Goal: Information Seeking & Learning: Learn about a topic

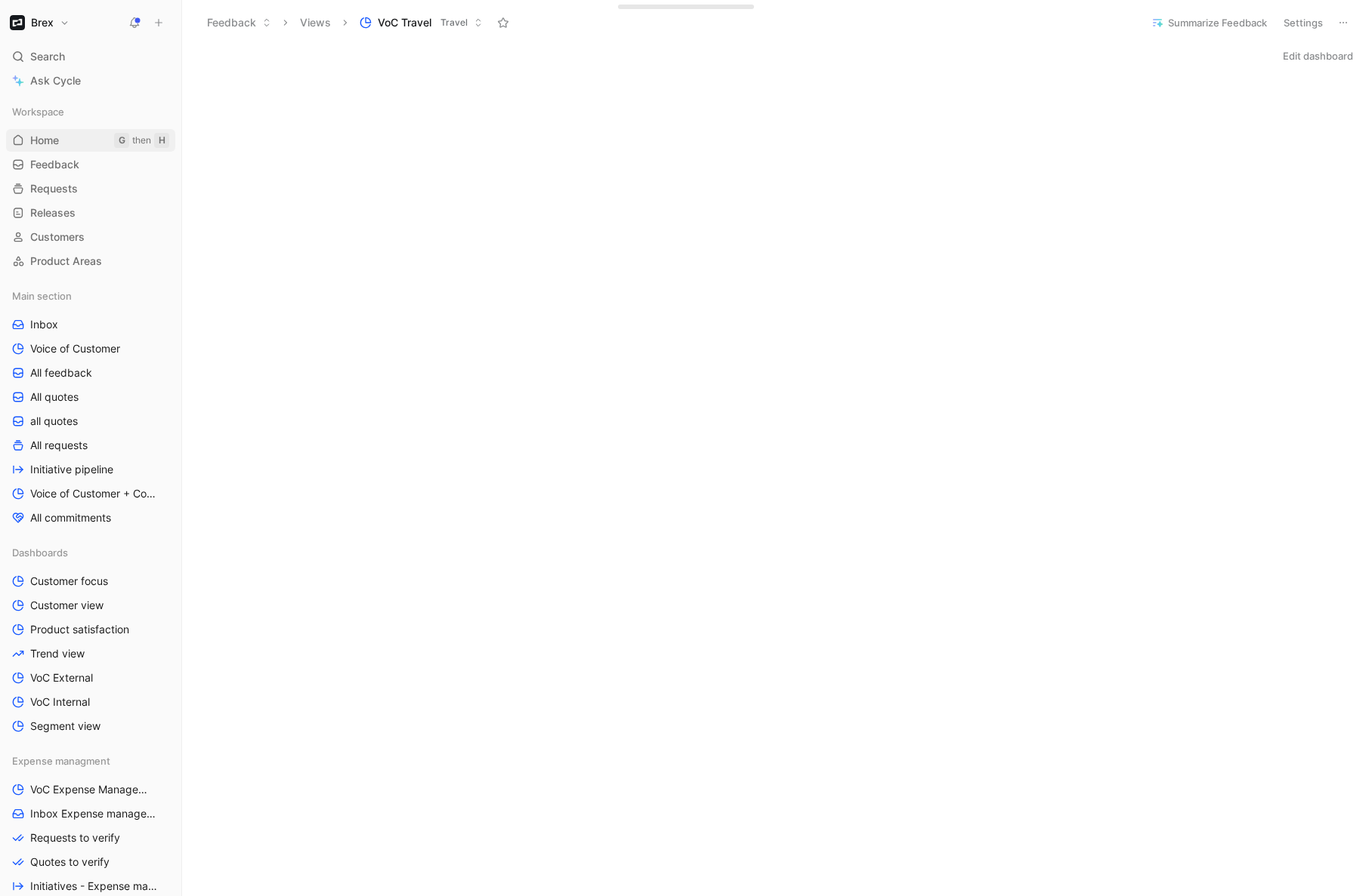
click at [87, 138] on link "Home G then H" at bounding box center [90, 140] width 169 height 22
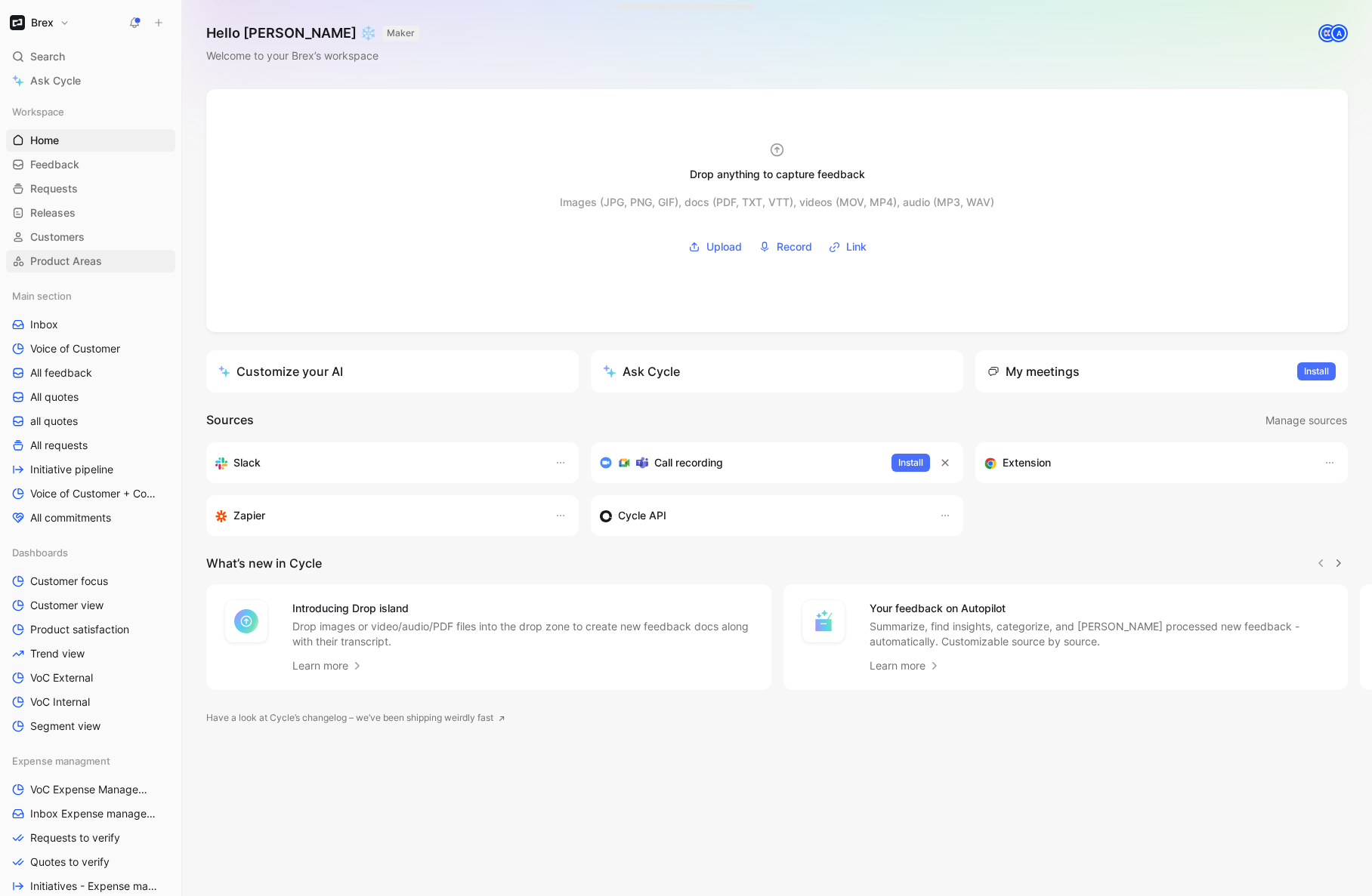
click at [88, 260] on span "Product Areas" at bounding box center [66, 261] width 72 height 15
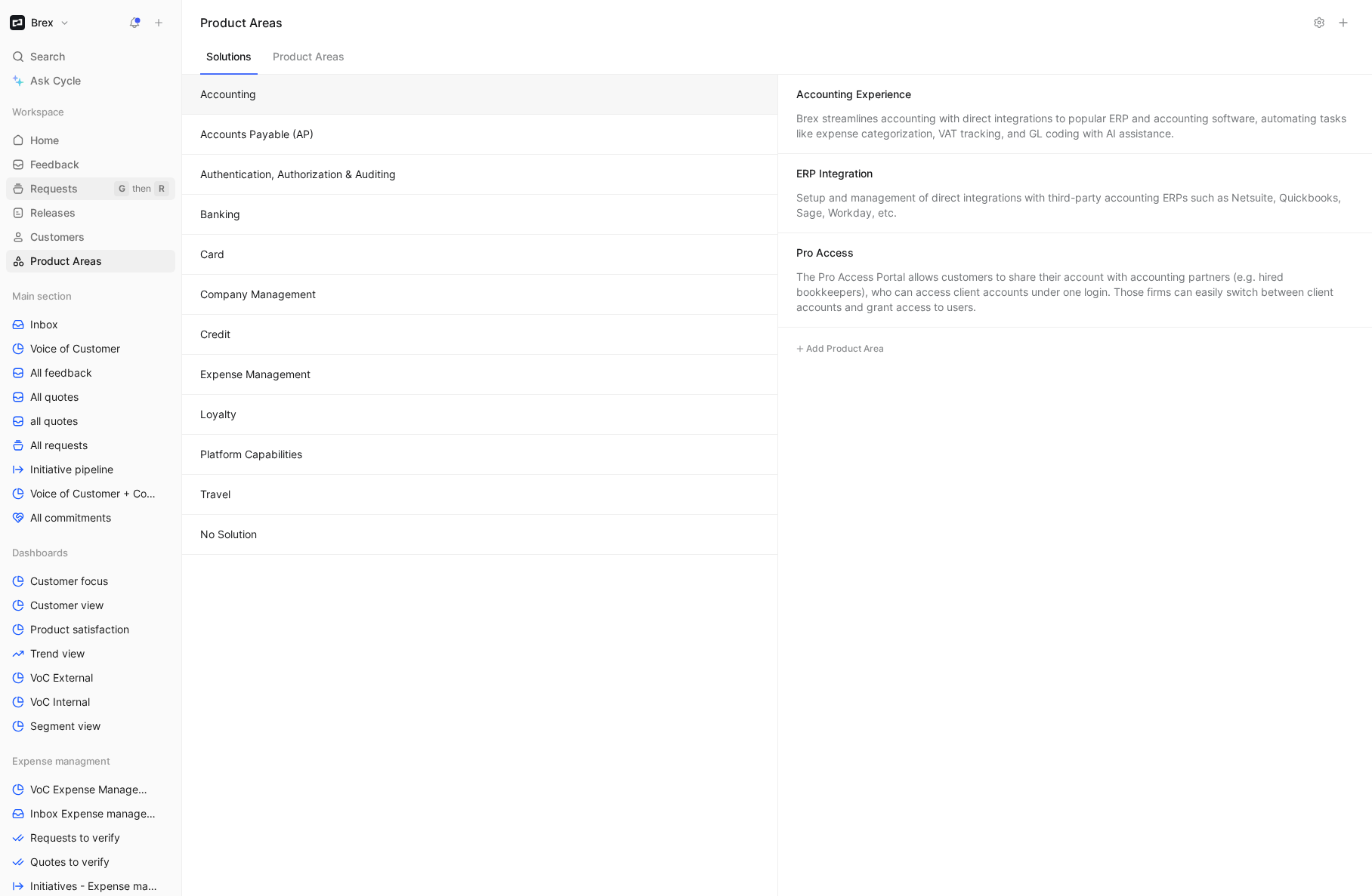
click at [89, 182] on link "Requests G then R" at bounding box center [90, 188] width 169 height 22
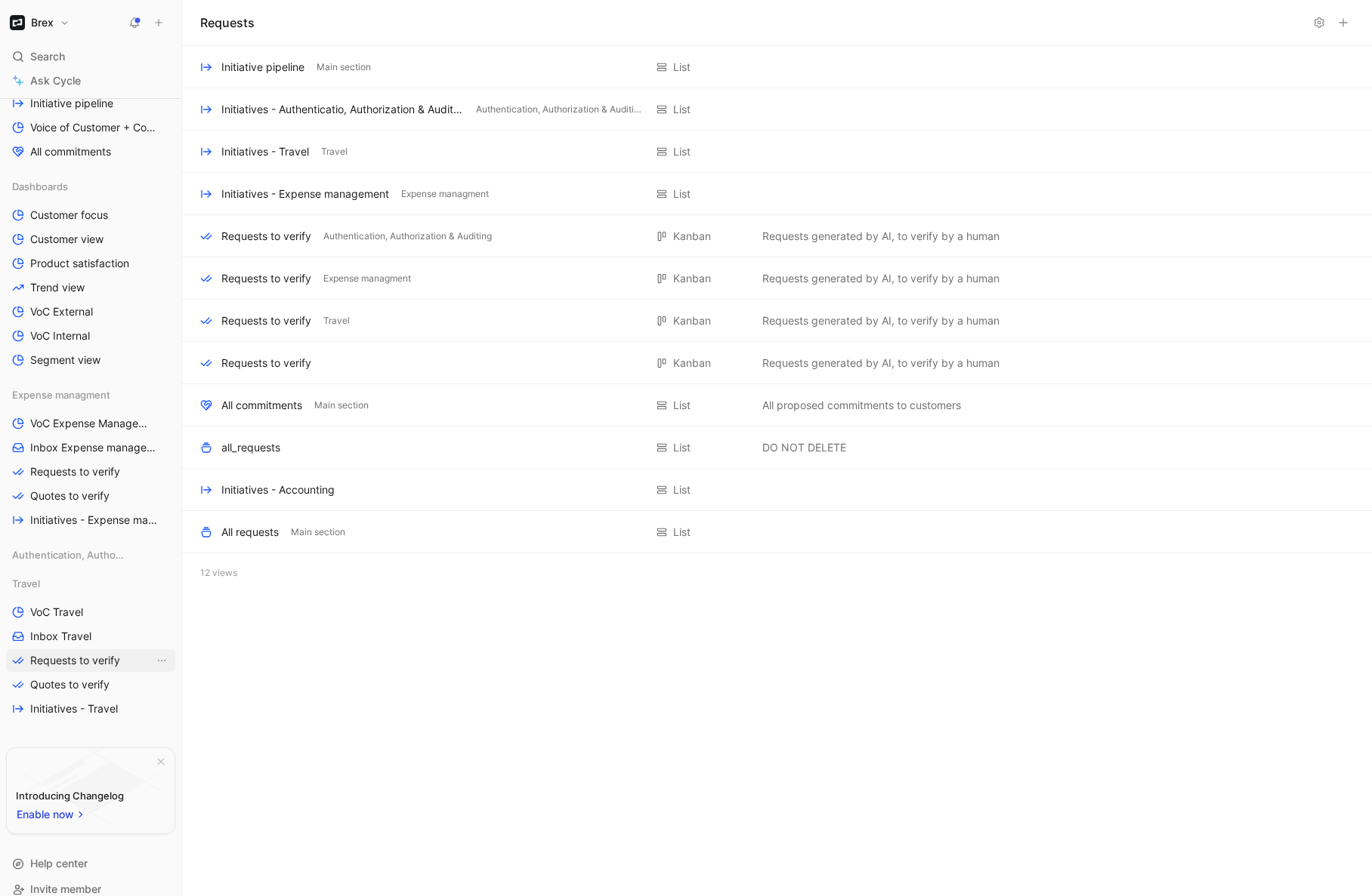
scroll to position [383, 0]
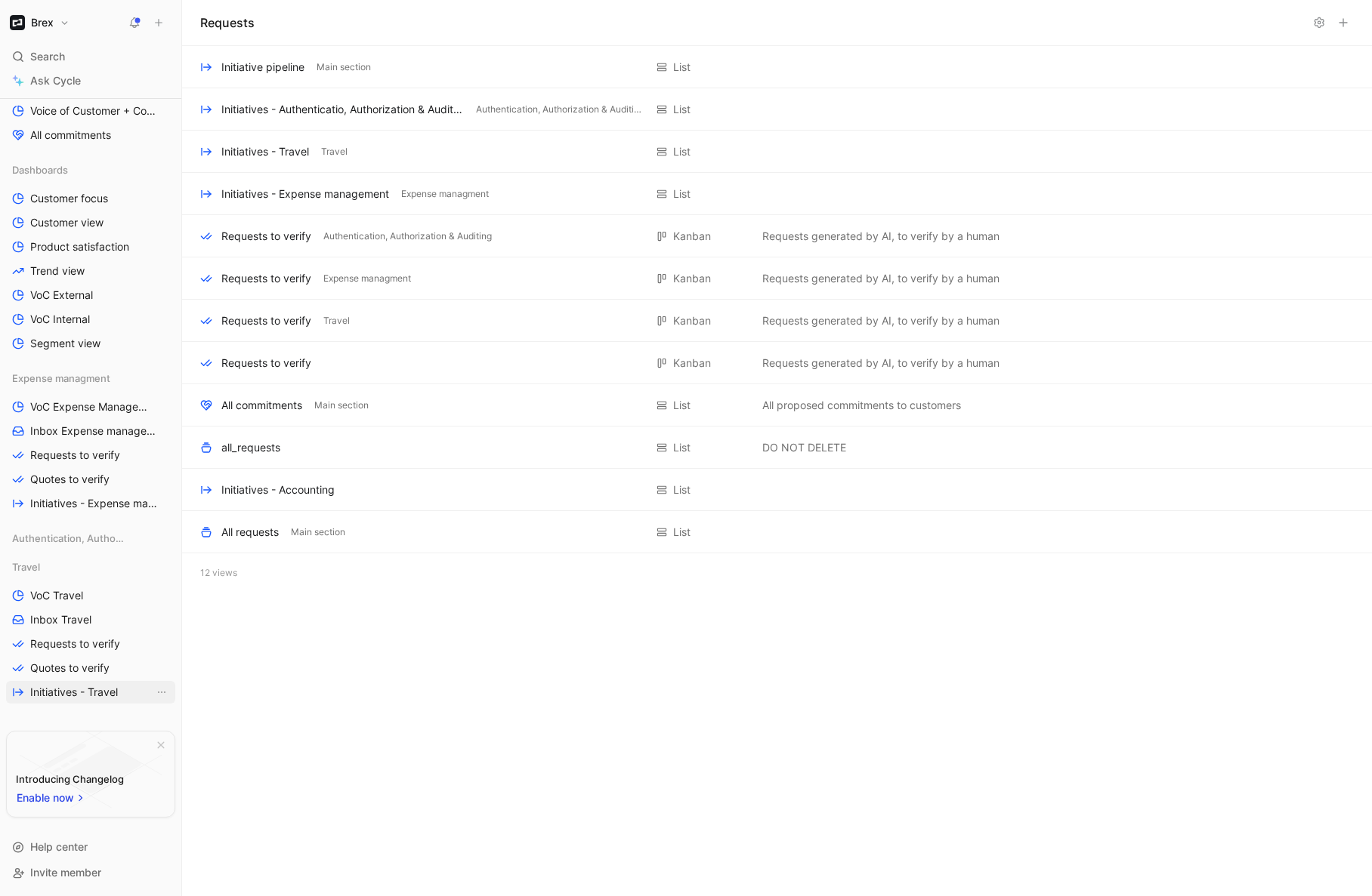
click at [89, 570] on span "Initiatives - Travel" at bounding box center [74, 692] width 88 height 15
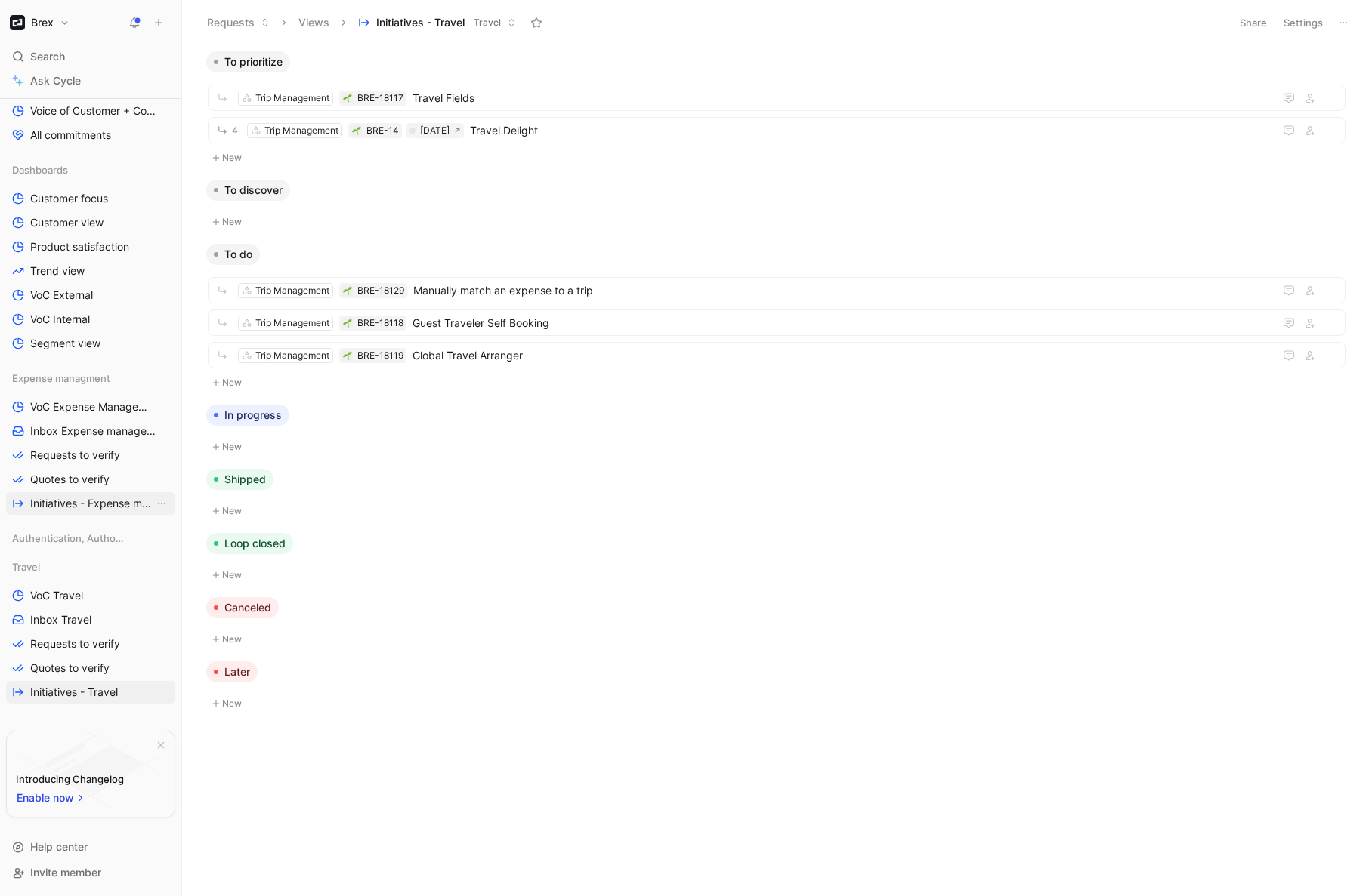
click at [97, 506] on span "Initiatives - Expense management" at bounding box center [92, 503] width 124 height 15
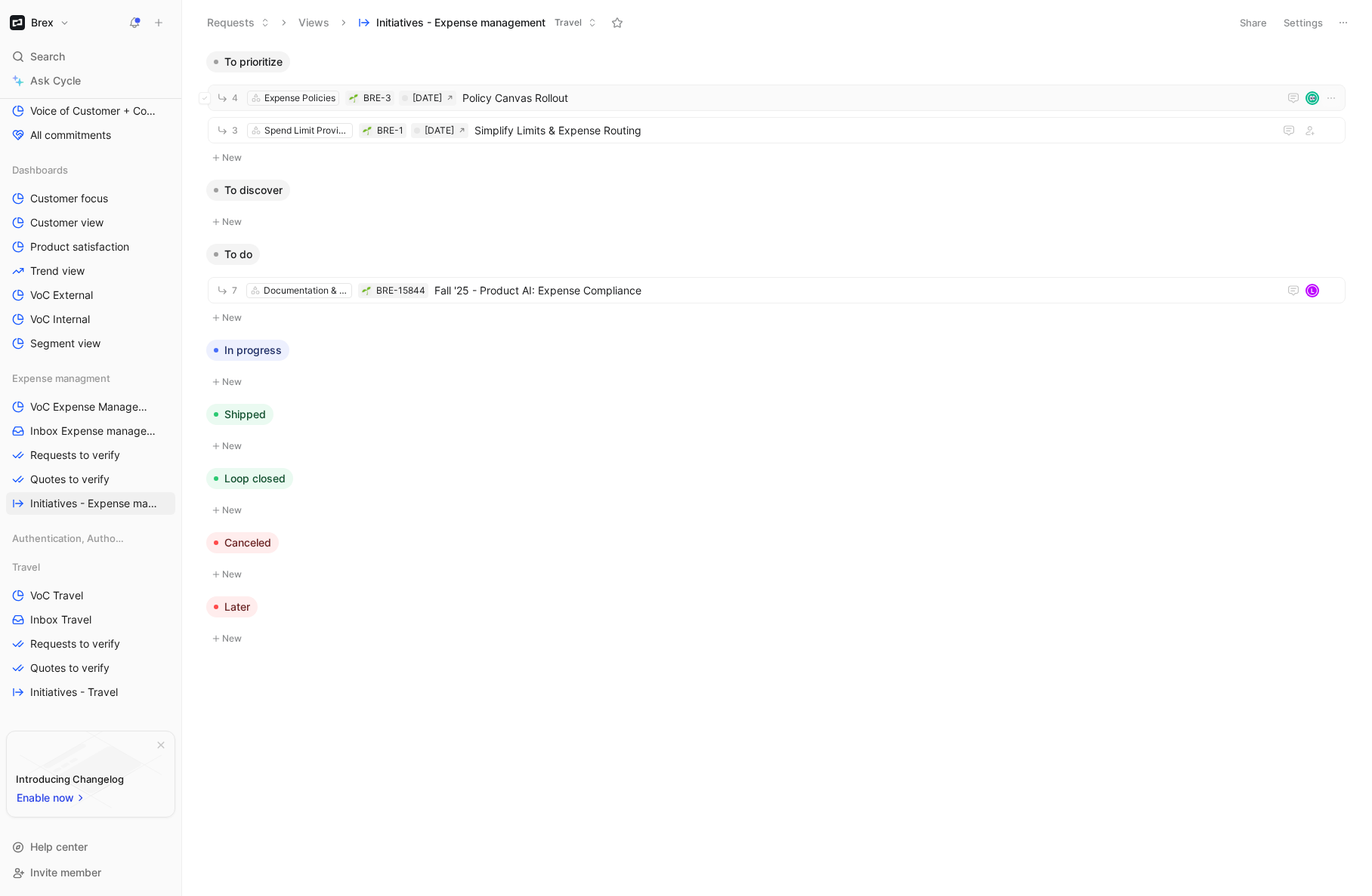
click at [654, 100] on span "Policy Canvas Rollout" at bounding box center [867, 98] width 810 height 18
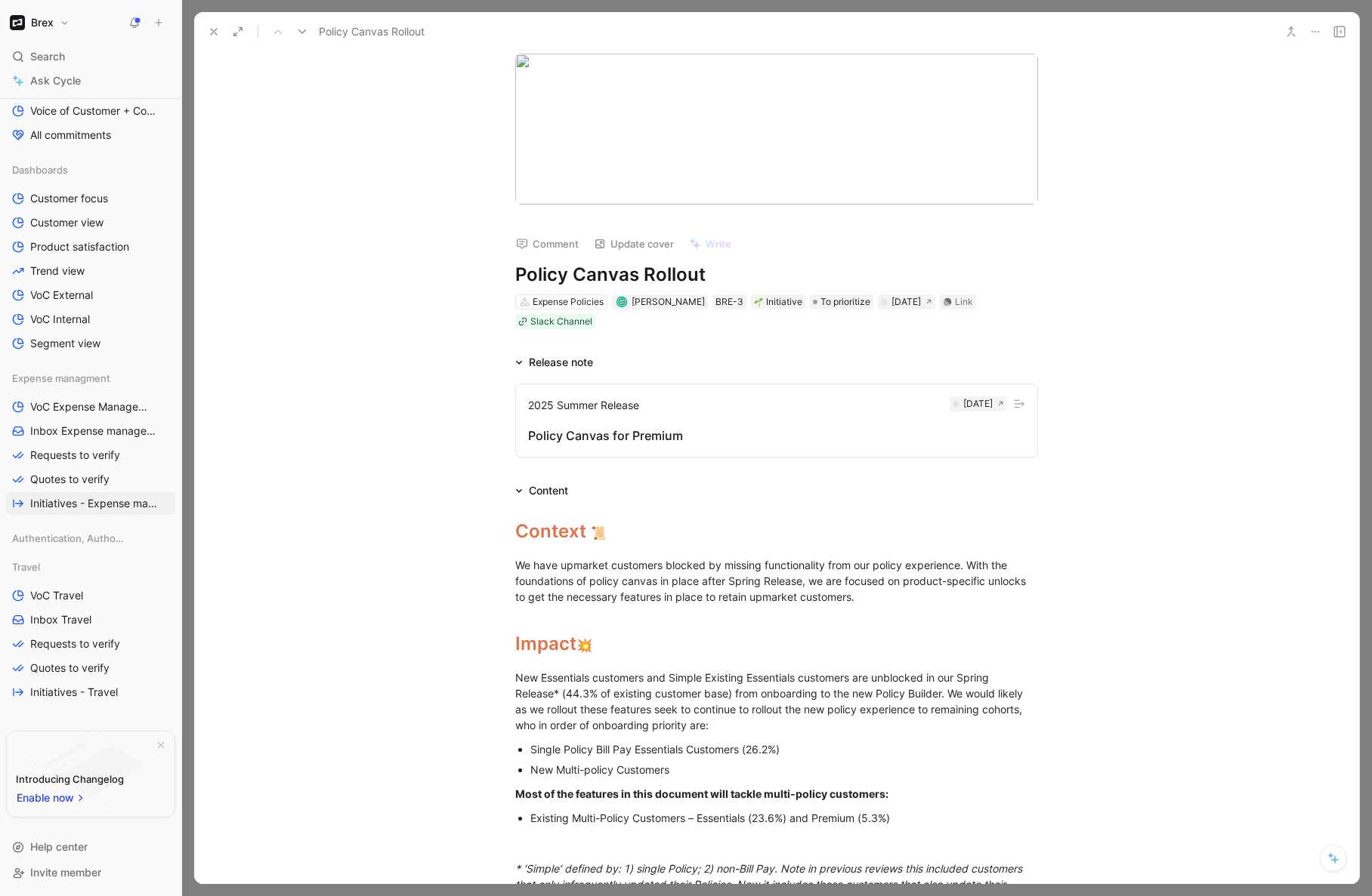
click at [215, 28] on icon at bounding box center [214, 32] width 13 height 13
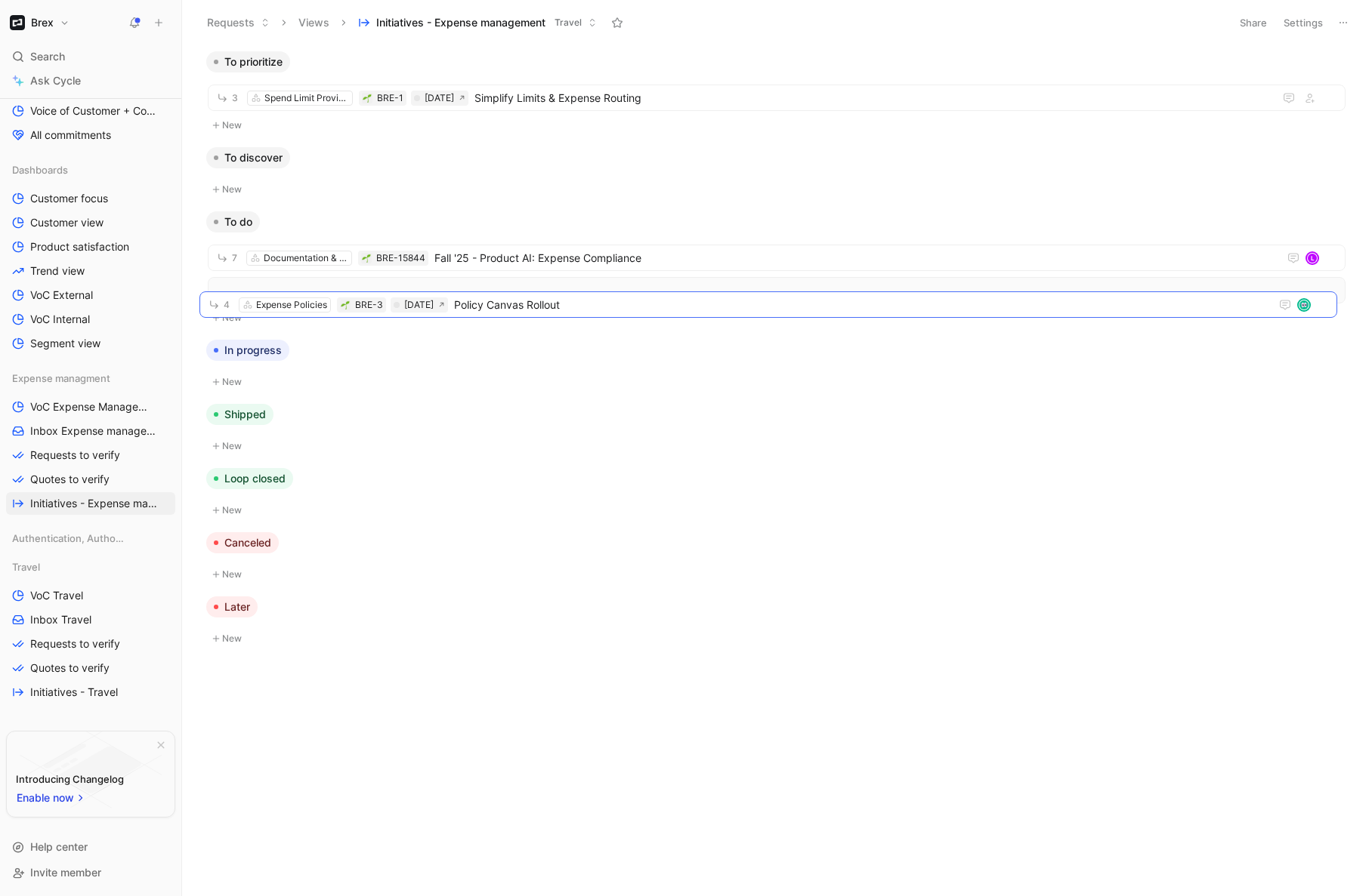
drag, startPoint x: 625, startPoint y: 98, endPoint x: 617, endPoint y: 305, distance: 207.2
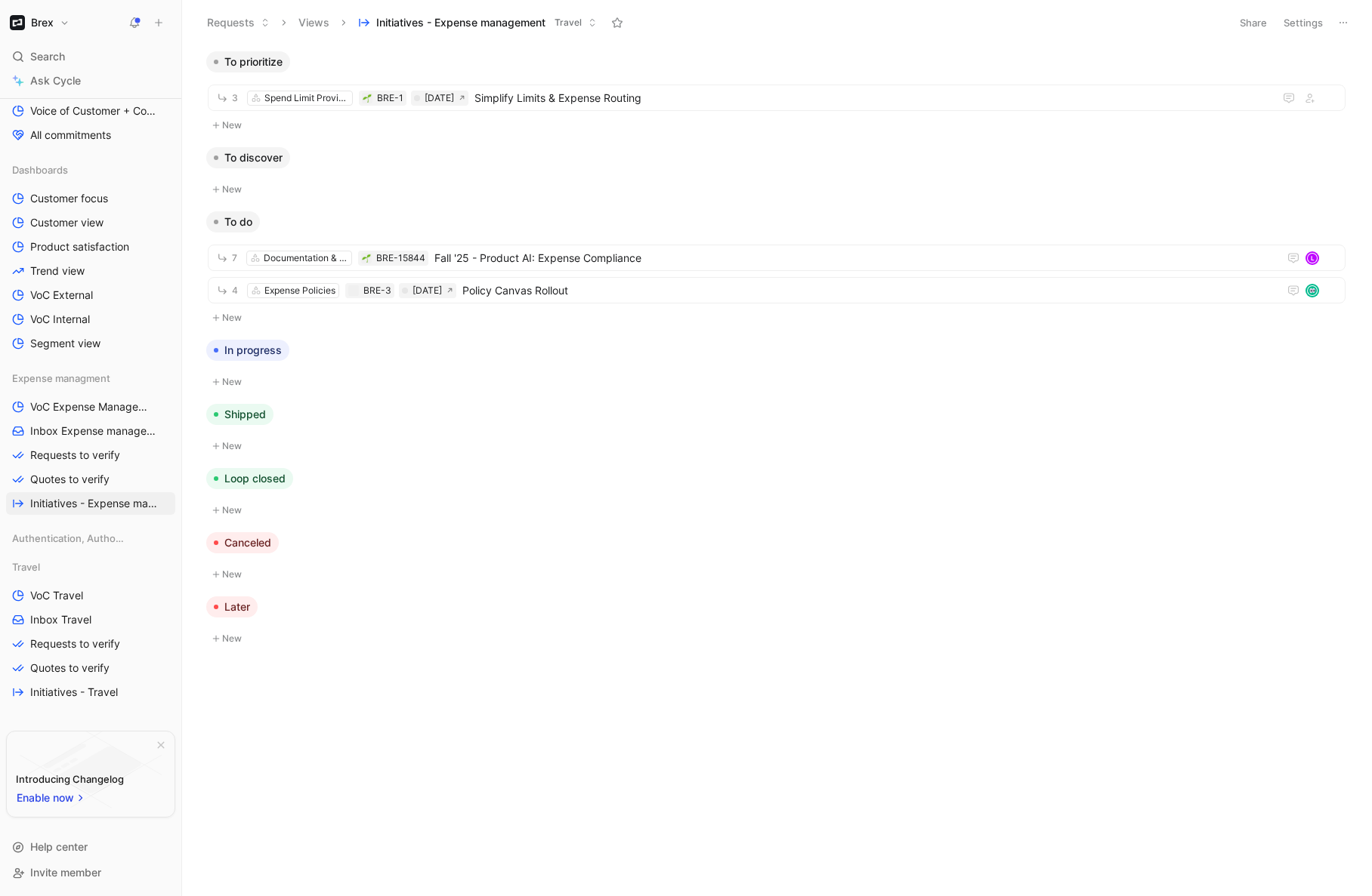
click at [236, 189] on button "New" at bounding box center [777, 189] width 1141 height 18
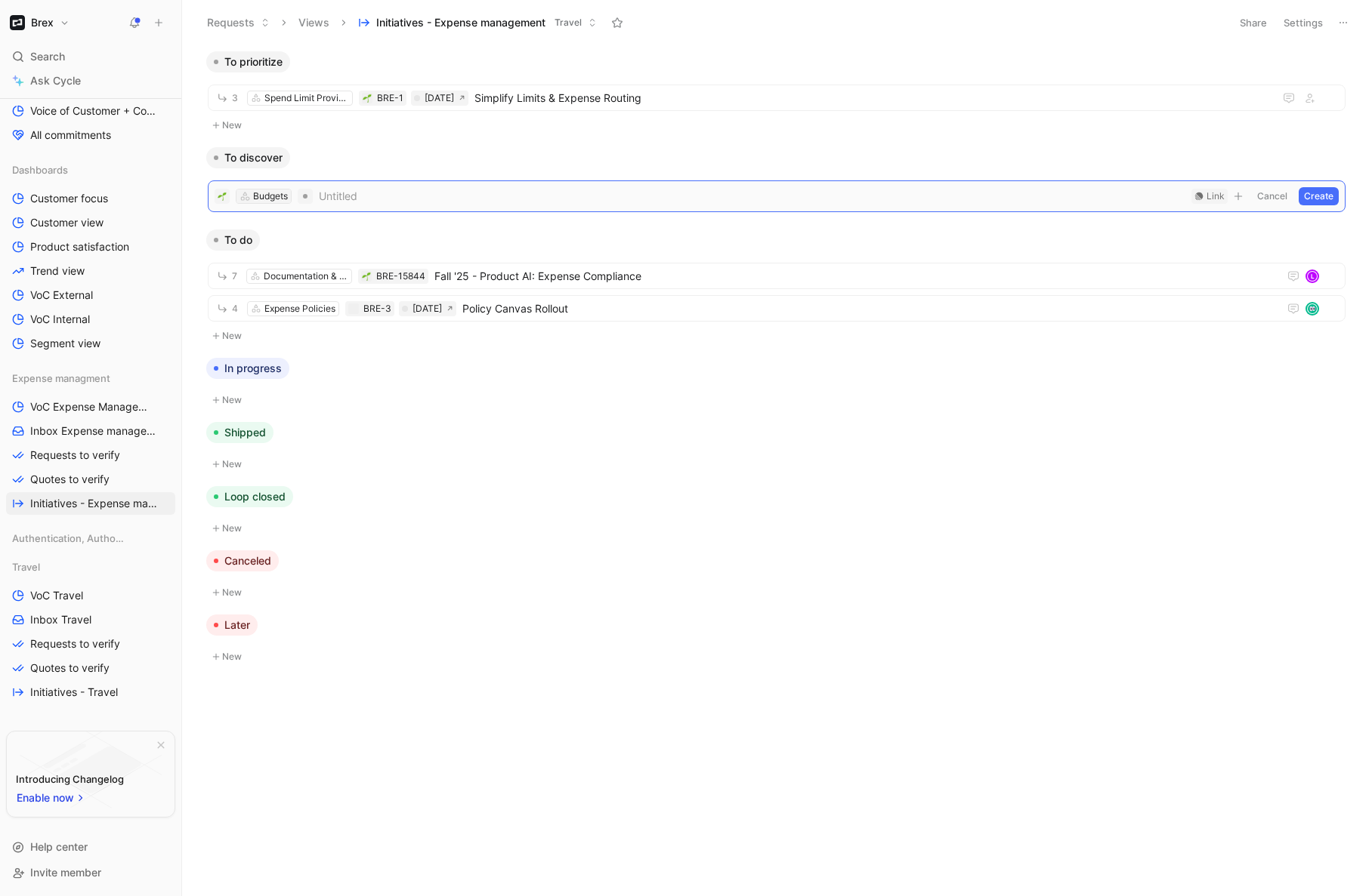
click at [276, 197] on div "Budgets" at bounding box center [270, 196] width 35 height 15
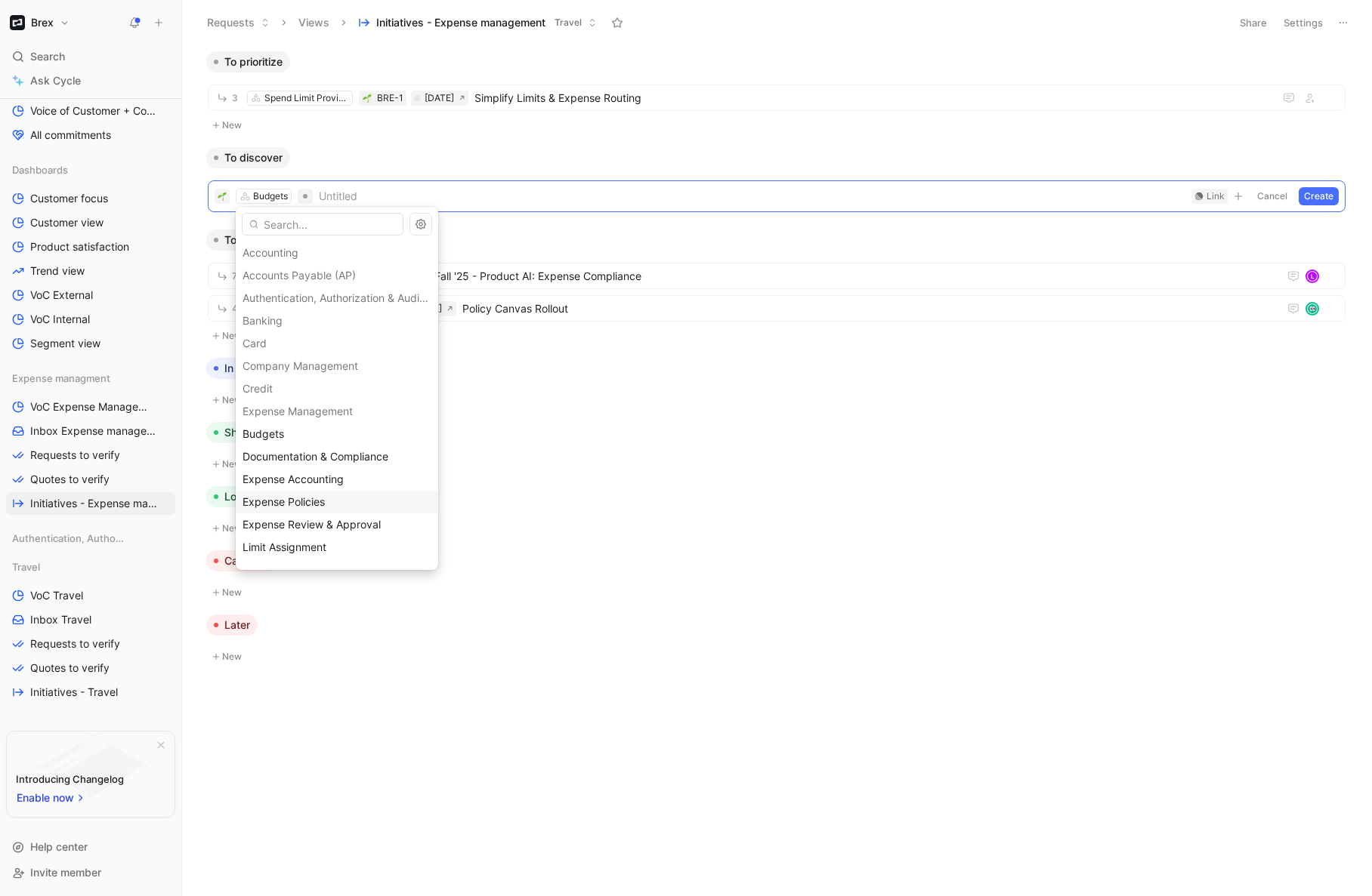
click at [317, 505] on span "Expense Policies" at bounding box center [283, 502] width 82 height 13
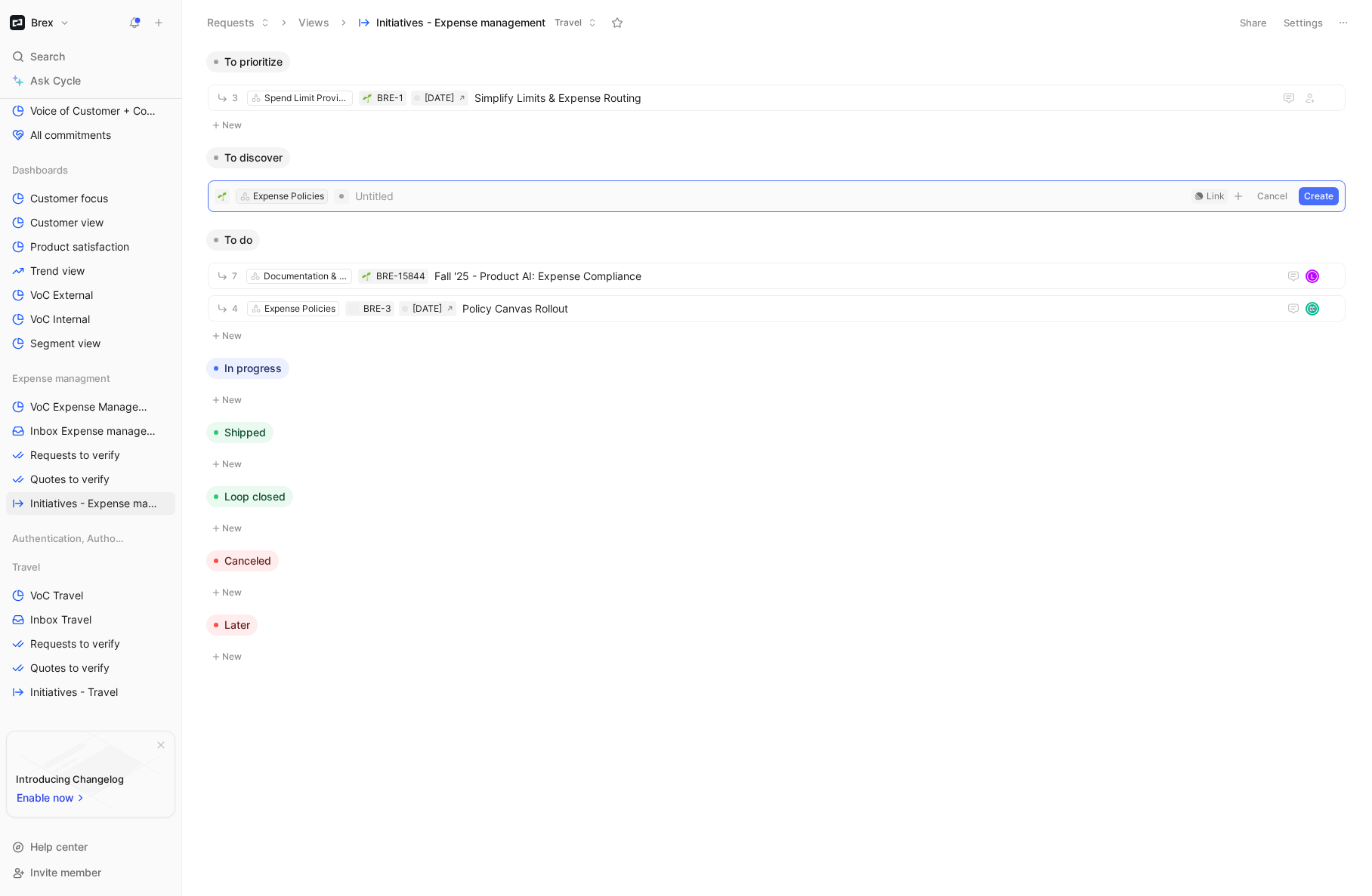
click at [316, 201] on div "Expense Policies" at bounding box center [288, 196] width 71 height 15
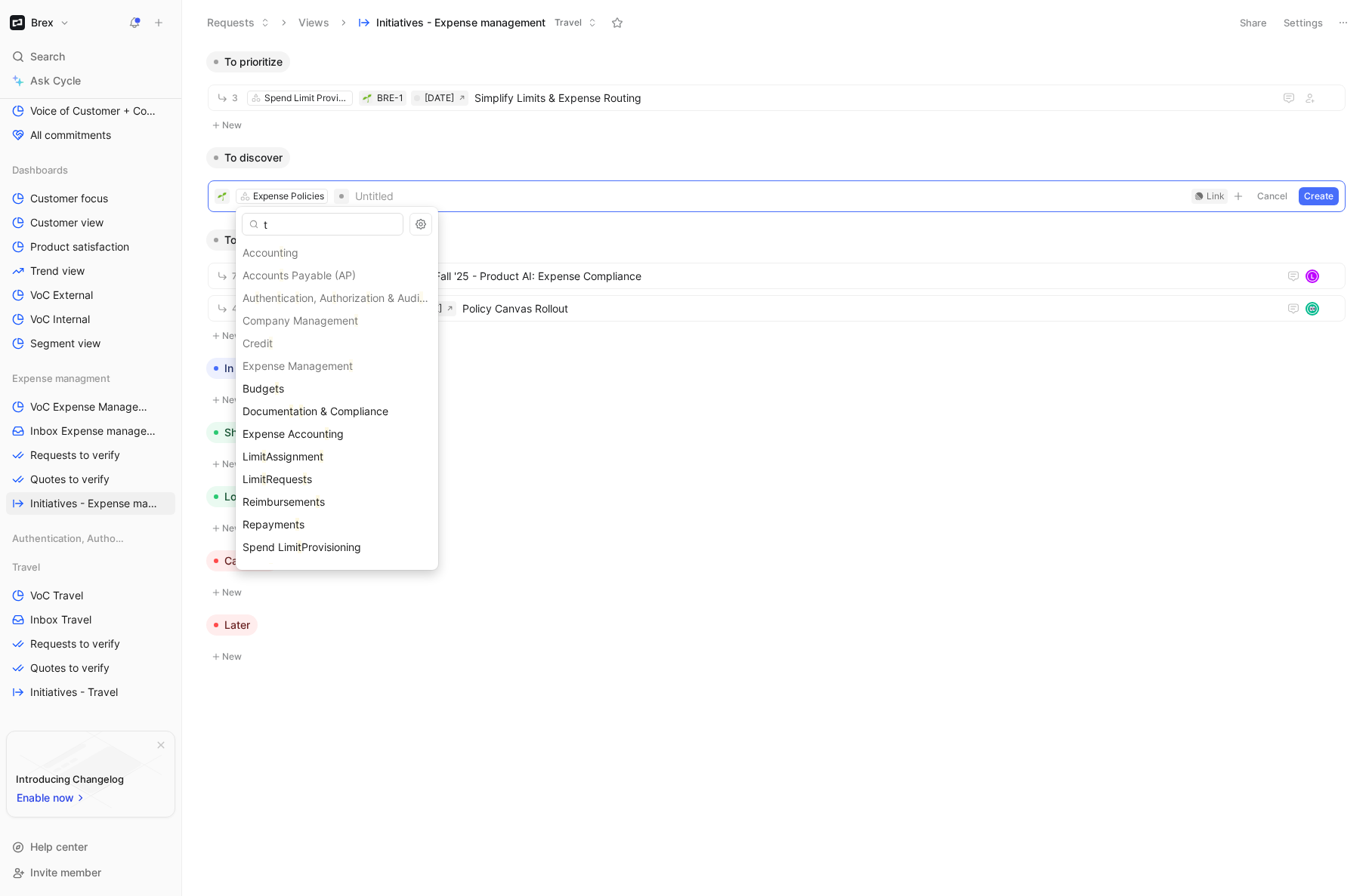
type input "t"
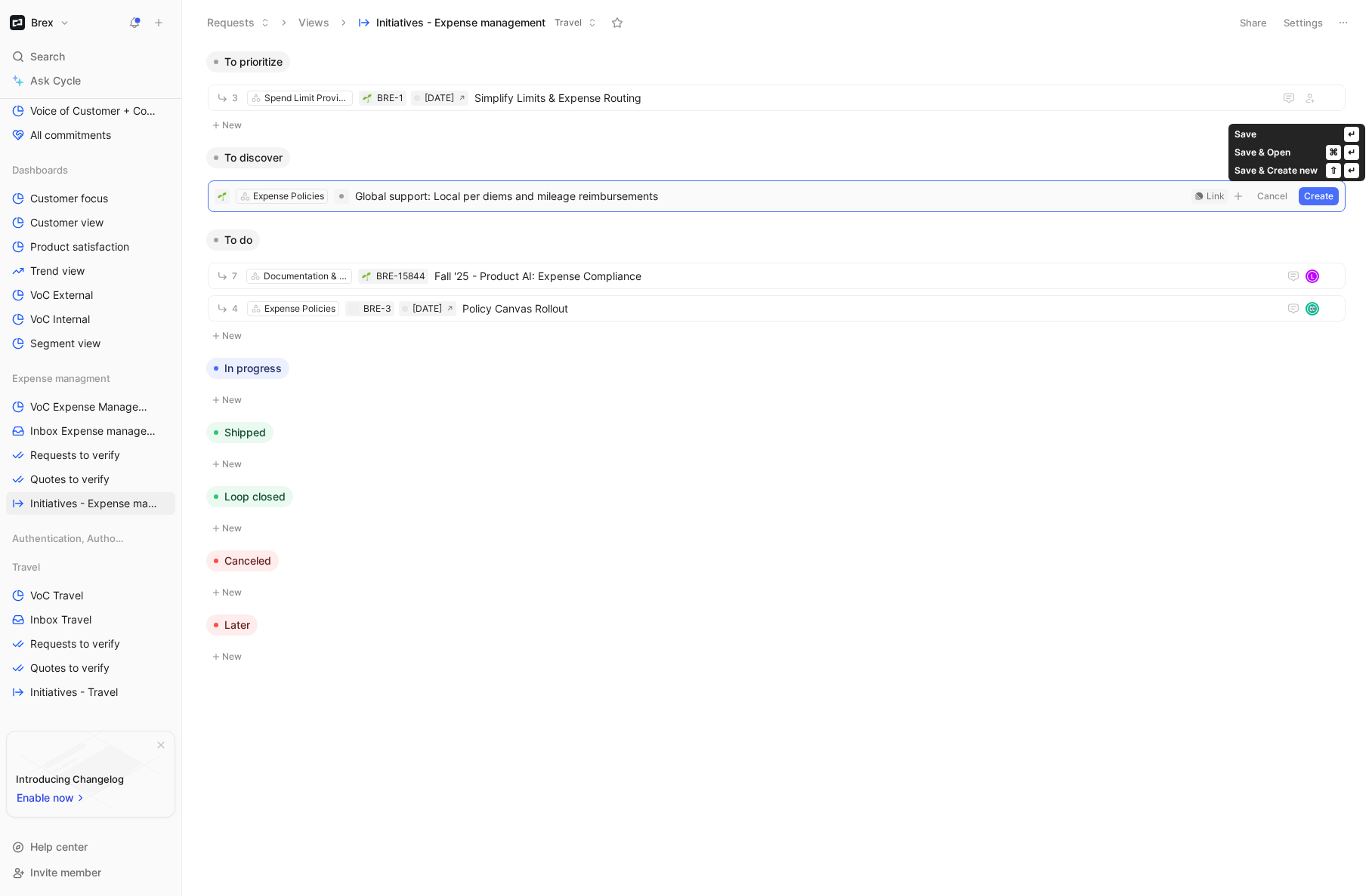
click at [1130, 197] on button "Create" at bounding box center [1318, 197] width 40 height 18
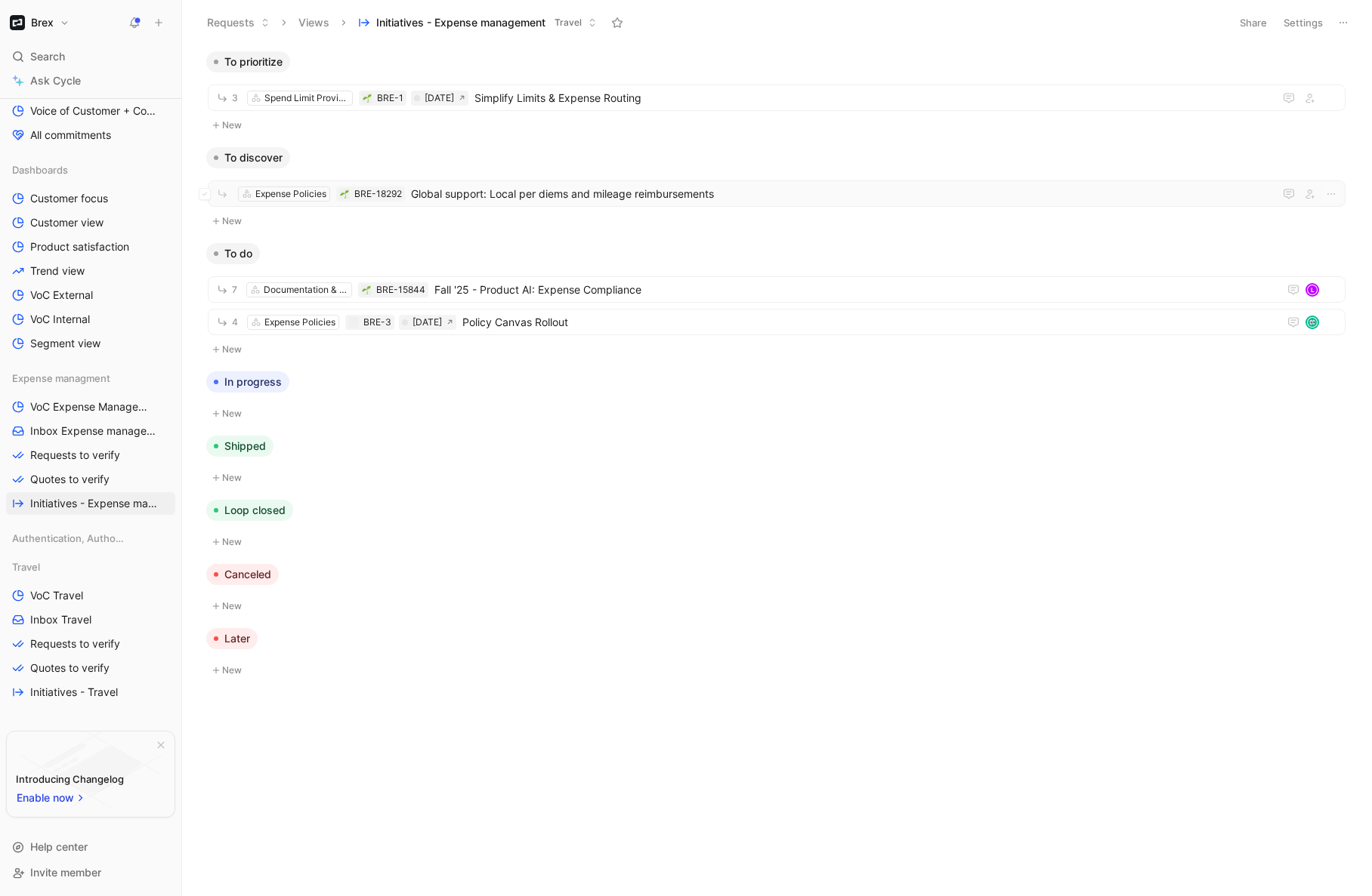
click at [632, 197] on span "Global support: Local per diems and mileage reimbursements" at bounding box center [839, 194] width 857 height 18
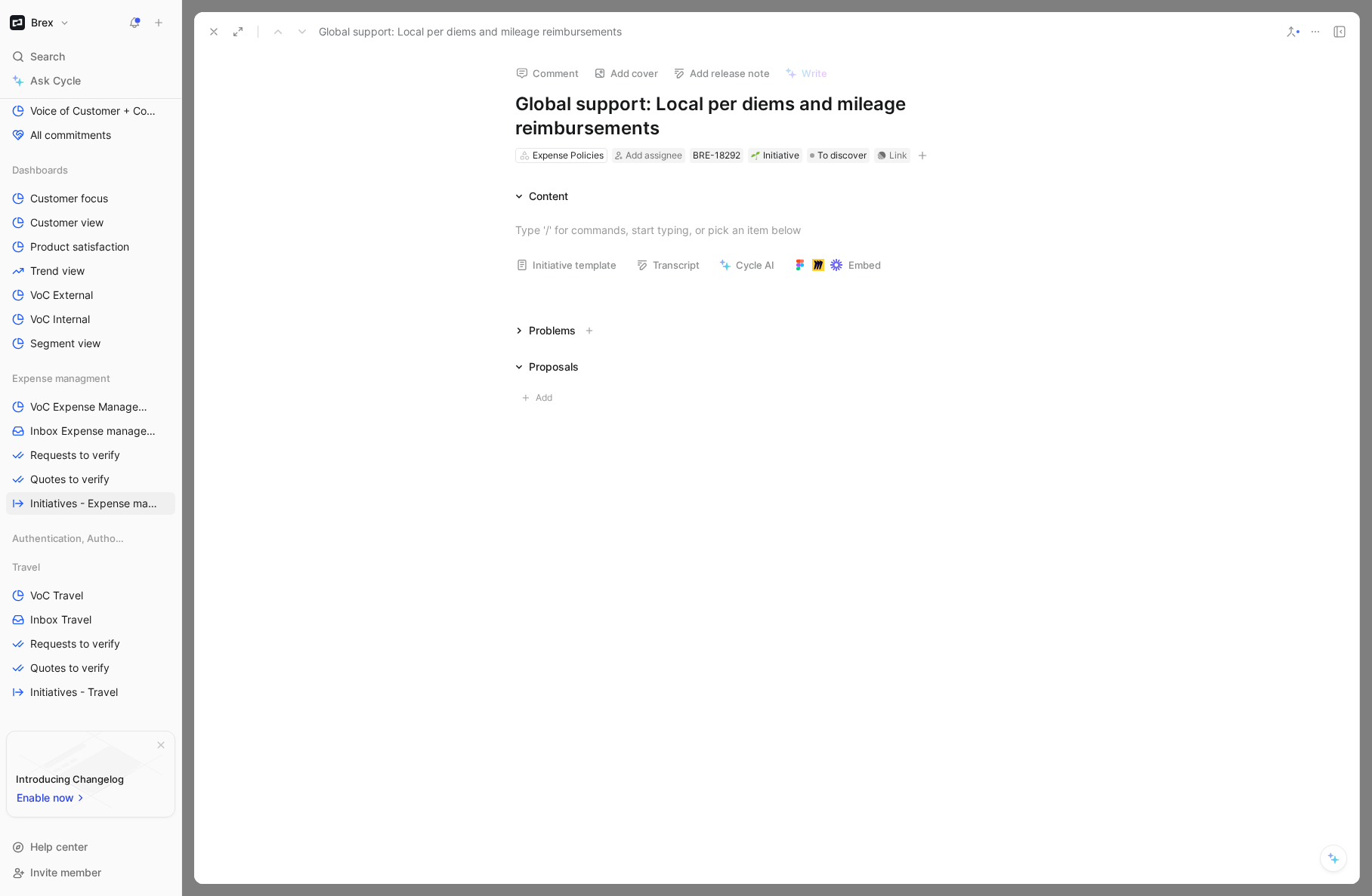
click at [529, 332] on div "Problems" at bounding box center [552, 331] width 46 height 18
click at [535, 362] on span "Add" at bounding box center [546, 361] width 21 height 15
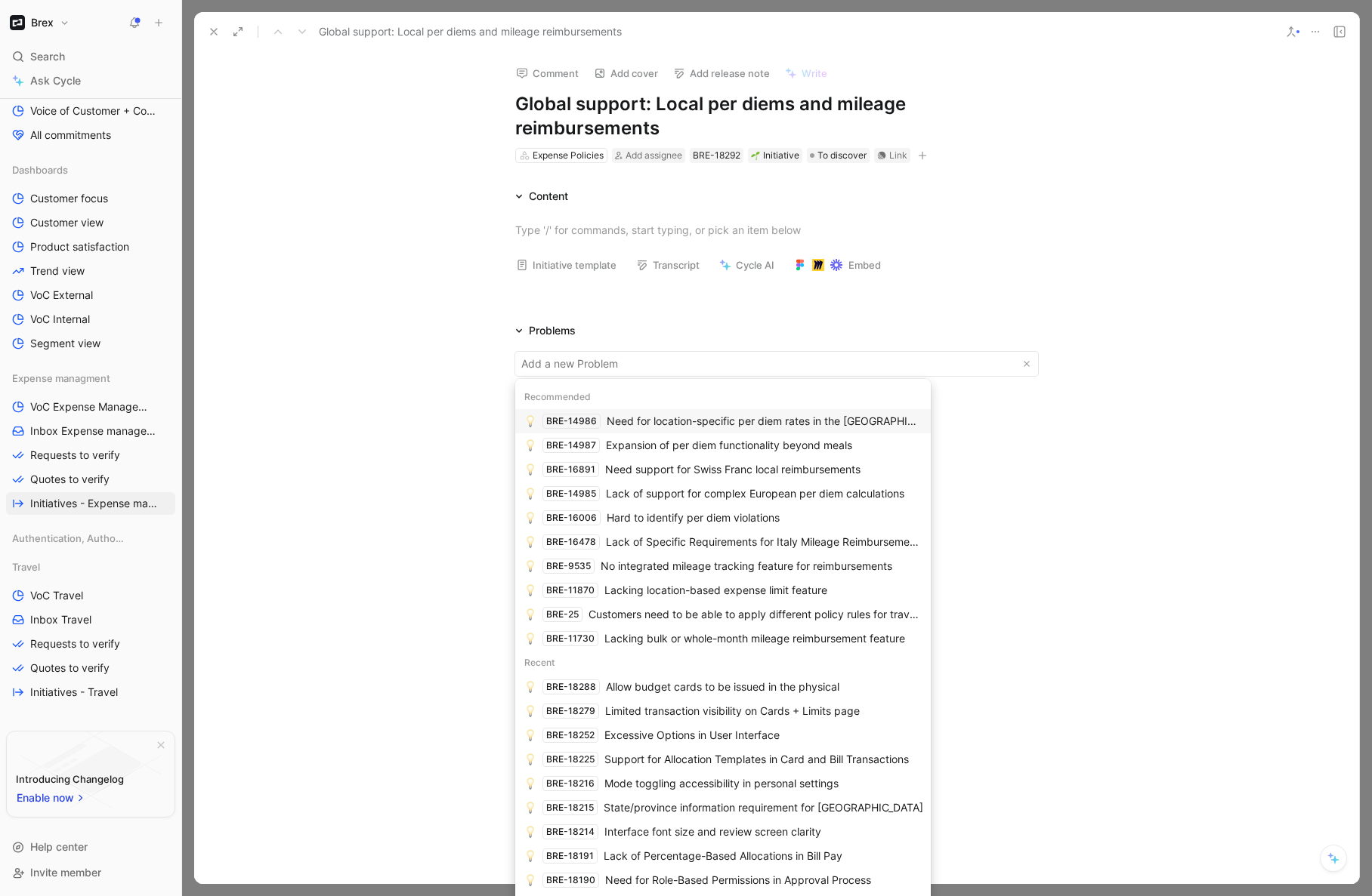
click at [632, 425] on div "Need for location-specific per diem rates in the [GEOGRAPHIC_DATA]" at bounding box center [764, 422] width 315 height 18
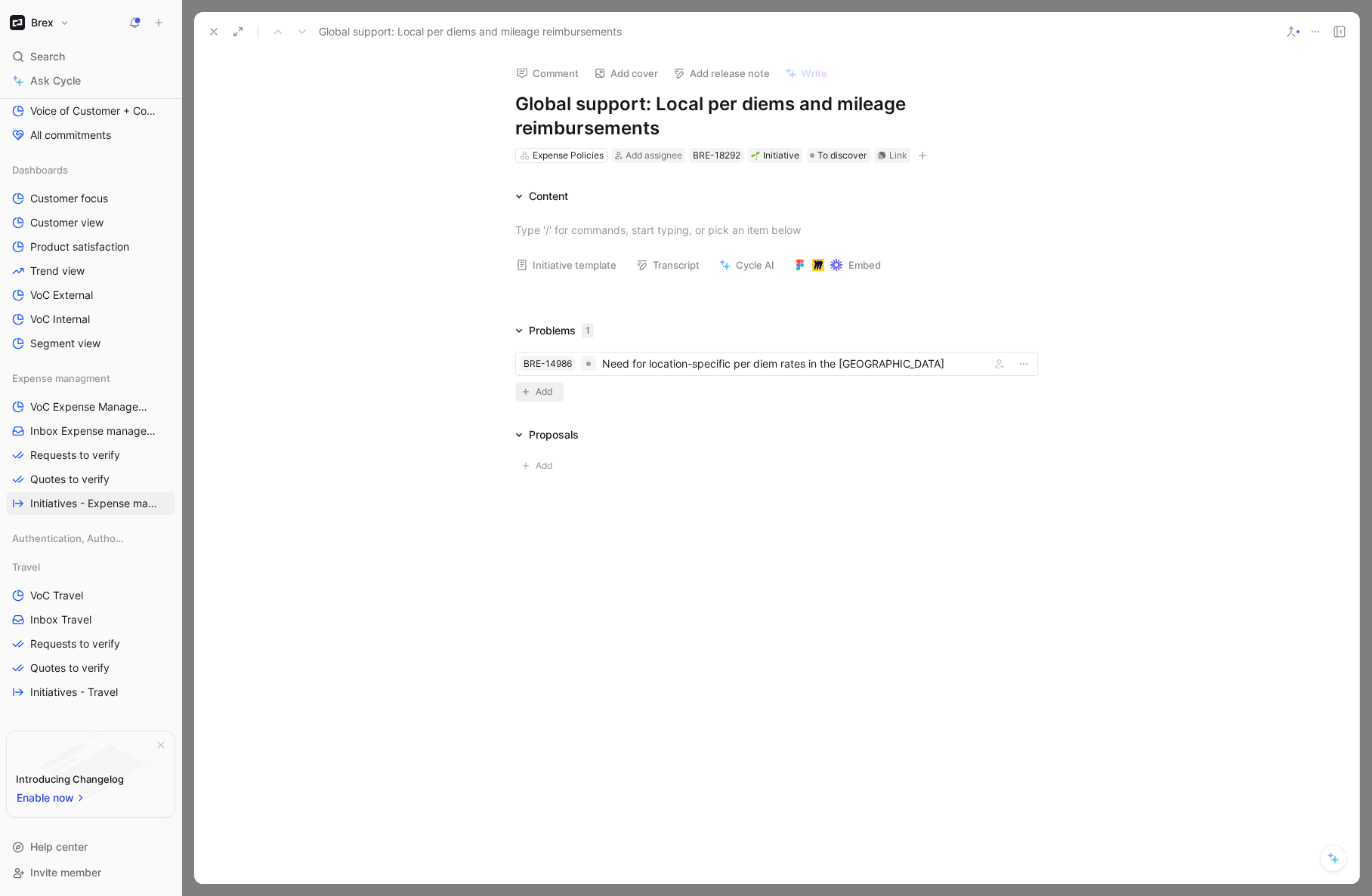
click at [540, 393] on span "Add" at bounding box center [546, 391] width 21 height 15
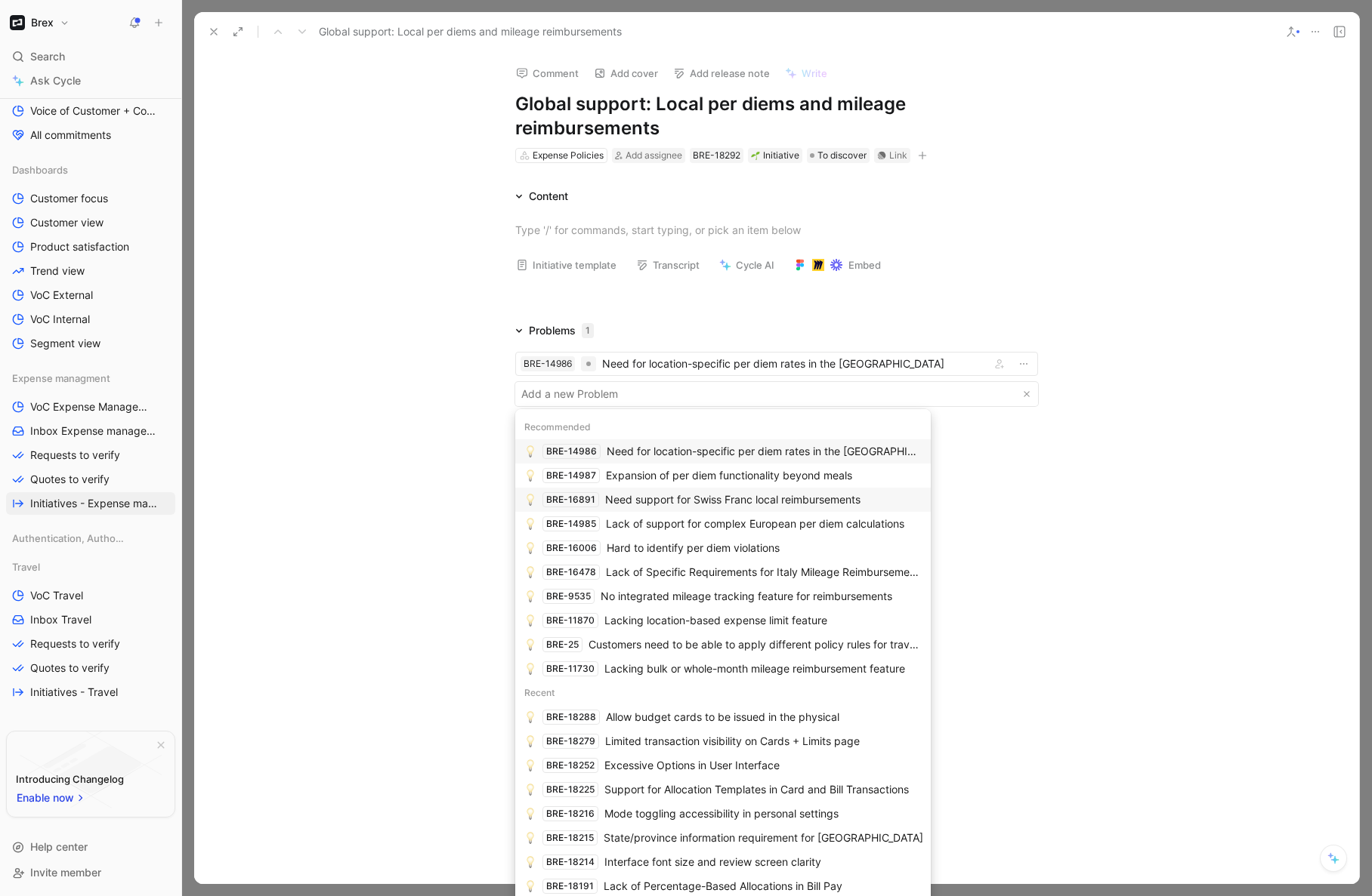
click at [746, 507] on div "Need support for Swiss Franc local reimbursements" at bounding box center [733, 499] width 256 height 18
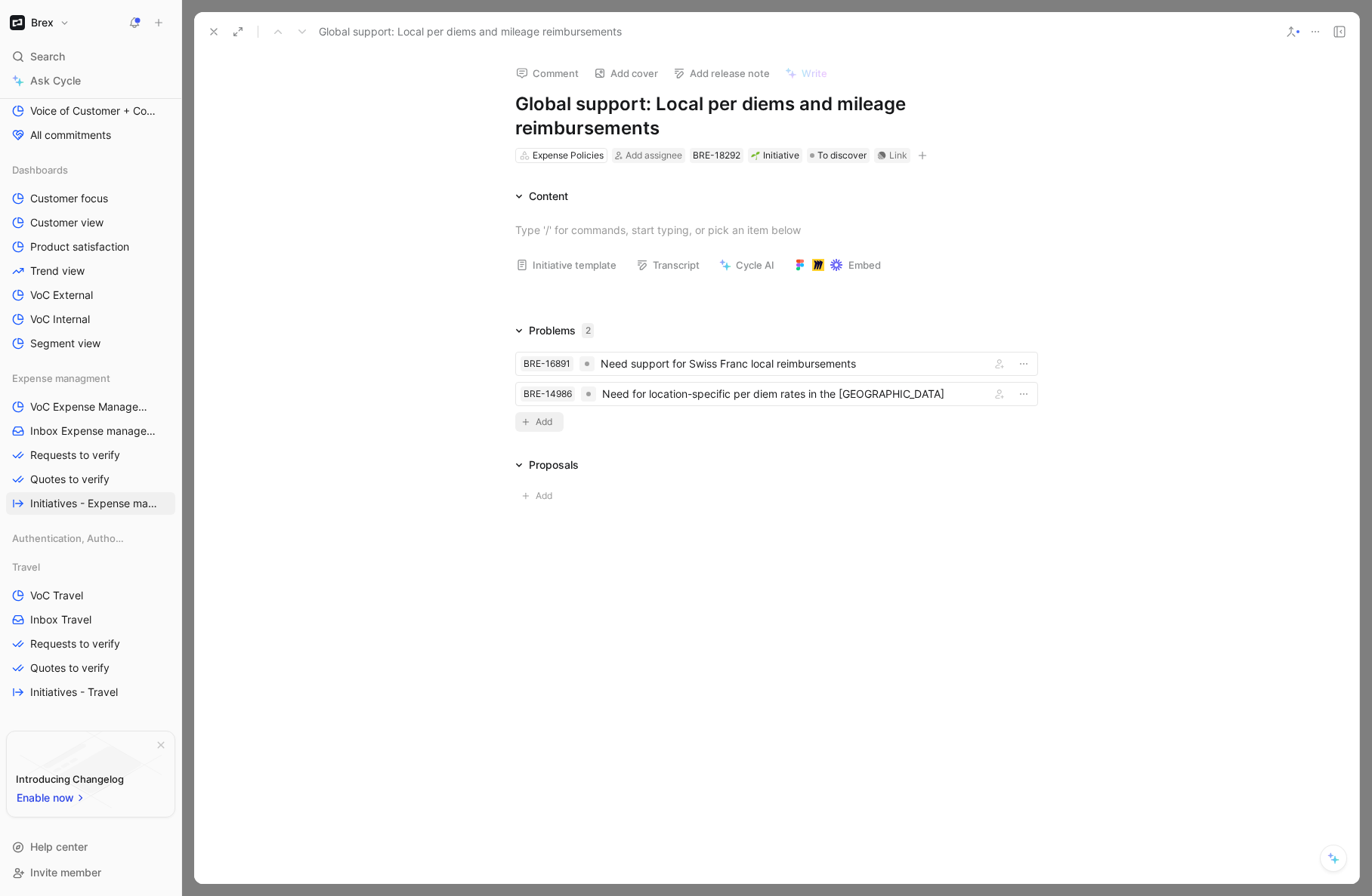
click at [544, 422] on span "Add" at bounding box center [546, 422] width 21 height 15
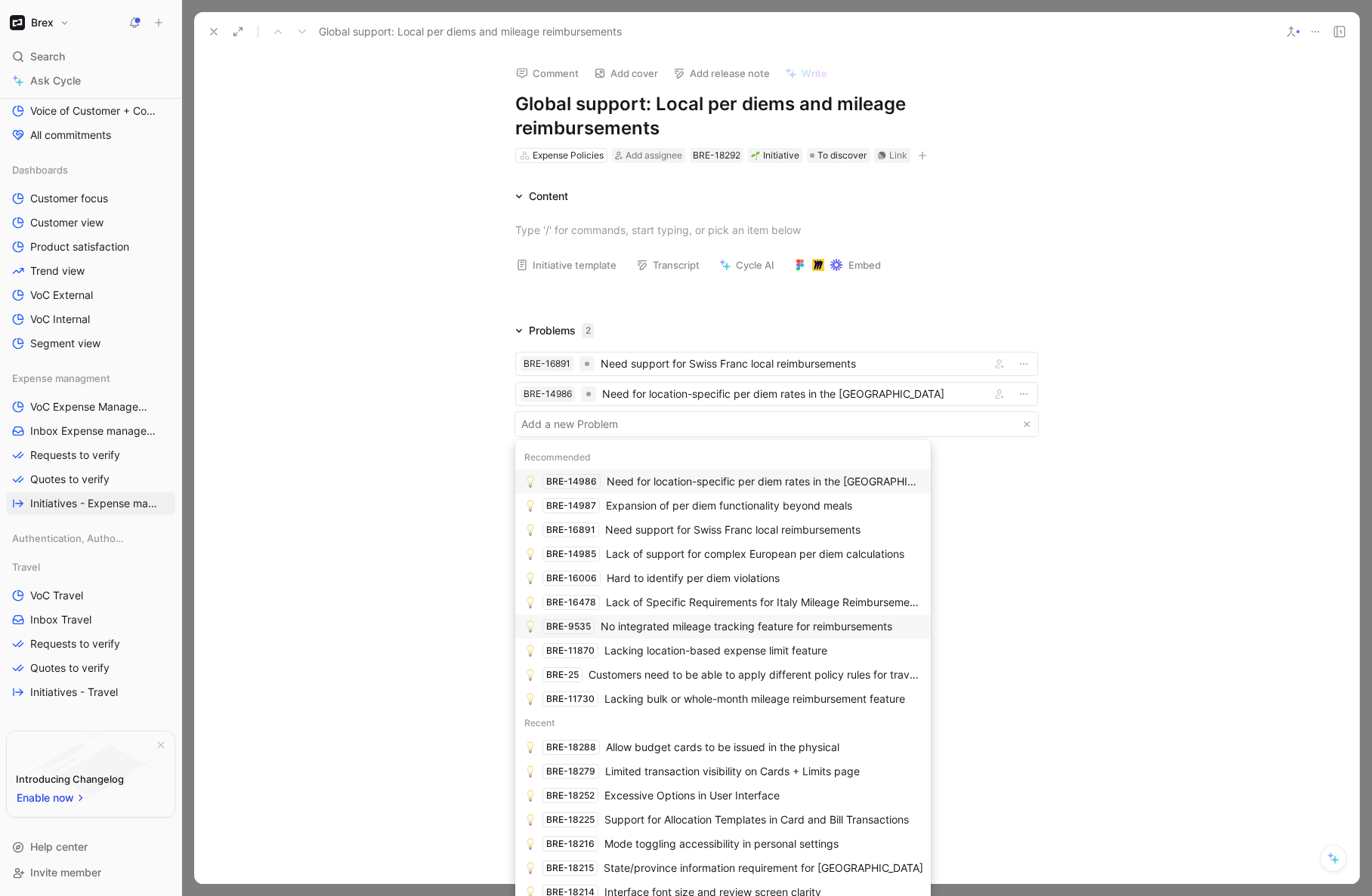
click at [748, 570] on div "No integrated mileage tracking feature for reimbursements" at bounding box center [746, 626] width 291 height 18
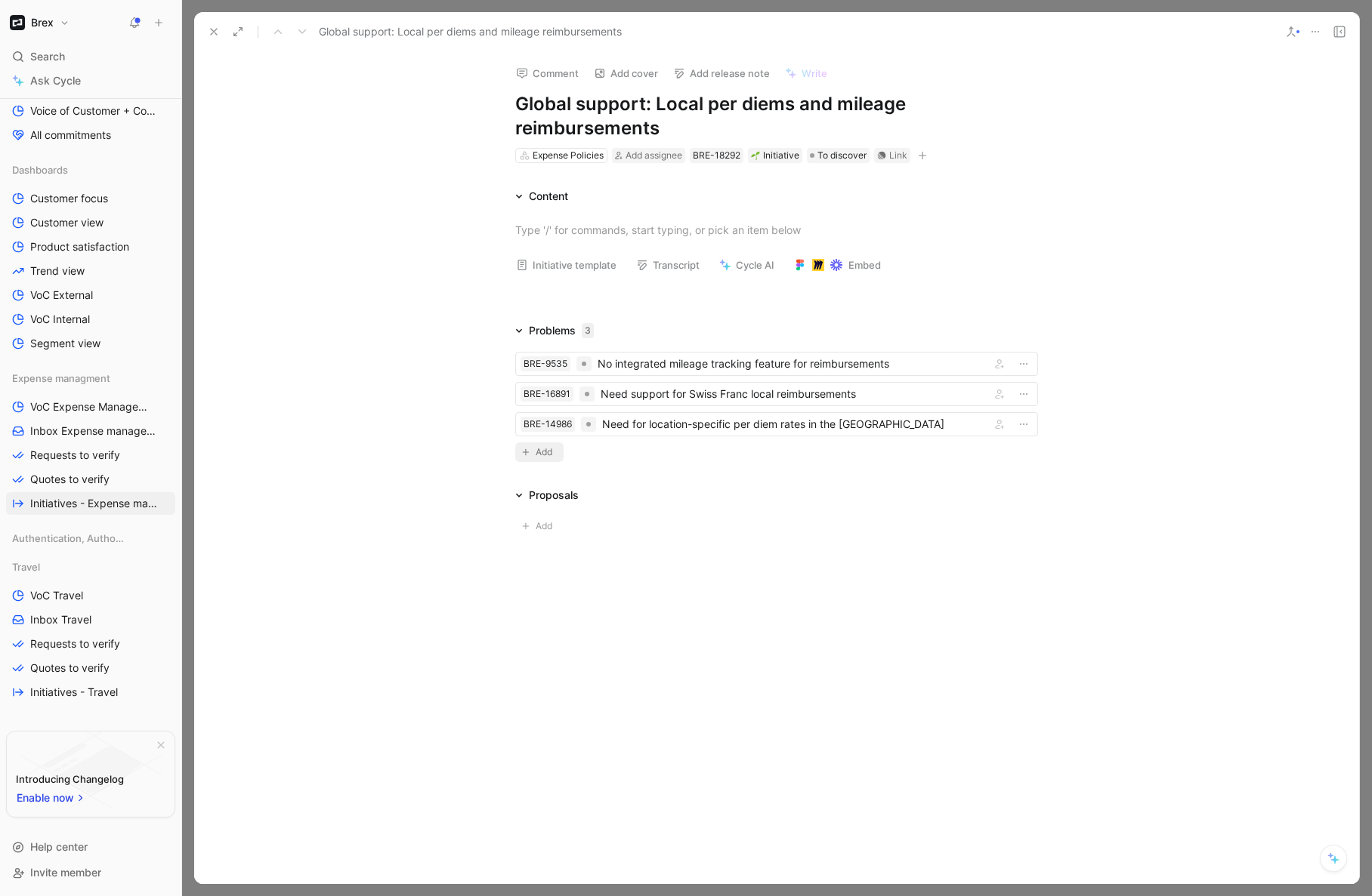
click at [537, 456] on span "Add" at bounding box center [546, 452] width 21 height 15
click at [553, 456] on body "Brex Search ⌘ K Ask Cycle Workspace Home G then H Feedback G then F Requests G …" at bounding box center [686, 448] width 1372 height 896
click at [619, 364] on div "No integrated mileage tracking feature for reimbursements" at bounding box center [791, 364] width 387 height 18
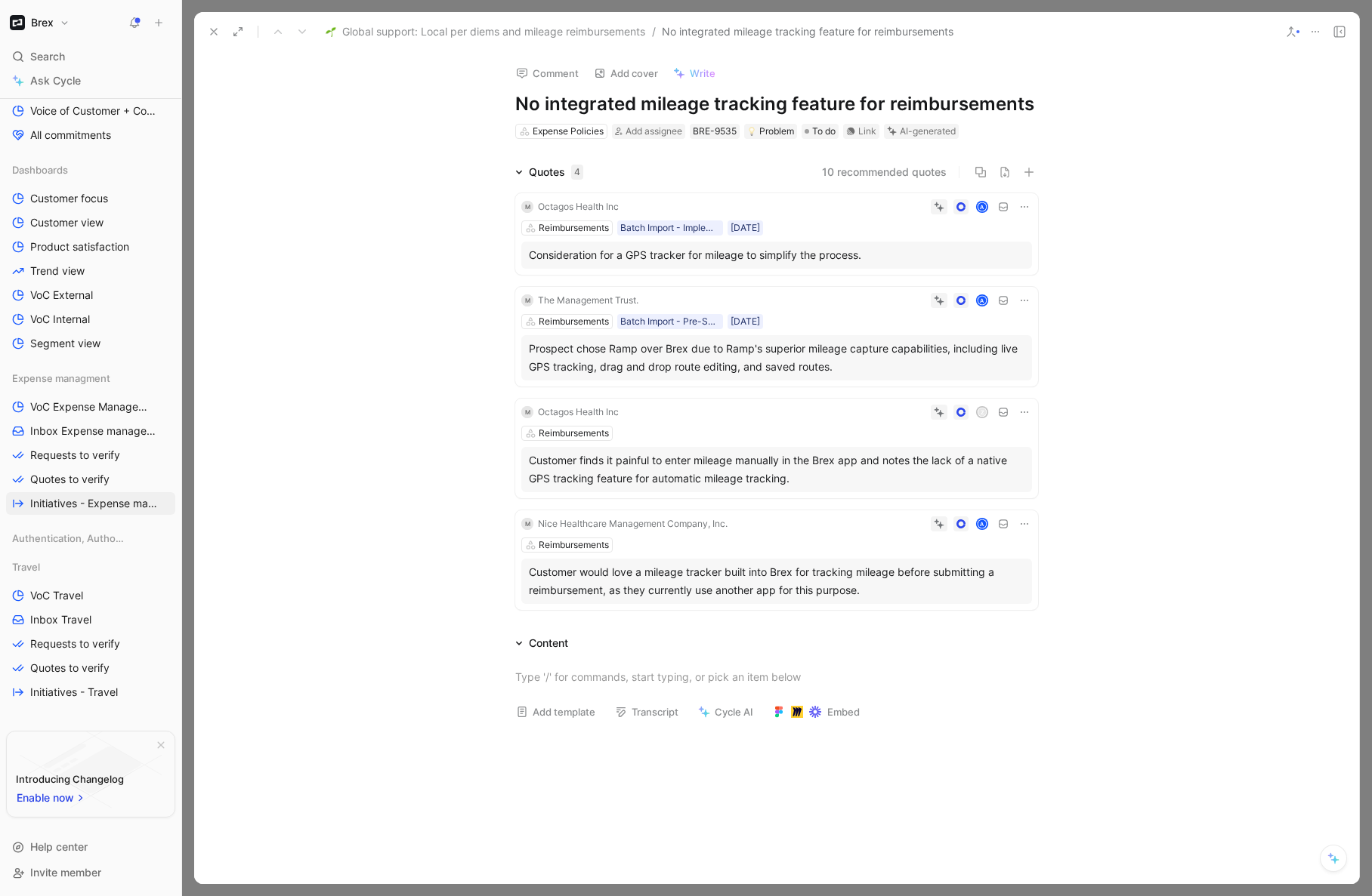
click at [212, 34] on icon at bounding box center [214, 32] width 13 height 13
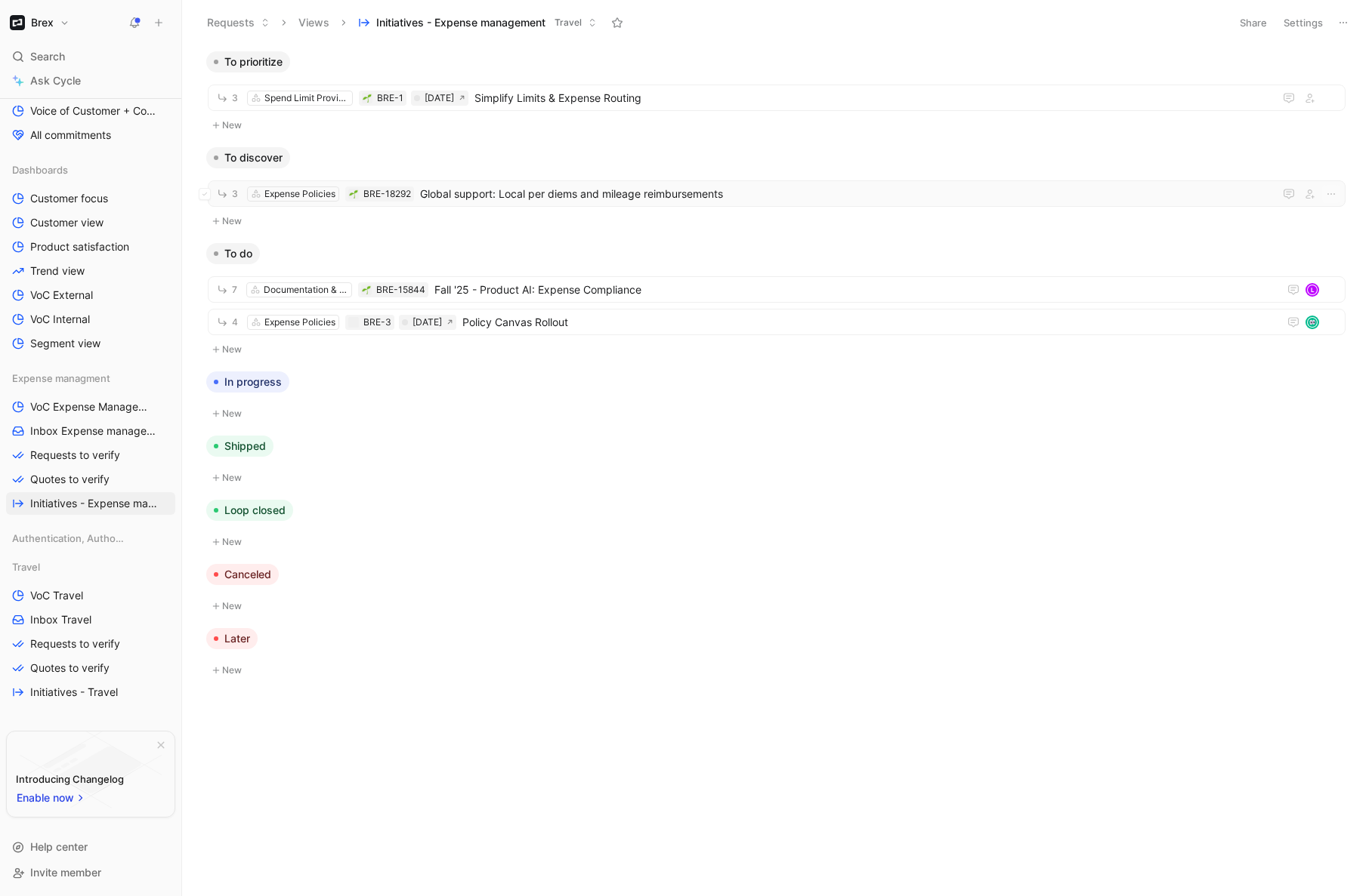
click at [500, 197] on span "Global support: Local per diems and mileage reimbursements" at bounding box center [844, 194] width 847 height 18
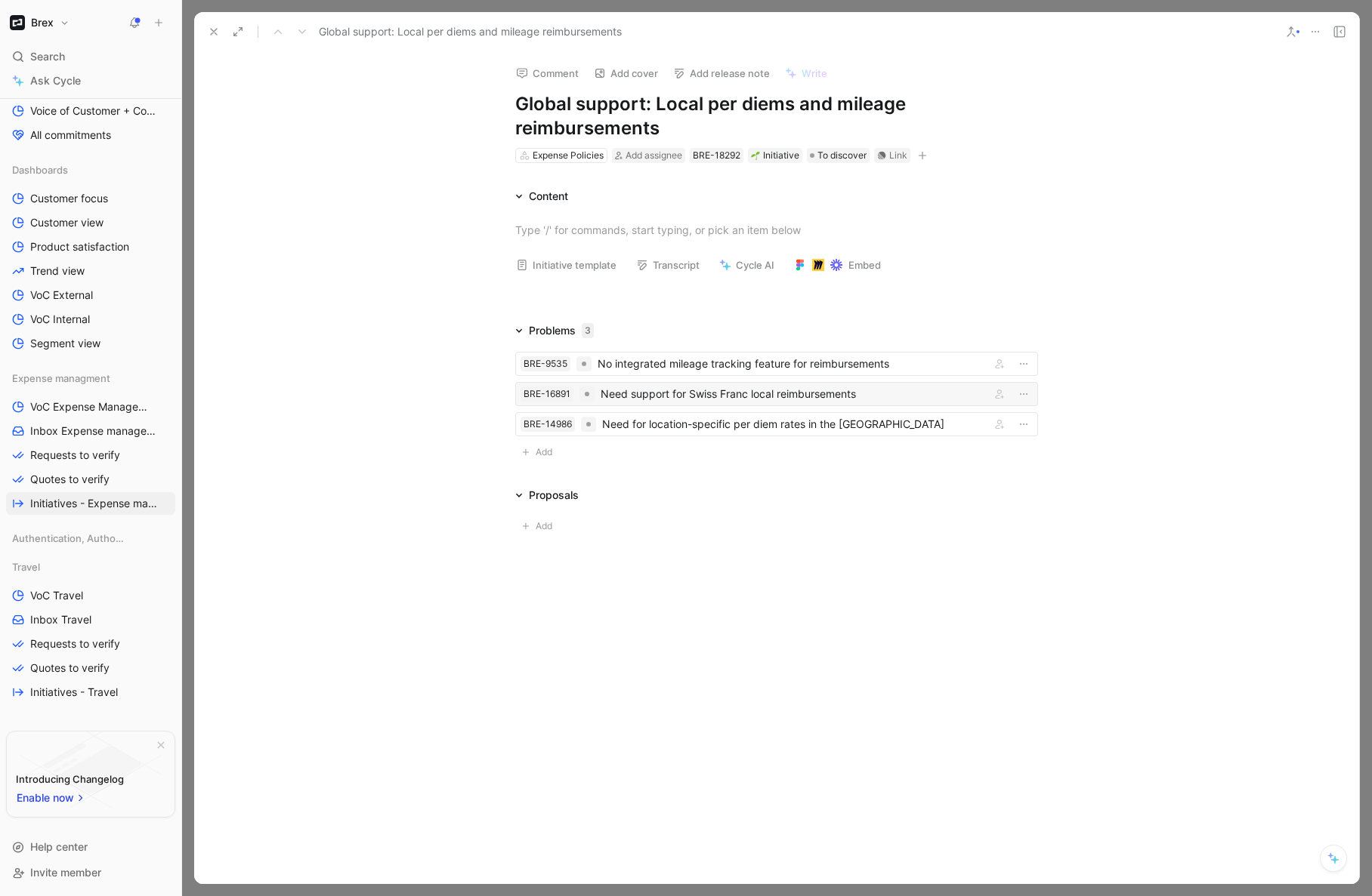
click at [707, 393] on div "Need support for Swiss Franc local reimbursements" at bounding box center [792, 394] width 383 height 18
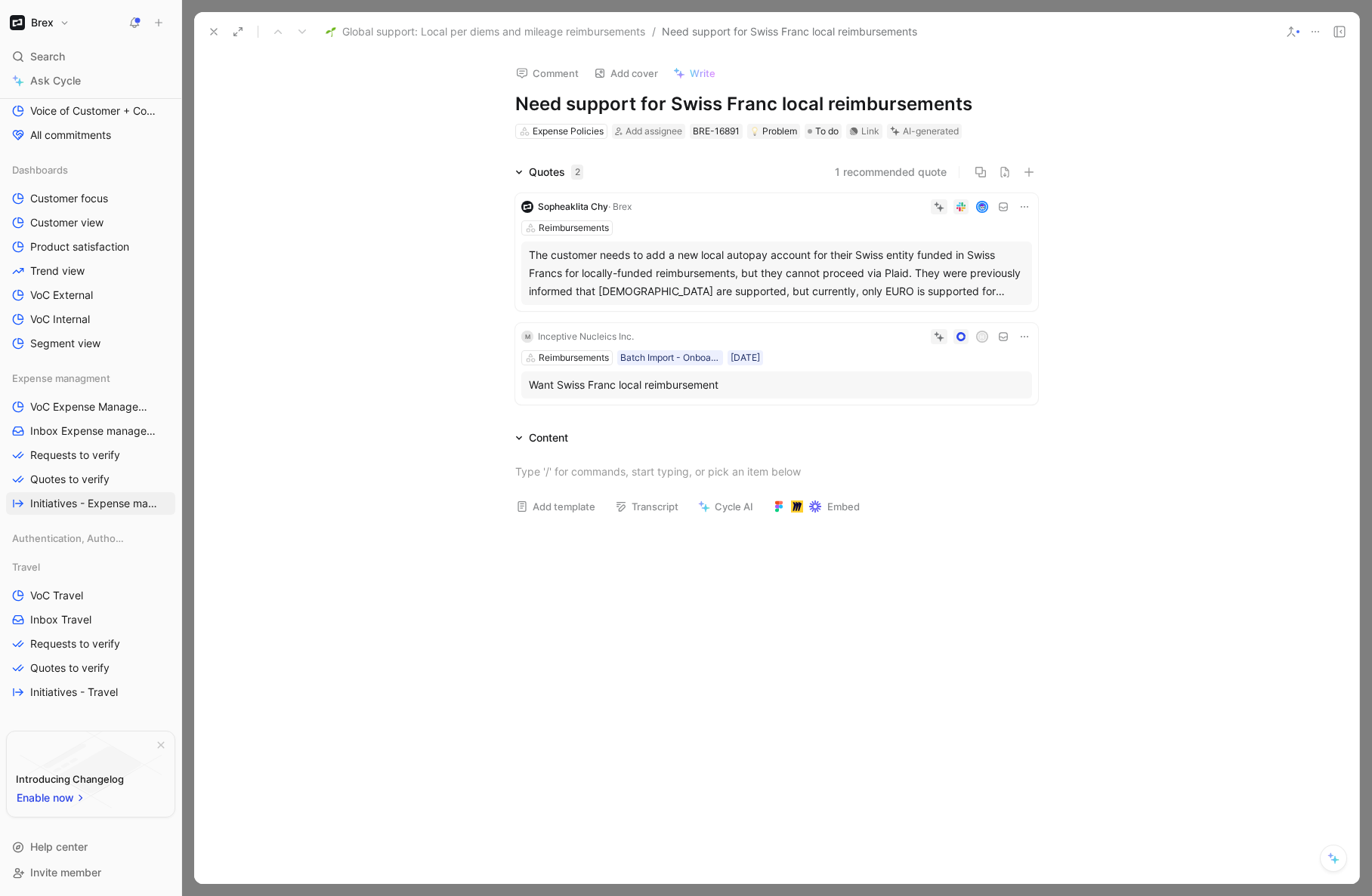
click at [213, 35] on icon at bounding box center [214, 32] width 13 height 13
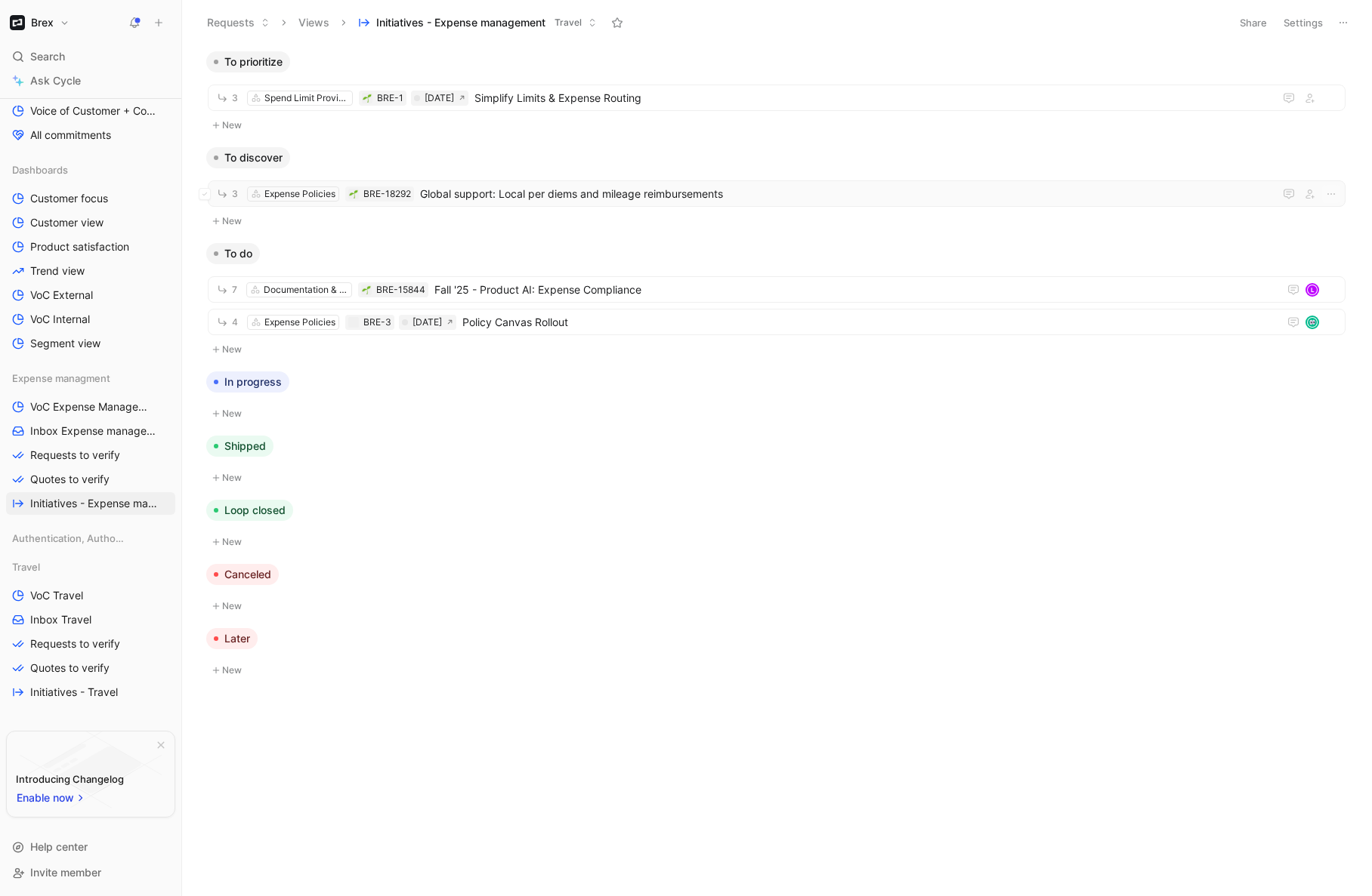
click at [542, 193] on span "Global support: Local per diems and mileage reimbursements" at bounding box center [844, 194] width 847 height 18
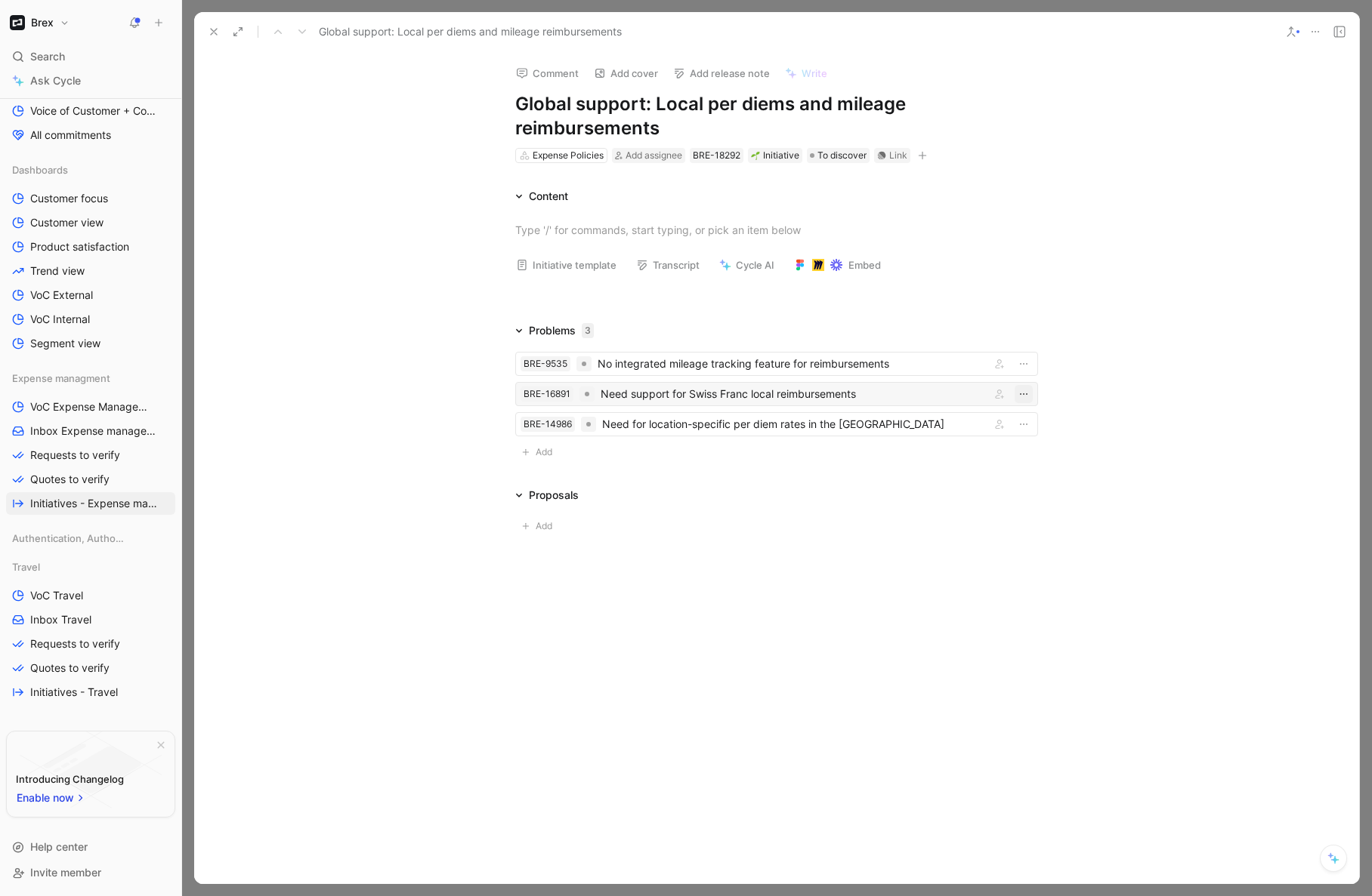
click at [1026, 396] on icon "button" at bounding box center [1024, 394] width 13 height 13
click at [998, 471] on div "Unlink" at bounding box center [989, 472] width 71 height 18
click at [671, 390] on div "Need for location-specific per diem rates in the [GEOGRAPHIC_DATA]" at bounding box center [794, 394] width 383 height 18
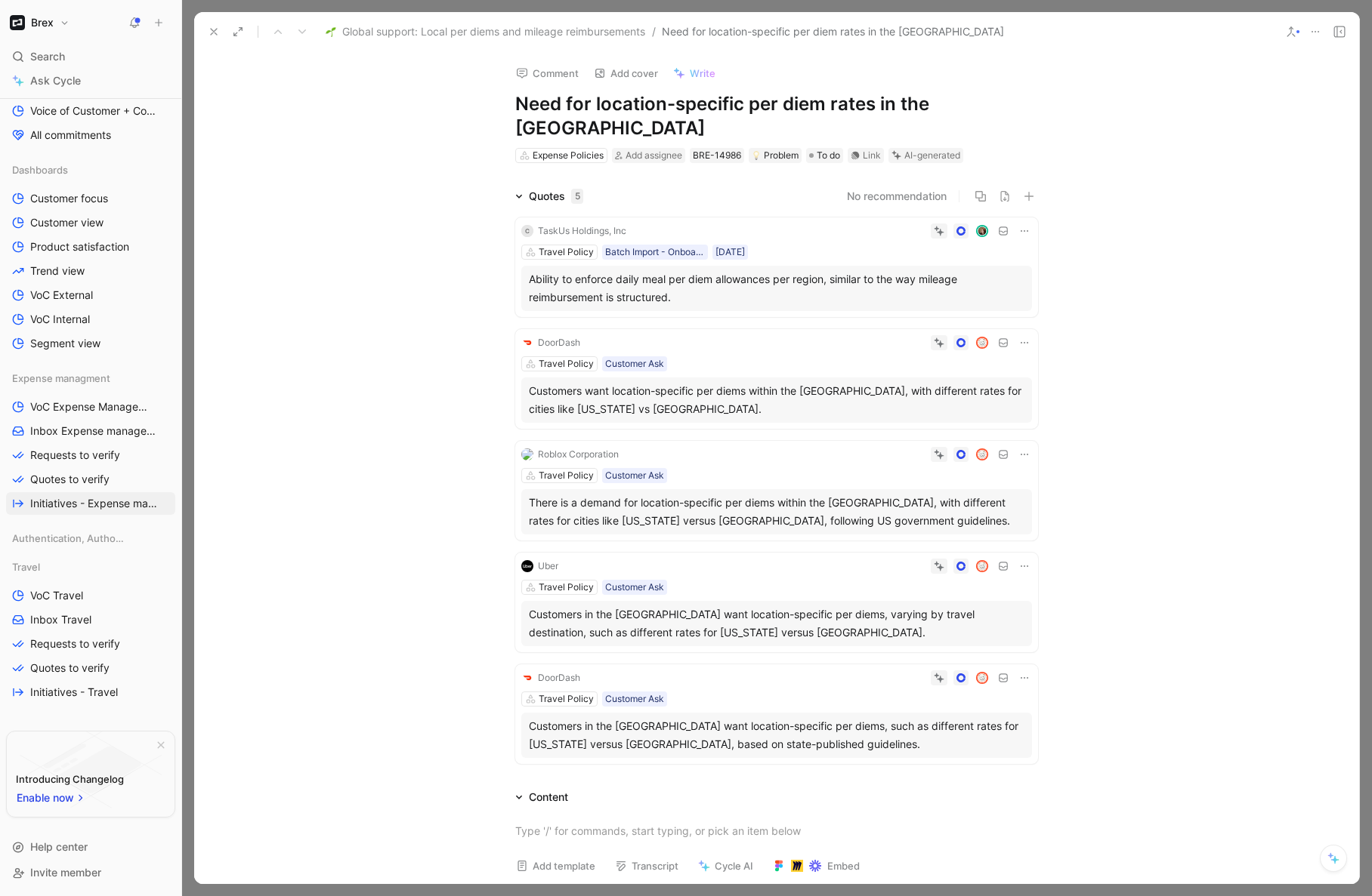
click at [216, 30] on icon at bounding box center [214, 32] width 13 height 13
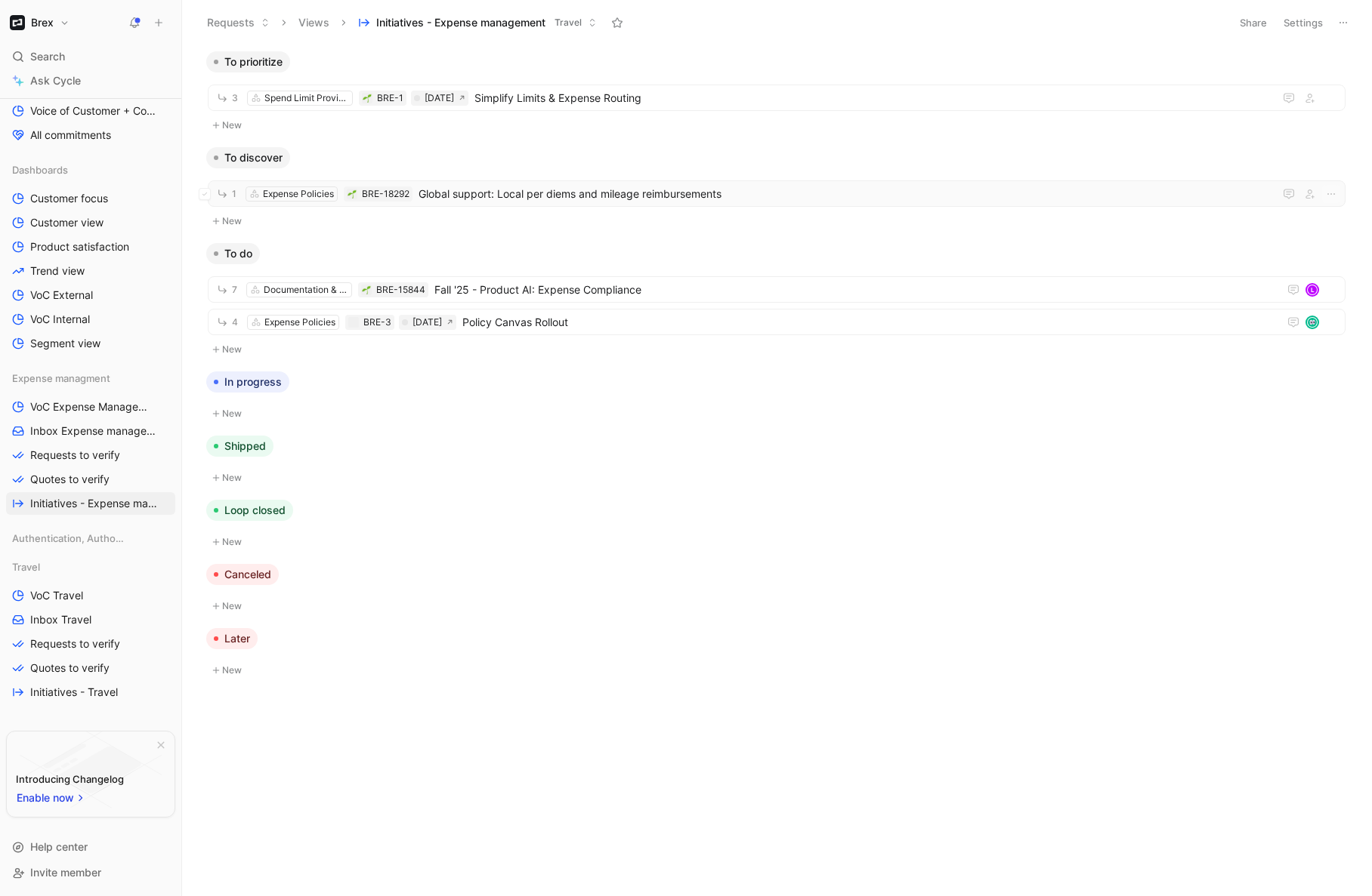
click at [526, 191] on span "Global support: Local per diems and mileage reimbursements" at bounding box center [843, 194] width 849 height 18
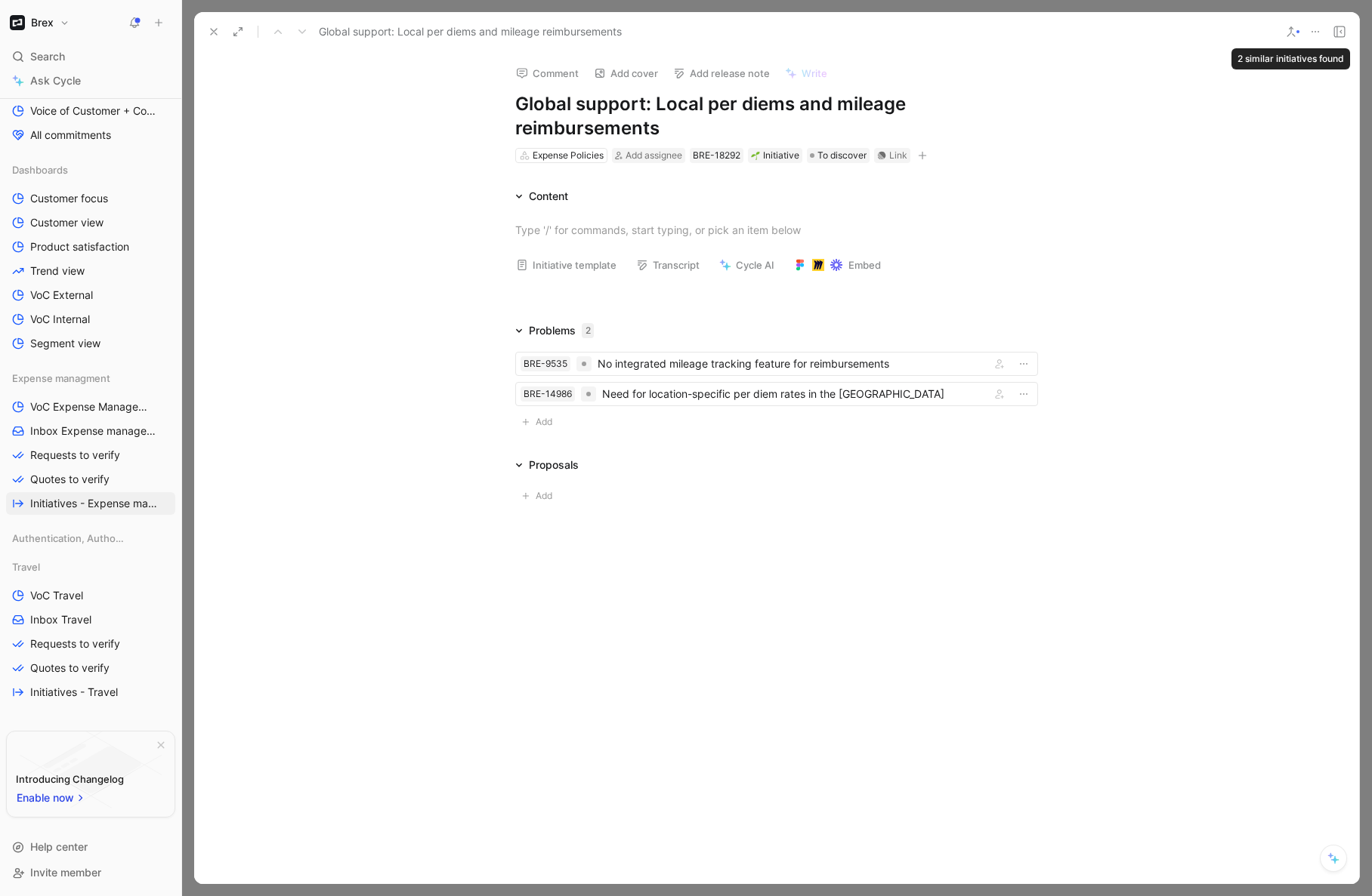
click at [1130, 32] on icon at bounding box center [1292, 32] width 13 height 13
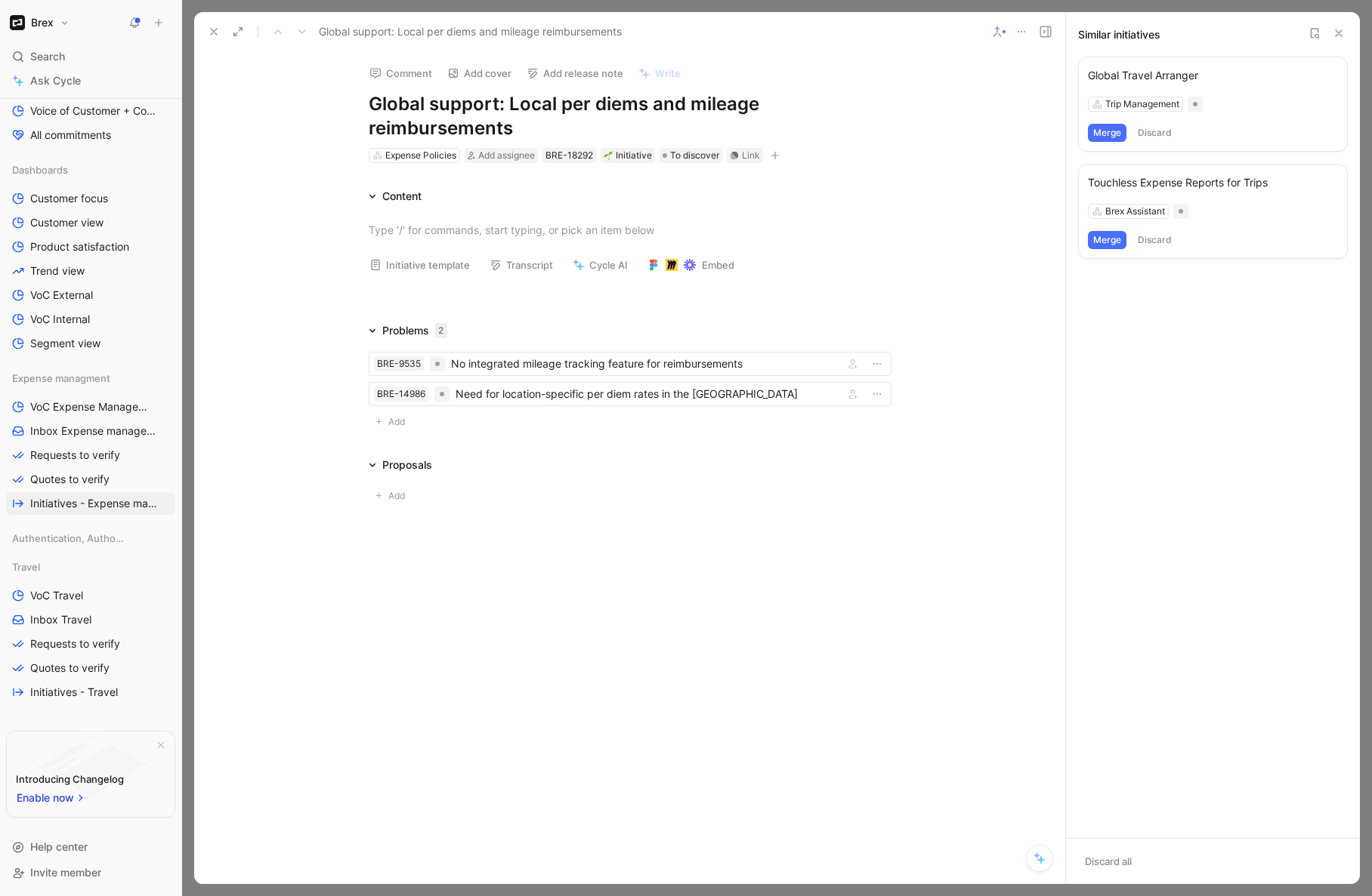
click at [1130, 33] on icon at bounding box center [1339, 33] width 13 height 13
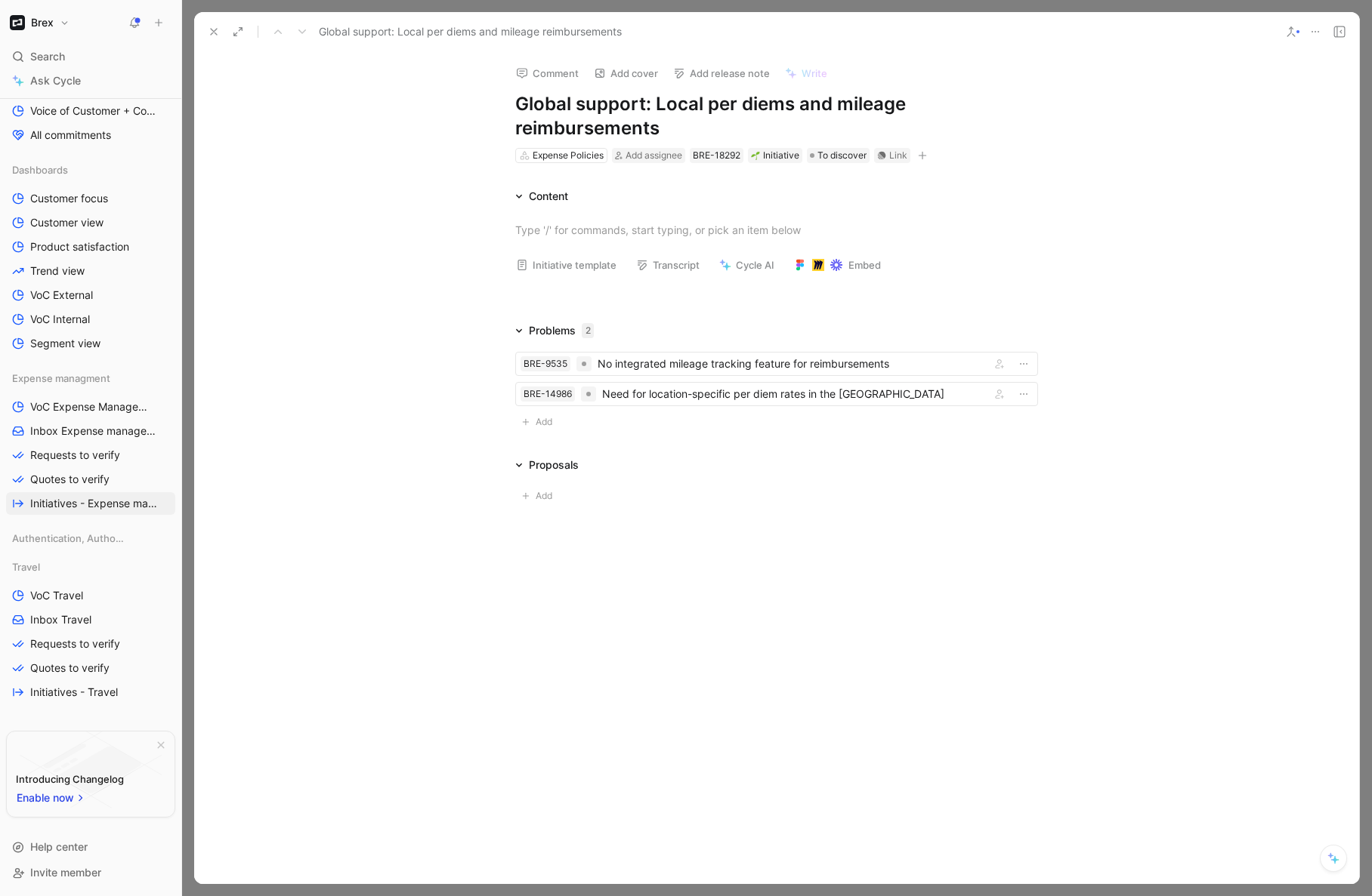
click at [1130, 27] on icon at bounding box center [1316, 32] width 13 height 13
click at [1130, 32] on icon at bounding box center [1340, 32] width 13 height 13
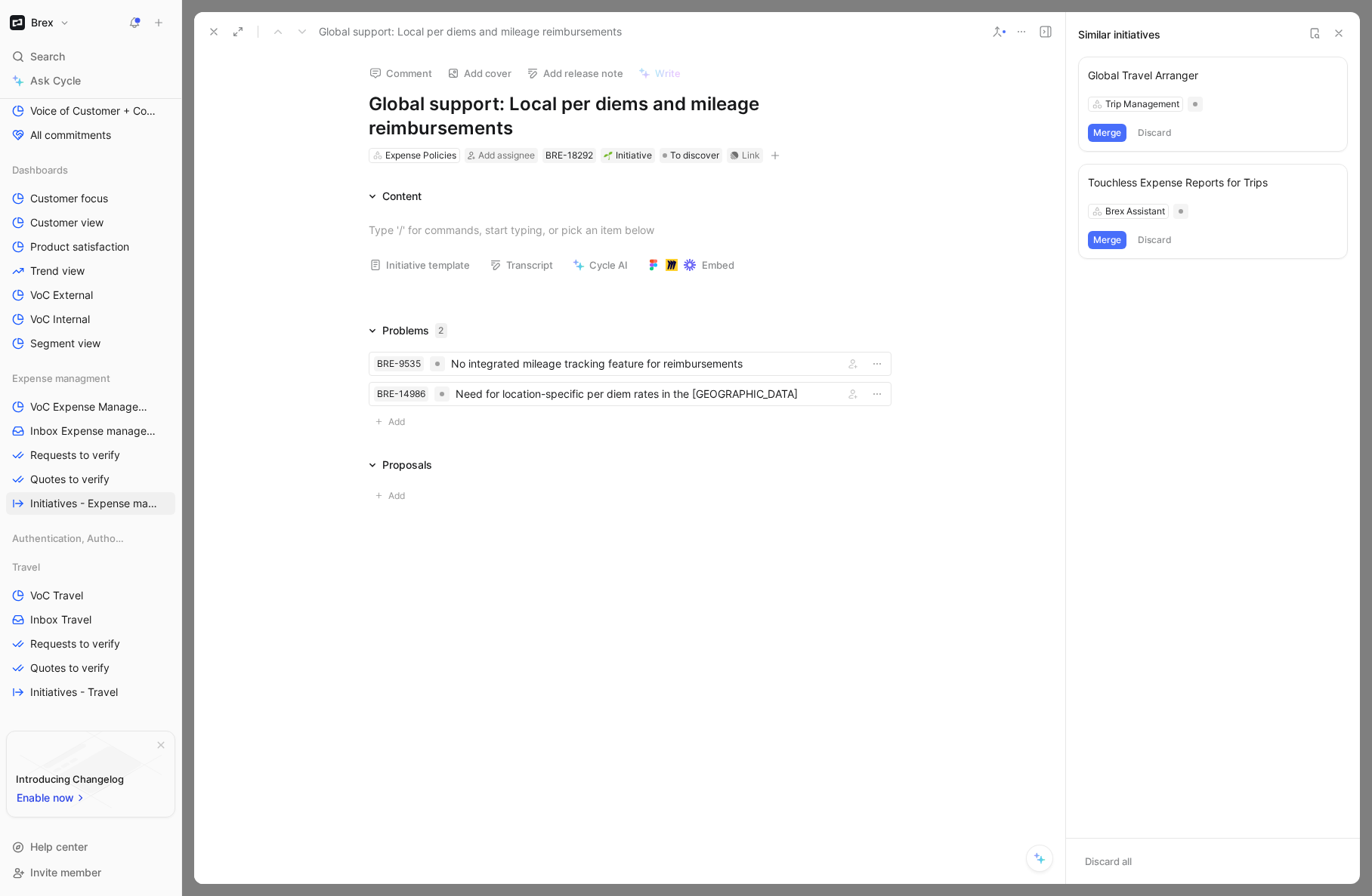
click at [1130, 33] on use at bounding box center [1338, 33] width 6 height 6
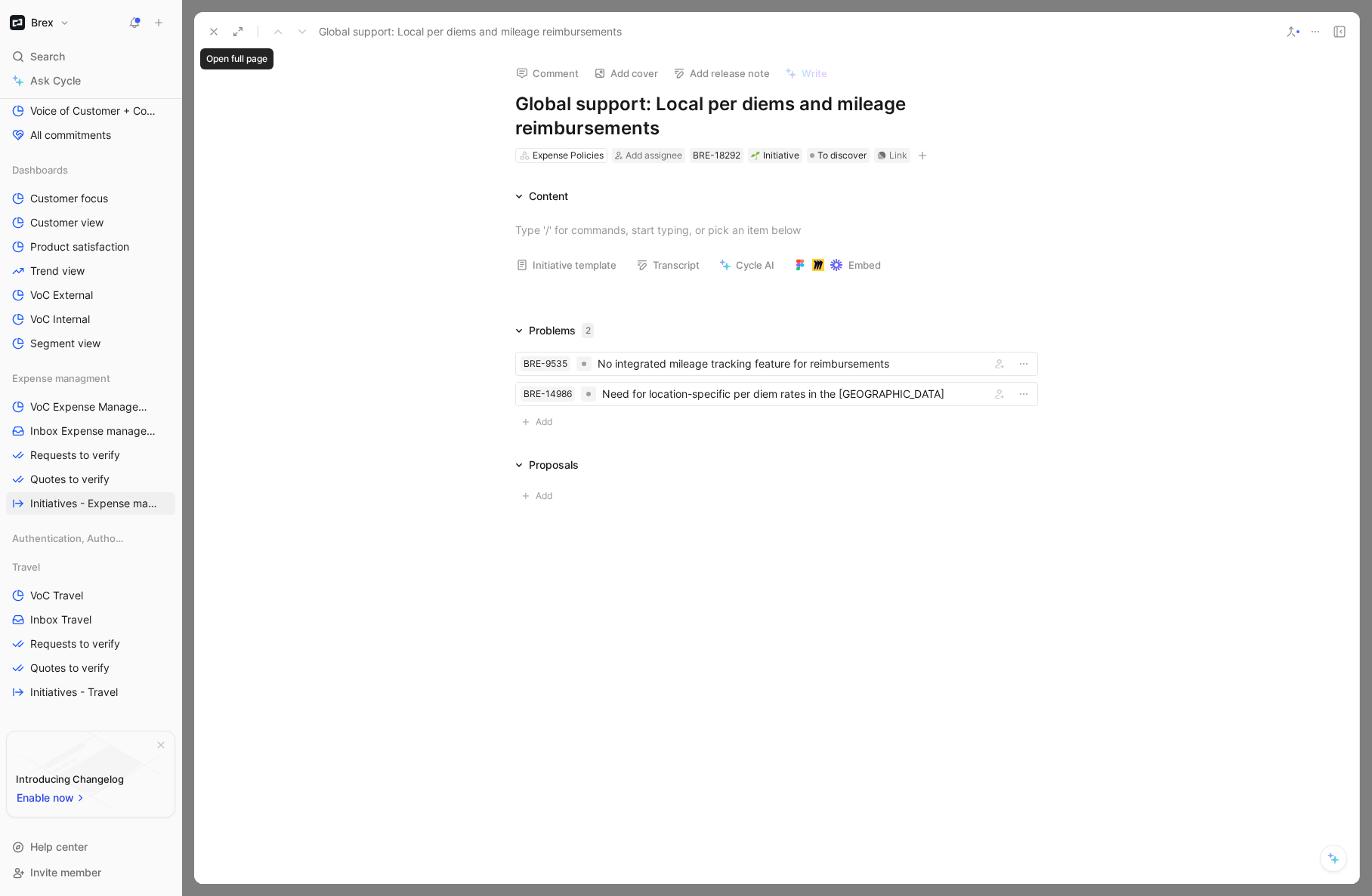
click at [239, 33] on icon at bounding box center [238, 32] width 13 height 13
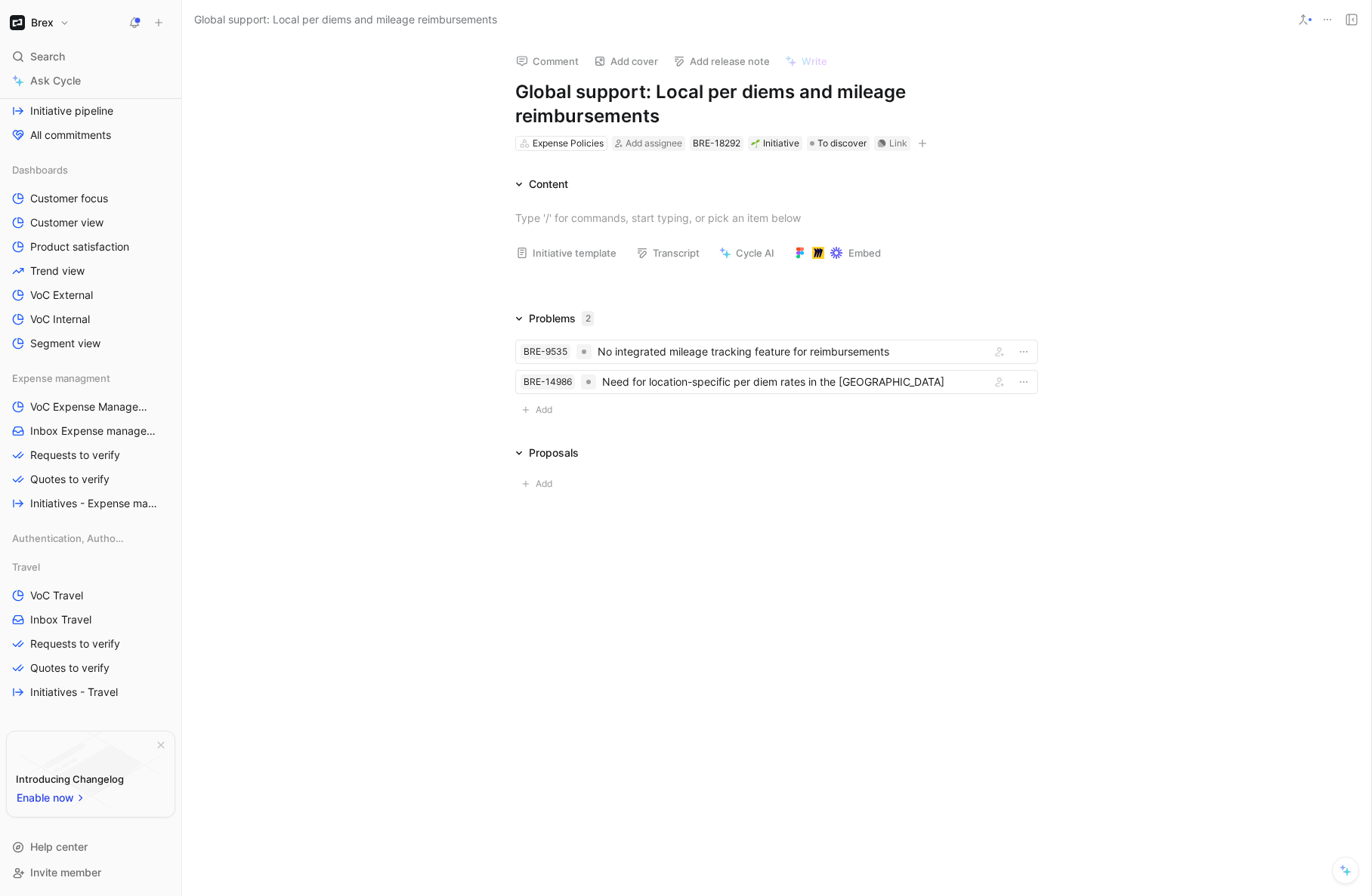
scroll to position [334, 0]
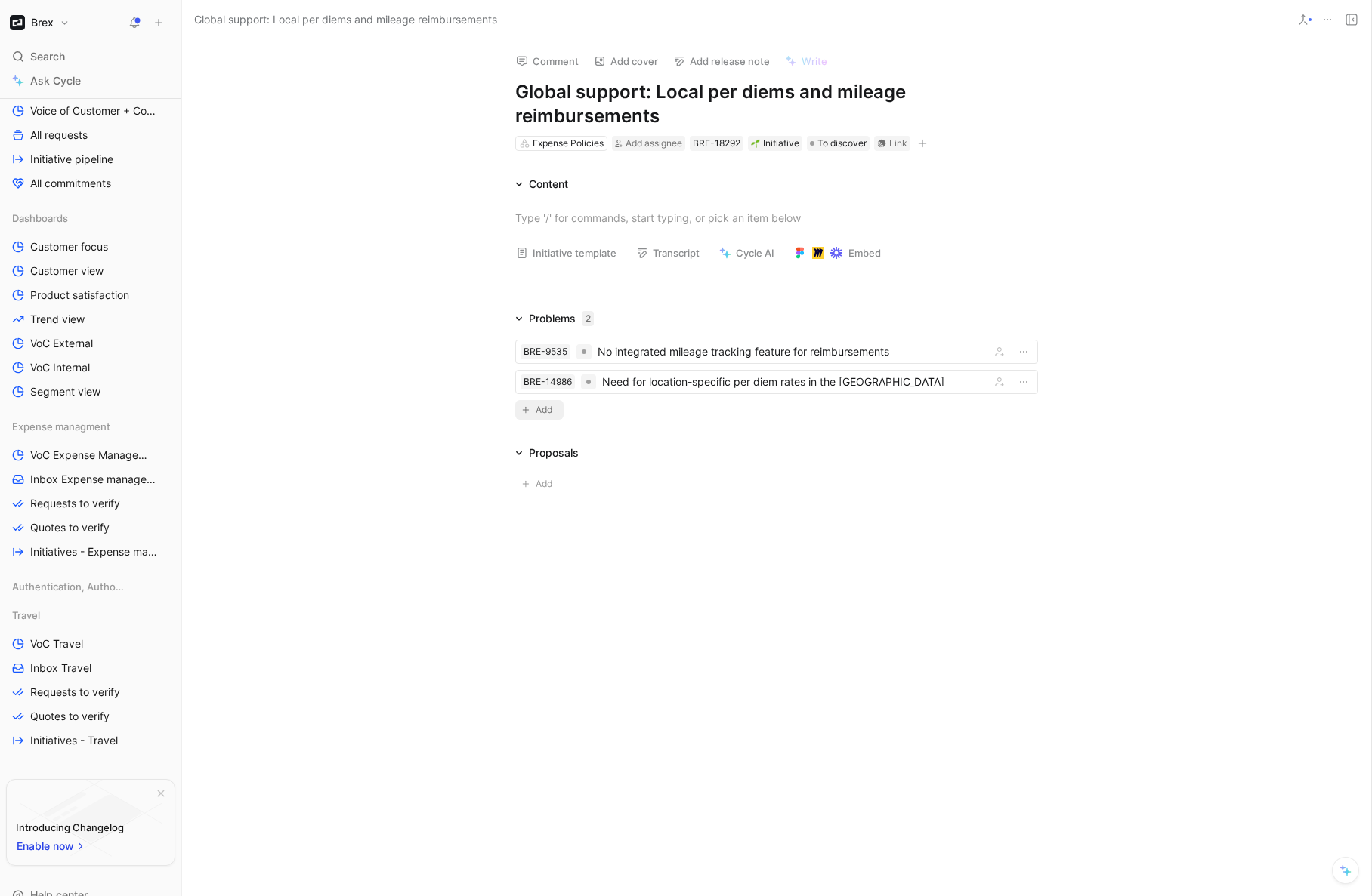
click at [537, 409] on span "Add" at bounding box center [546, 410] width 21 height 15
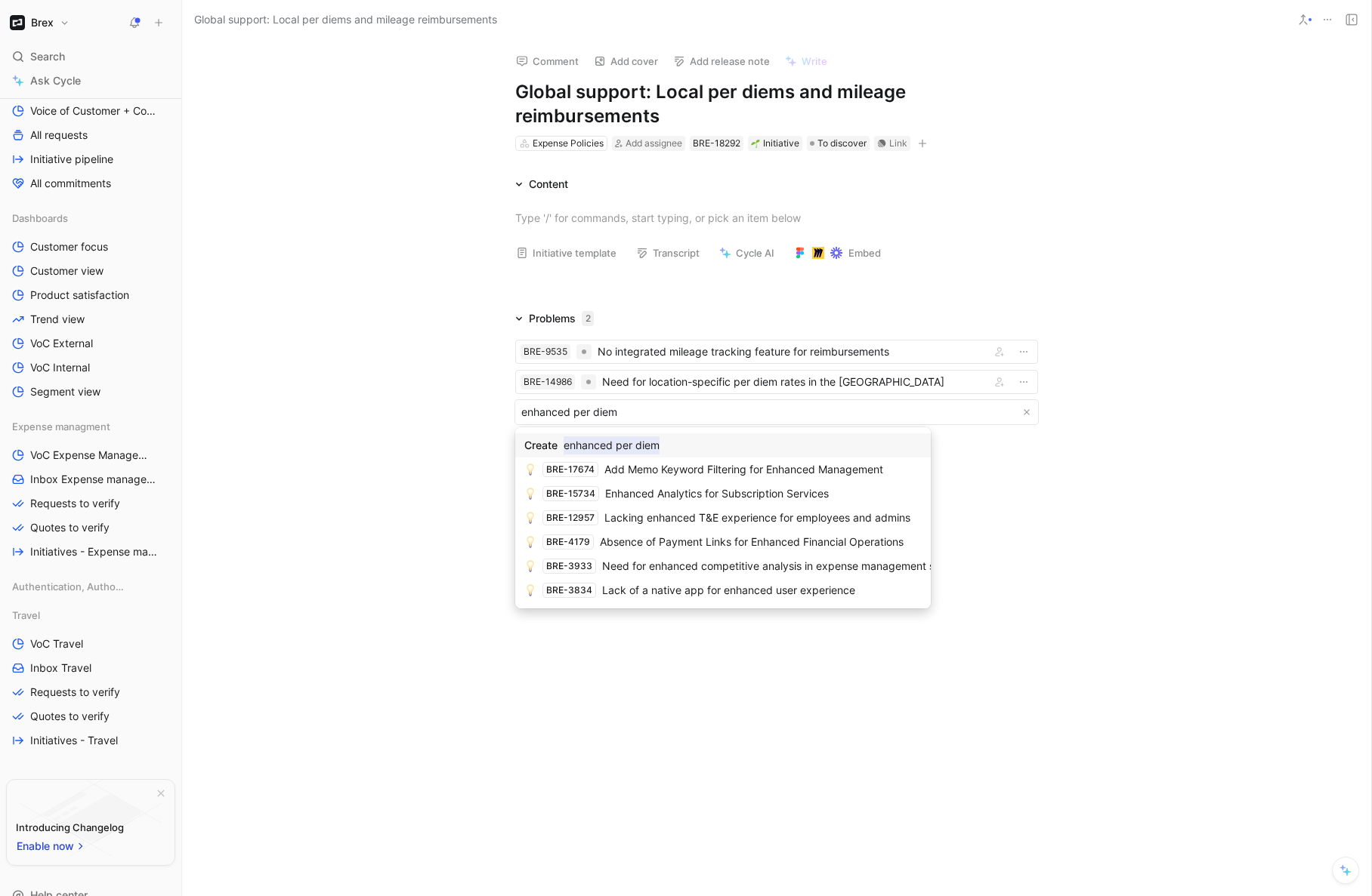
type input "enhanced per diem"
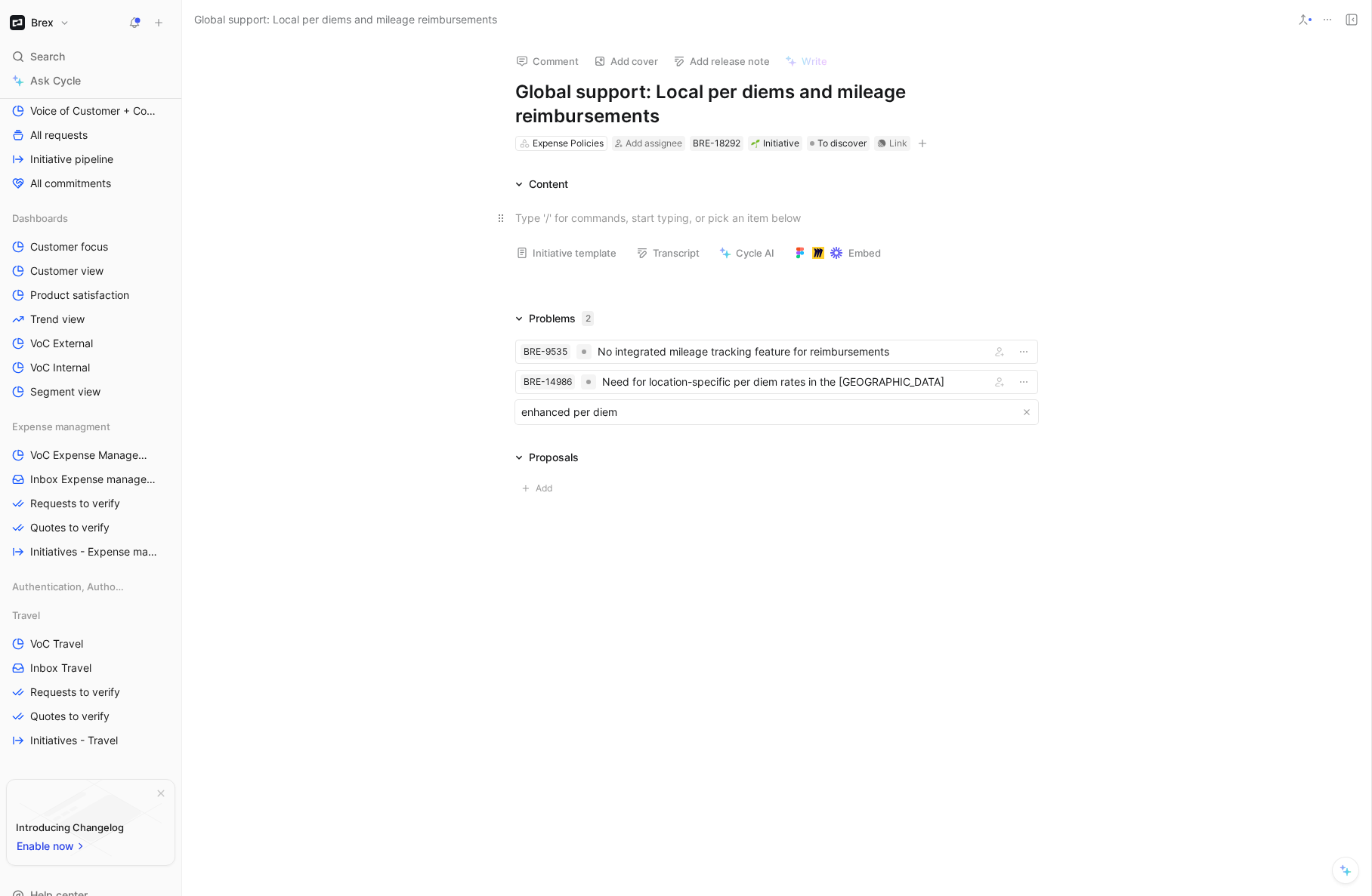
click at [543, 217] on div at bounding box center [776, 218] width 523 height 16
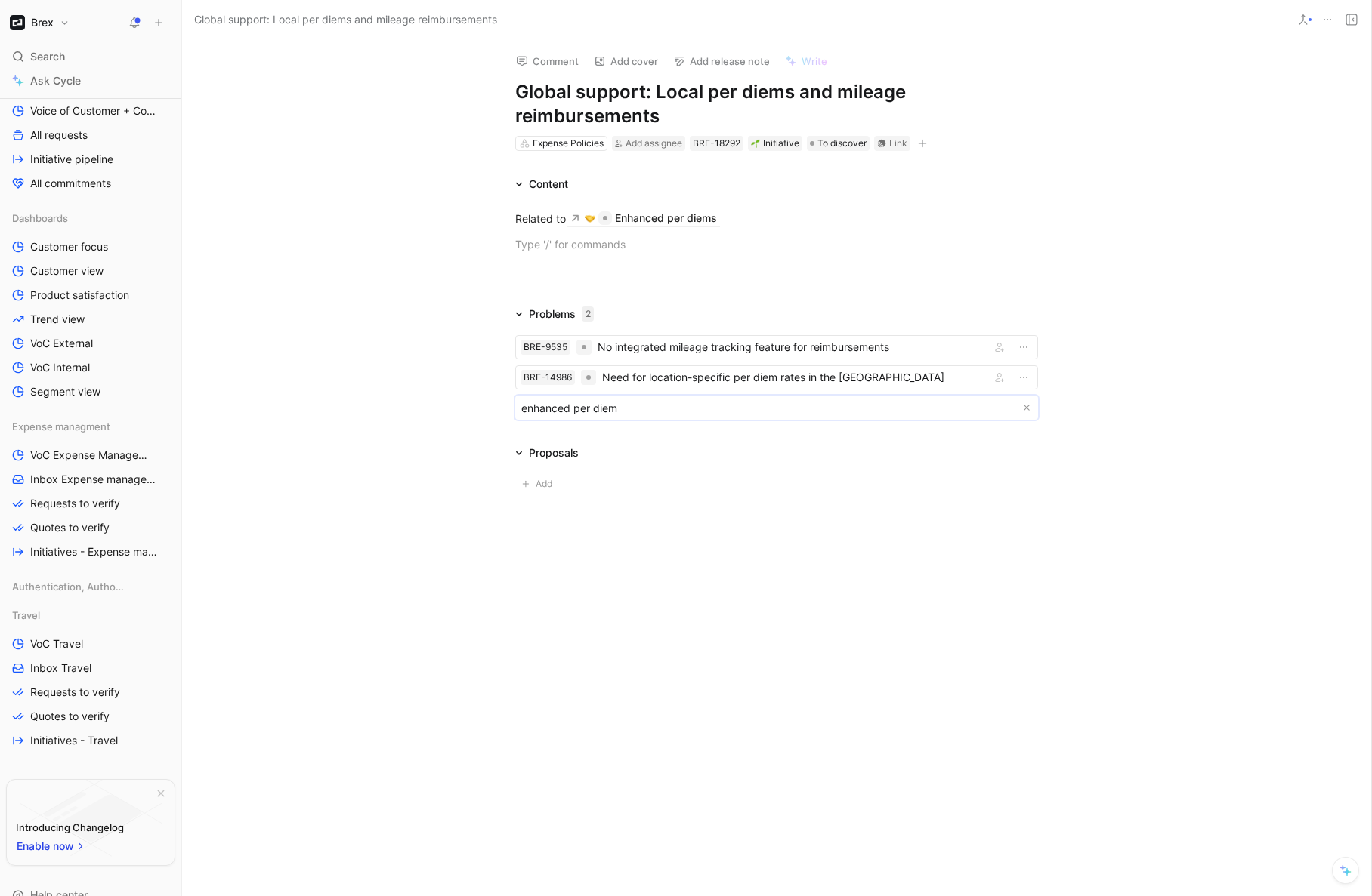
click at [555, 409] on body "Brex Search ⌘ K Ask Cycle Workspace Home G then H Feedback G then F Requests G …" at bounding box center [686, 448] width 1372 height 896
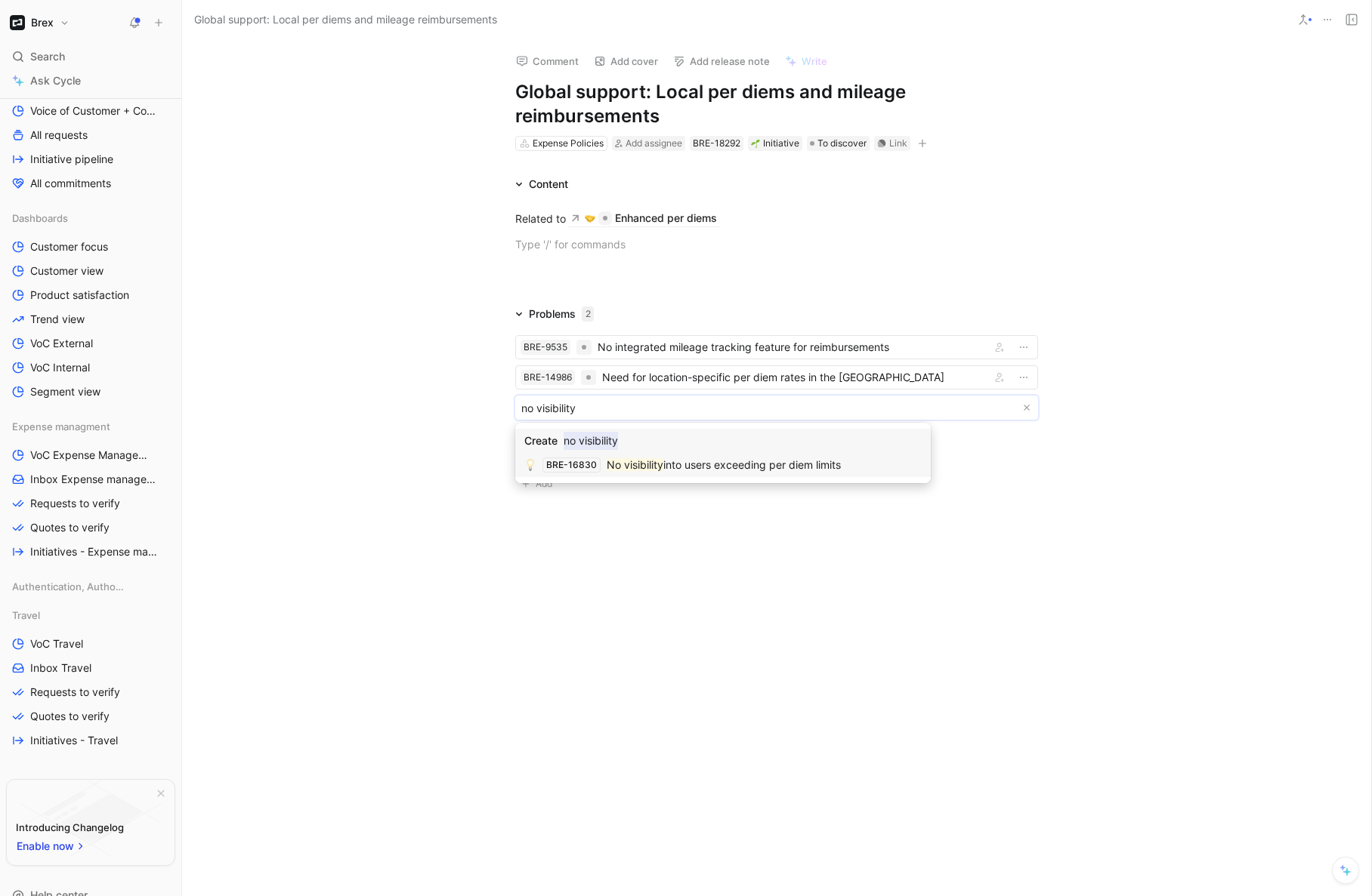
type input "no visibility"
click at [647, 469] on mark "No visibility" at bounding box center [635, 465] width 56 height 13
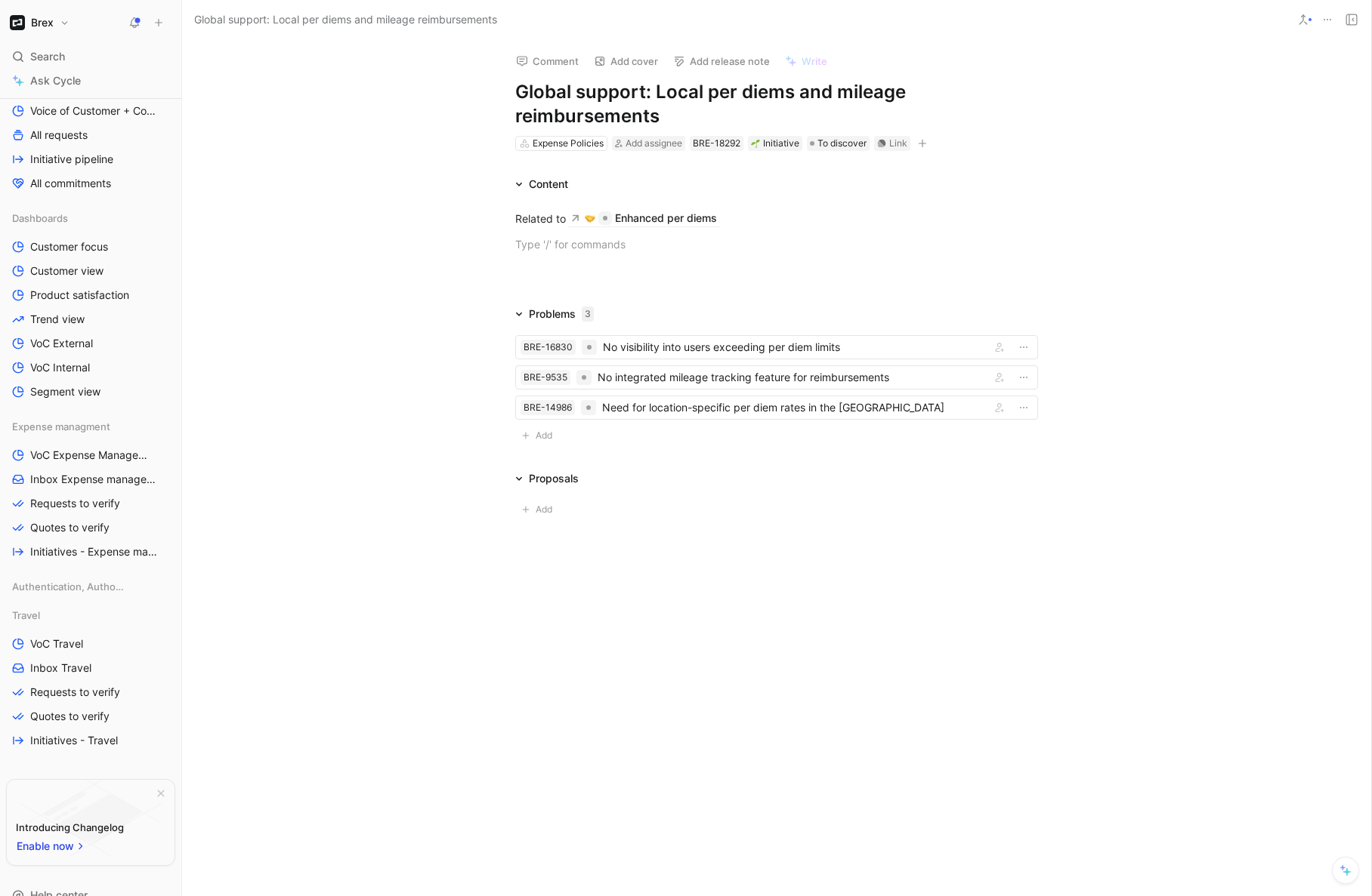
click at [399, 377] on div "Problems 3 BRE-16830 No visibility into users exceeding per diem limits BRE-953…" at bounding box center [777, 378] width 1189 height 147
click at [681, 411] on div "Need for location-specific per diem rates in the [GEOGRAPHIC_DATA]" at bounding box center [794, 407] width 383 height 18
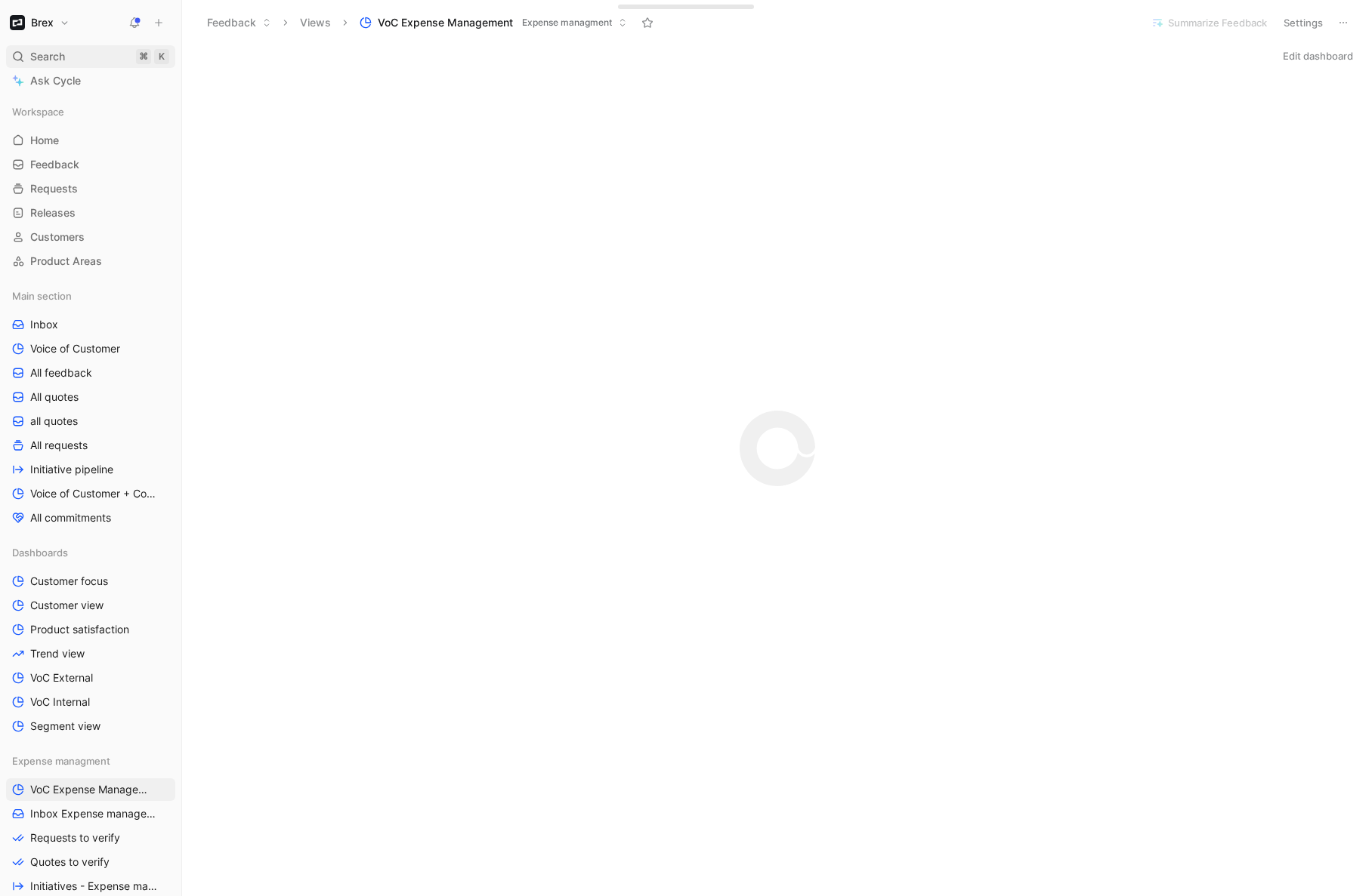
click at [80, 56] on div "Search ⌘ K" at bounding box center [90, 56] width 169 height 22
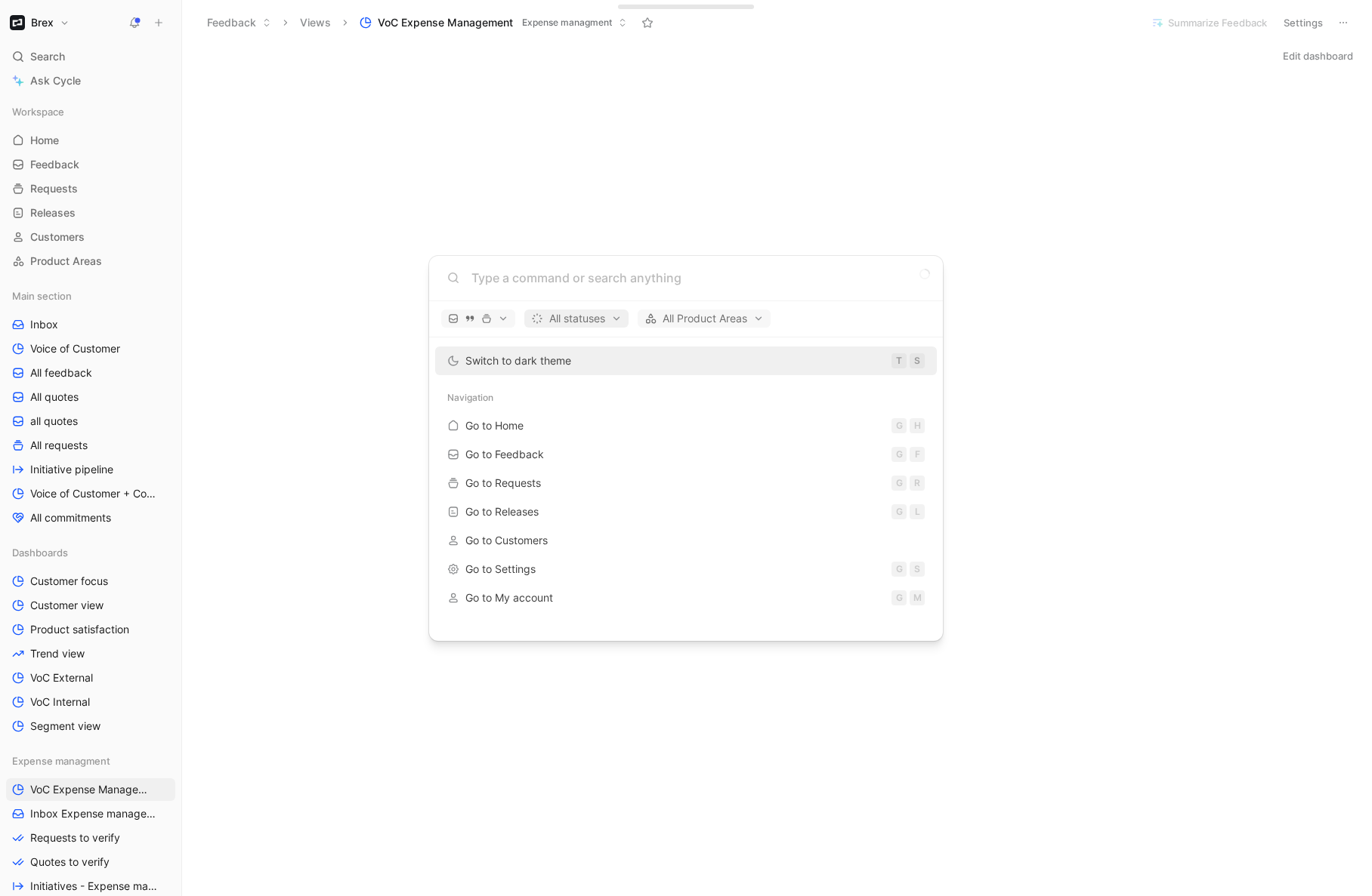
click at [608, 319] on span "All statuses" at bounding box center [576, 319] width 90 height 18
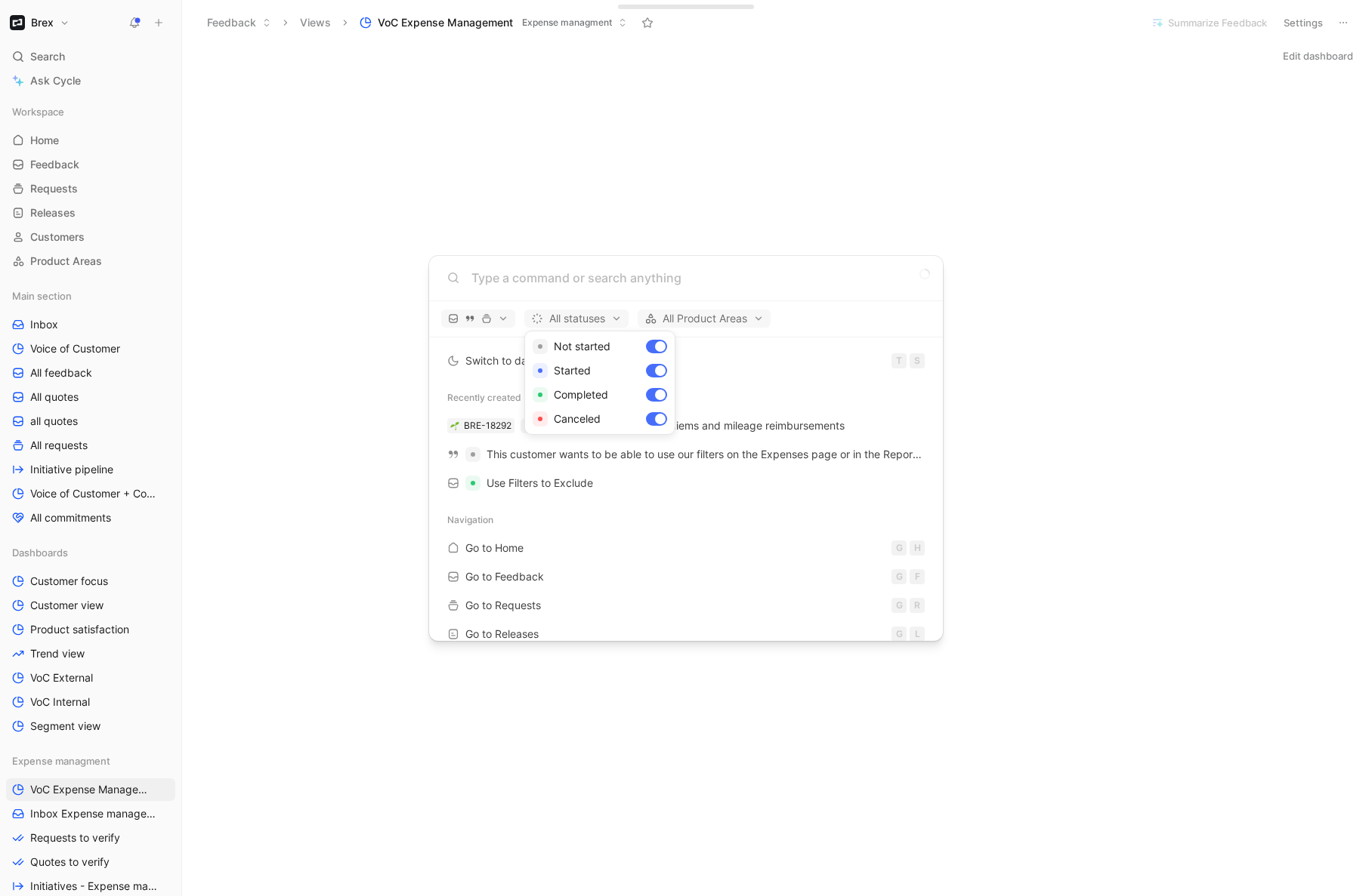
click at [526, 281] on div at bounding box center [686, 448] width 1372 height 896
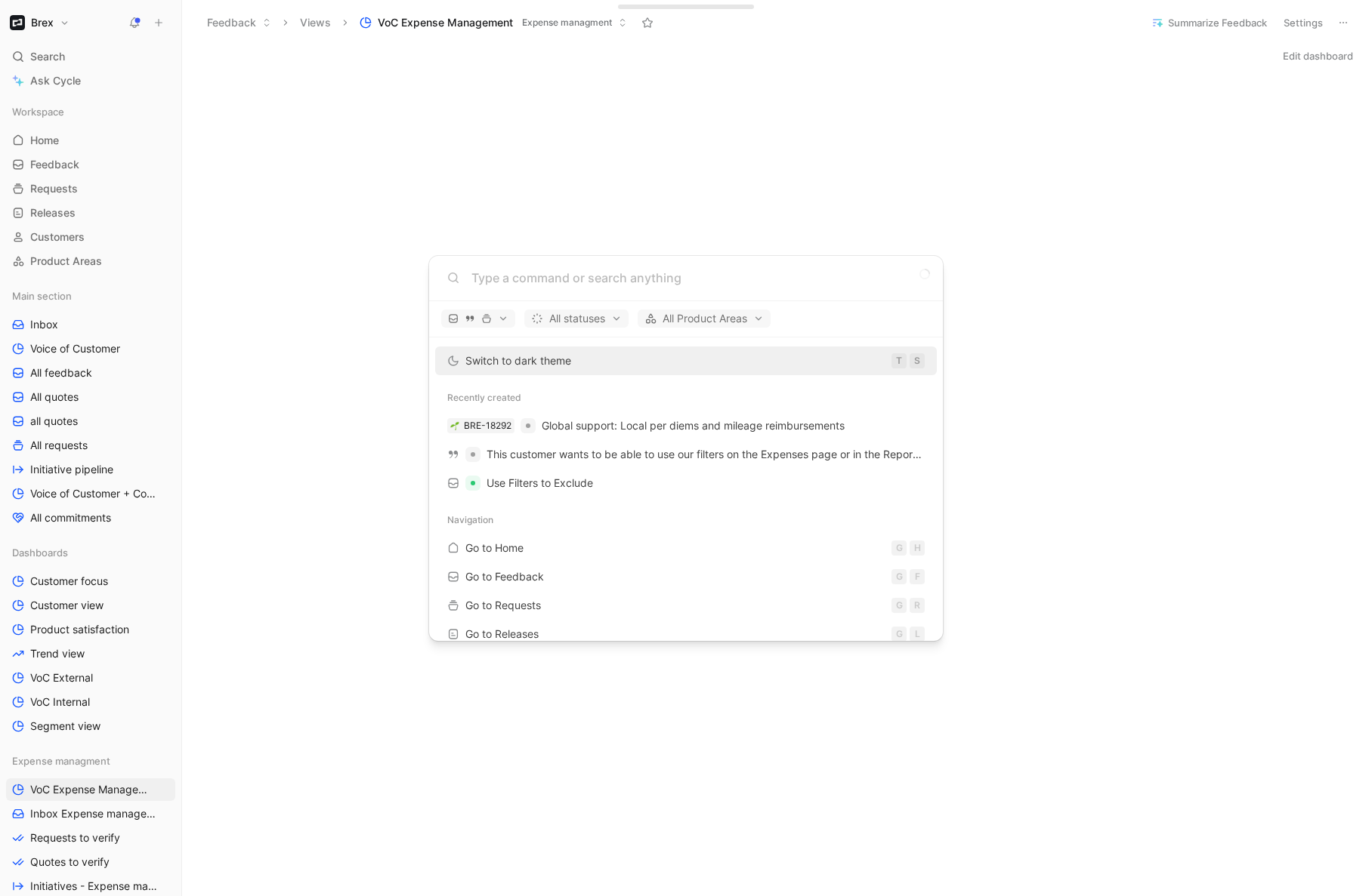
click at [526, 281] on input at bounding box center [697, 278] width 453 height 18
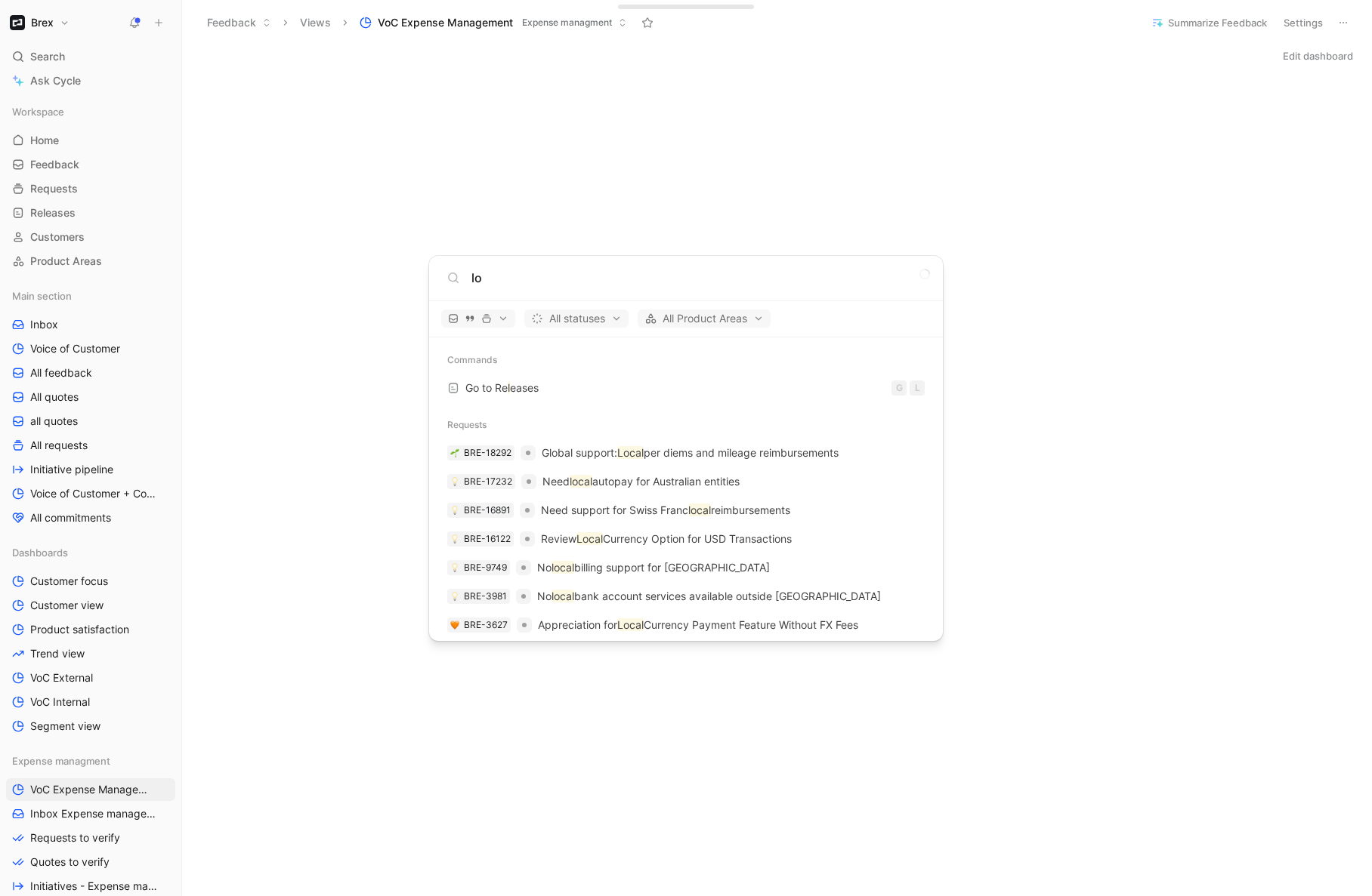
type input "l"
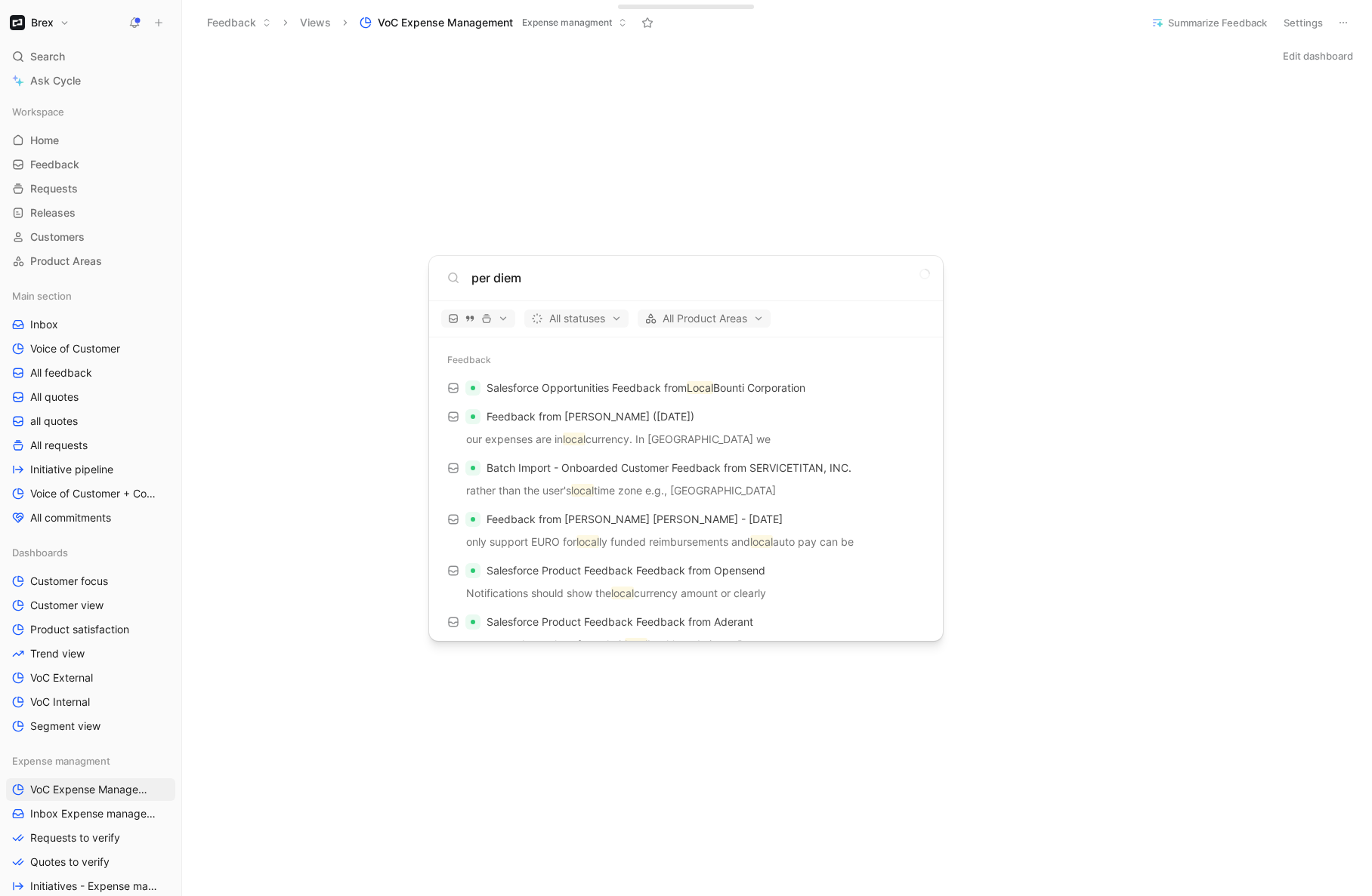
type input "per diem"
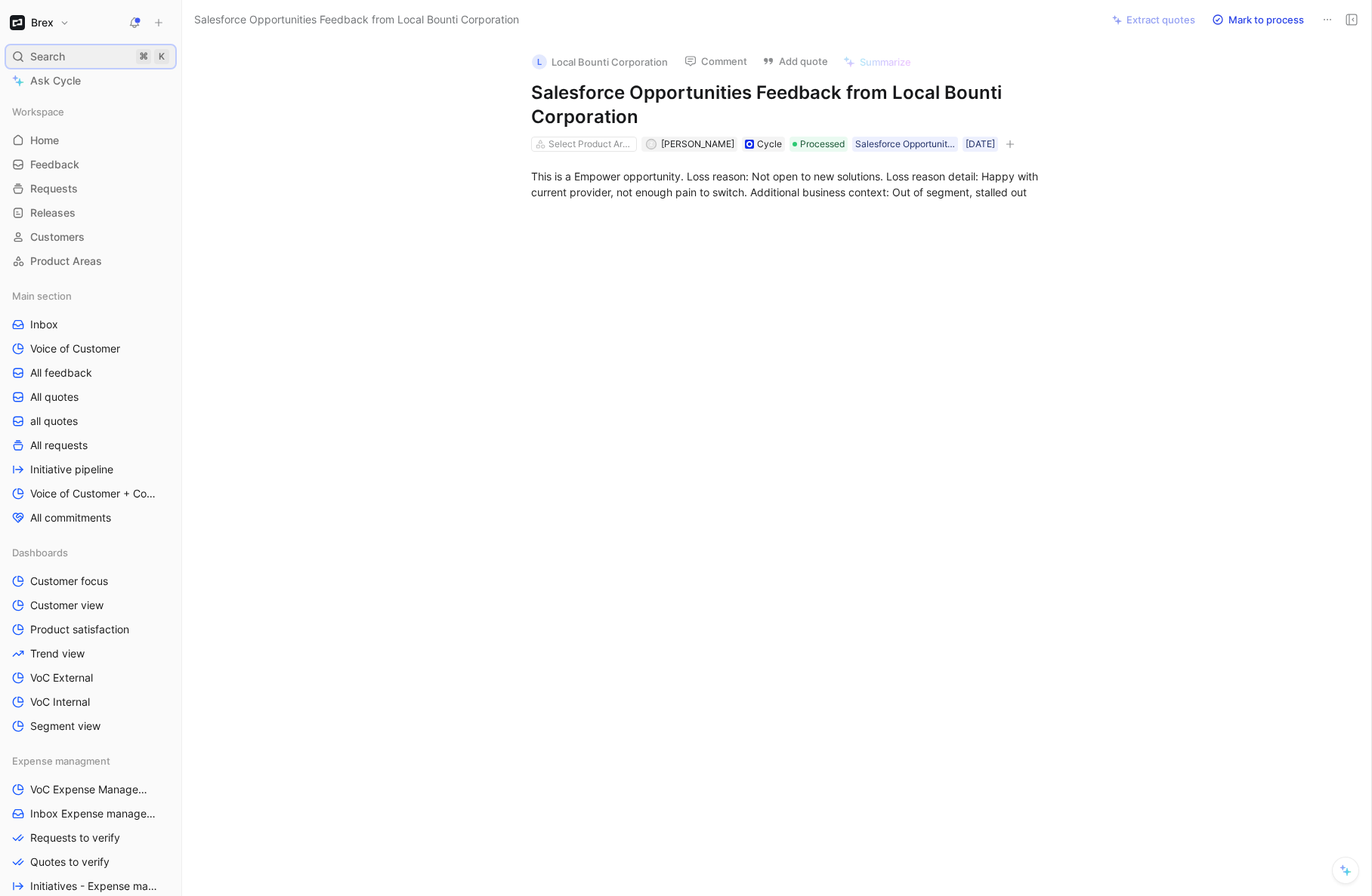
click at [97, 55] on div "Search ⌘ K" at bounding box center [90, 56] width 169 height 22
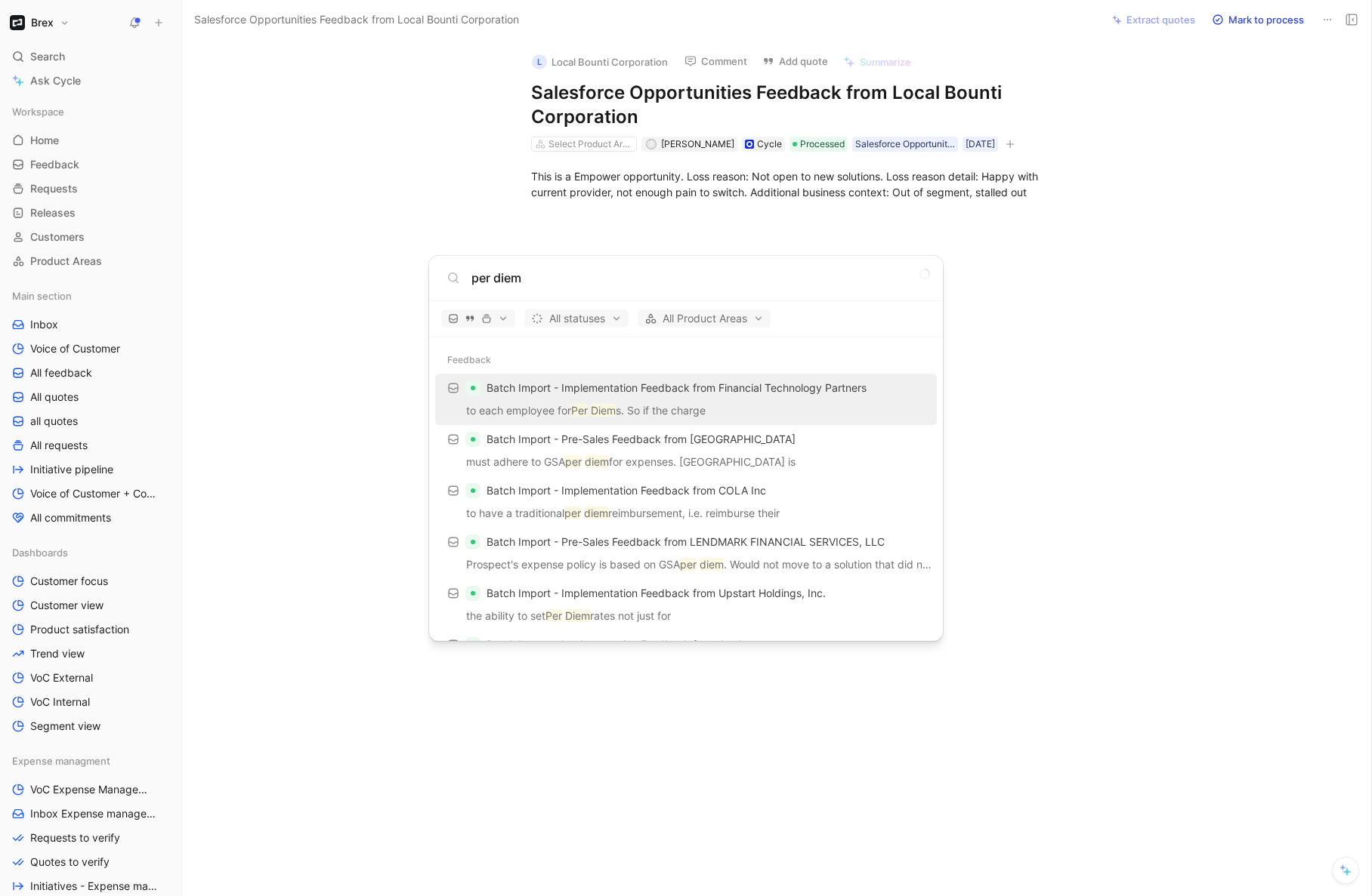
click at [540, 277] on input "per diem" at bounding box center [697, 278] width 453 height 18
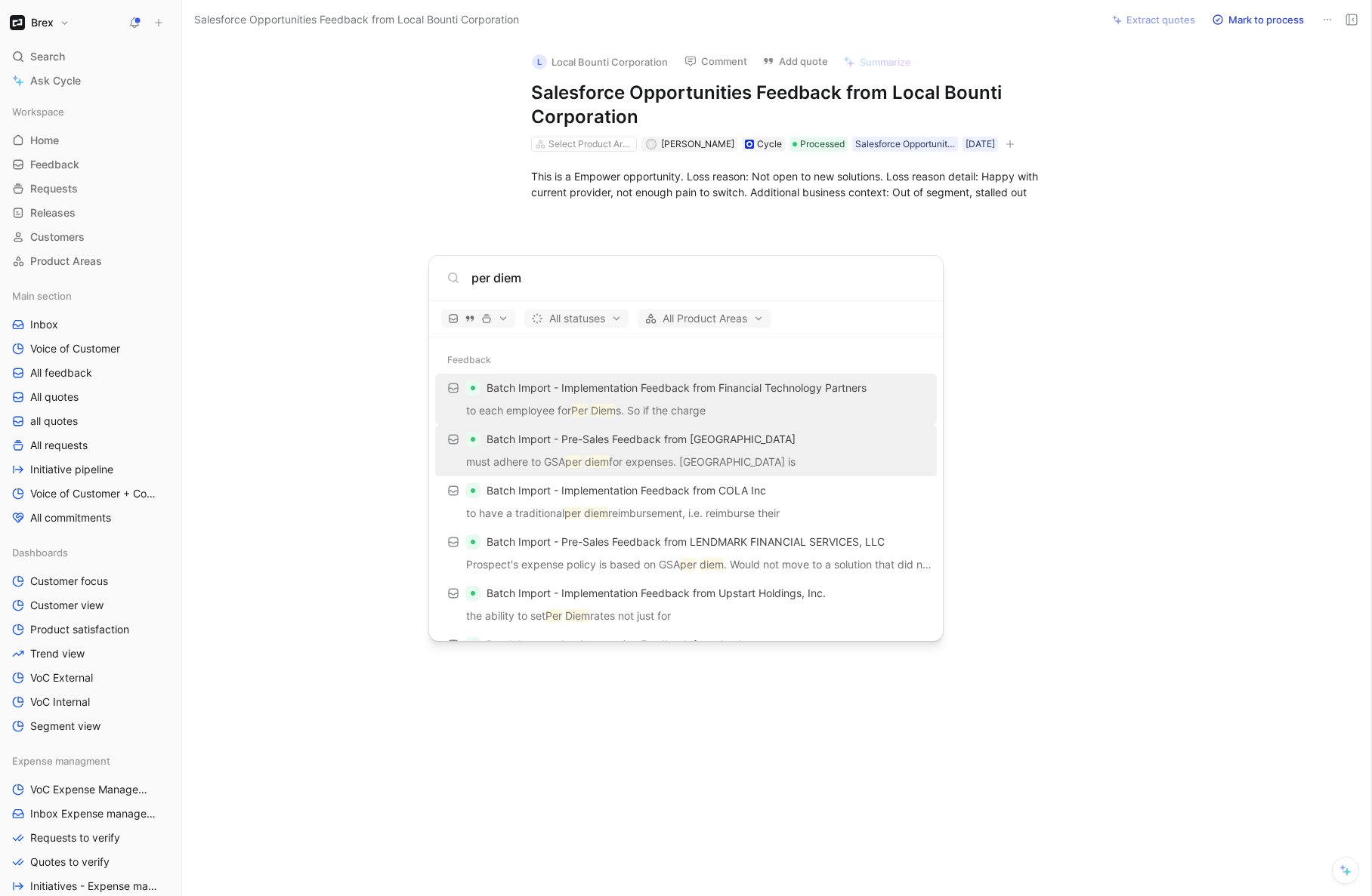
type input "per diem"
click at [533, 451] on div "Batch Import - Pre-Sales Feedback from Carnegie" at bounding box center [686, 440] width 492 height 27
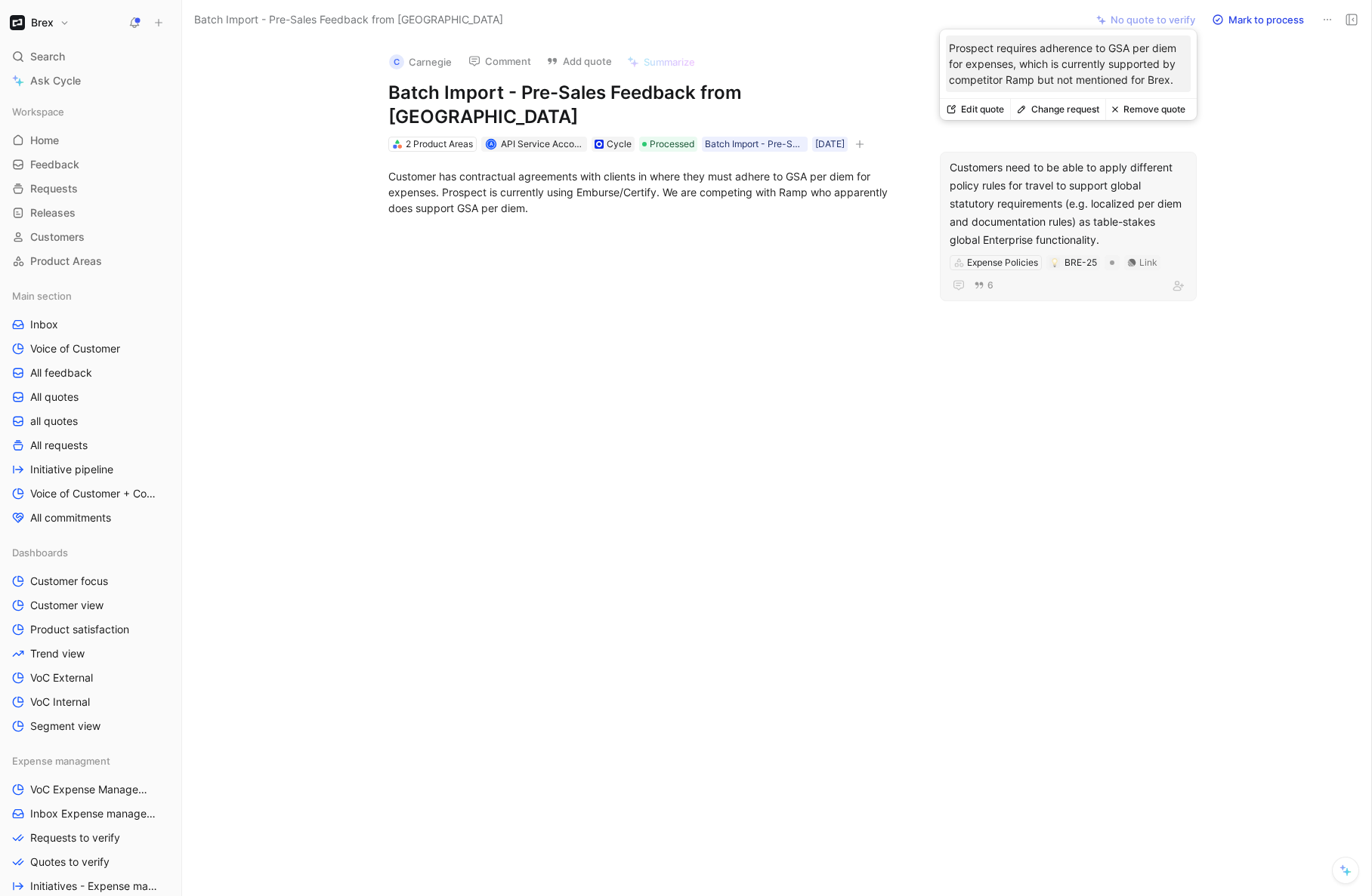
click at [1074, 110] on button "Change request" at bounding box center [1057, 110] width 96 height 21
click at [1084, 113] on button "Change request" at bounding box center [1057, 110] width 96 height 21
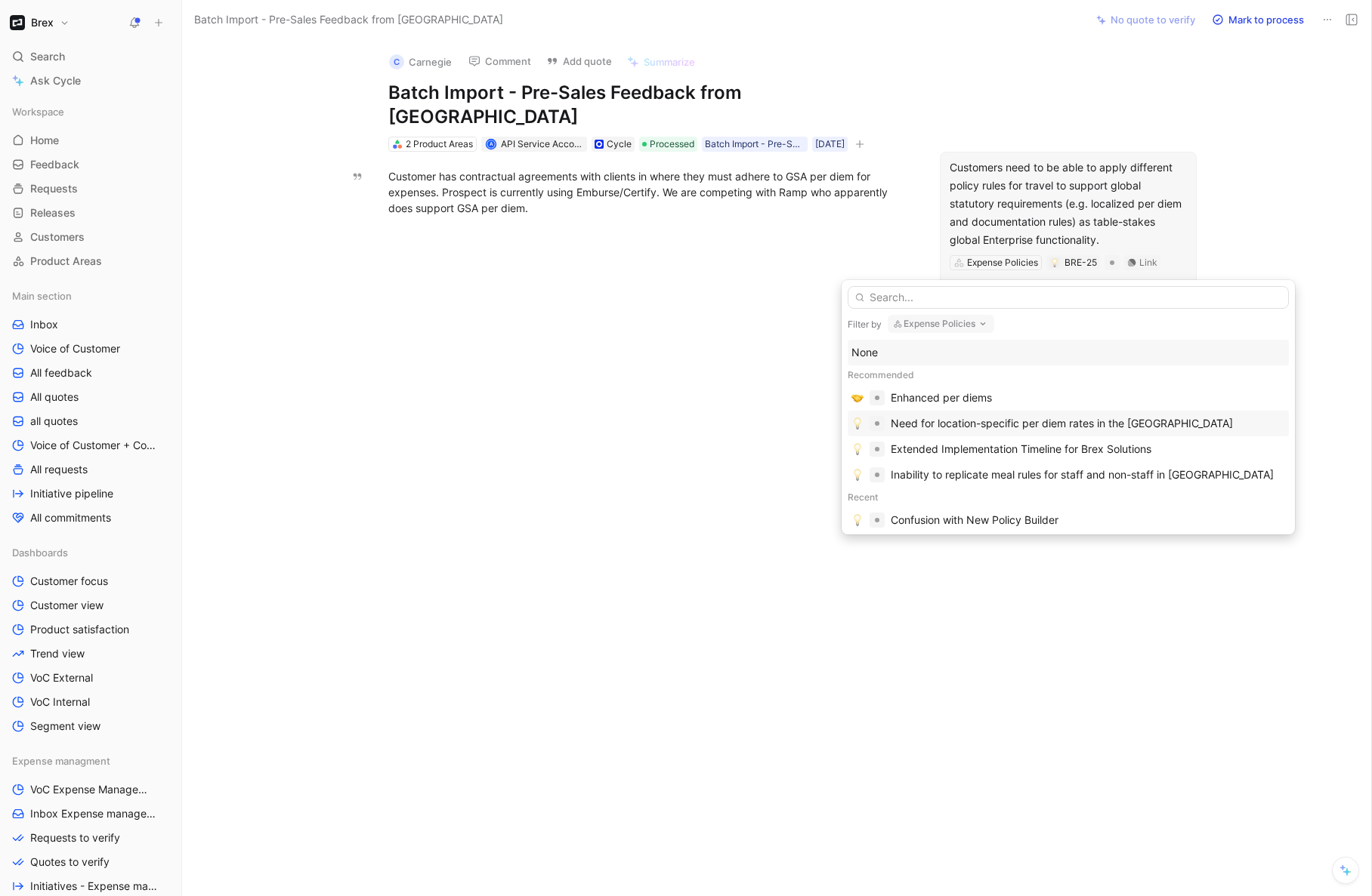
click at [946, 422] on div "Need for location-specific per diem rates in the [GEOGRAPHIC_DATA]" at bounding box center [1062, 423] width 342 height 18
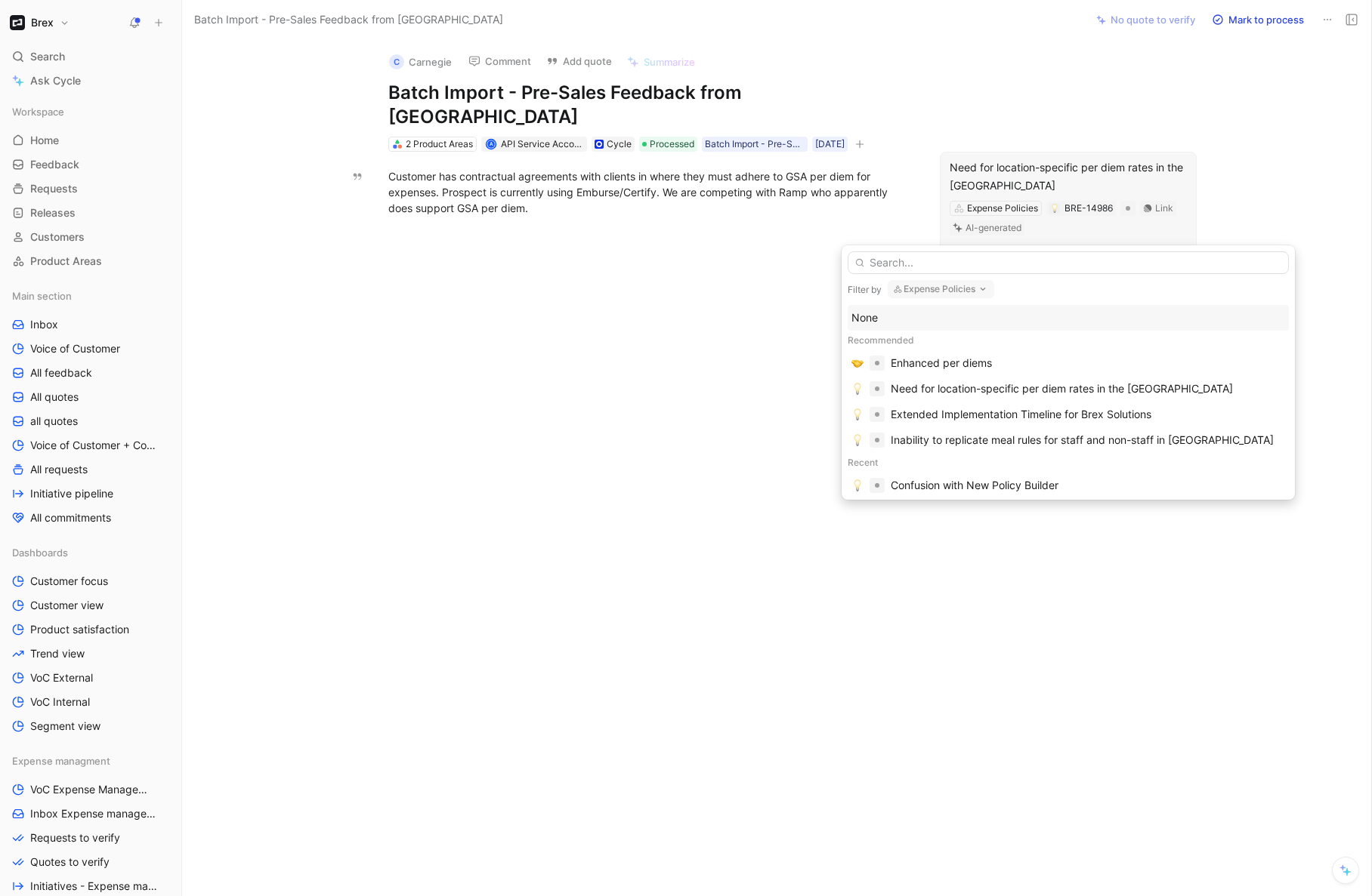
click at [773, 277] on div at bounding box center [649, 366] width 871 height 269
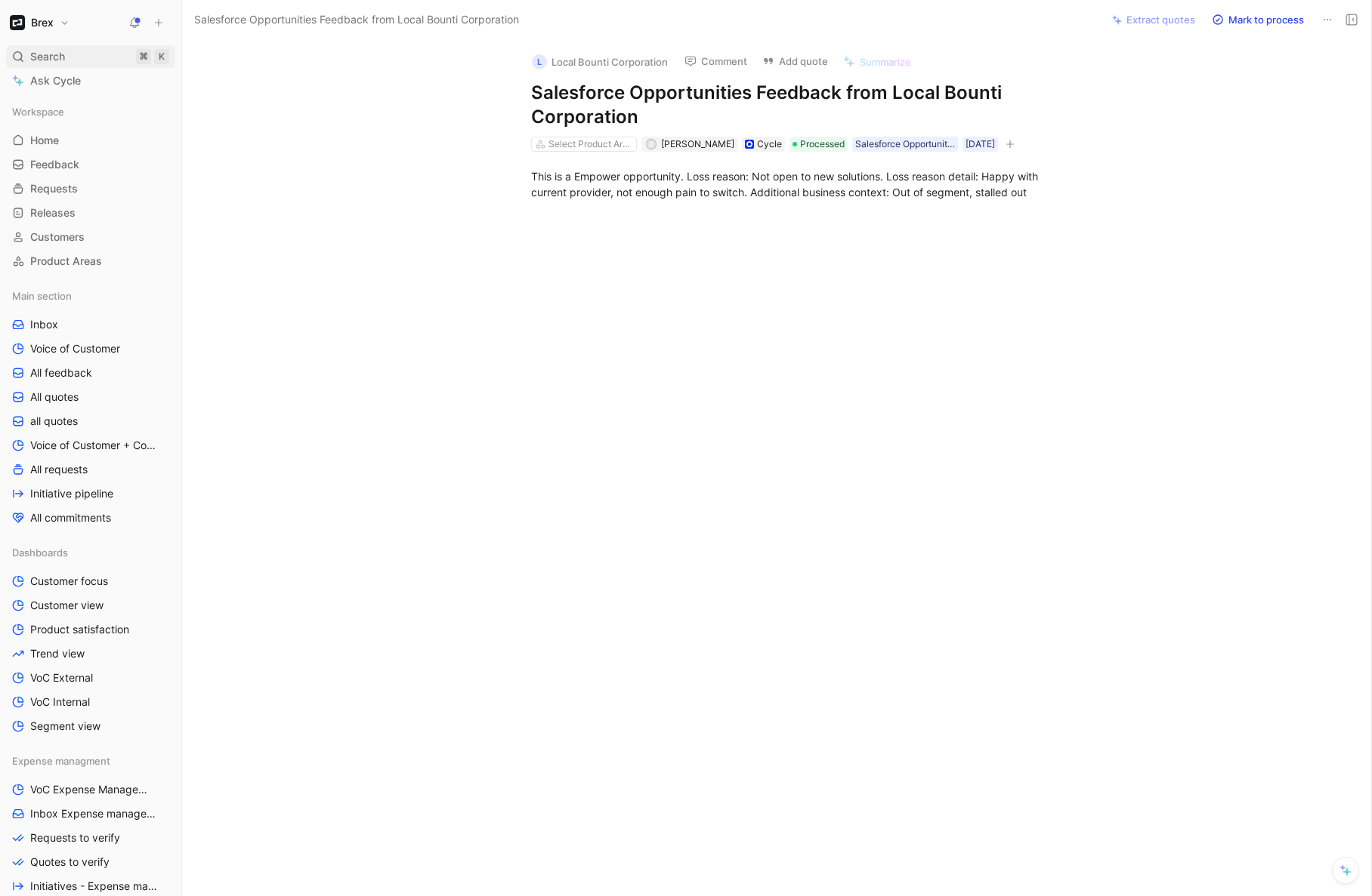
click at [80, 59] on div "Search ⌘ K" at bounding box center [90, 56] width 169 height 22
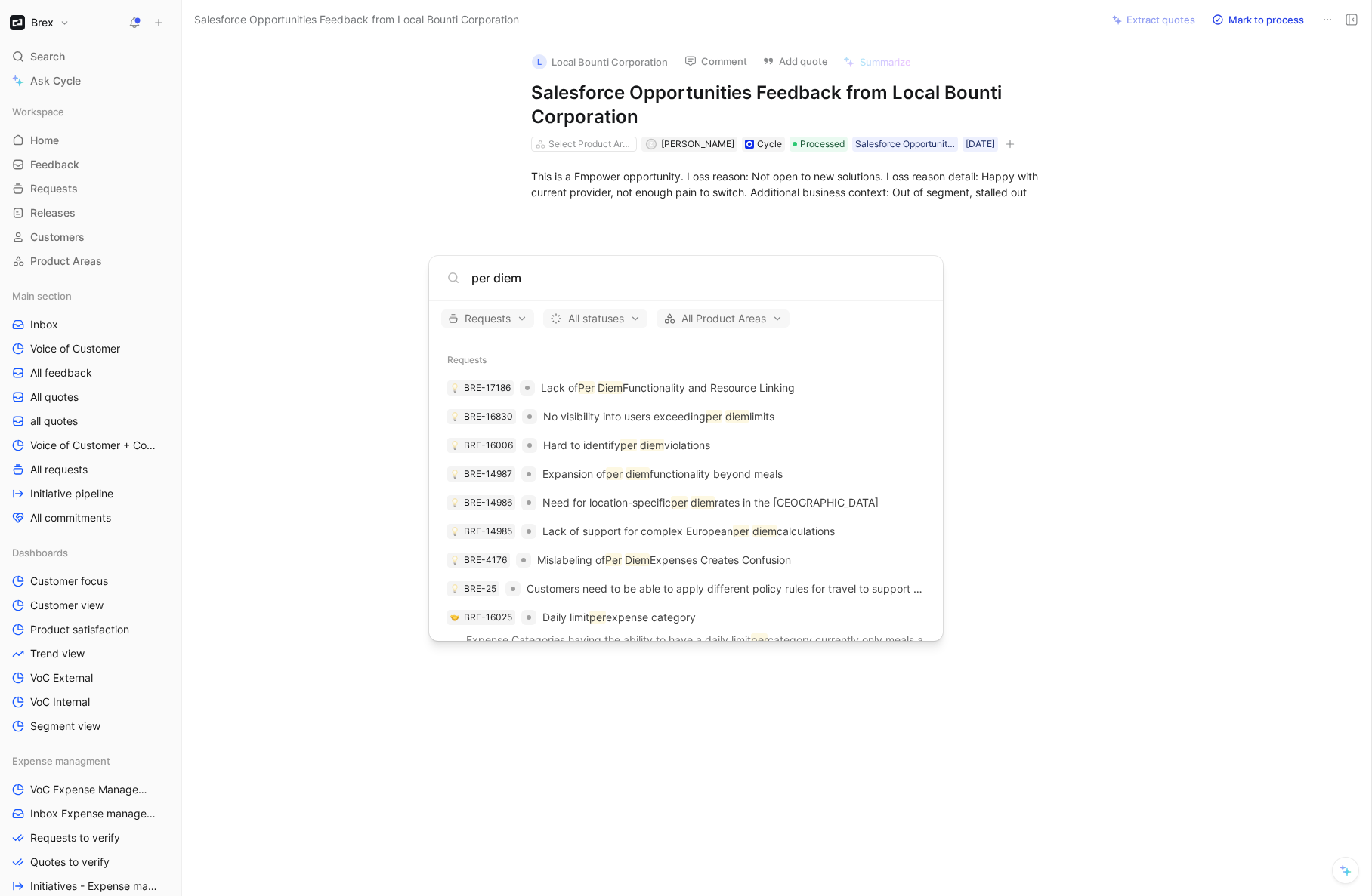
click at [597, 284] on input "per diem" at bounding box center [697, 278] width 453 height 18
type input "per diem"
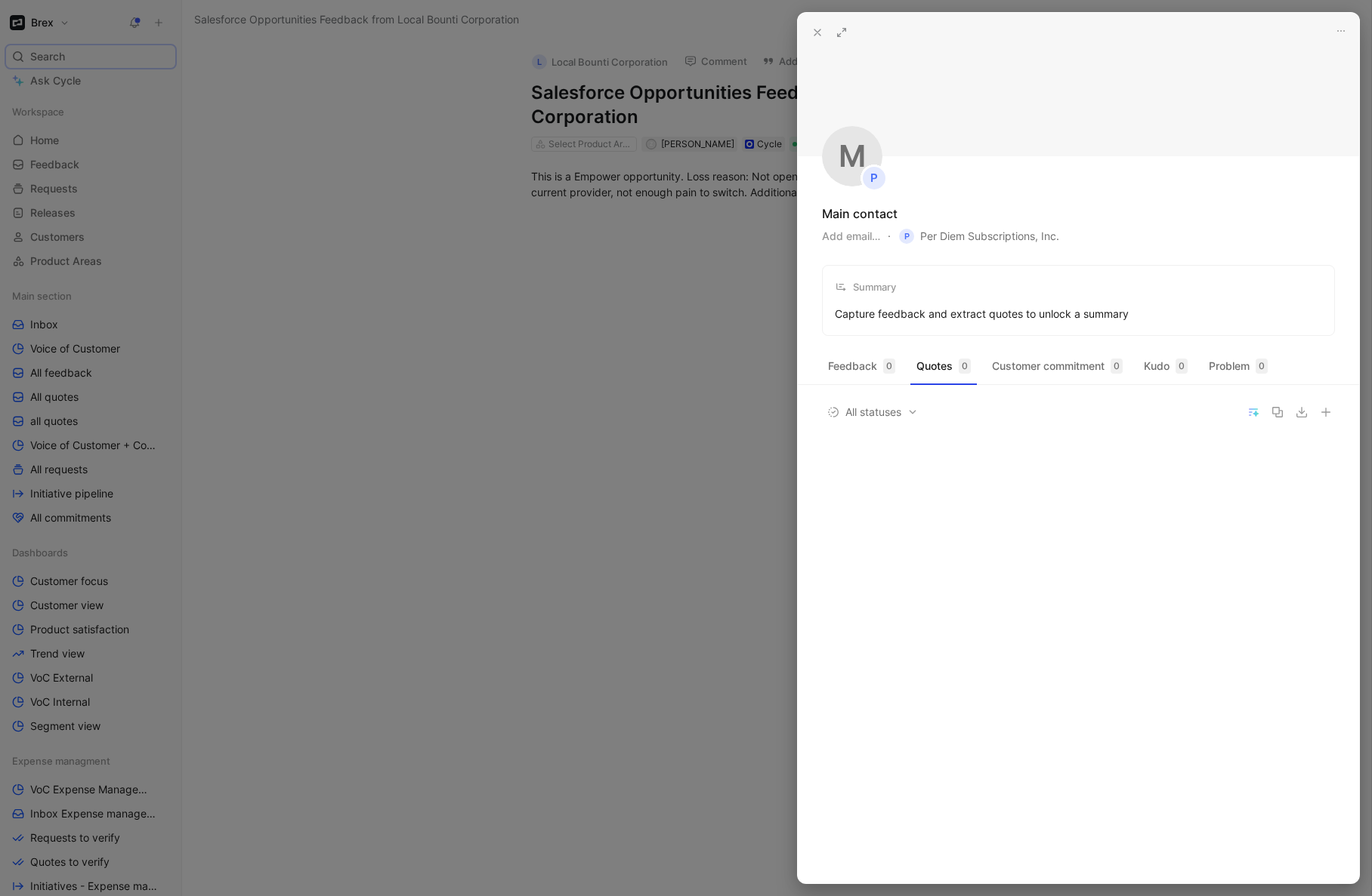
click at [821, 36] on use at bounding box center [817, 32] width 6 height 6
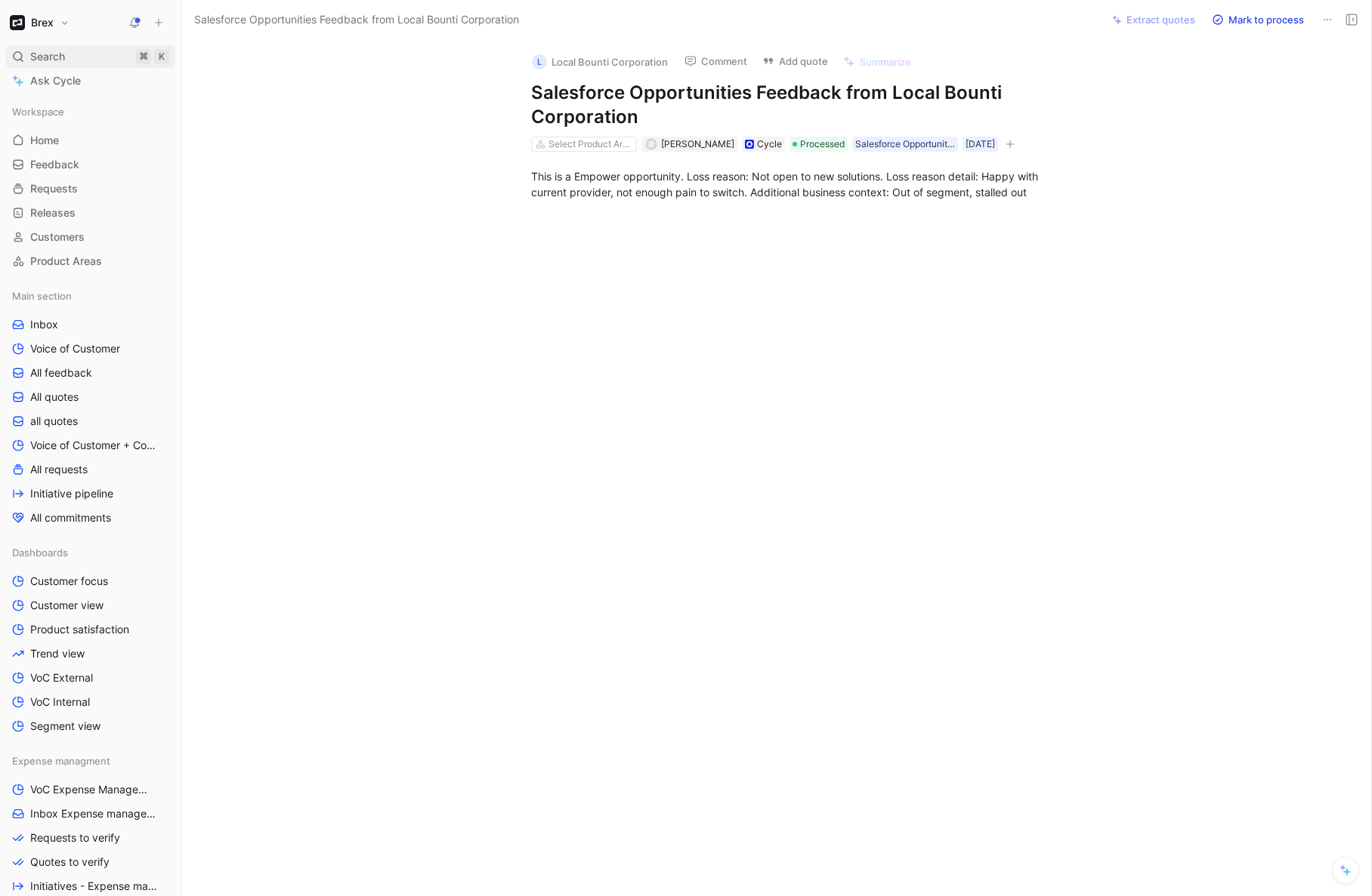
click at [80, 57] on div "Search ⌘ K" at bounding box center [90, 56] width 169 height 22
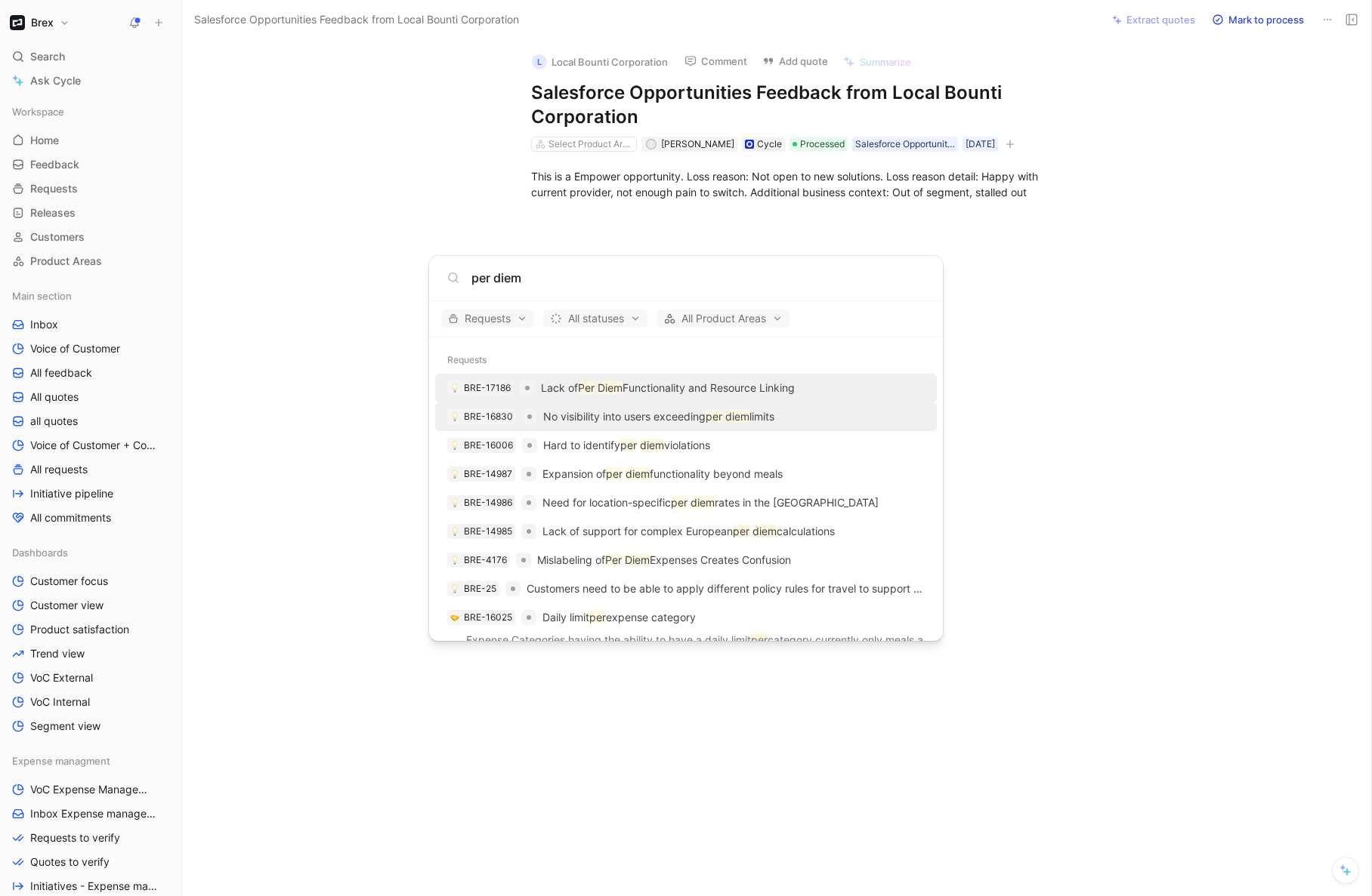
type input "per diem"
click at [786, 425] on div "BRE-16830 No visibility into users exceeding per diem limits" at bounding box center [686, 416] width 492 height 27
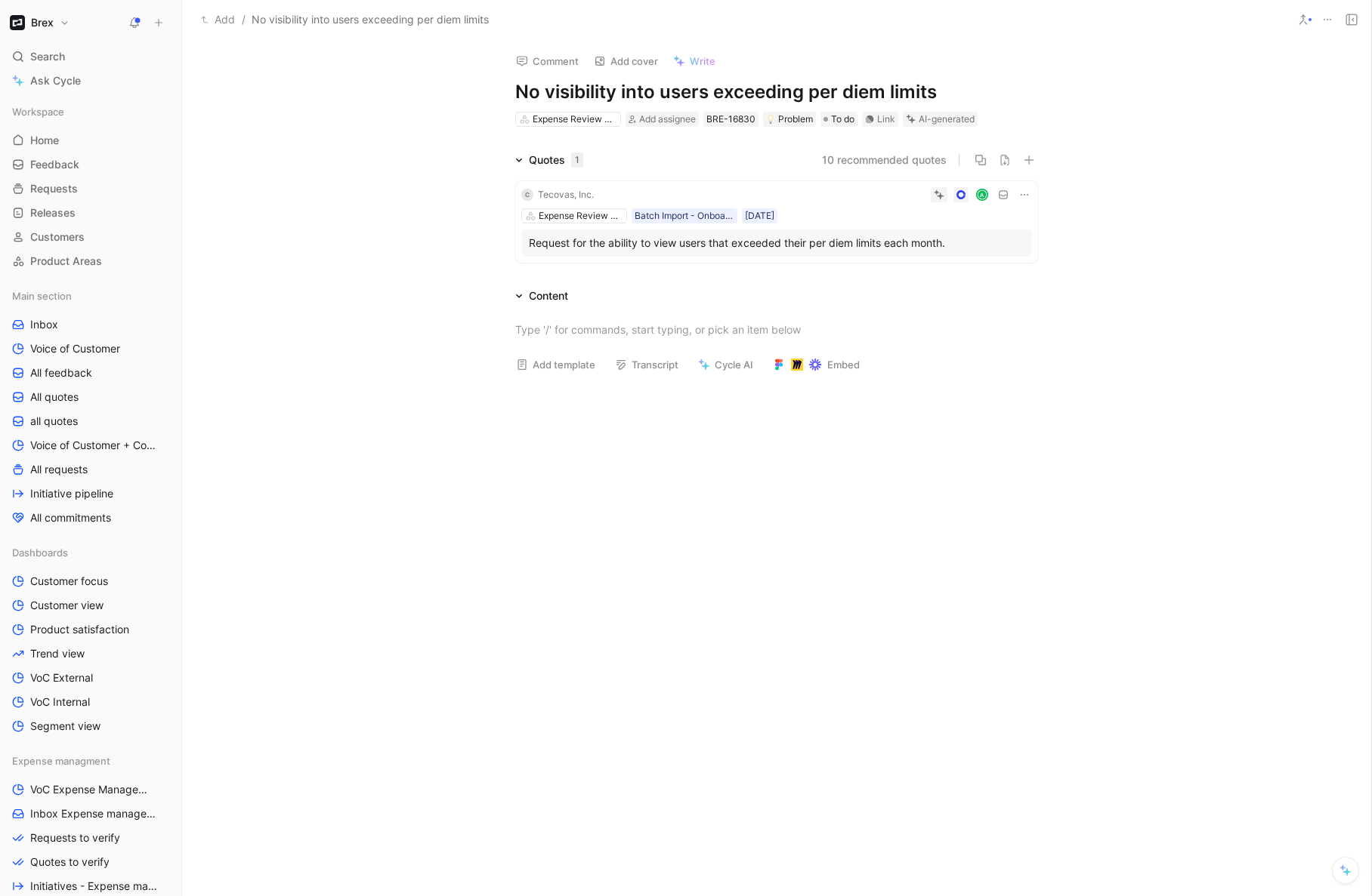
click at [919, 157] on button "10 recommended quotes" at bounding box center [884, 160] width 124 height 18
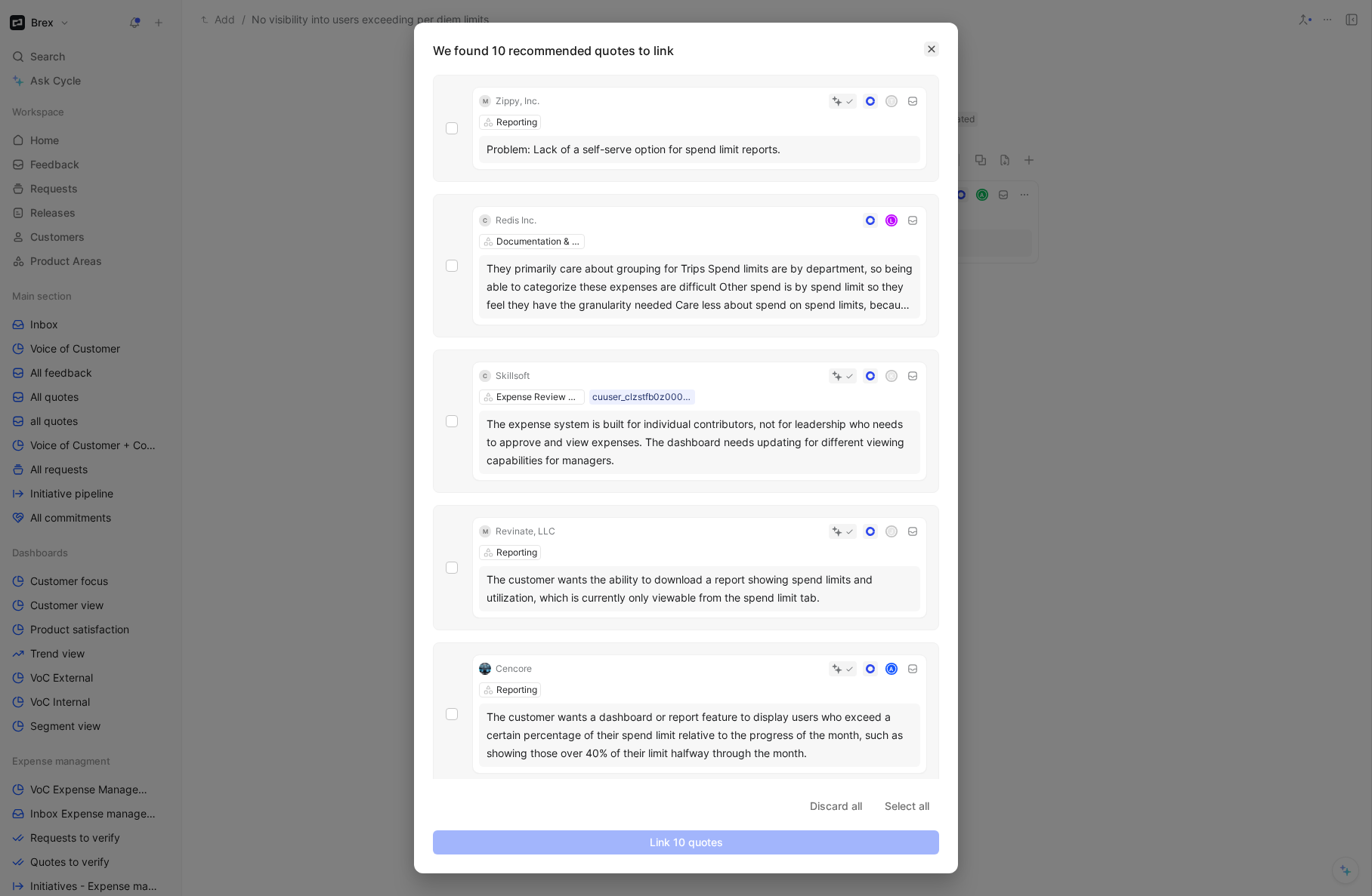
click at [929, 42] on button "button" at bounding box center [931, 48] width 15 height 15
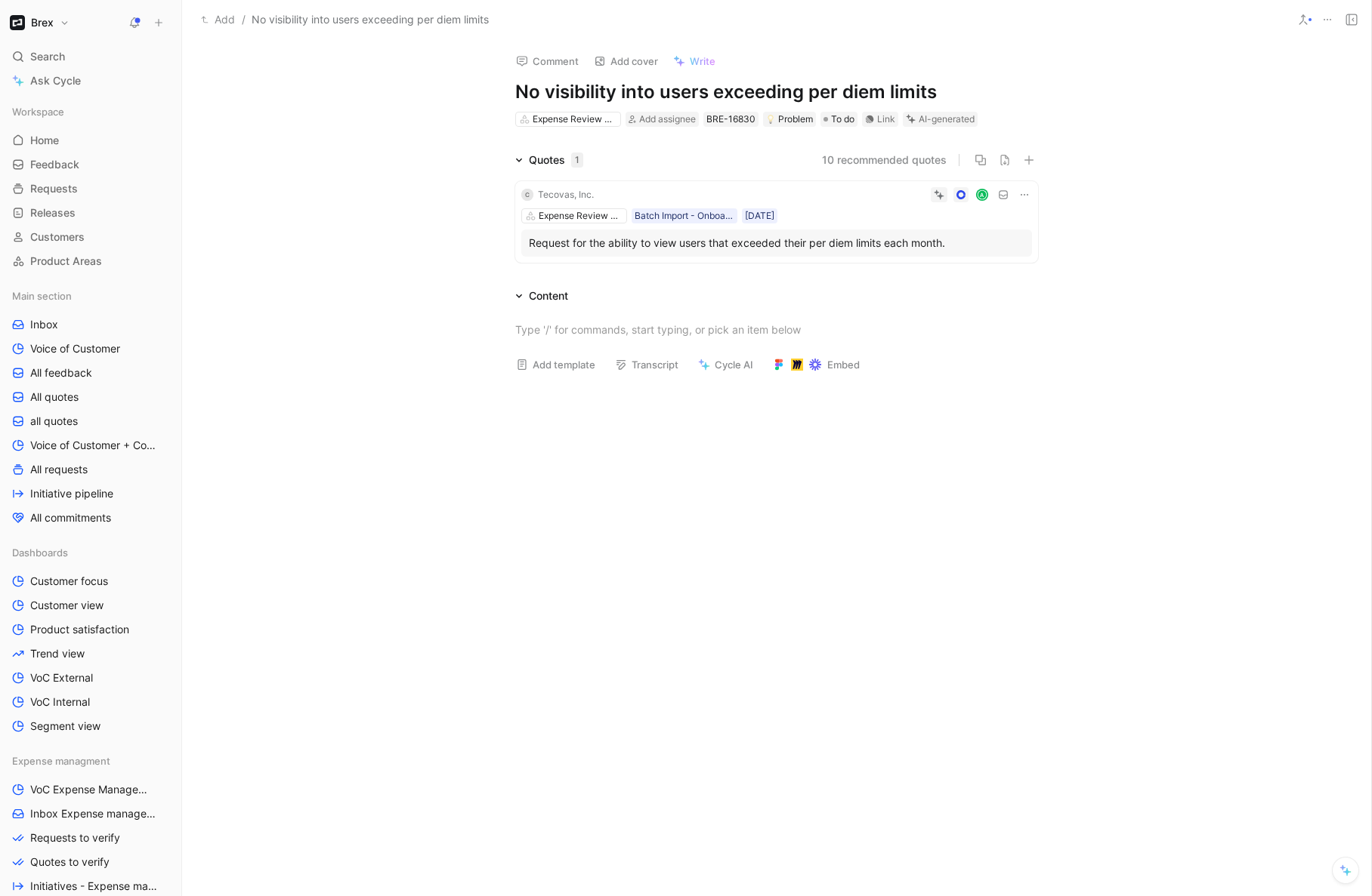
click at [922, 159] on button "10 recommended quotes" at bounding box center [884, 160] width 124 height 18
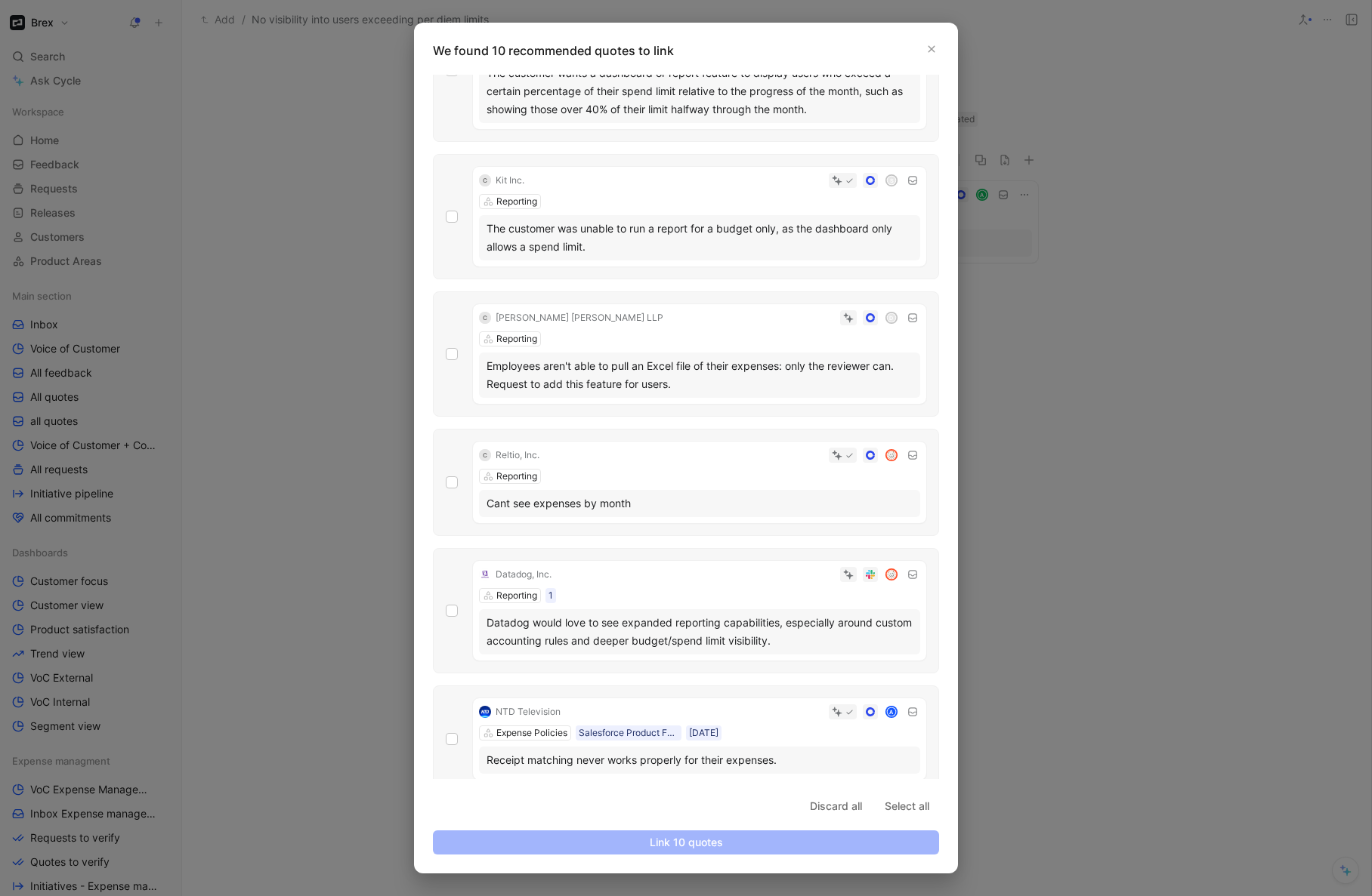
scroll to position [657, 0]
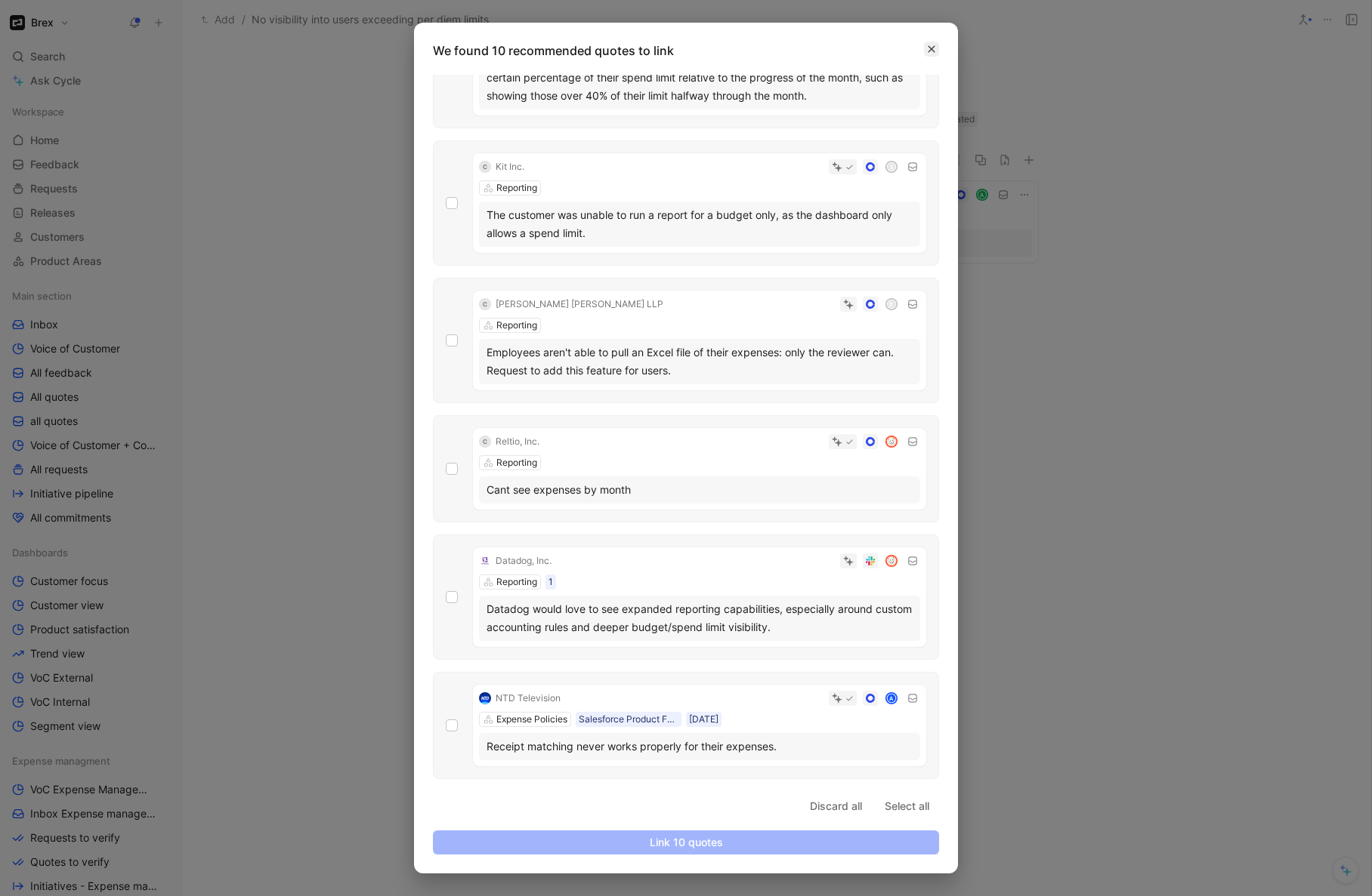
click at [927, 51] on icon "button" at bounding box center [931, 49] width 9 height 9
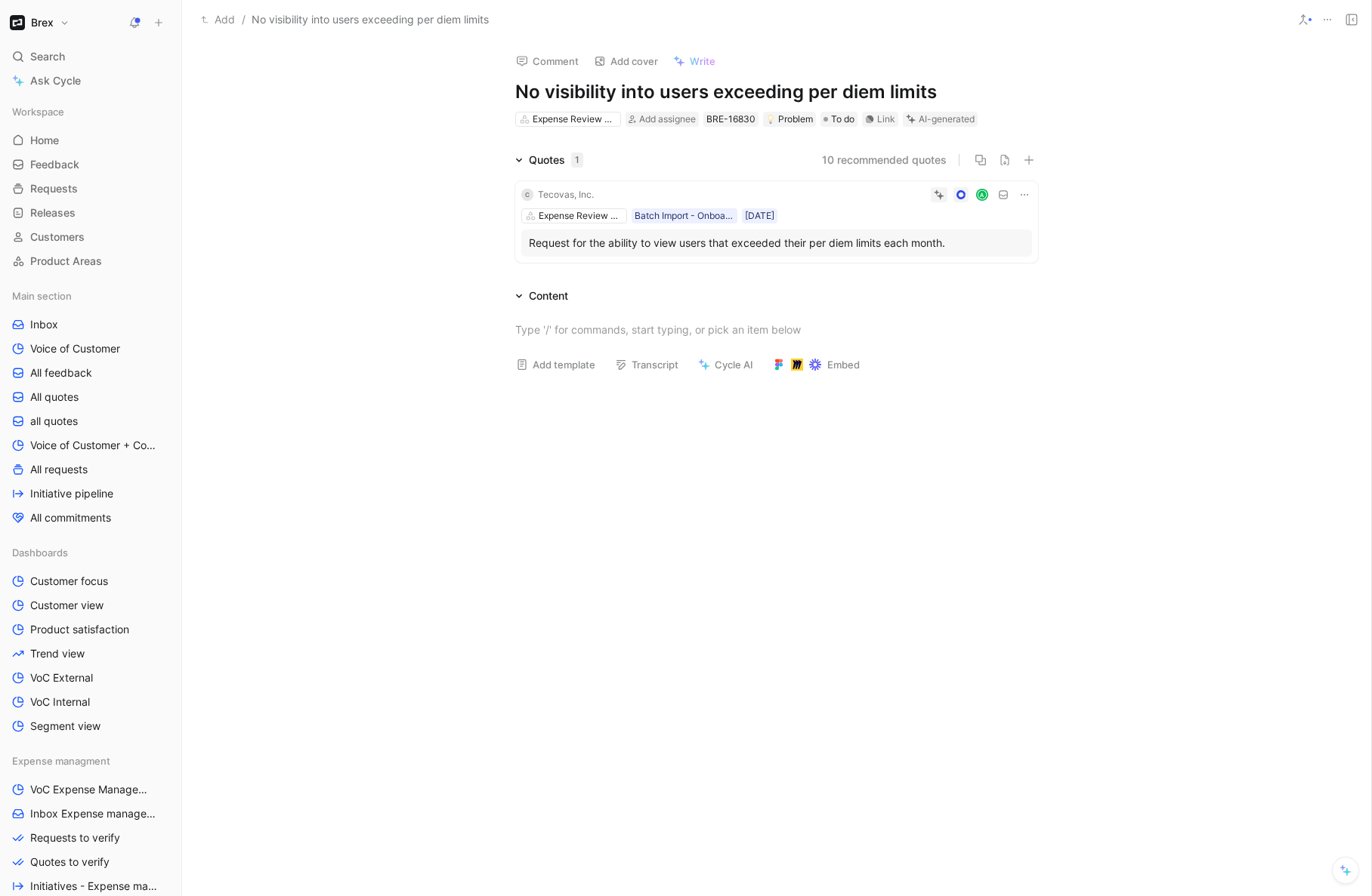
click at [1329, 25] on button at bounding box center [1327, 20] width 21 height 21
click at [1352, 20] on use at bounding box center [1351, 20] width 11 height 11
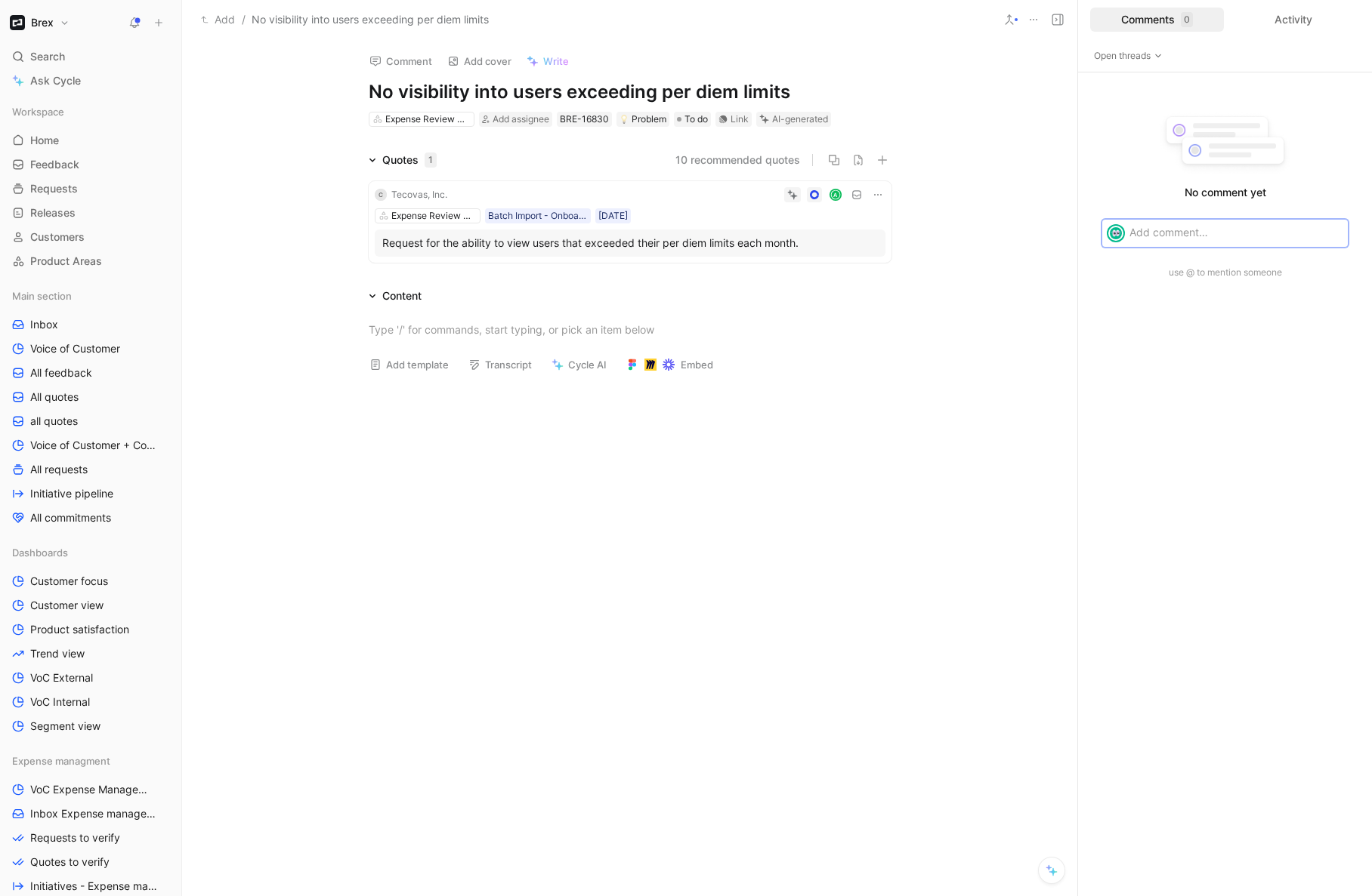
click at [941, 162] on div "Quotes 1 10 recommended quotes C Tecovas, Inc. A Expense Review & Approval Batc…" at bounding box center [630, 210] width 896 height 118
click at [1014, 17] on icon at bounding box center [1010, 20] width 13 height 13
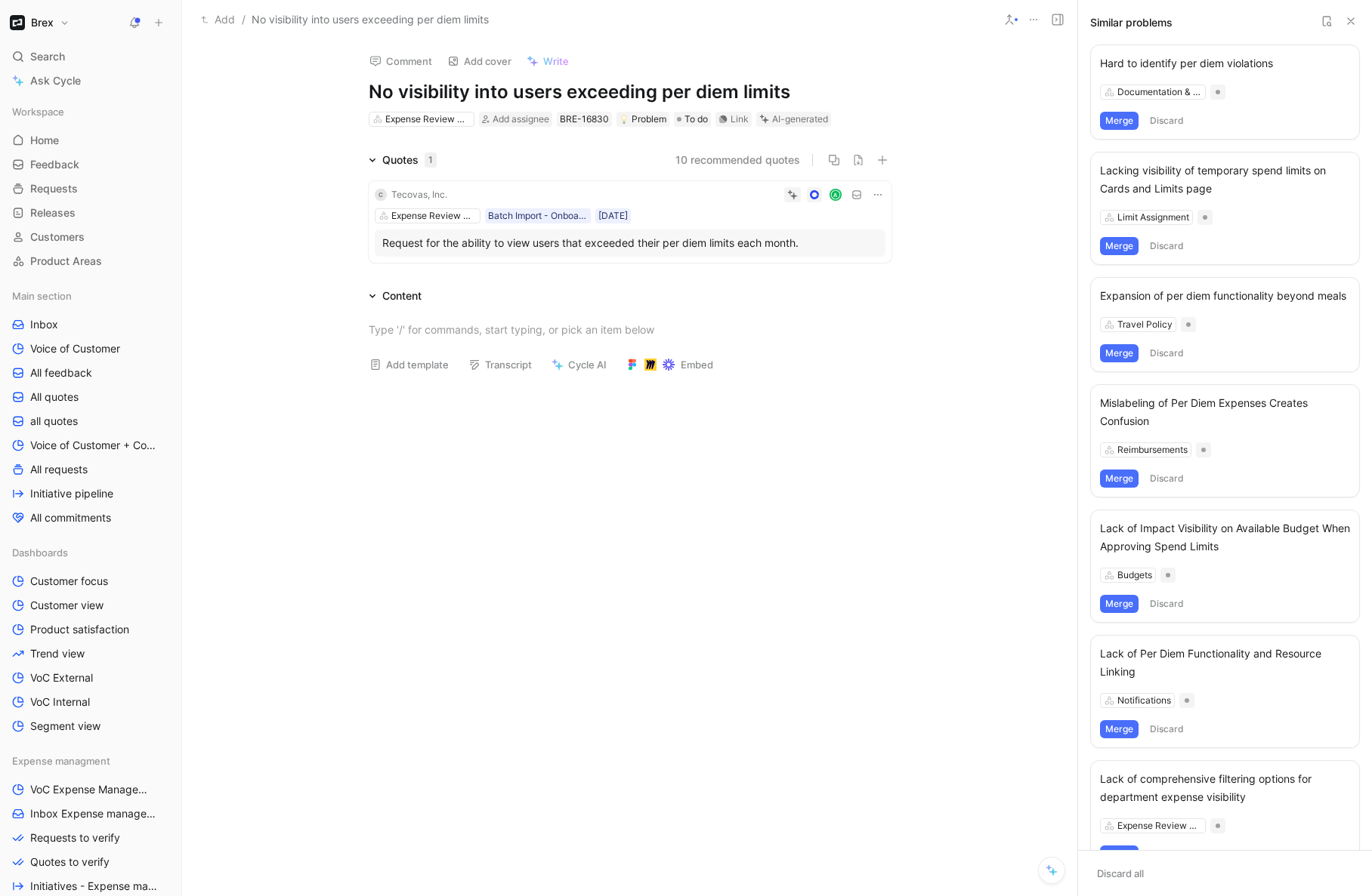
click at [1120, 119] on button "Merge" at bounding box center [1119, 121] width 38 height 18
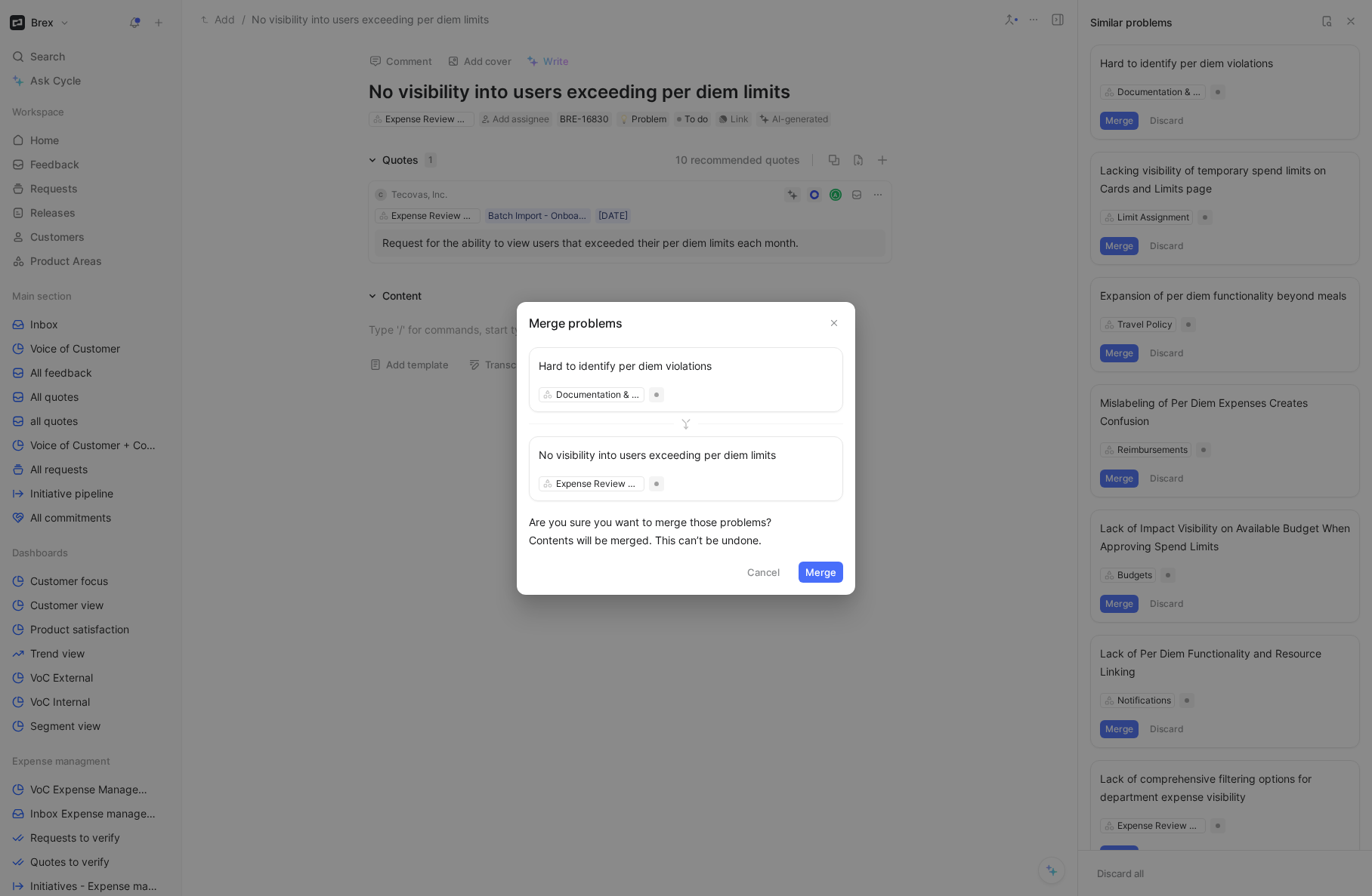
click at [830, 573] on button "Merge" at bounding box center [821, 573] width 45 height 21
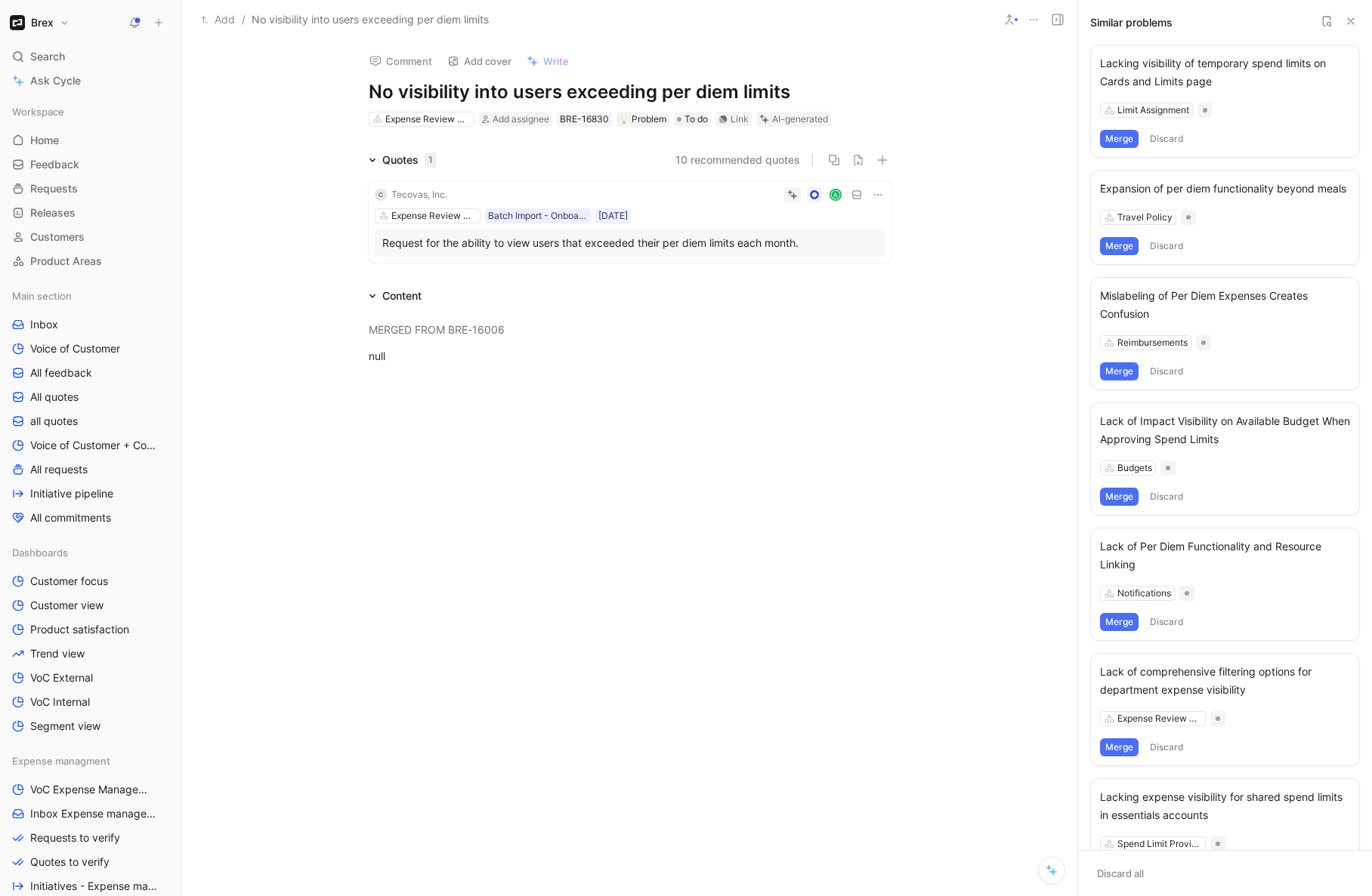
click at [1349, 22] on icon at bounding box center [1351, 21] width 13 height 13
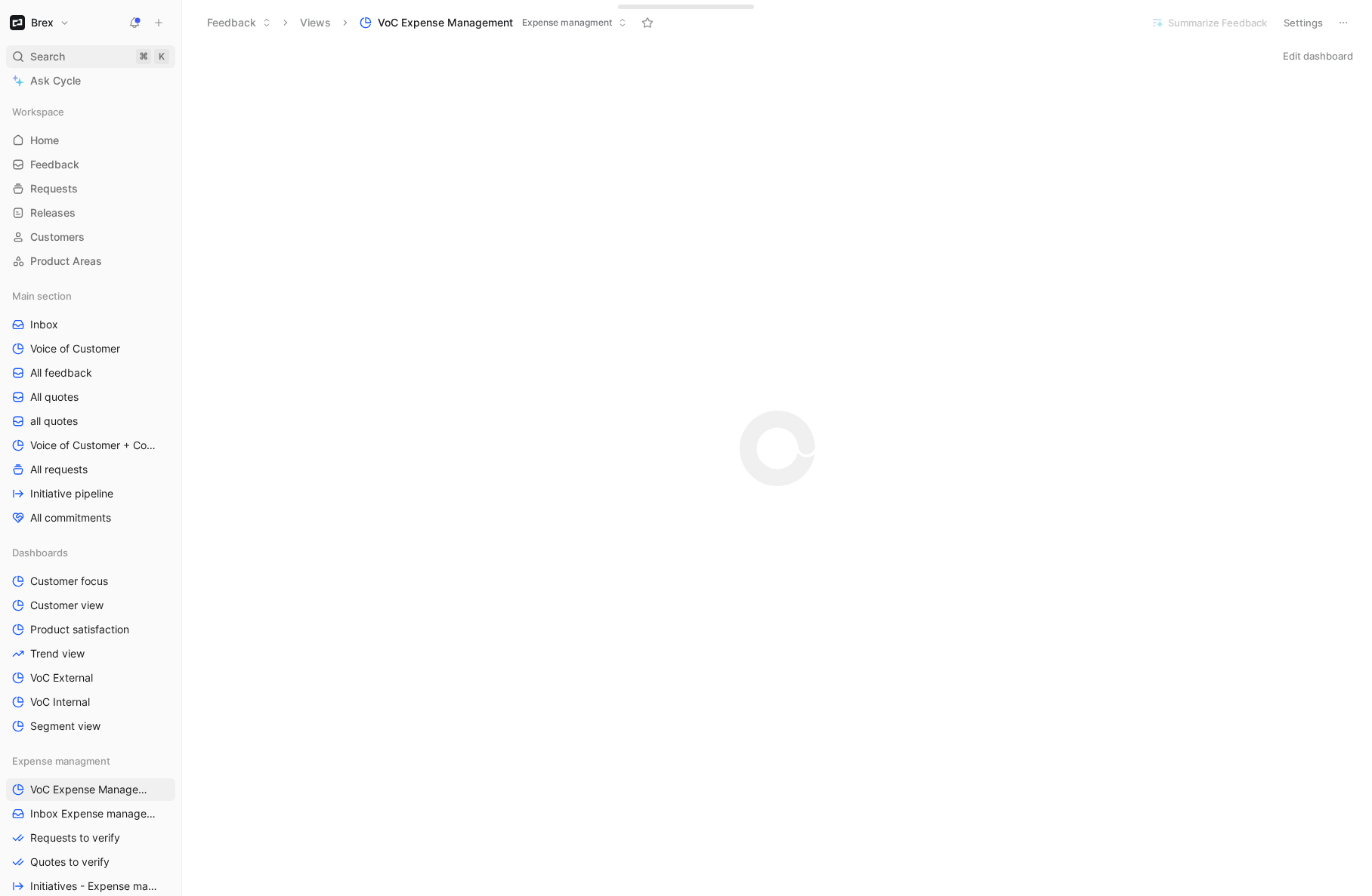
click at [100, 55] on div "Search ⌘ K" at bounding box center [90, 56] width 169 height 22
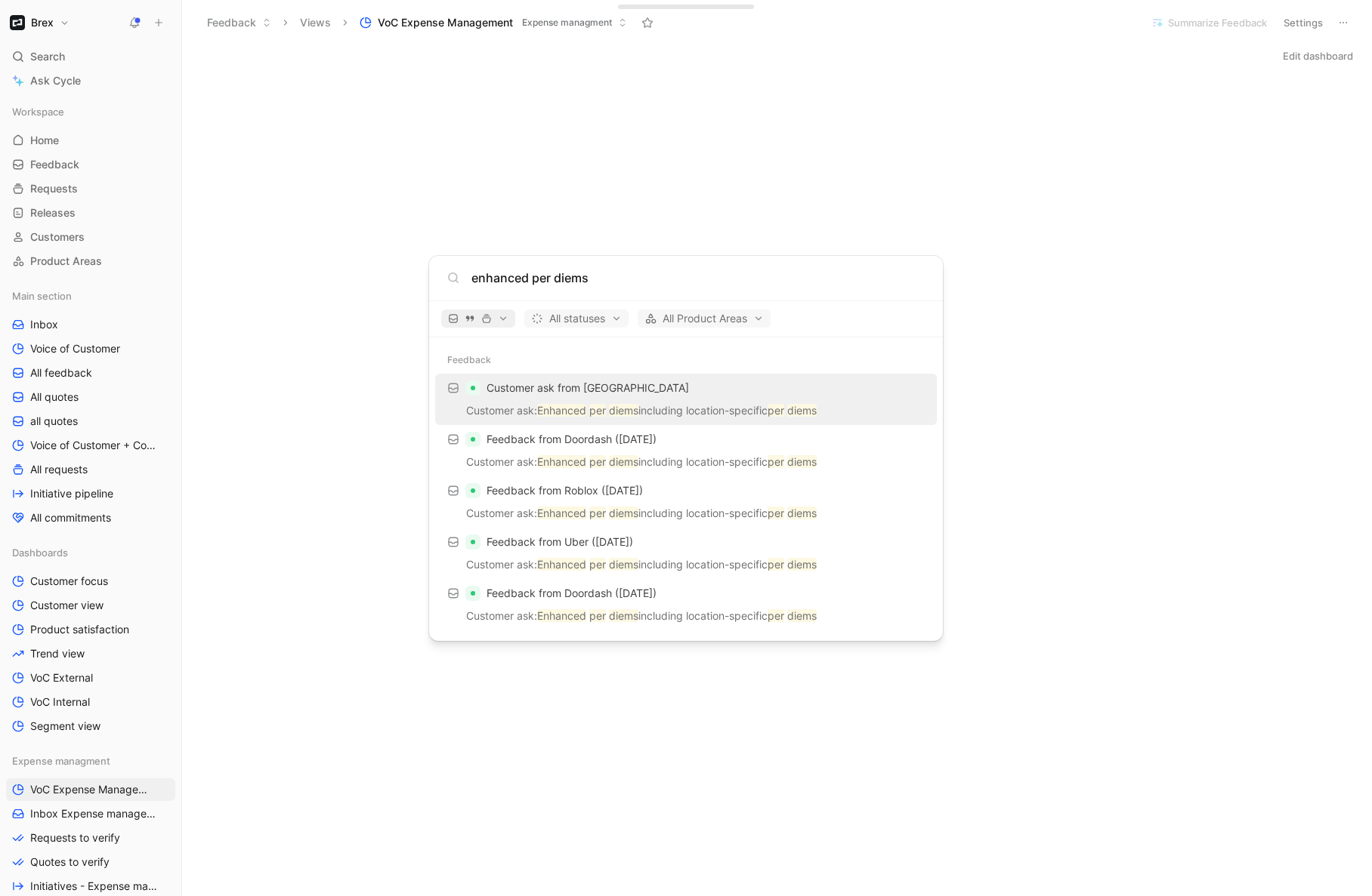
type input "enhanced per diems"
click at [479, 320] on span "button" at bounding box center [478, 319] width 61 height 11
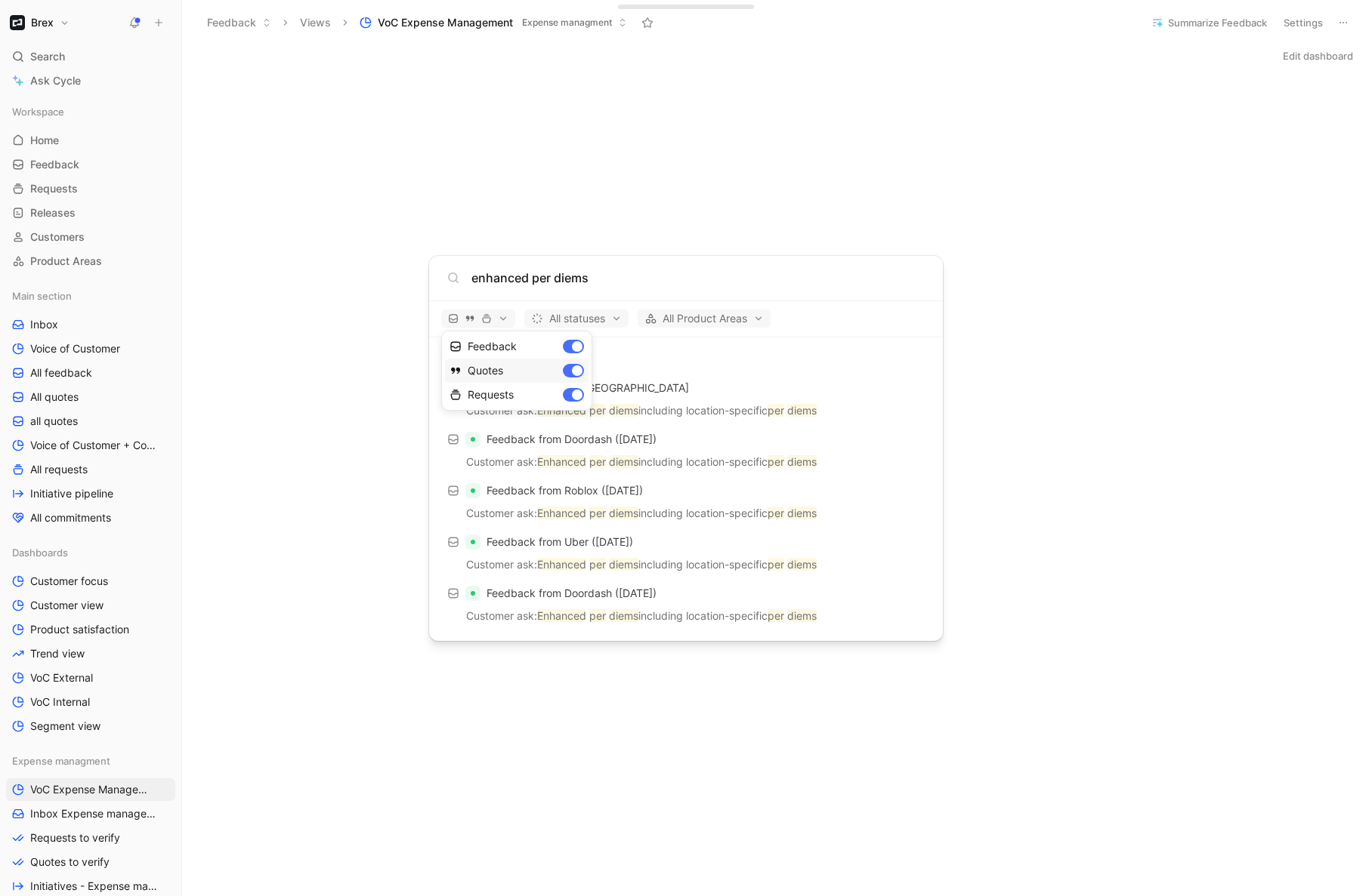
click at [571, 369] on div "Quotes" at bounding box center [517, 371] width 144 height 24
click at [574, 348] on div "Feedback" at bounding box center [517, 346] width 144 height 24
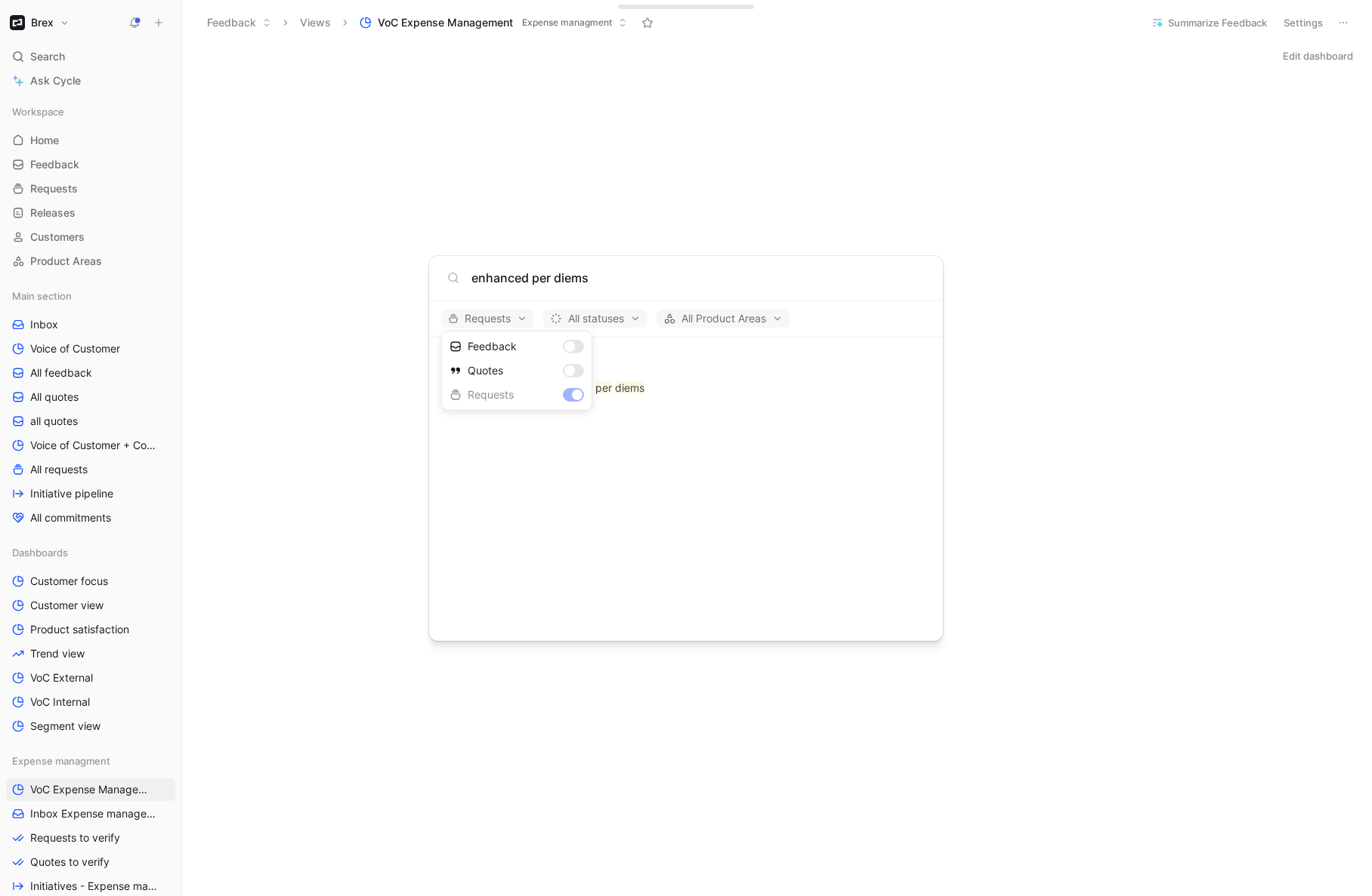
click at [551, 477] on div at bounding box center [686, 448] width 1372 height 896
click at [565, 389] on mark "Enhanced" at bounding box center [568, 388] width 49 height 13
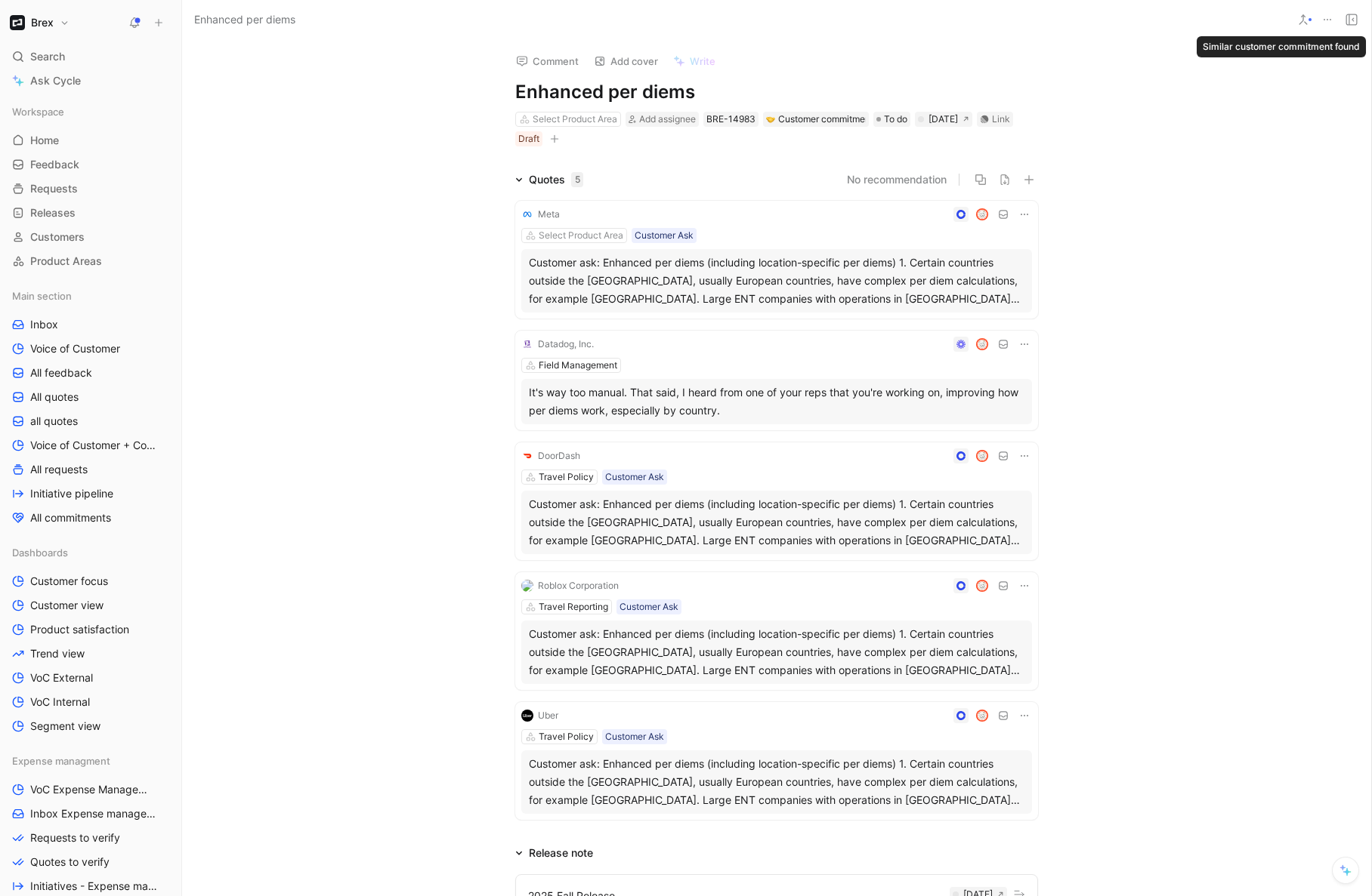
click at [1309, 17] on icon at bounding box center [1303, 20] width 13 height 13
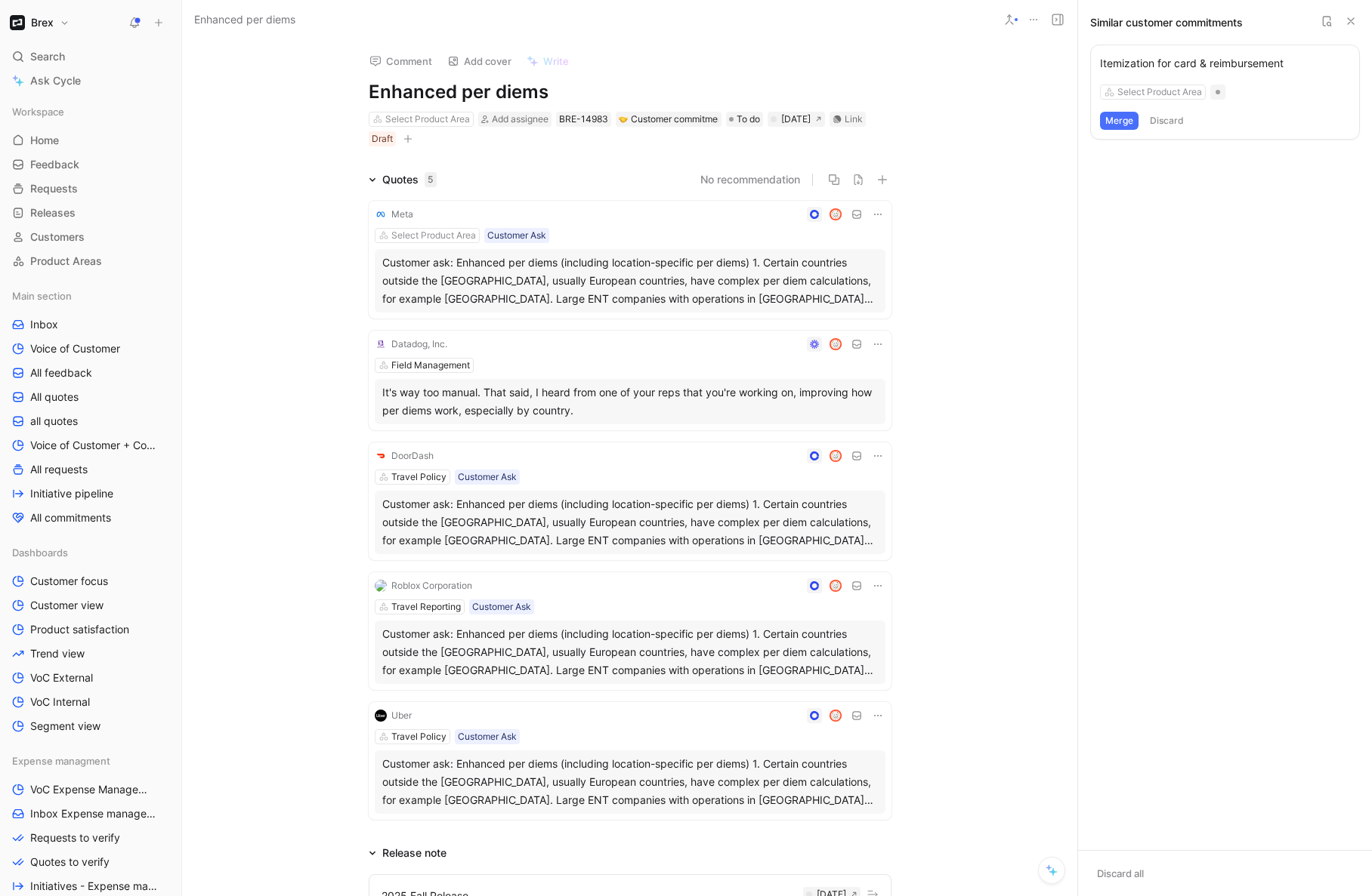
click at [1326, 20] on icon at bounding box center [1327, 21] width 13 height 13
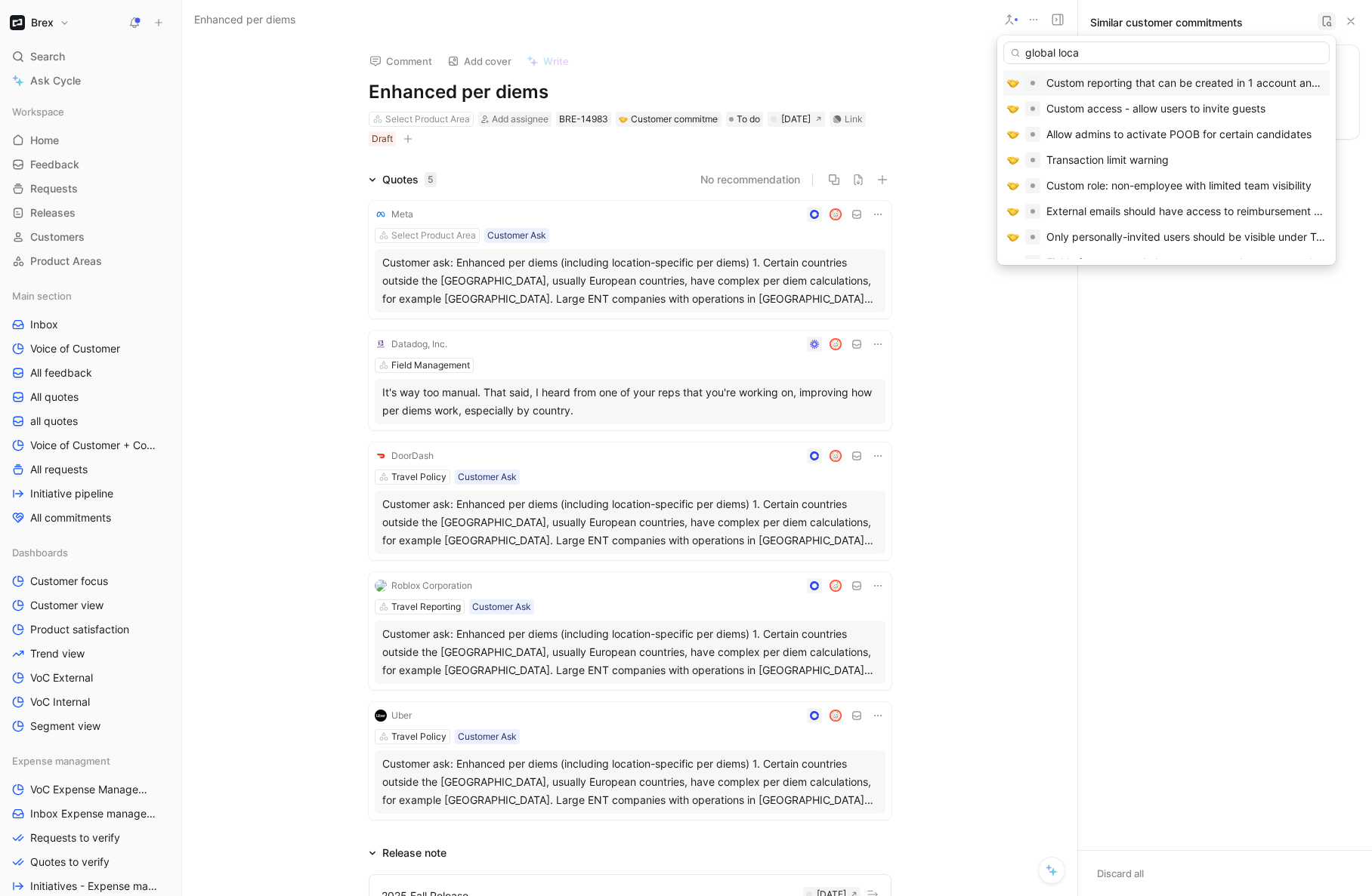
type input "global local"
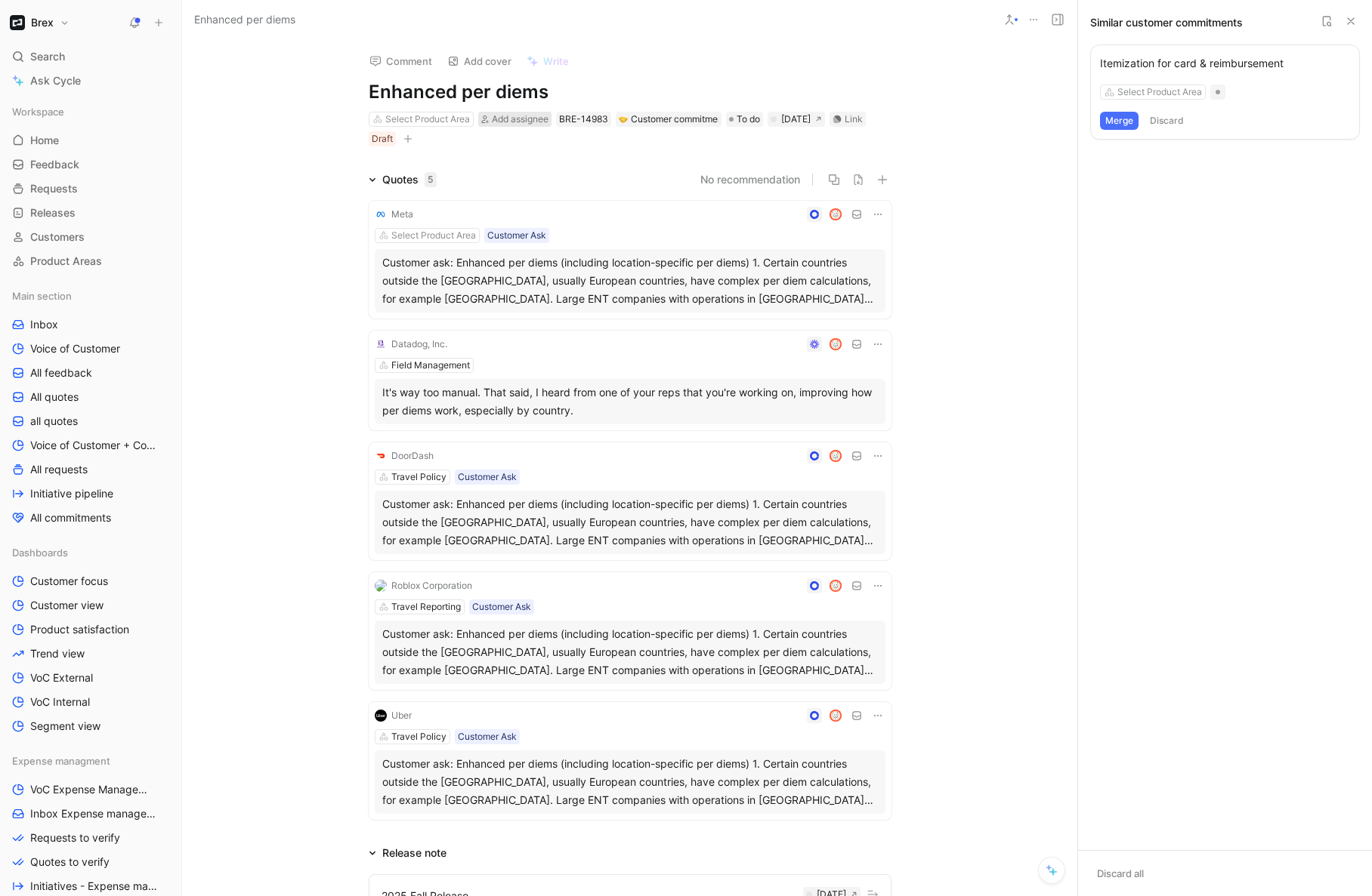
click at [509, 120] on span "Add assignee" at bounding box center [519, 119] width 56 height 12
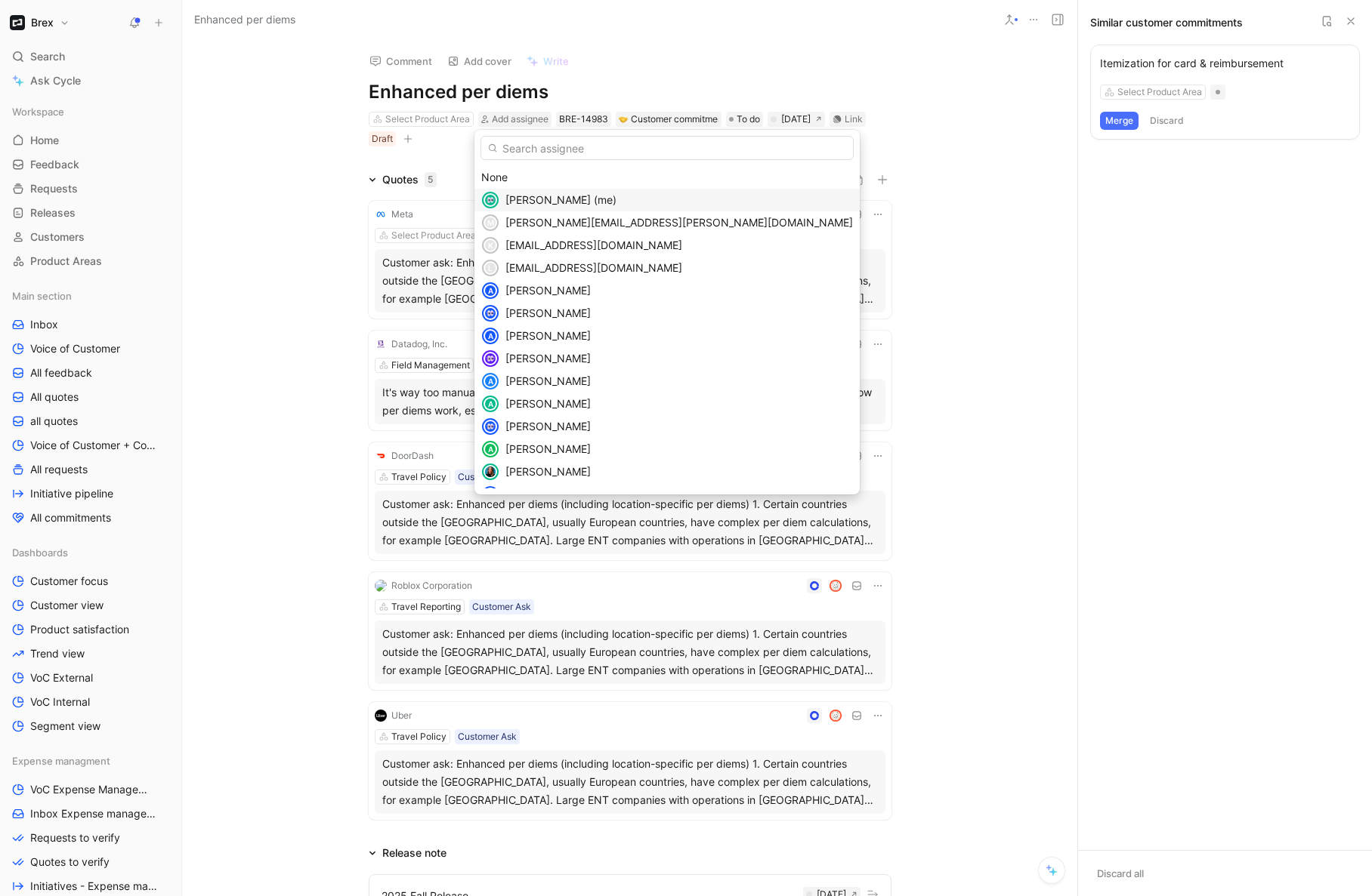
click at [534, 196] on span "Sylvia Lin (me)" at bounding box center [560, 199] width 111 height 13
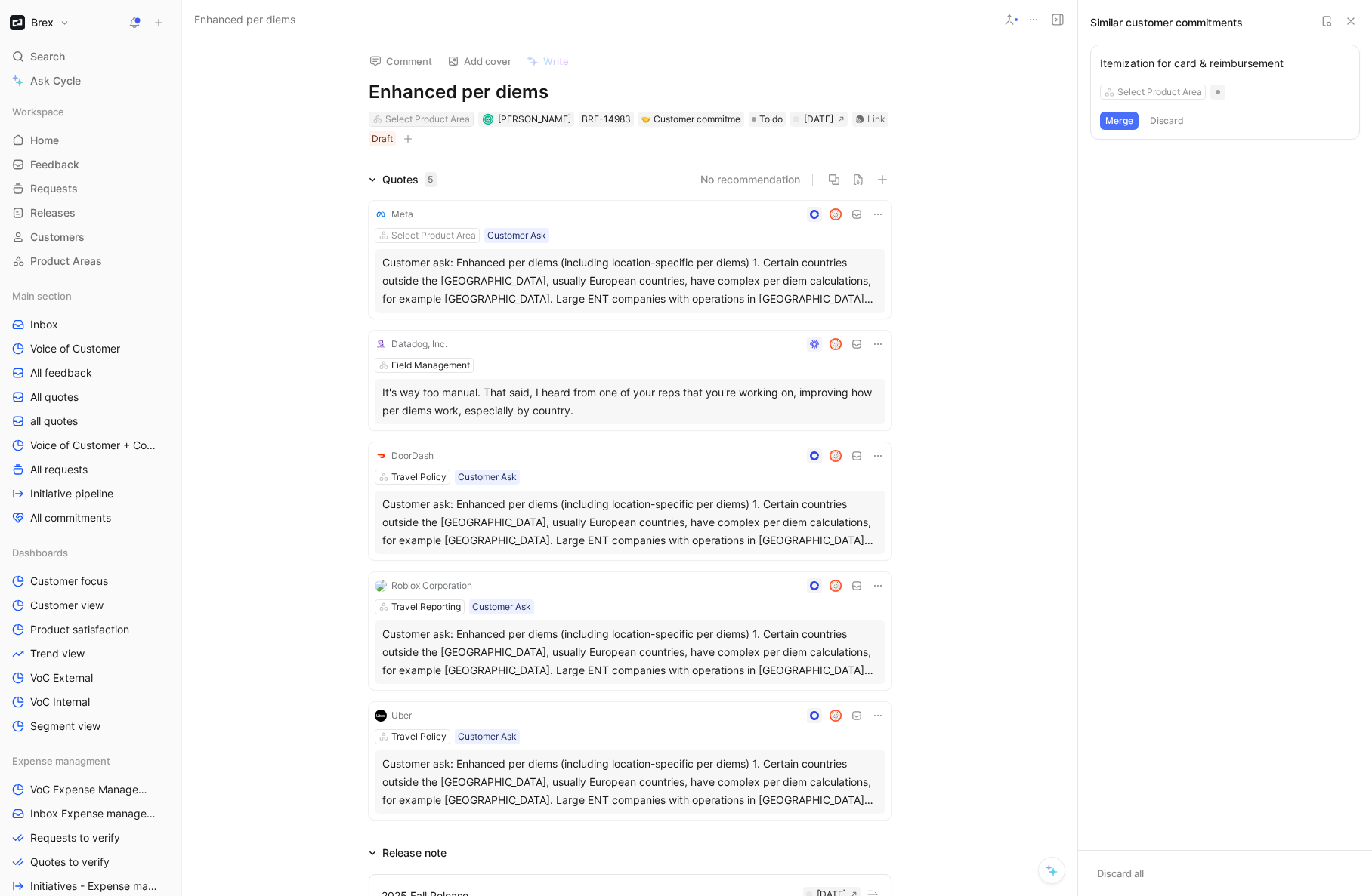
click at [442, 123] on div "Select Product Area" at bounding box center [427, 119] width 85 height 15
click at [374, 174] on div "Quotes 5" at bounding box center [403, 180] width 80 height 18
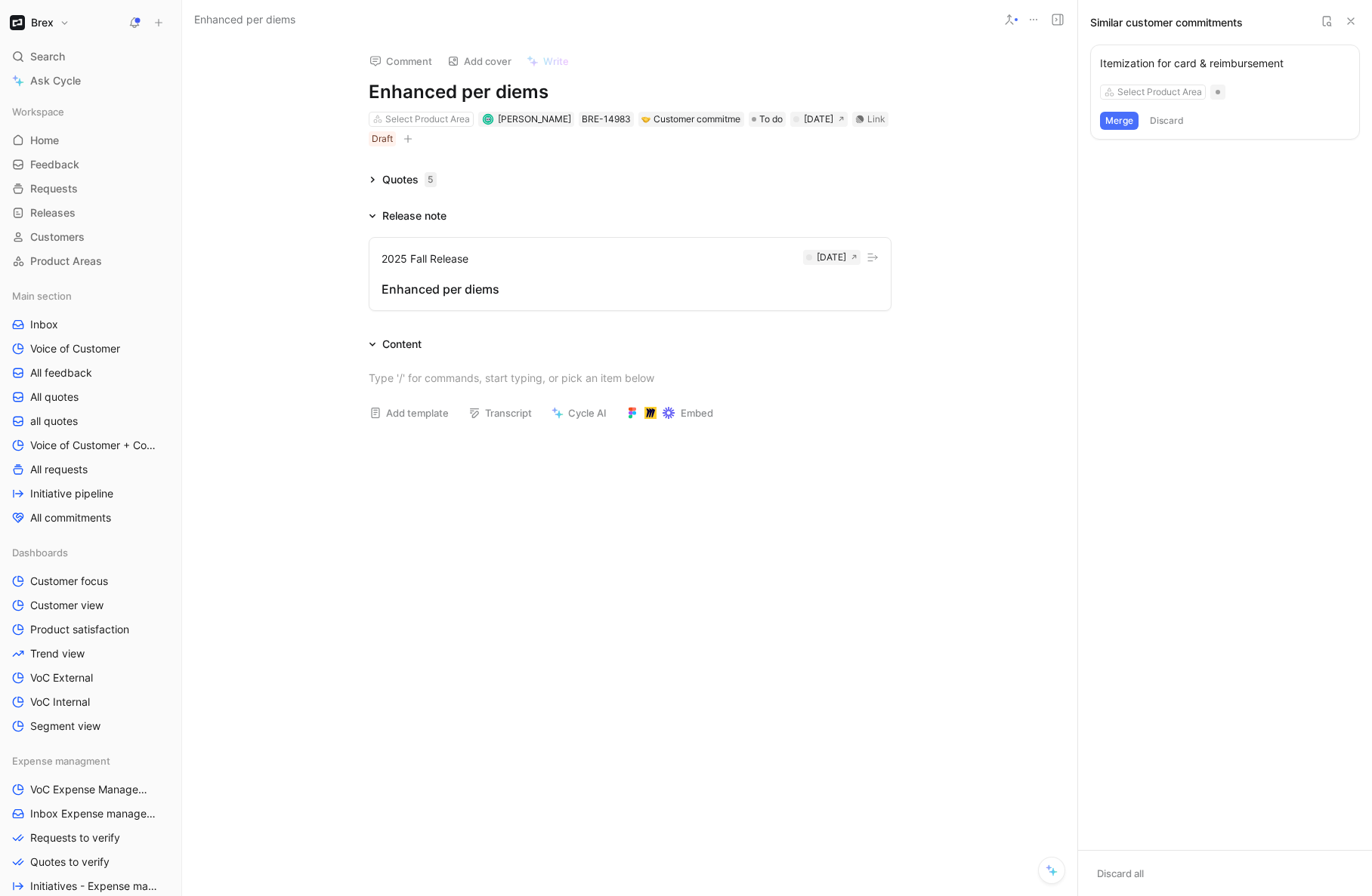
click at [375, 179] on icon at bounding box center [372, 180] width 7 height 7
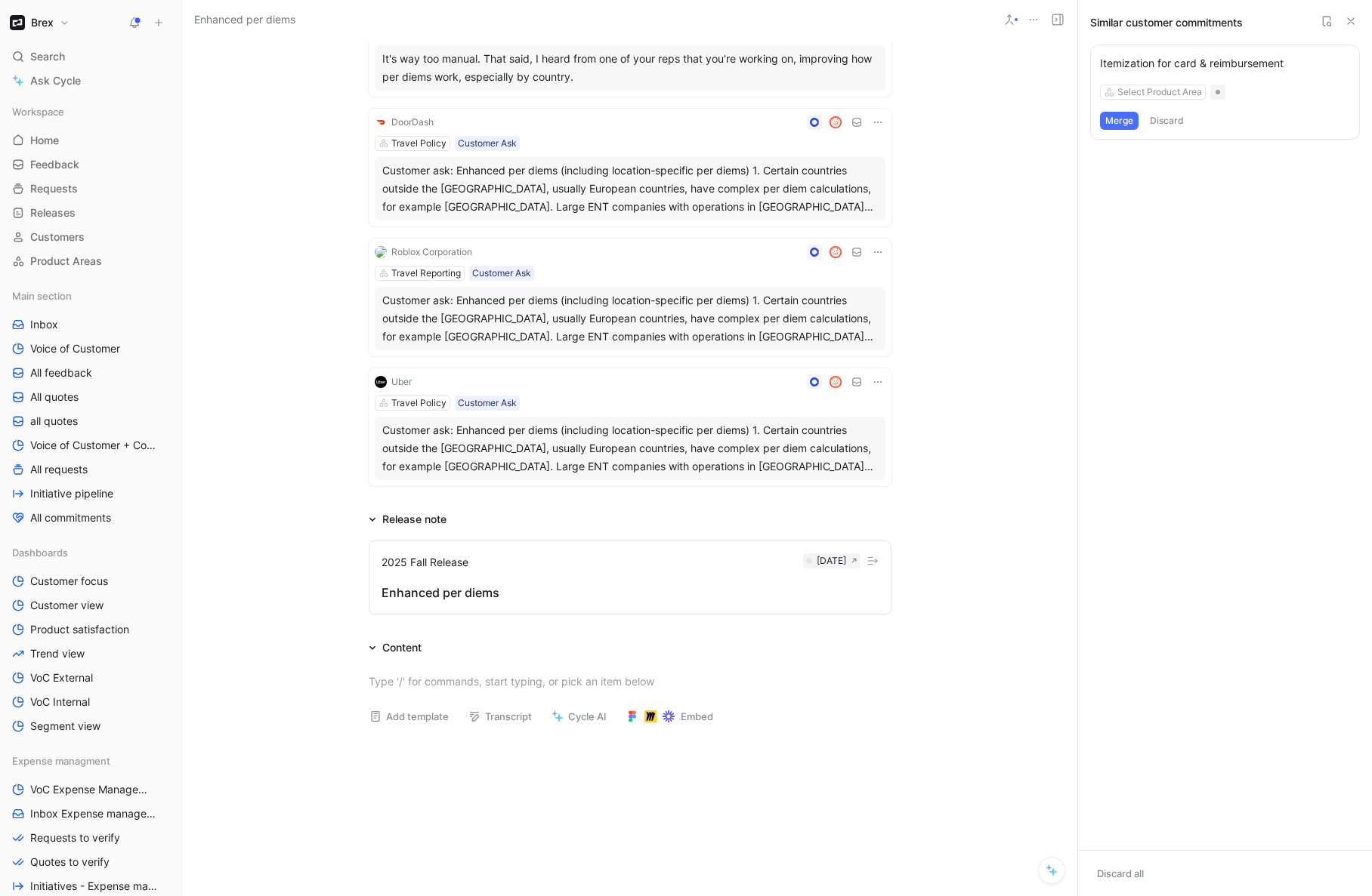
scroll to position [336, 0]
click at [405, 642] on div "Content" at bounding box center [402, 646] width 39 height 18
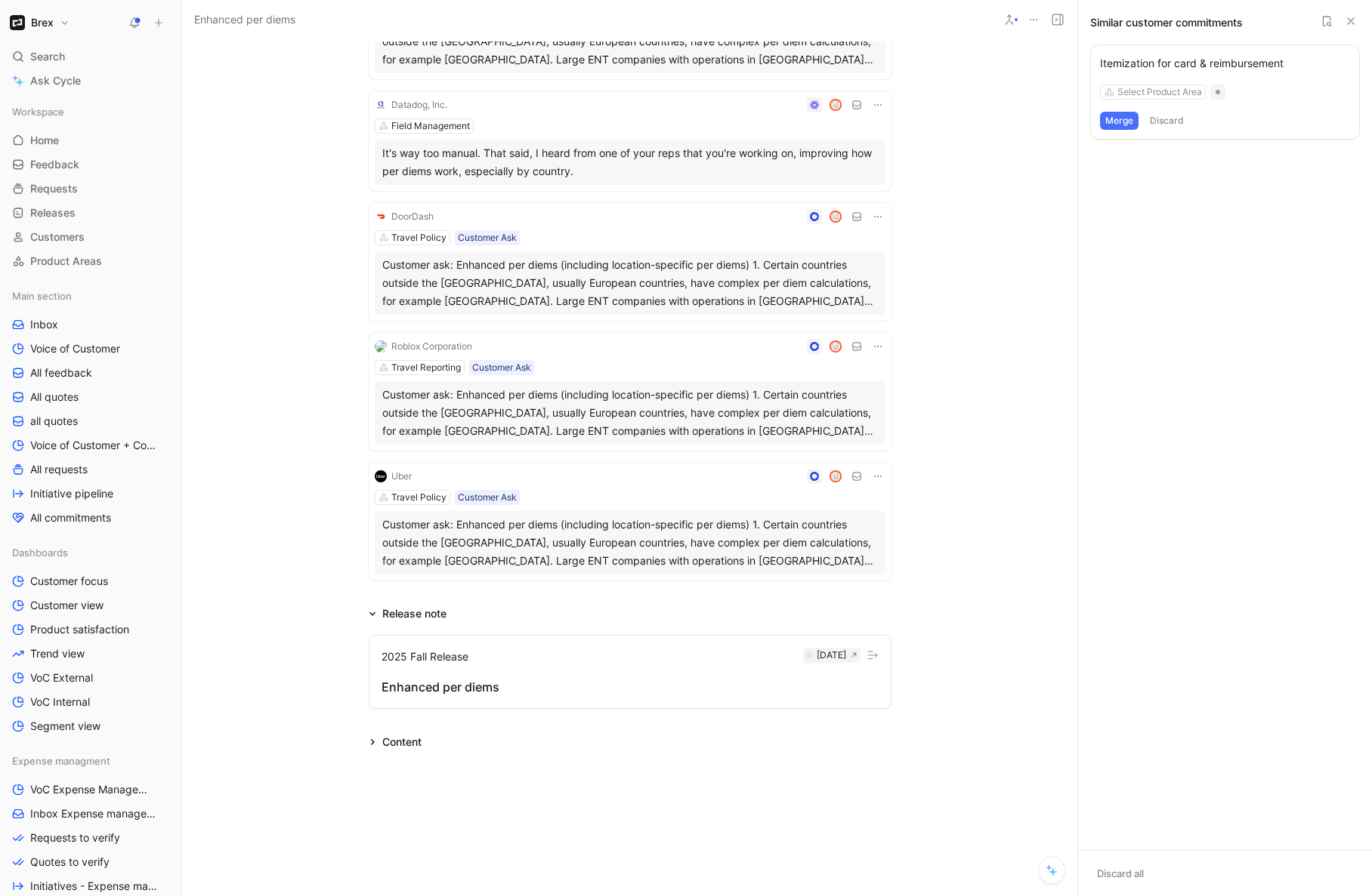
click at [398, 740] on div "Content" at bounding box center [402, 742] width 39 height 18
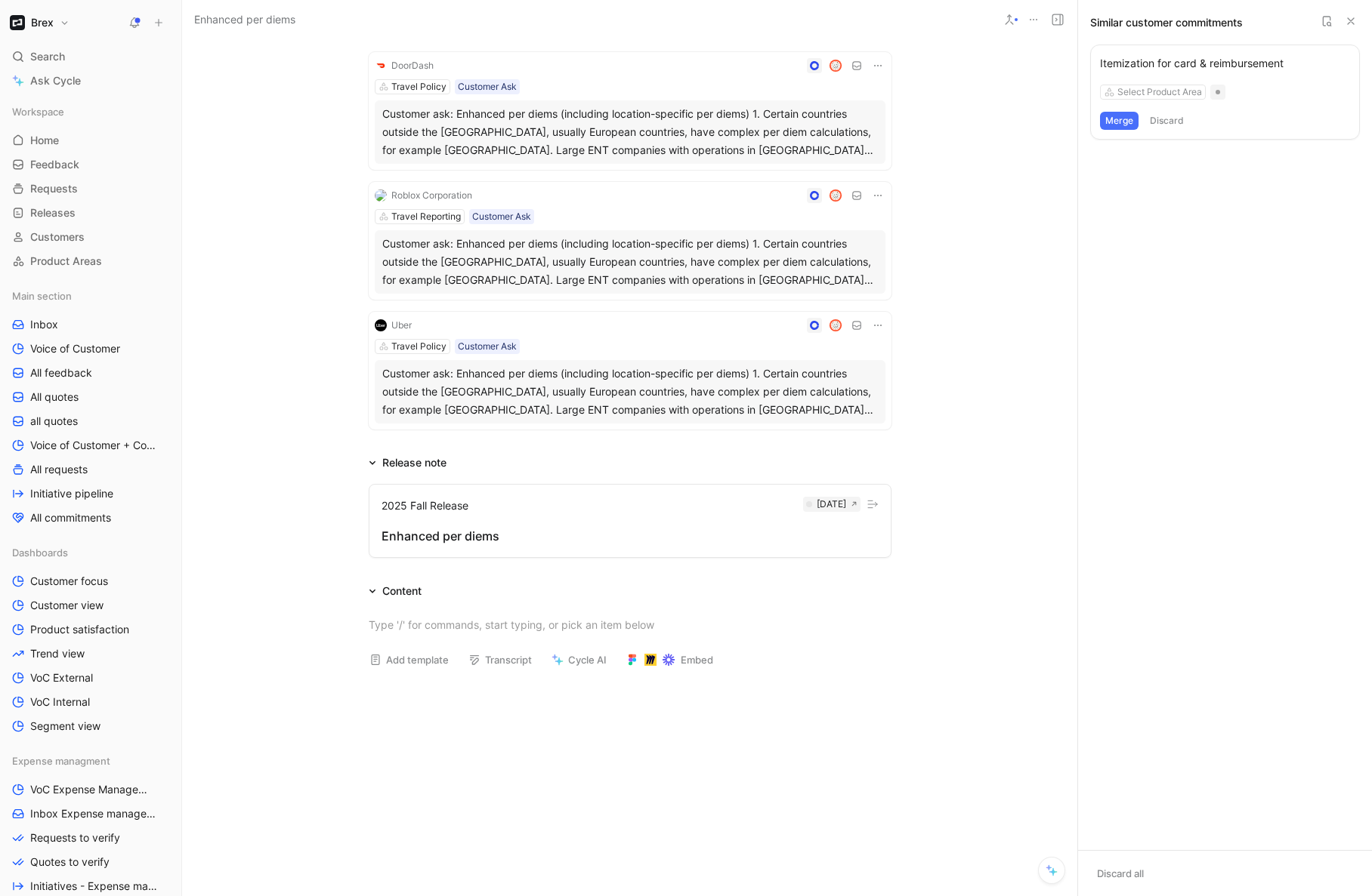
scroll to position [393, 0]
click at [554, 623] on div at bounding box center [629, 623] width 523 height 16
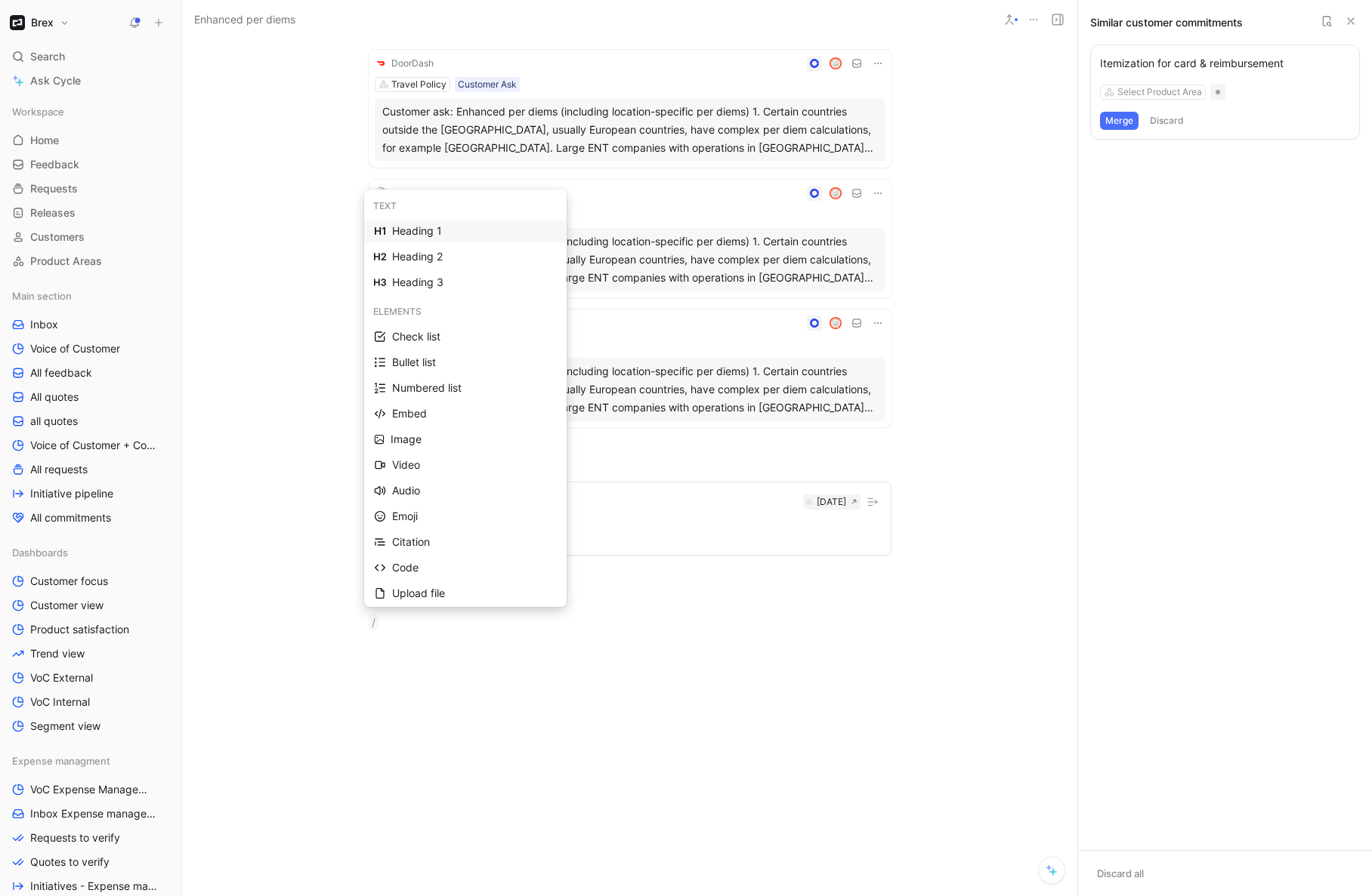
click at [978, 550] on div "Release note 2025 Fall Release Oct 19, 2025 Enhanced per diems" at bounding box center [630, 506] width 896 height 110
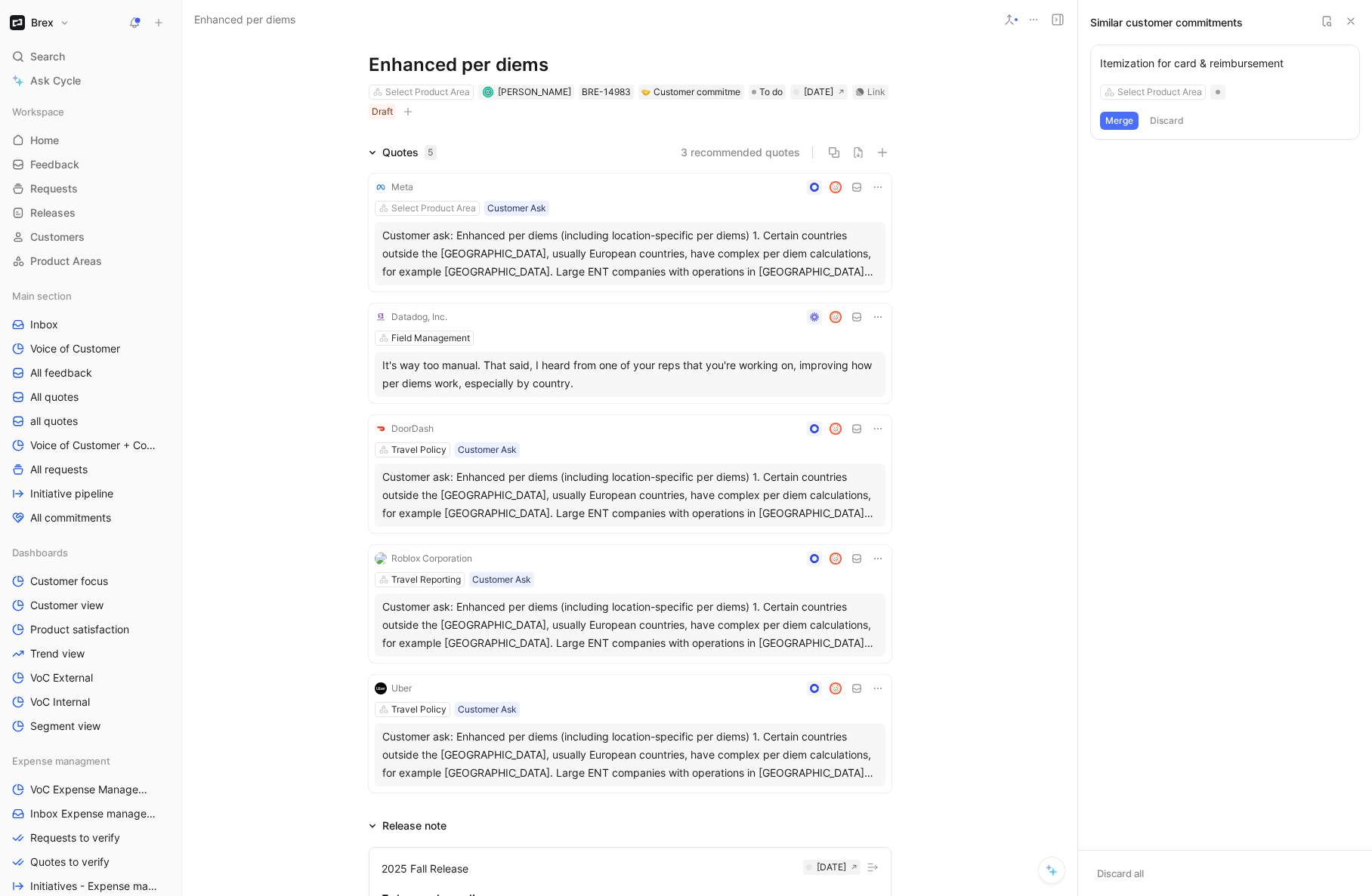
scroll to position [0, 0]
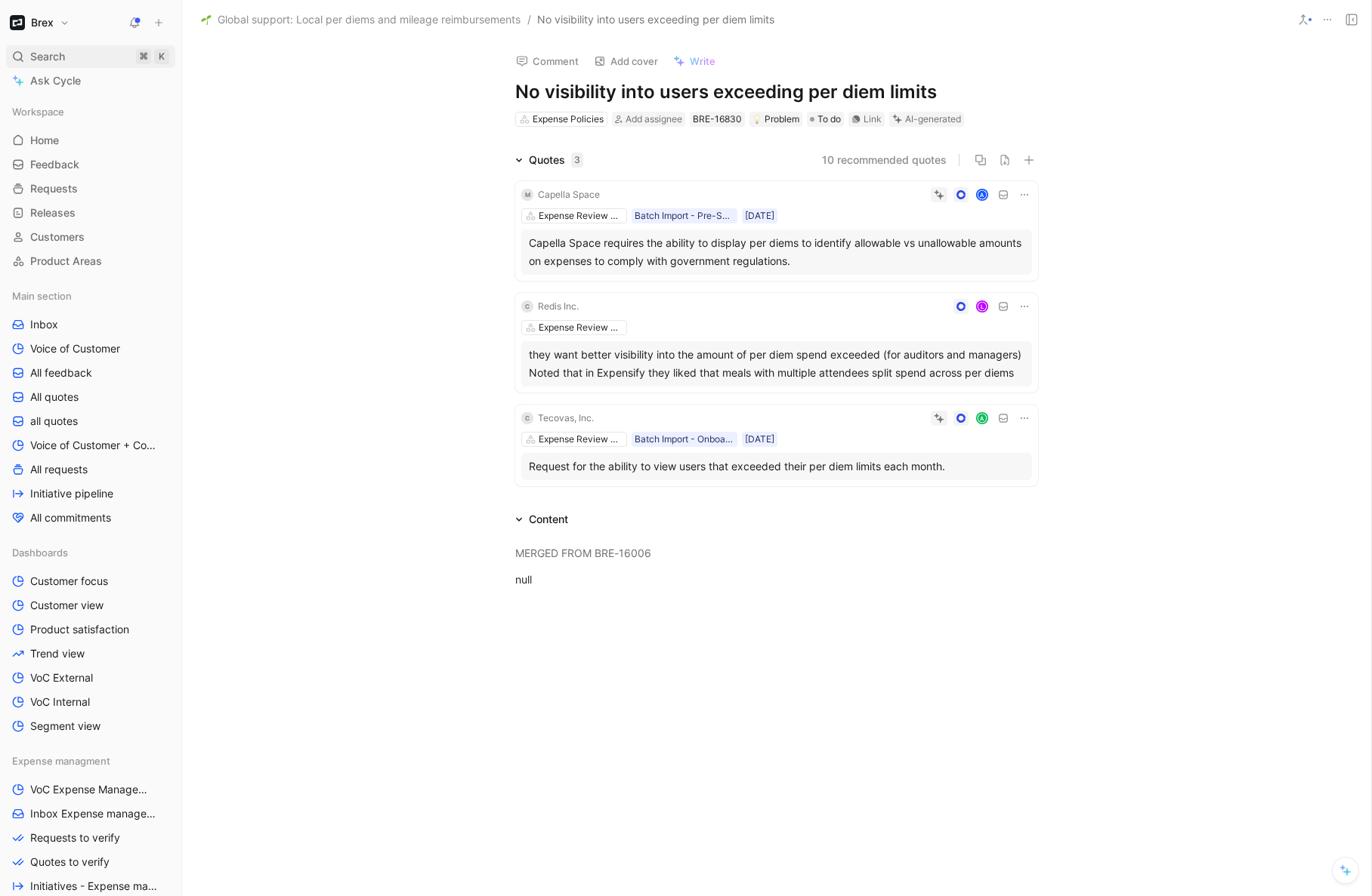
click at [58, 56] on span "Search" at bounding box center [47, 56] width 35 height 18
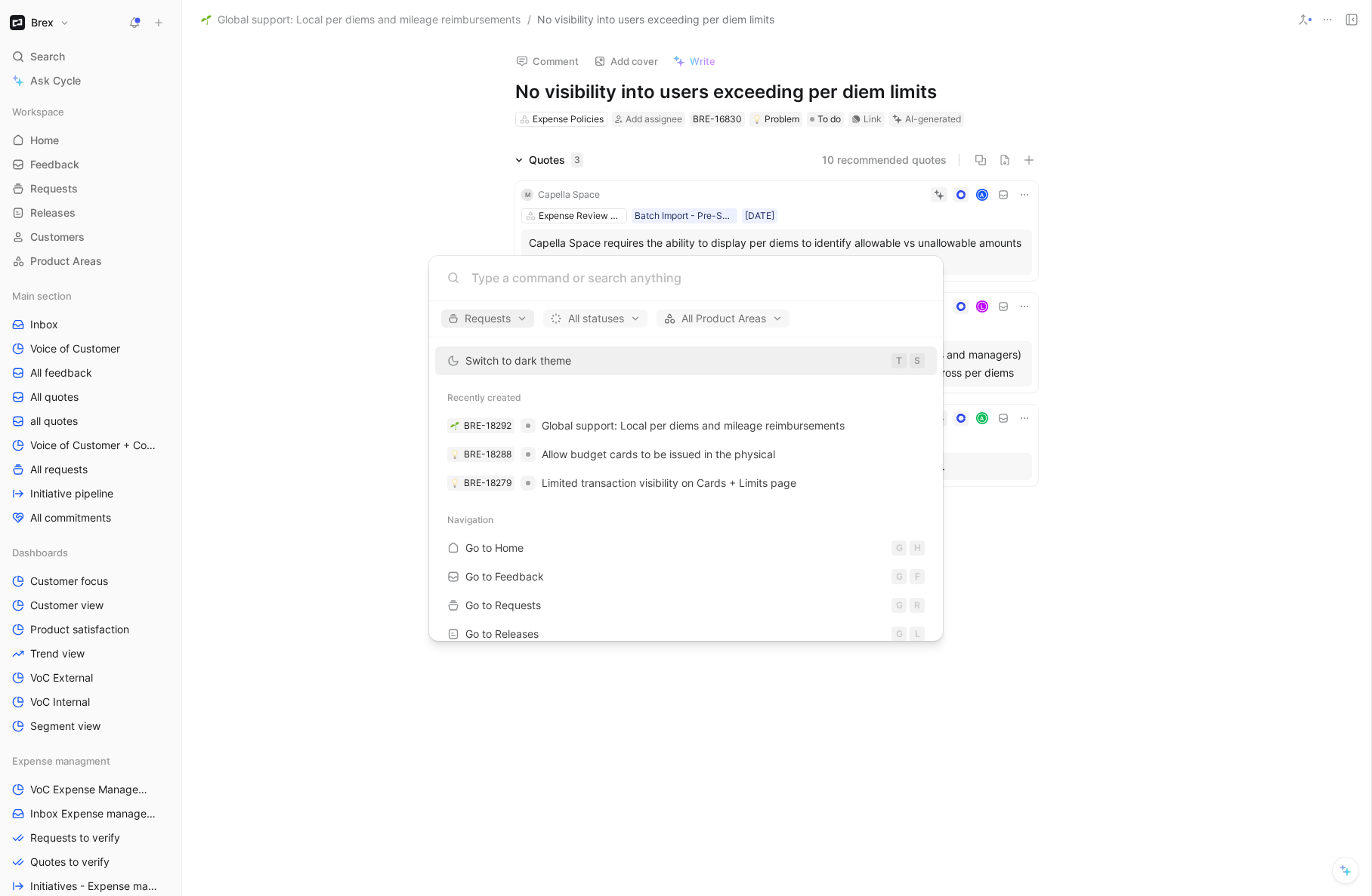
click at [491, 320] on span "Requests" at bounding box center [487, 319] width 80 height 18
click at [661, 287] on div at bounding box center [686, 448] width 1372 height 896
click at [656, 281] on input at bounding box center [697, 278] width 453 height 18
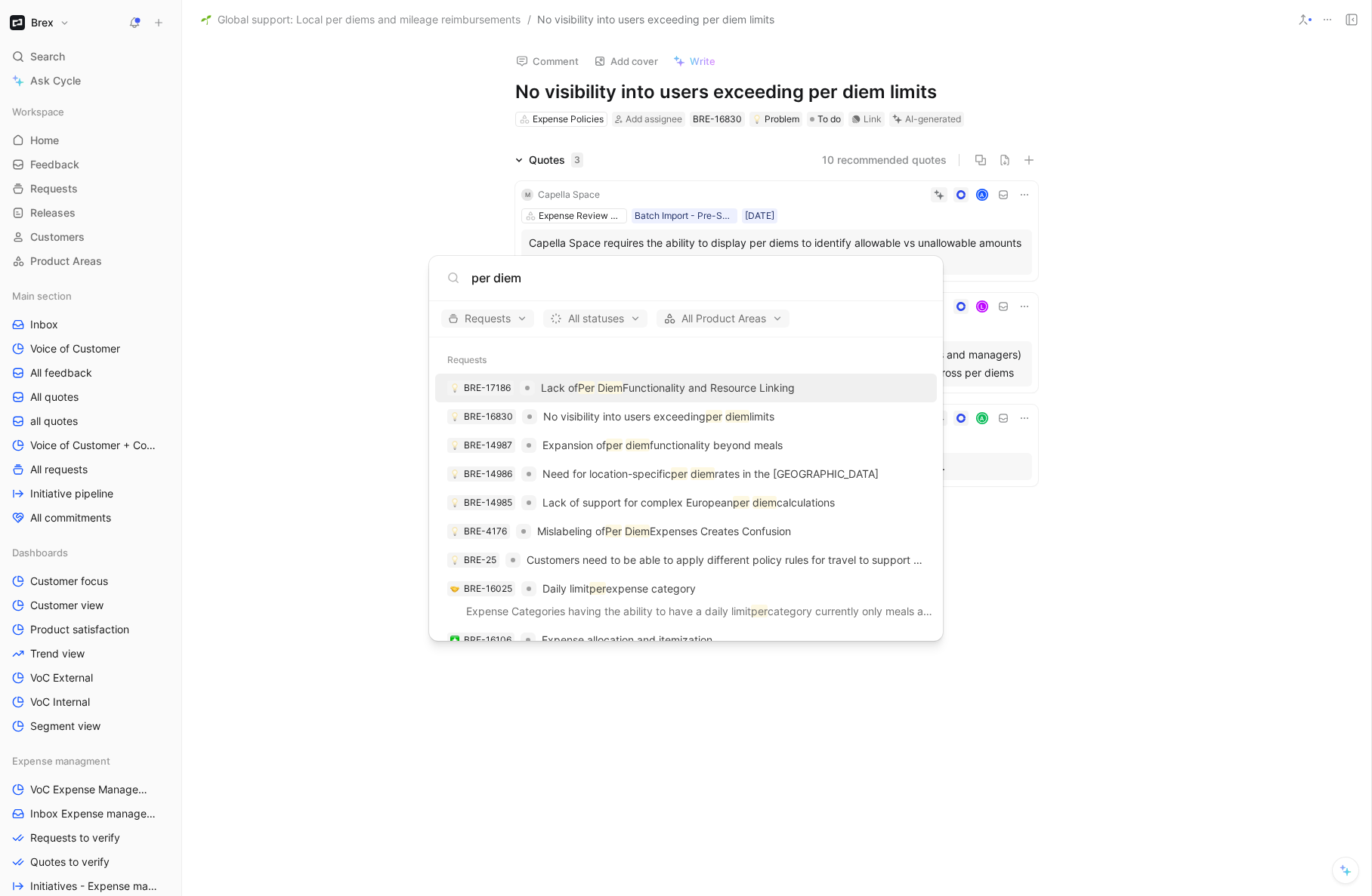
type input "per diem"
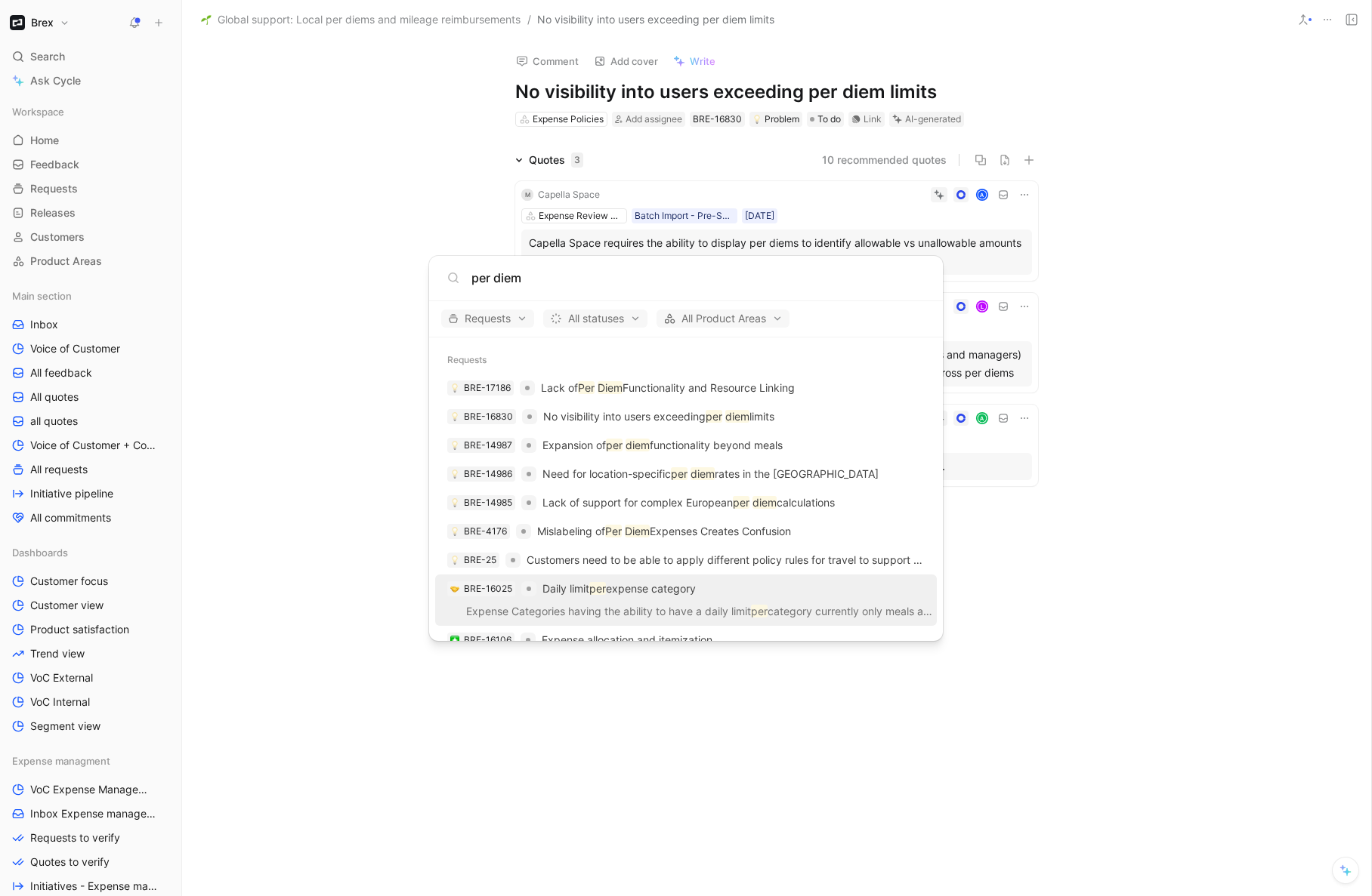
click at [686, 589] on p "Daily limit per expense category" at bounding box center [619, 589] width 154 height 18
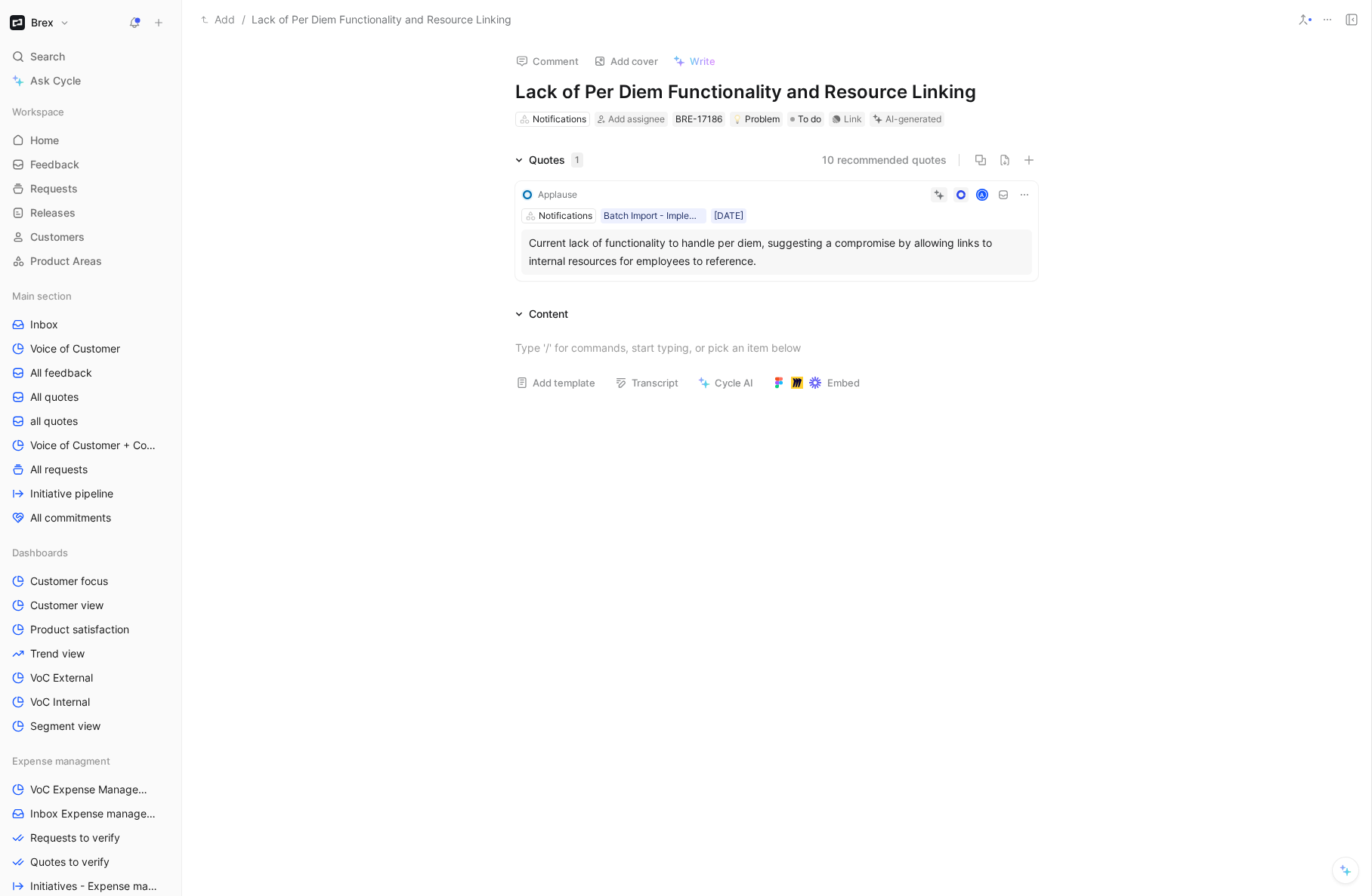
click at [1309, 19] on div at bounding box center [1309, 19] width 3 height 3
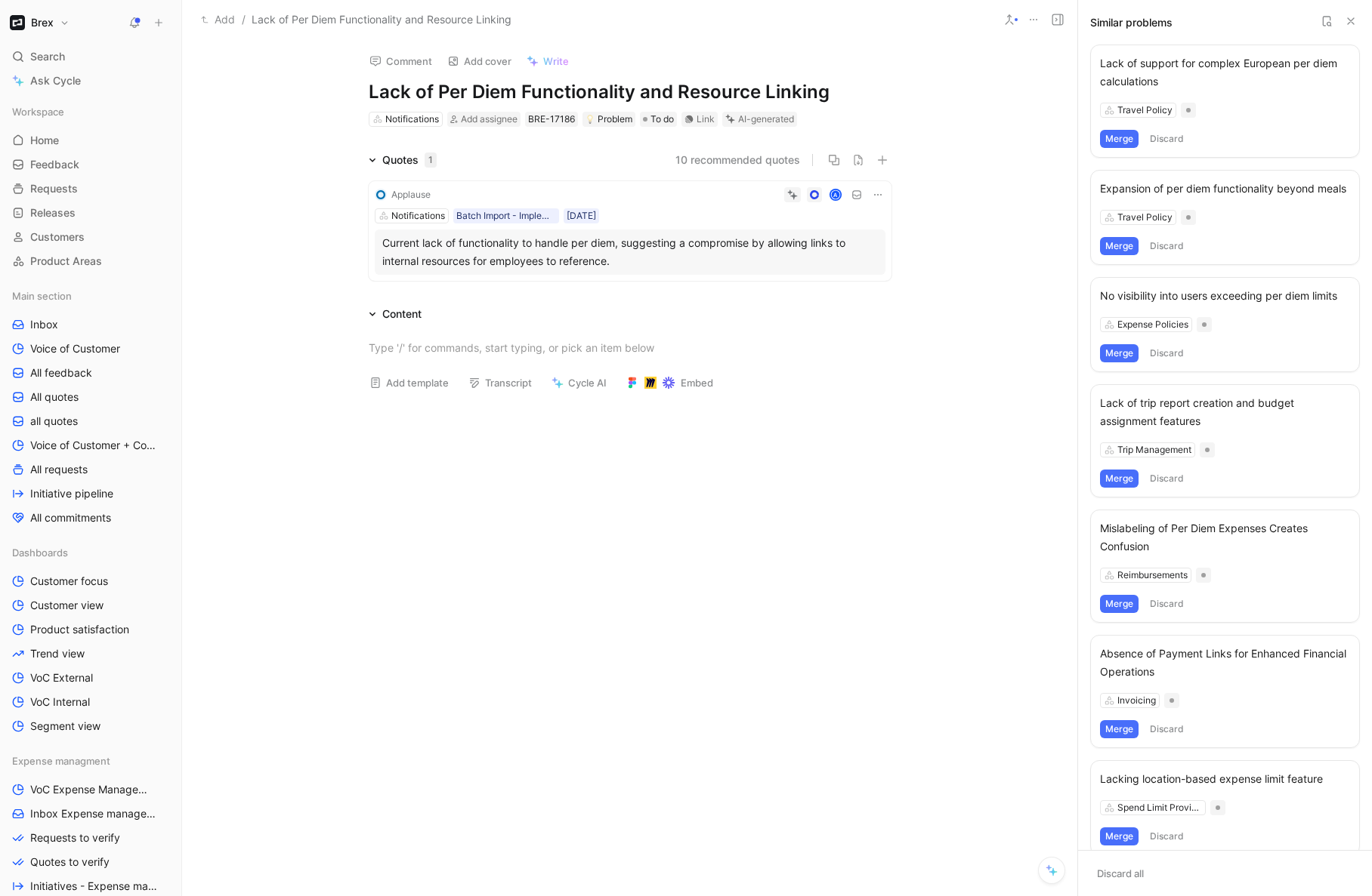
click at [1126, 363] on button "Merge" at bounding box center [1119, 353] width 38 height 18
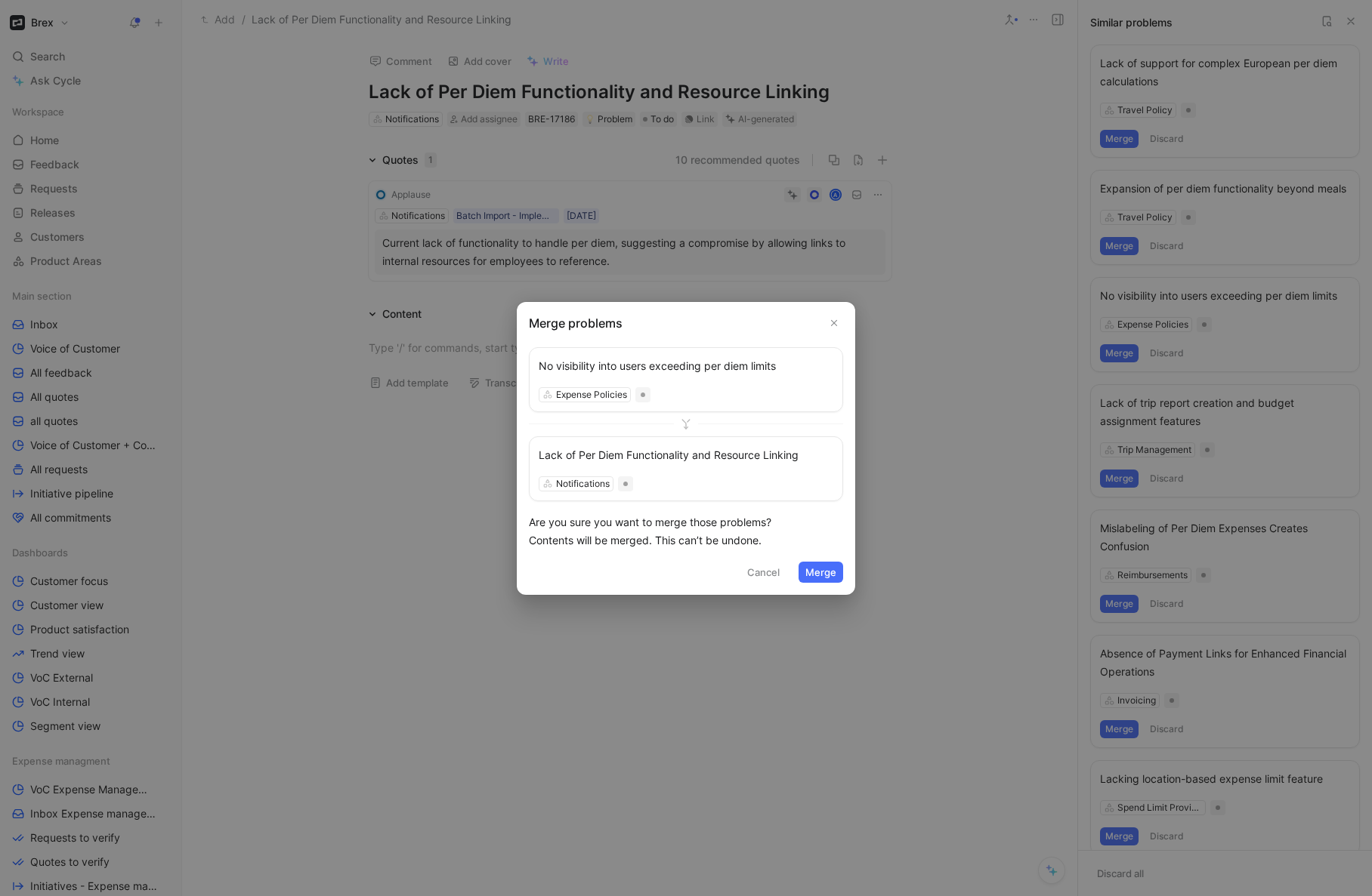
click at [829, 574] on button "Merge" at bounding box center [821, 573] width 45 height 21
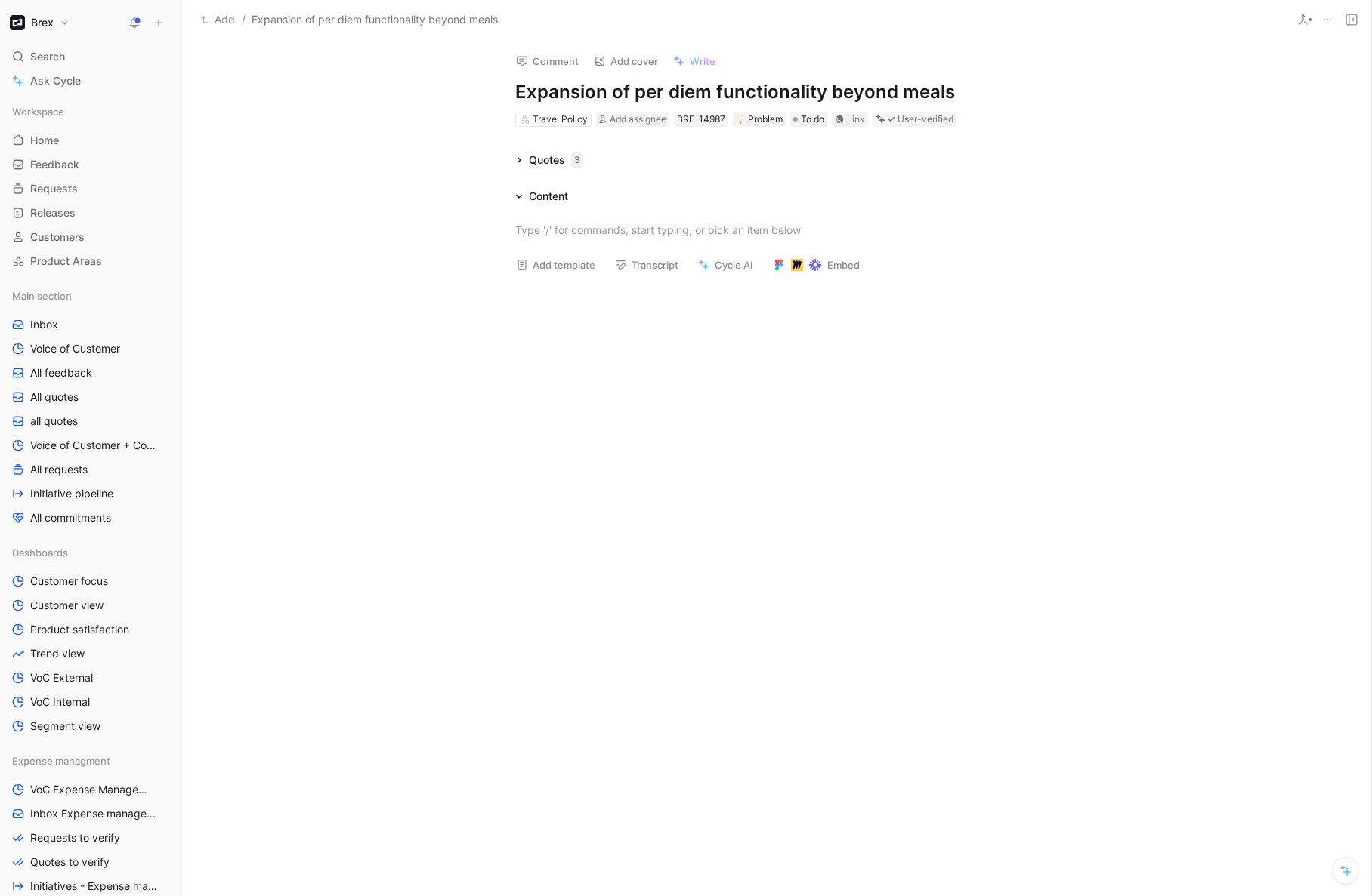
click at [525, 160] on div "Quotes 3" at bounding box center [550, 160] width 80 height 18
click at [521, 159] on icon at bounding box center [518, 160] width 7 height 7
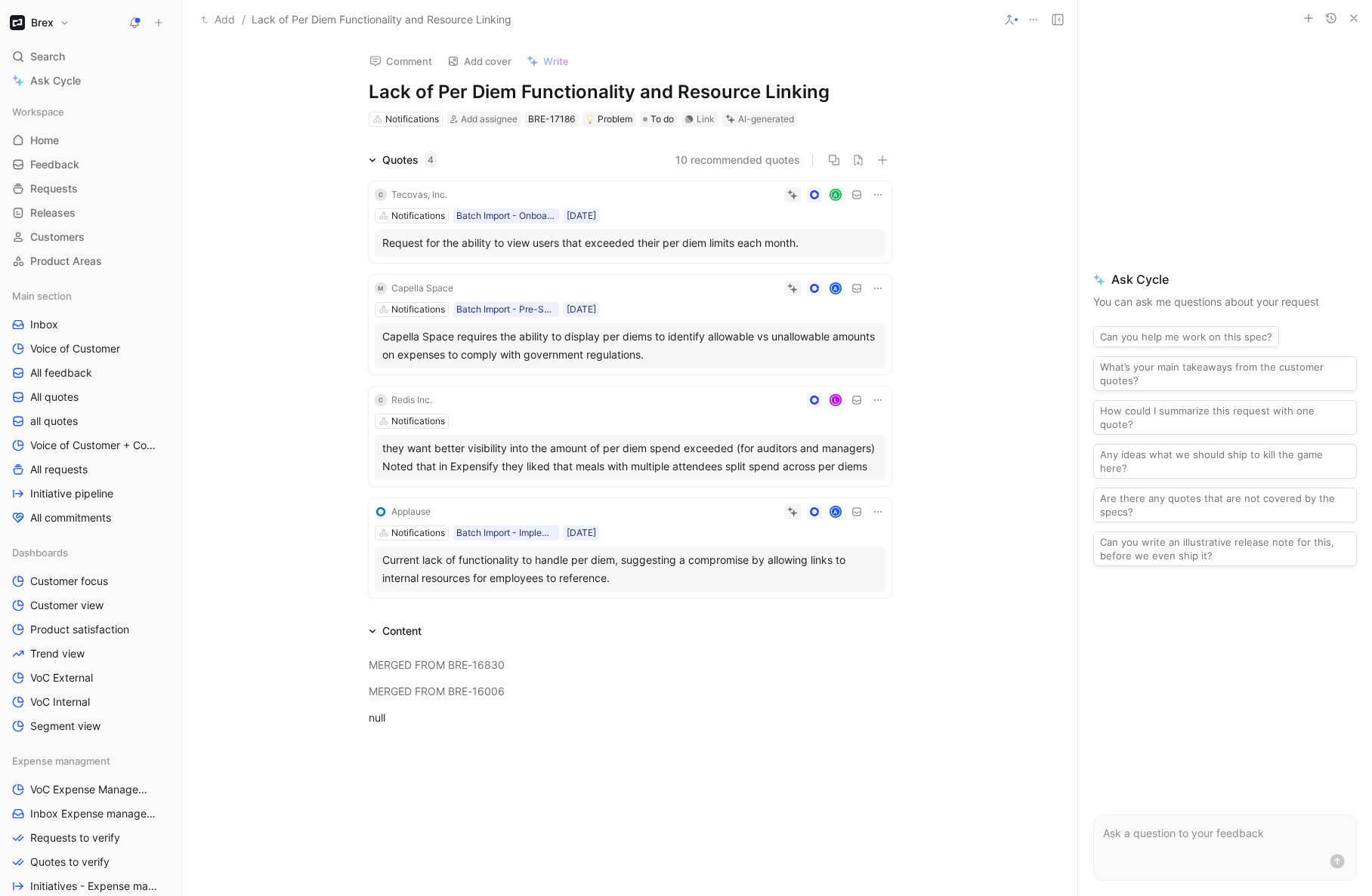
click at [779, 97] on h1 "Lack of Per Diem Functionality and Resource Linking" at bounding box center [629, 92] width 523 height 24
click at [712, 93] on h1 "Lack of Per Diem Functionality and Resource Linking" at bounding box center [629, 92] width 523 height 24
drag, startPoint x: 635, startPoint y: 91, endPoint x: 820, endPoint y: 99, distance: 185.2
click at [820, 99] on h1 "Lack of Per Diem Functionality and Resource Linking" at bounding box center [629, 92] width 523 height 24
click at [986, 257] on div "Quotes 4 10 recommended quotes C Tecovas, Inc. A Notifications Batch Import - O…" at bounding box center [630, 377] width 896 height 453
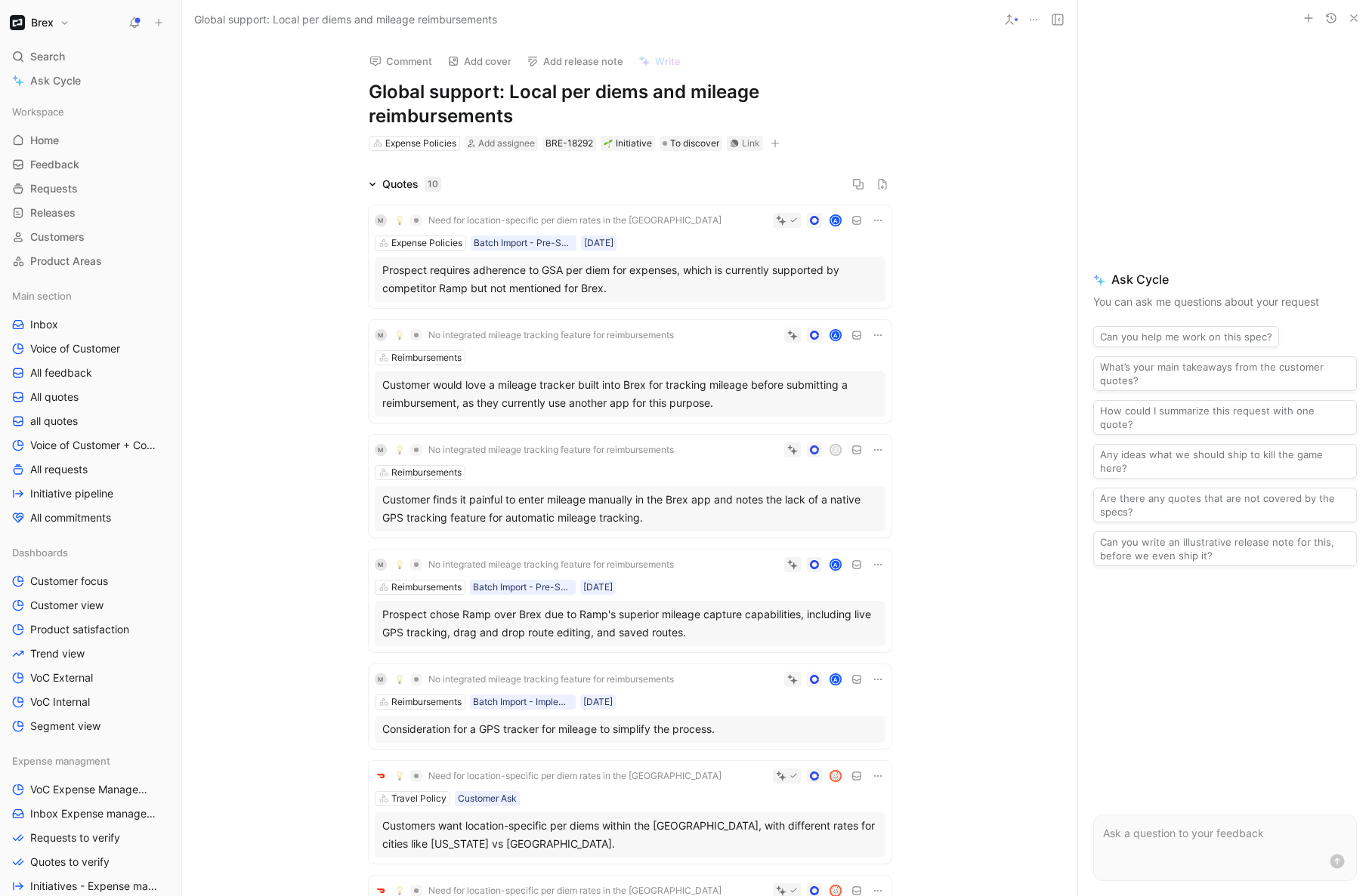
click at [371, 183] on icon at bounding box center [372, 184] width 7 height 7
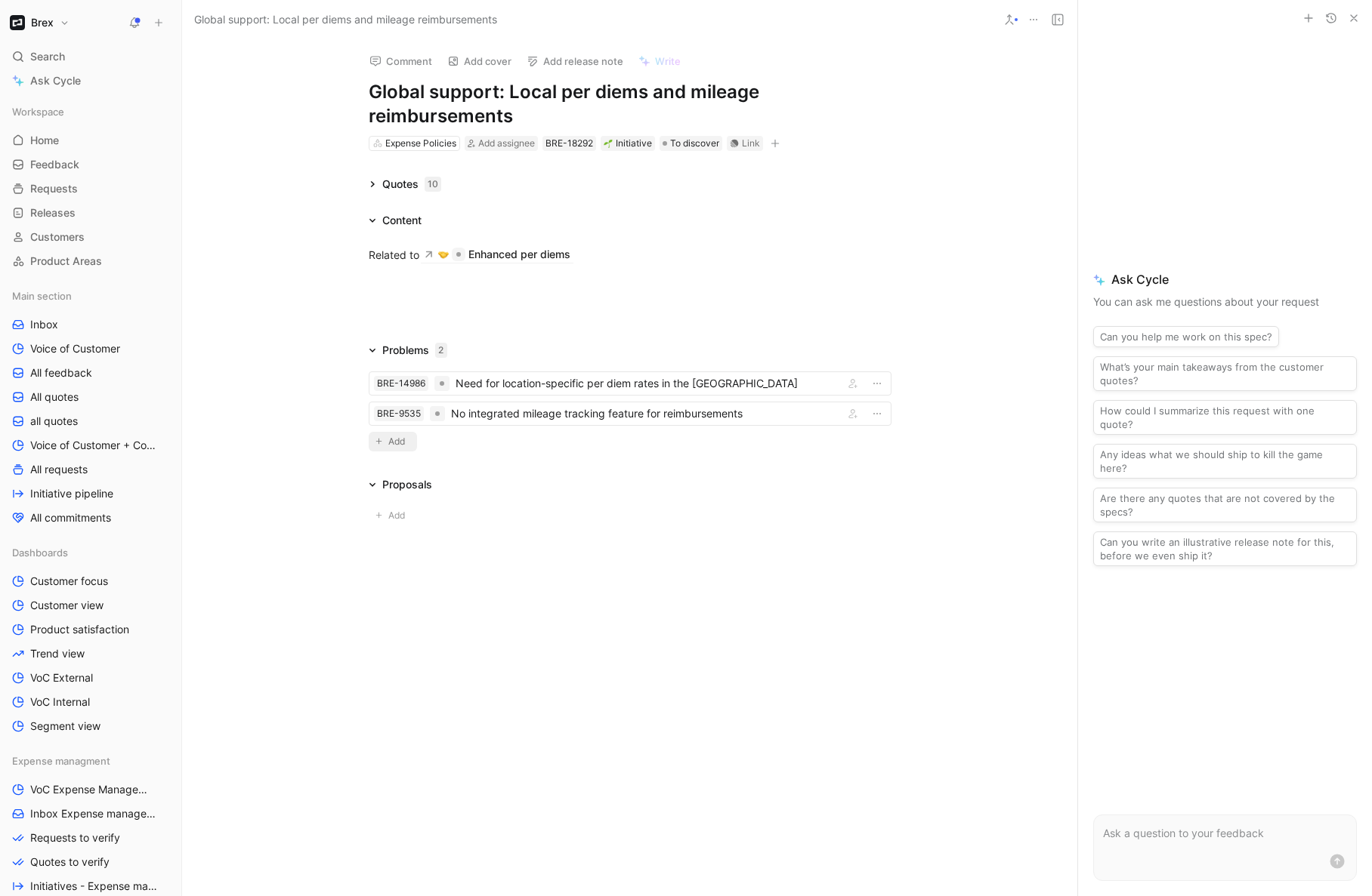
click at [400, 446] on span "Add" at bounding box center [399, 441] width 21 height 15
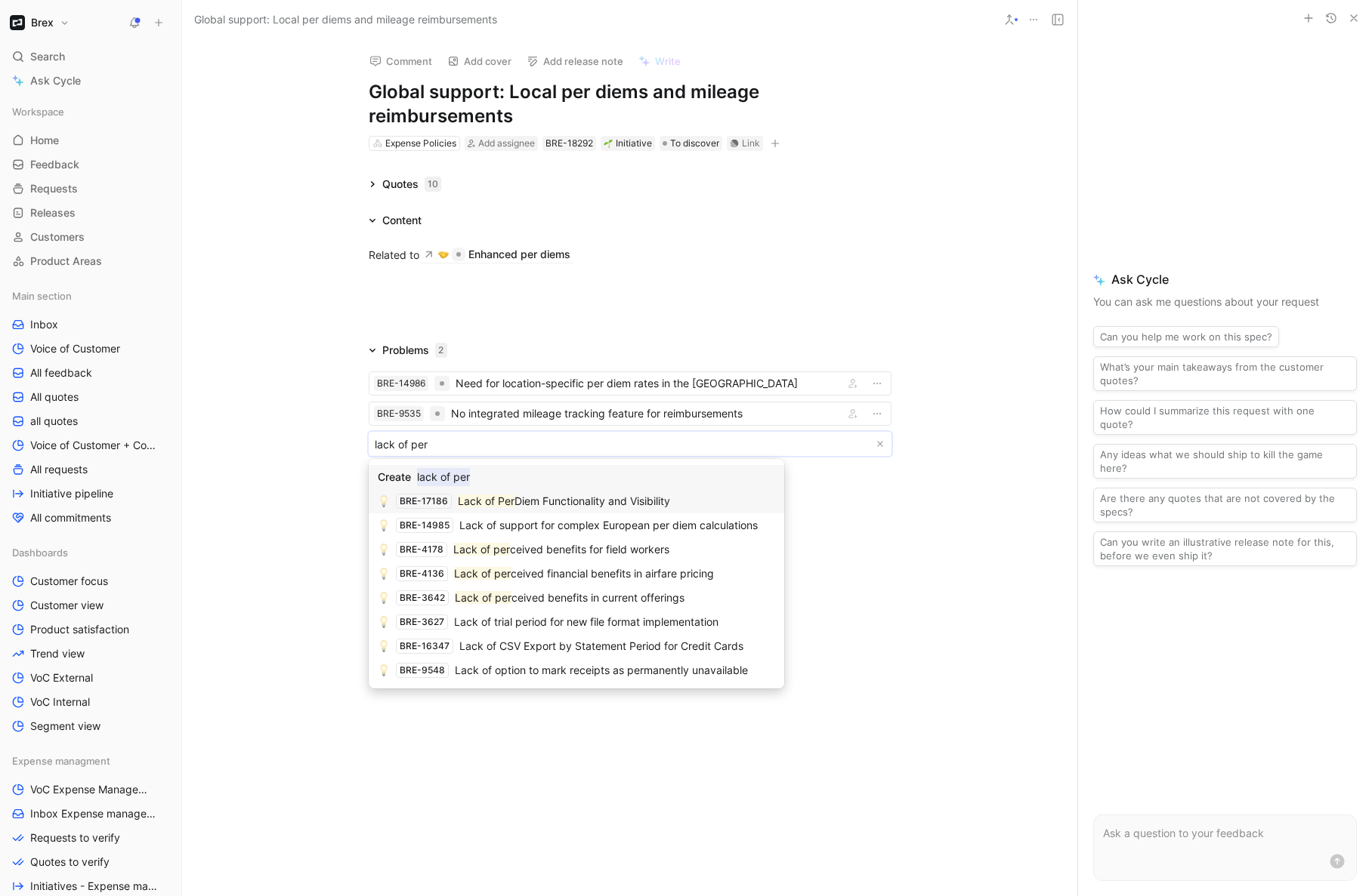
type input "lack of per"
click at [633, 504] on span "Diem Functionality and Visibility" at bounding box center [593, 501] width 156 height 13
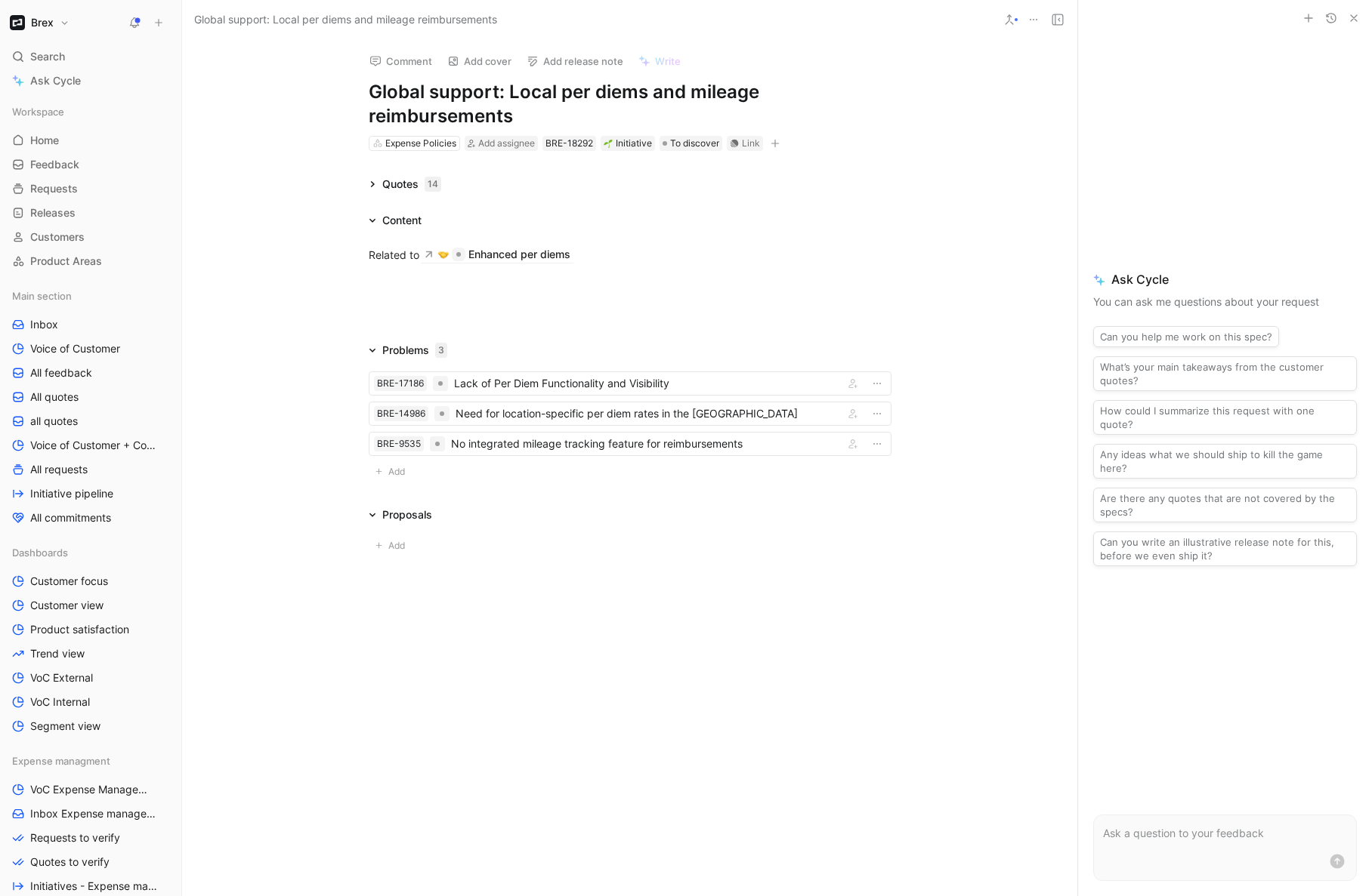
click at [305, 352] on div "Problems 3 BRE-17186 Lack of Per Diem Functionality and Visibility BRE-14986 Ne…" at bounding box center [630, 415] width 896 height 147
click at [391, 477] on span "Add" at bounding box center [399, 472] width 21 height 15
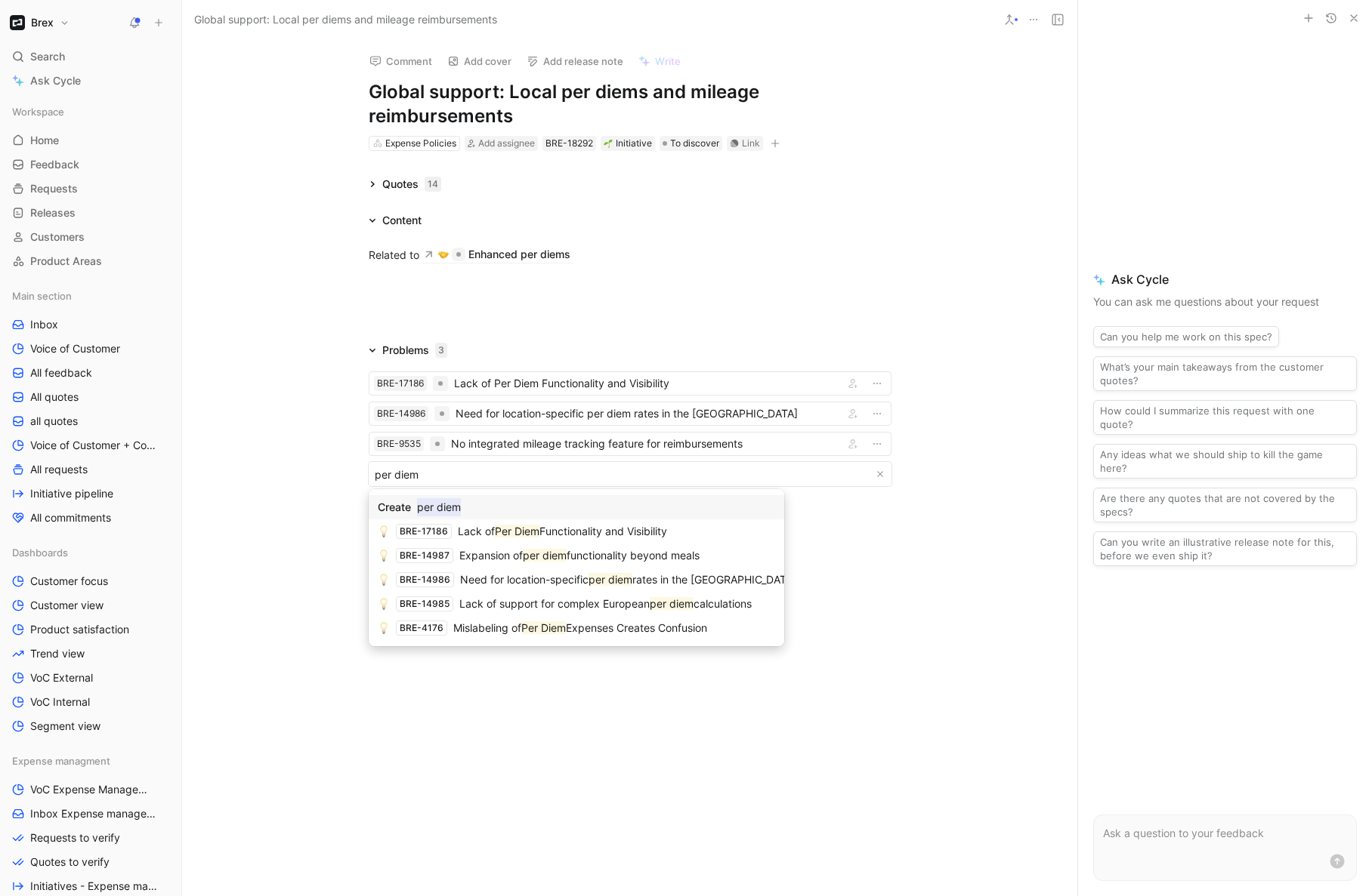
type input "per diem"
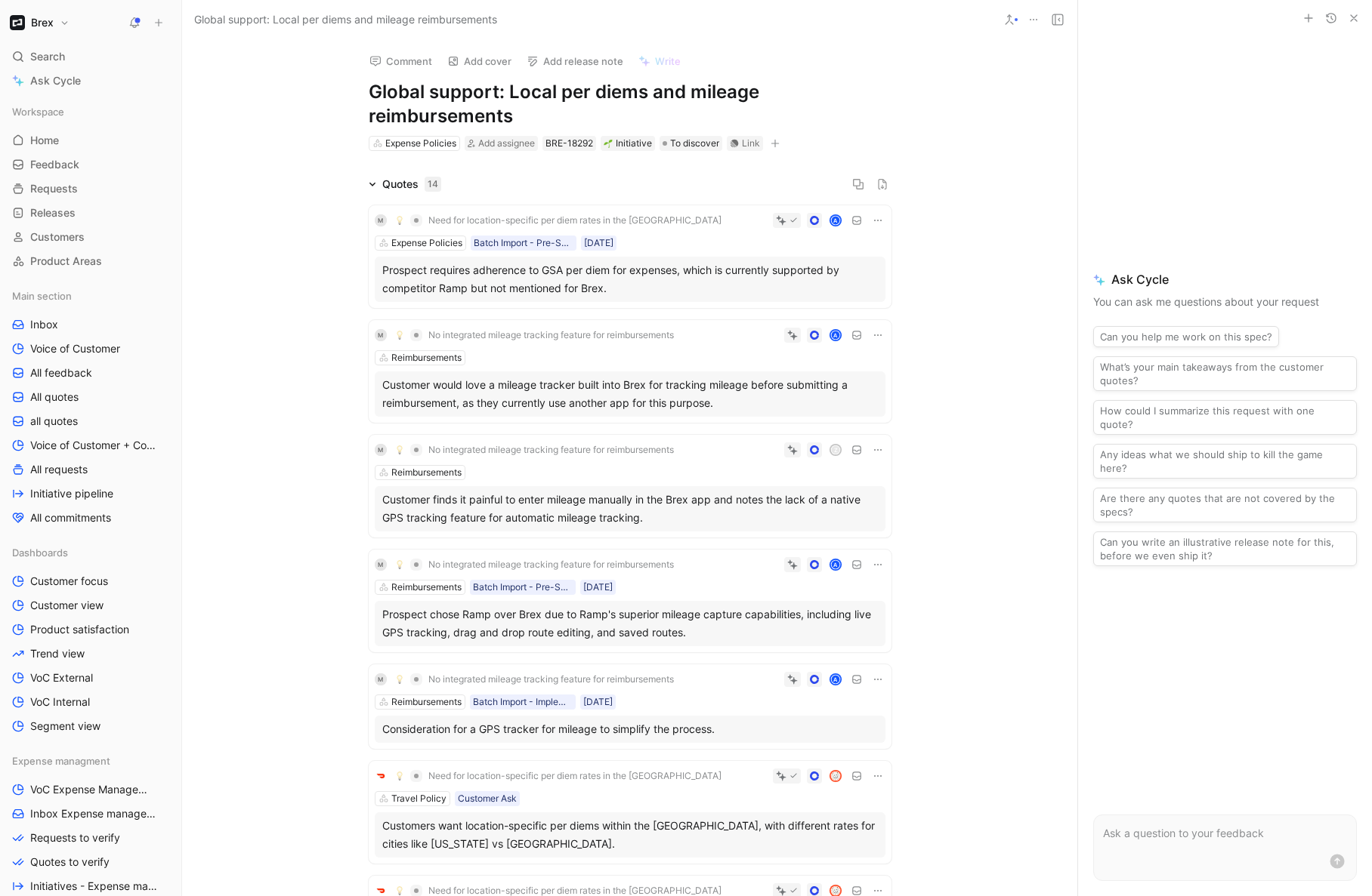
click at [367, 188] on div "Quotes 14" at bounding box center [405, 184] width 85 height 18
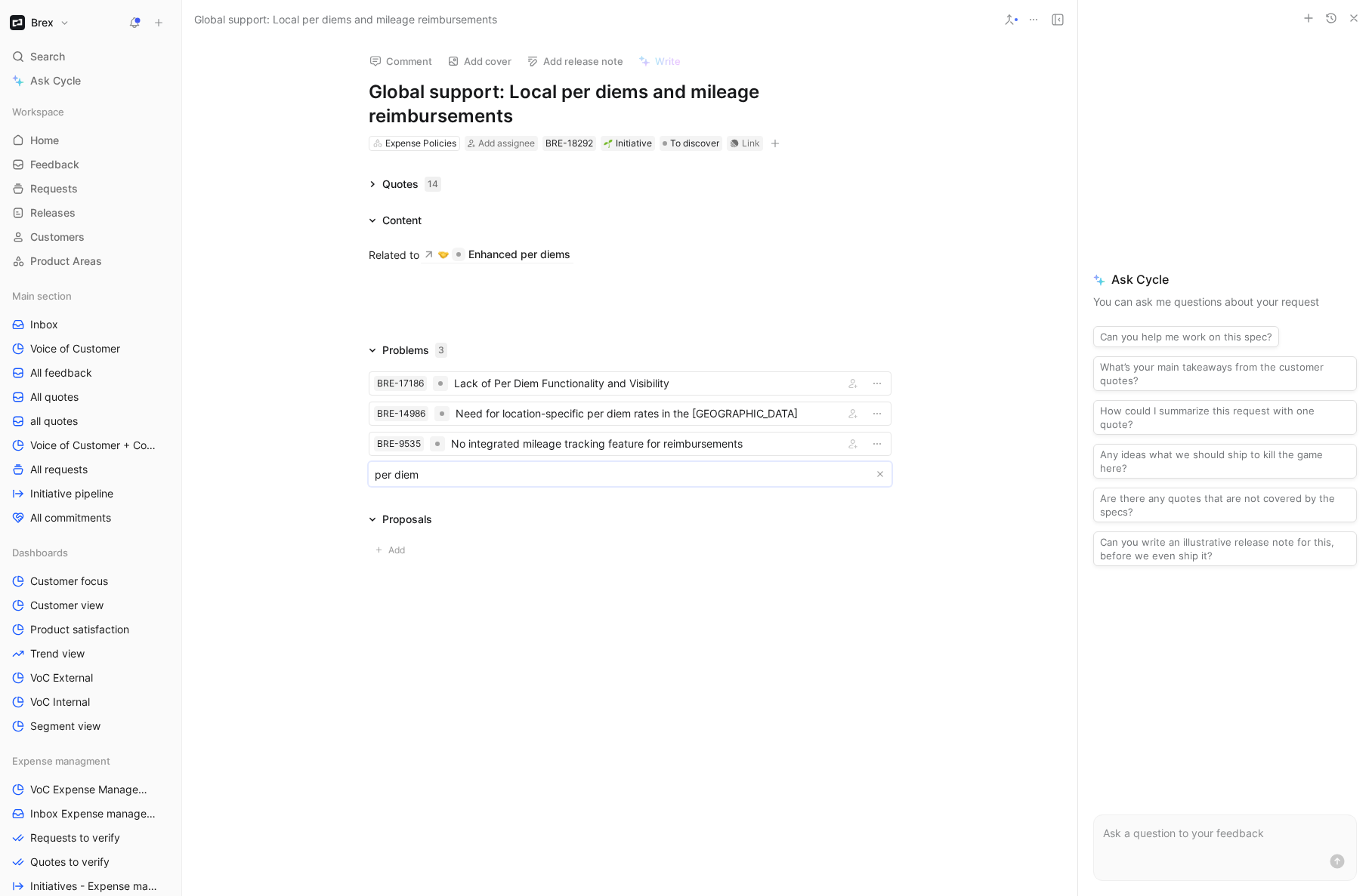
click at [486, 484] on body "Brex Search ⌘ K Ask Cycle Workspace Home G then H Feedback G then F Requests G …" at bounding box center [686, 448] width 1372 height 896
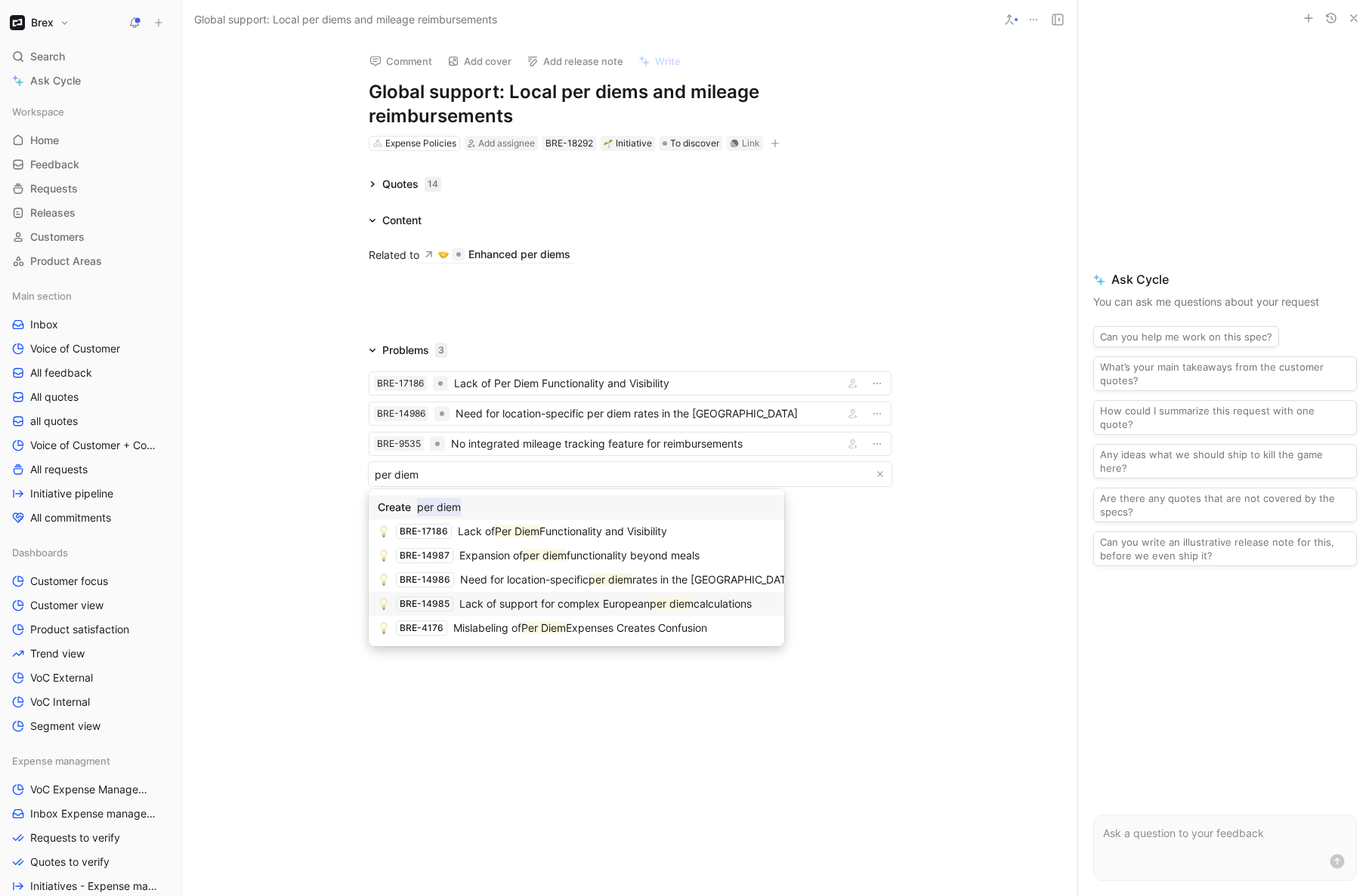
click at [526, 607] on span "Lack of support for complex European" at bounding box center [554, 604] width 190 height 13
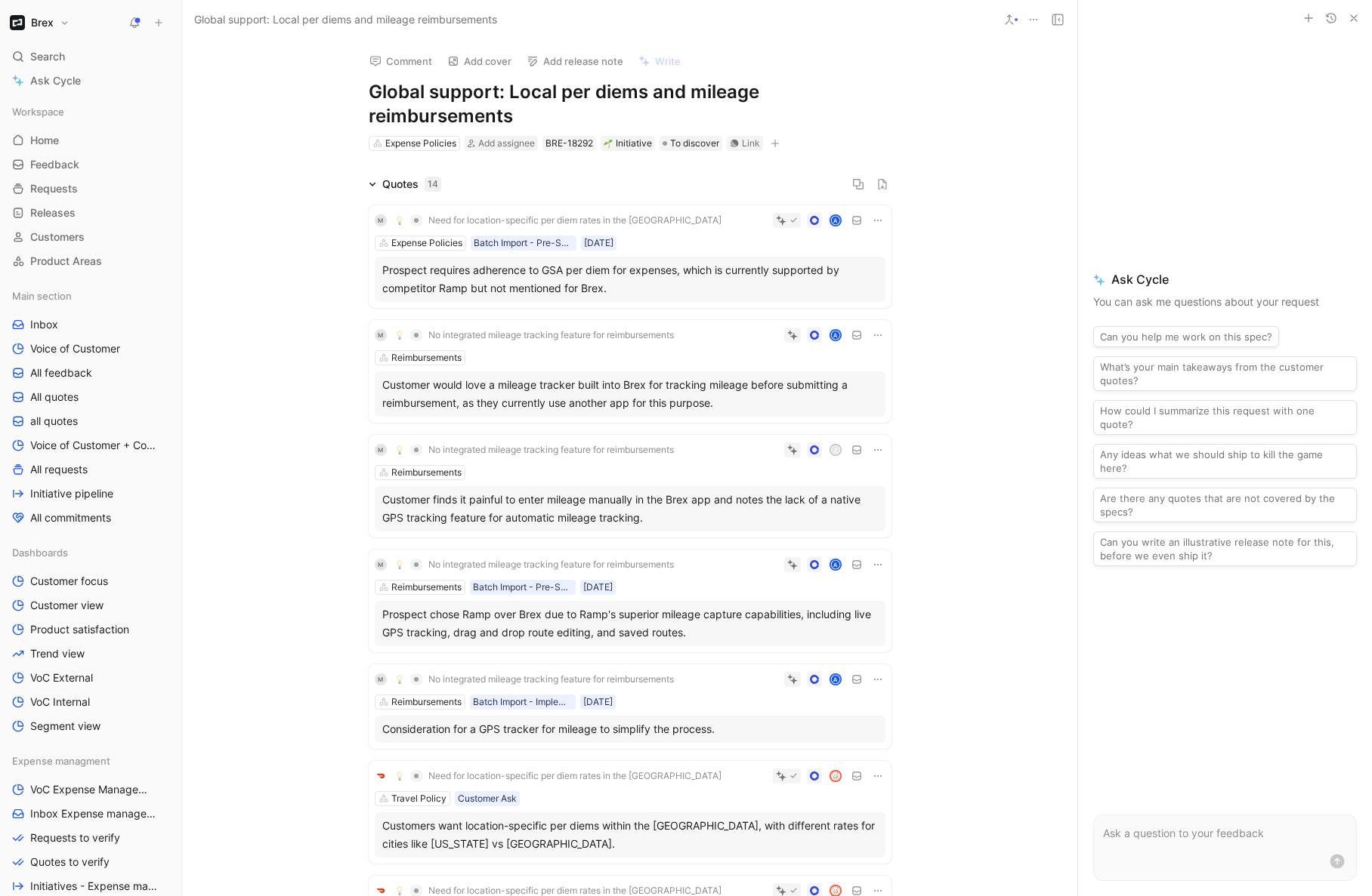
click at [370, 186] on icon at bounding box center [372, 184] width 7 height 7
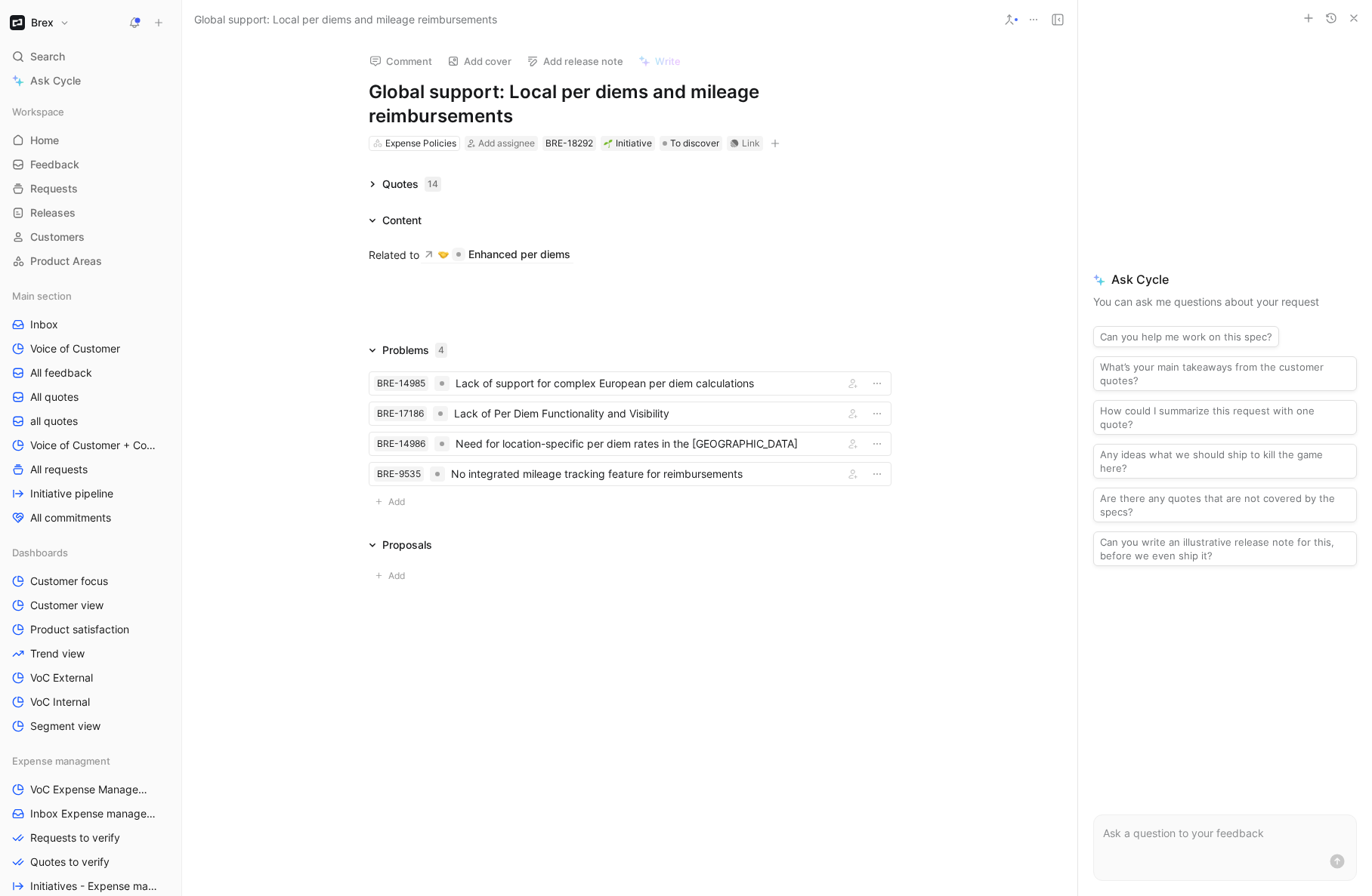
drag, startPoint x: 374, startPoint y: 183, endPoint x: 371, endPoint y: 223, distance: 40.1
click at [371, 223] on div "Quotes 14 Content Related to Enhanced per diems Problems 4 BRE-14985 Lack of su…" at bounding box center [630, 383] width 896 height 417
click at [400, 180] on div "Quotes 14" at bounding box center [412, 184] width 59 height 18
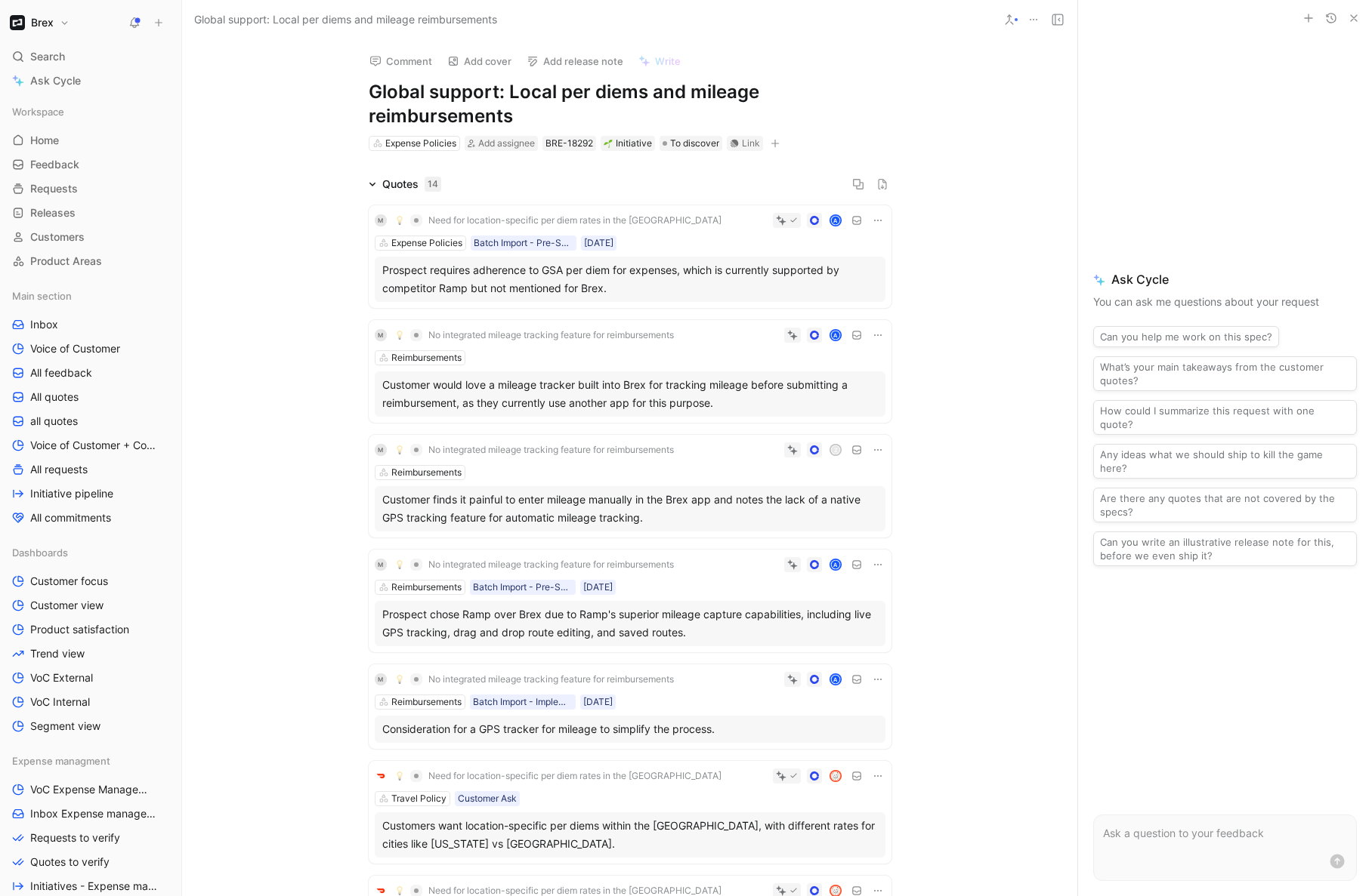
click at [400, 180] on div "Quotes 14" at bounding box center [412, 184] width 59 height 18
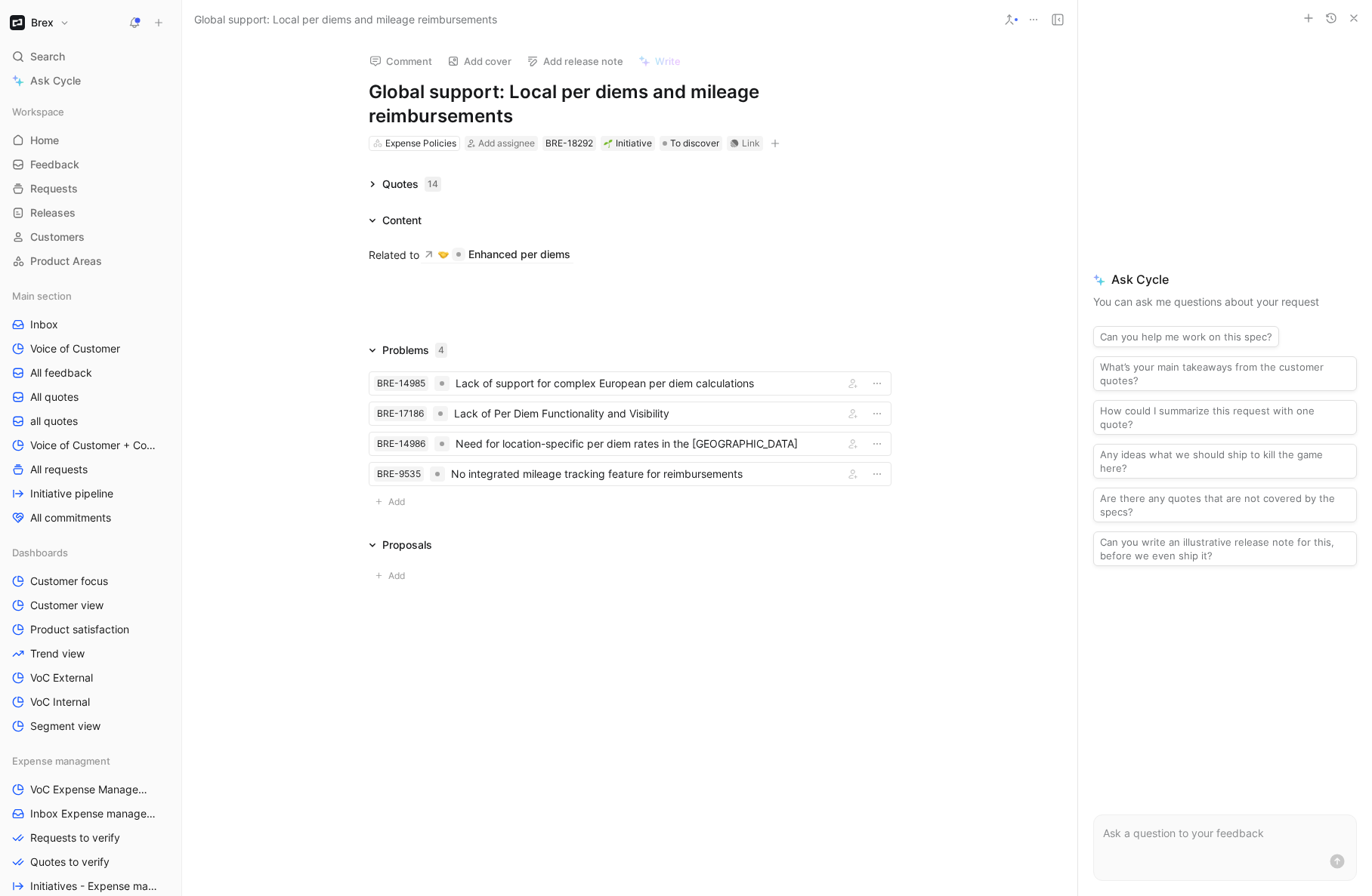
click at [441, 294] on div "Related to Enhanced per diems" at bounding box center [630, 267] width 896 height 76
click at [498, 139] on span "Add assignee" at bounding box center [506, 143] width 56 height 12
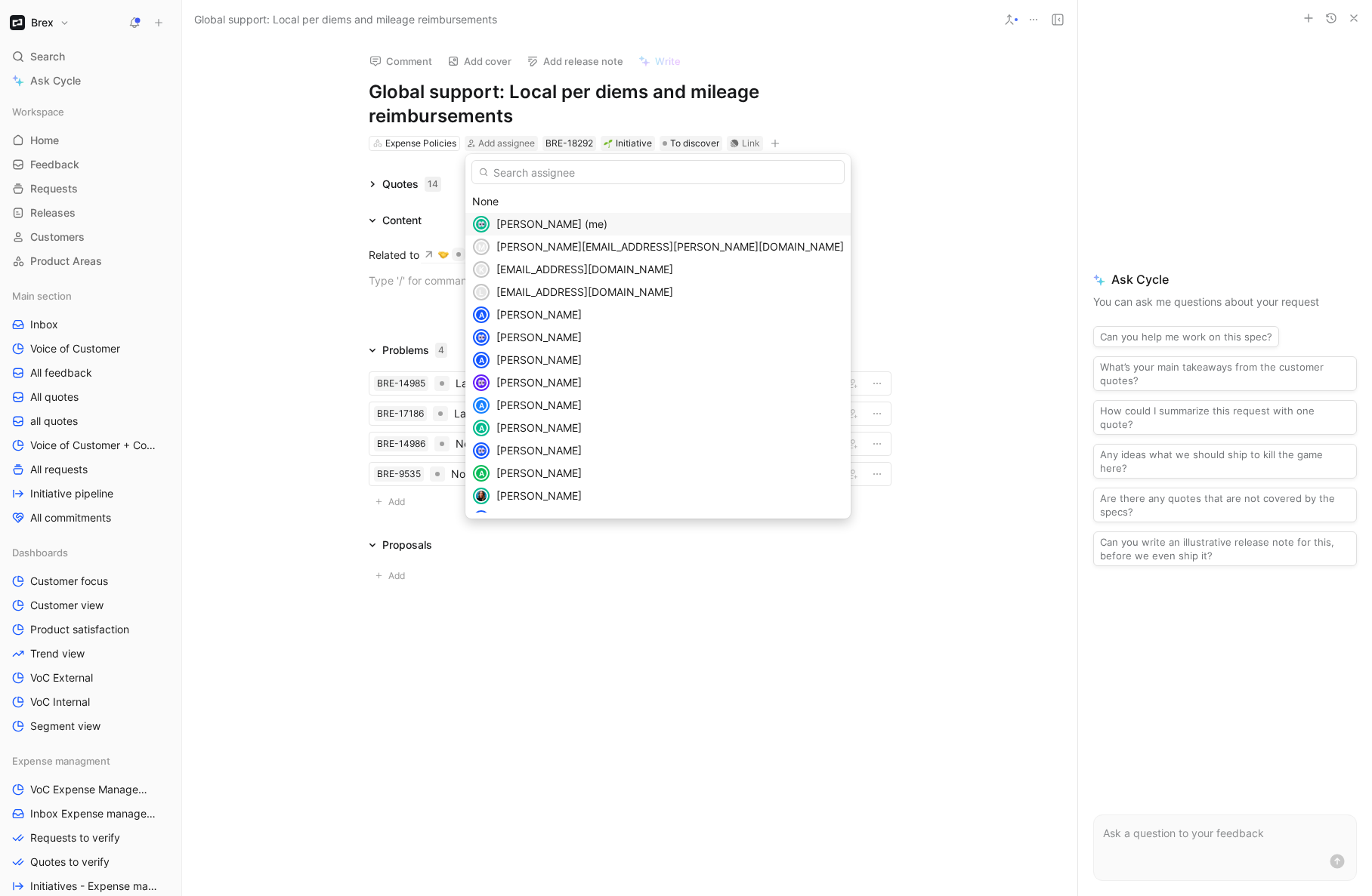
click at [526, 222] on span "[PERSON_NAME] (me)" at bounding box center [551, 223] width 111 height 13
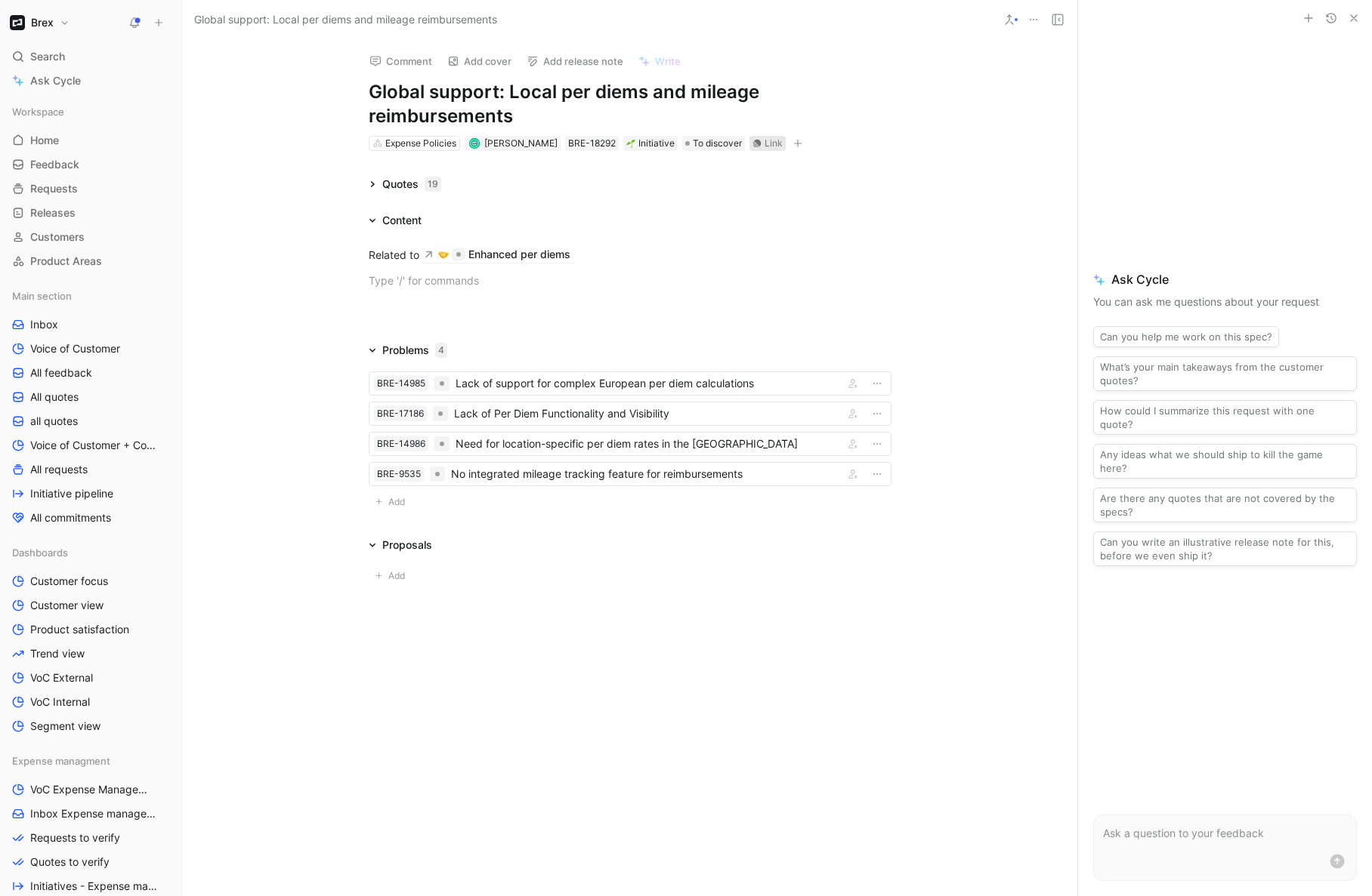
click at [764, 142] on div "Link" at bounding box center [773, 143] width 18 height 15
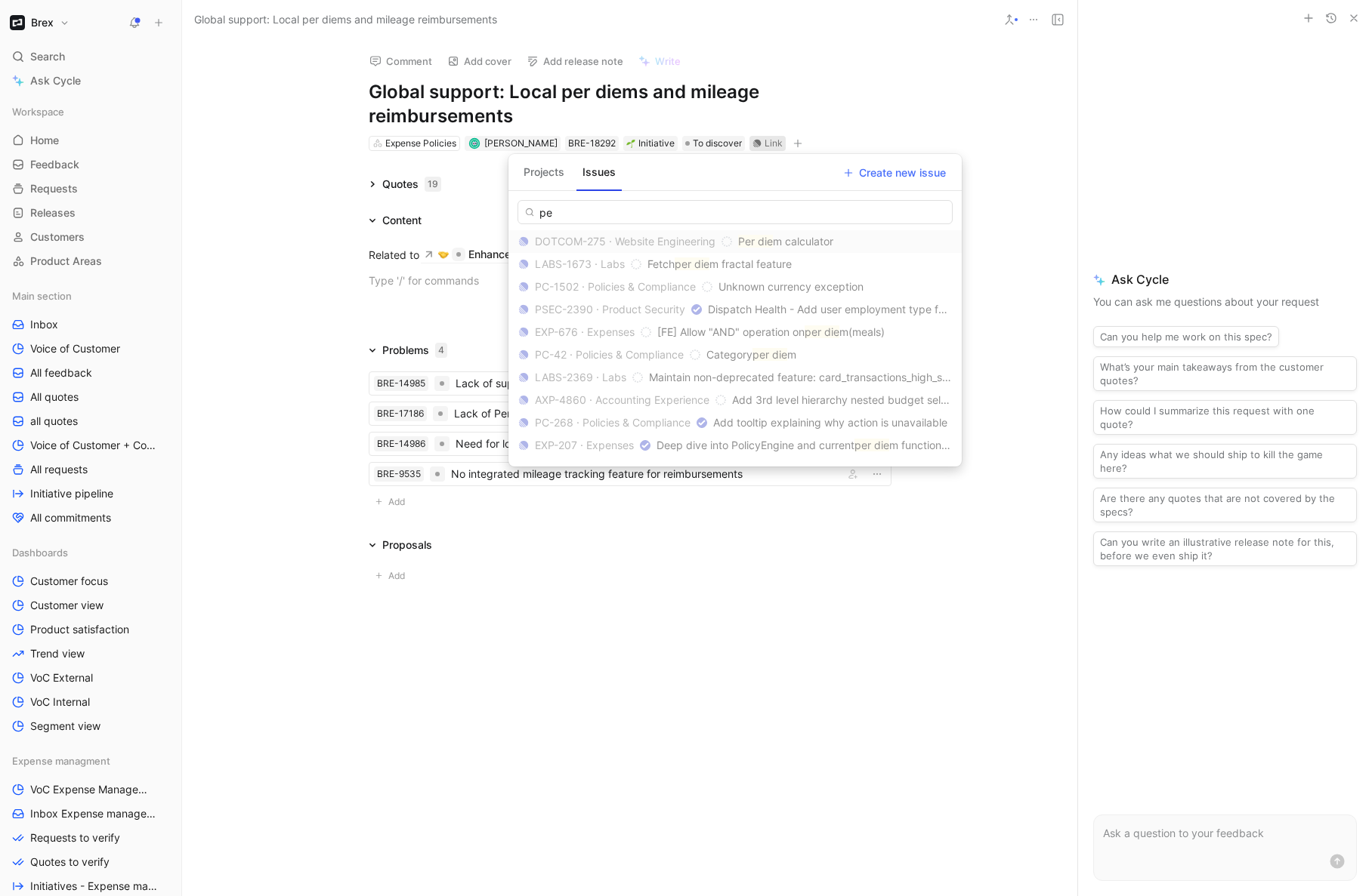
type input "p"
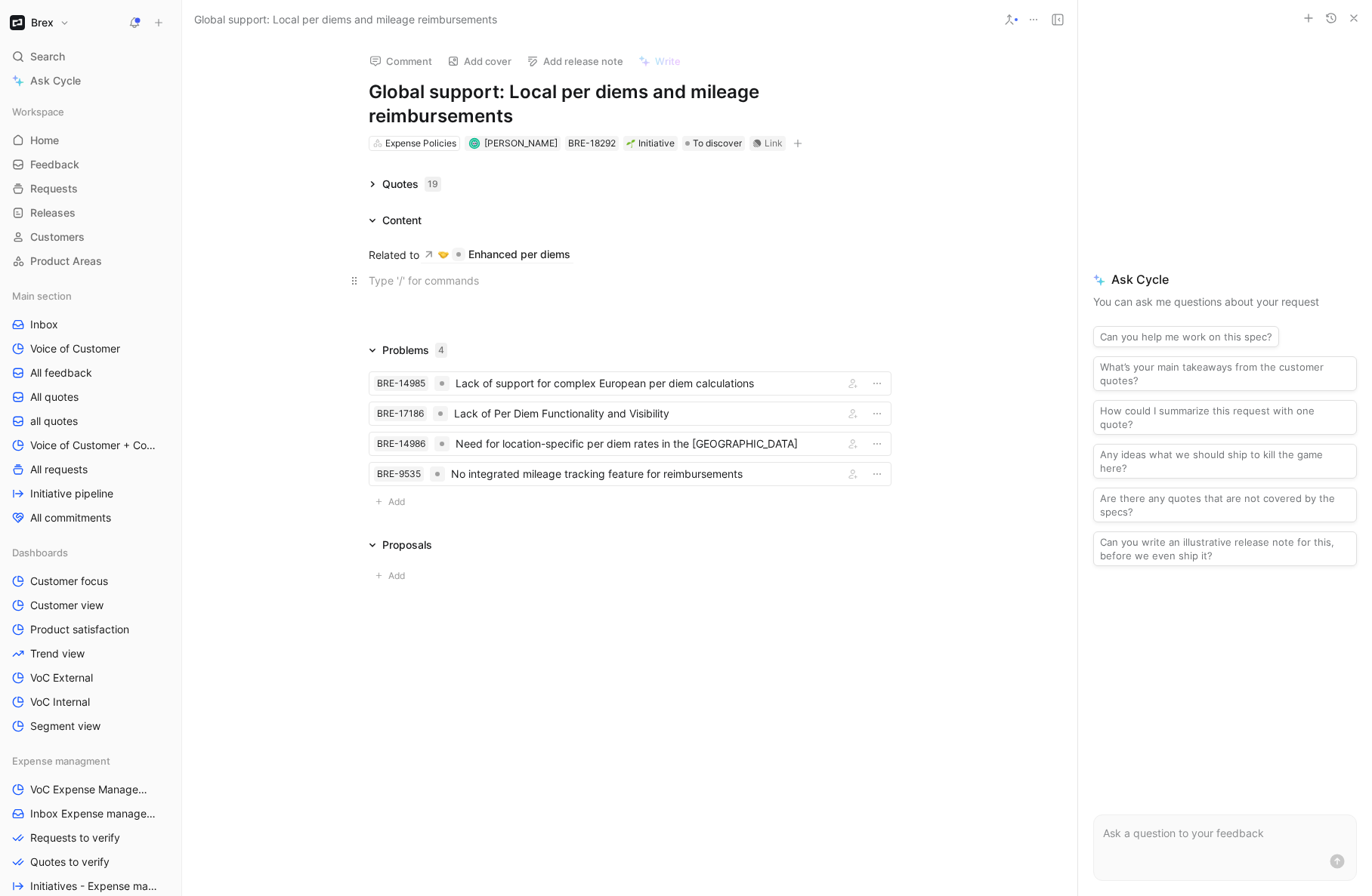
click at [441, 288] on div at bounding box center [629, 281] width 523 height 16
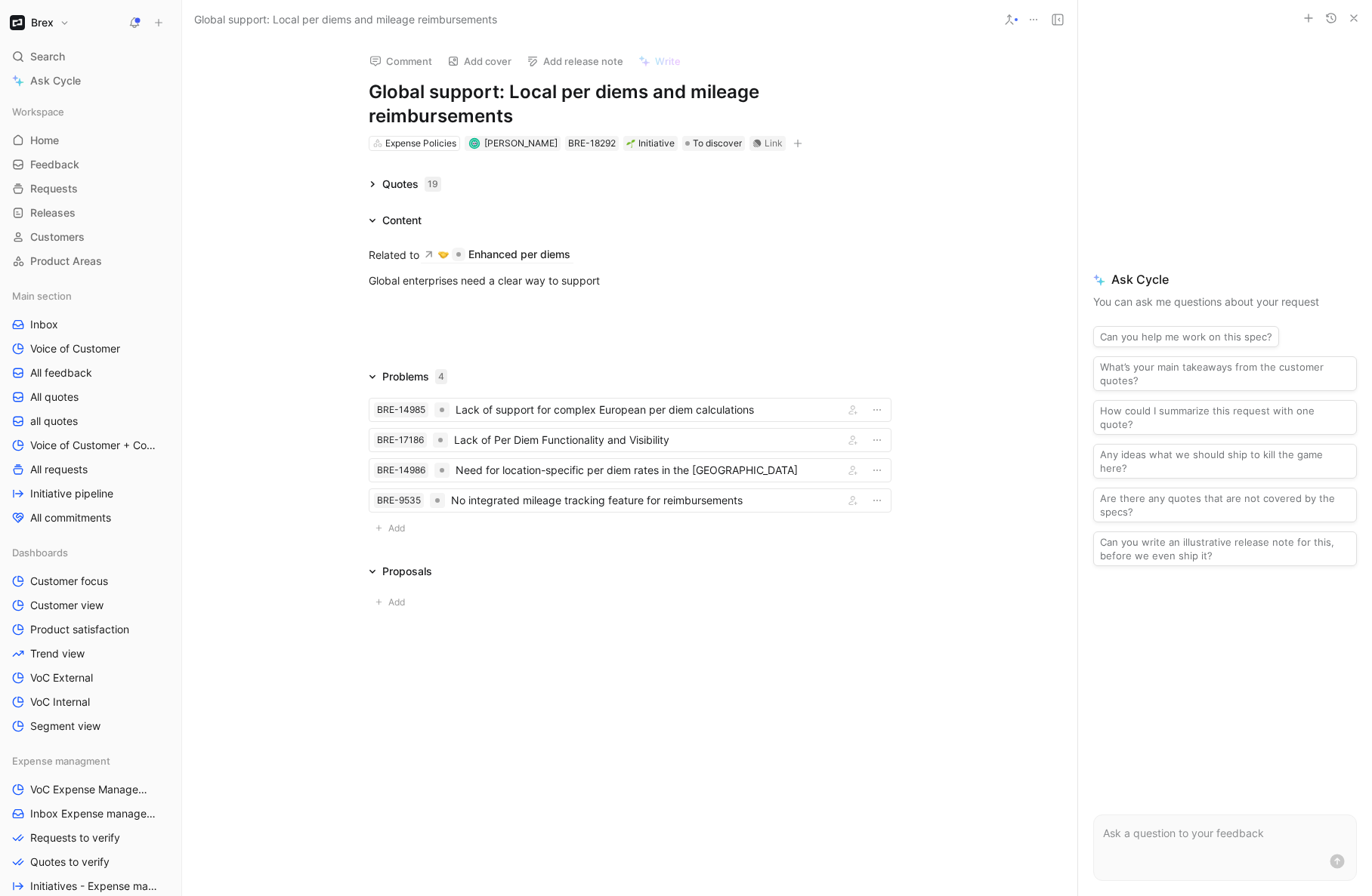
drag, startPoint x: 522, startPoint y: 115, endPoint x: 648, endPoint y: 99, distance: 127.0
click at [648, 99] on h1 "Global support: Local per diems and mileage reimbursements" at bounding box center [629, 105] width 523 height 48
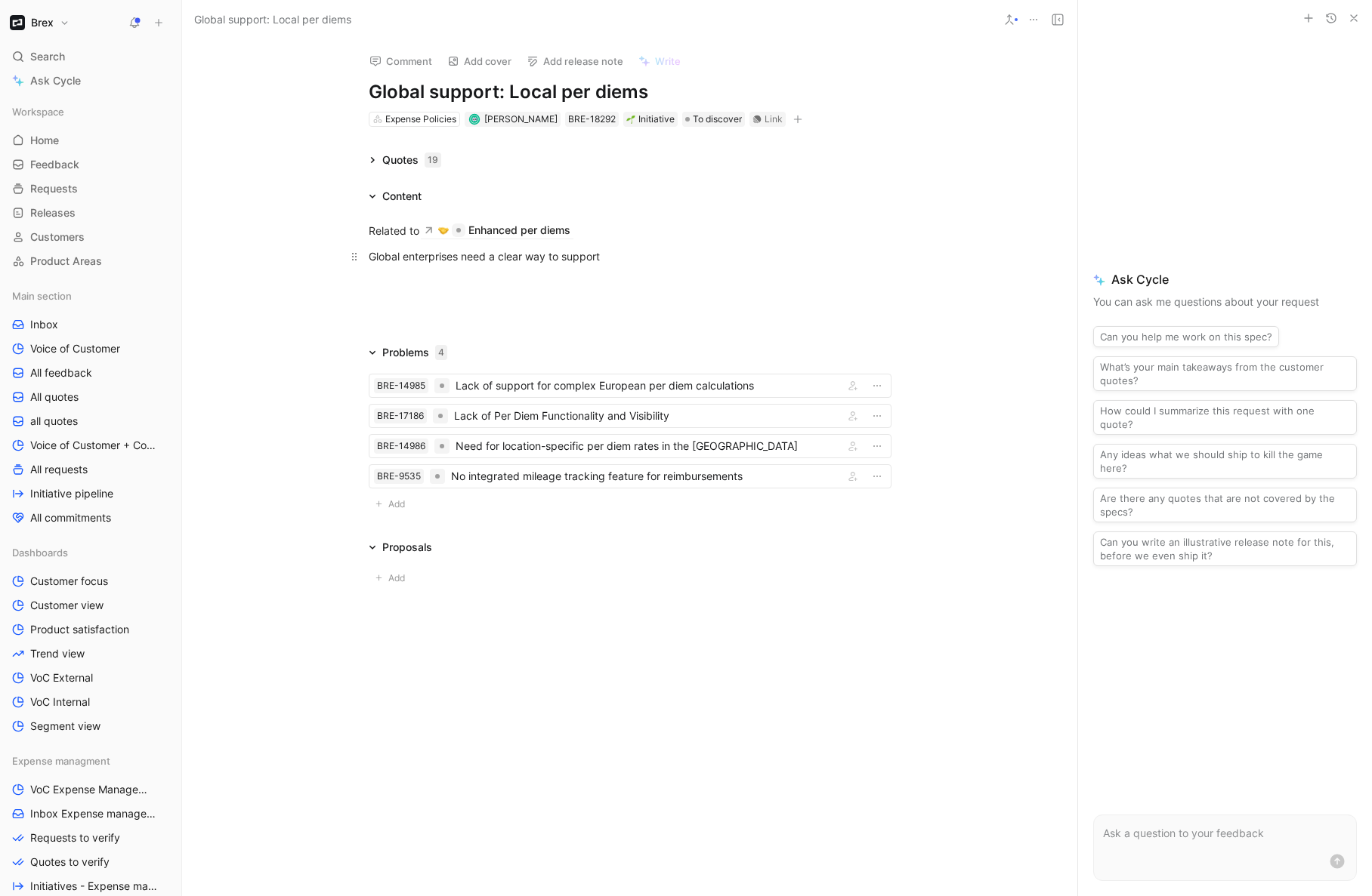
click at [634, 261] on div "Global enterprises need a clear way to support" at bounding box center [629, 256] width 523 height 16
click at [72, 84] on span "Ask Cycle" at bounding box center [55, 80] width 51 height 18
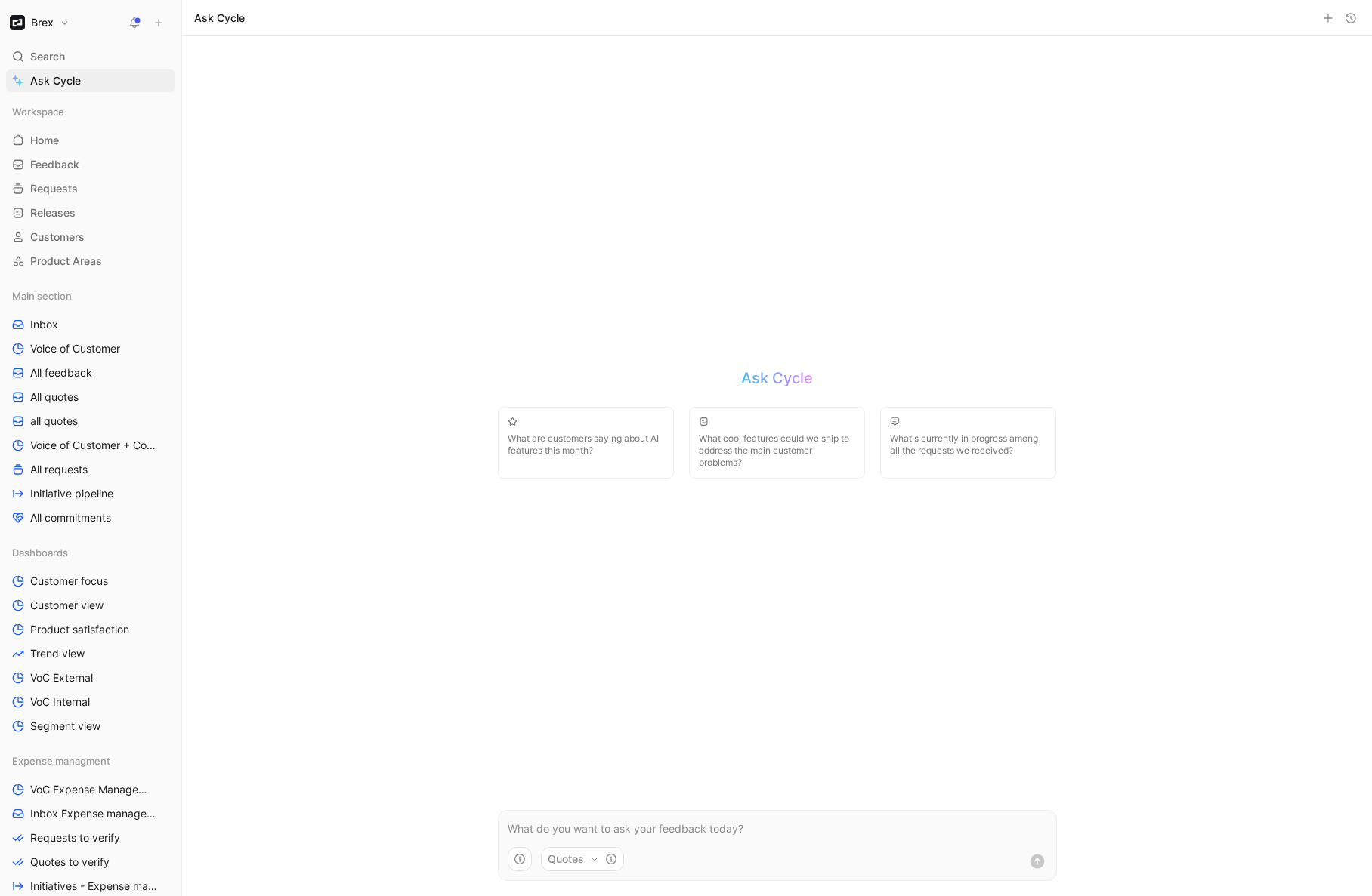
click at [563, 827] on p at bounding box center [778, 829] width 540 height 18
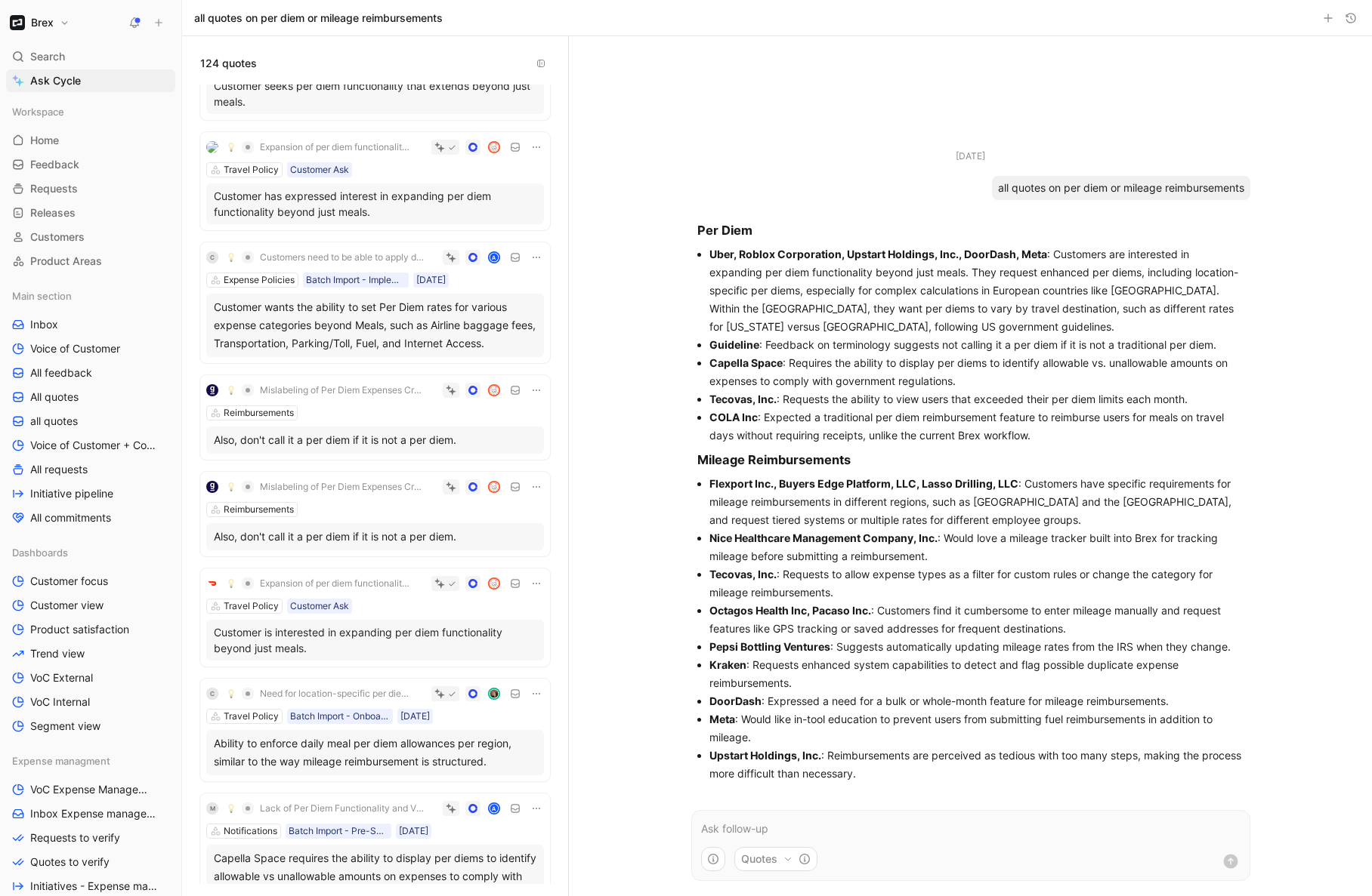
scroll to position [192, 0]
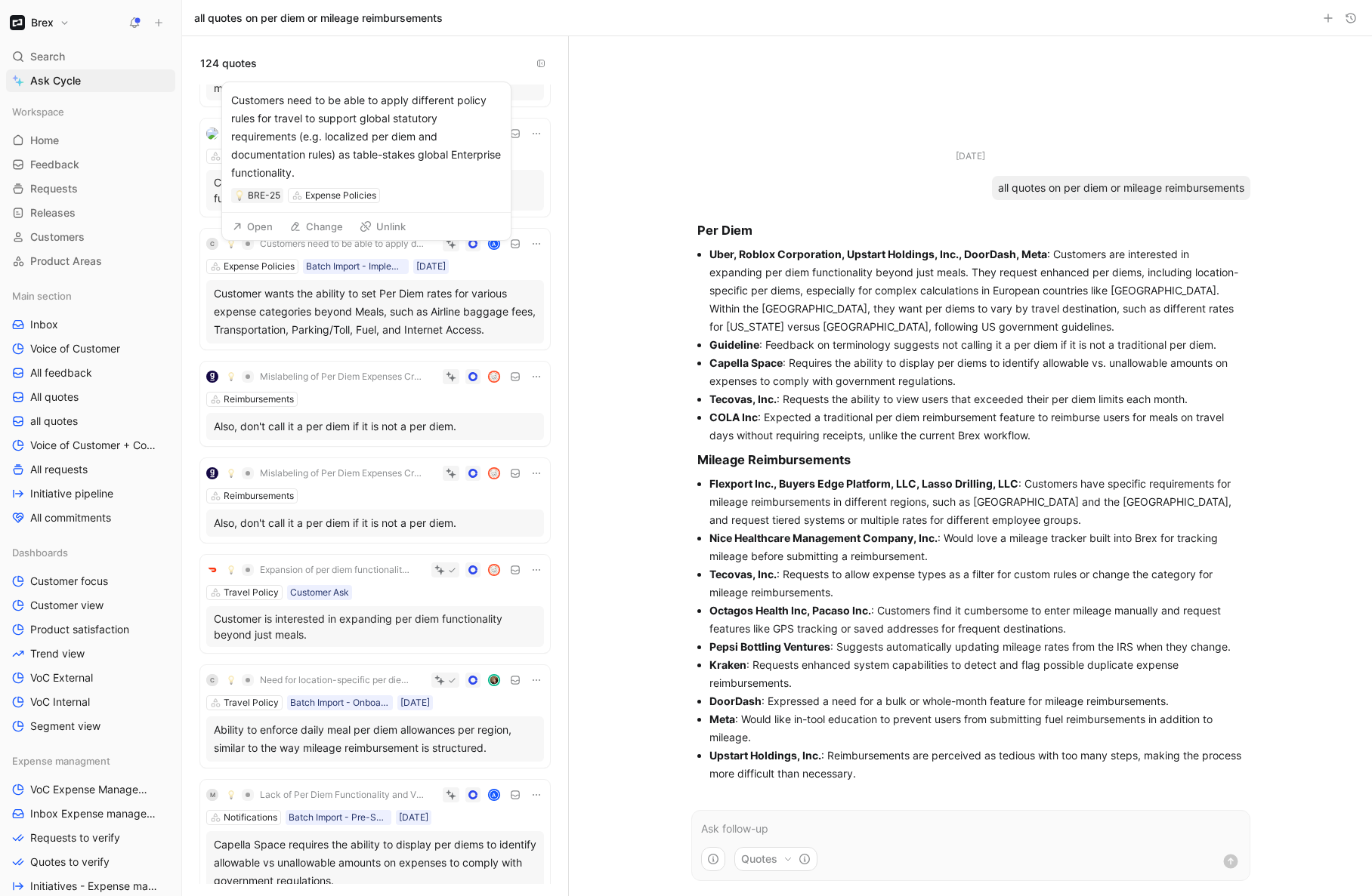
click at [327, 250] on span "Customers need to be able to apply different policy rules for travel to support…" at bounding box center [341, 244] width 164 height 13
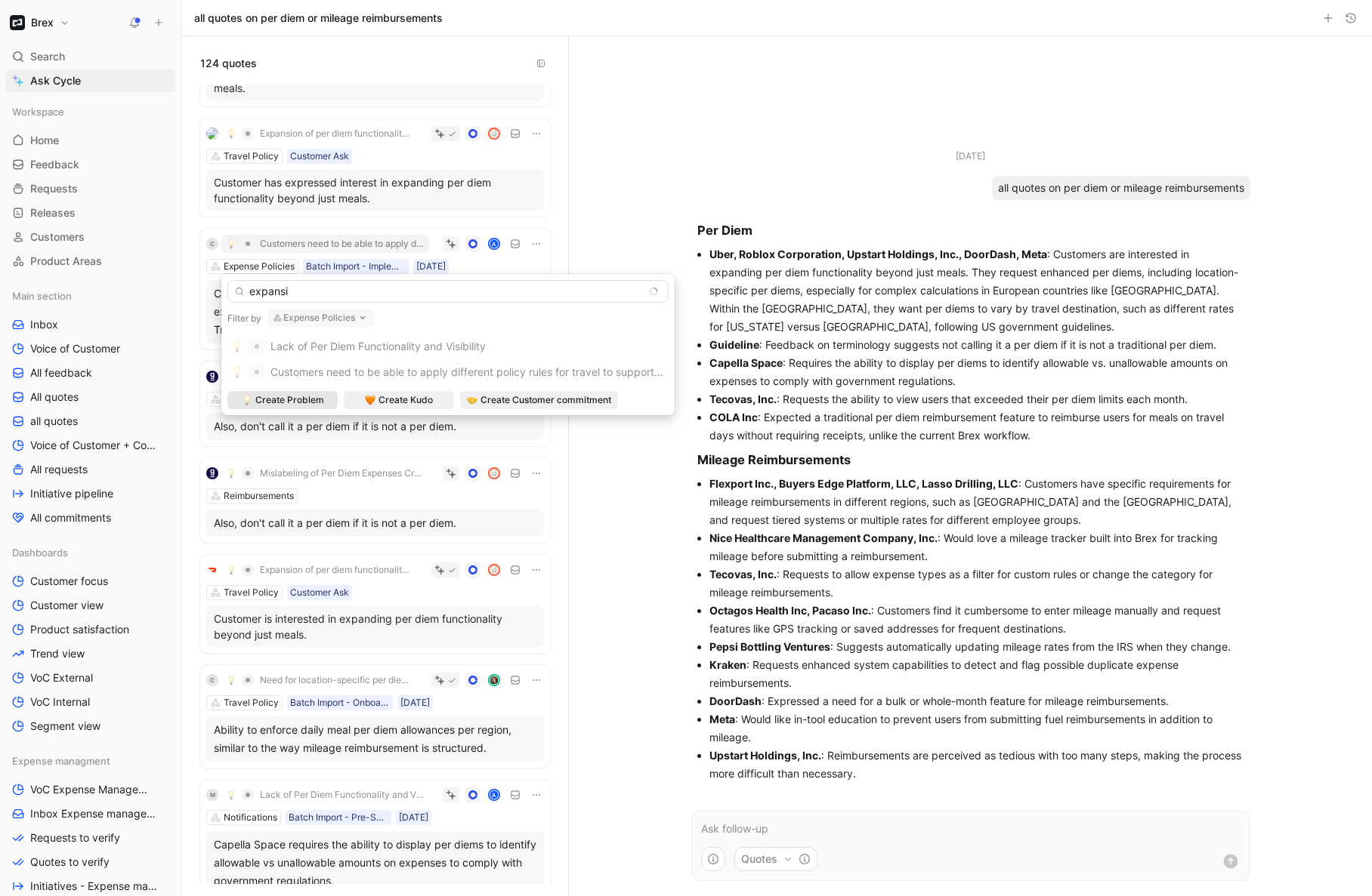
click at [359, 322] on icon "button" at bounding box center [363, 318] width 13 height 13
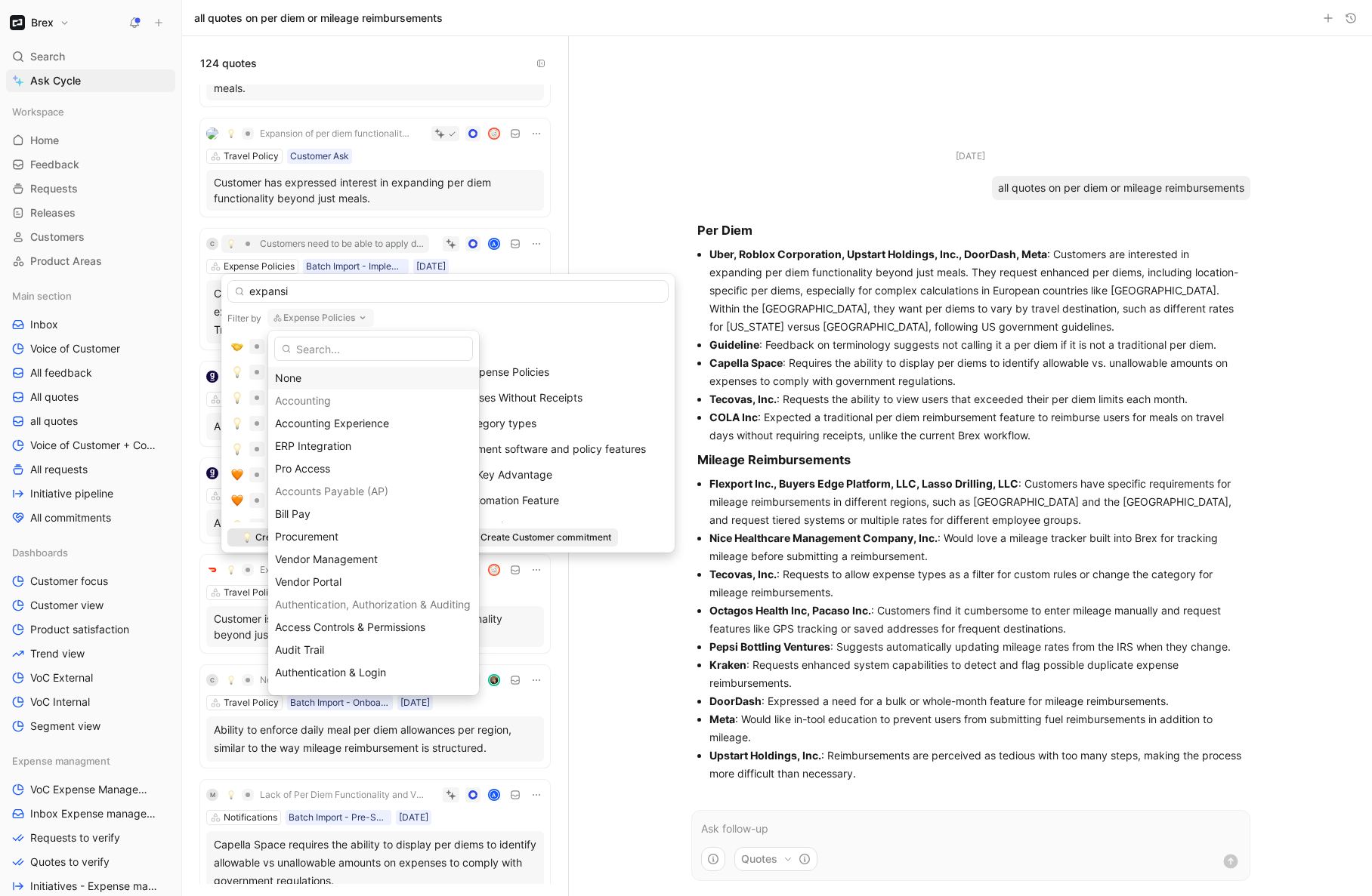
click at [294, 382] on div "None" at bounding box center [374, 378] width 198 height 18
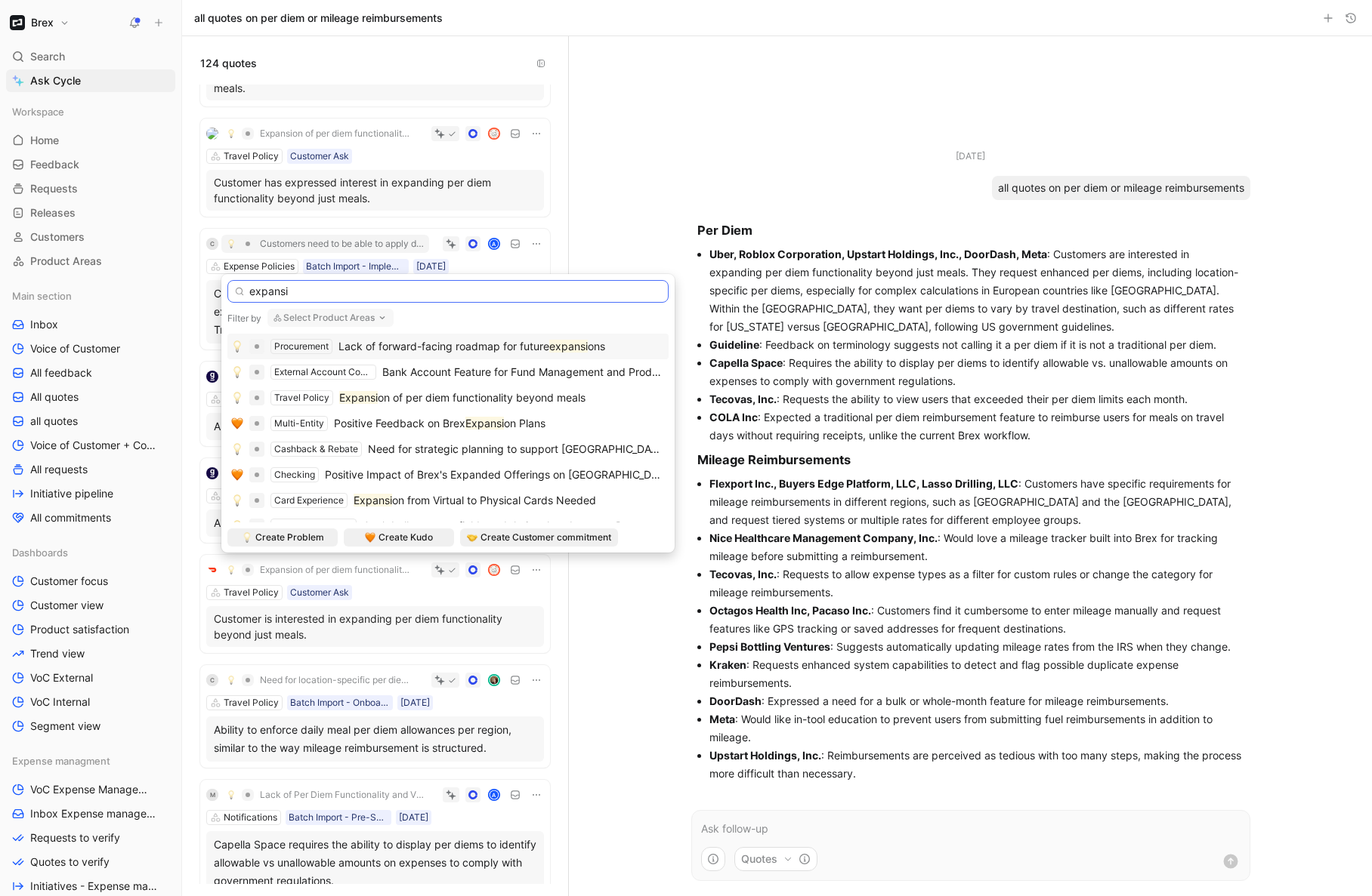
click at [305, 290] on input "expansi" at bounding box center [448, 291] width 442 height 22
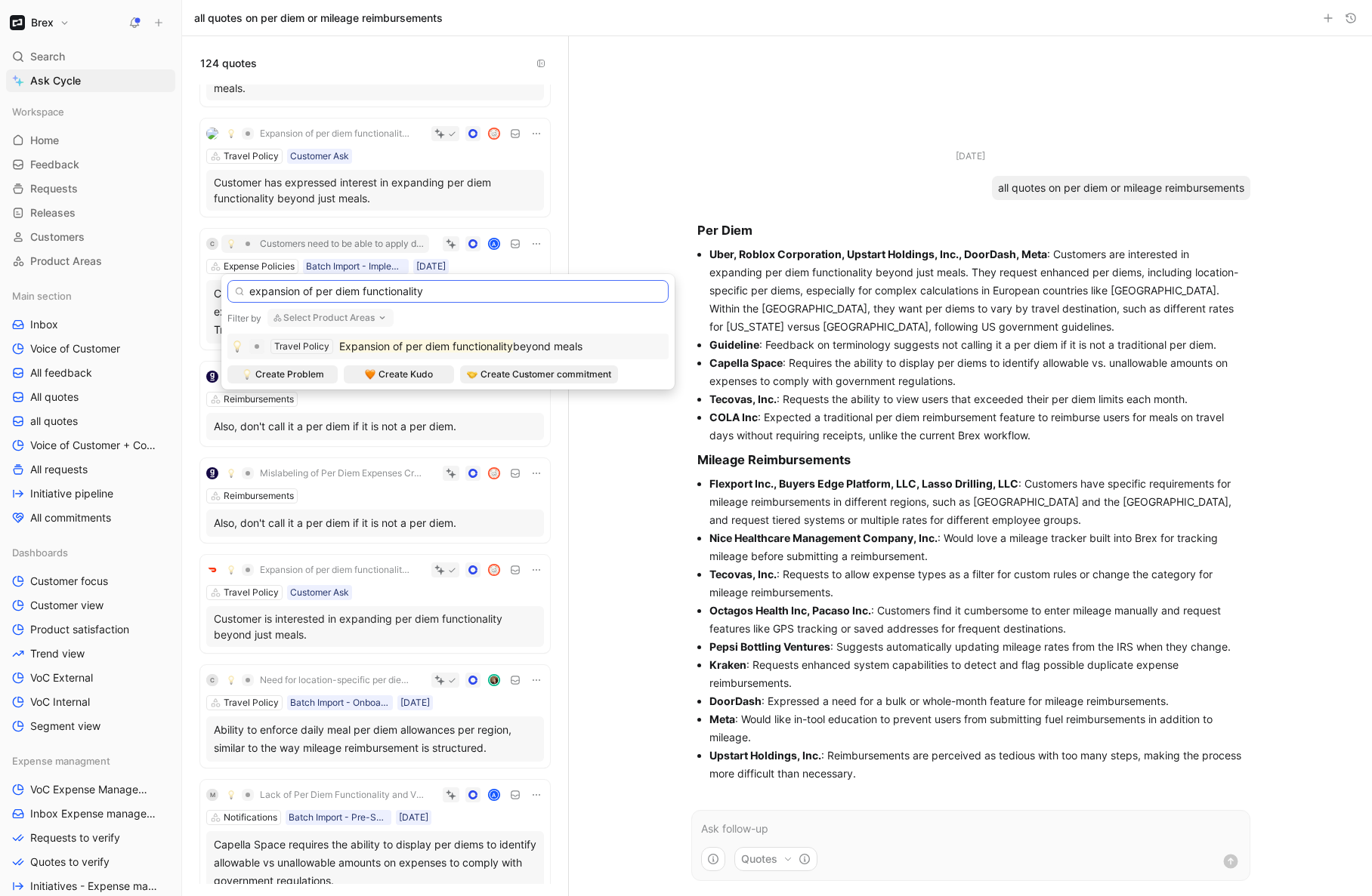
type input "expansion of per diem functionality"
click at [376, 340] on mark "Expansion of per diem functionality" at bounding box center [426, 346] width 173 height 13
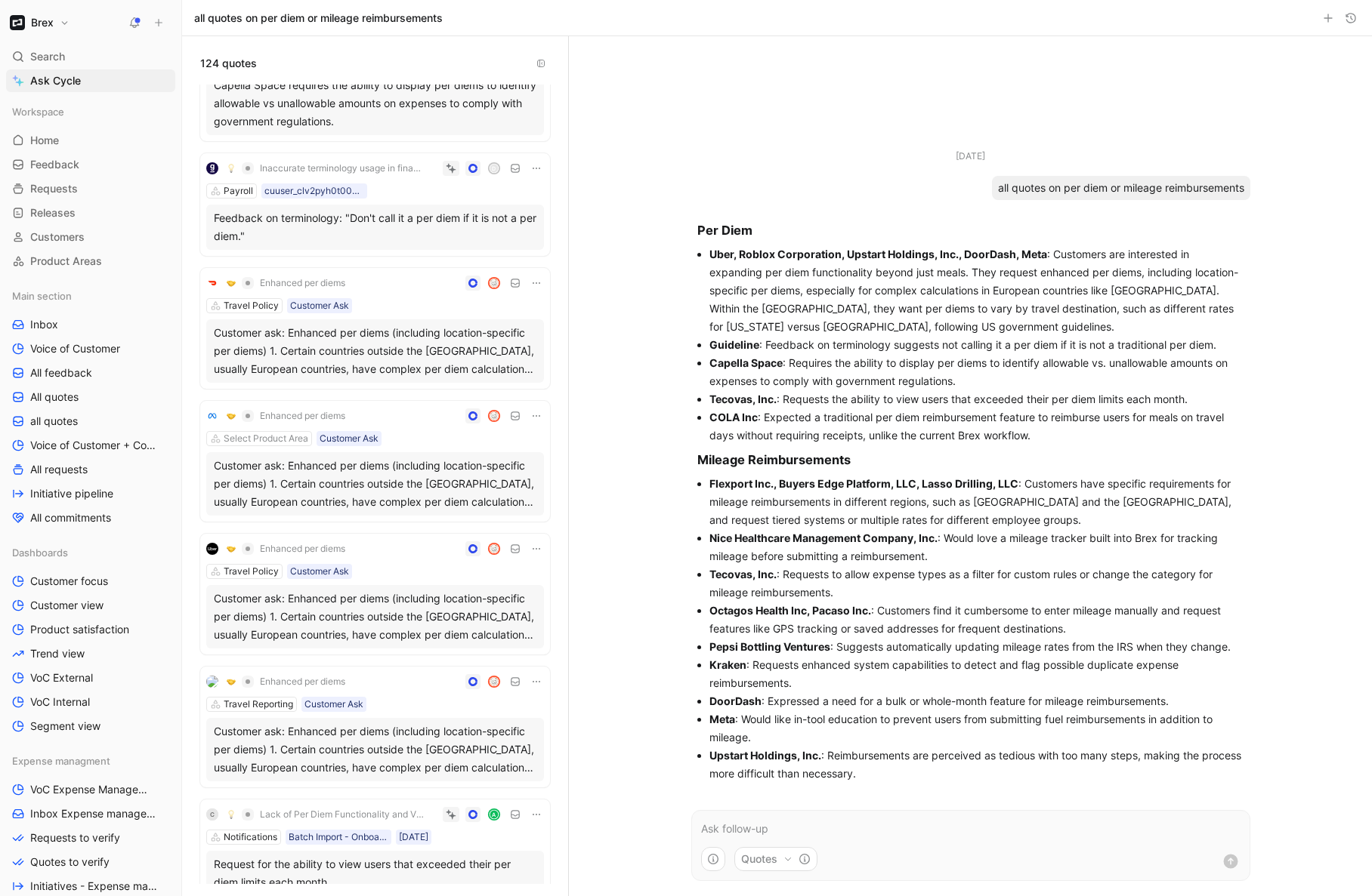
scroll to position [961, 0]
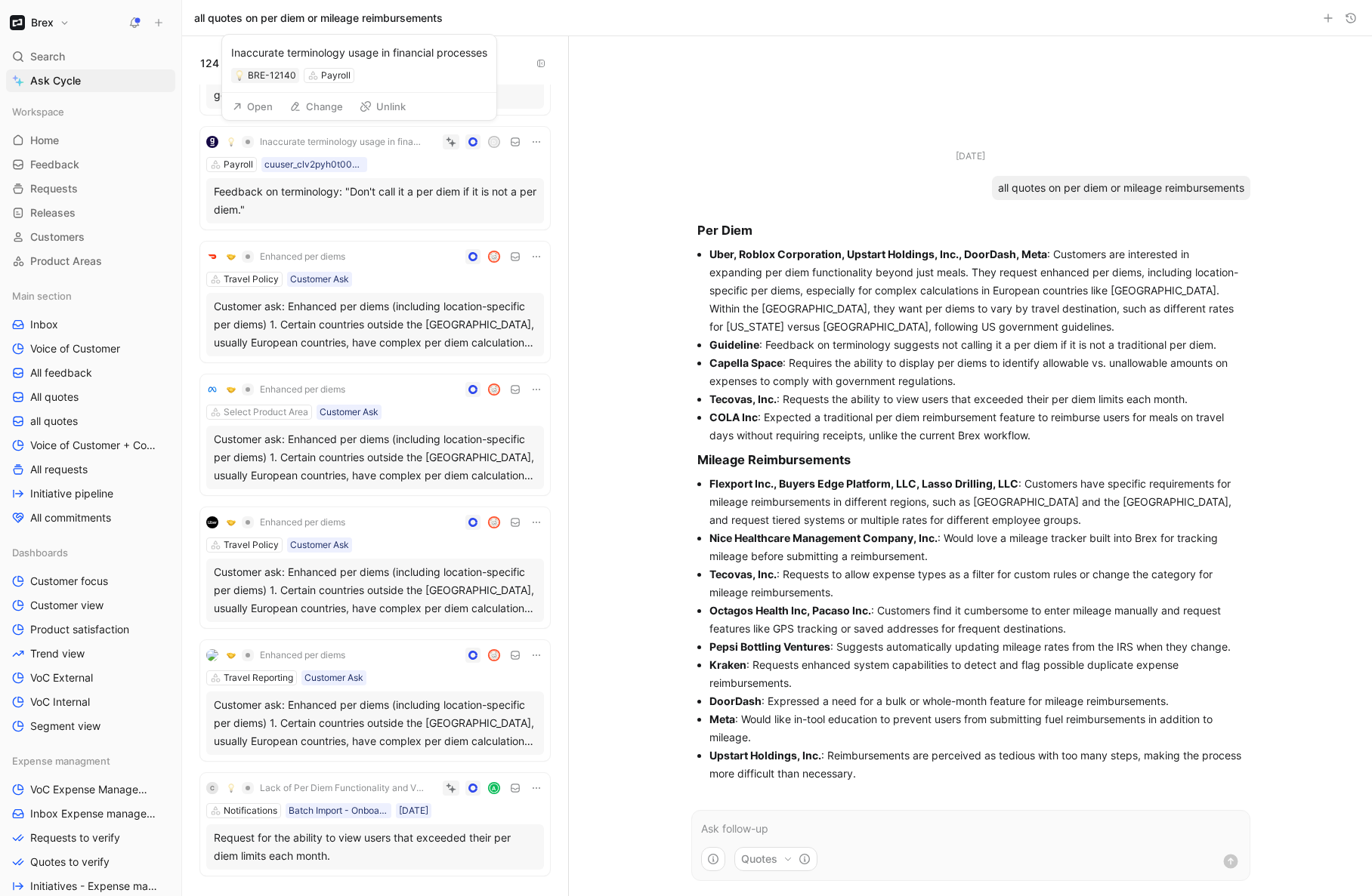
click at [383, 145] on span "Inaccurate terminology usage in financial processes" at bounding box center [341, 142] width 164 height 13
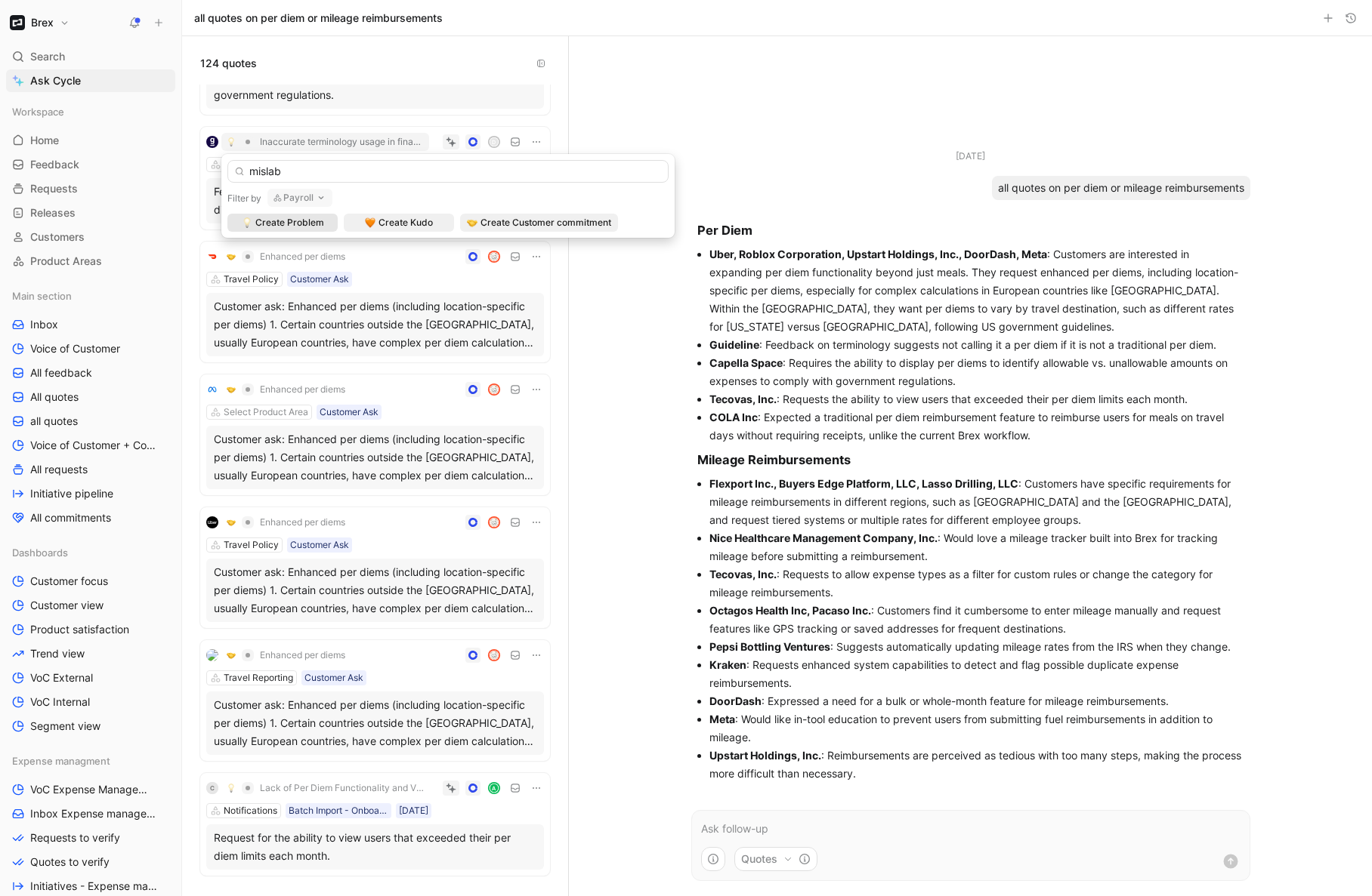
type input "mislab"
click at [322, 199] on icon "button" at bounding box center [321, 198] width 13 height 13
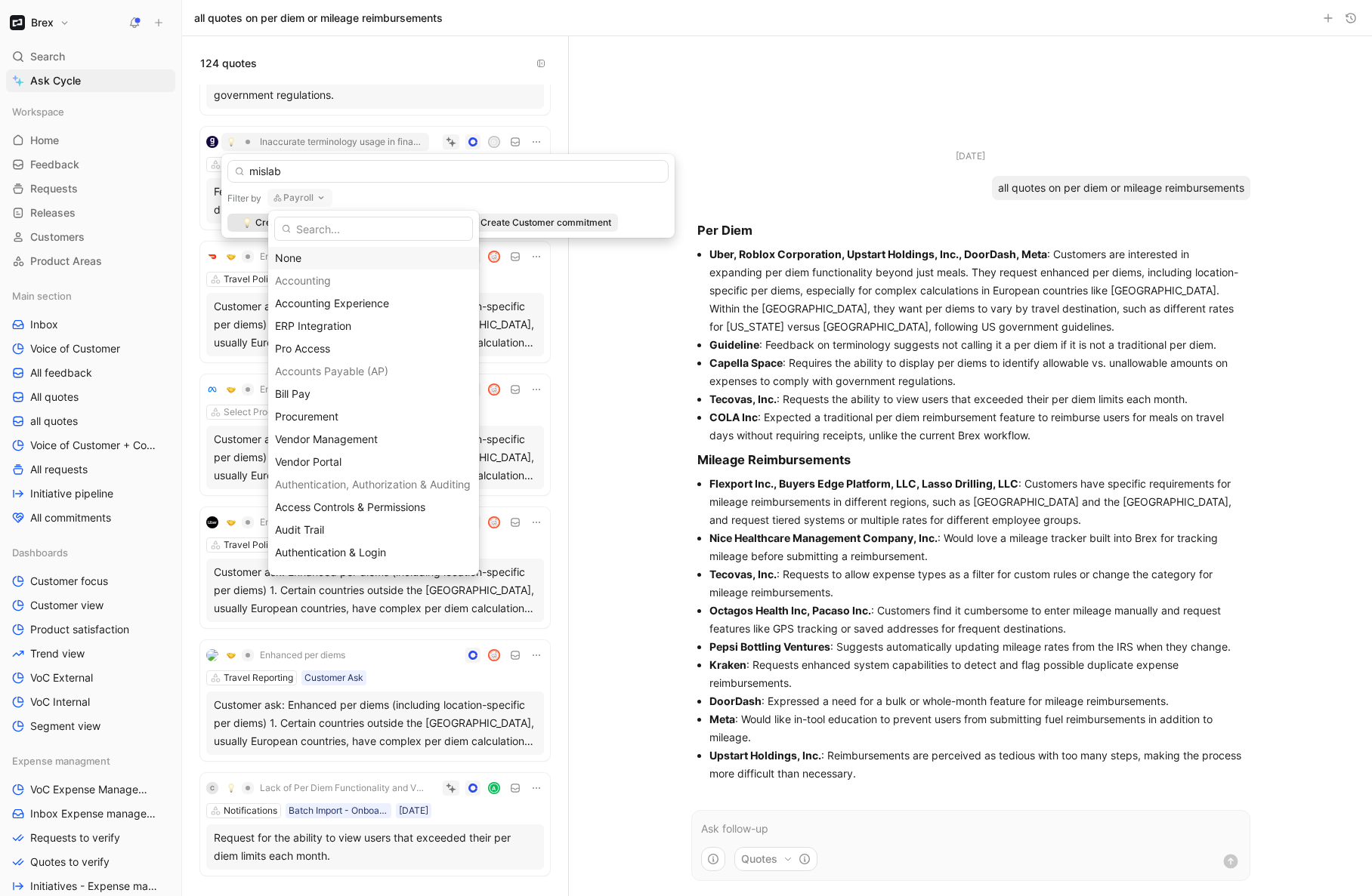
click at [303, 257] on div "None" at bounding box center [374, 258] width 198 height 18
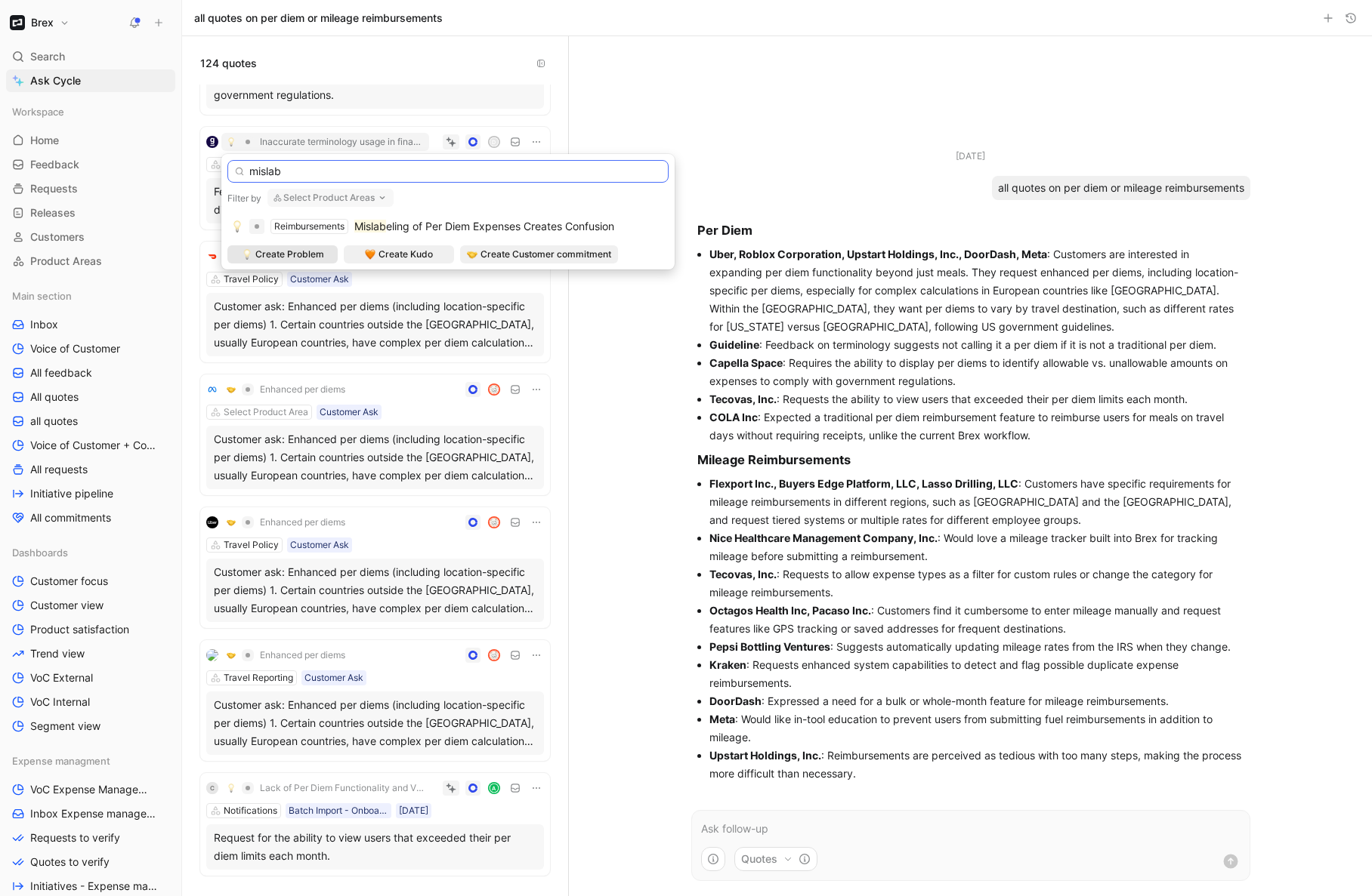
click at [314, 175] on input "mislab" at bounding box center [448, 171] width 442 height 22
click at [343, 222] on div "Reimbursements" at bounding box center [309, 226] width 71 height 15
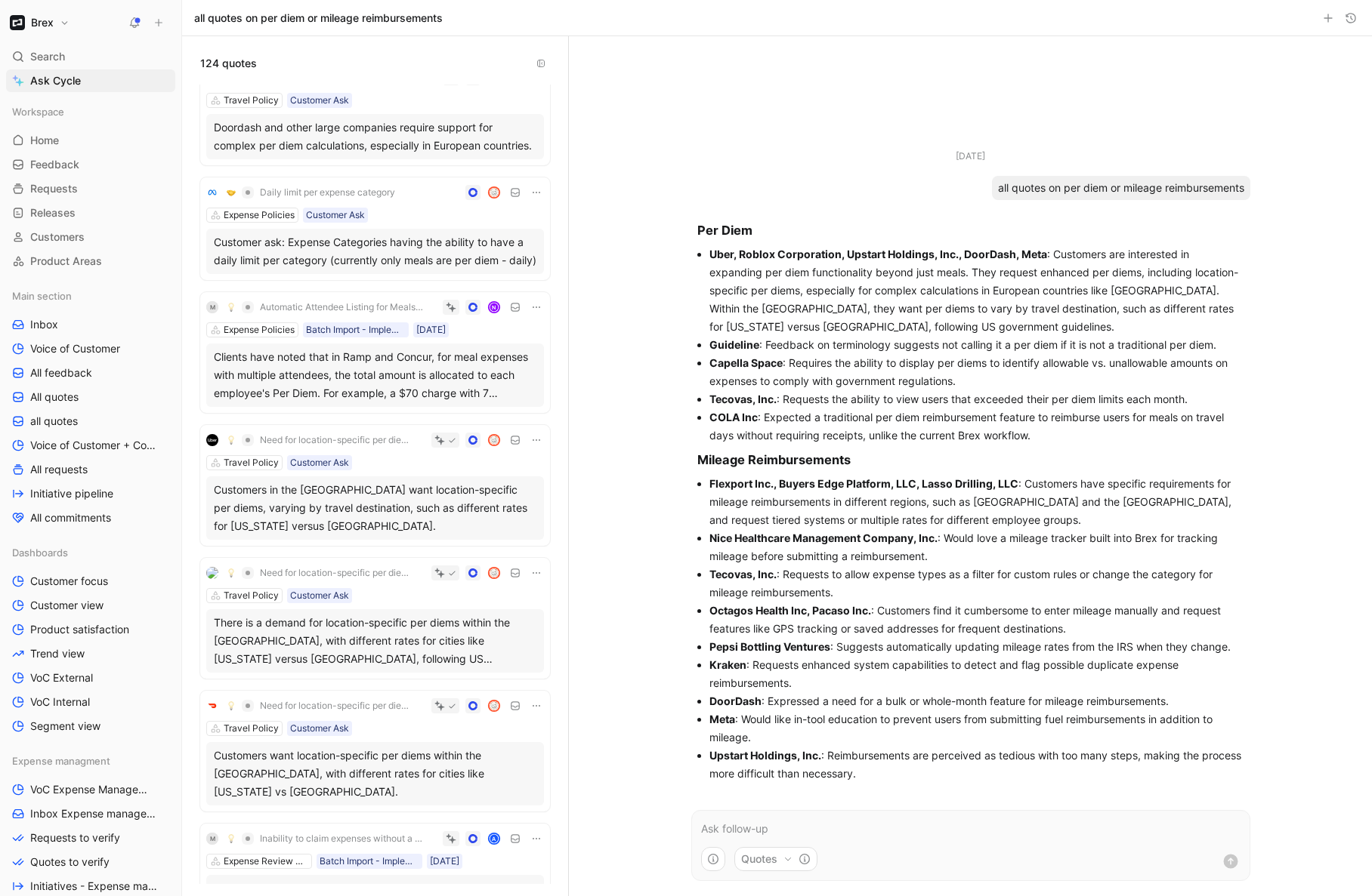
scroll to position [1661, 0]
click at [388, 197] on span "Daily limit per expense category" at bounding box center [327, 192] width 135 height 13
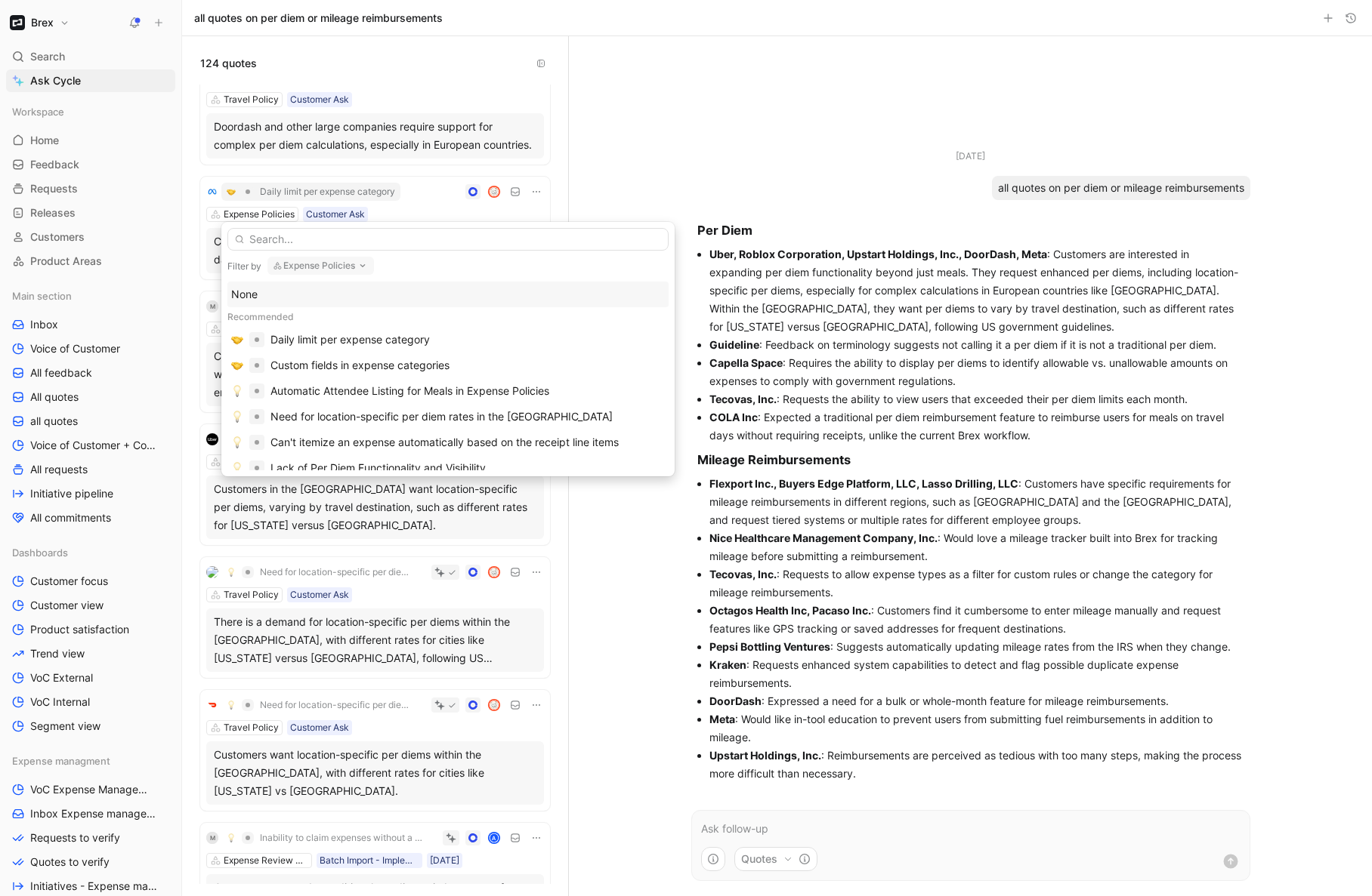
click at [345, 270] on button "Expense Policies" at bounding box center [320, 265] width 106 height 18
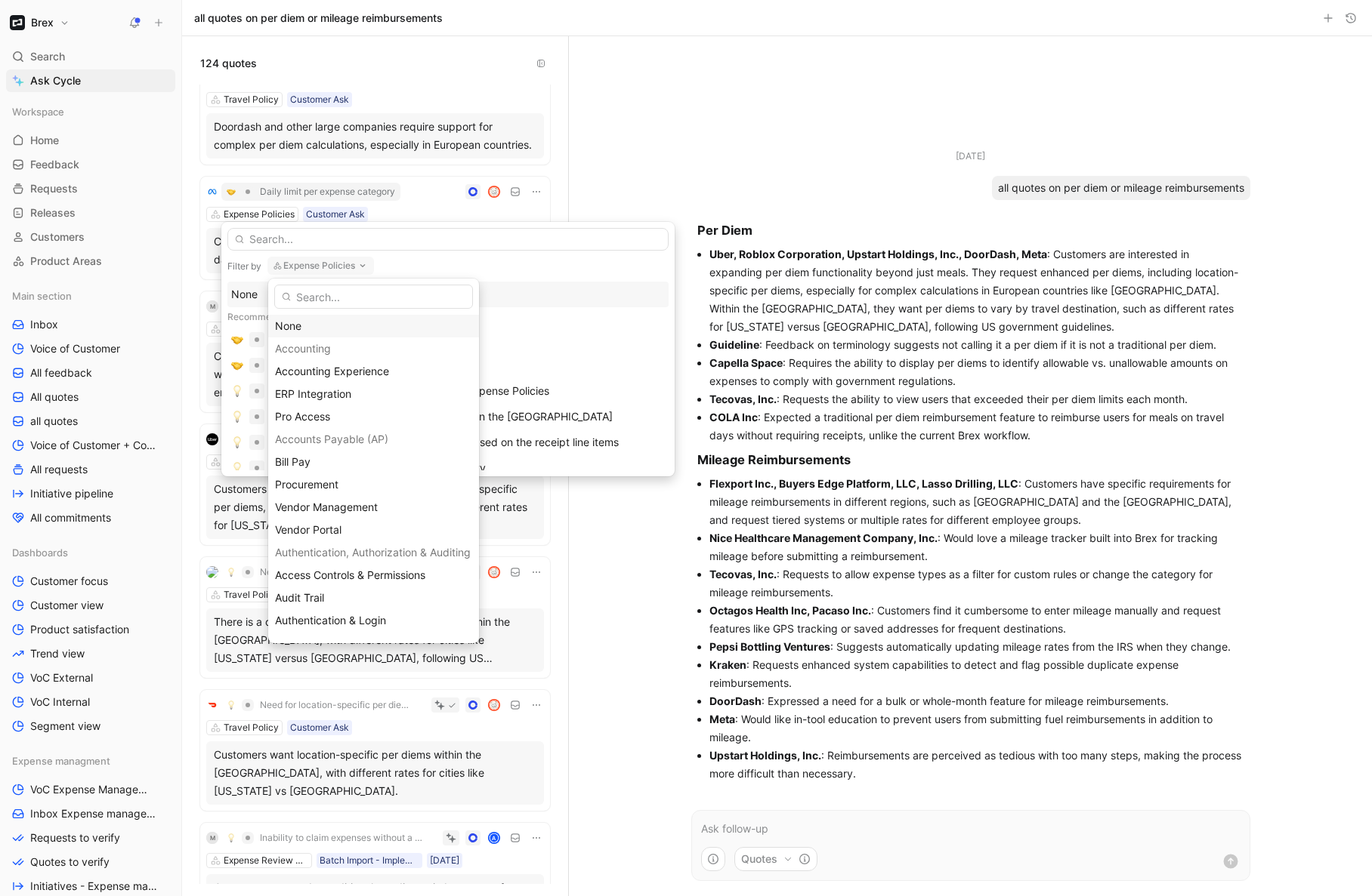
click at [313, 323] on div "None" at bounding box center [374, 326] width 198 height 18
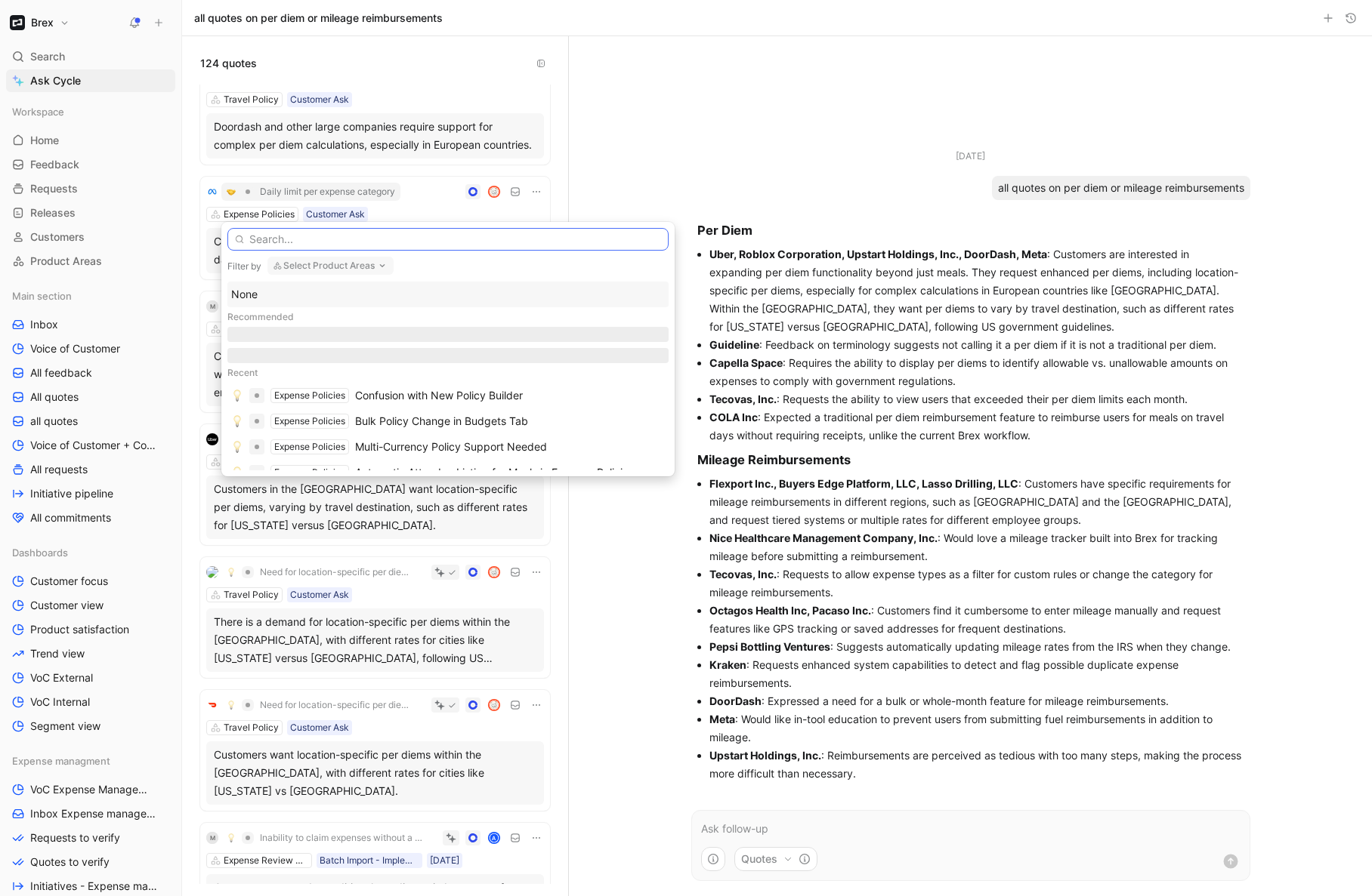
click at [330, 242] on input "text" at bounding box center [448, 239] width 442 height 22
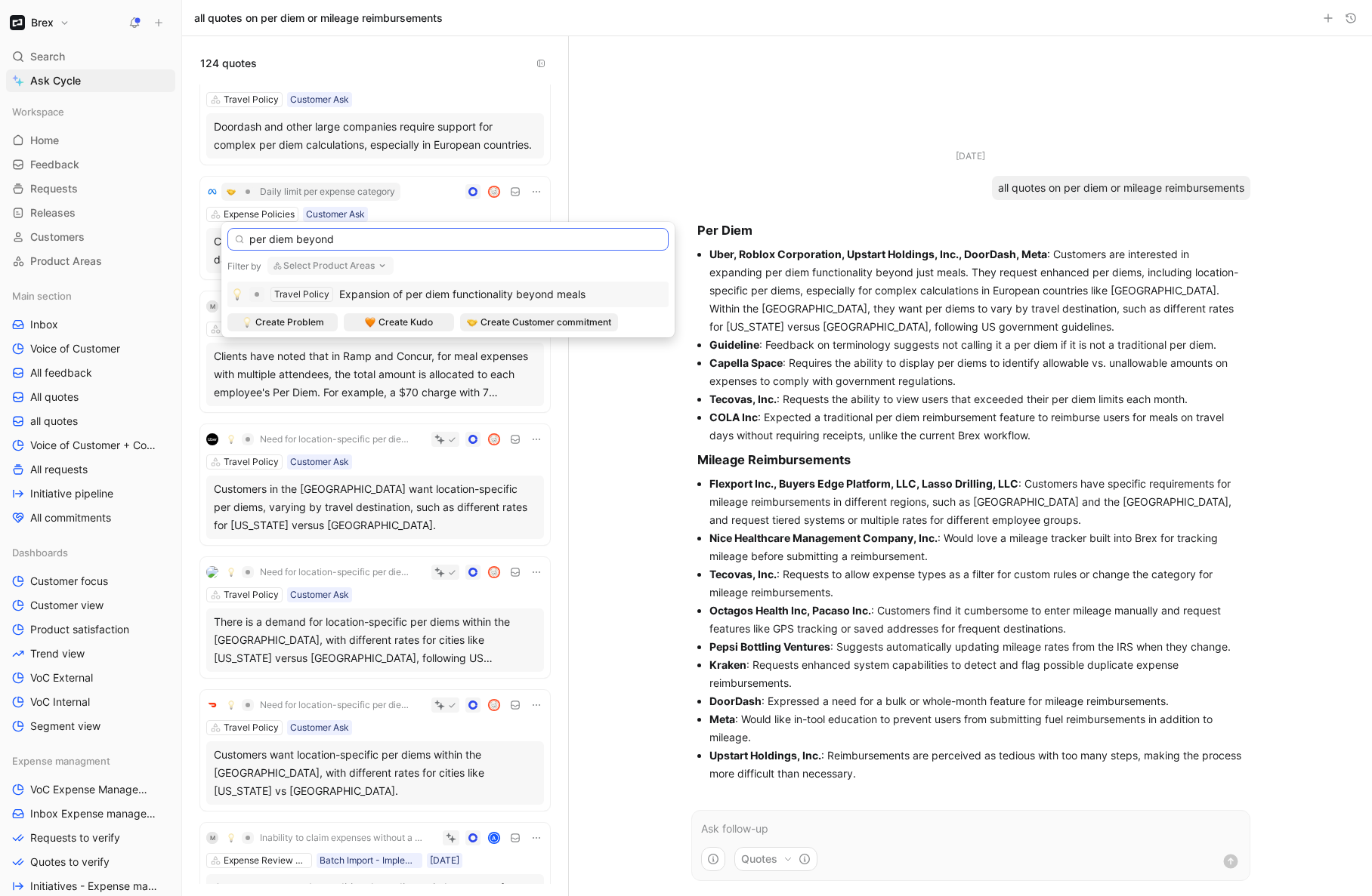
type input "per diem beyond"
click at [394, 290] on span "Expansion of per diem functionality beyond meals" at bounding box center [463, 294] width 247 height 13
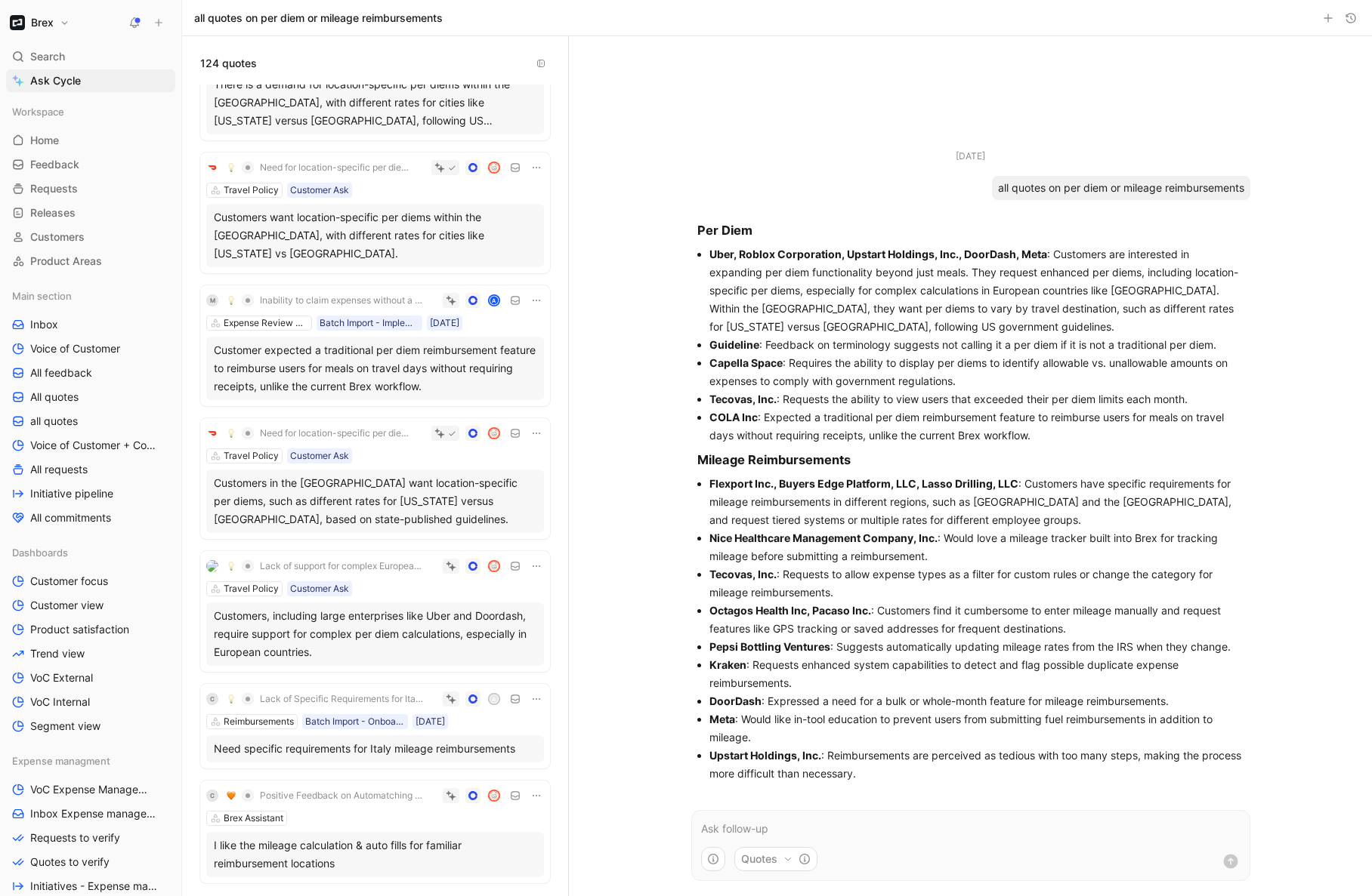
scroll to position [2150, 0]
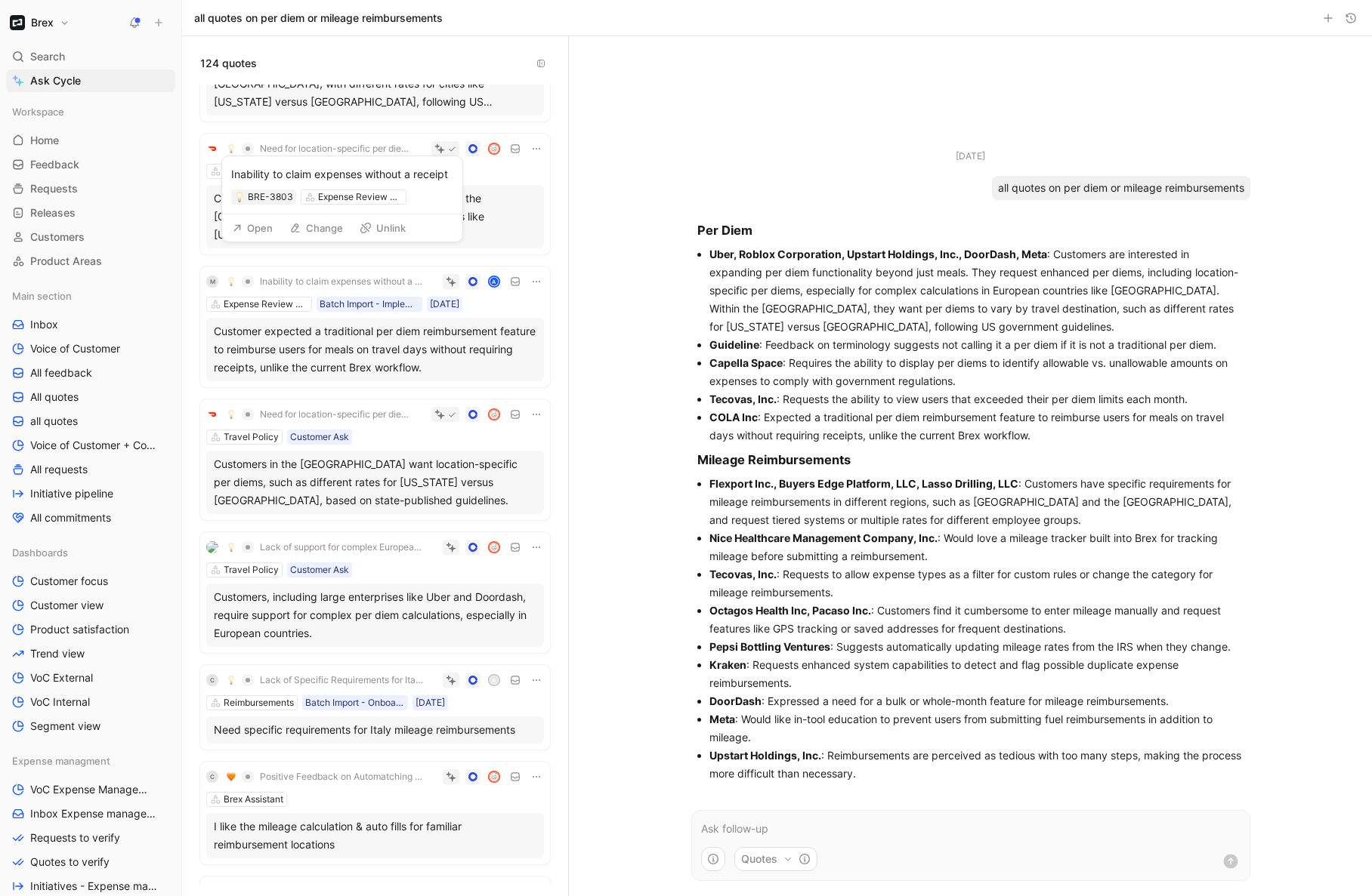
click at [360, 276] on span "Inability to claim expenses without a receipt" at bounding box center [341, 282] width 164 height 13
click at [533, 281] on icon at bounding box center [536, 281] width 7 height 2
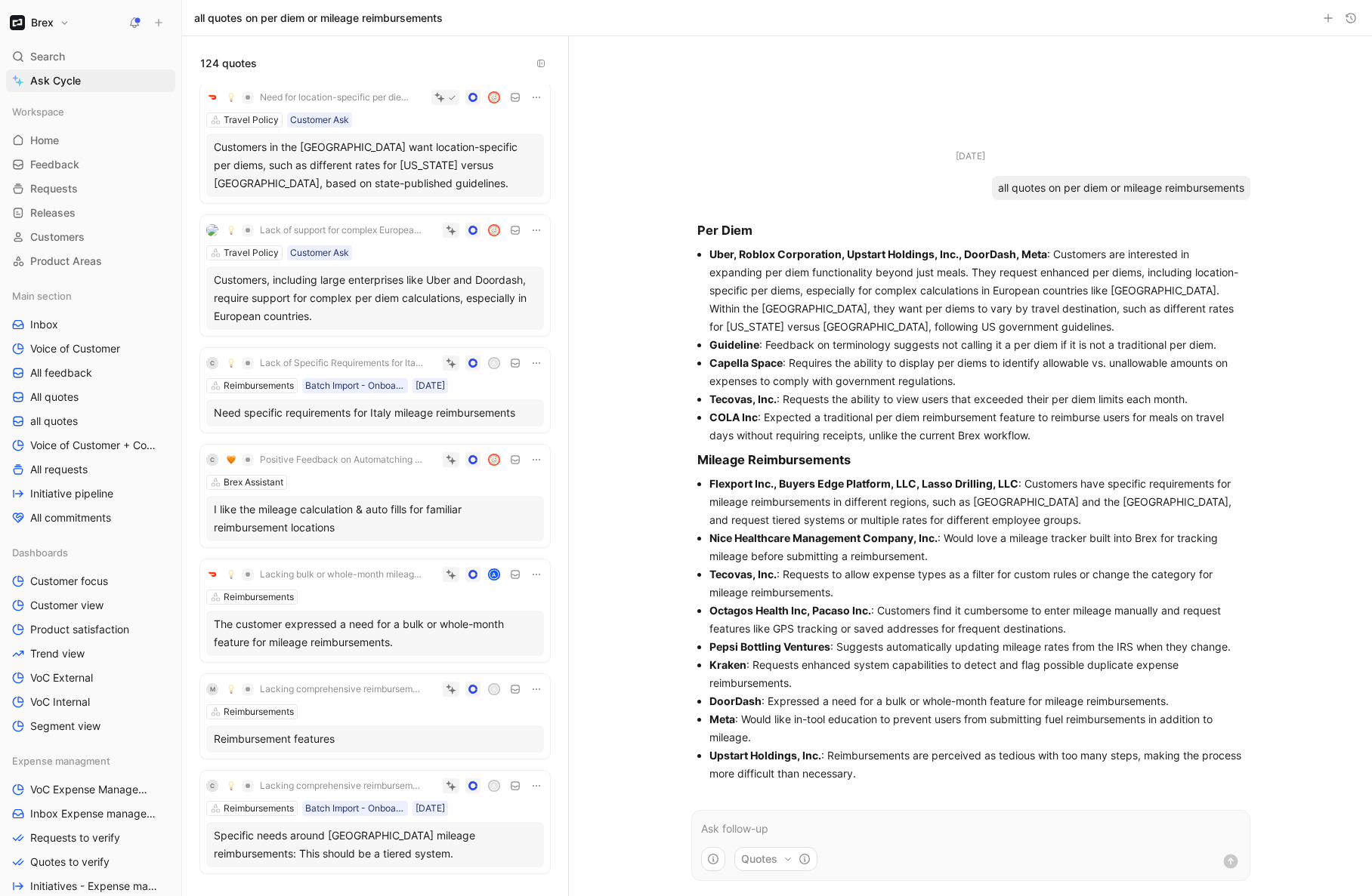
scroll to position [2433, 0]
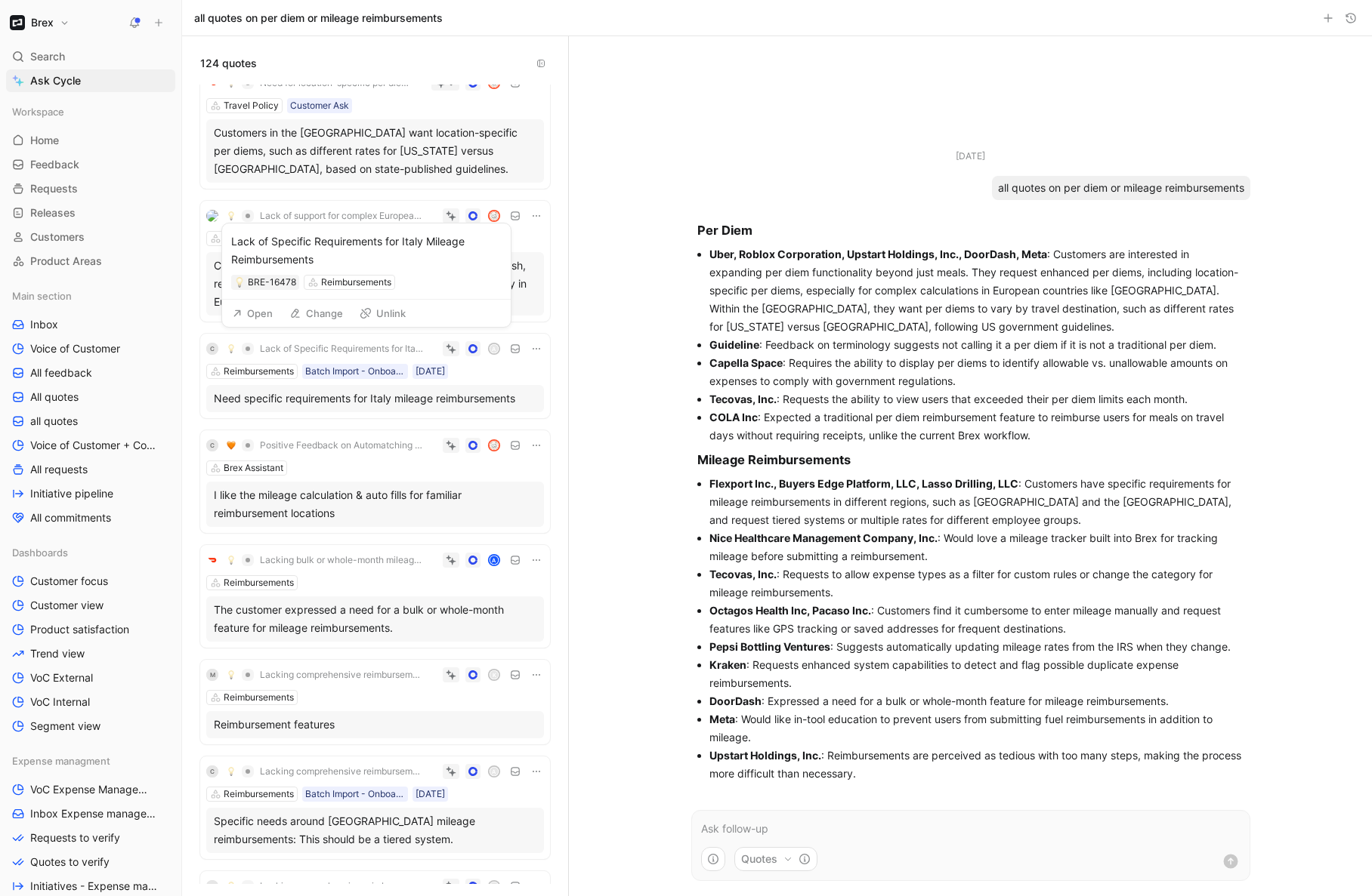
click at [272, 346] on span "Lack of Specific Requirements for Italy Mileage Reimbursements" at bounding box center [341, 349] width 164 height 13
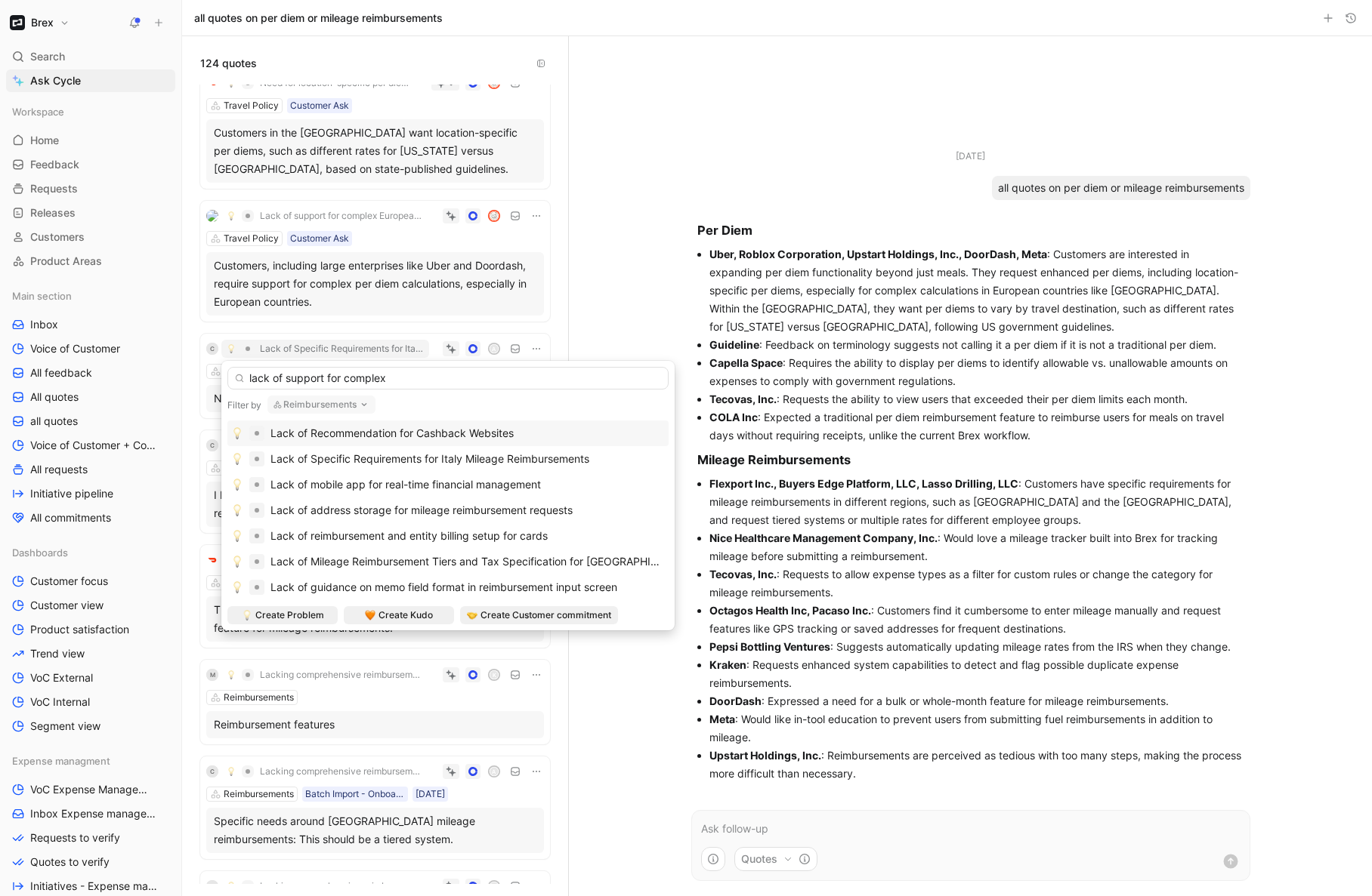
type input "lack of support for complex"
click at [350, 406] on button "Reimbursements" at bounding box center [321, 405] width 108 height 18
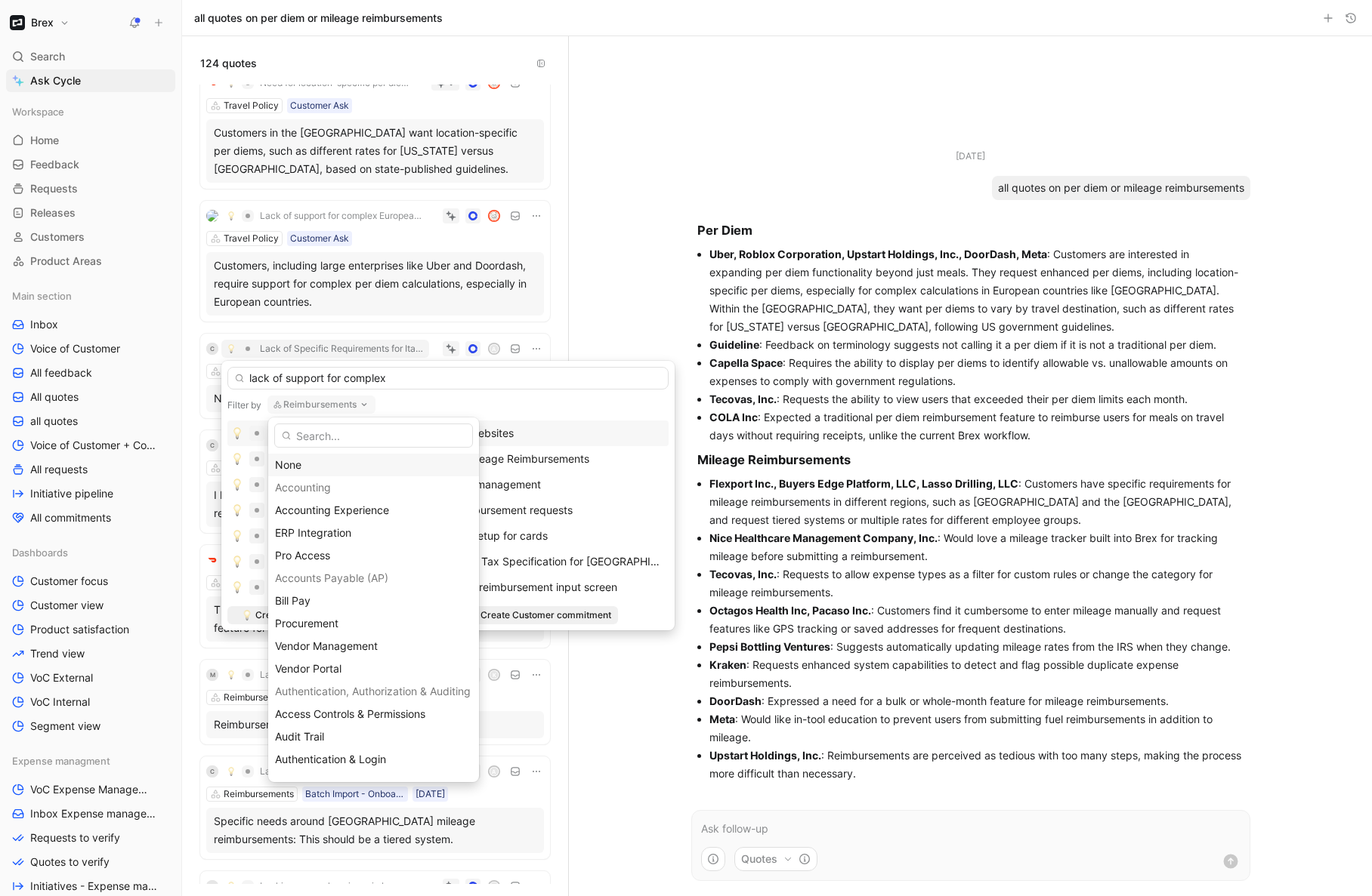
click at [288, 465] on div "None" at bounding box center [374, 465] width 198 height 18
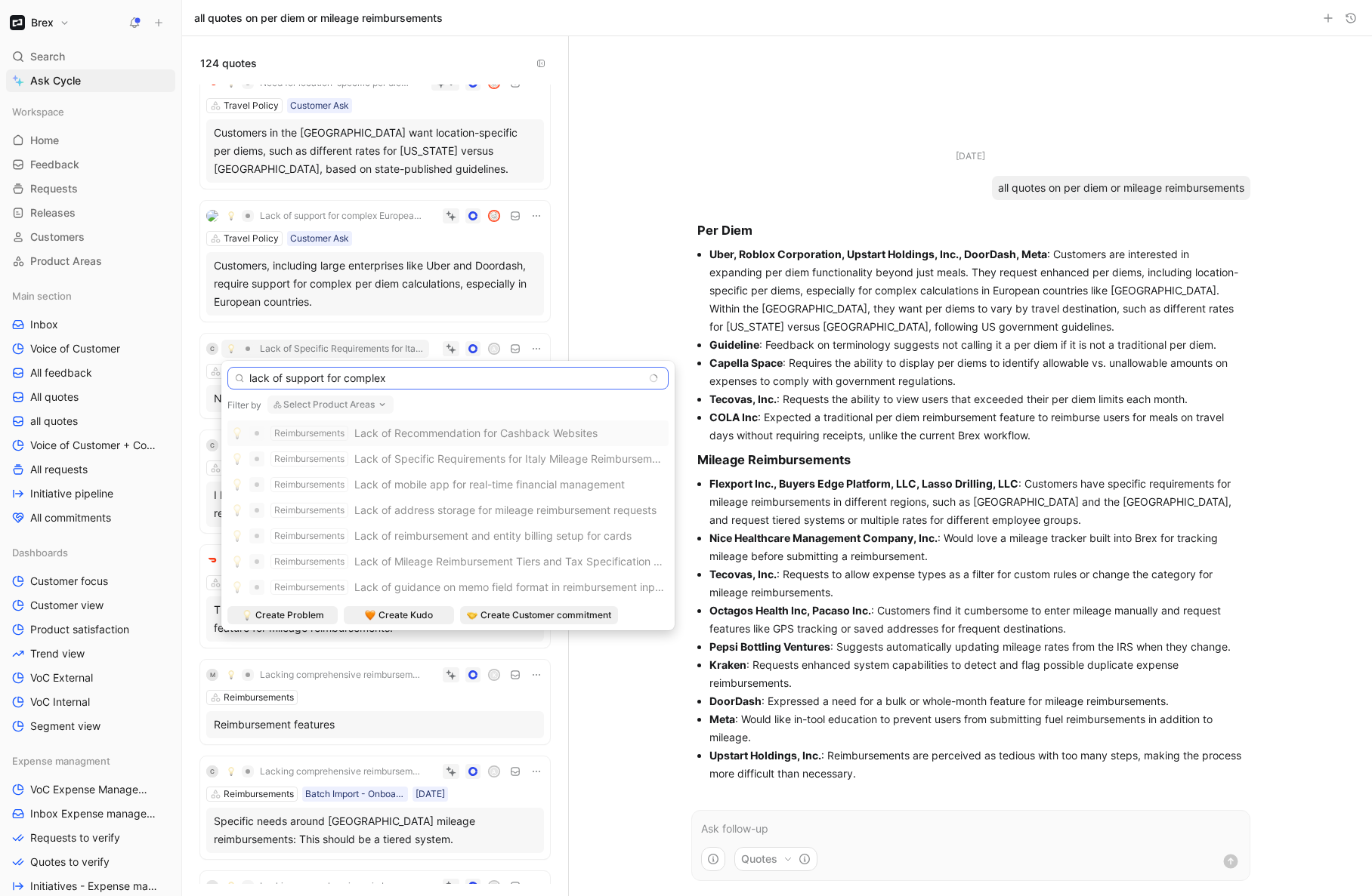
click at [402, 379] on input "lack of support for complex" at bounding box center [448, 378] width 442 height 22
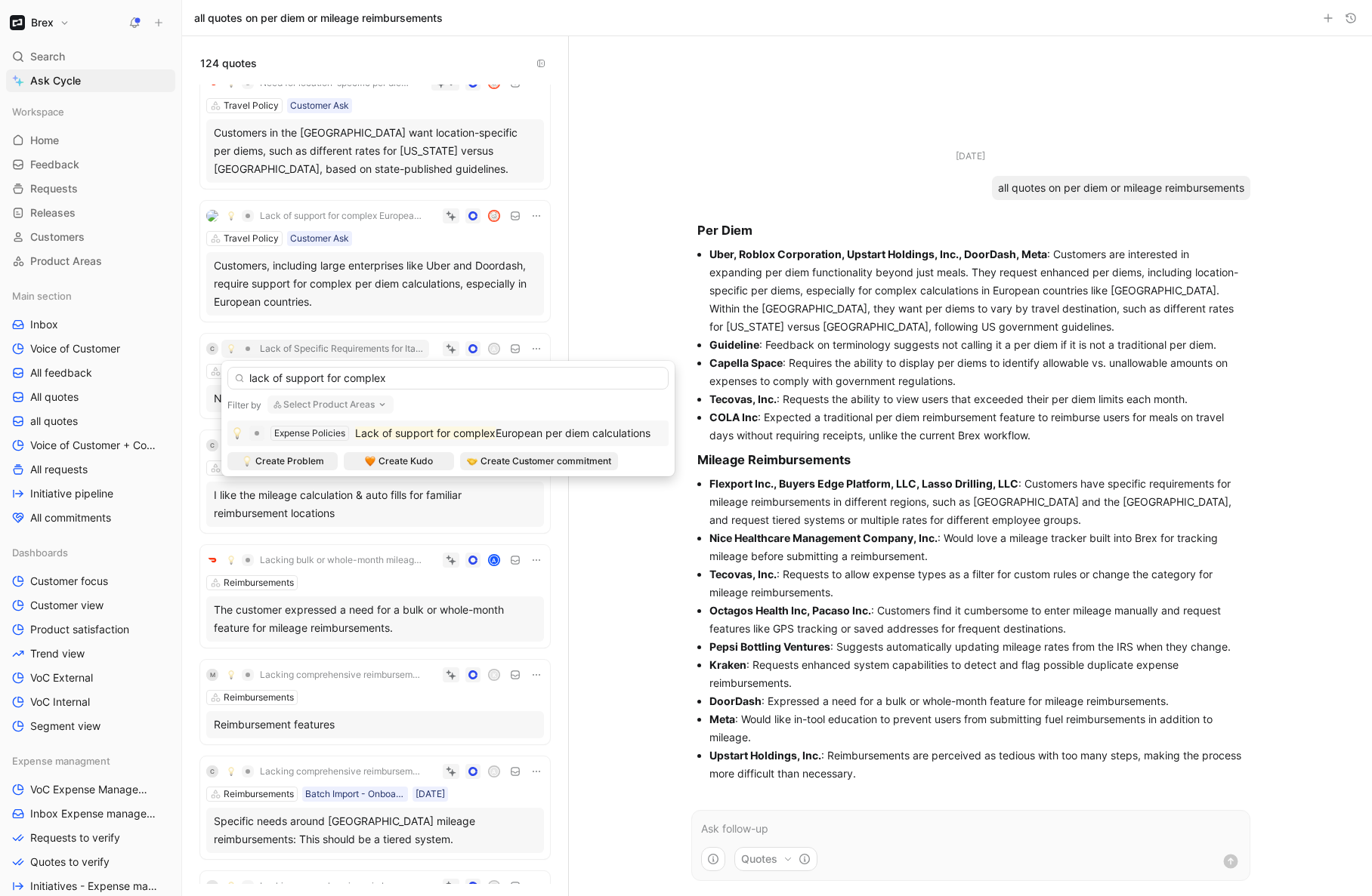
click at [425, 436] on mark "Lack of support for complex" at bounding box center [425, 433] width 140 height 13
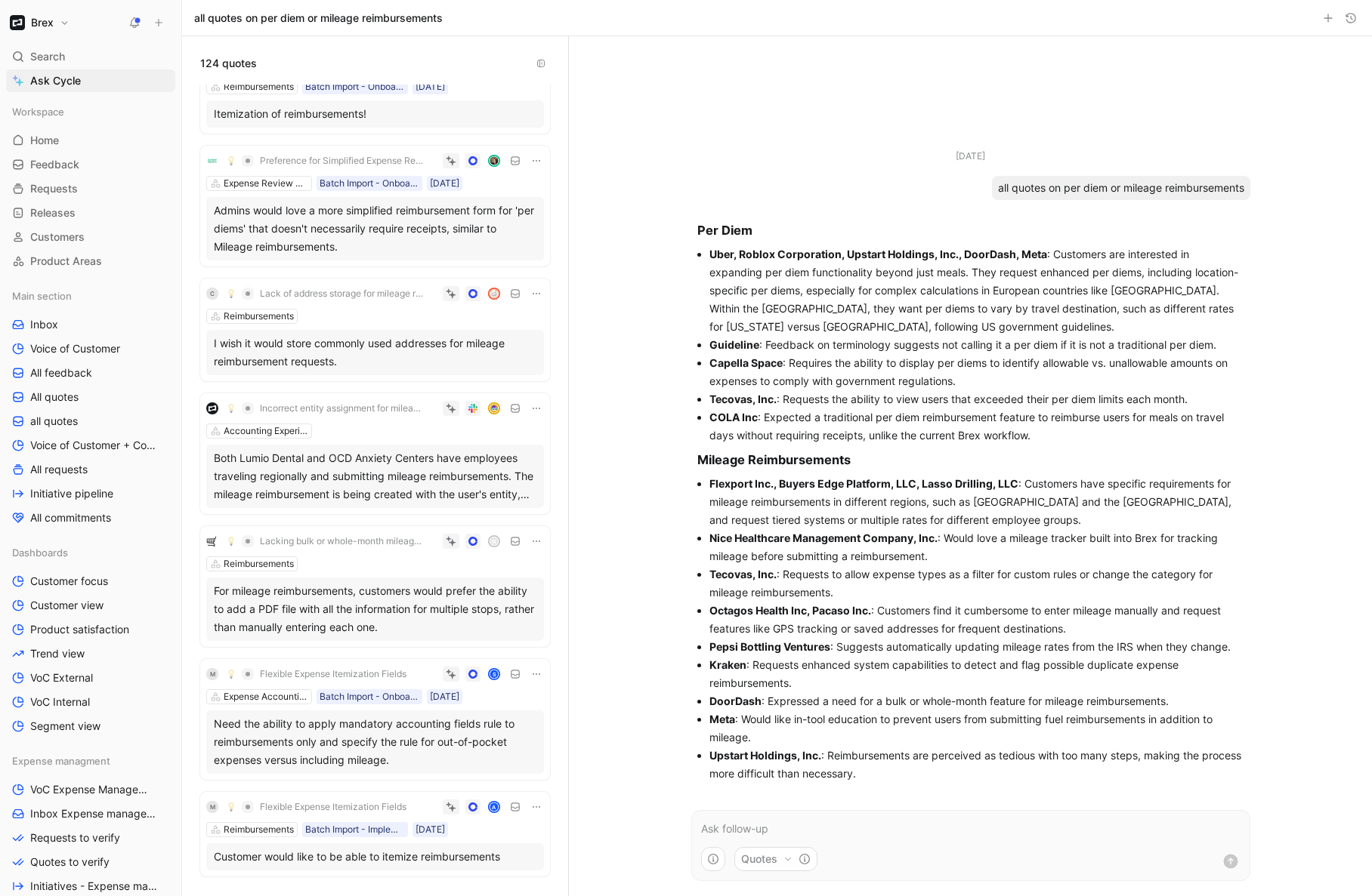
scroll to position [3849, 0]
click at [355, 163] on span "Preference for Simplified Expense Report Filing Process" at bounding box center [341, 160] width 164 height 13
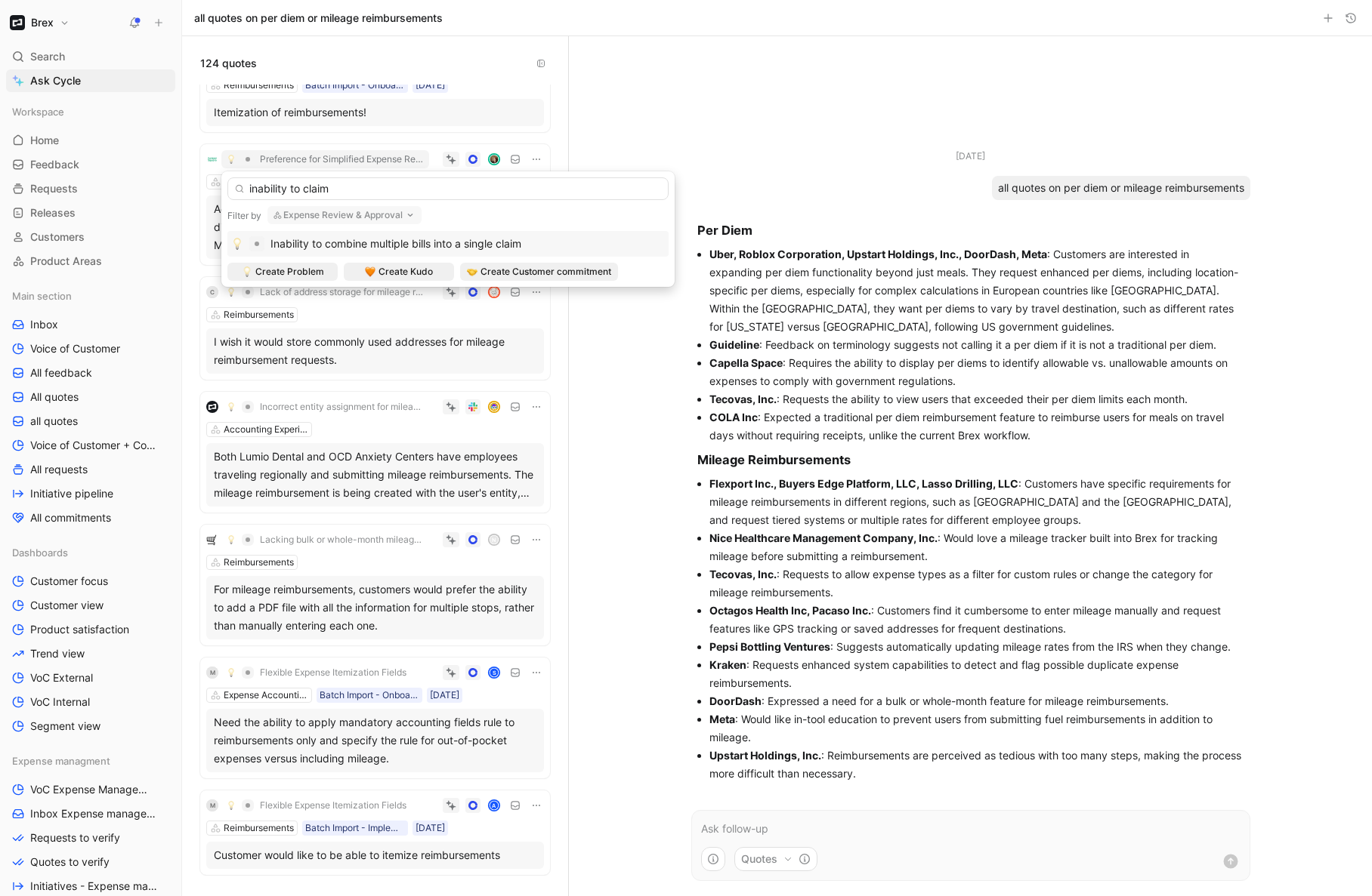
type input "inability to claim"
click at [374, 218] on button "Expense Review & Approval" at bounding box center [344, 215] width 154 height 18
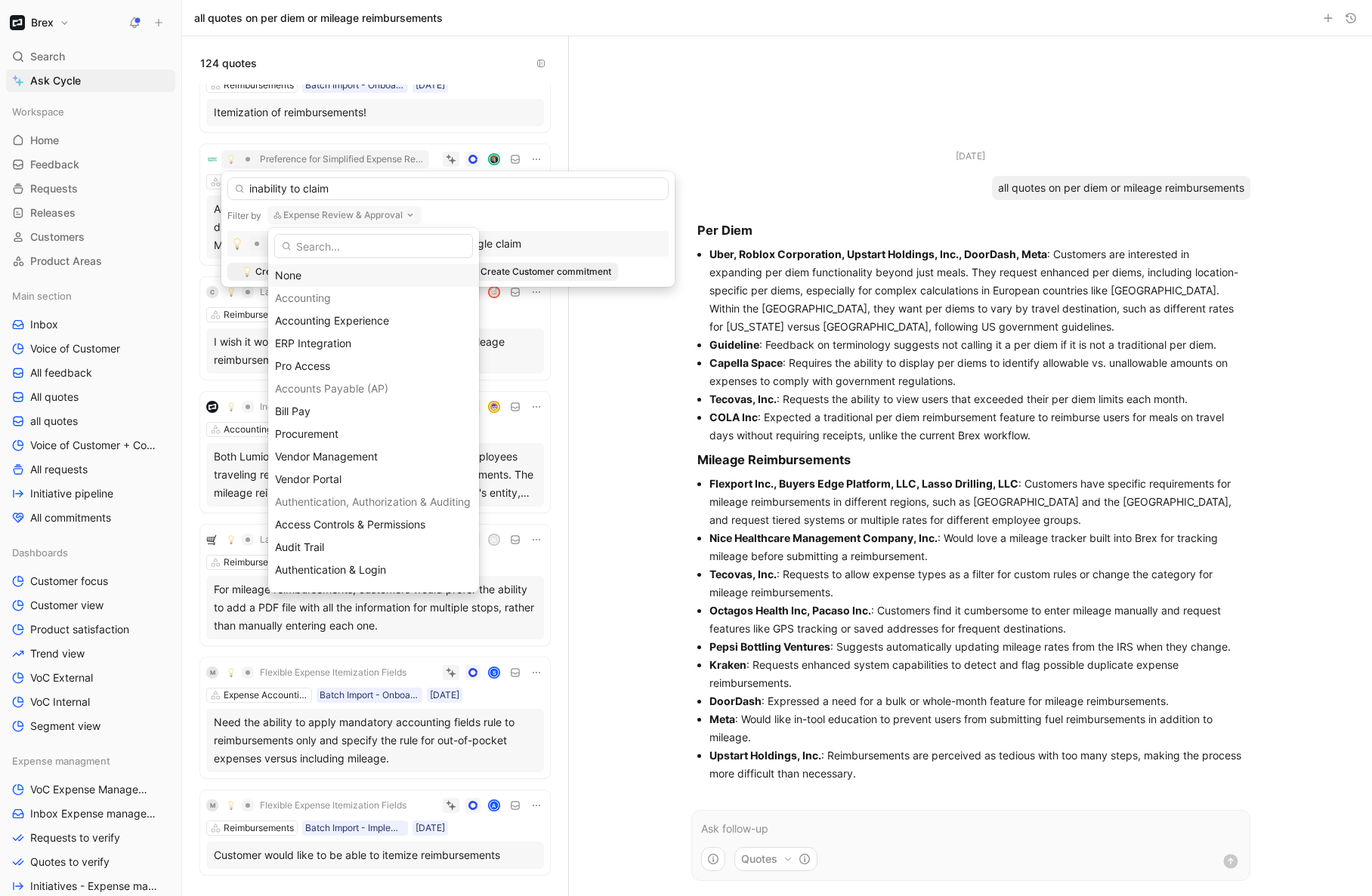
click at [312, 276] on div "None" at bounding box center [374, 275] width 198 height 18
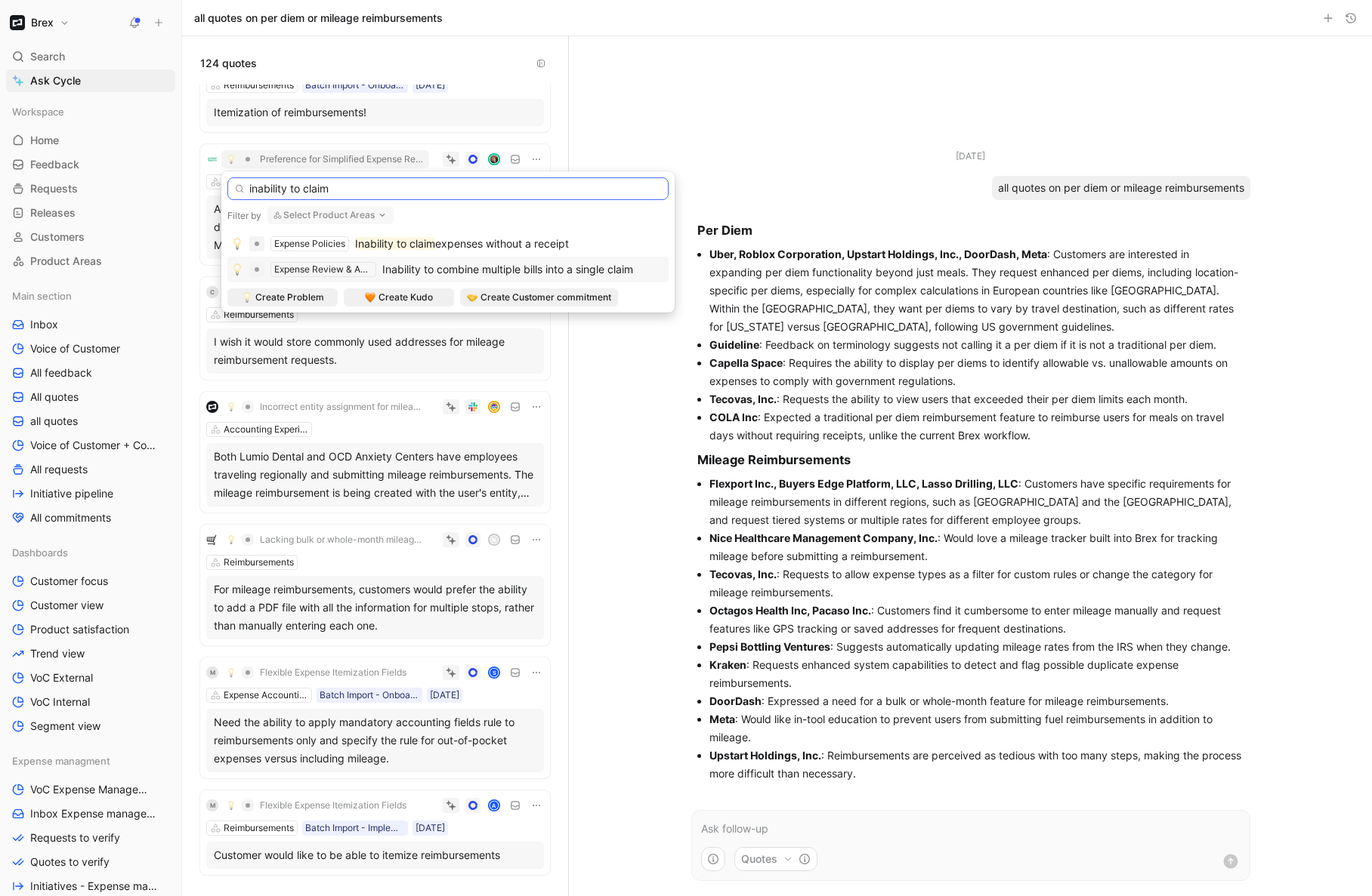
click at [361, 190] on input "inability to claim" at bounding box center [448, 188] width 442 height 22
click at [391, 244] on mark "Inability to claim" at bounding box center [395, 243] width 80 height 13
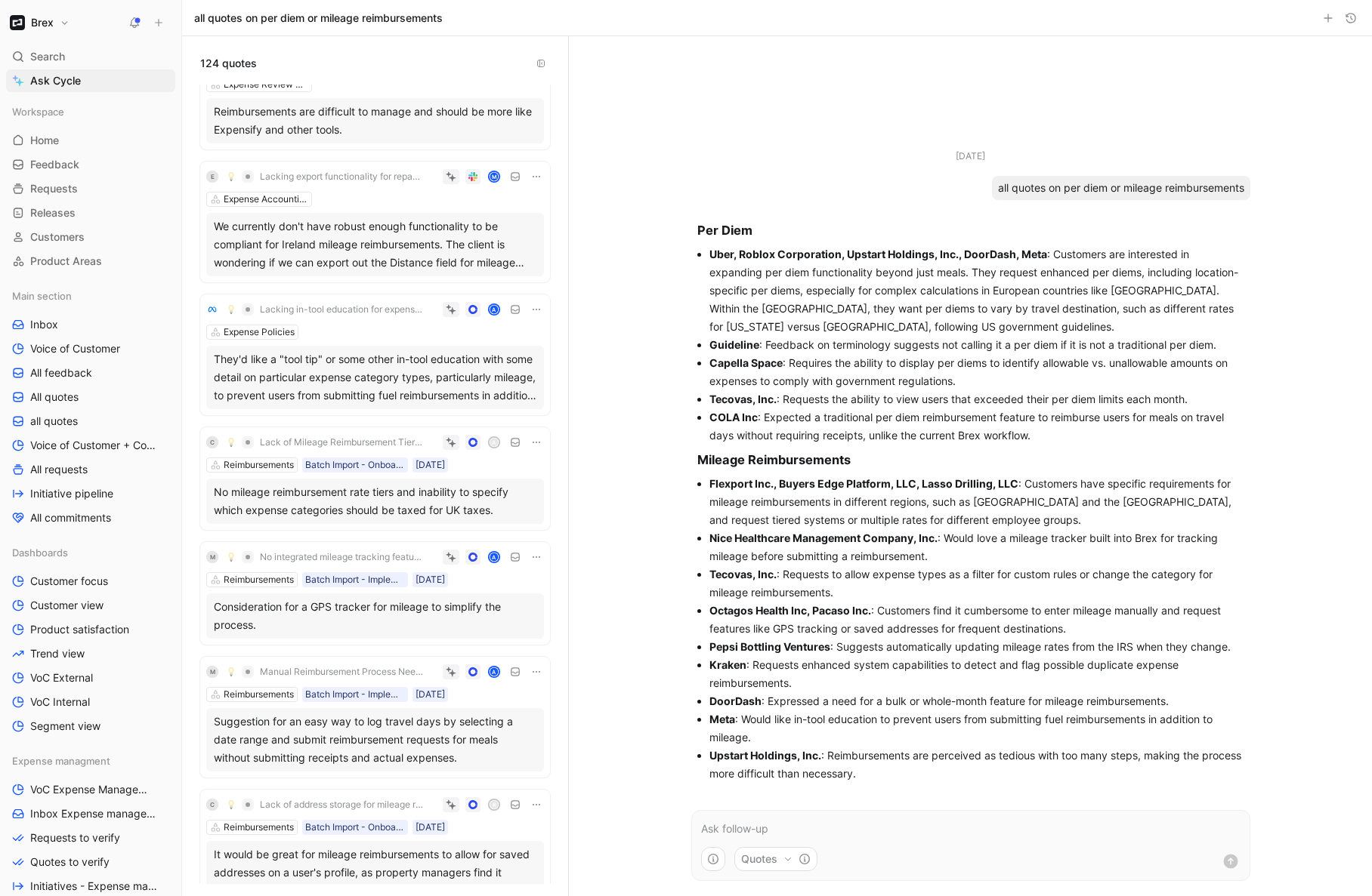
scroll to position [4594, 0]
click at [395, 252] on div "We currently don't have robust enough functionality to be compliant for Ireland…" at bounding box center [375, 244] width 323 height 54
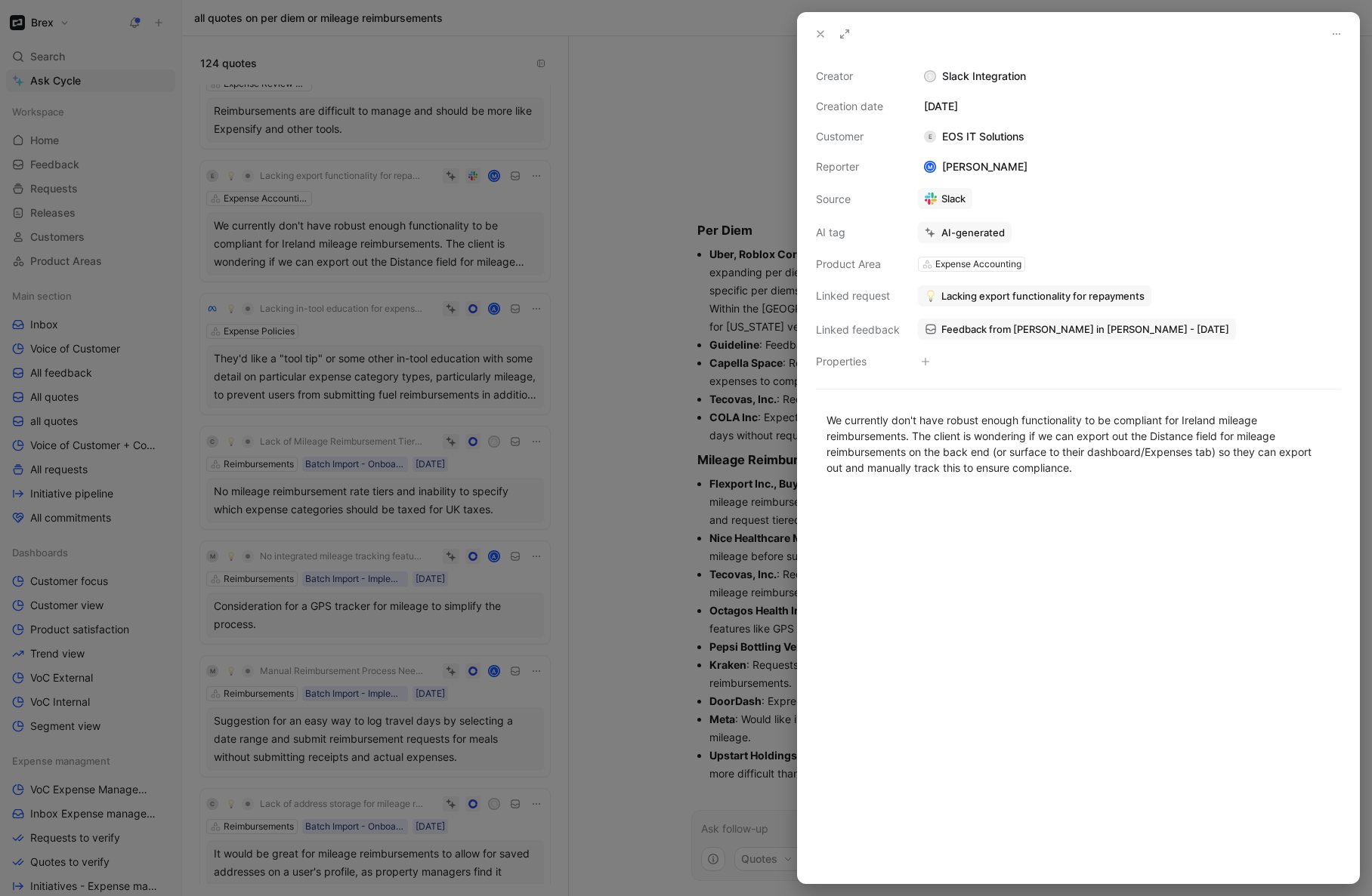
click at [194, 241] on div at bounding box center [686, 448] width 1372 height 896
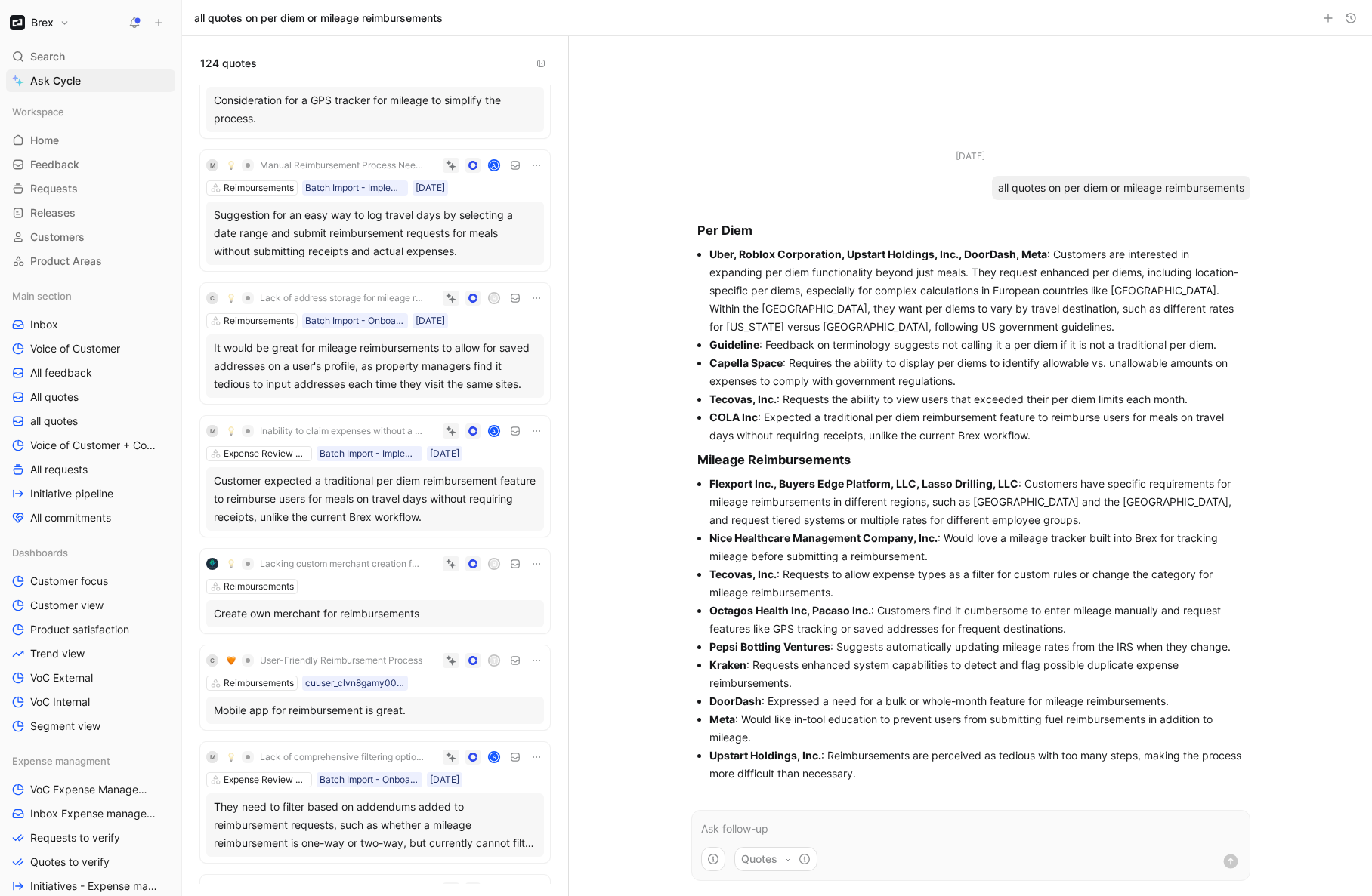
scroll to position [5044, 0]
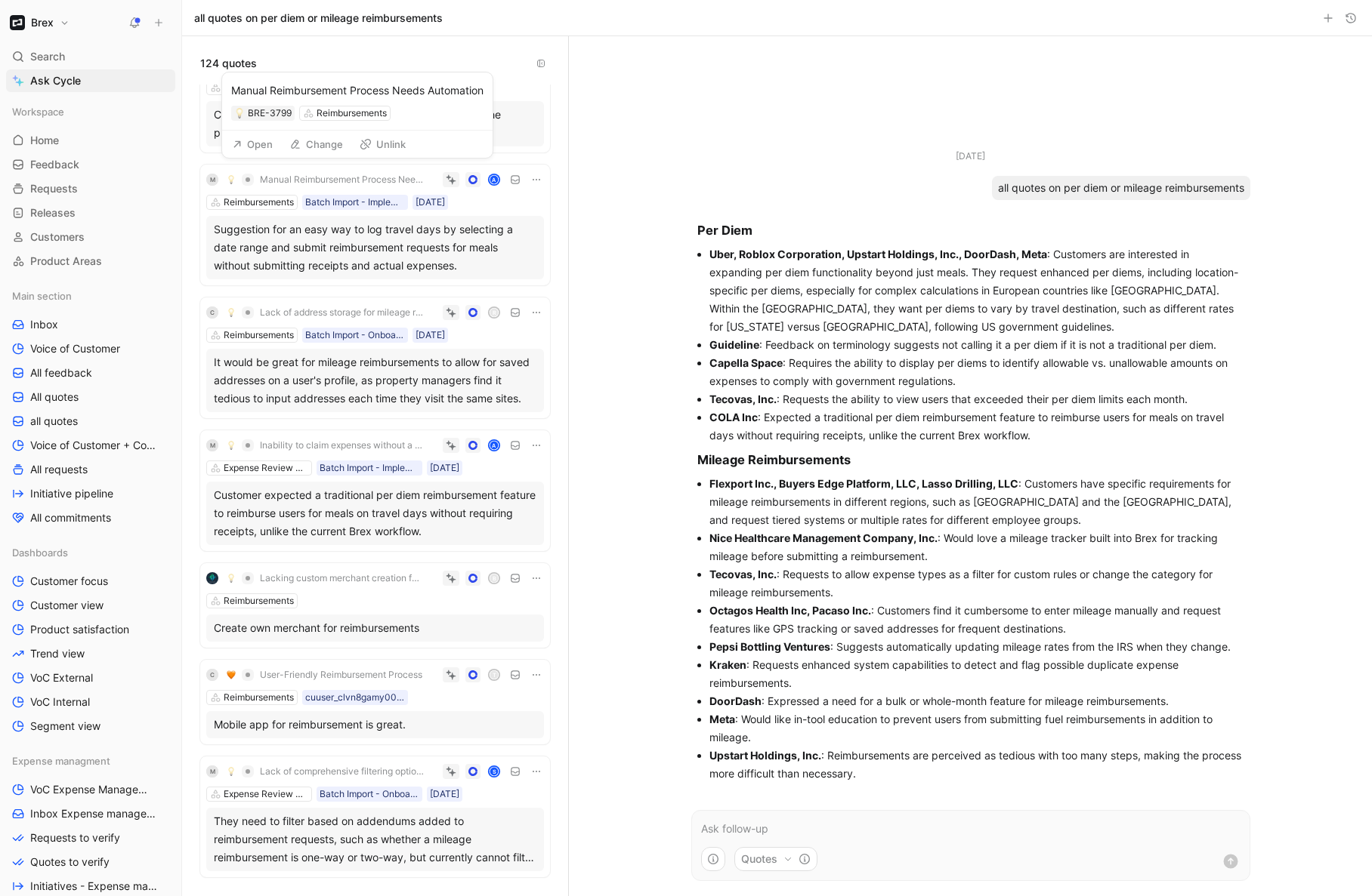
click at [394, 180] on span "Manual Reimbursement Process Needs Automation" at bounding box center [341, 180] width 164 height 13
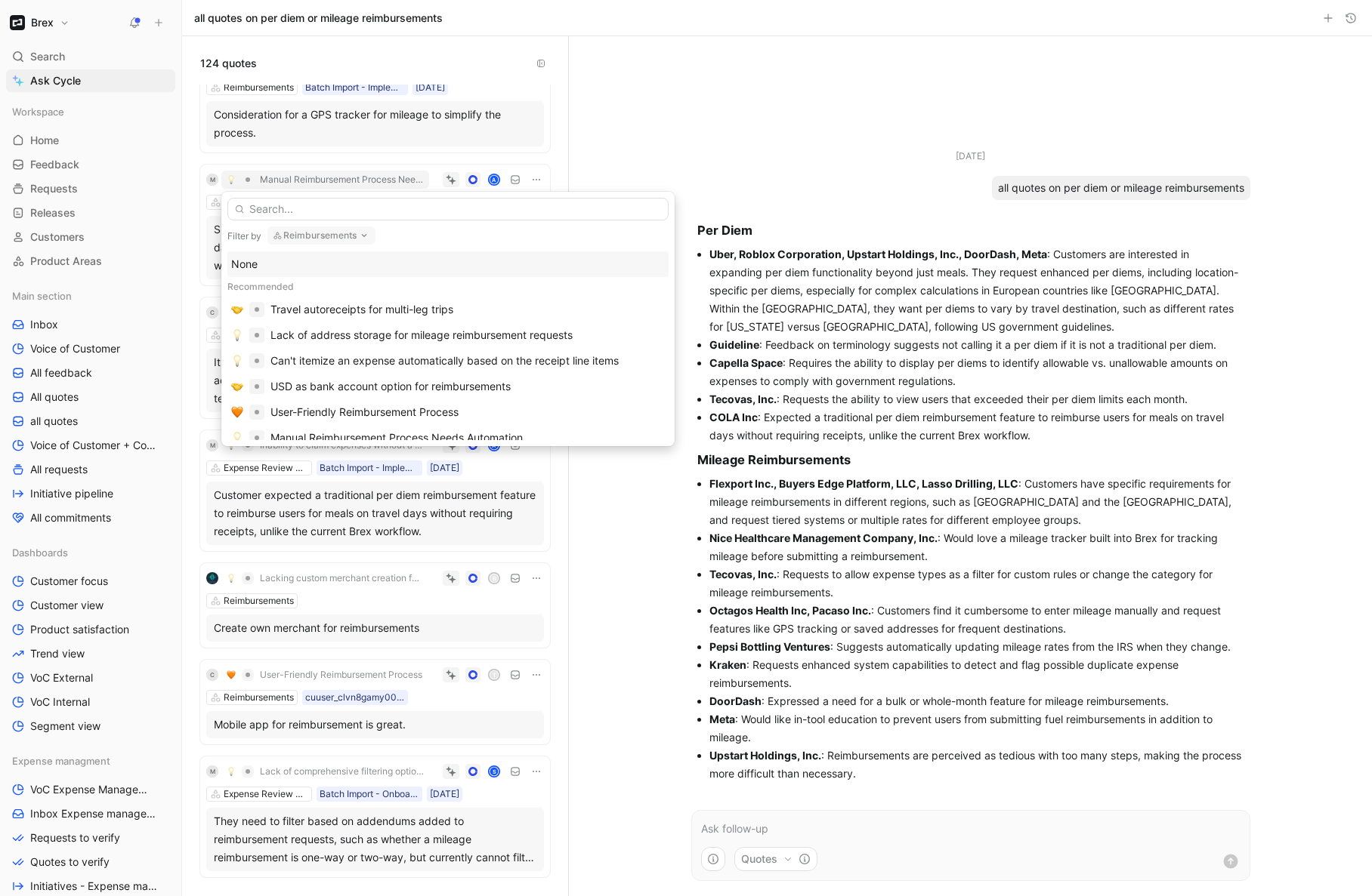
click at [338, 235] on button "Reimbursements" at bounding box center [321, 236] width 108 height 18
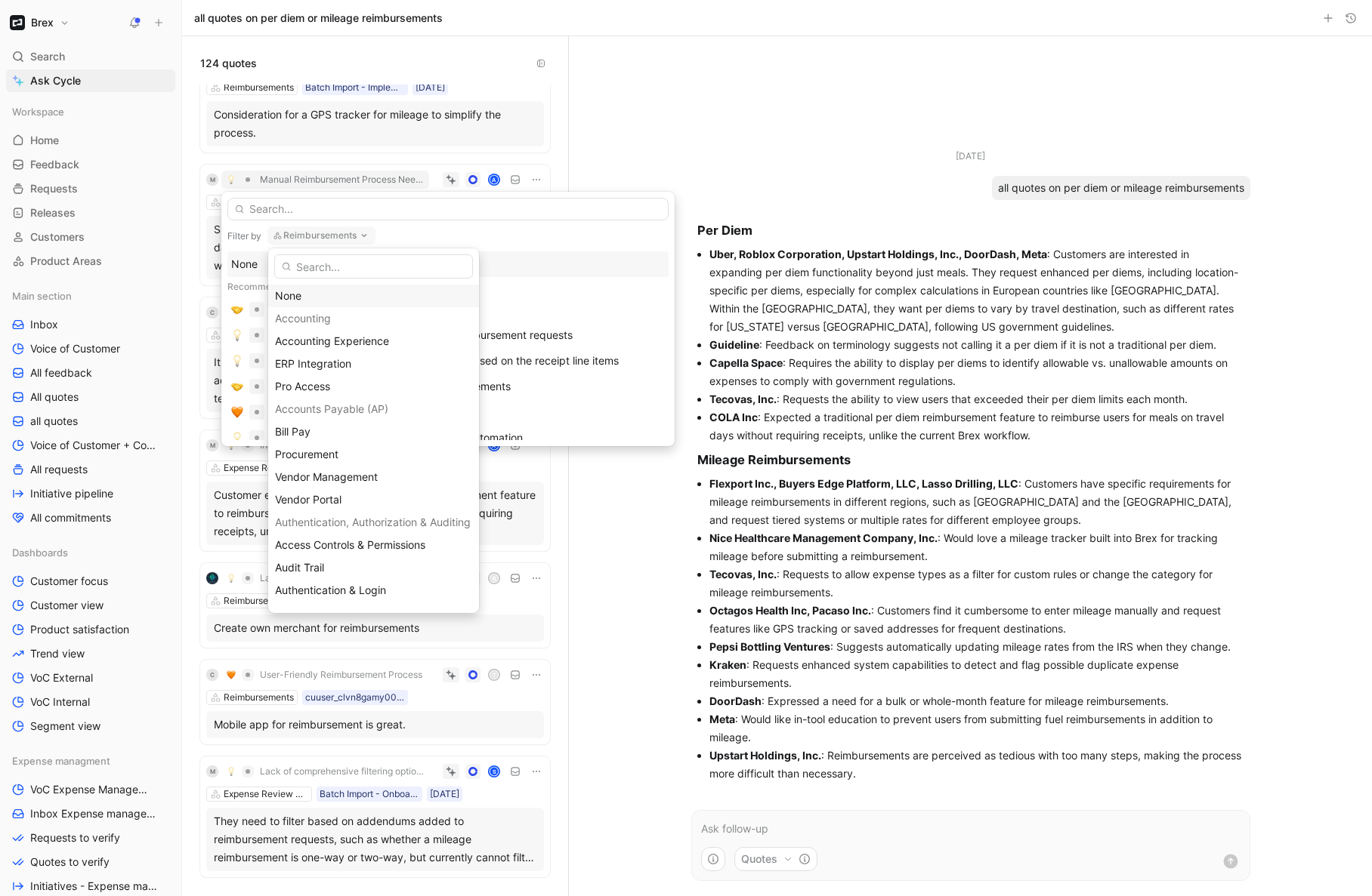
click at [312, 297] on div "None" at bounding box center [374, 296] width 198 height 18
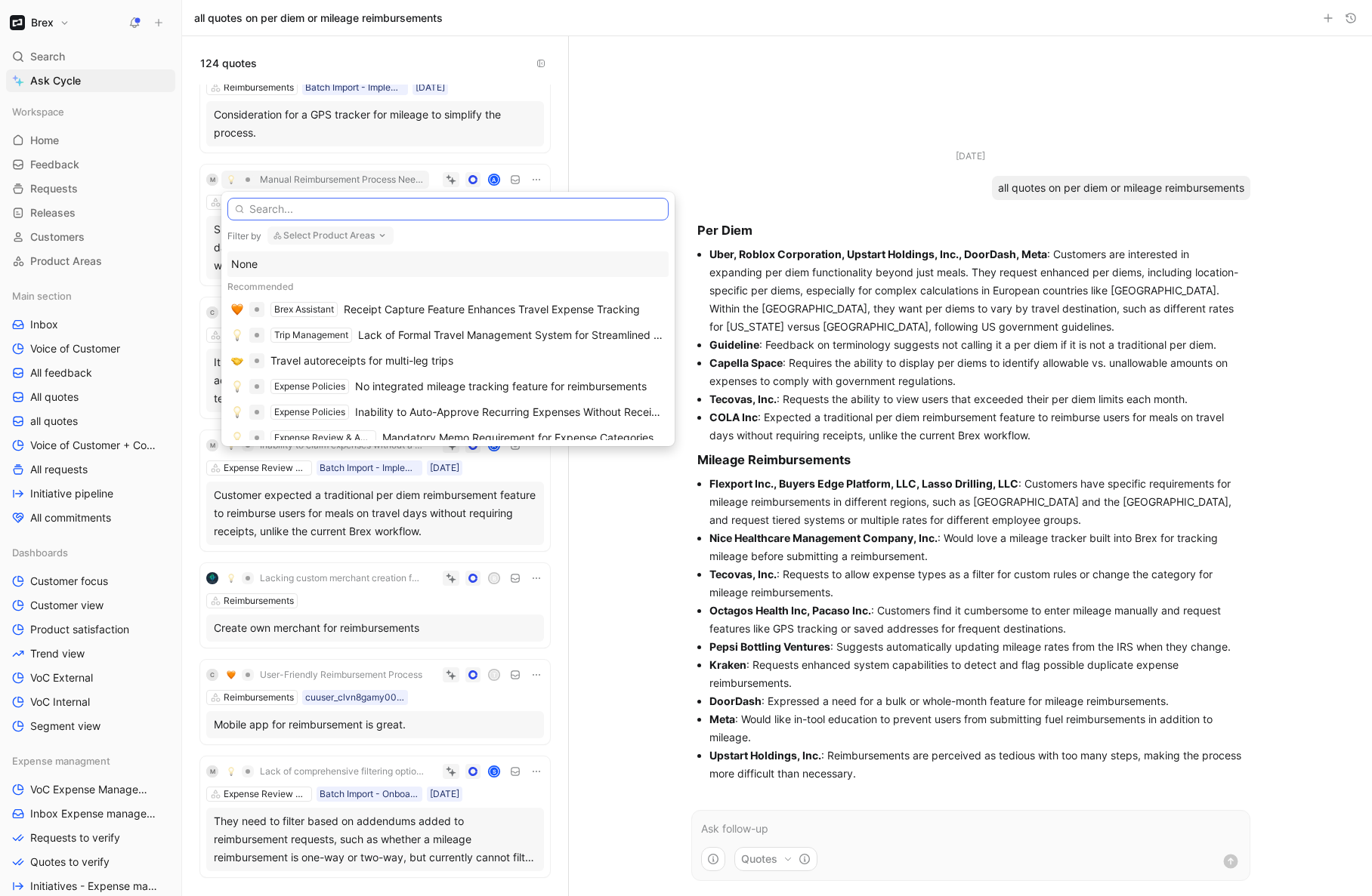
click at [324, 210] on input "text" at bounding box center [448, 208] width 442 height 22
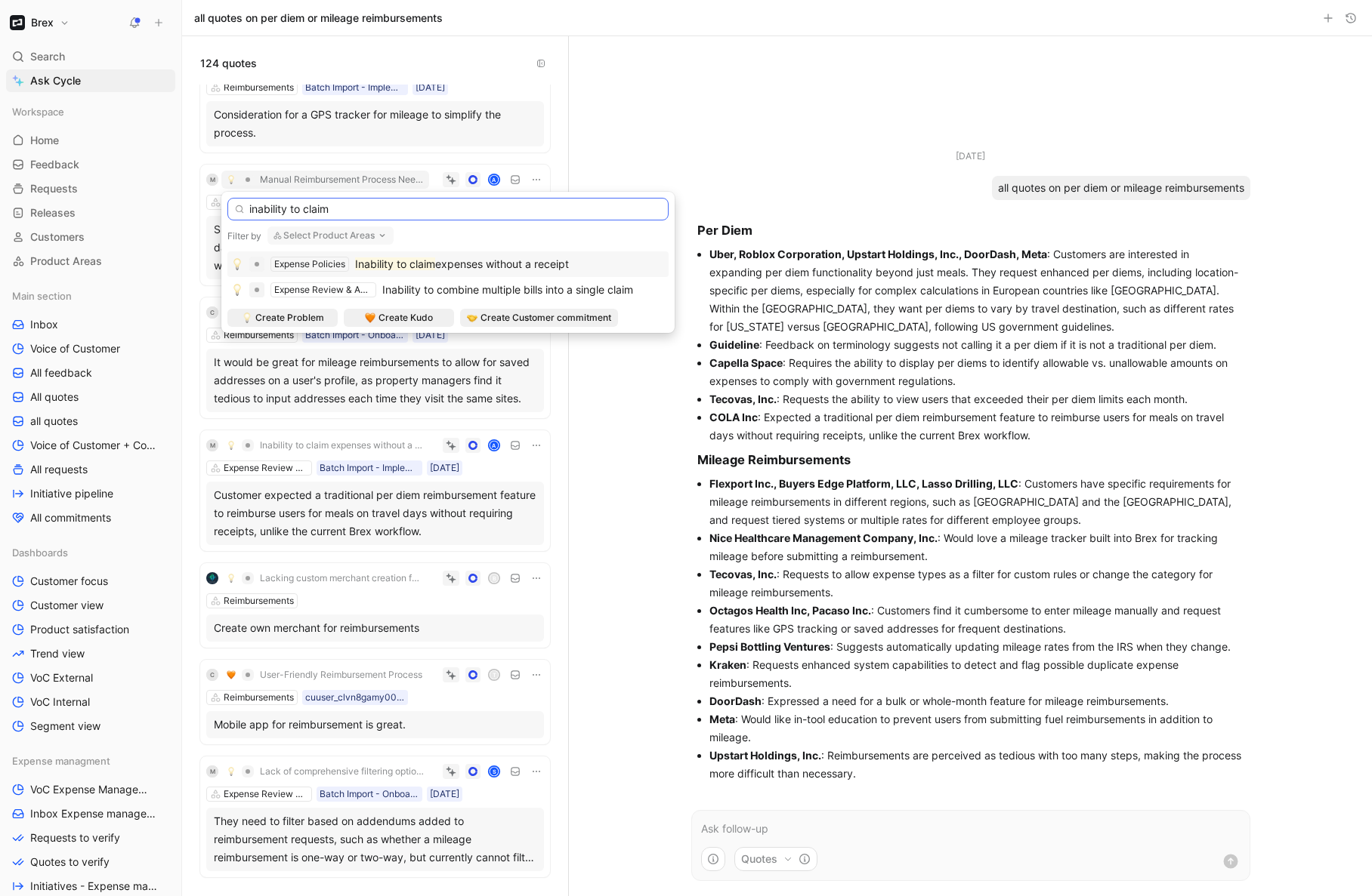
type input "inability to claim"
click at [512, 259] on span "expenses without a receipt" at bounding box center [502, 264] width 134 height 13
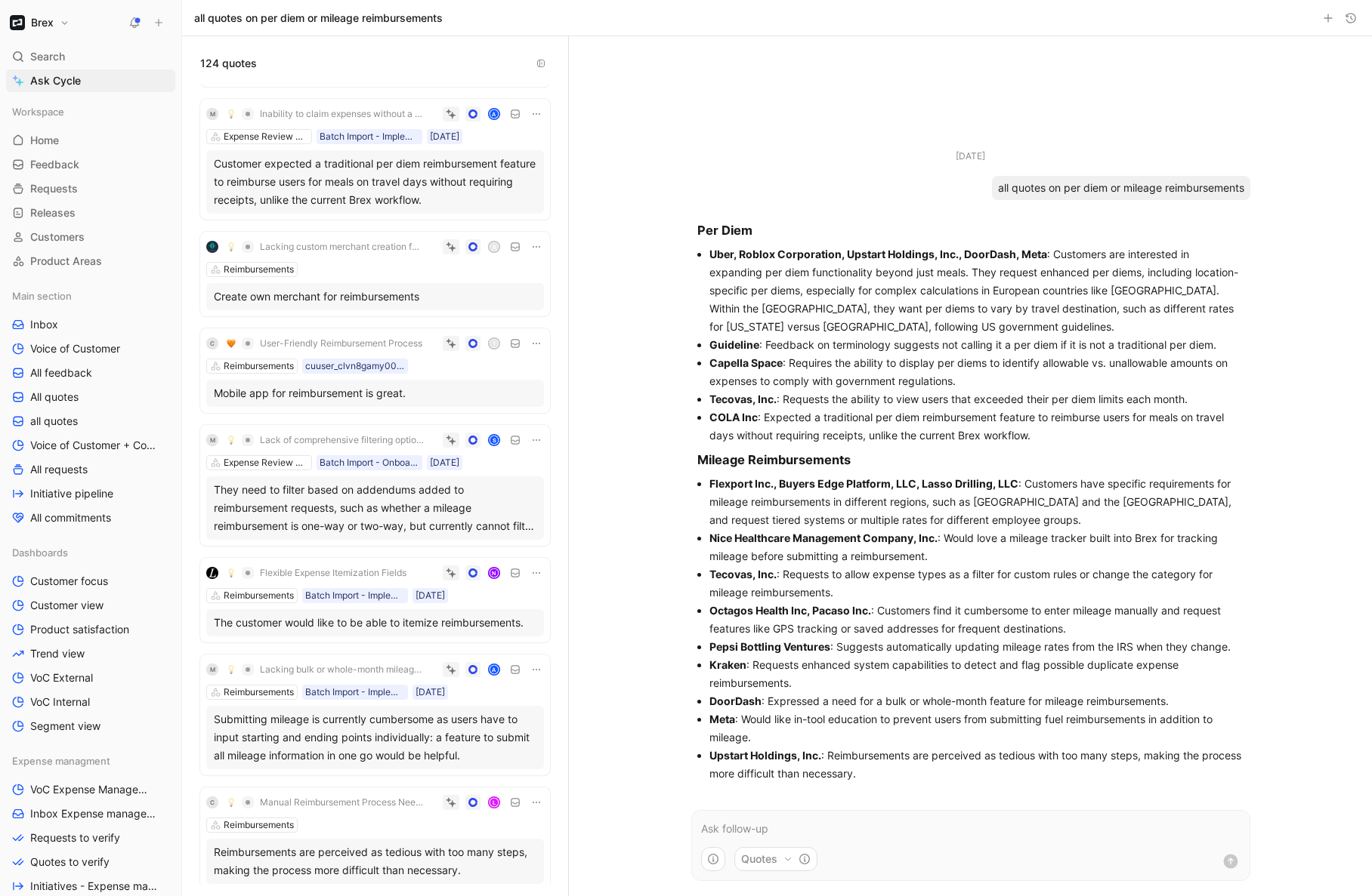
scroll to position [5362, 0]
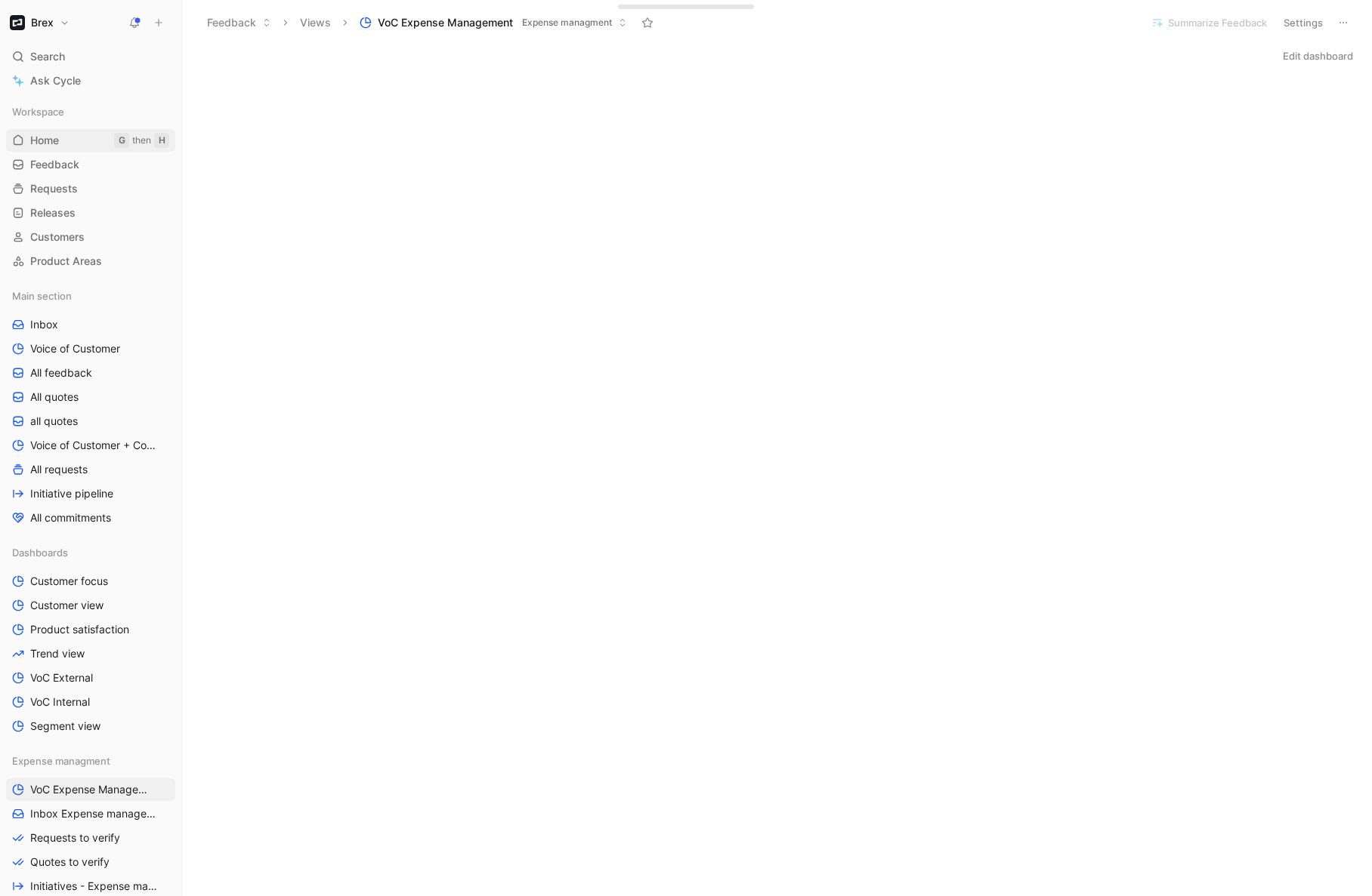
click at [76, 139] on link "Home G then H" at bounding box center [90, 140] width 169 height 22
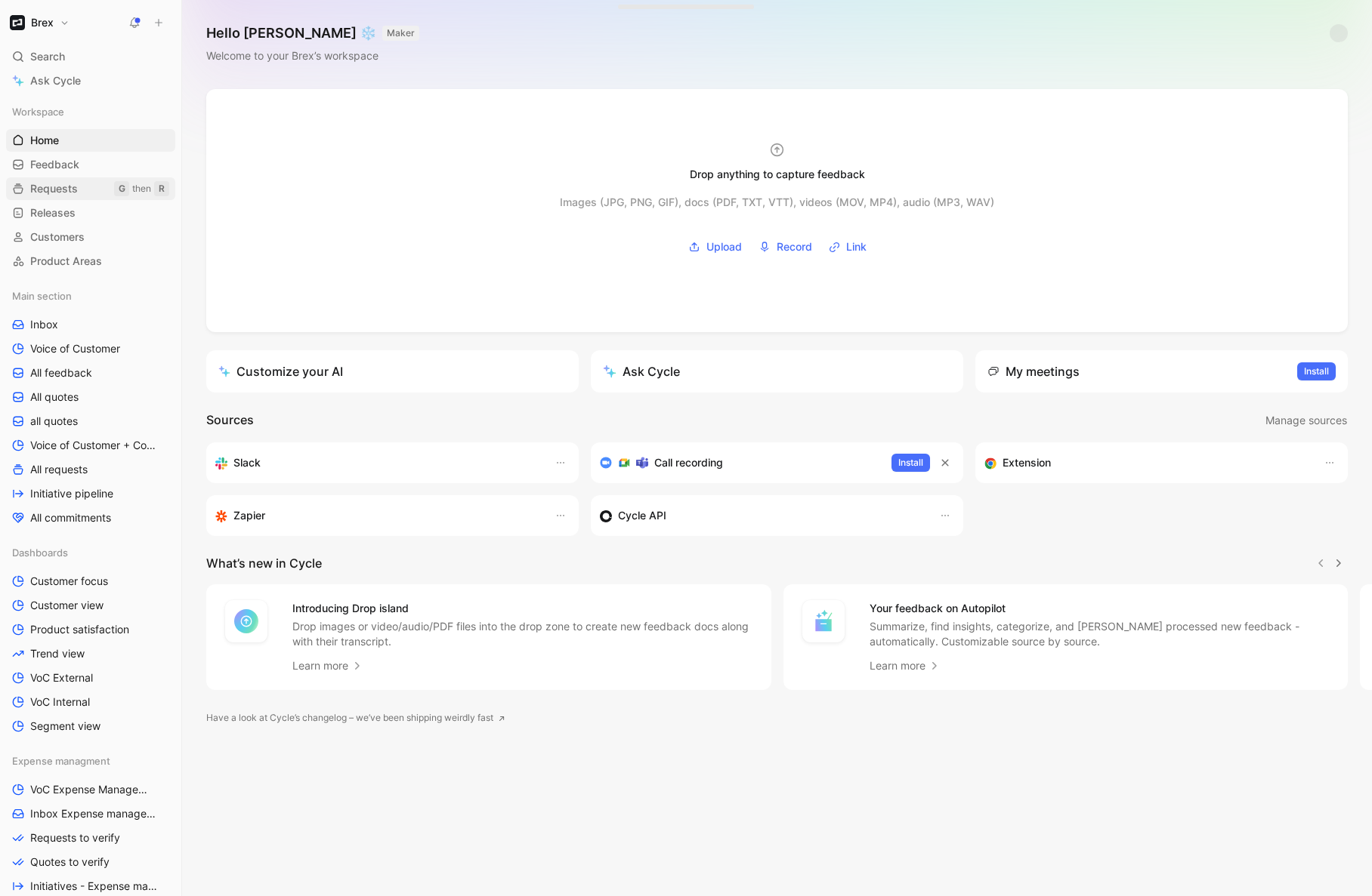
click at [76, 188] on span "Requests" at bounding box center [54, 188] width 47 height 15
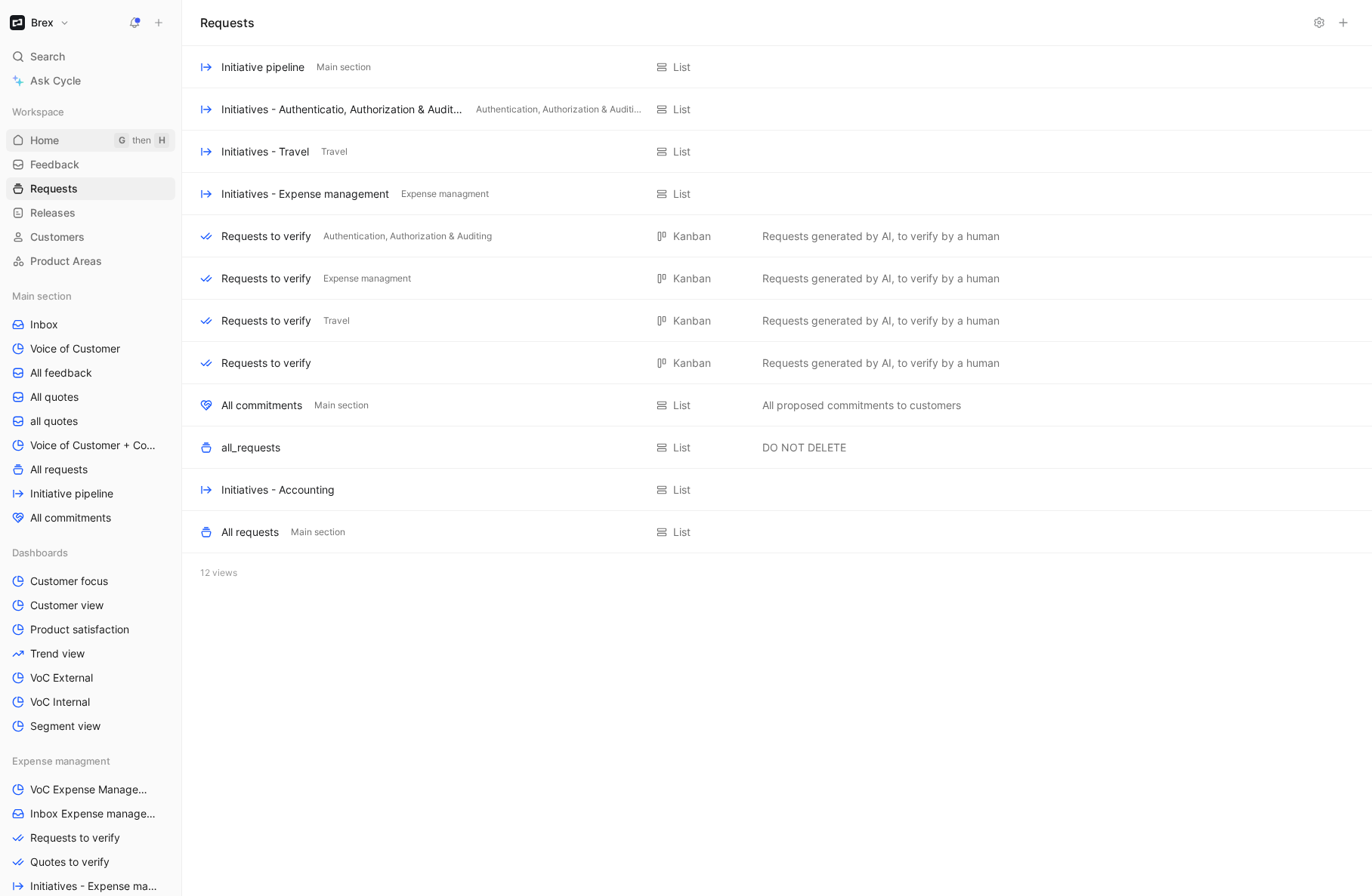
click at [75, 145] on link "Home G then H" at bounding box center [90, 140] width 169 height 22
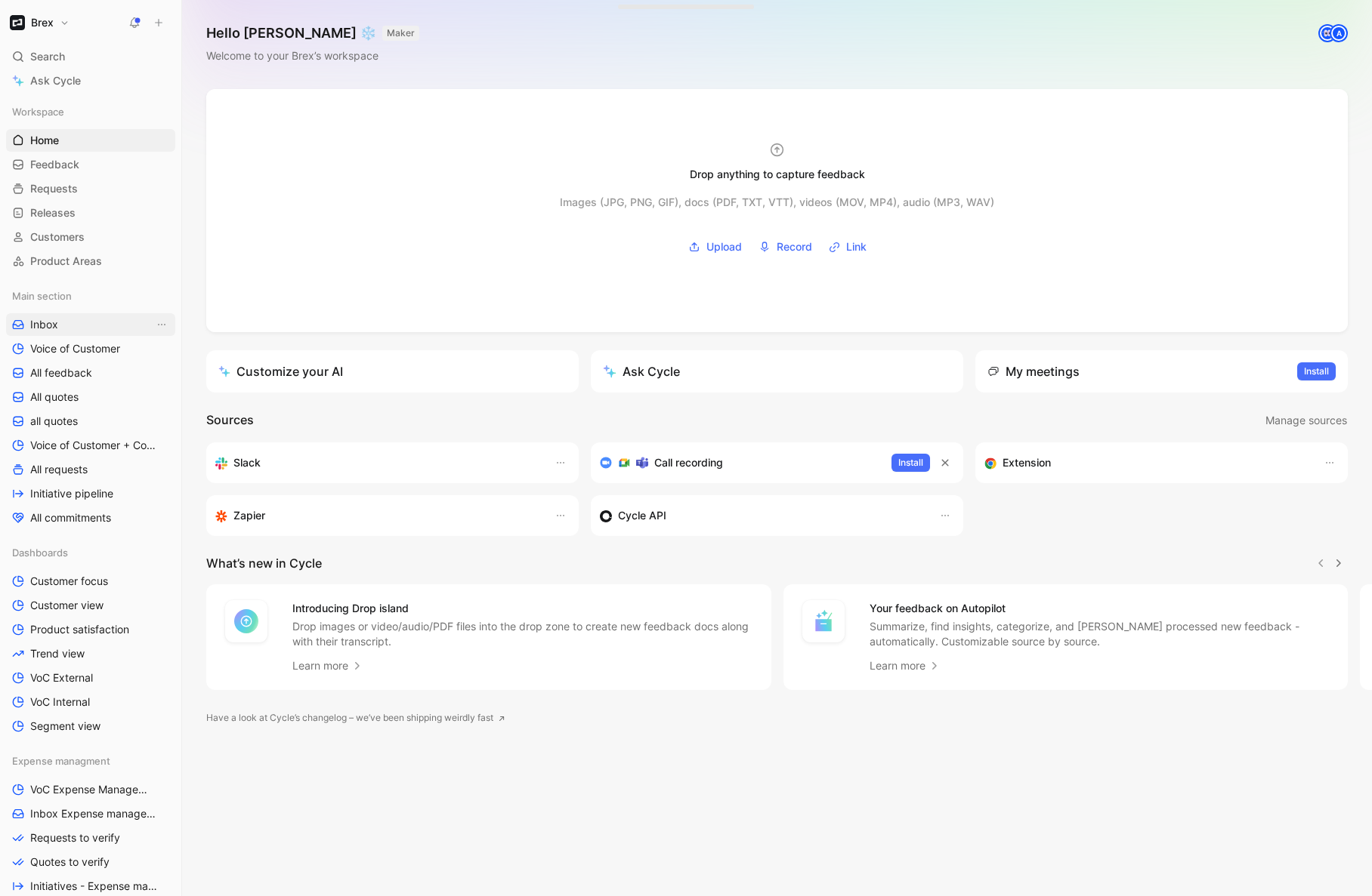
click at [110, 326] on link "Inbox" at bounding box center [90, 324] width 169 height 22
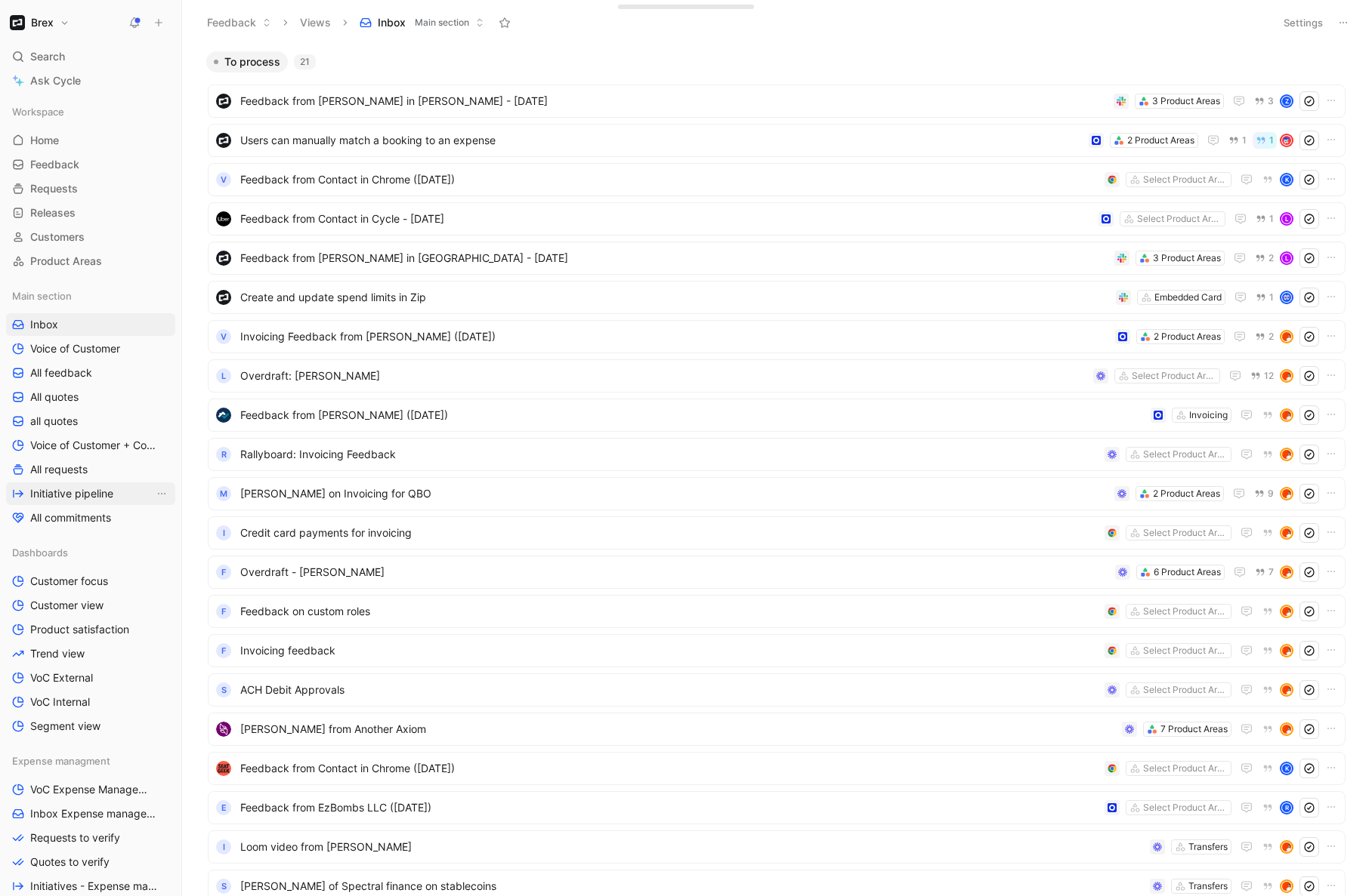
click at [80, 483] on link "Initiative pipeline" at bounding box center [90, 493] width 169 height 22
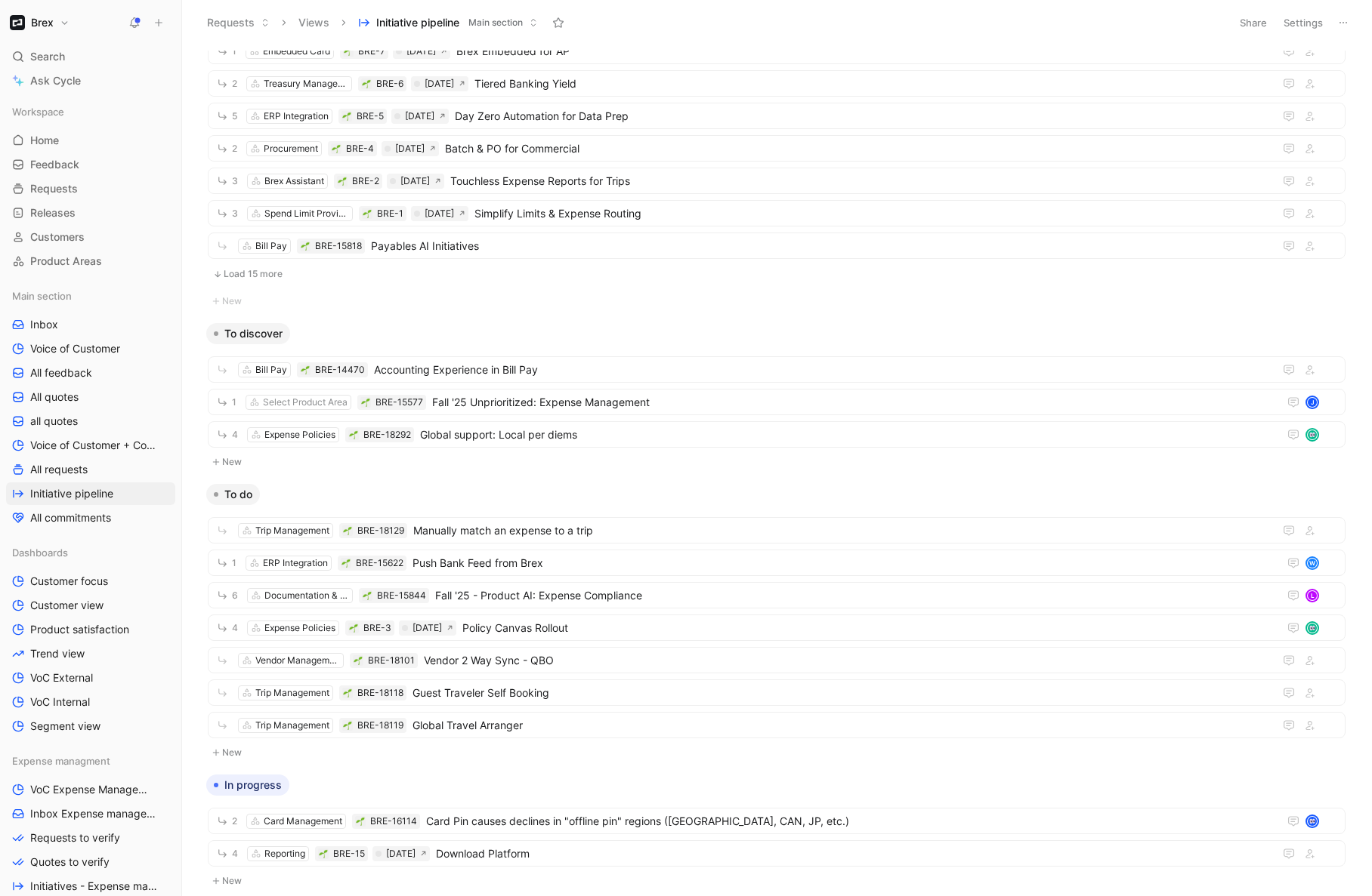
scroll to position [301, 0]
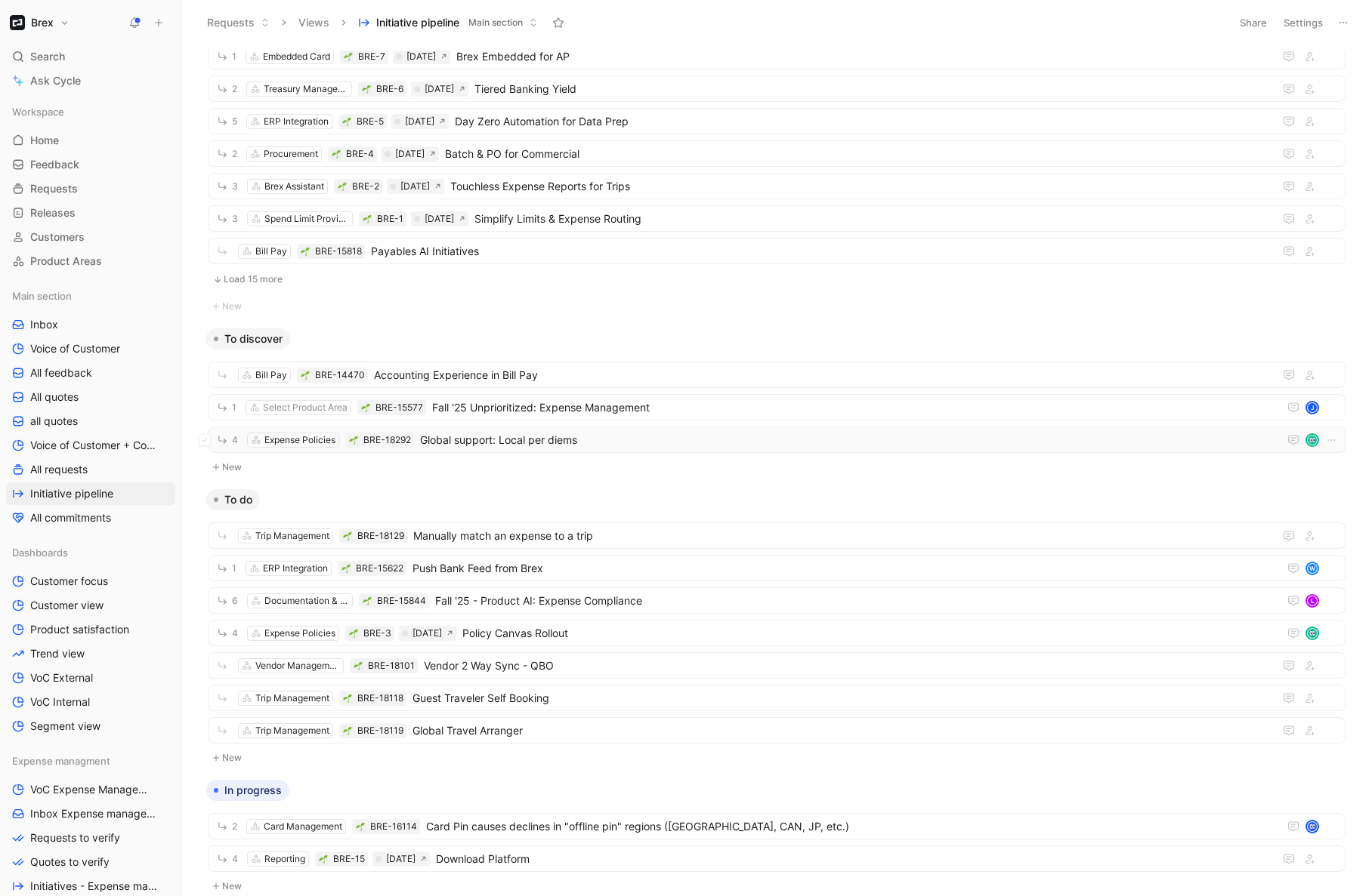
click at [615, 437] on span "Global support: Local per diems" at bounding box center [846, 440] width 852 height 18
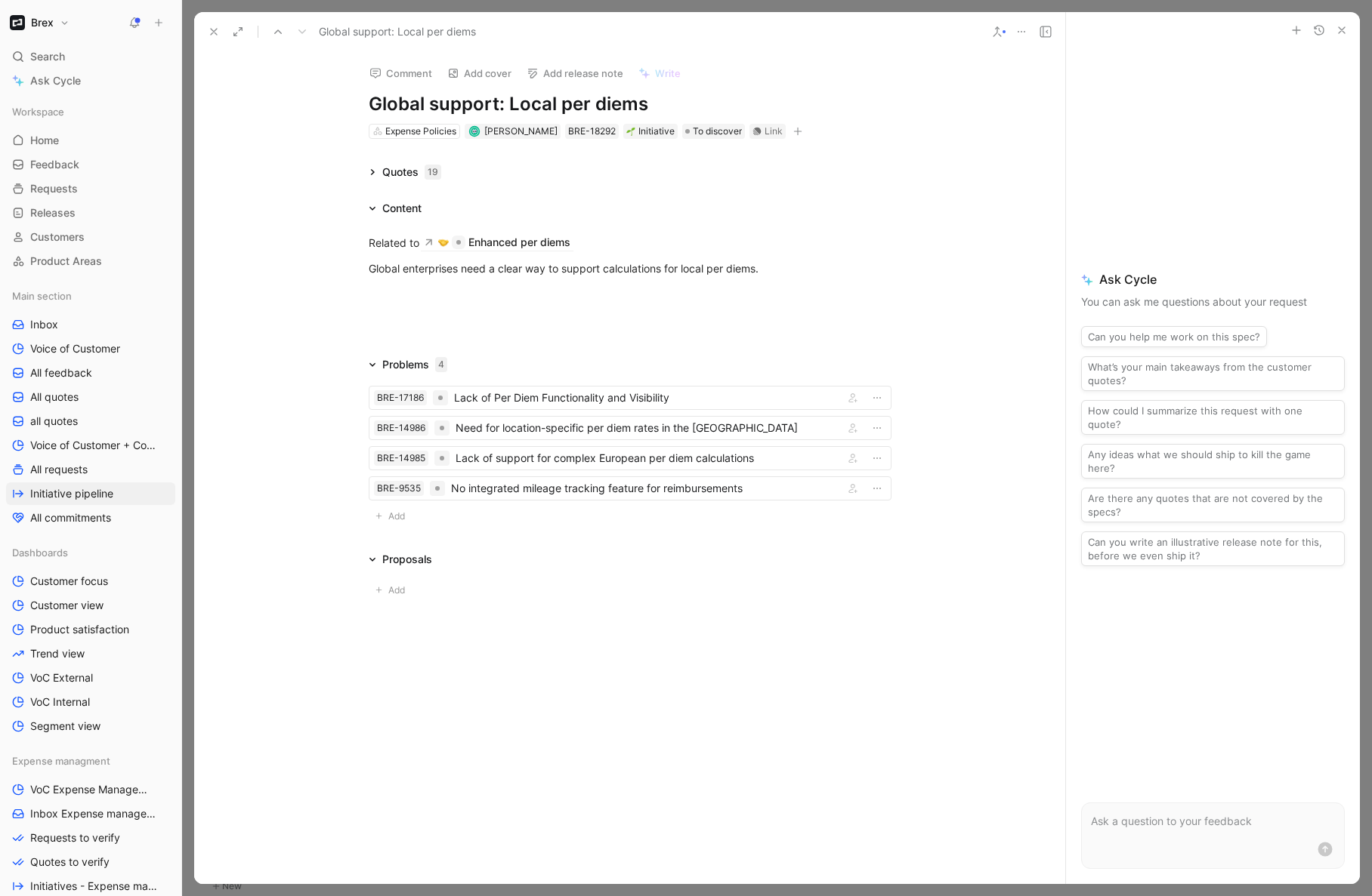
drag, startPoint x: 505, startPoint y: 108, endPoint x: 358, endPoint y: 105, distance: 147.0
click at [358, 105] on div "Comment Add cover Add release note Write Global support: Local per diems Expens…" at bounding box center [629, 96] width 580 height 88
click at [282, 183] on div "Quotes 19 Content Related to Enhanced per diems Global enterprises need a clear…" at bounding box center [629, 385] width 871 height 444
click at [535, 274] on div "Global enterprises need a clear way to support calculations for local per diems." at bounding box center [629, 269] width 523 height 16
click at [400, 514] on span "Add" at bounding box center [399, 516] width 21 height 15
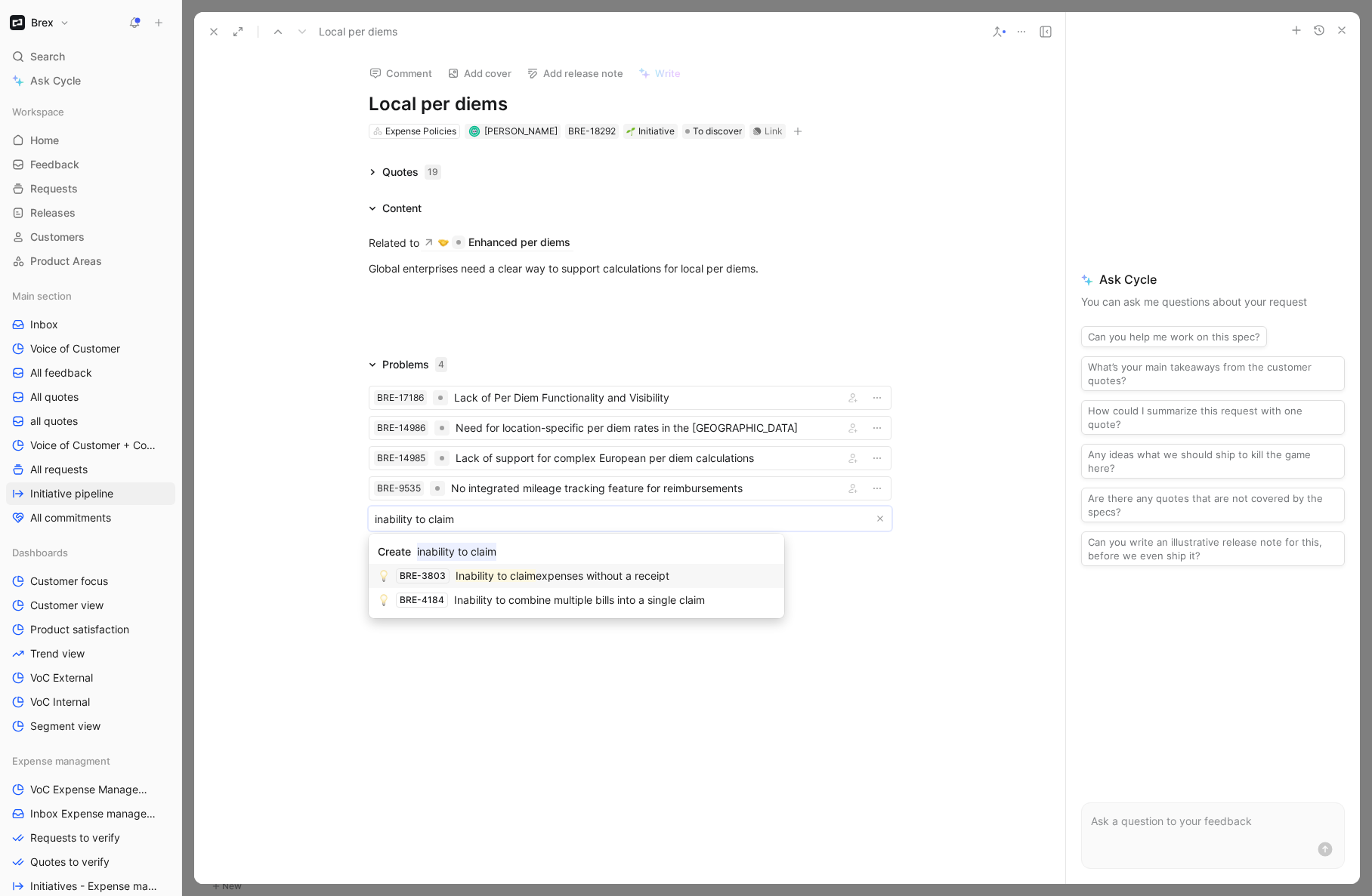
type input "inability to claim"
click at [501, 578] on mark "Inability to claim" at bounding box center [496, 575] width 80 height 13
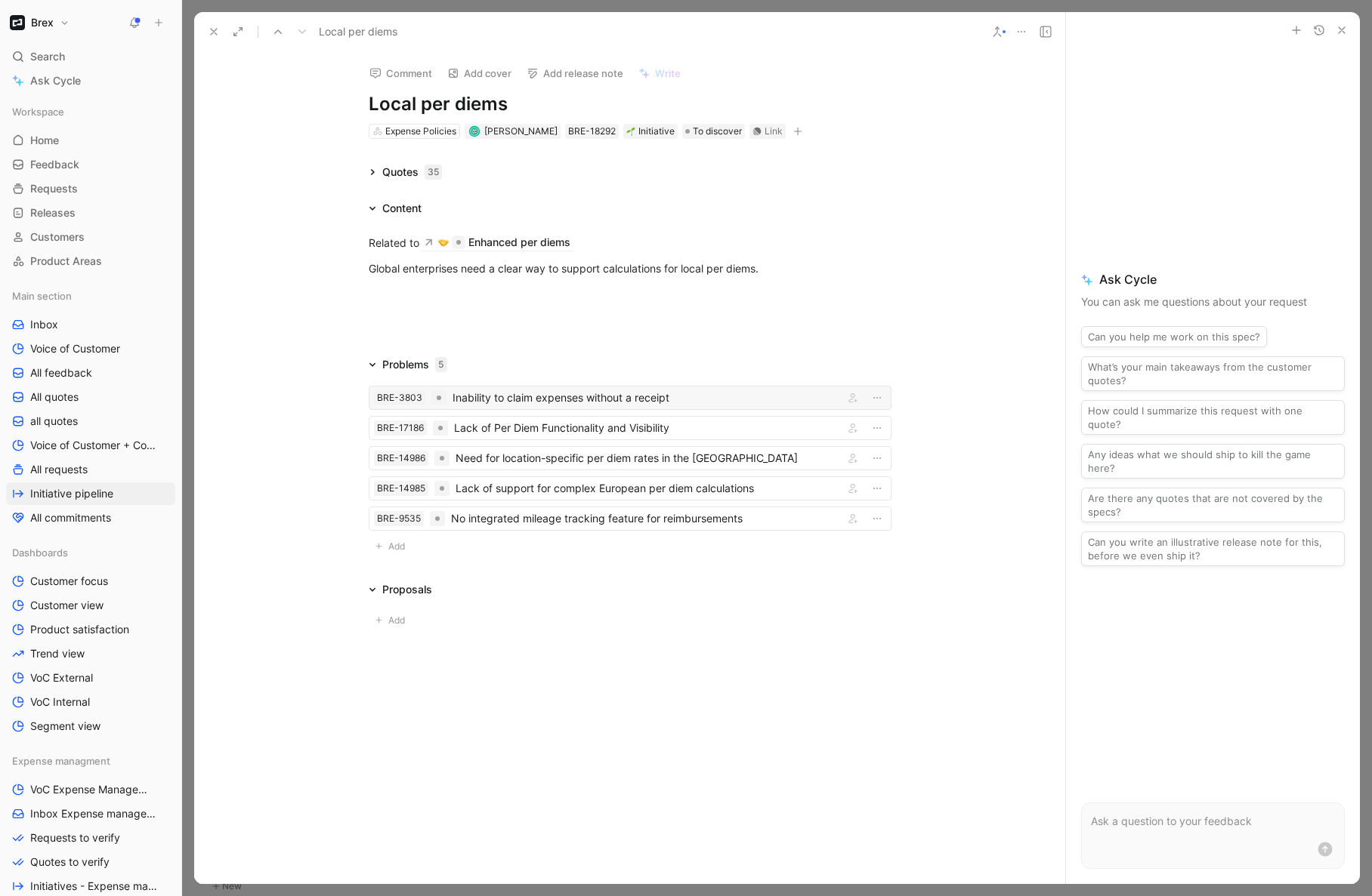
click at [557, 403] on div "Inability to claim expenses without a receipt" at bounding box center [644, 398] width 385 height 18
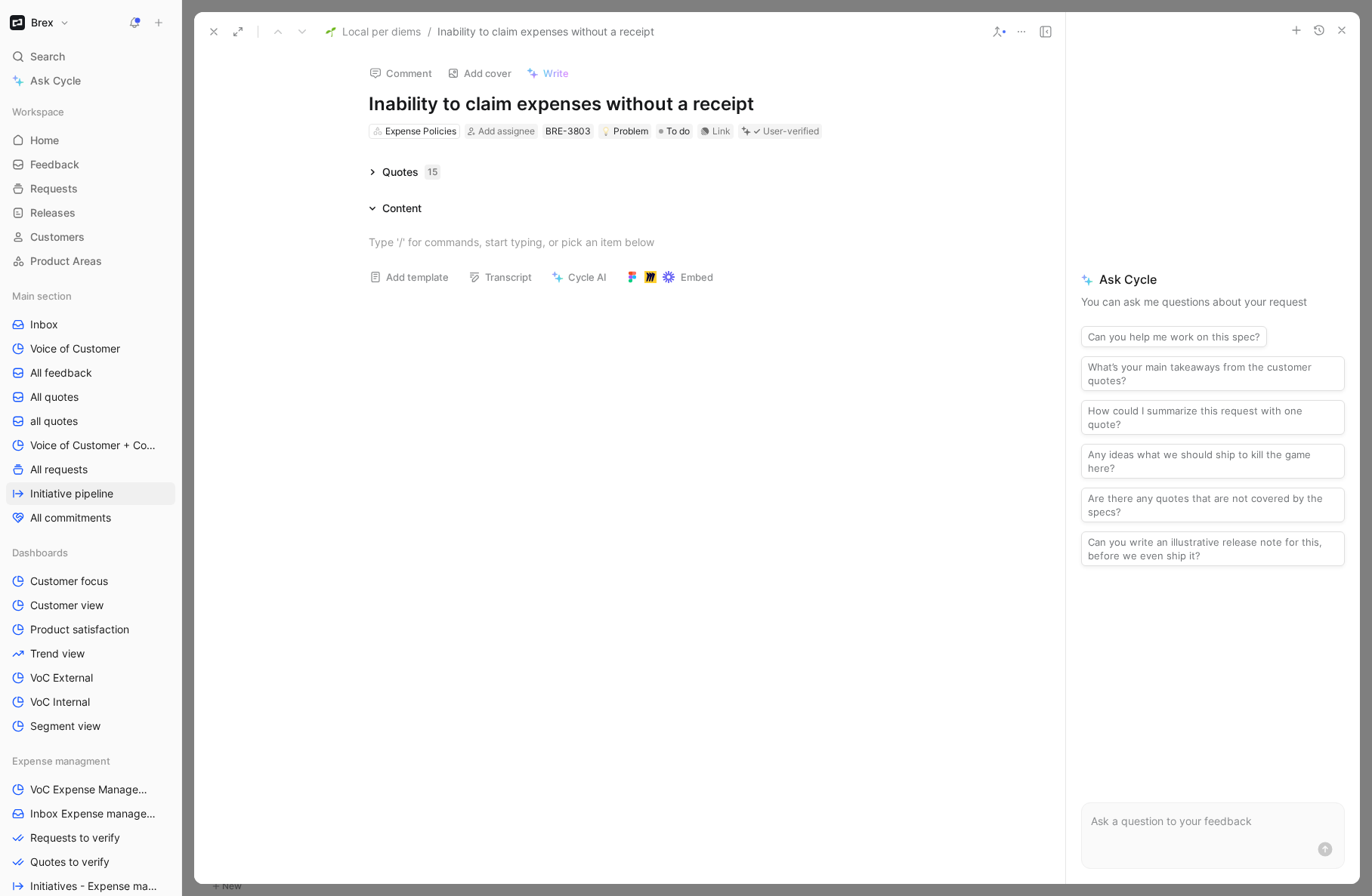
click at [516, 104] on h1 "Inability to claim expenses without a receipt" at bounding box center [629, 104] width 523 height 24
click at [299, 97] on div "Comment Add cover Write Inability to claim per diem expenses without a receipt …" at bounding box center [629, 467] width 871 height 832
click at [213, 31] on use at bounding box center [214, 31] width 6 height 6
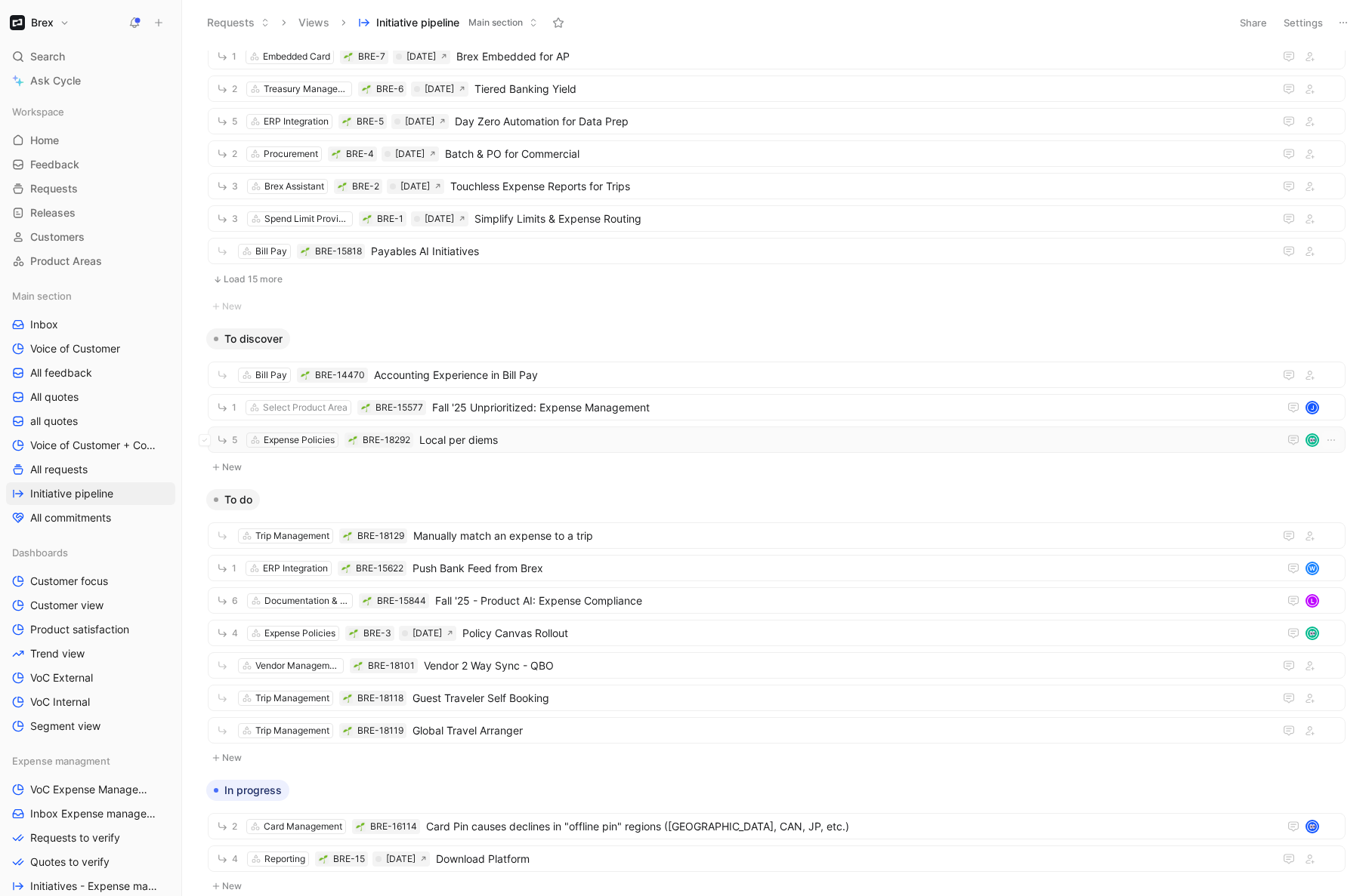
click at [513, 437] on span "Local per diems" at bounding box center [846, 440] width 853 height 18
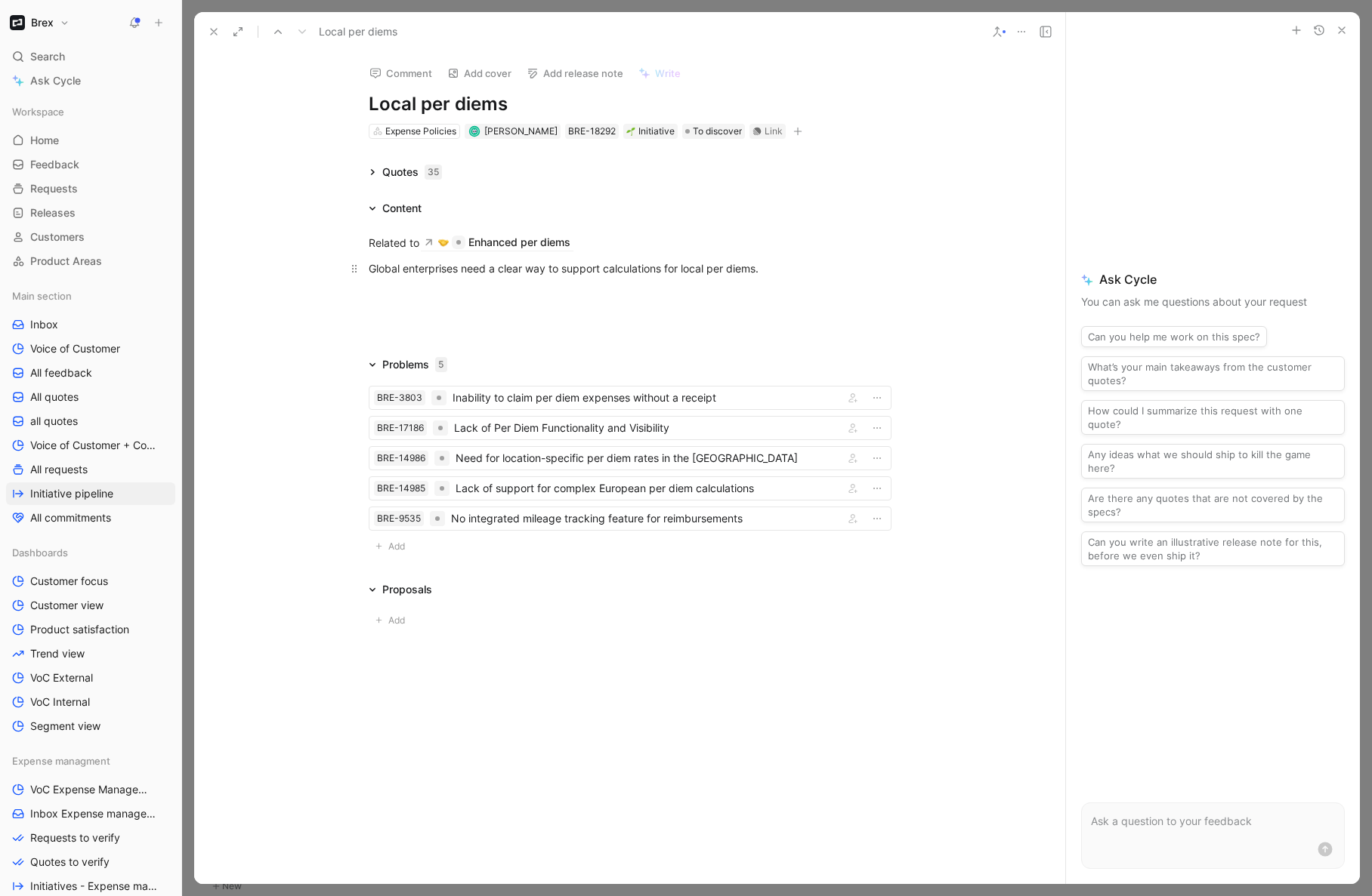
click at [784, 272] on div "Global enterprises need a clear way to support calculations for local per diems." at bounding box center [629, 269] width 523 height 16
click at [545, 279] on p "Global enterprises need a clear way to support calculations for local per diems." at bounding box center [629, 269] width 580 height 25
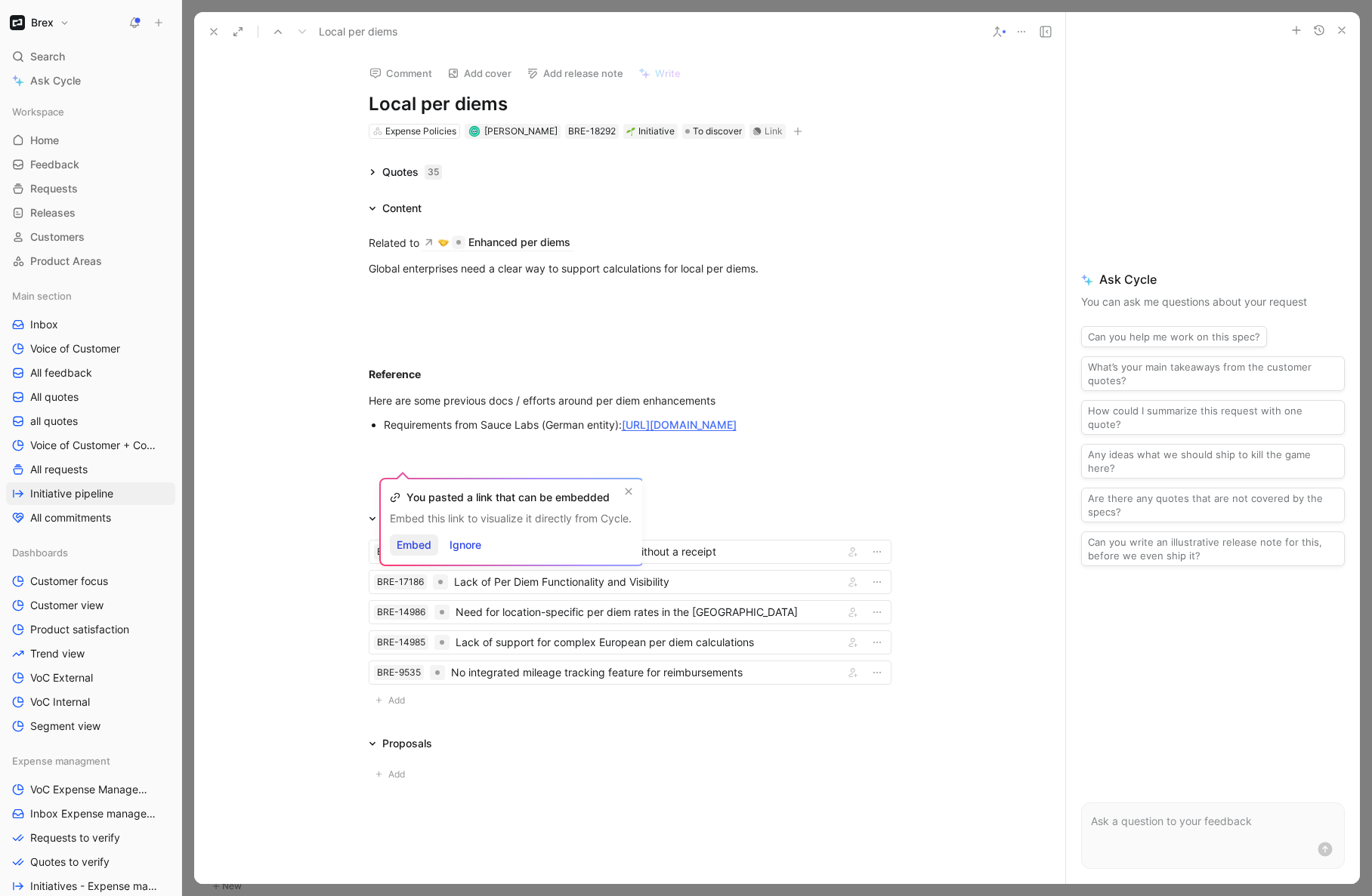
click at [419, 545] on span "Embed" at bounding box center [414, 545] width 35 height 18
click at [467, 546] on span "Ignore" at bounding box center [466, 545] width 32 height 18
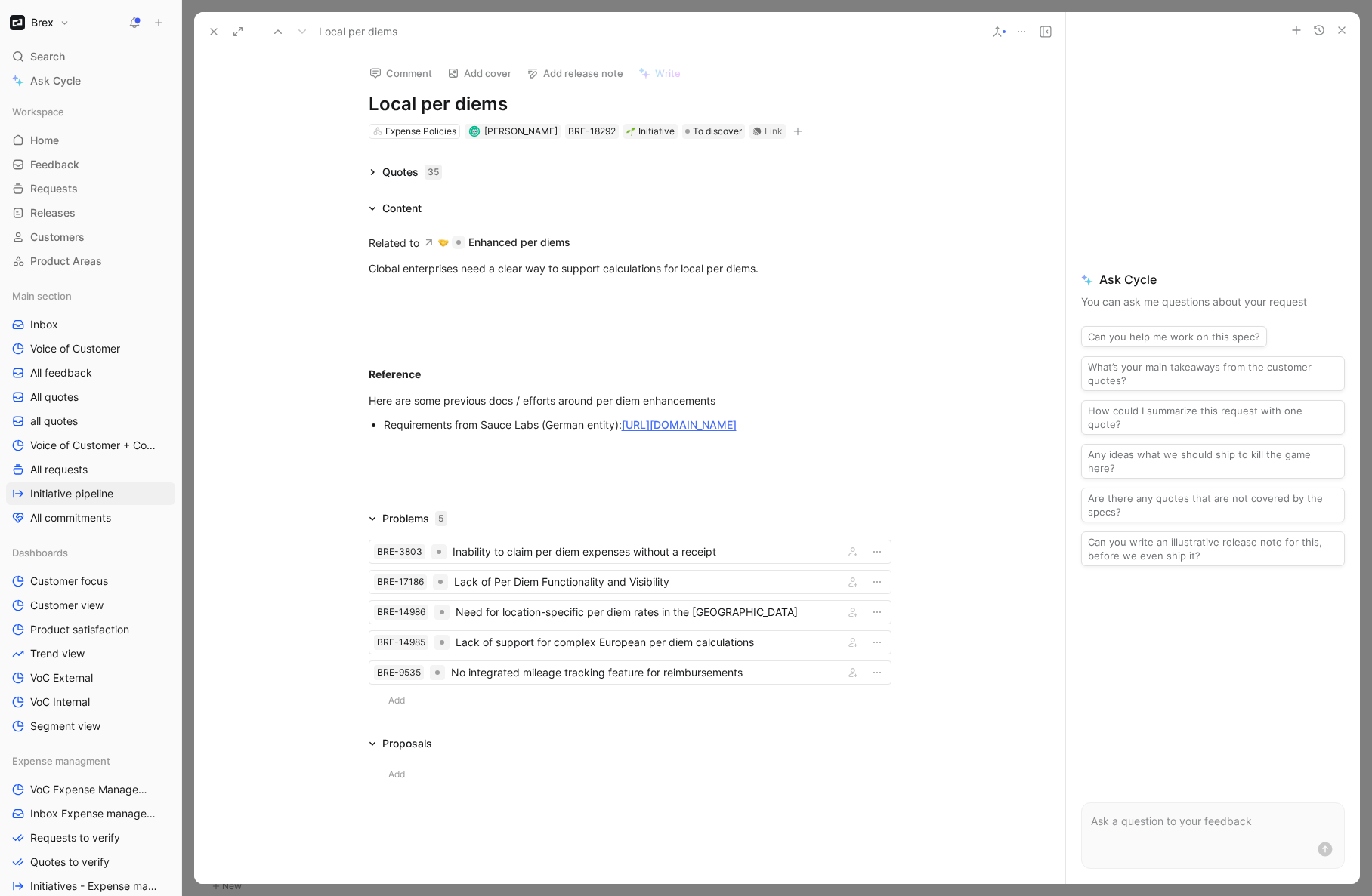
click at [622, 431] on link "https://docs.google.com/document/d/18ZGthhDHHv8dBMWFXmC0FSjKENB3zayKdmLgIABPmNQ…" at bounding box center [679, 424] width 114 height 13
click at [610, 435] on p "Requirements from Sauce Labs (German entity): https://docs.google.com/document/…" at bounding box center [637, 424] width 508 height 21
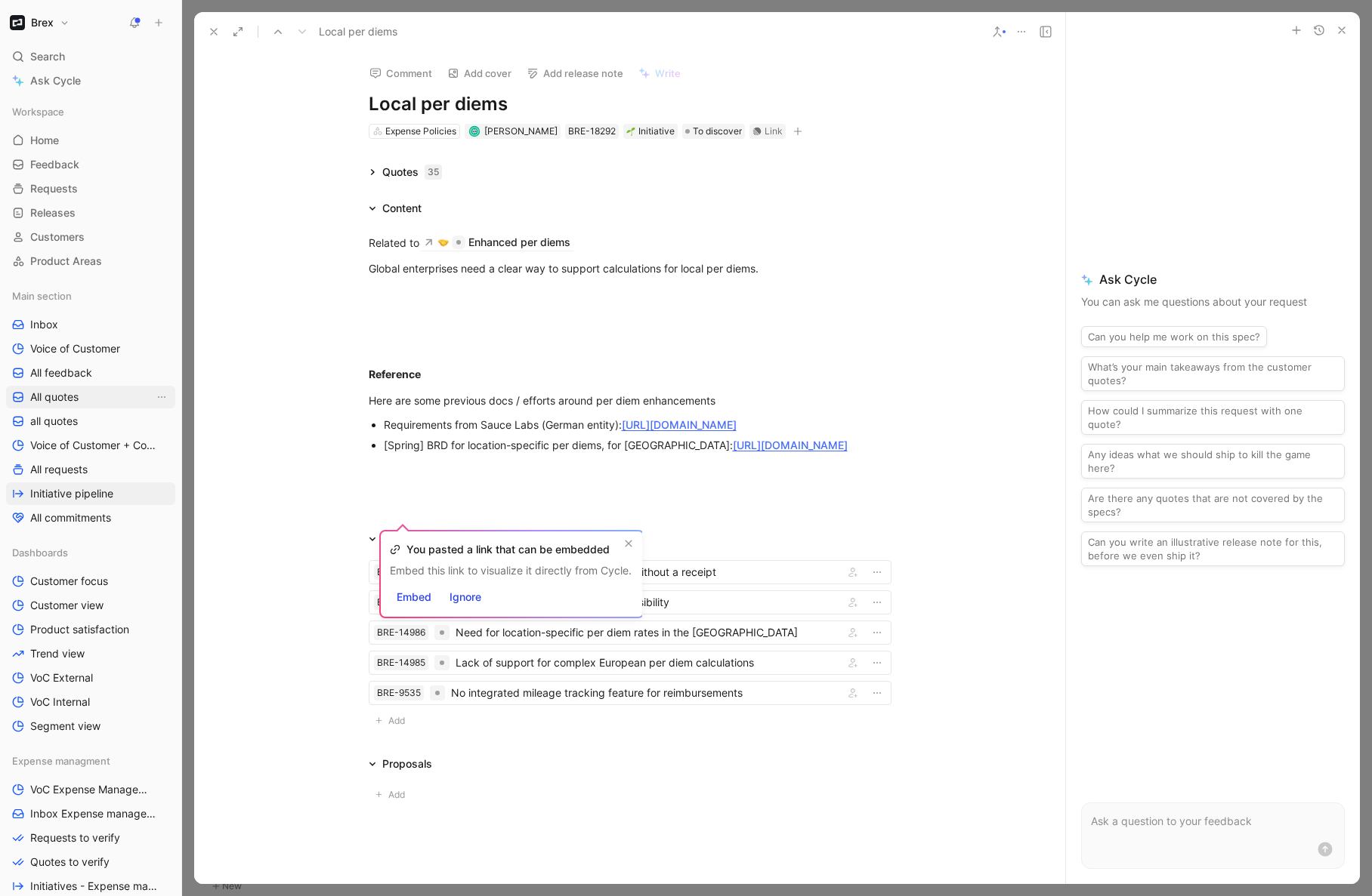
click at [390, 587] on button "Embed" at bounding box center [414, 598] width 48 height 21
click at [631, 540] on icon at bounding box center [628, 544] width 9 height 9
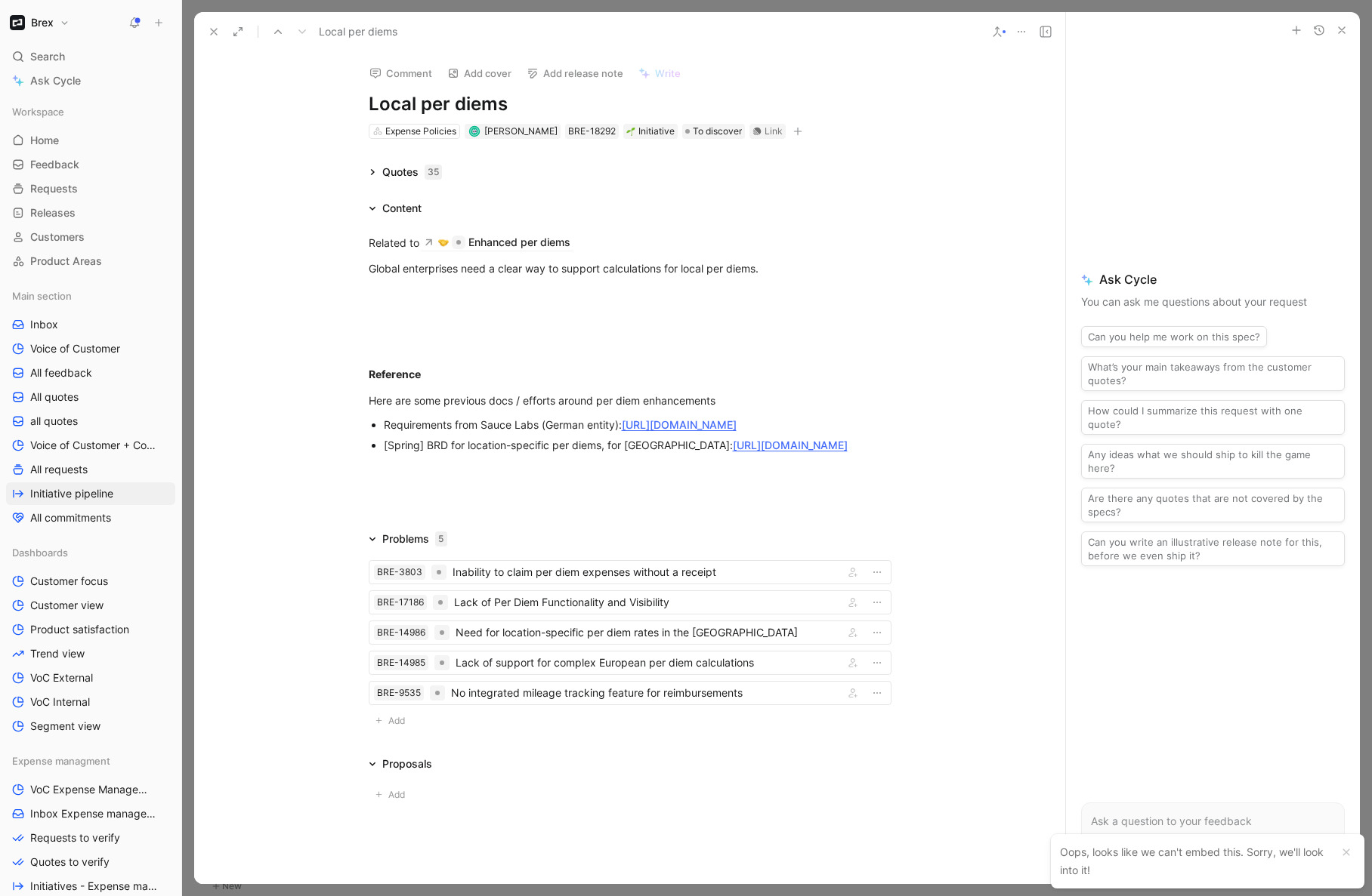
click at [703, 453] on div "[Spring] BRD for location-specific per diems, for US: https://docs.google.com/d…" at bounding box center [637, 445] width 508 height 16
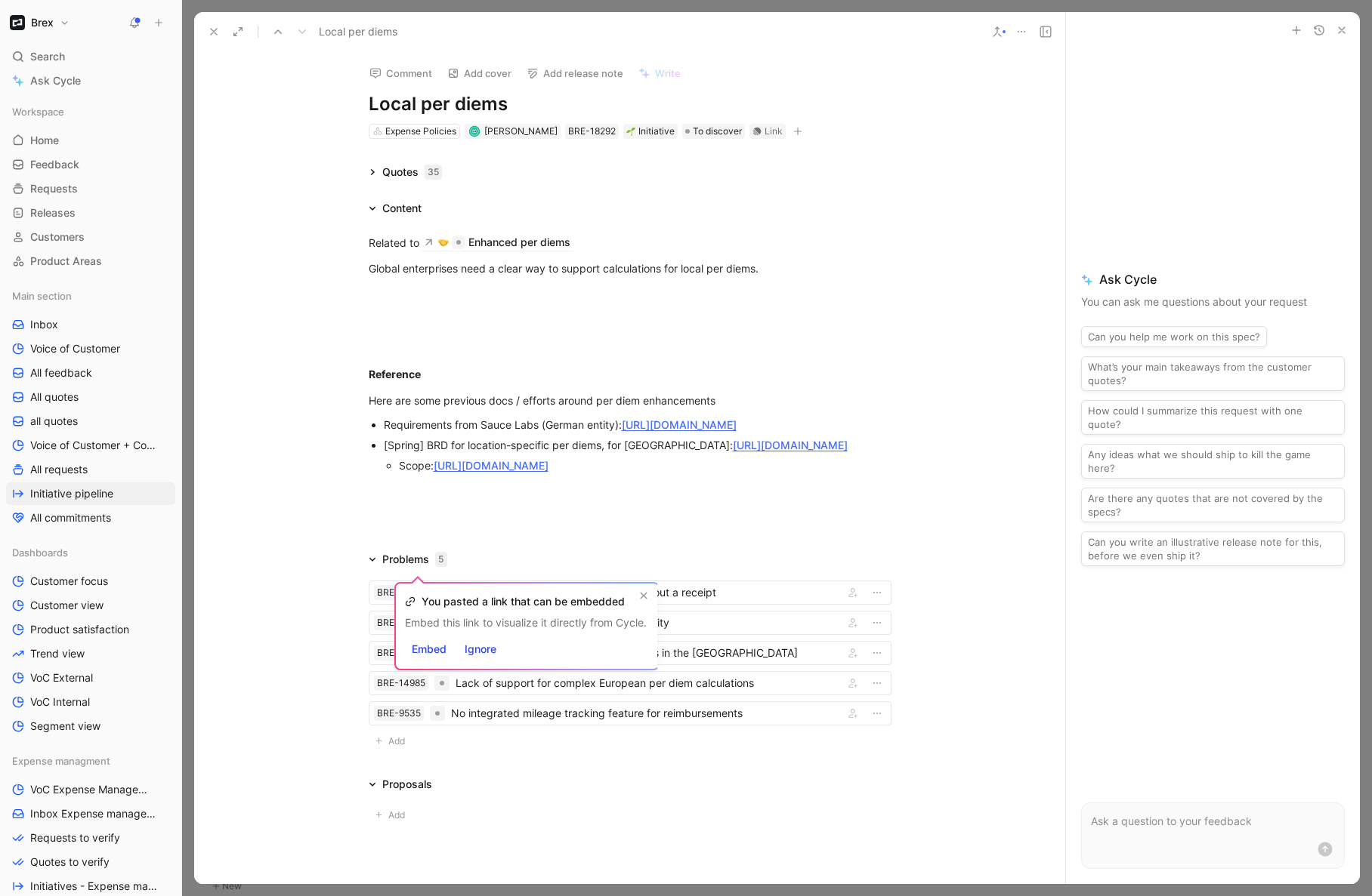
click at [647, 423] on div "Requirements from Sauce Labs (German entity): https://docs.google.com/document/…" at bounding box center [637, 425] width 508 height 16
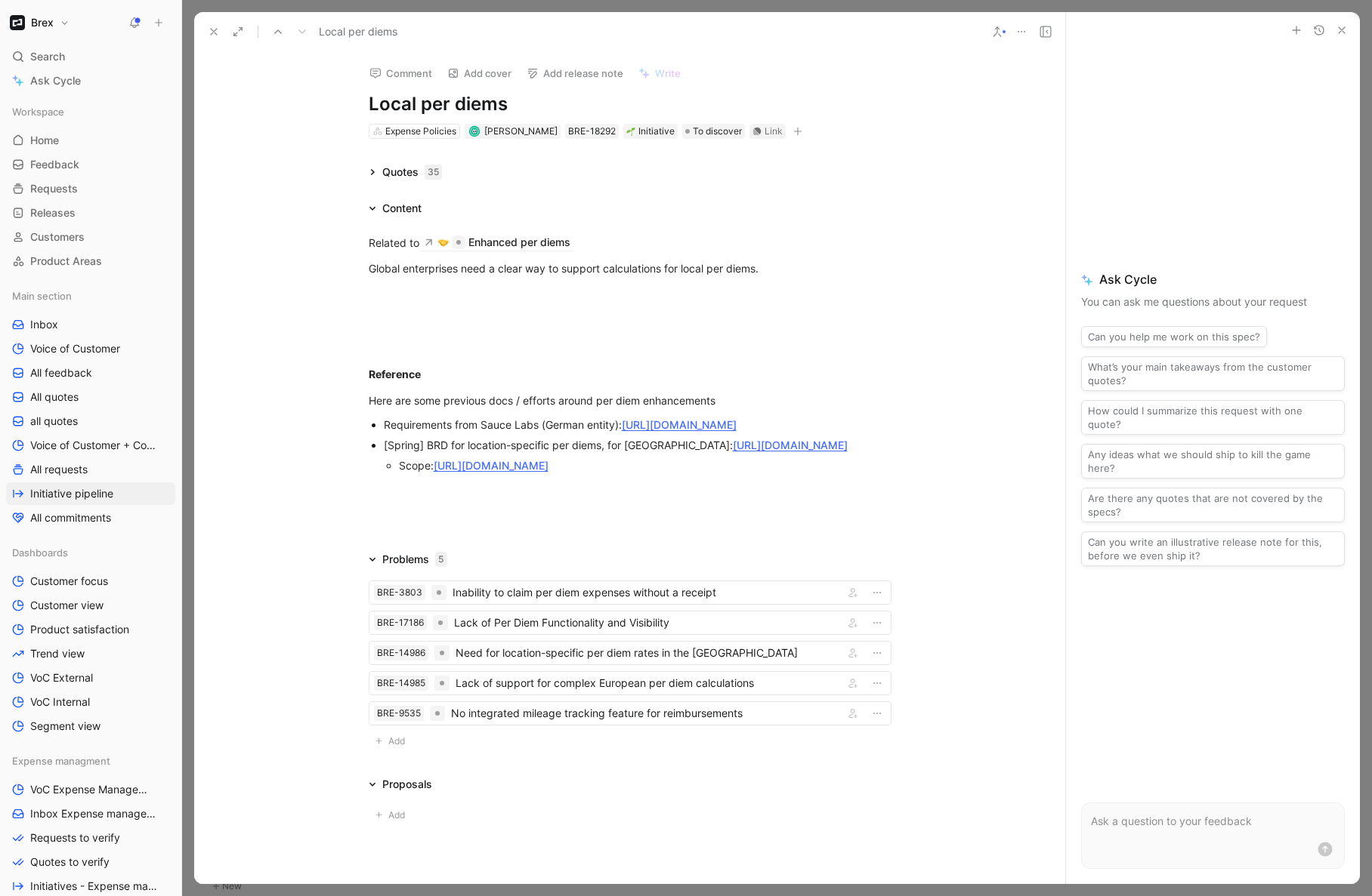
click at [647, 423] on div "Requirements from Sauce Labs (German entity): https://docs.google.com/document/…" at bounding box center [637, 425] width 508 height 16
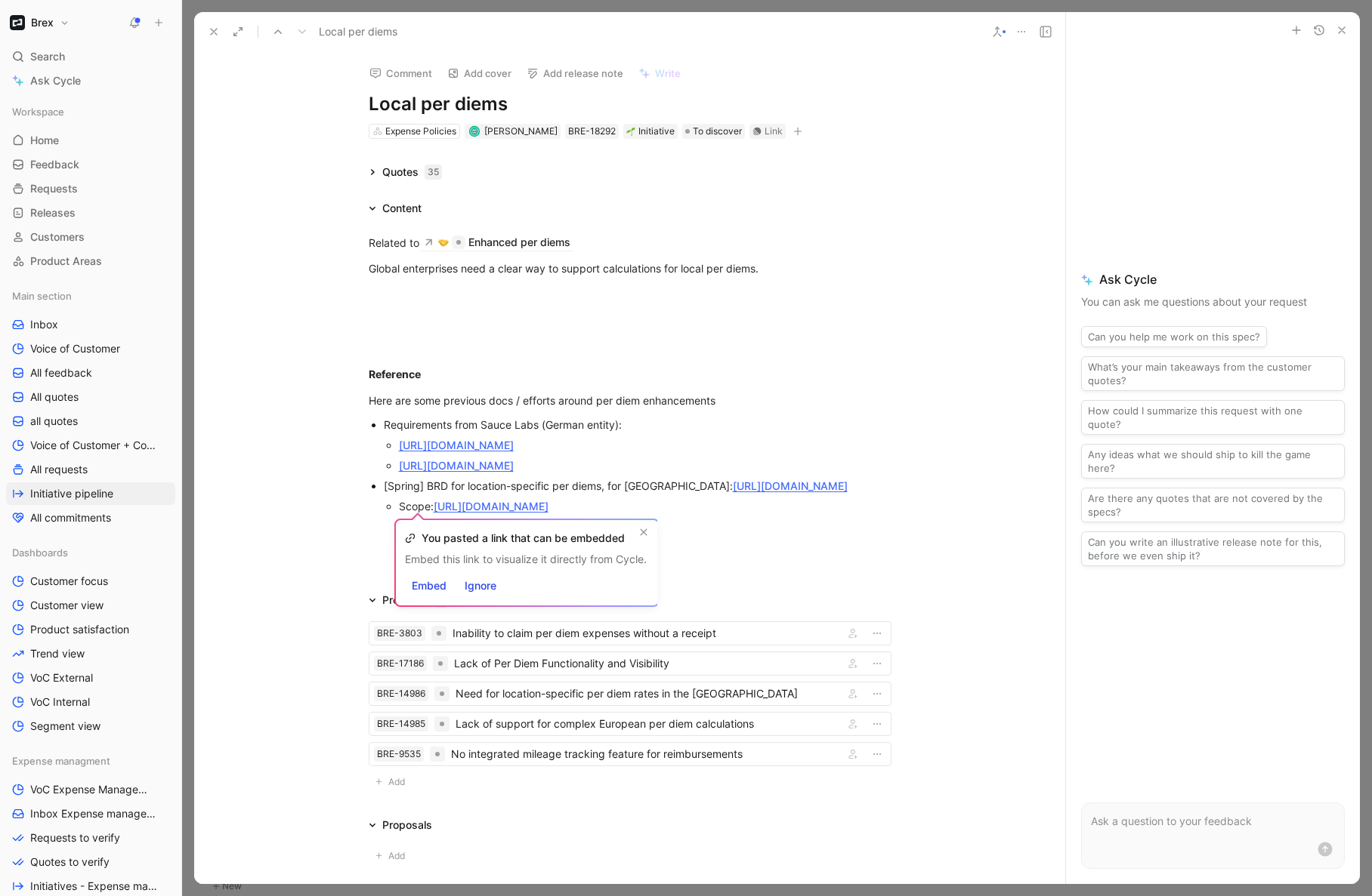
click at [383, 431] on div "Requirements from Sauce Labs (German entity):" at bounding box center [637, 425] width 508 height 16
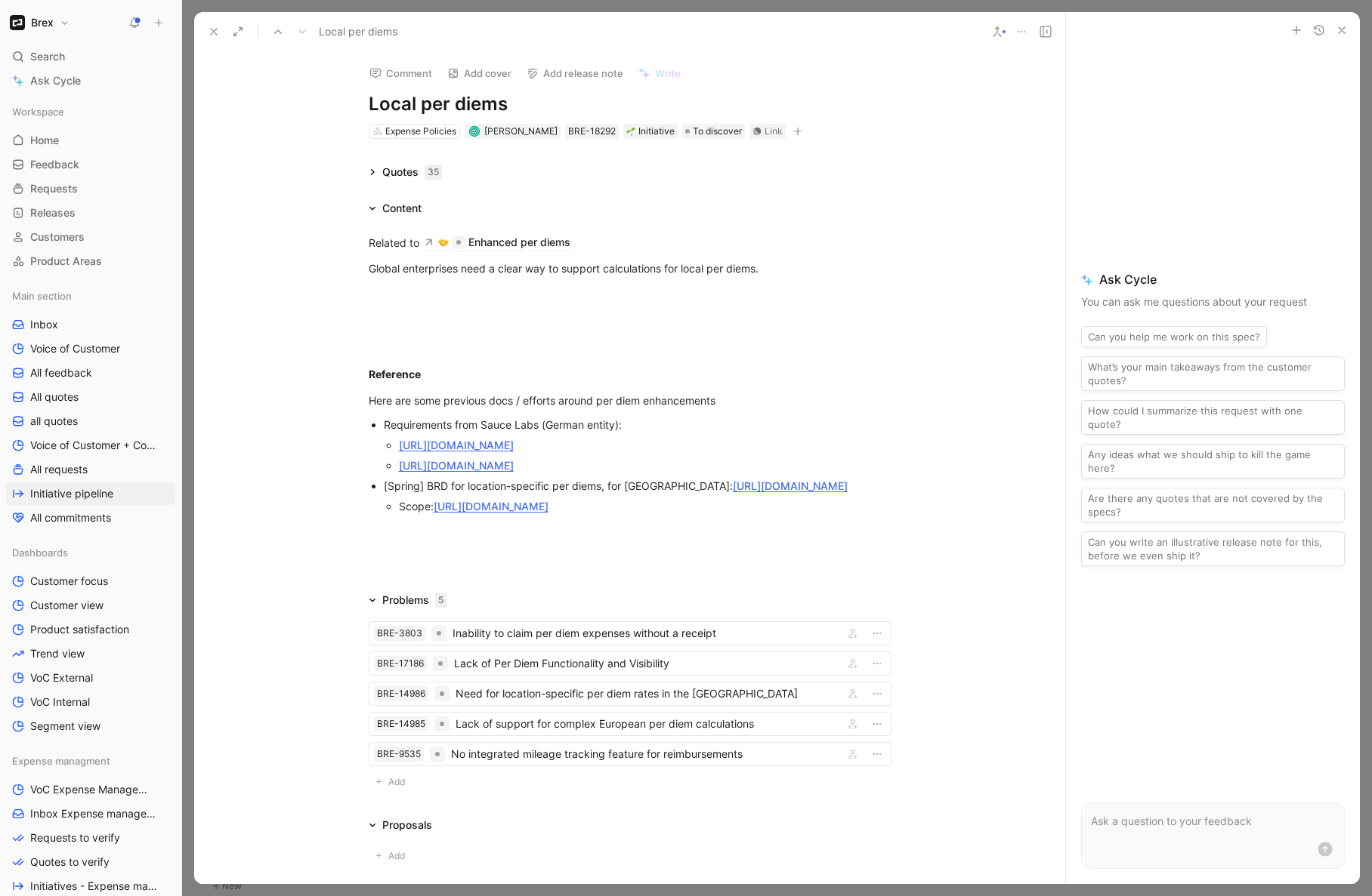
click at [383, 424] on div "Requirements from Sauce Labs (German entity):" at bounding box center [637, 425] width 508 height 16
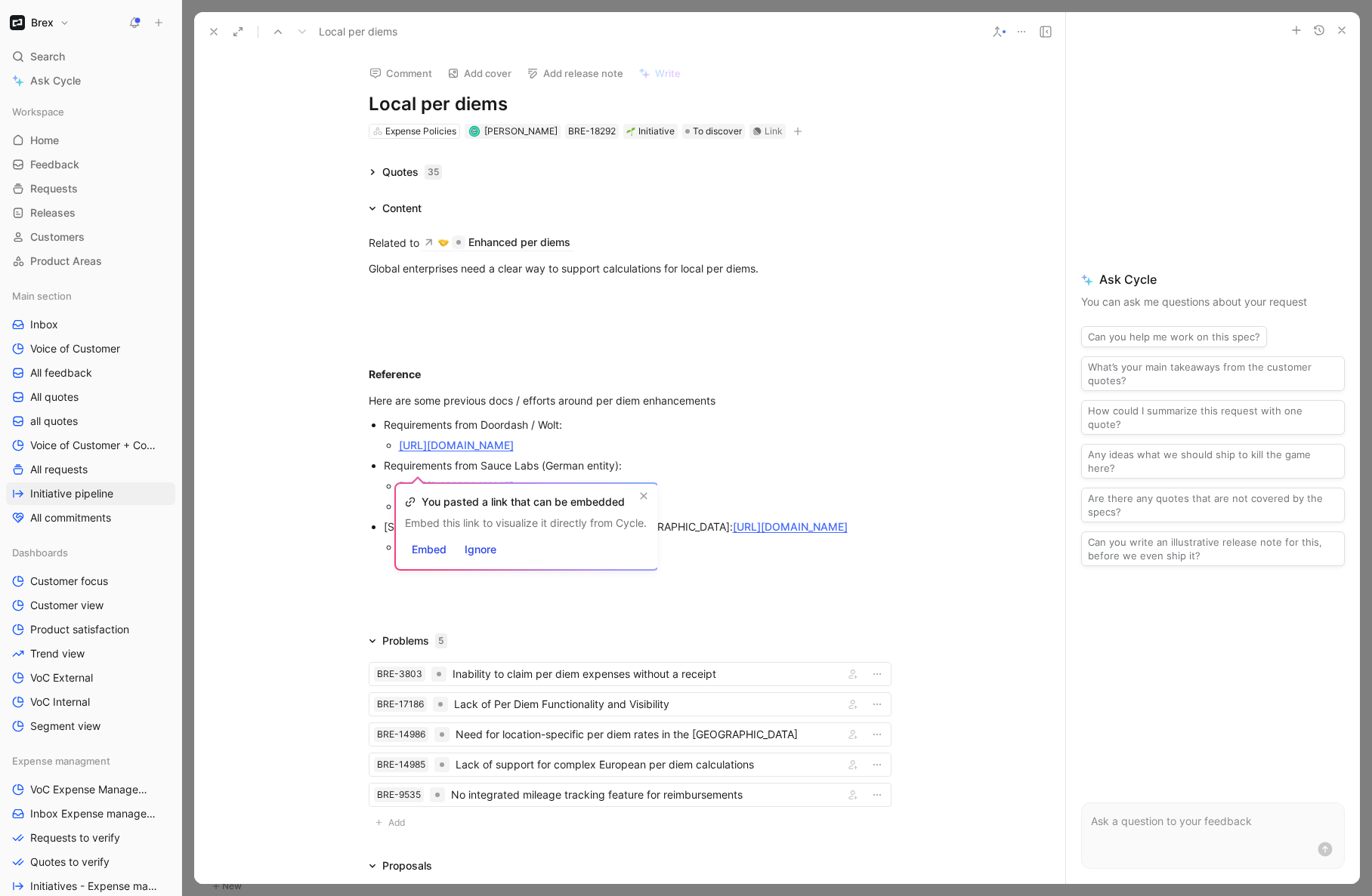
click at [476, 453] on div "https://docs.google.com/document/d/1E68PY2NuDnwGpHu7xH39b2ETd_4PyzhxgWCeV_7BaeA…" at bounding box center [644, 445] width 492 height 16
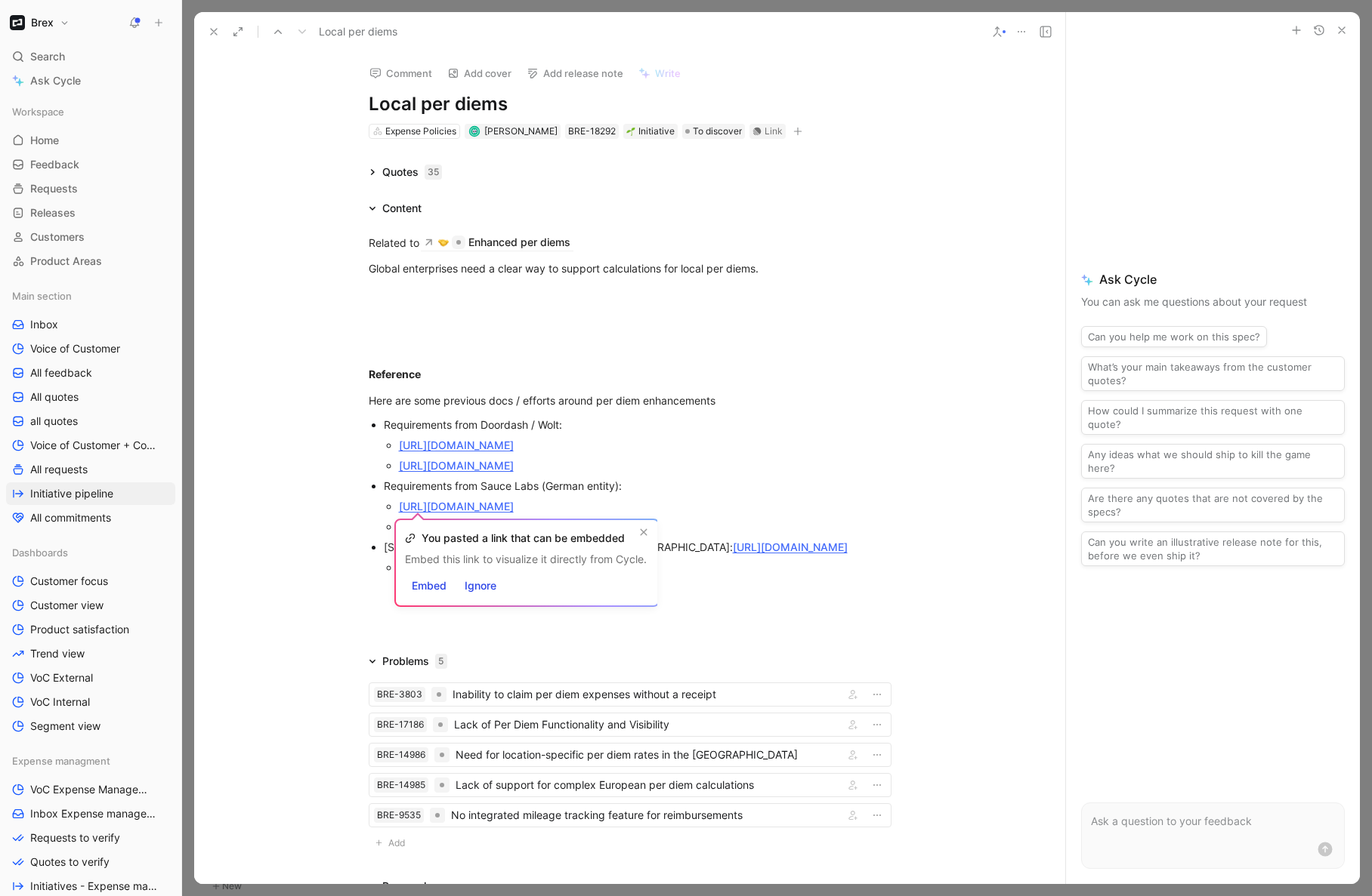
click at [300, 615] on div "Related to Enhanced per diems Global enterprises need a clear way to support ca…" at bounding box center [629, 416] width 871 height 399
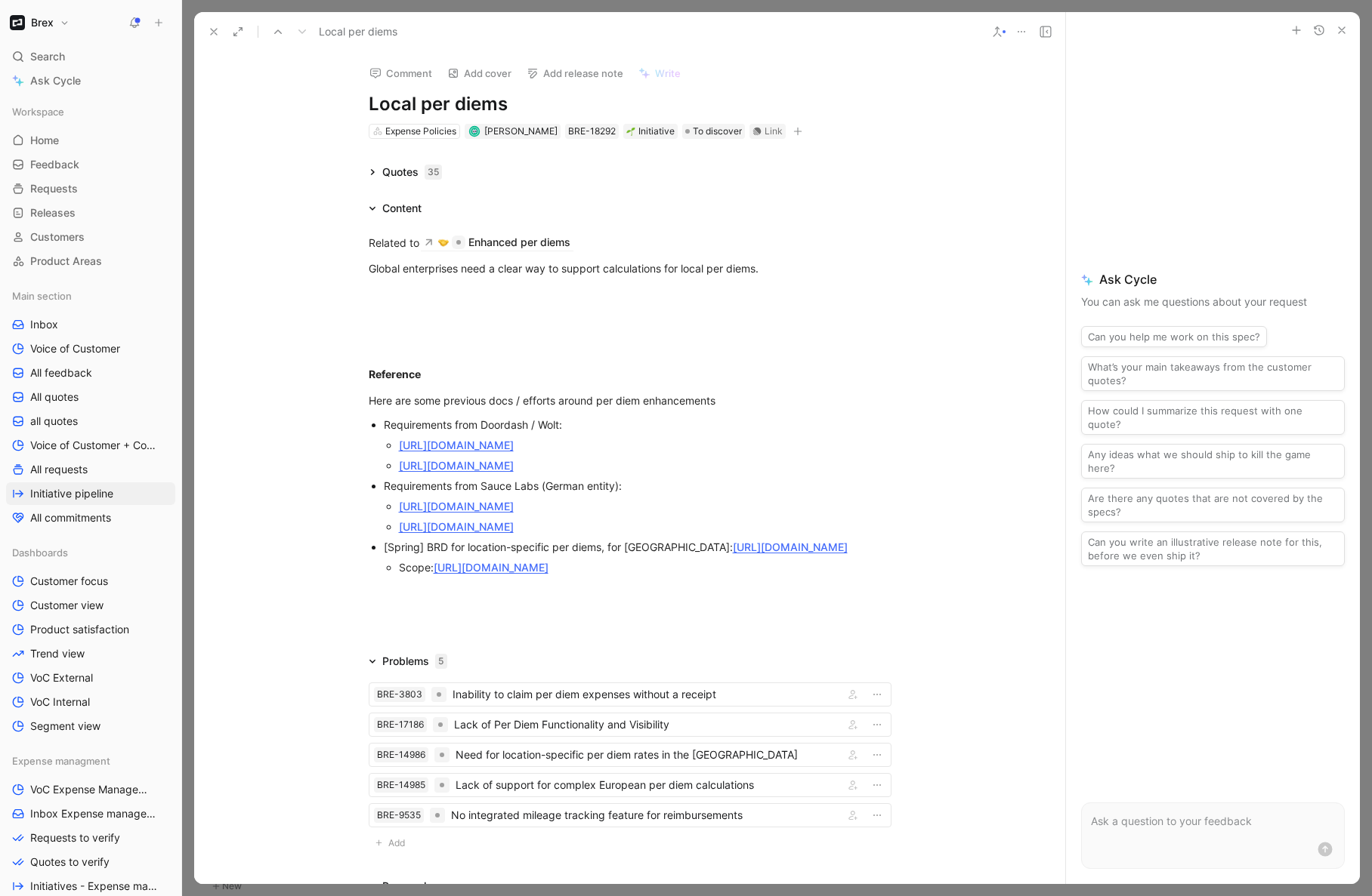
click at [399, 575] on div "Scope: https://docs.google.com/document/d/1ZD8jEkyasZbw2yyU_0R02mMk4JNjbO3dHWy_…" at bounding box center [644, 567] width 492 height 16
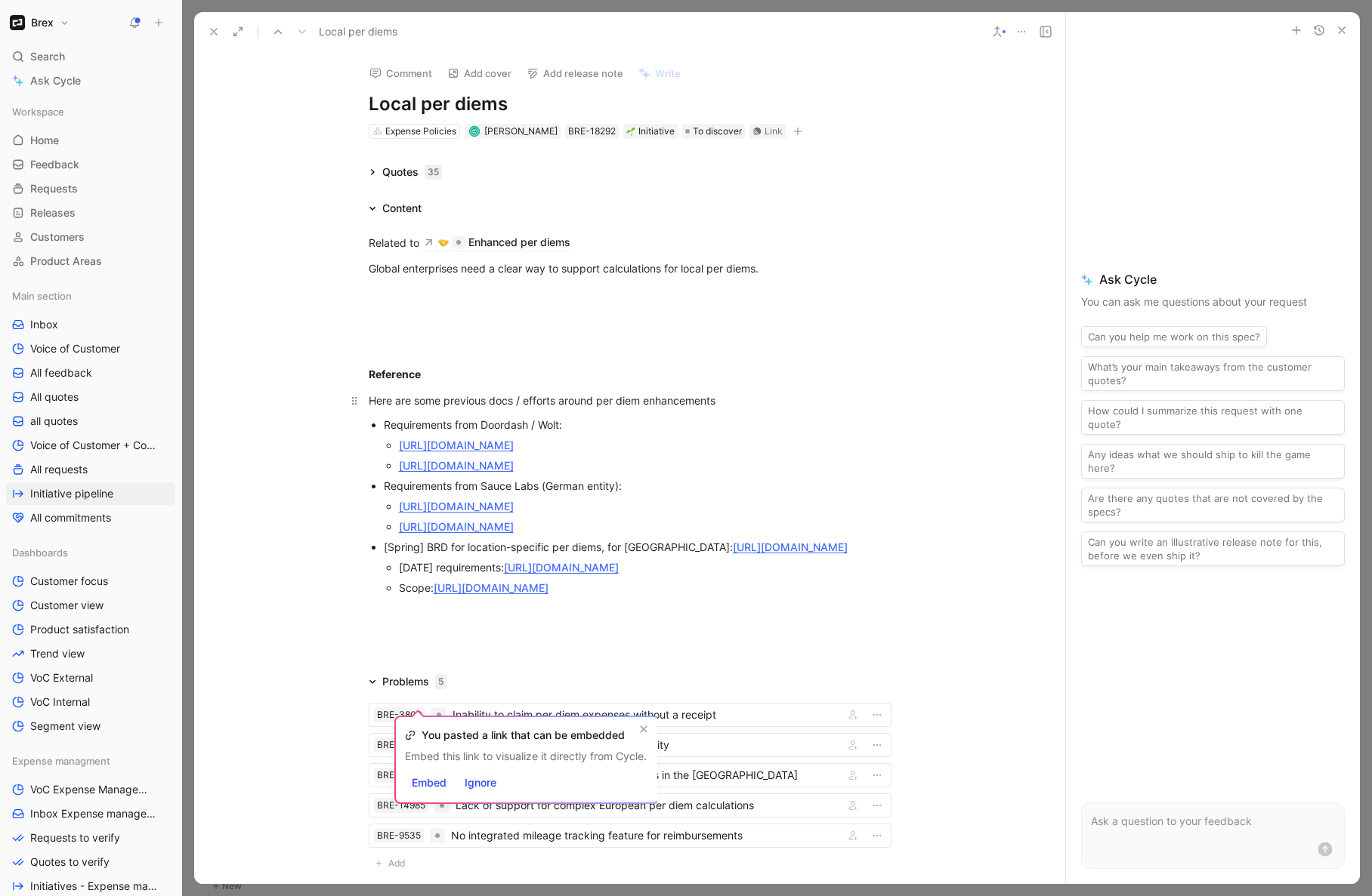
click at [399, 405] on div "Here are some previous docs / efforts around per diem enhancements" at bounding box center [629, 401] width 523 height 16
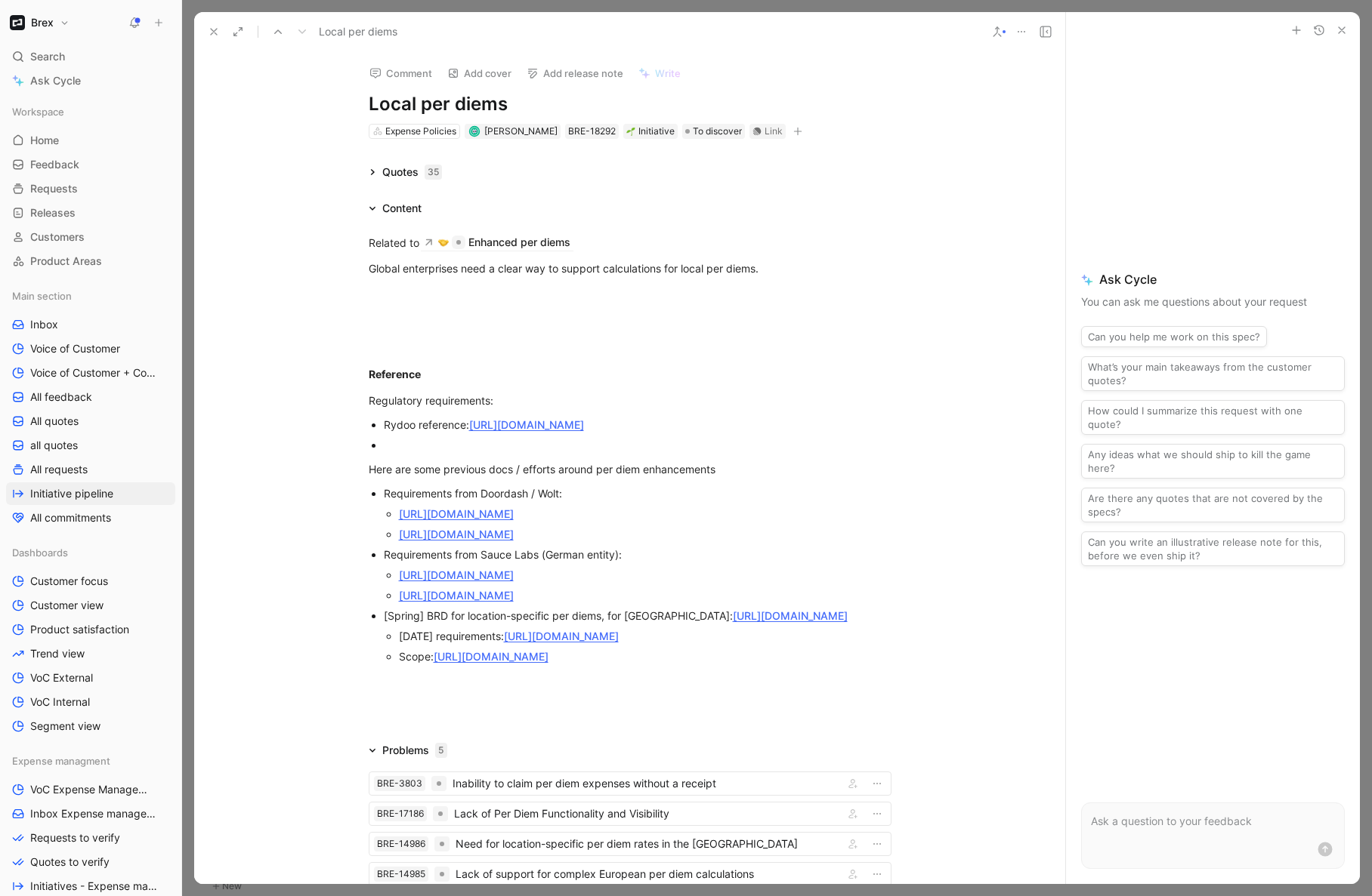
scroll to position [301, 0]
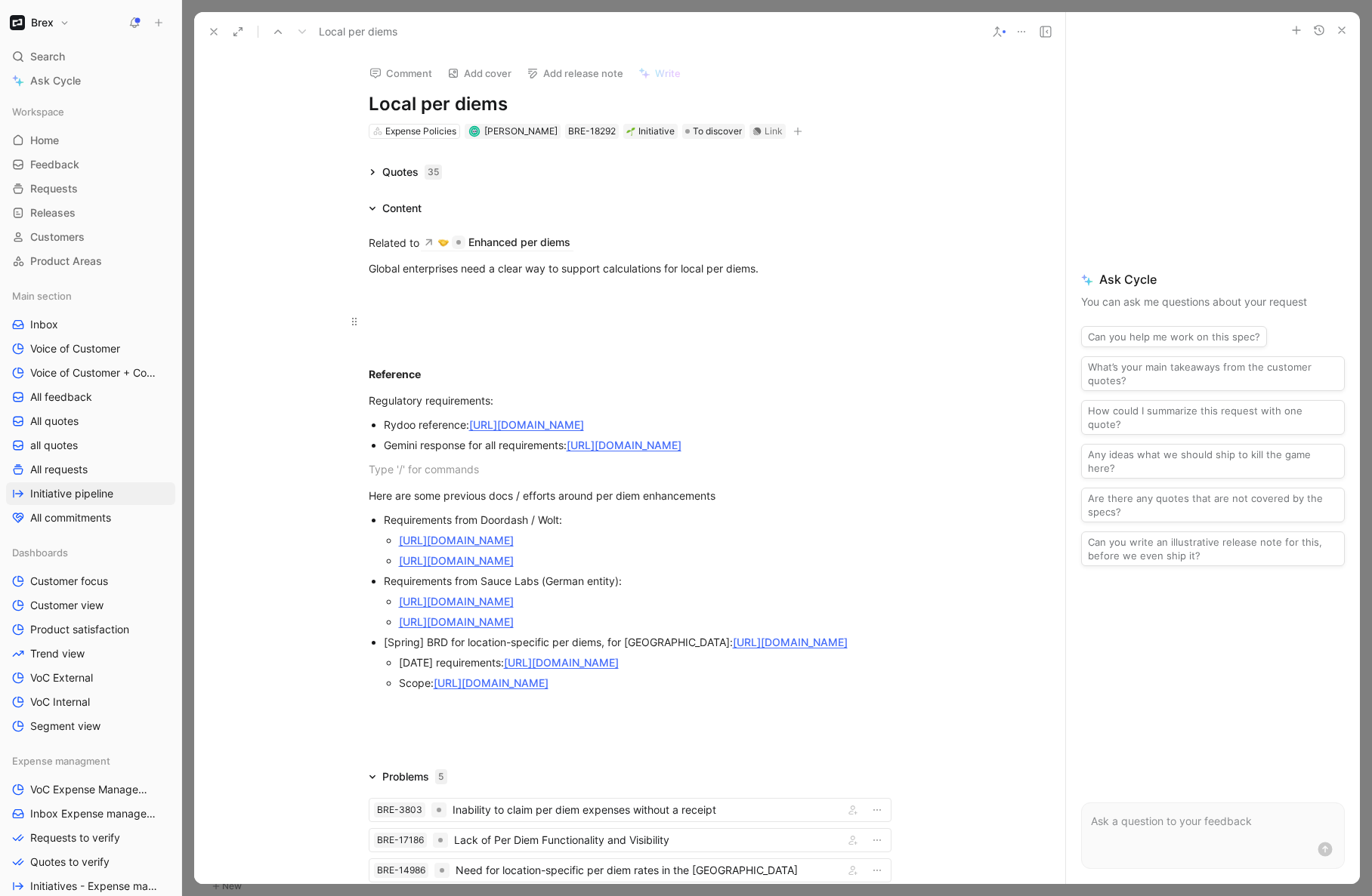
click at [521, 331] on p at bounding box center [629, 322] width 580 height 25
click at [480, 398] on div "Regulatory requirements:" at bounding box center [629, 401] width 523 height 16
click at [427, 292] on div at bounding box center [629, 295] width 523 height 16
click at [781, 271] on div "Global enterprises need a clear way to support calculations for local per diems." at bounding box center [629, 269] width 523 height 16
click at [368, 403] on div "Regulatory requirements:" at bounding box center [629, 401] width 523 height 16
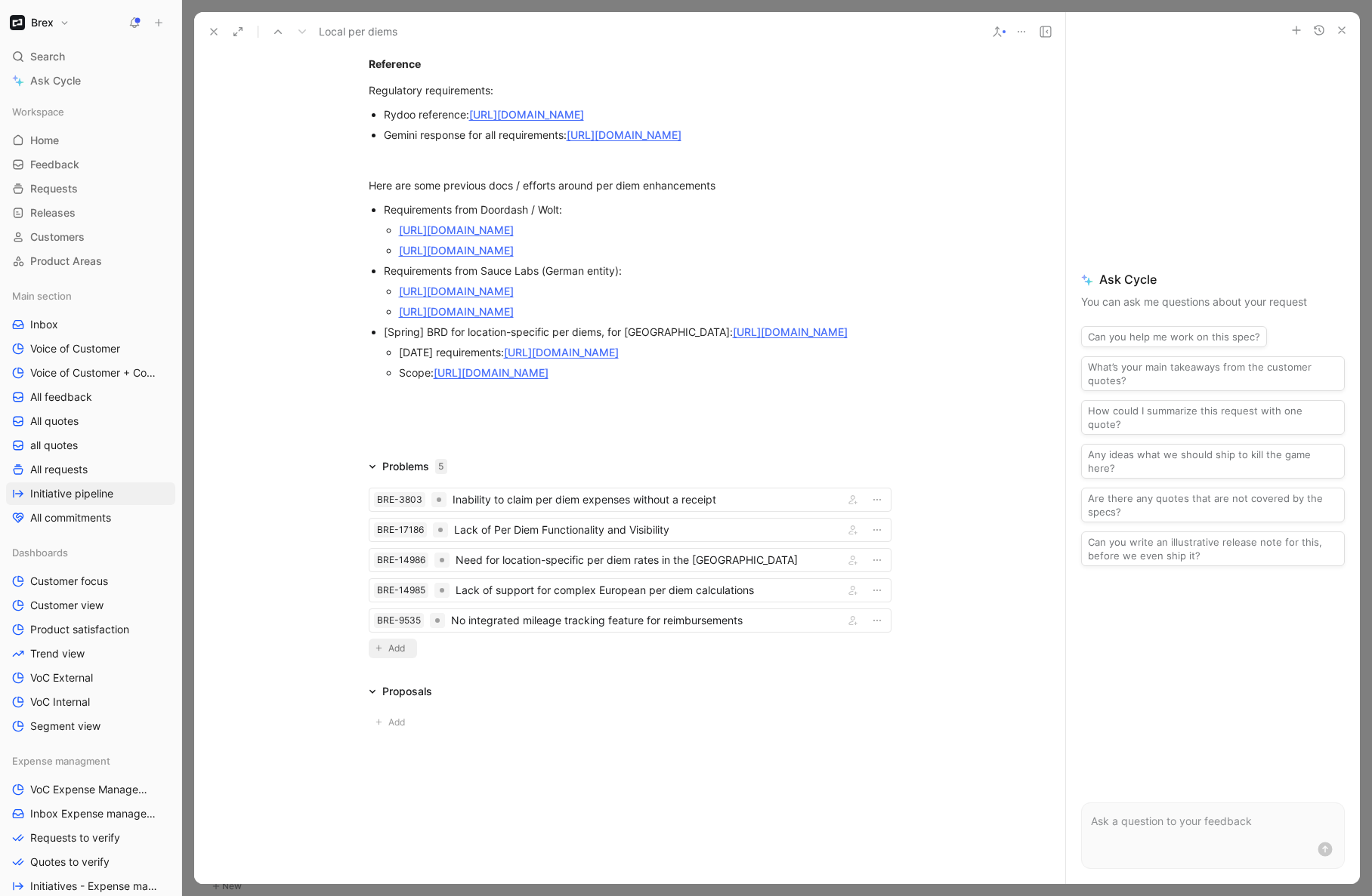
scroll to position [500, 0]
click at [392, 650] on span "Add" at bounding box center [399, 649] width 21 height 15
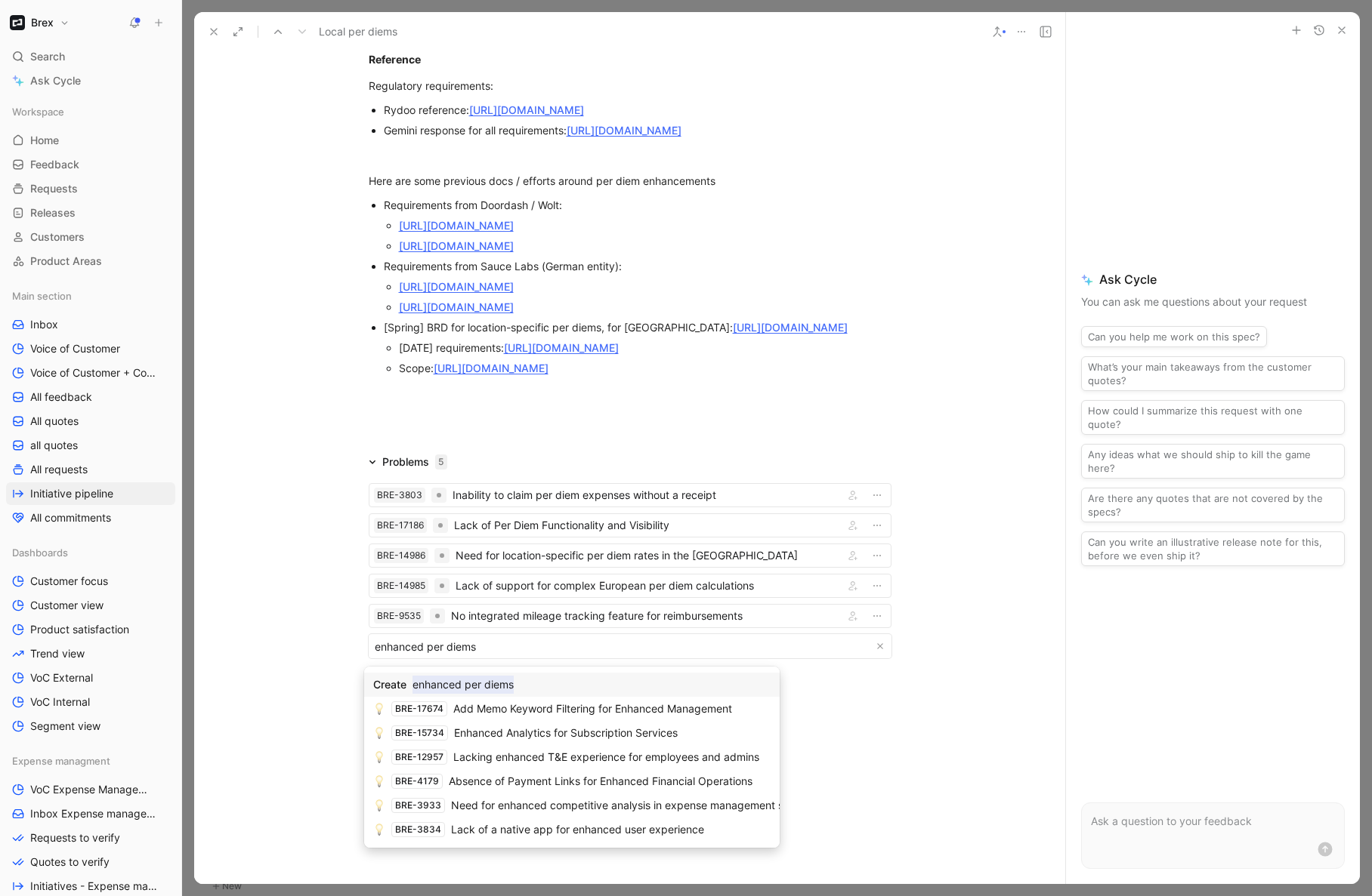
type input "enhanced per diems"
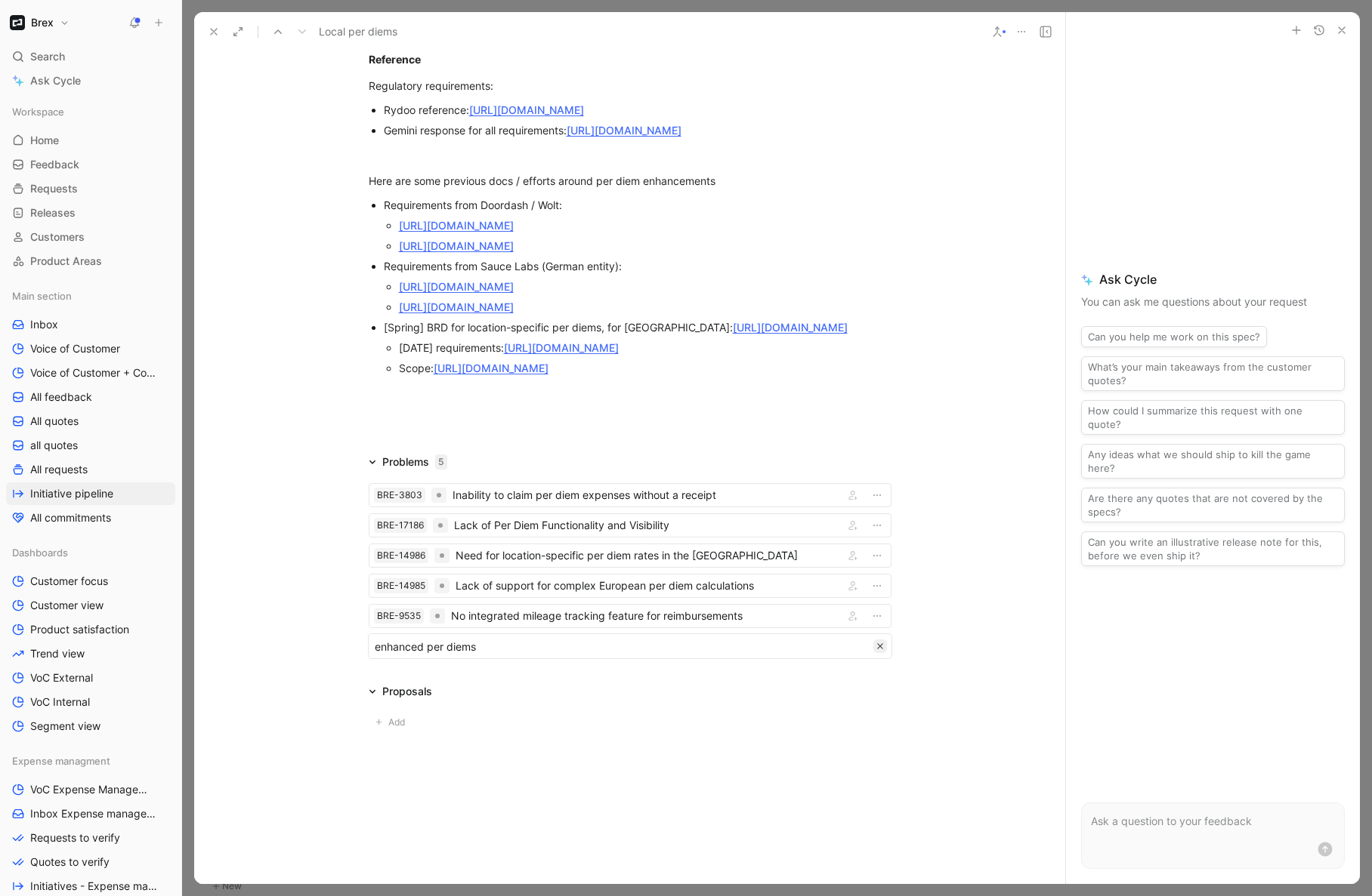
click at [878, 650] on icon "button" at bounding box center [880, 646] width 7 height 7
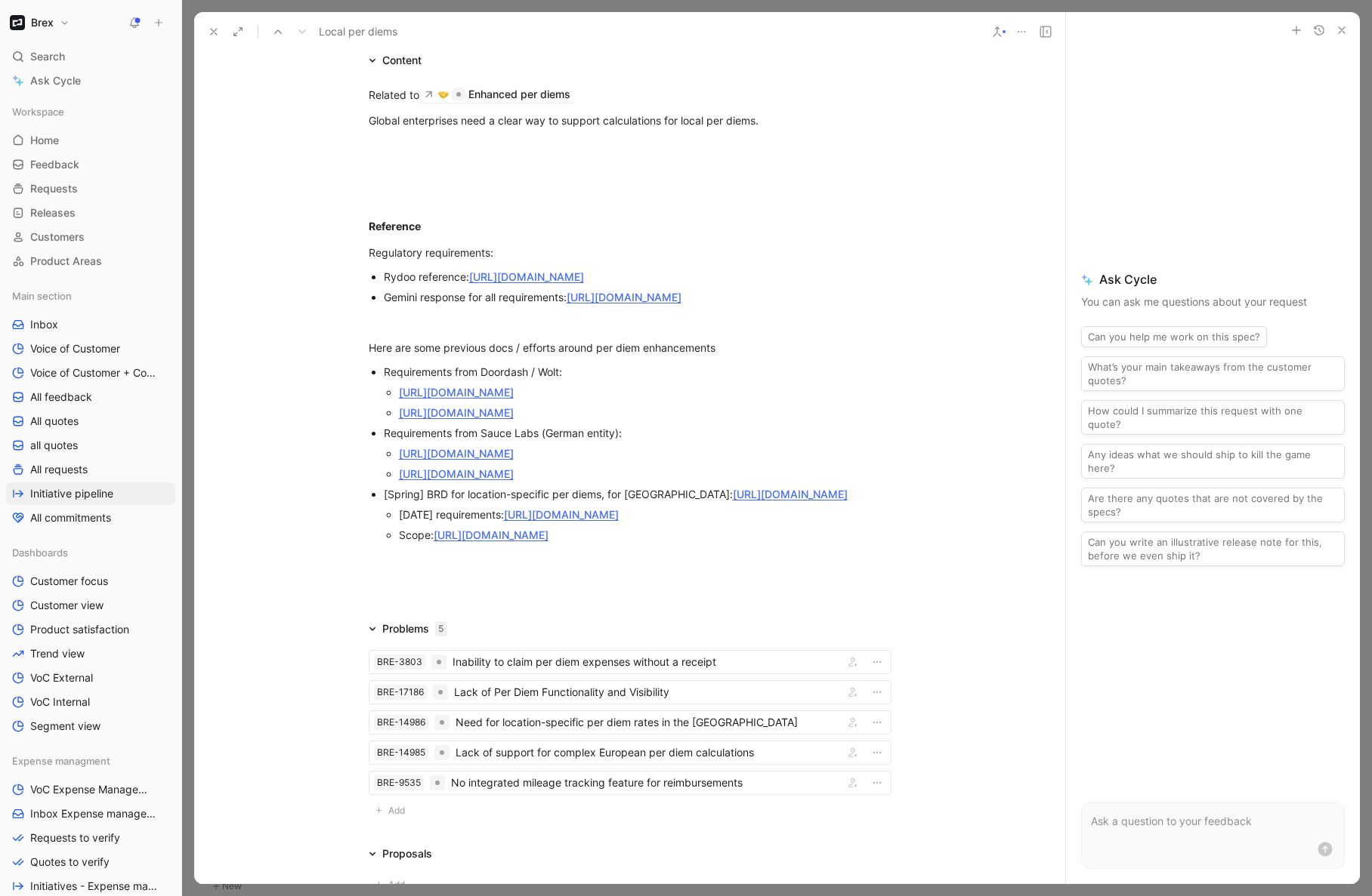
scroll to position [0, 0]
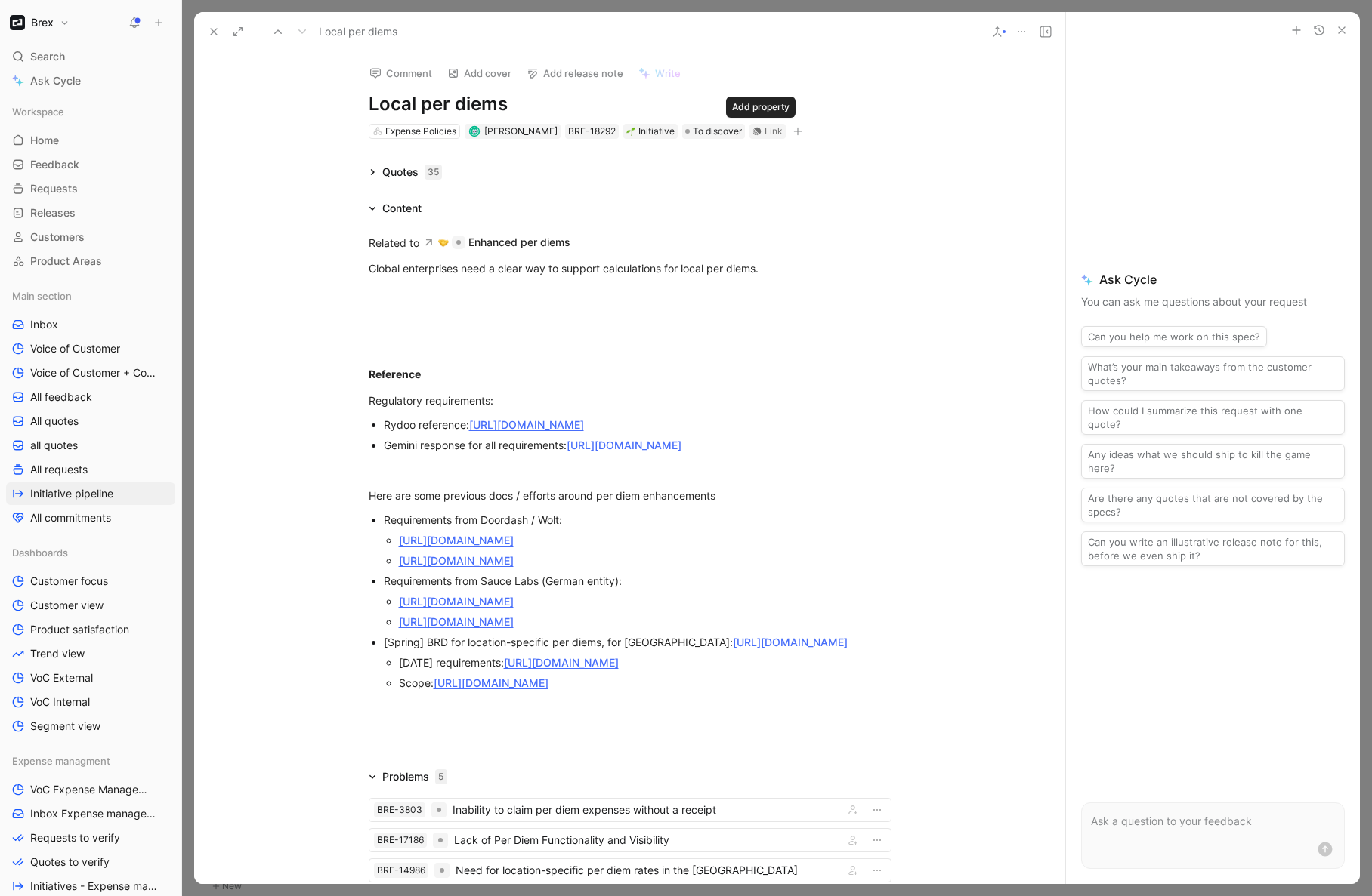
click at [794, 131] on icon "button" at bounding box center [798, 131] width 9 height 9
click at [444, 287] on div at bounding box center [629, 295] width 523 height 16
click at [387, 241] on div "Related to Enhanced per diems" at bounding box center [629, 242] width 523 height 17
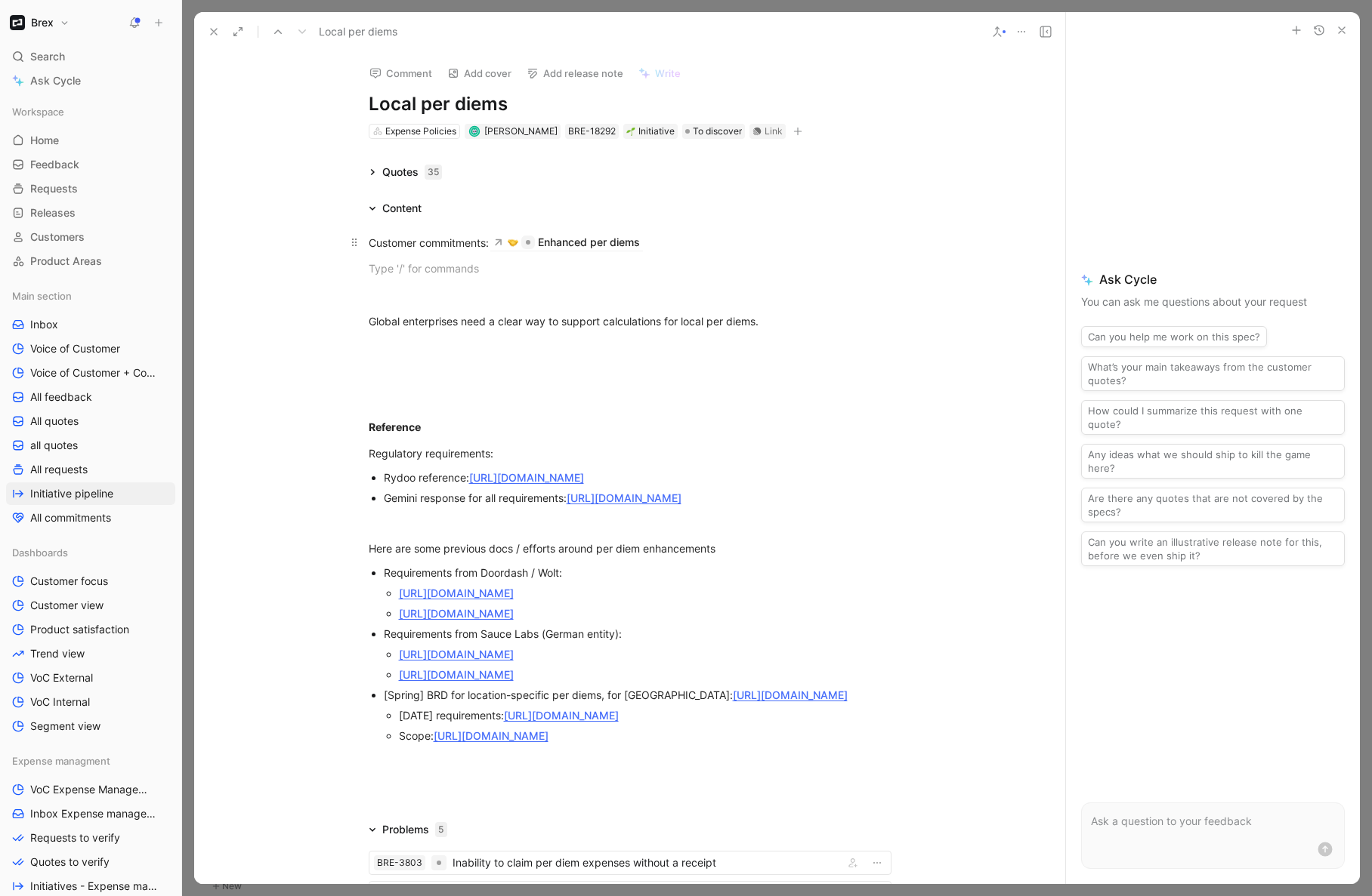
click at [415, 244] on div "Customer commitments: Enhanced per diems" at bounding box center [629, 242] width 523 height 17
copy div "Customer commitments: Enhanced per diems"
click at [452, 432] on div "Reference" at bounding box center [629, 427] width 523 height 16
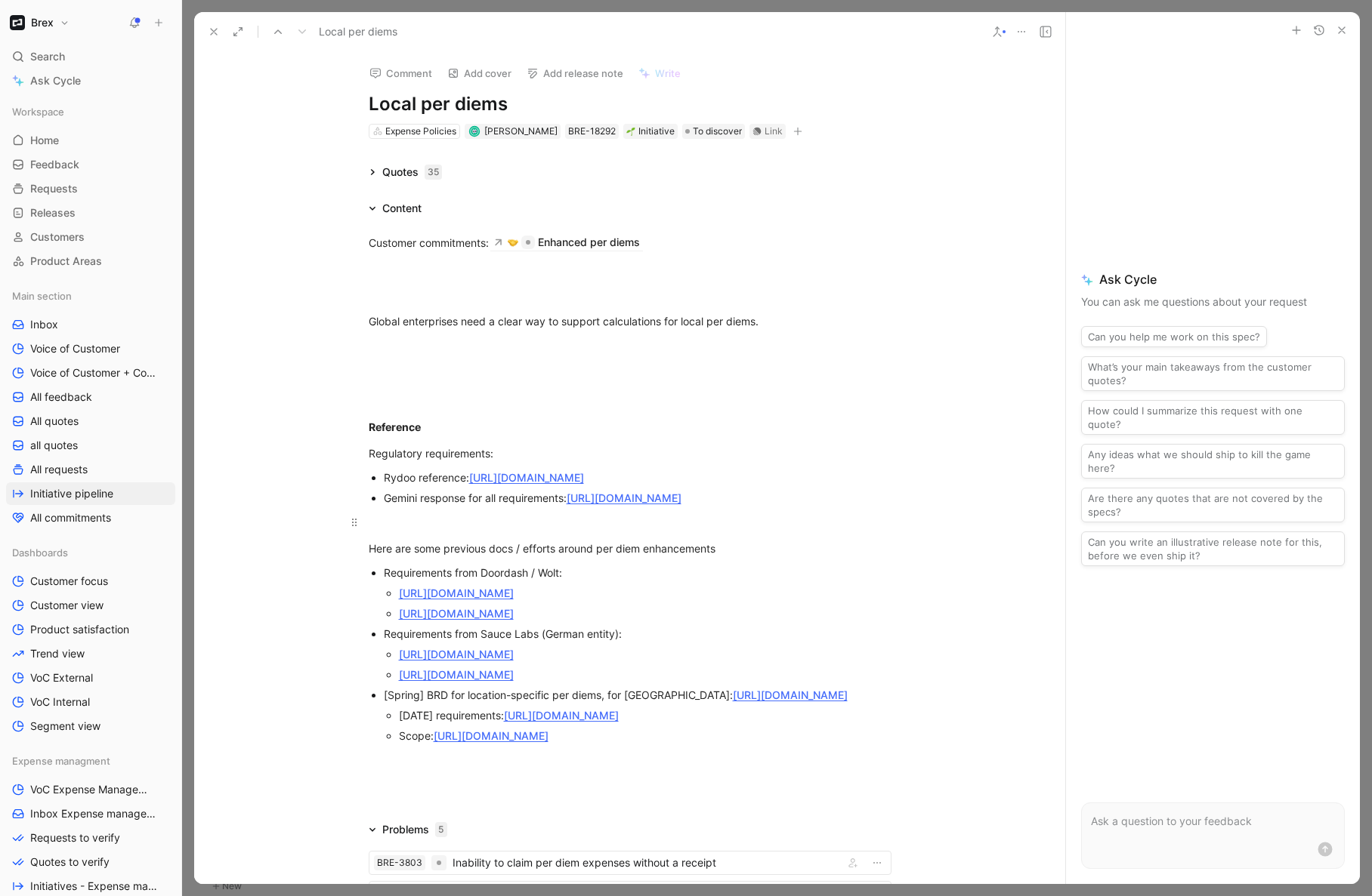
click at [394, 530] on div at bounding box center [629, 523] width 523 height 16
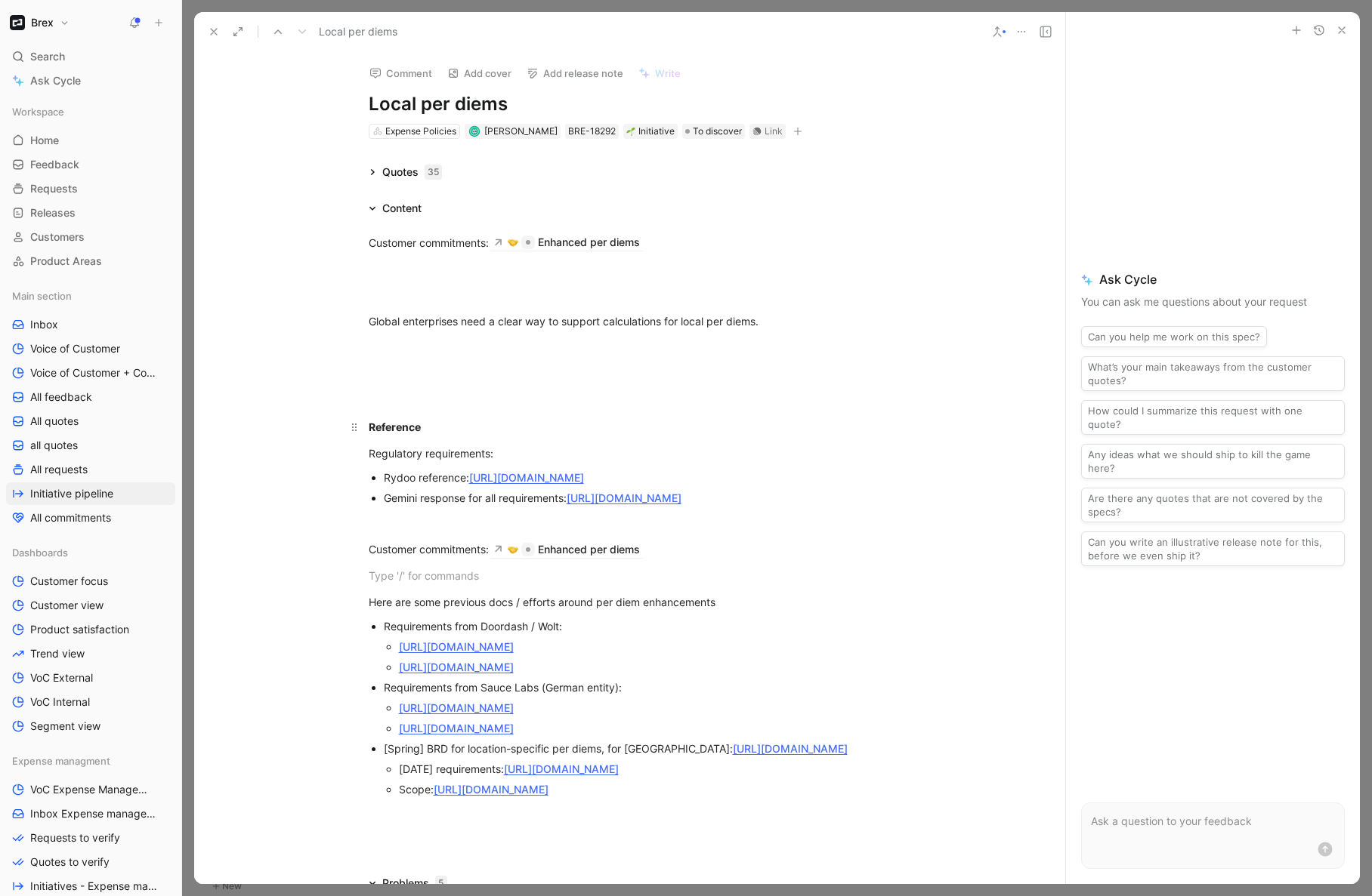
click at [391, 427] on strong "Reference" at bounding box center [394, 427] width 52 height 13
click at [300, 219] on icon "button" at bounding box center [299, 214] width 13 height 13
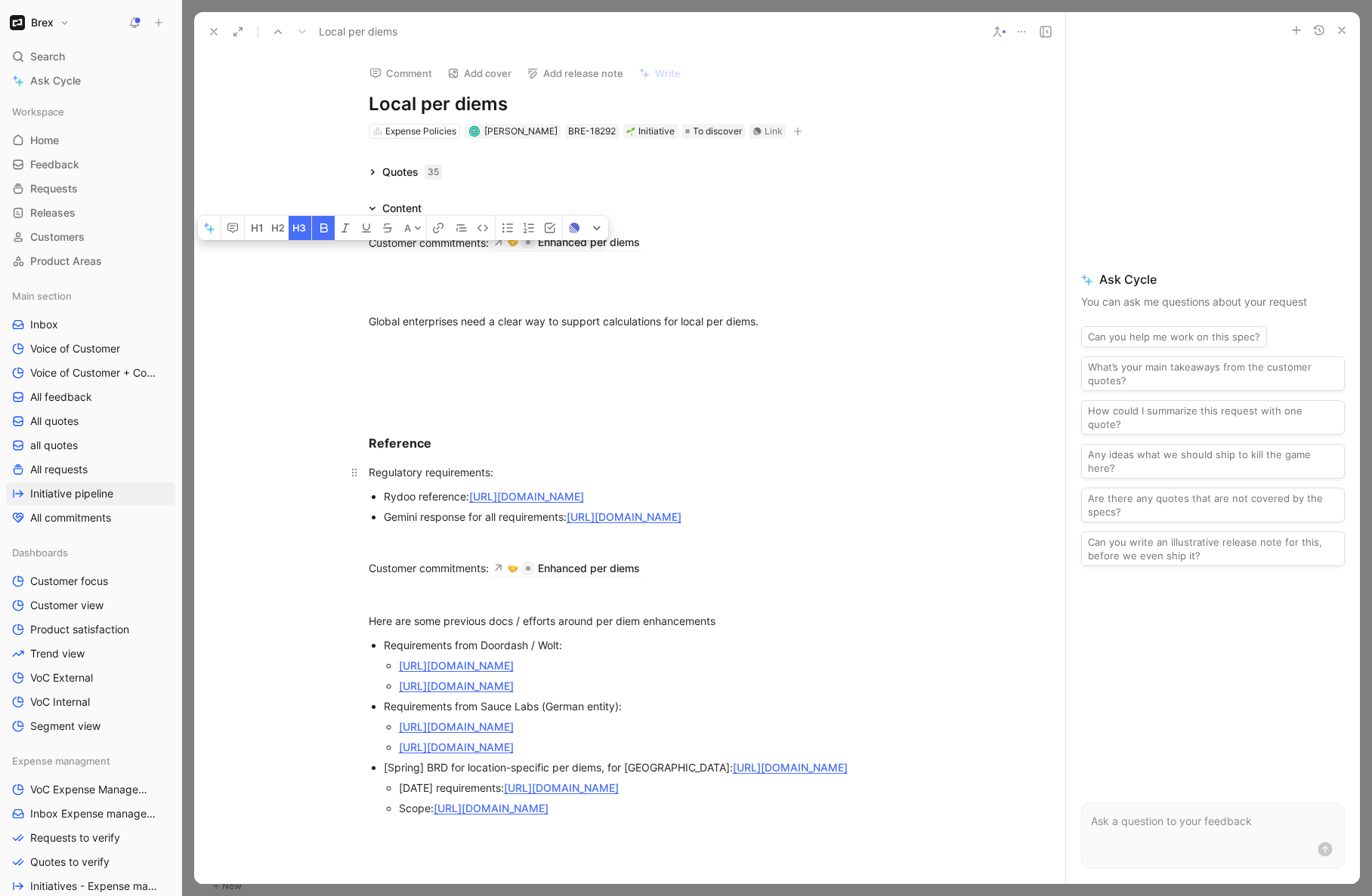
click at [394, 473] on div "Regulatory requirements:" at bounding box center [629, 473] width 523 height 16
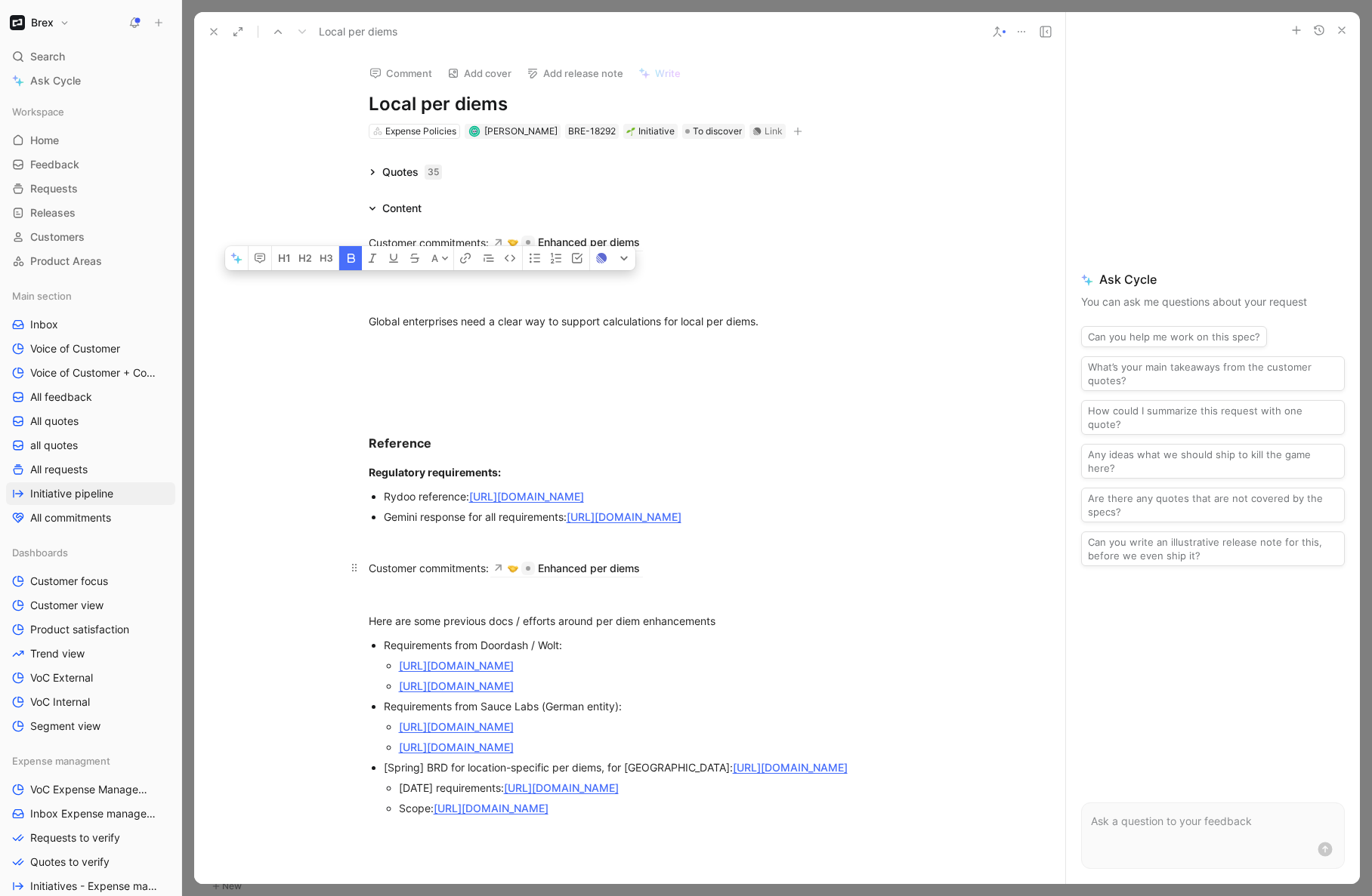
click at [486, 576] on div "Customer commitments: Enhanced per diems" at bounding box center [629, 567] width 523 height 17
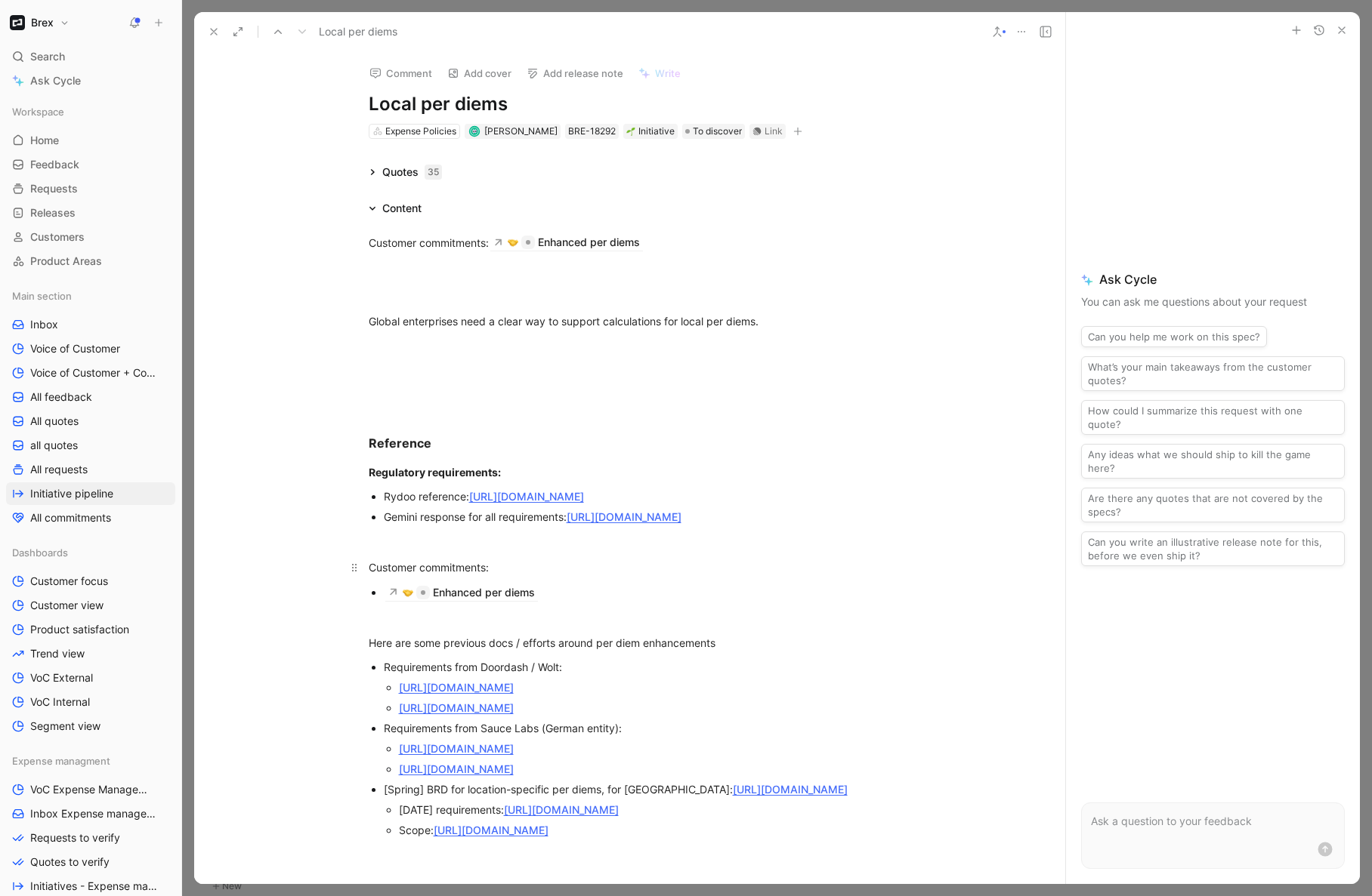
click at [456, 575] on div "Customer commitments:" at bounding box center [629, 567] width 523 height 16
click at [422, 651] on div "Here are some previous docs / efforts around per diem enhancements" at bounding box center [629, 643] width 523 height 16
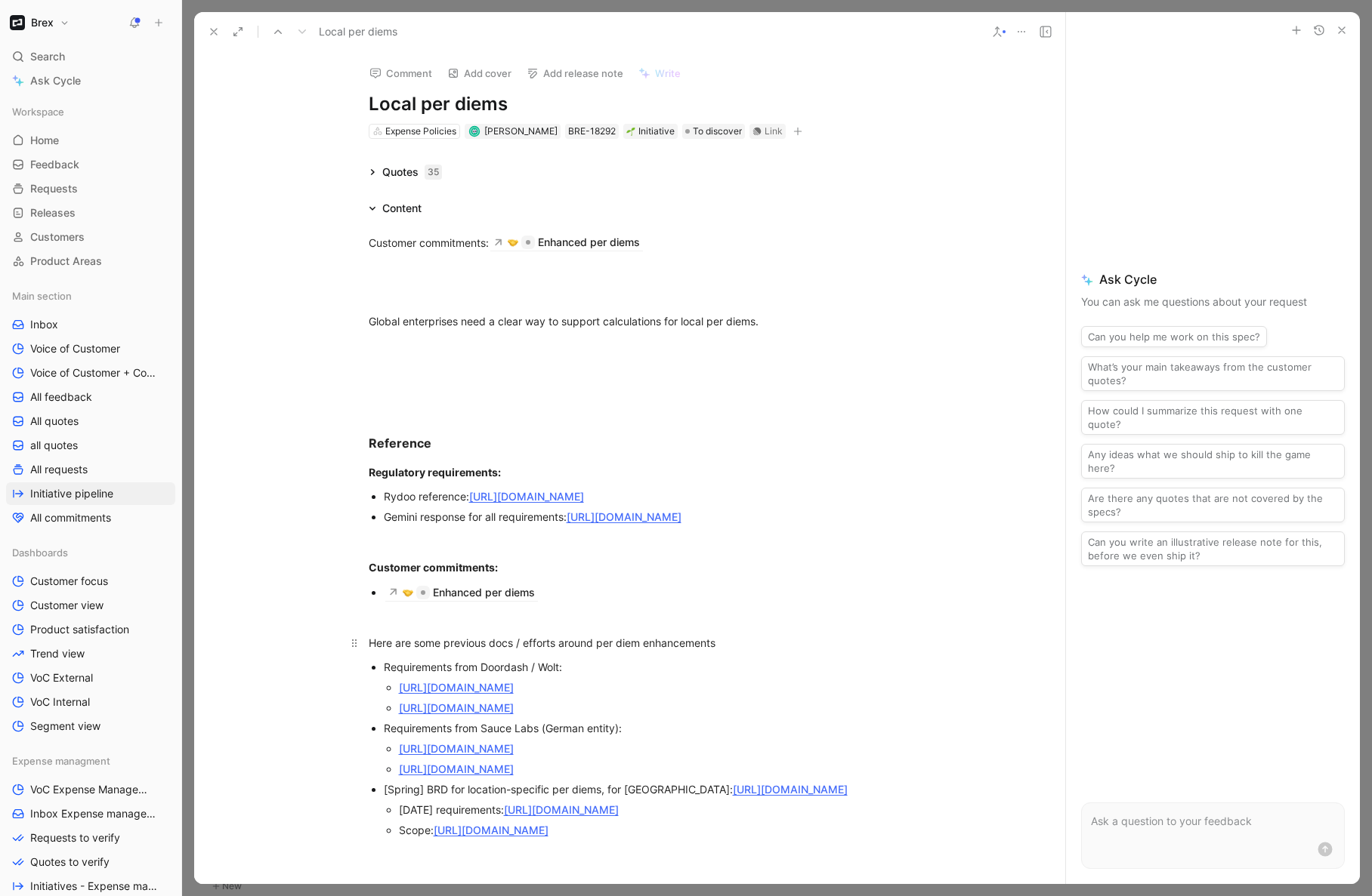
click at [422, 651] on div "Here are some previous docs / efforts around per diem enhancements" at bounding box center [629, 643] width 523 height 16
click at [448, 649] on strong "Here are some previous docs / efforts around per diem enhancements" at bounding box center [548, 643] width 360 height 13
drag, startPoint x: 448, startPoint y: 677, endPoint x: 366, endPoint y: 676, distance: 82.0
click at [368, 649] on strong "Here are some previous docs / efforts around per diem enhancements" at bounding box center [548, 643] width 360 height 13
click at [613, 603] on p "Enhanced per diems" at bounding box center [637, 592] width 508 height 21
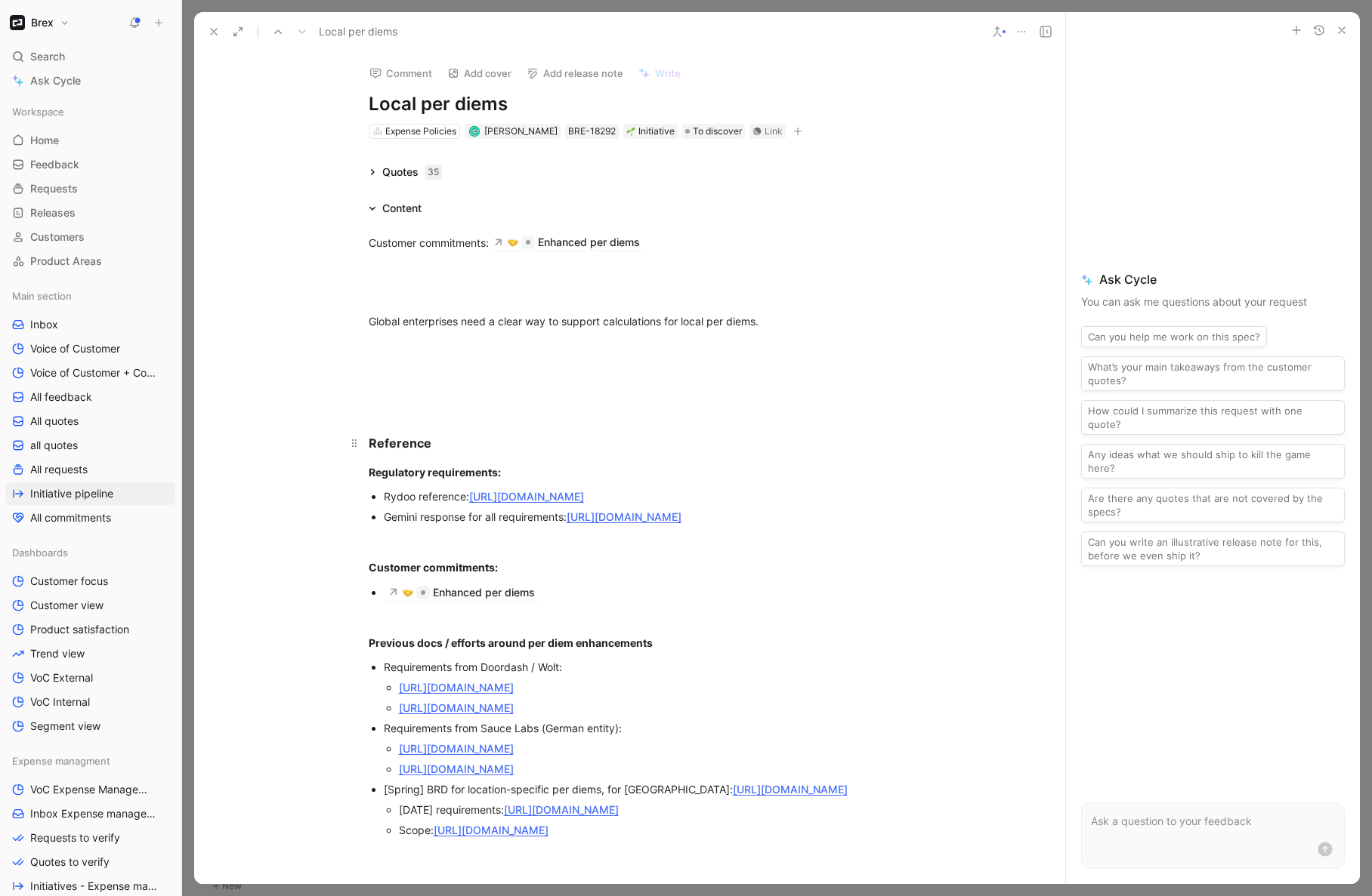
click at [408, 444] on strong "Reference" at bounding box center [400, 443] width 63 height 15
click at [385, 359] on p at bounding box center [629, 348] width 580 height 25
click at [375, 285] on p at bounding box center [629, 295] width 580 height 25
click at [403, 247] on div "Customer commitments: Enhanced per diems" at bounding box center [629, 242] width 523 height 17
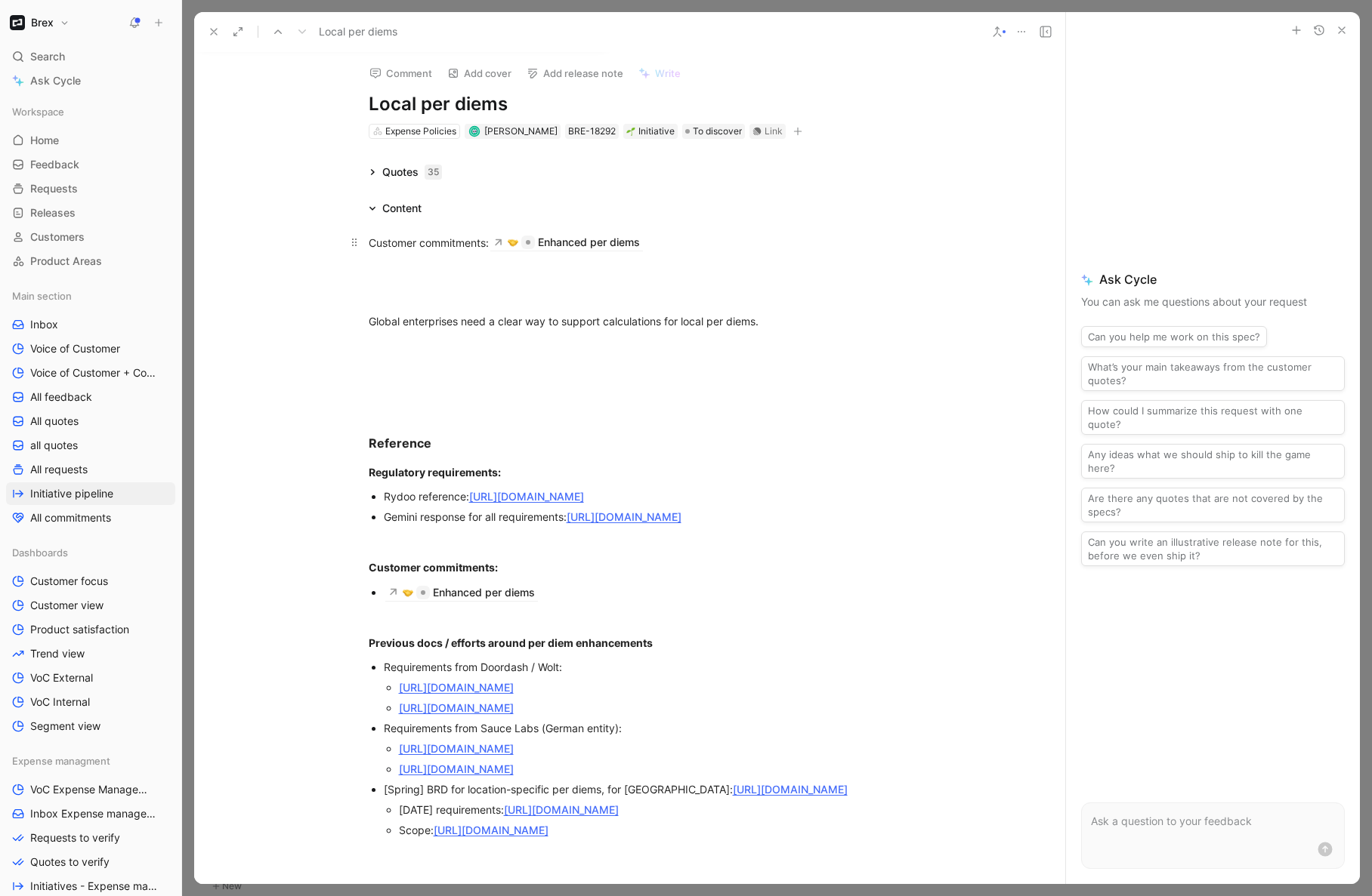
click at [403, 247] on div "Customer commitments: Enhanced per diems" at bounding box center [629, 242] width 523 height 17
click at [387, 241] on div "Context" at bounding box center [629, 242] width 523 height 16
click at [301, 32] on icon "button" at bounding box center [299, 27] width 13 height 13
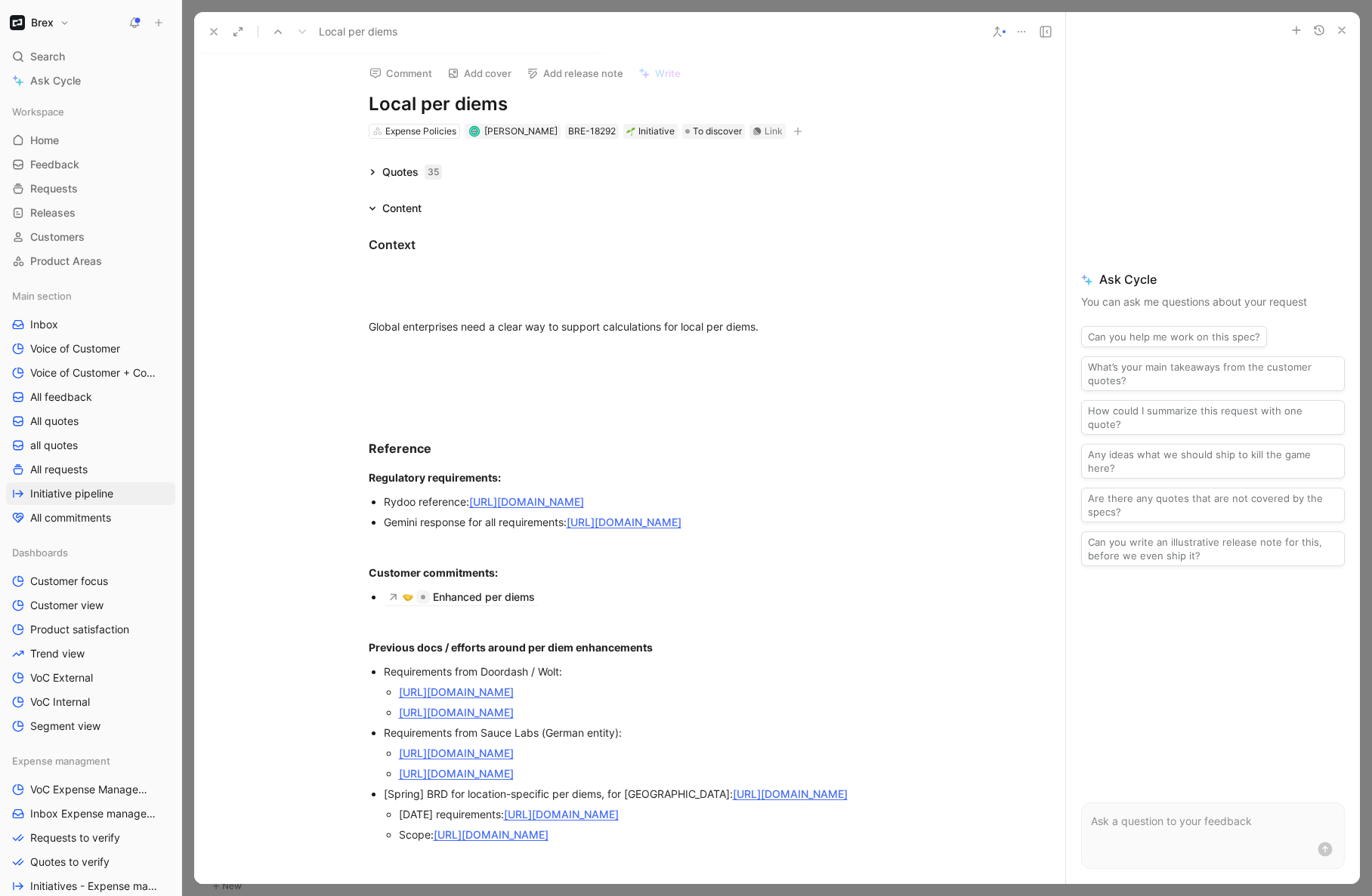
click at [276, 31] on icon "button" at bounding box center [274, 28] width 6 height 7
click at [440, 251] on div "Context" at bounding box center [629, 246] width 523 height 21
click at [368, 331] on div "Global enterprises need a clear way to support calculations for local per diems." at bounding box center [629, 329] width 523 height 16
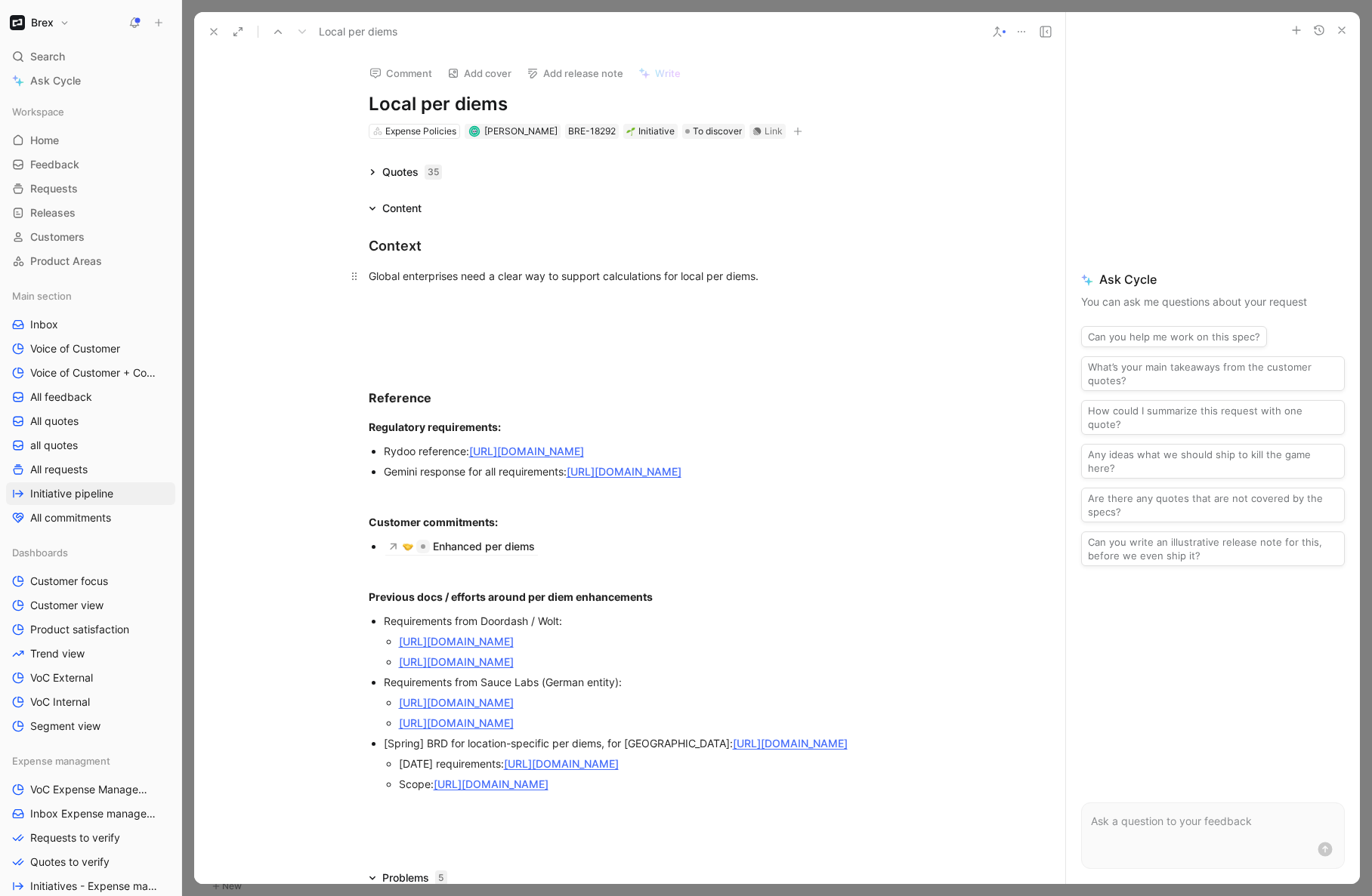
click at [504, 272] on div "Global enterprises need a clear way to support calculations for local per diems." at bounding box center [629, 276] width 523 height 16
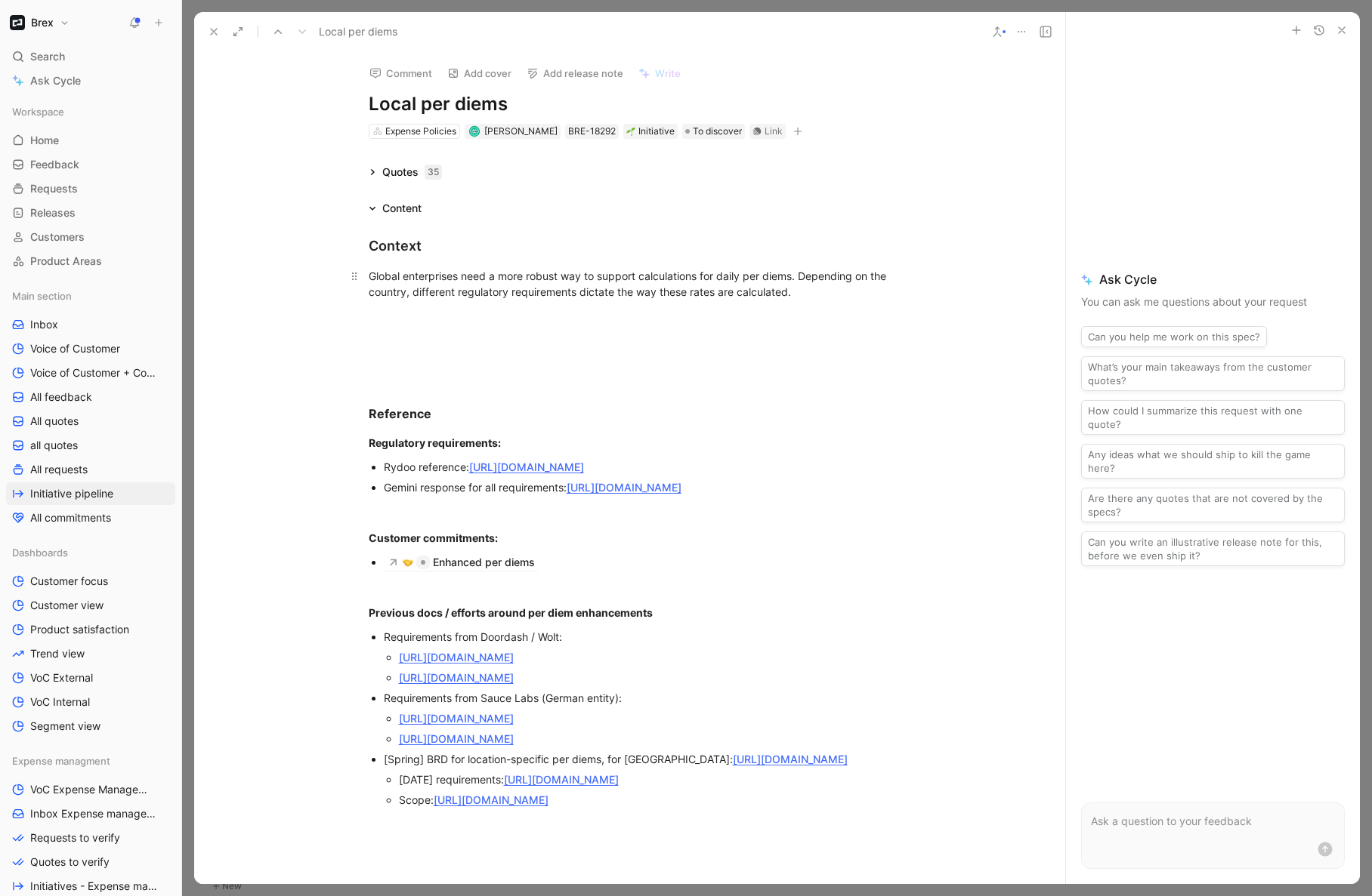
click at [798, 276] on div "Global enterprises need a more robust way to support calculations for daily per…" at bounding box center [629, 284] width 523 height 32
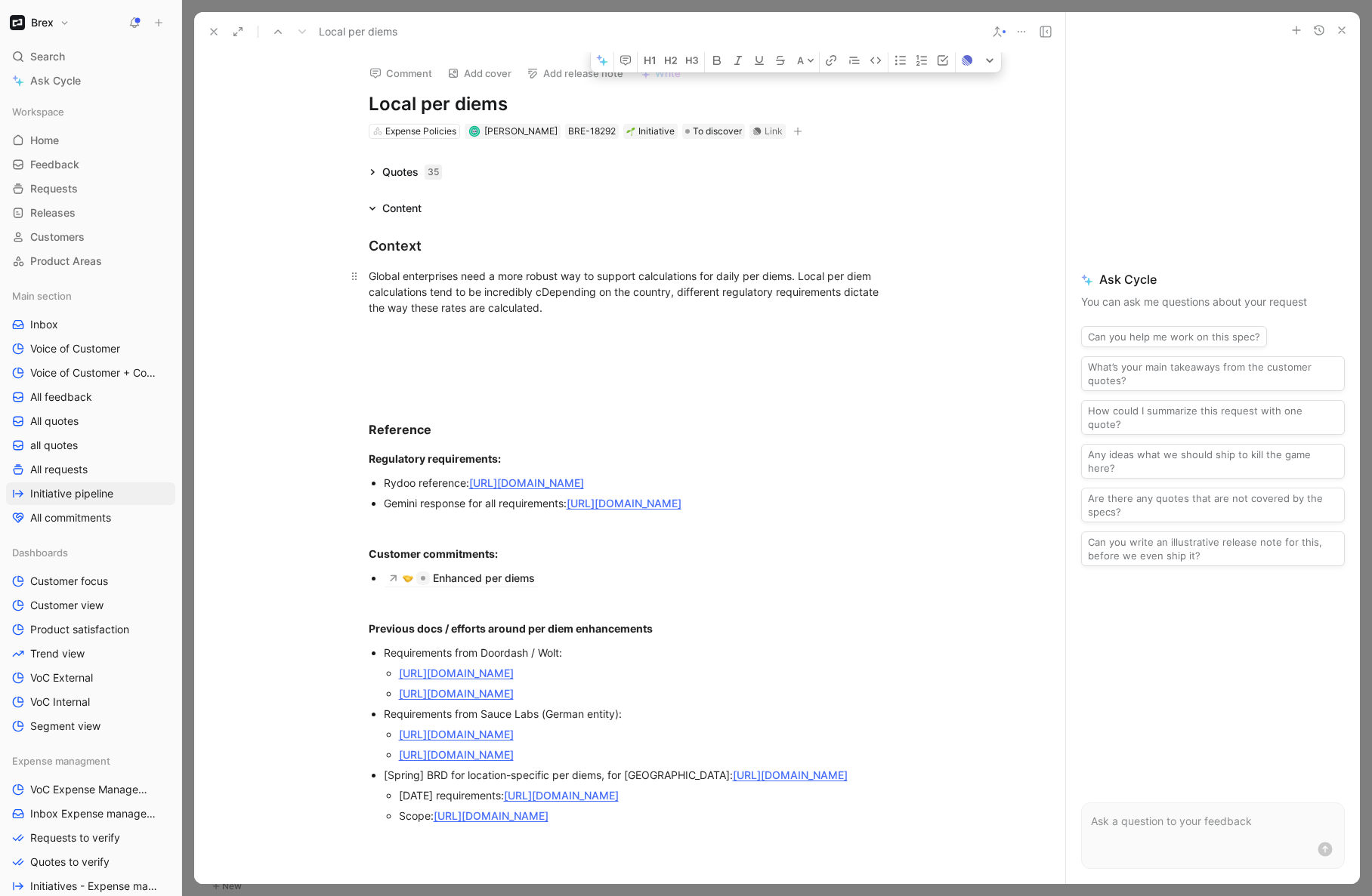
click at [795, 281] on div "Global enterprises need a more robust way to support calculations for daily per…" at bounding box center [629, 291] width 523 height 47
click at [884, 280] on div "Global enterprises need a more robust way to support calculations for daily per…" at bounding box center [629, 291] width 523 height 47
click at [798, 279] on div "Global enterprises need a more robust way to support calculations for daily per…" at bounding box center [629, 291] width 523 height 47
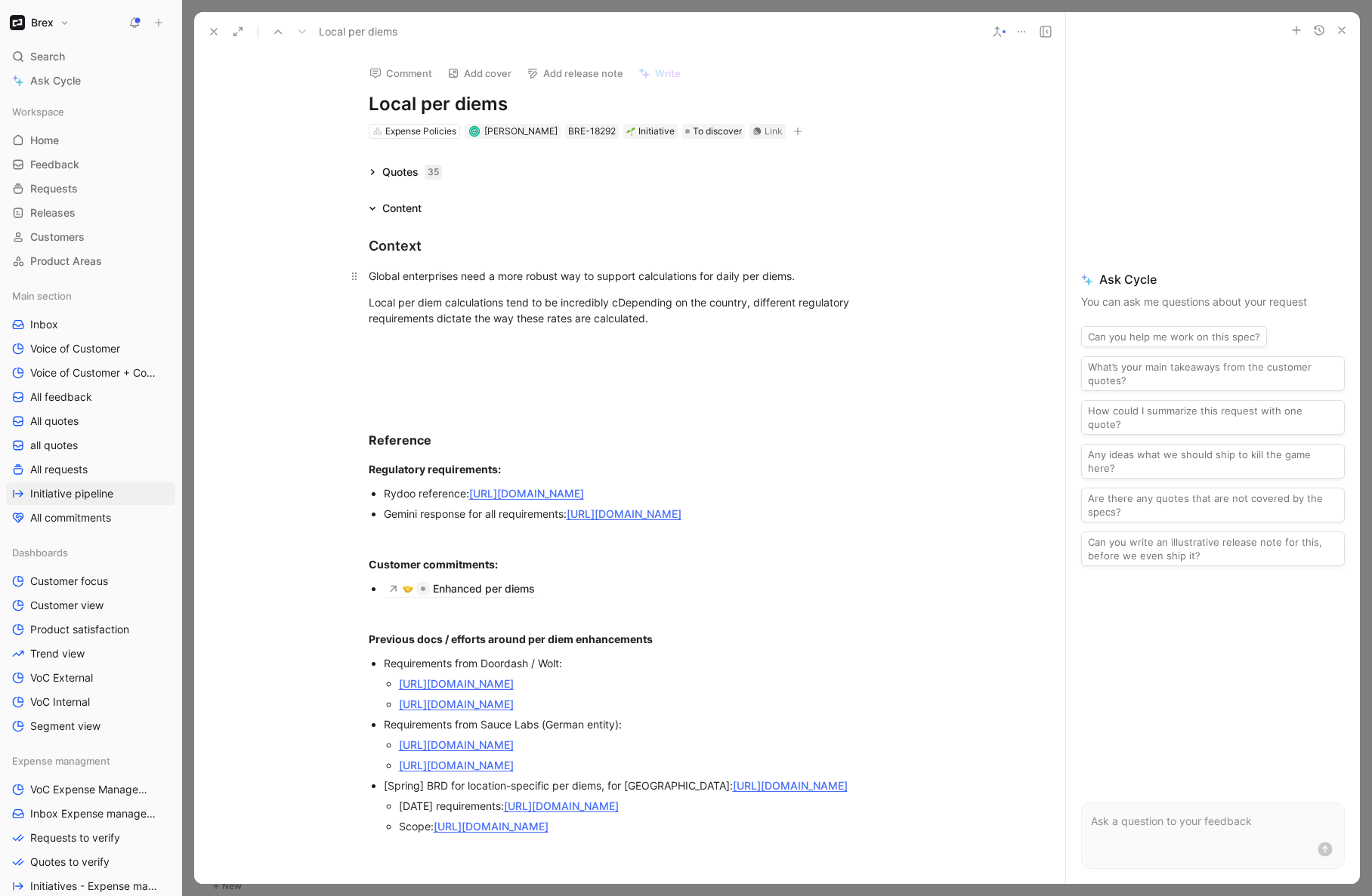
click at [835, 278] on div "Global enterprises need a more robust way to support calculations for daily per…" at bounding box center [629, 276] width 523 height 16
click at [368, 301] on div "Local per diem calculations tend to be incredibly cDepending on the country, di…" at bounding box center [629, 311] width 523 height 32
click at [826, 279] on div "Global enterprises need a more robust way to support calculations for daily per…" at bounding box center [629, 276] width 523 height 16
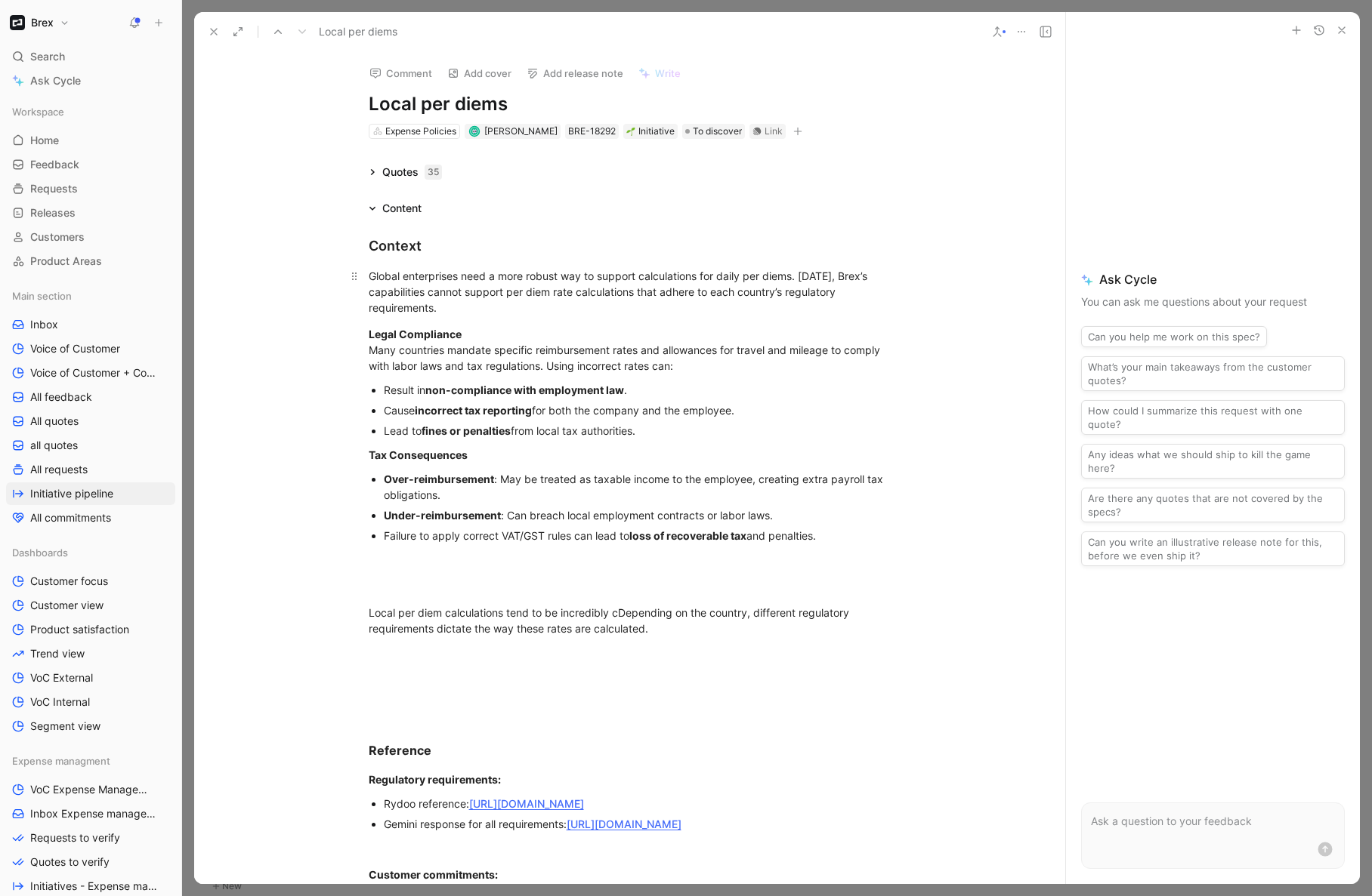
click at [518, 308] on div "Global enterprises need a more robust way to support calculations for daily per…" at bounding box center [629, 291] width 523 height 47
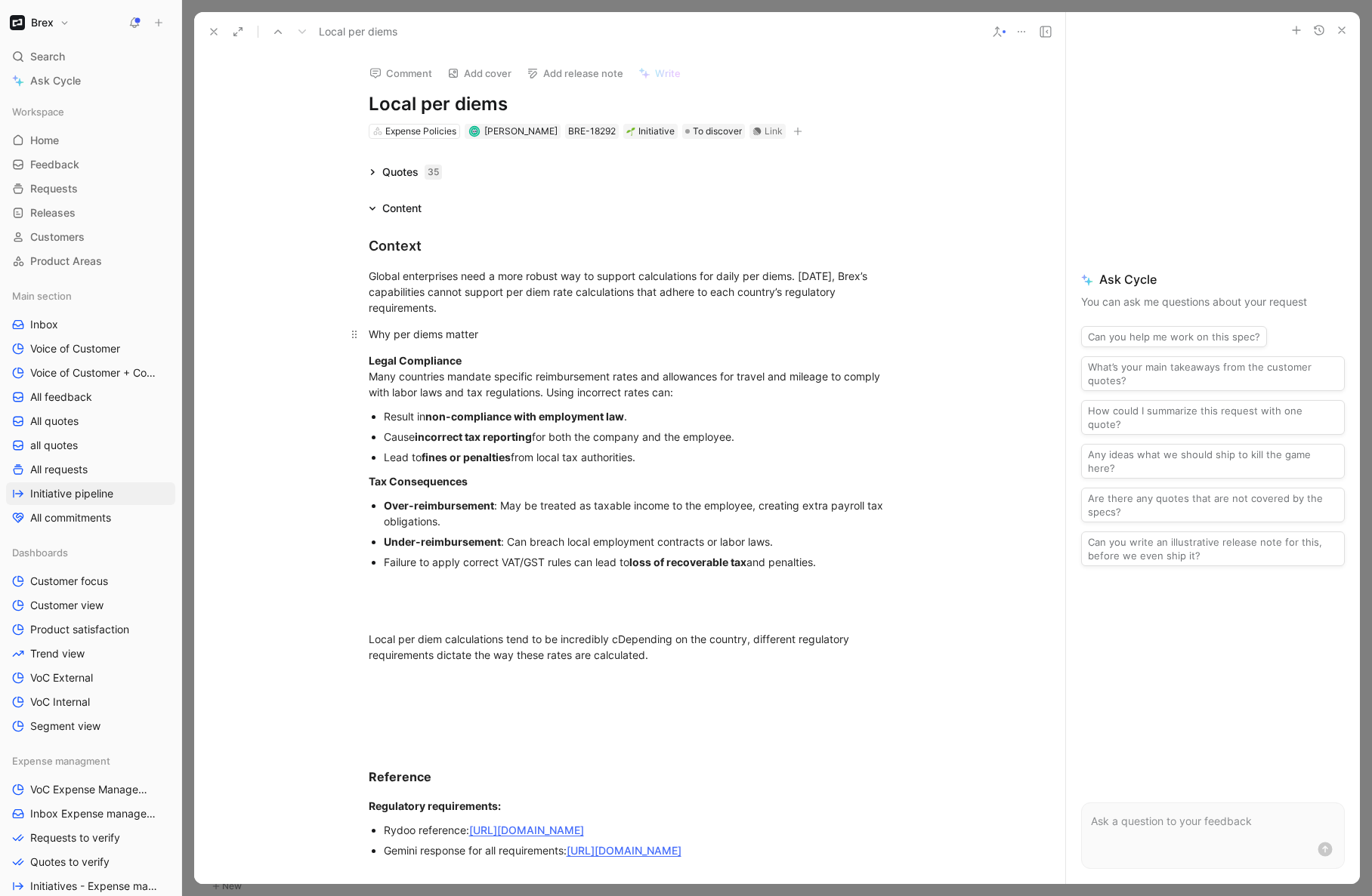
click at [382, 335] on div "Why per diems matter" at bounding box center [629, 334] width 523 height 16
click at [318, 121] on icon "button" at bounding box center [318, 118] width 5 height 7
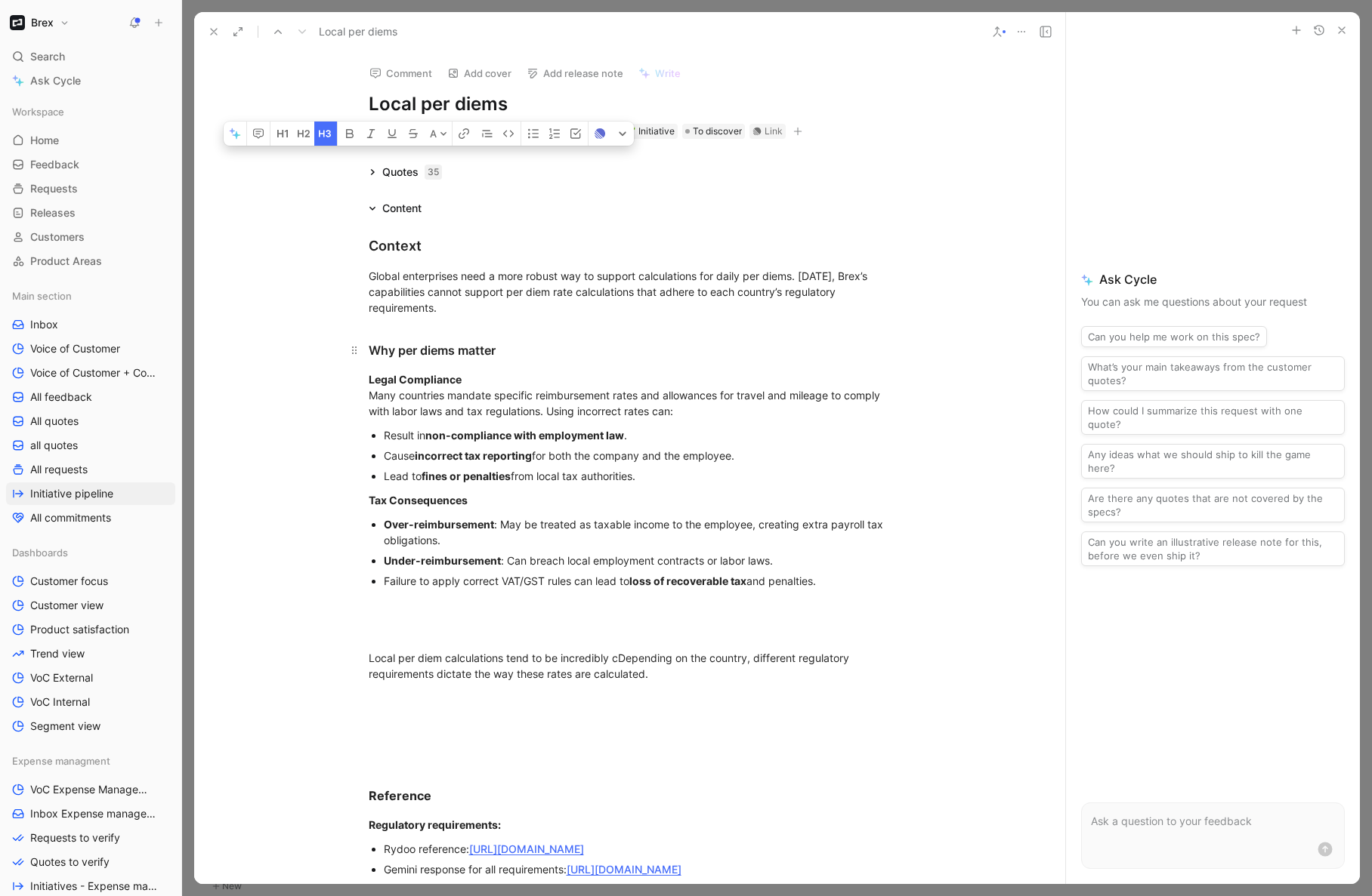
click at [517, 352] on div "Why per diems matter" at bounding box center [629, 350] width 523 height 18
click at [390, 249] on div "Context" at bounding box center [629, 246] width 523 height 21
click at [383, 244] on div "Context" at bounding box center [629, 246] width 523 height 21
click at [261, 32] on icon "button" at bounding box center [260, 29] width 3 height 7
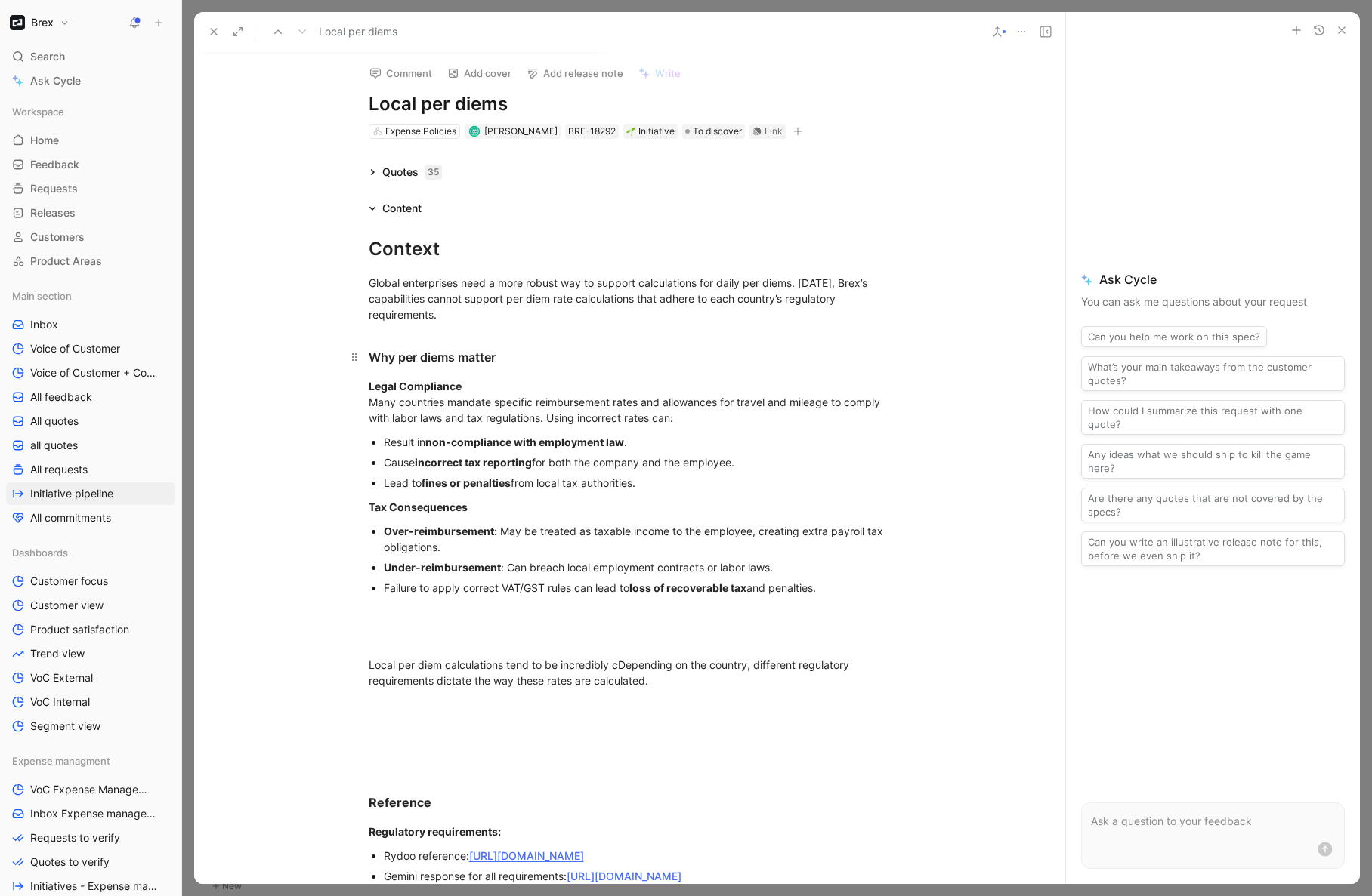
click at [425, 358] on div "Why per diems matter" at bounding box center [629, 357] width 523 height 18
click at [510, 385] on div "Legal Compliance Many countries mandate specific reimbursement rates and allowa…" at bounding box center [629, 401] width 523 height 47
click at [558, 423] on div "Legal Compliance Many countries mandate specific reimbursement rates and allowa…" at bounding box center [629, 401] width 523 height 47
click at [713, 425] on div "Legal Compliance Many countries mandate specific reimbursement rates and allowa…" at bounding box center [629, 401] width 523 height 47
click at [650, 480] on div "Lead to fines or penalties from local tax authorities." at bounding box center [637, 483] width 508 height 16
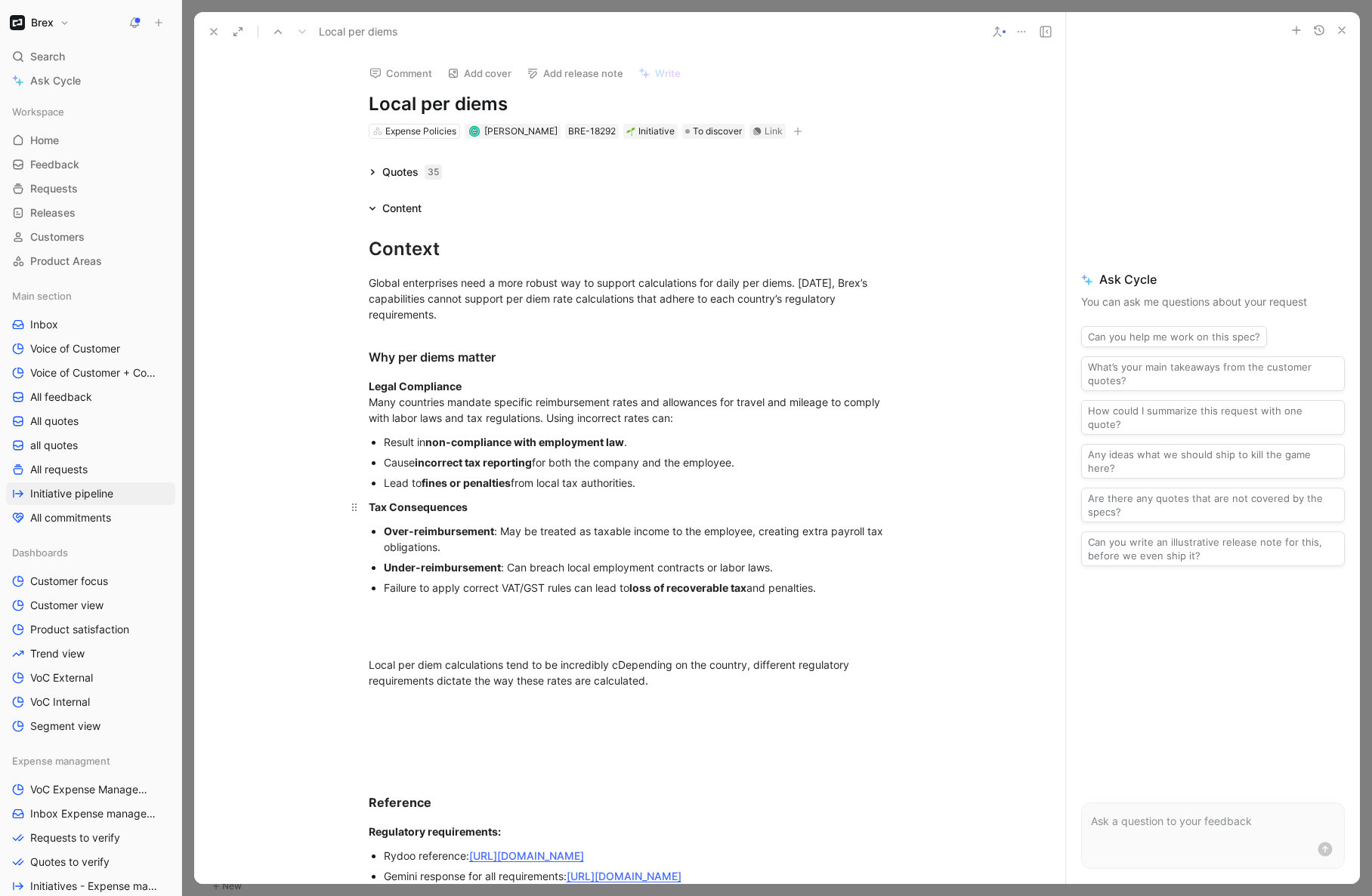
click at [496, 512] on div "Tax Consequences" at bounding box center [629, 507] width 523 height 16
click at [525, 539] on div "Over-reimbursement : May be treated as taxable income to the employee, creating…" at bounding box center [637, 540] width 508 height 32
click at [504, 533] on div "Over-reimbursement : May be treated as taxable income to the employee, creating…" at bounding box center [637, 540] width 508 height 32
click at [624, 549] on div "Over-reimbursement : Can be treated as taxable income to the employee, creating…" at bounding box center [637, 540] width 508 height 32
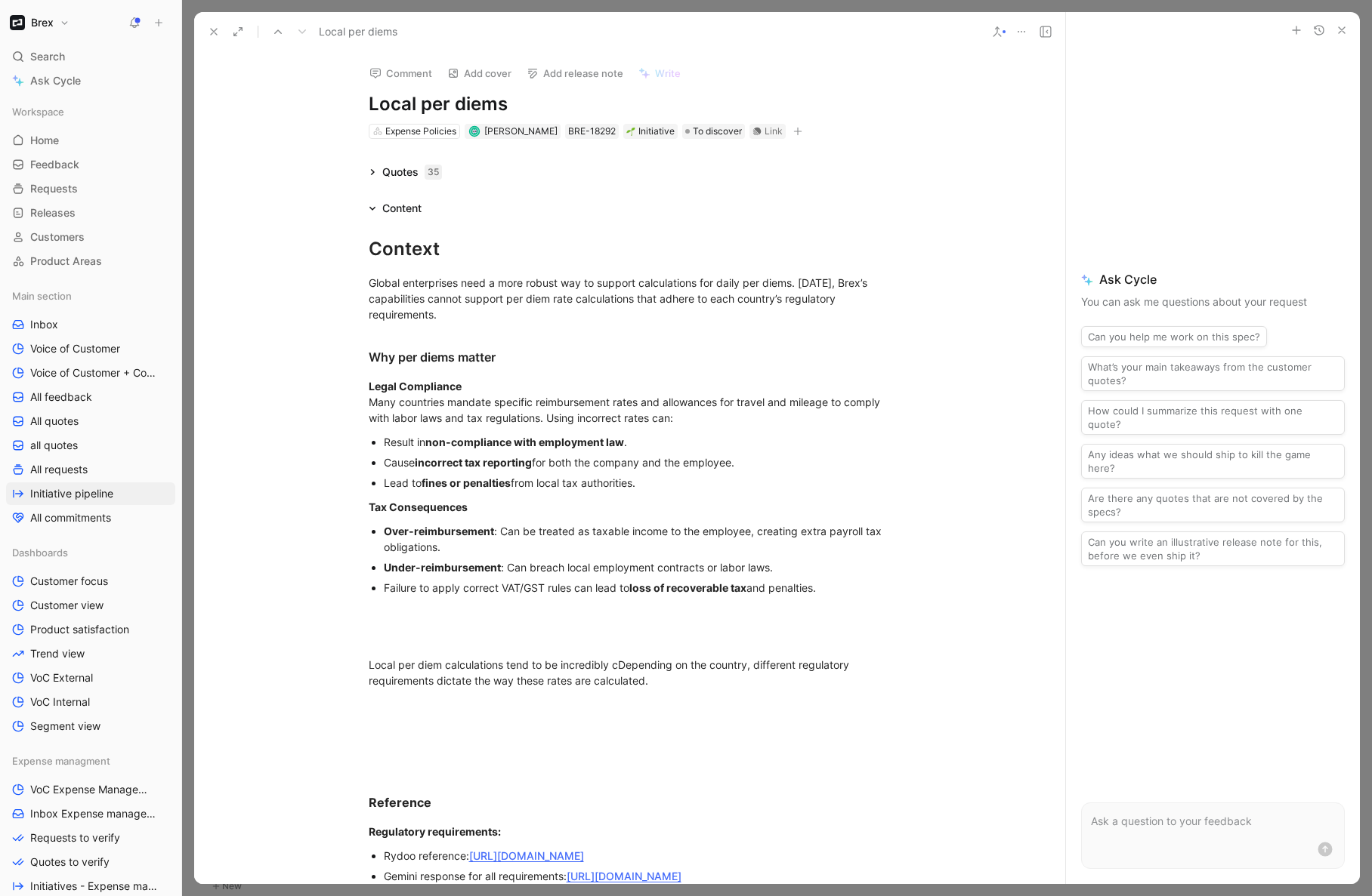
click at [610, 565] on div "Under-reimbursement : Can breach local employment contracts or labor laws." at bounding box center [637, 567] width 508 height 16
click at [554, 587] on div "Failure to apply correct VAT/GST rules can lead to loss of recoverable tax and …" at bounding box center [637, 588] width 508 height 16
click at [833, 588] on div "Failure to apply correct VAT/GST rules can lead to loss of recoverable tax and …" at bounding box center [637, 588] width 508 height 16
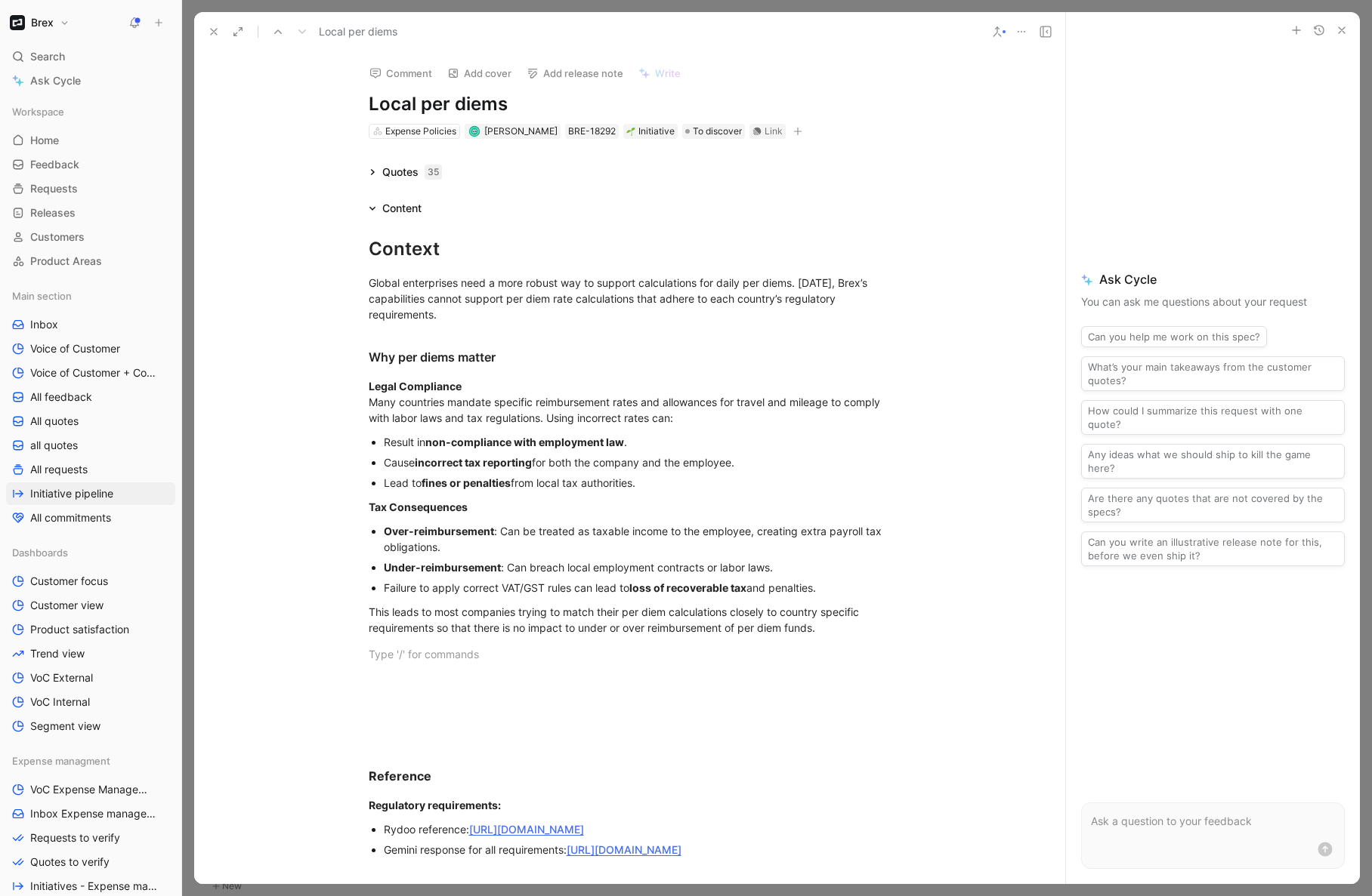
drag, startPoint x: 371, startPoint y: 662, endPoint x: 657, endPoint y: 724, distance: 292.6
click at [657, 724] on div "Context Global enterprises need a more robust way to support calculations for d…" at bounding box center [629, 714] width 871 height 994
click at [439, 700] on div at bounding box center [629, 708] width 523 height 16
click at [373, 654] on div at bounding box center [629, 655] width 523 height 16
click at [508, 361] on div "Why per diems matter" at bounding box center [629, 357] width 523 height 18
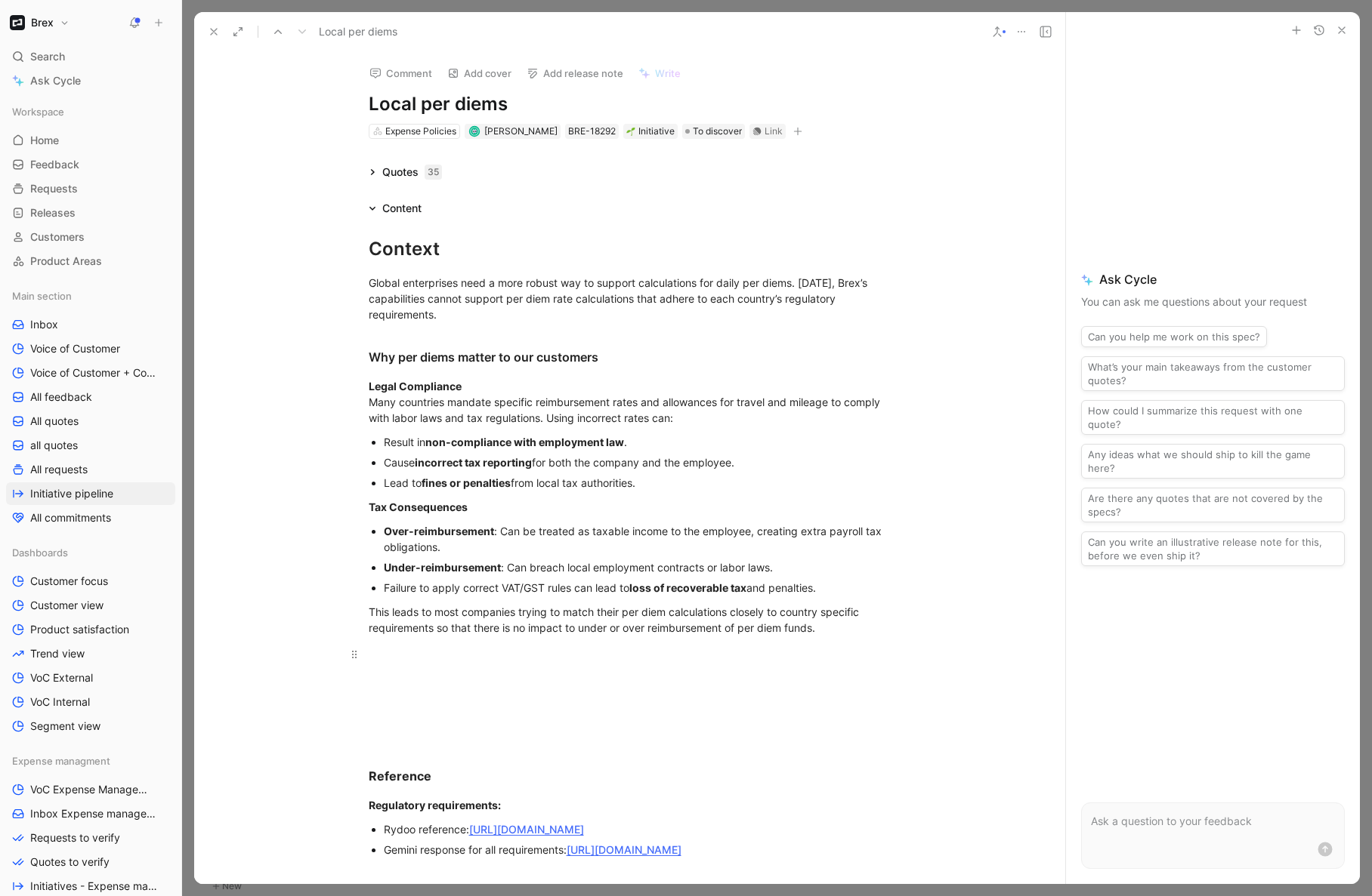
click at [420, 660] on div at bounding box center [629, 655] width 523 height 16
click at [417, 657] on div "Why per diems matter to Brex" at bounding box center [629, 655] width 523 height 16
click at [334, 445] on icon "button" at bounding box center [335, 439] width 13 height 13
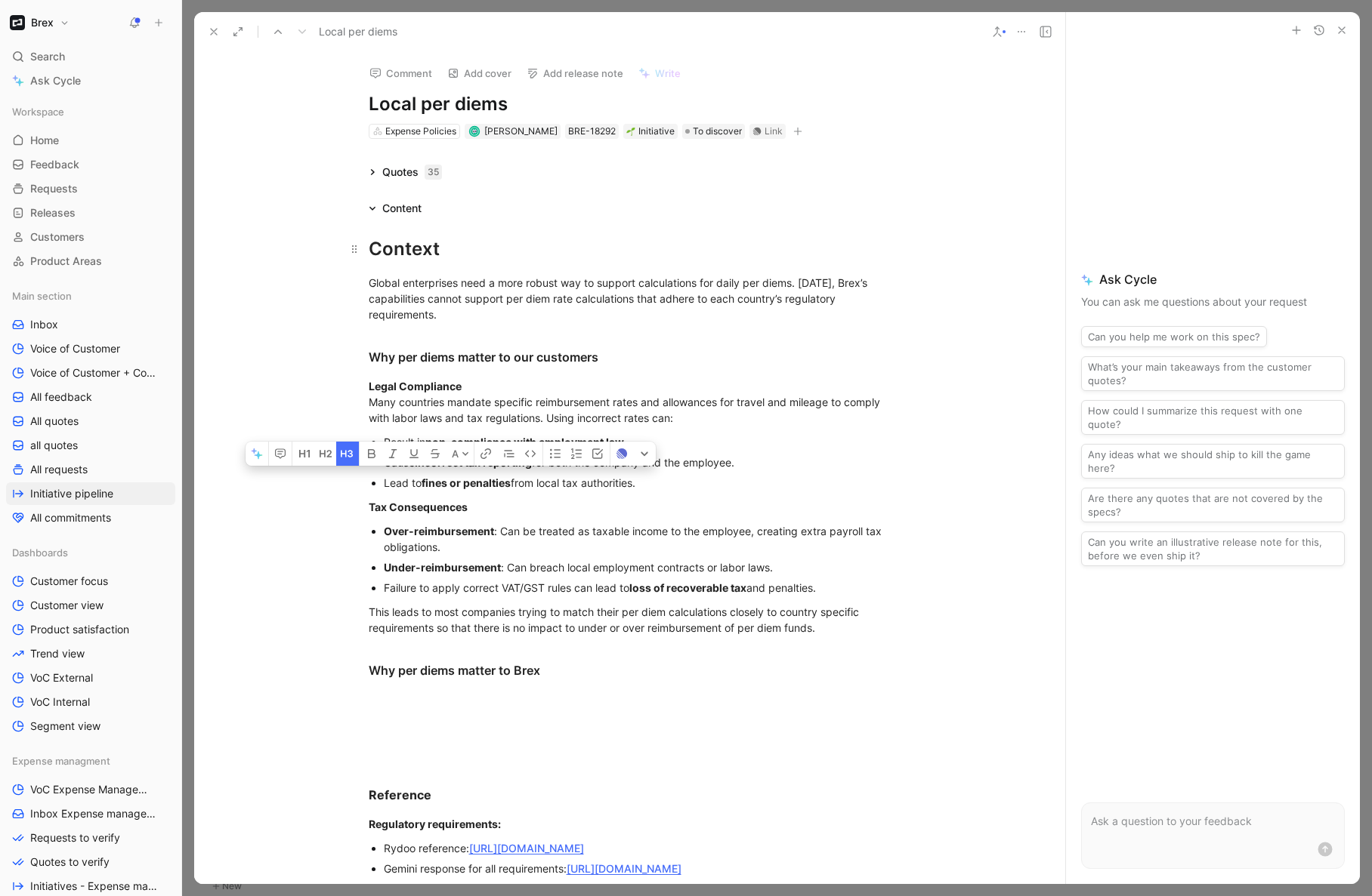
click at [394, 251] on div "Context" at bounding box center [629, 249] width 523 height 27
click at [560, 670] on div "Why per diems matter to Brex" at bounding box center [629, 670] width 523 height 18
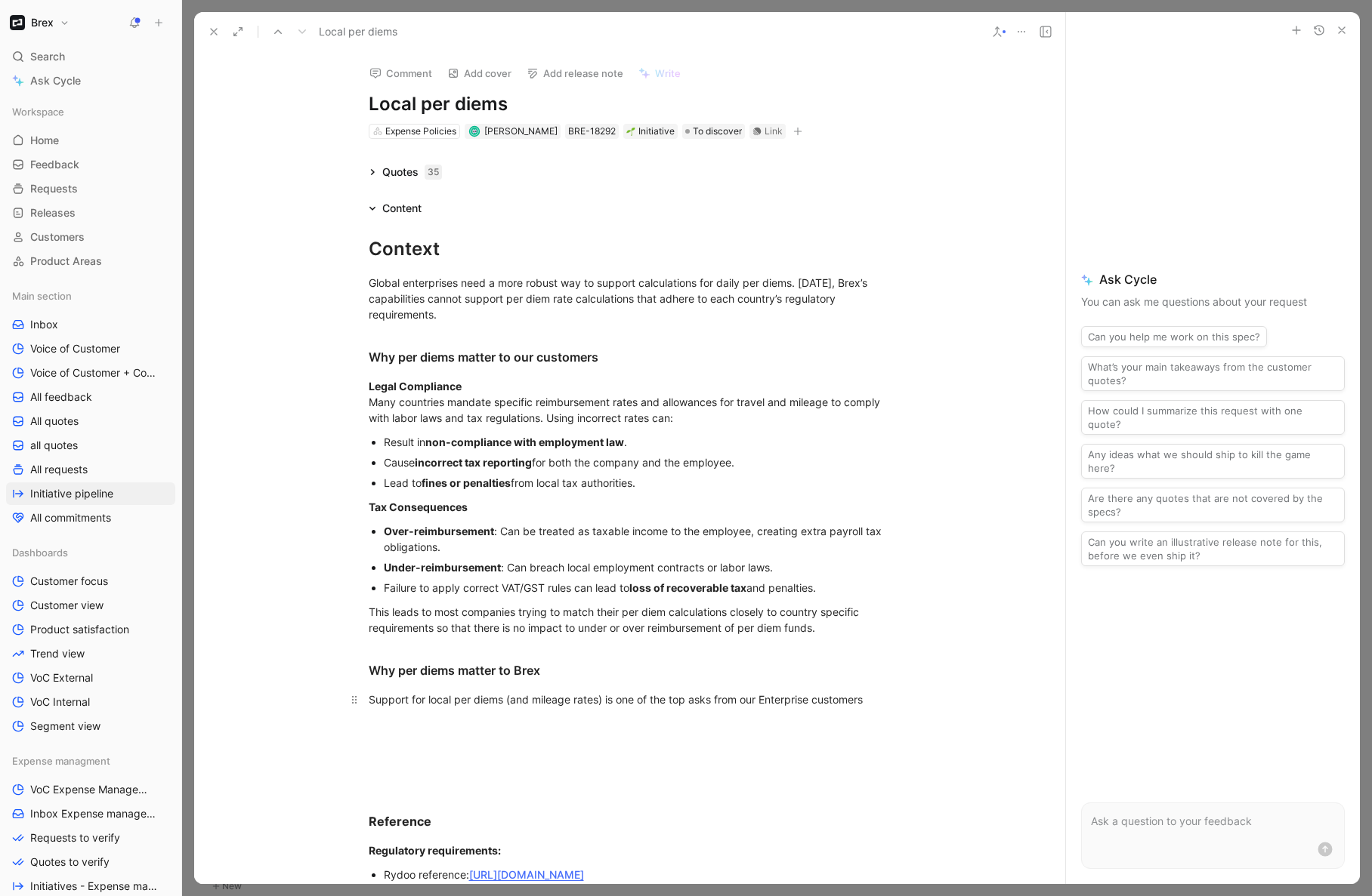
click at [759, 700] on div "Support for local per diems (and mileage rates) is one of the top asks from our…" at bounding box center [629, 699] width 523 height 16
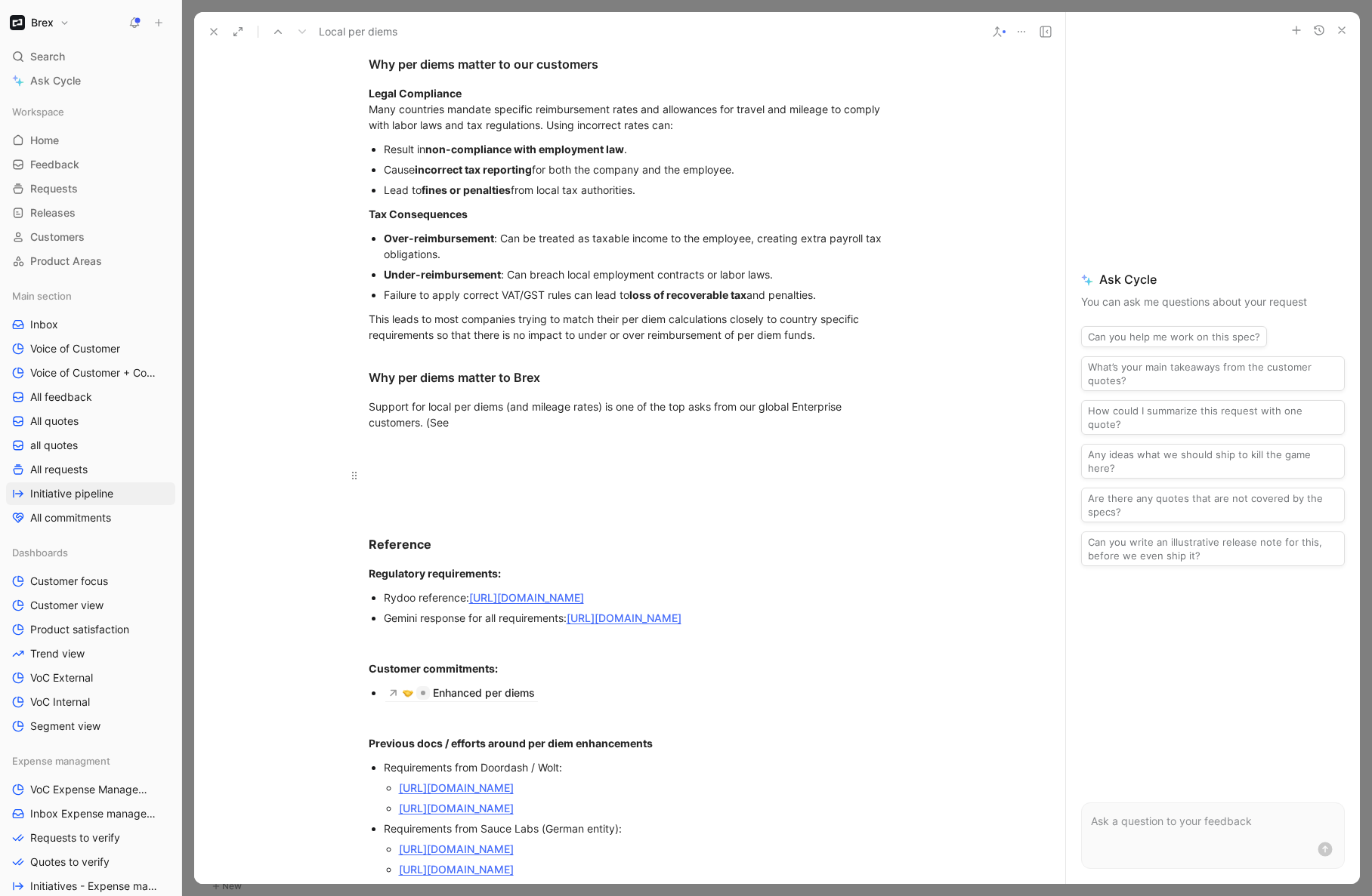
scroll to position [291, 0]
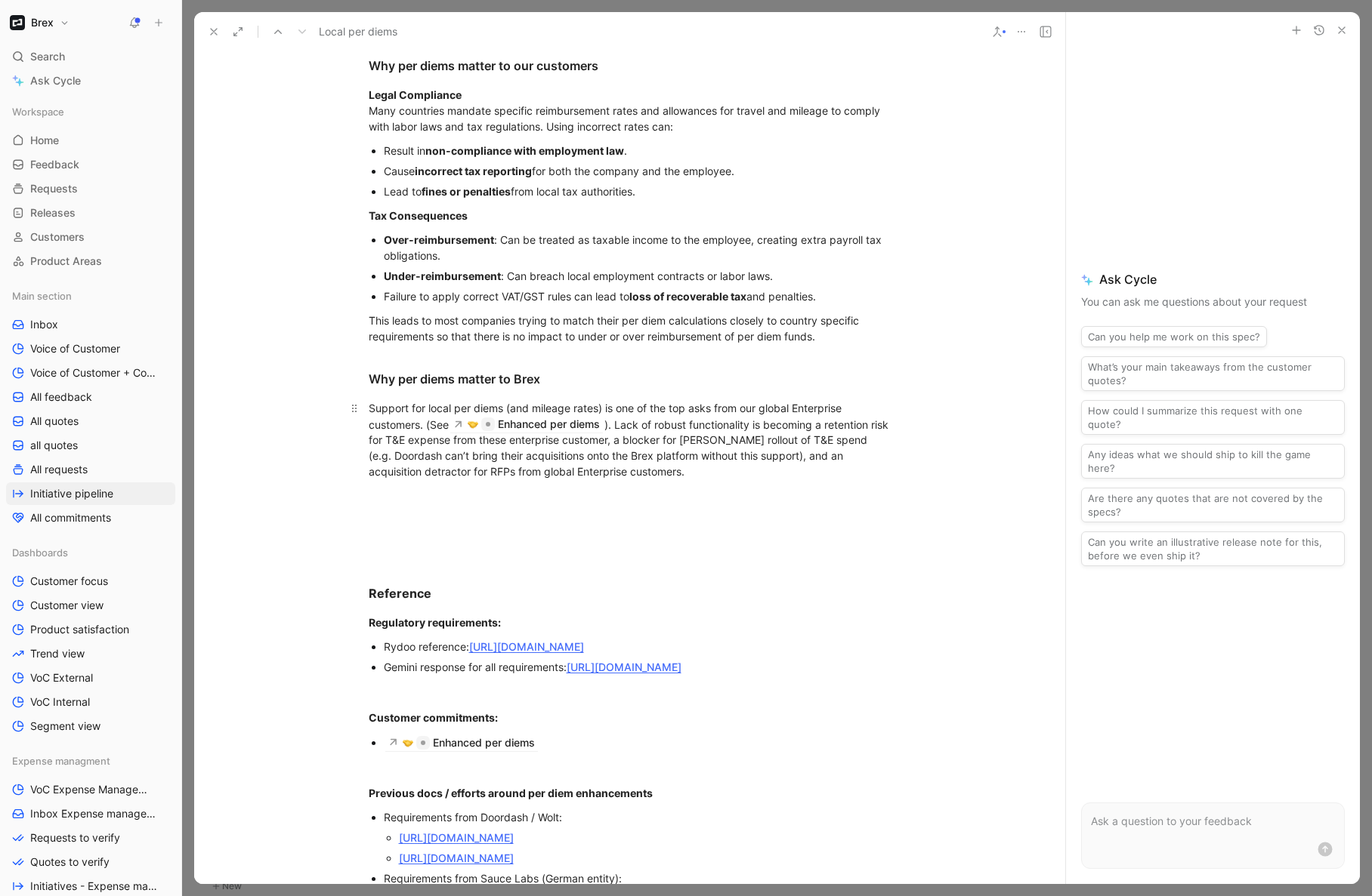
click at [649, 469] on div "Support for local per diems (and mileage rates) is one of the top asks from our…" at bounding box center [629, 440] width 523 height 80
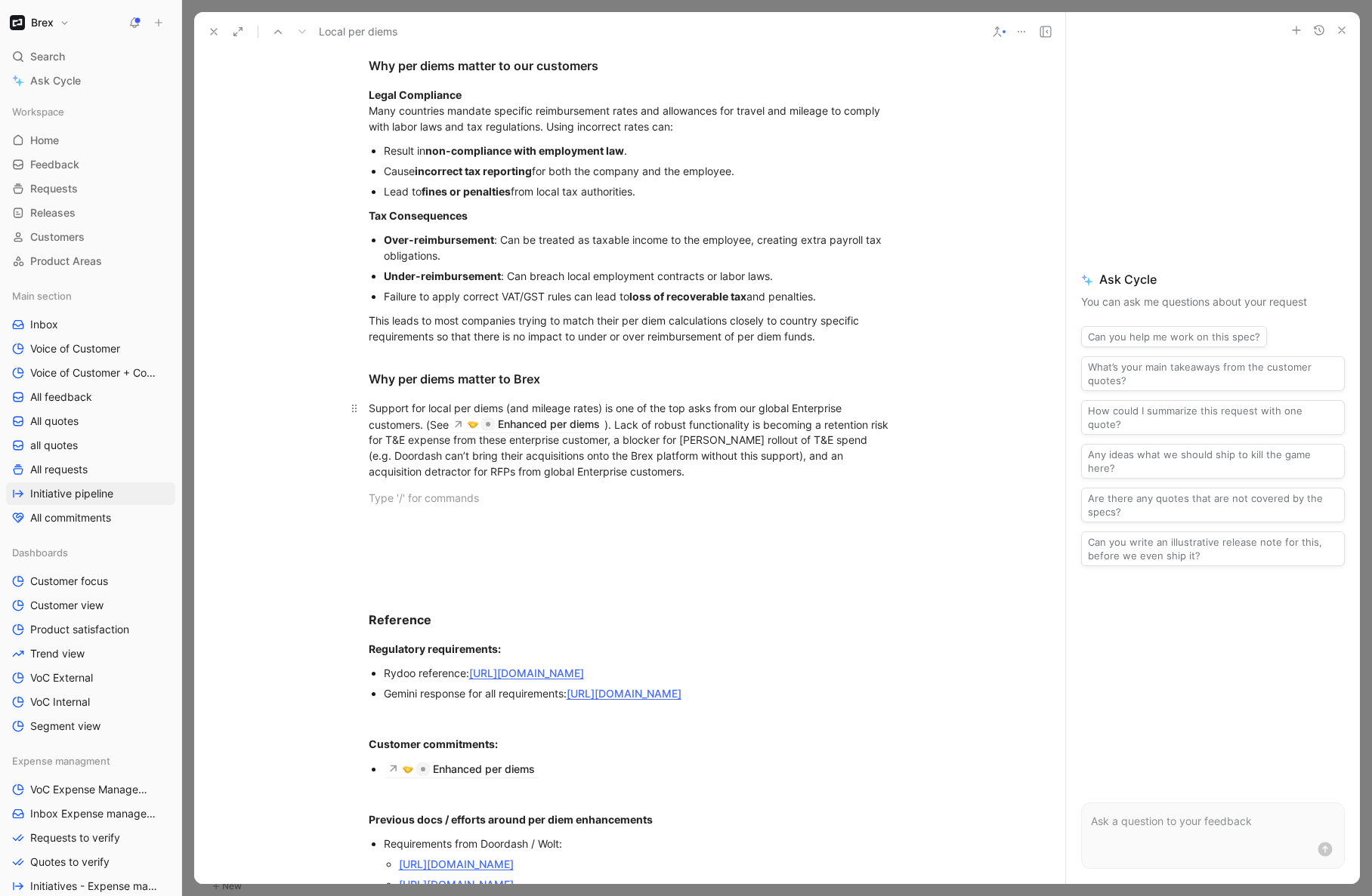
click at [636, 440] on div "Support for local per diems (and mileage rates) is one of the top asks from our…" at bounding box center [629, 440] width 523 height 80
click at [417, 513] on p at bounding box center [629, 524] width 580 height 25
click at [626, 441] on div "Support for local per diems (and mileage rates) is one of the top asks from our…" at bounding box center [629, 440] width 523 height 80
click at [517, 496] on div at bounding box center [629, 498] width 523 height 16
click at [625, 441] on div "Support for local per diems (and mileage rates) is one of the top asks from our…" at bounding box center [629, 440] width 523 height 80
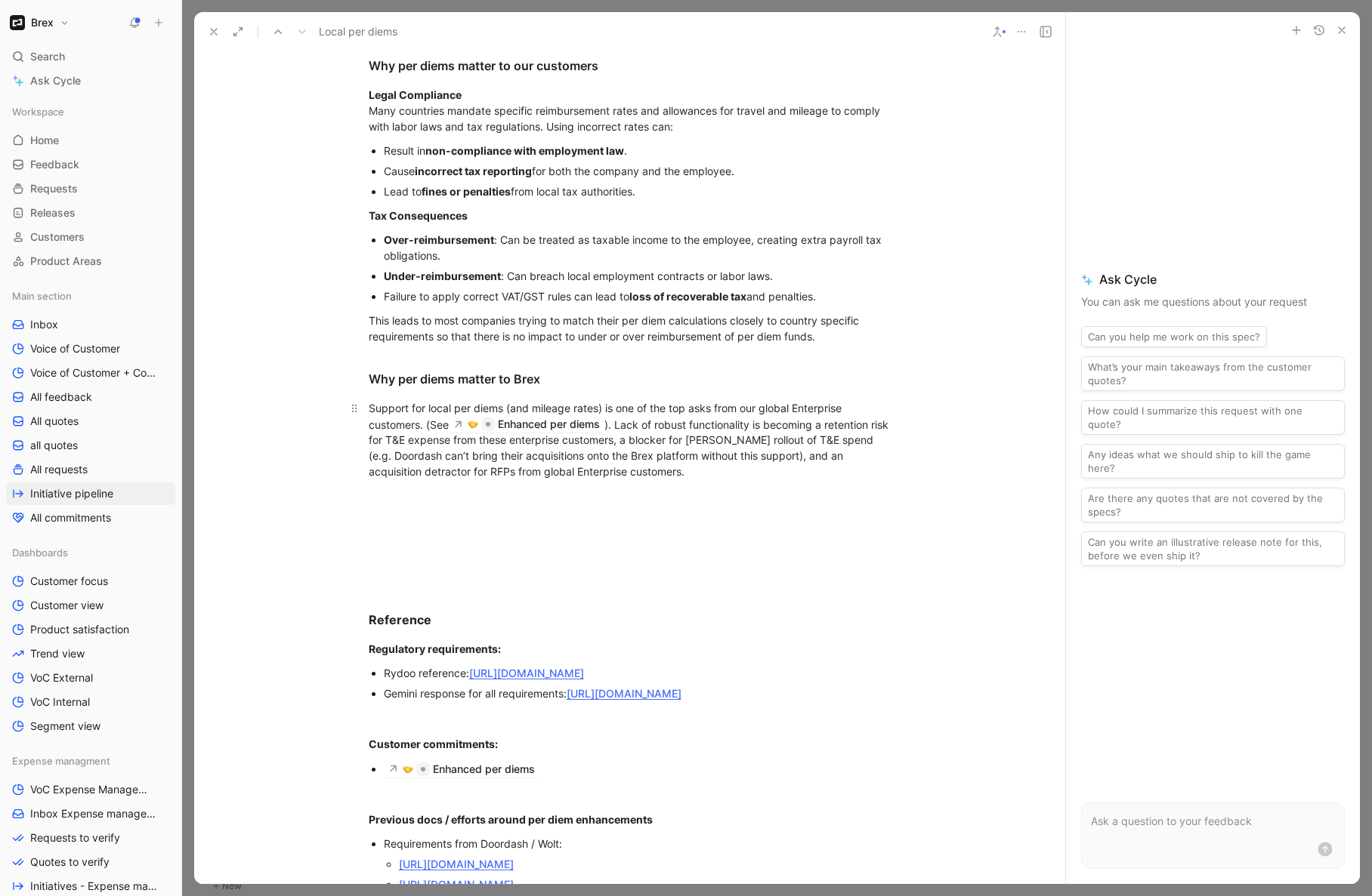
click at [506, 436] on div "Support for local per diems (and mileage rates) is one of the top asks from our…" at bounding box center [629, 440] width 523 height 80
drag, startPoint x: 468, startPoint y: 441, endPoint x: 633, endPoint y: 445, distance: 165.0
click at [633, 445] on div "Support for local per diems (and mileage rates) is one of the top asks from our…" at bounding box center [629, 440] width 523 height 80
click at [581, 490] on div at bounding box center [629, 498] width 523 height 16
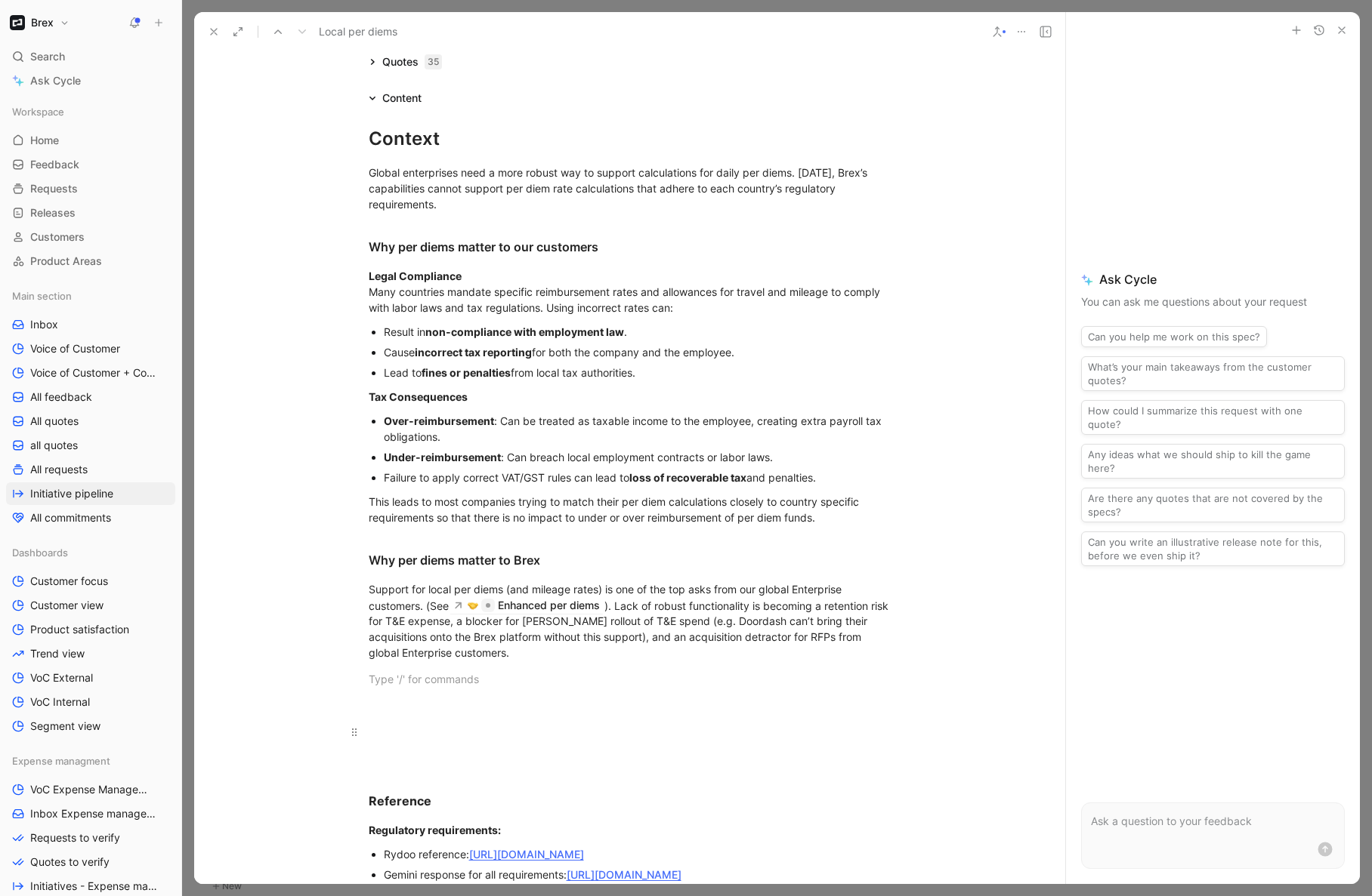
scroll to position [111, 0]
click at [426, 749] on p at bounding box center [629, 758] width 580 height 25
click at [387, 690] on p at bounding box center [629, 679] width 580 height 25
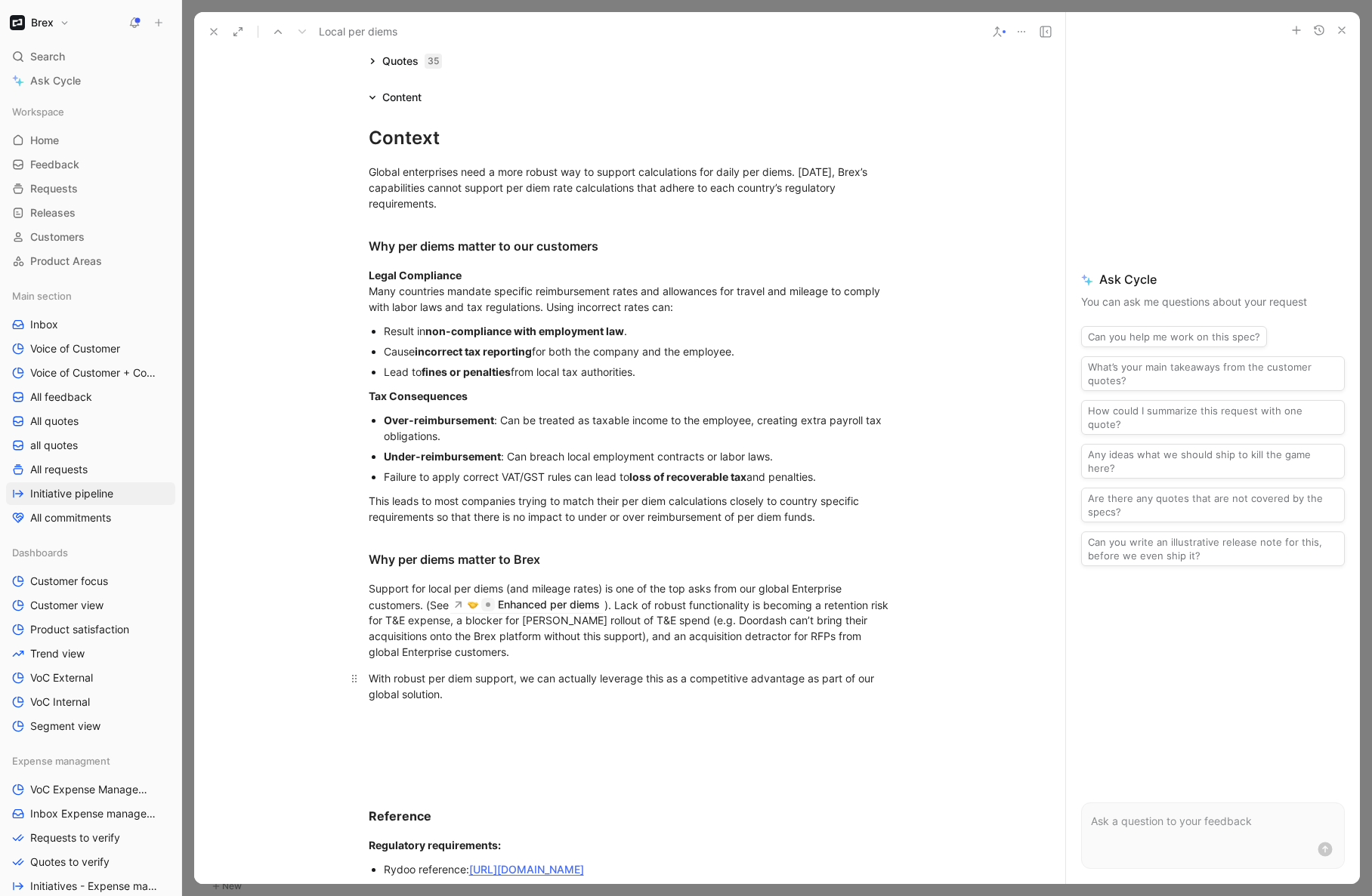
click at [826, 678] on div "With robust per diem support, we can actually leverage this as a competitive ad…" at bounding box center [629, 687] width 523 height 32
click at [711, 700] on div "With robust per diem support, we can actually leverage this as a competitive ad…" at bounding box center [629, 687] width 523 height 32
drag, startPoint x: 805, startPoint y: 678, endPoint x: 853, endPoint y: 681, distance: 48.1
click at [853, 681] on div "With robust per diem support, we can actually leverage this as a competitive ad…" at bounding box center [629, 687] width 523 height 32
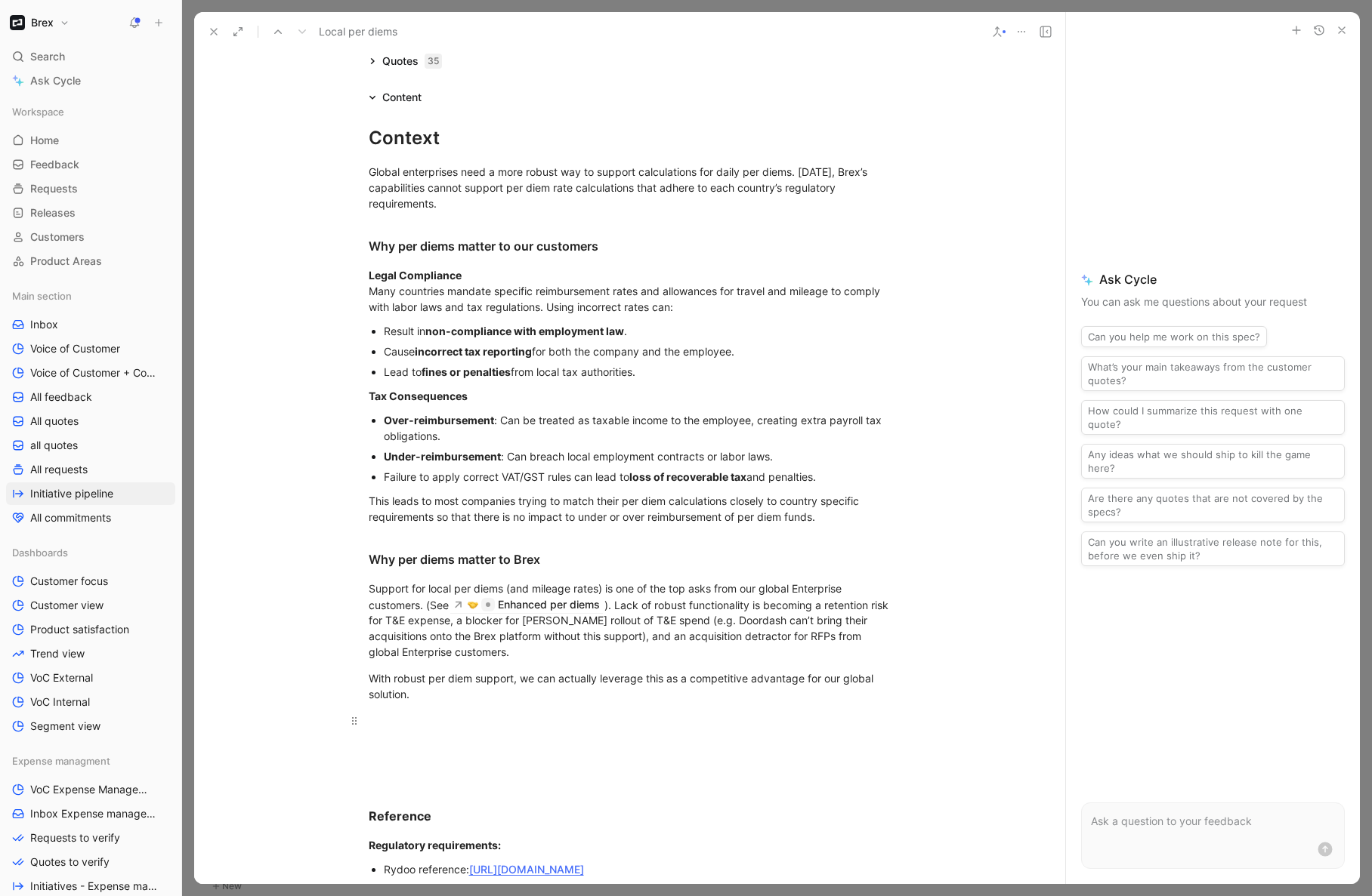
click at [412, 720] on div at bounding box center [629, 721] width 523 height 16
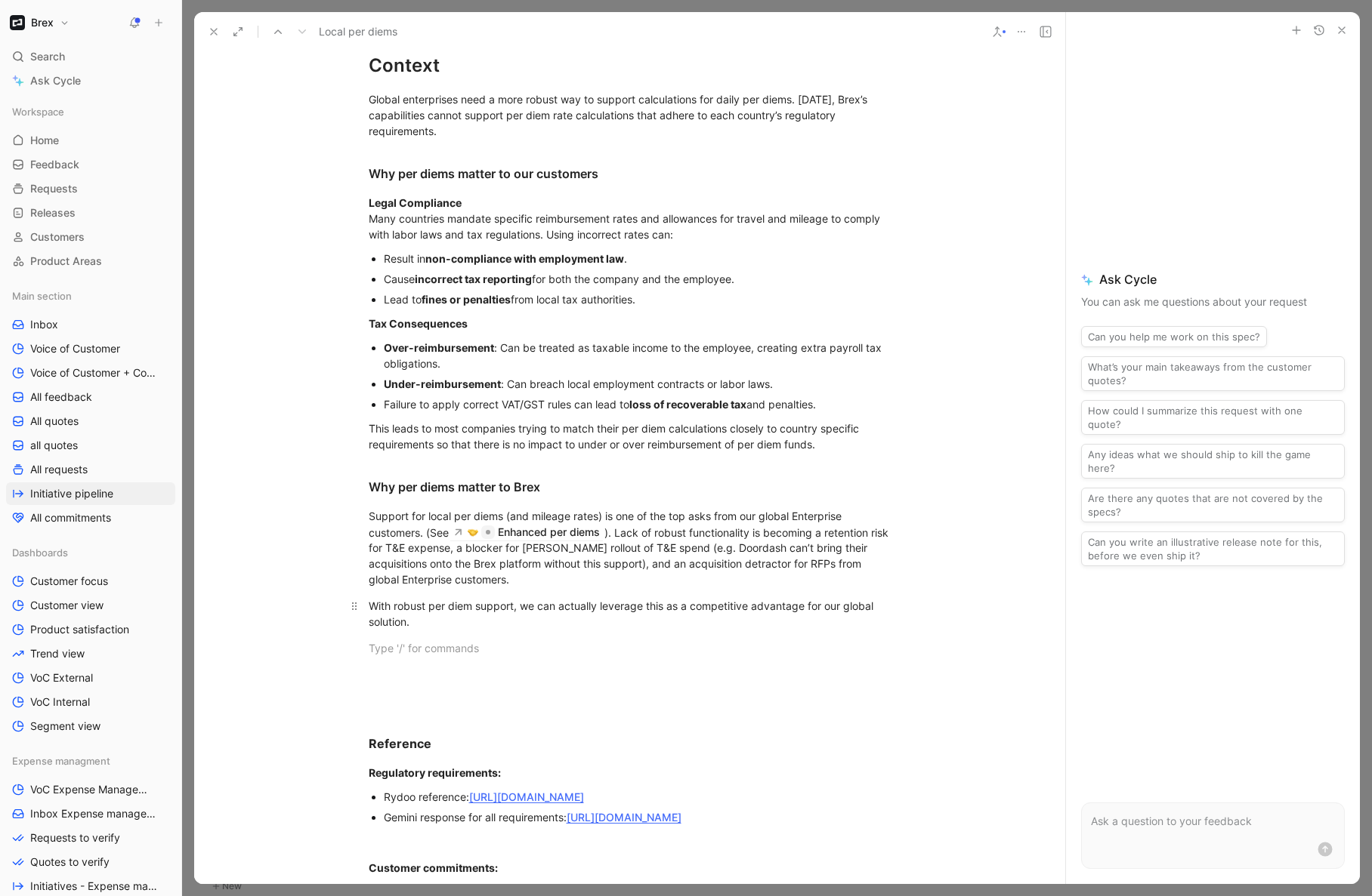
scroll to position [188, 0]
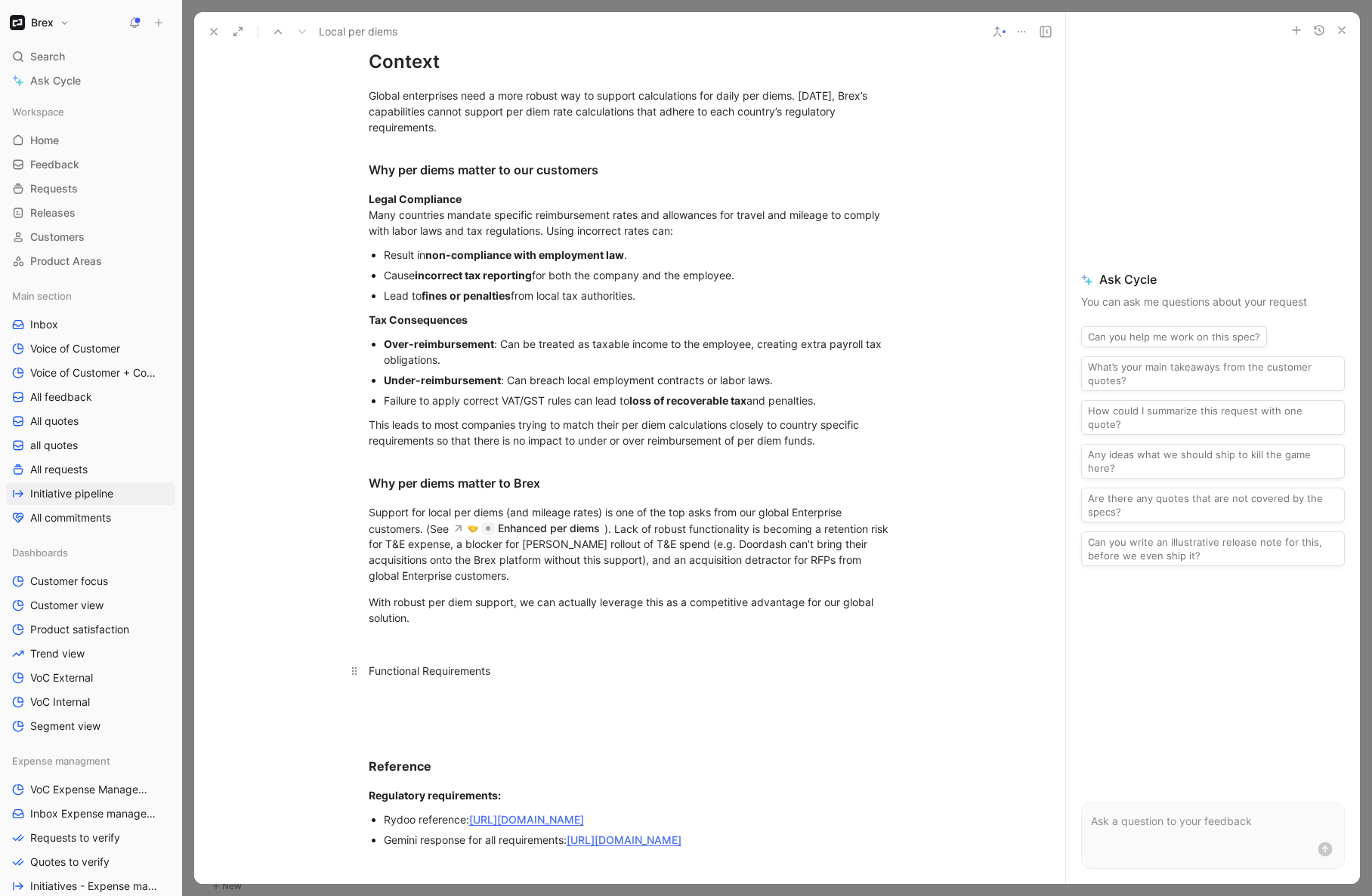
click at [383, 671] on div "Functional Requirements" at bounding box center [629, 671] width 523 height 16
click at [280, 461] on icon "button" at bounding box center [277, 456] width 6 height 7
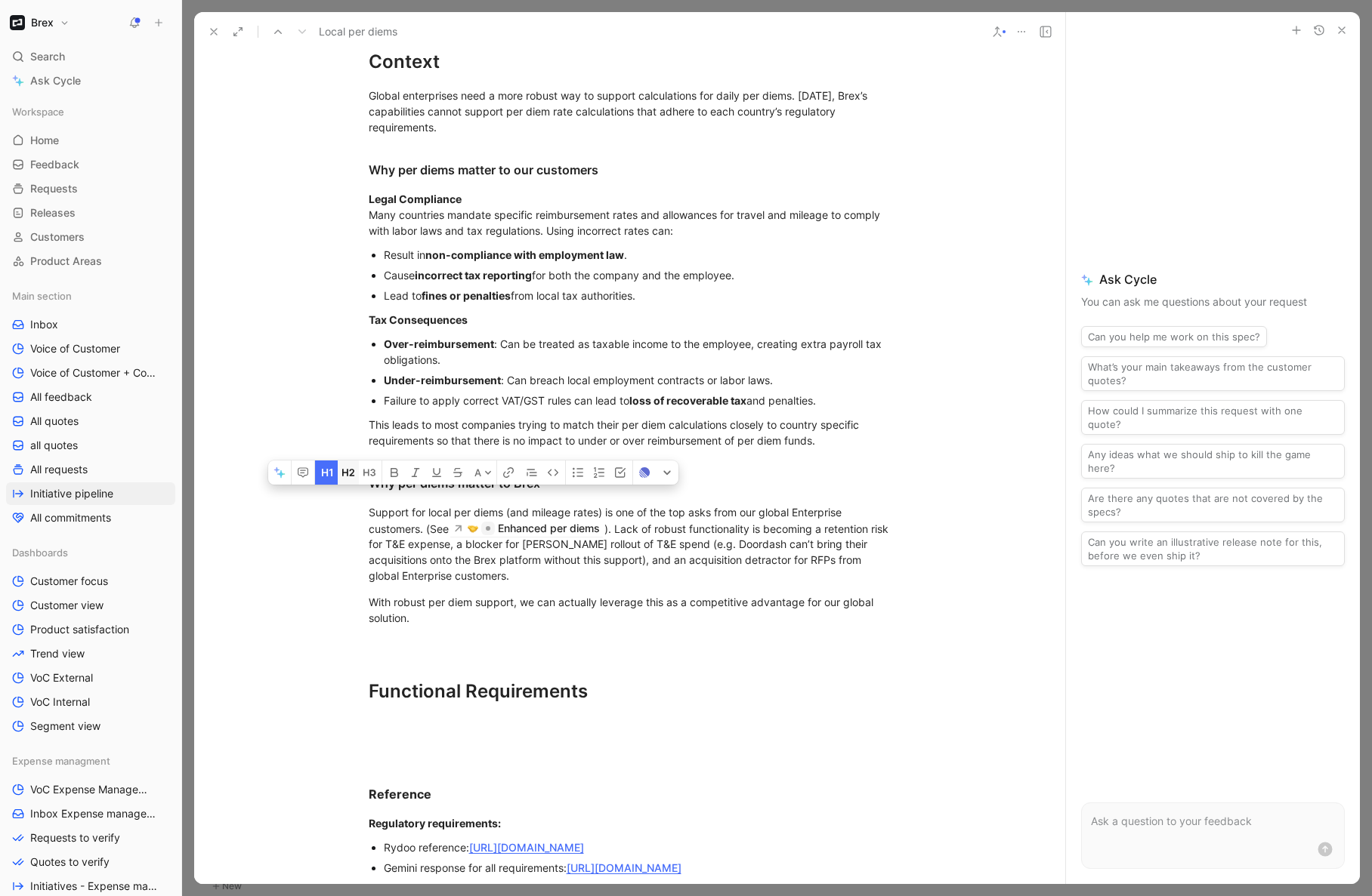
click at [349, 479] on icon "button" at bounding box center [349, 473] width 13 height 13
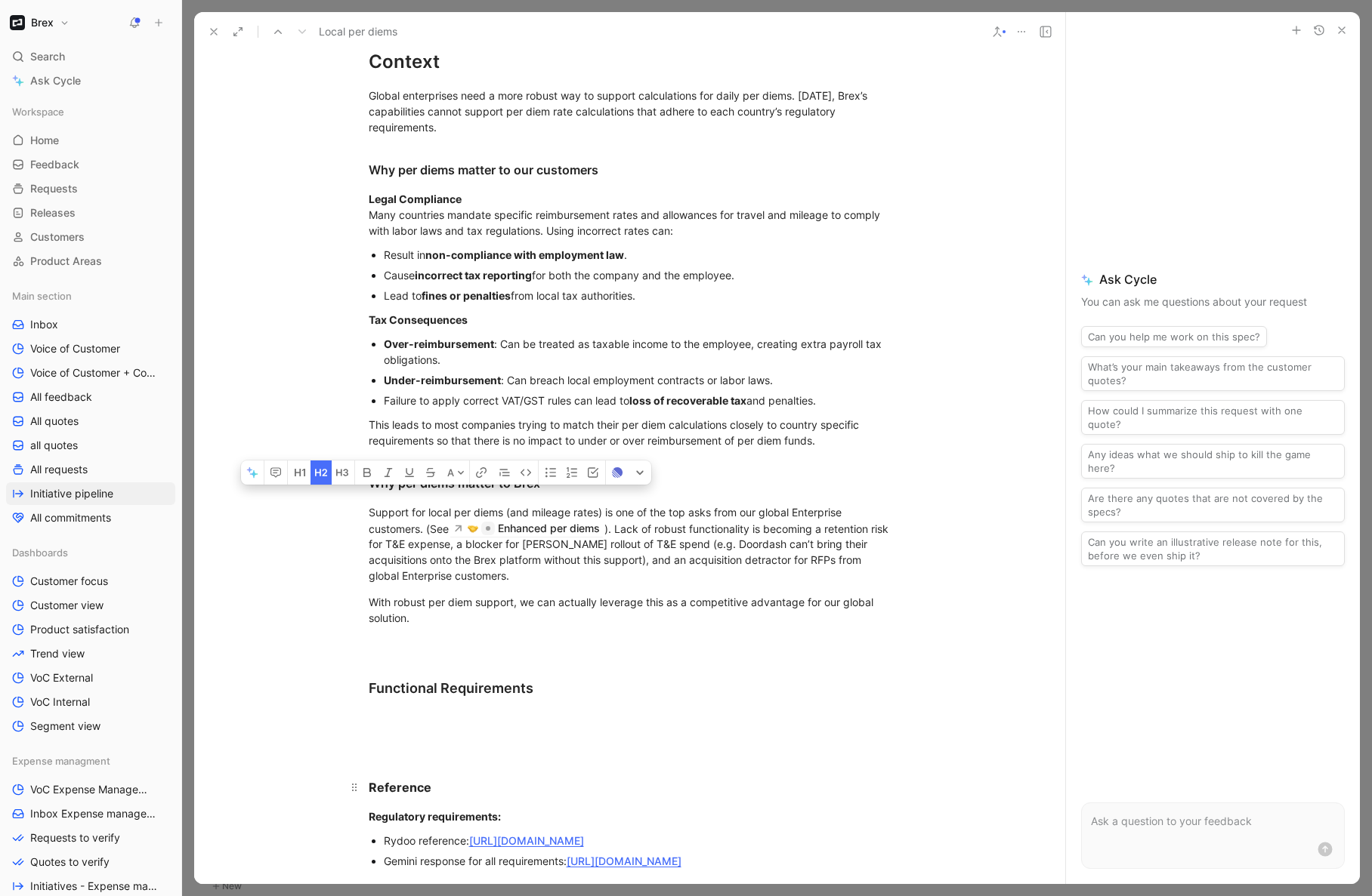
click at [393, 791] on strong "Reference" at bounding box center [400, 787] width 63 height 15
click at [392, 691] on div "Functional Requirements" at bounding box center [629, 688] width 523 height 21
click at [303, 479] on icon "button" at bounding box center [300, 473] width 13 height 13
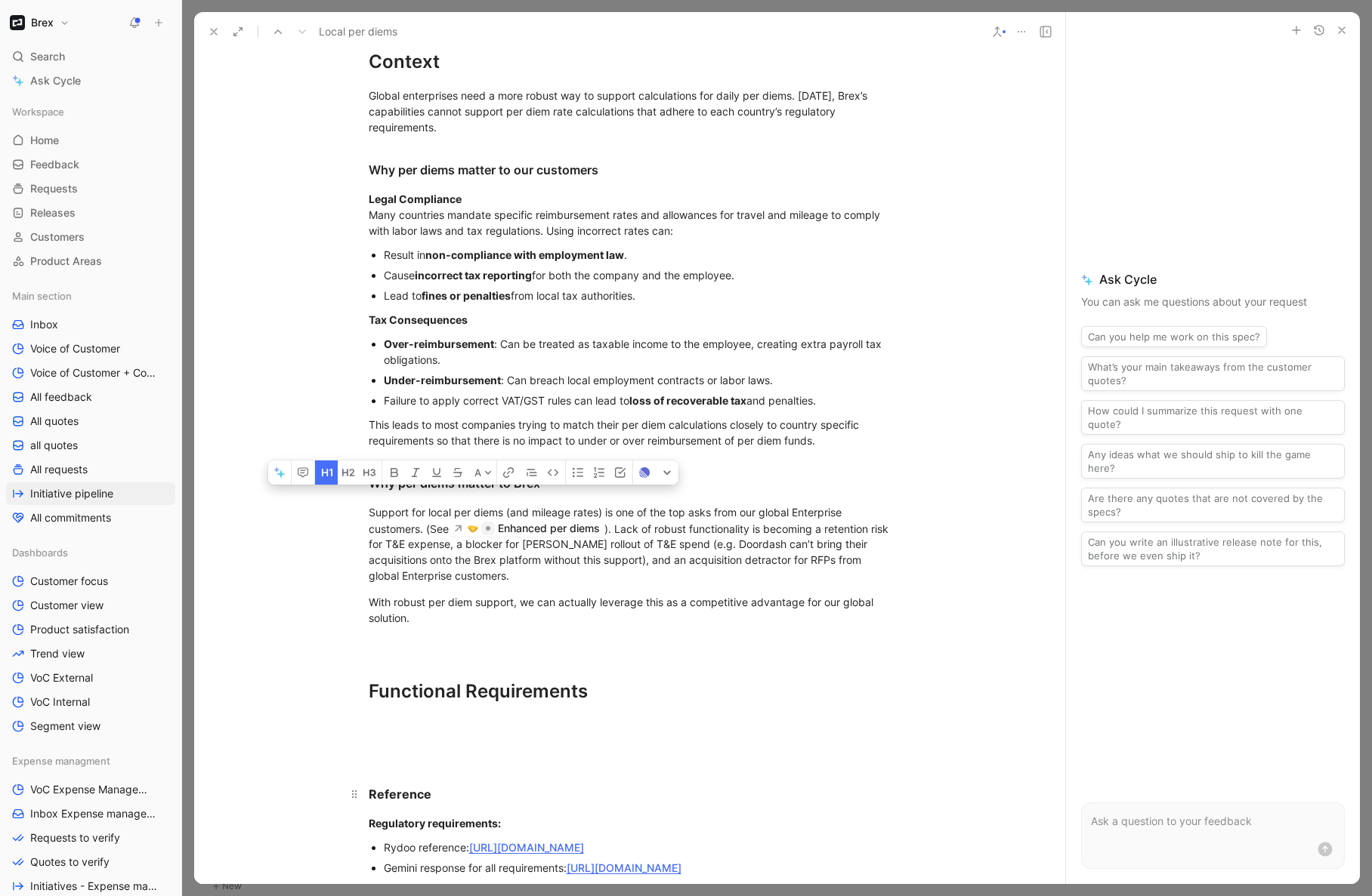
click at [394, 793] on strong "Reference" at bounding box center [400, 794] width 63 height 15
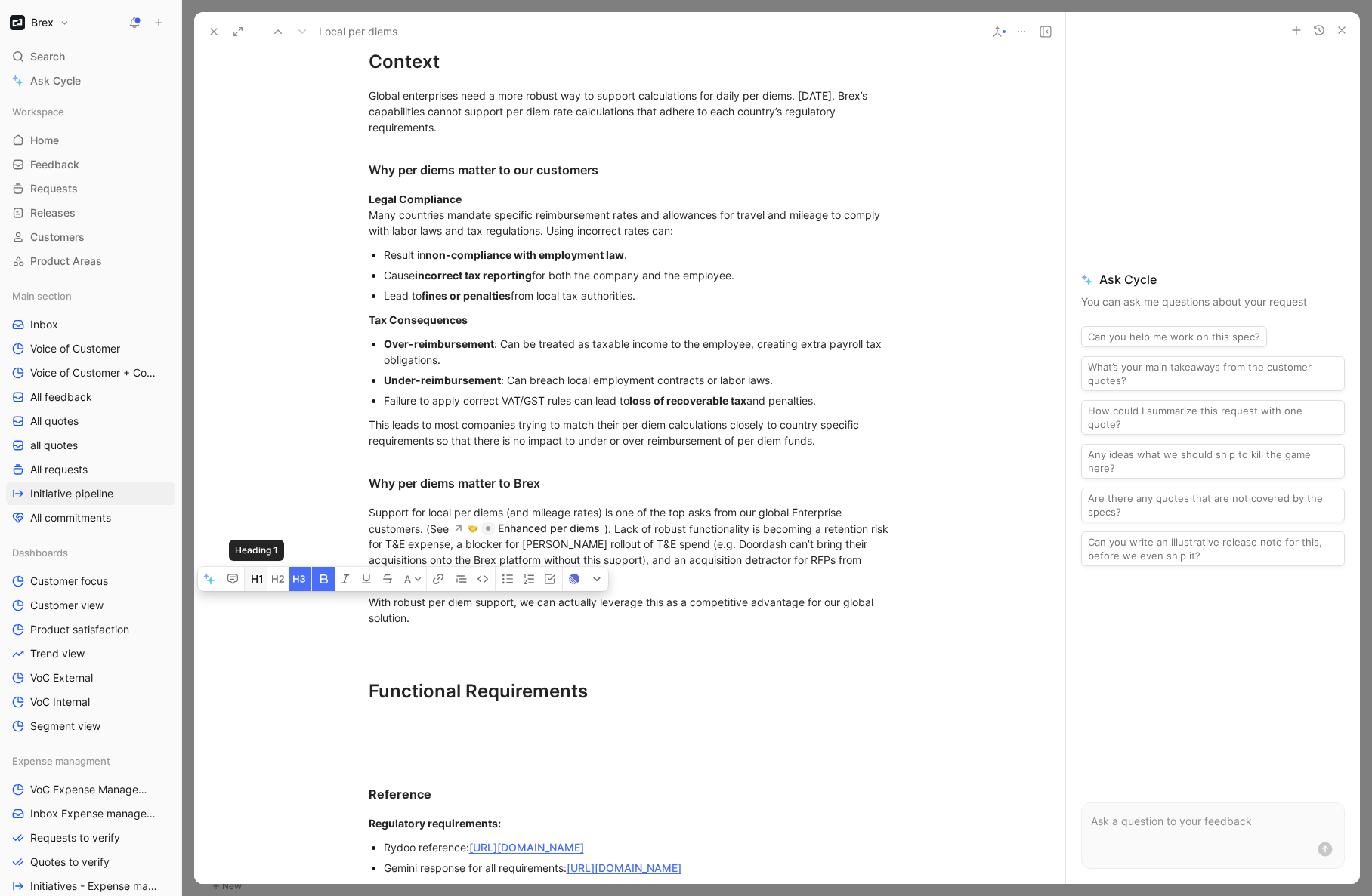
click at [255, 585] on icon "button" at bounding box center [257, 580] width 13 height 13
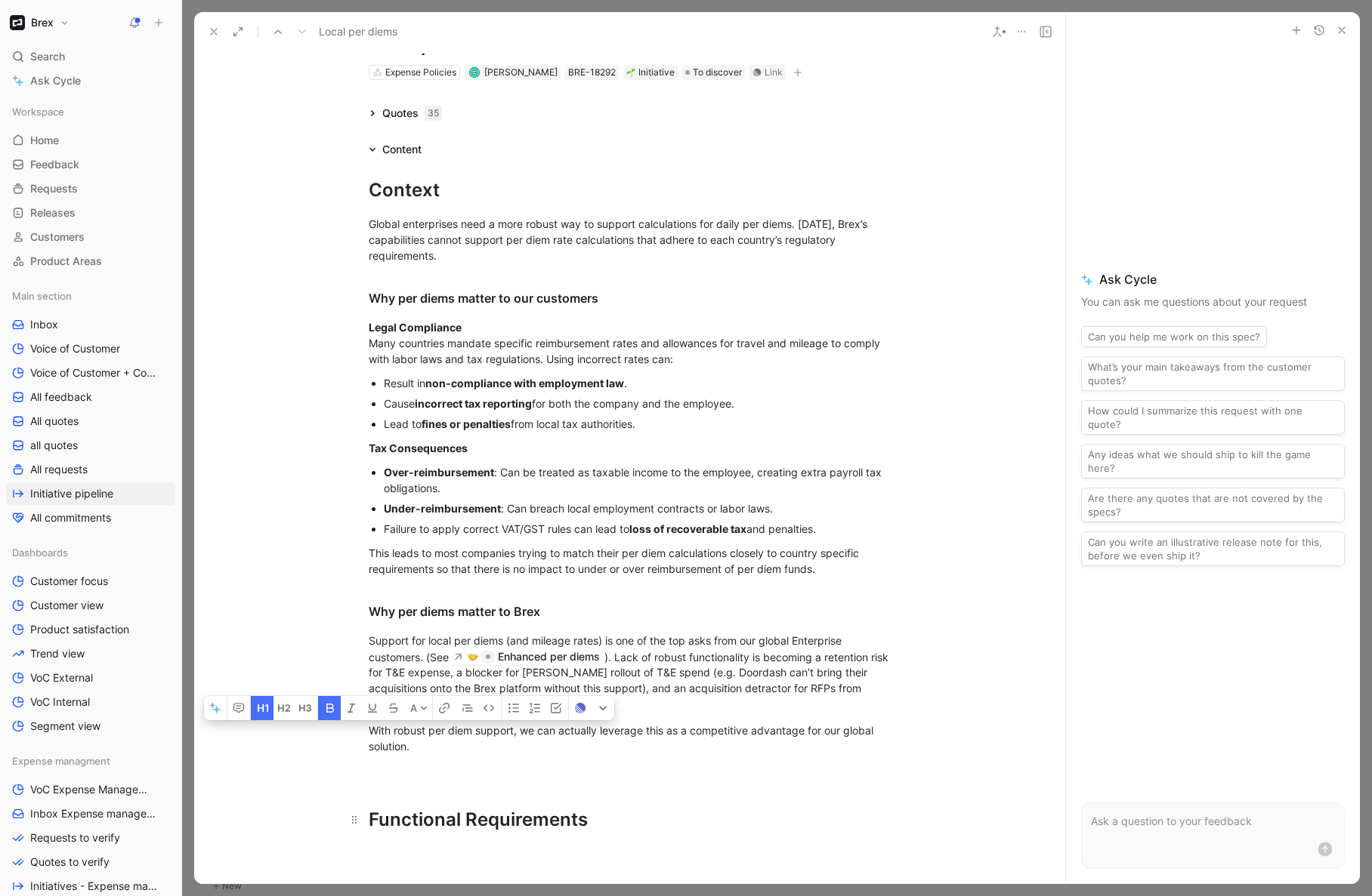
scroll to position [0, 0]
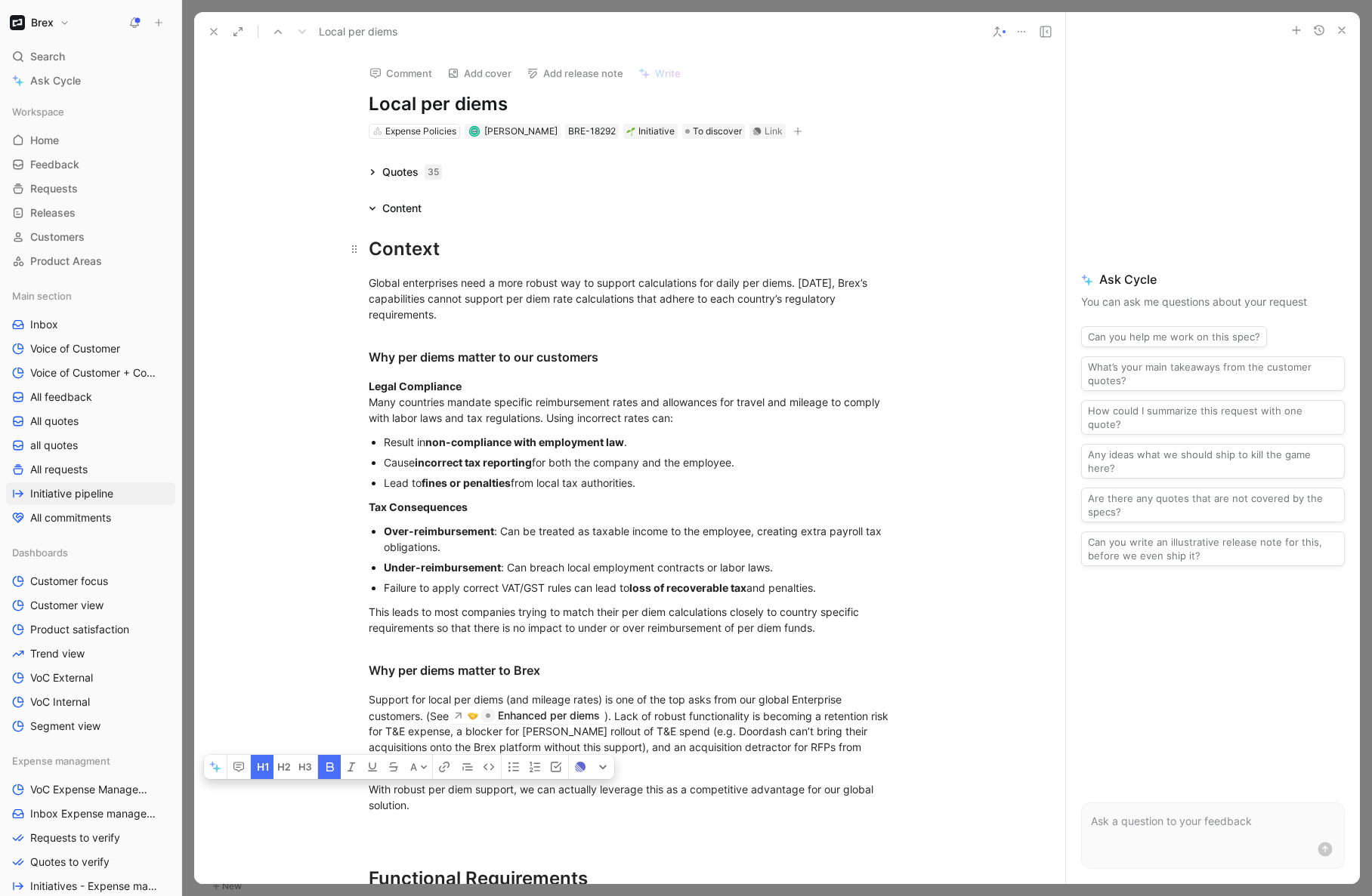
click at [384, 255] on div "Context" at bounding box center [629, 249] width 523 height 27
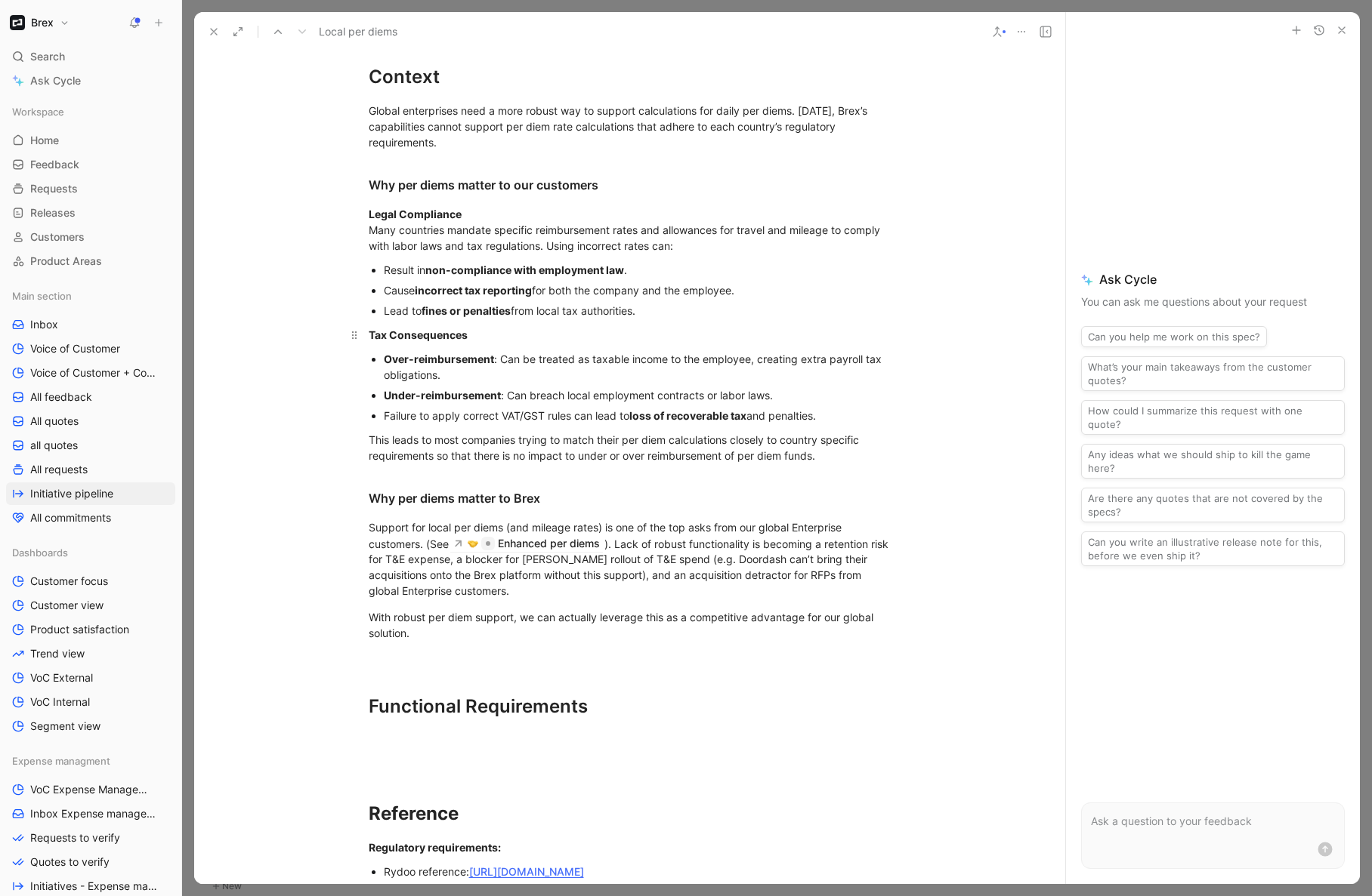
scroll to position [177, 0]
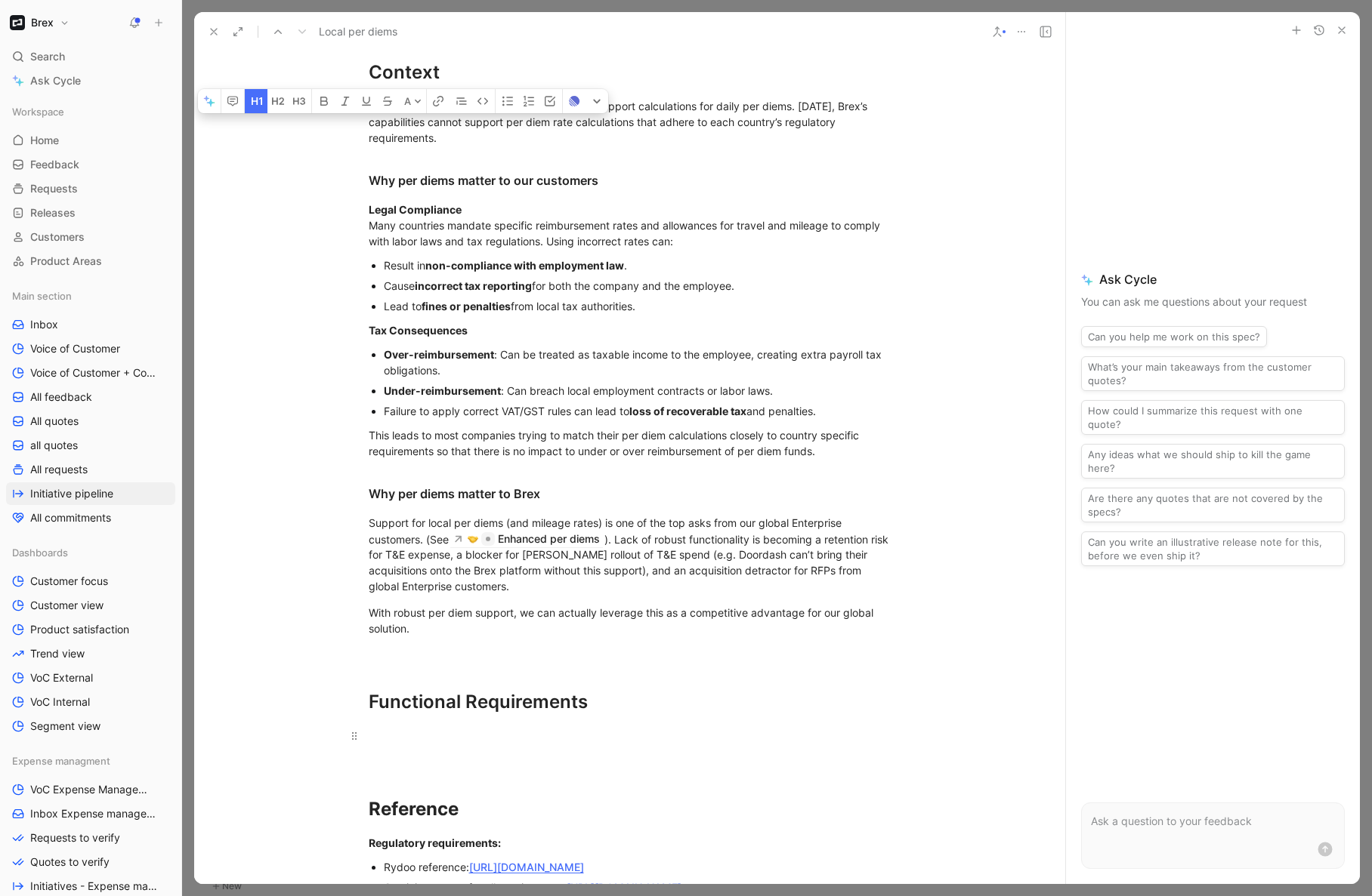
click at [440, 726] on p at bounding box center [629, 736] width 580 height 25
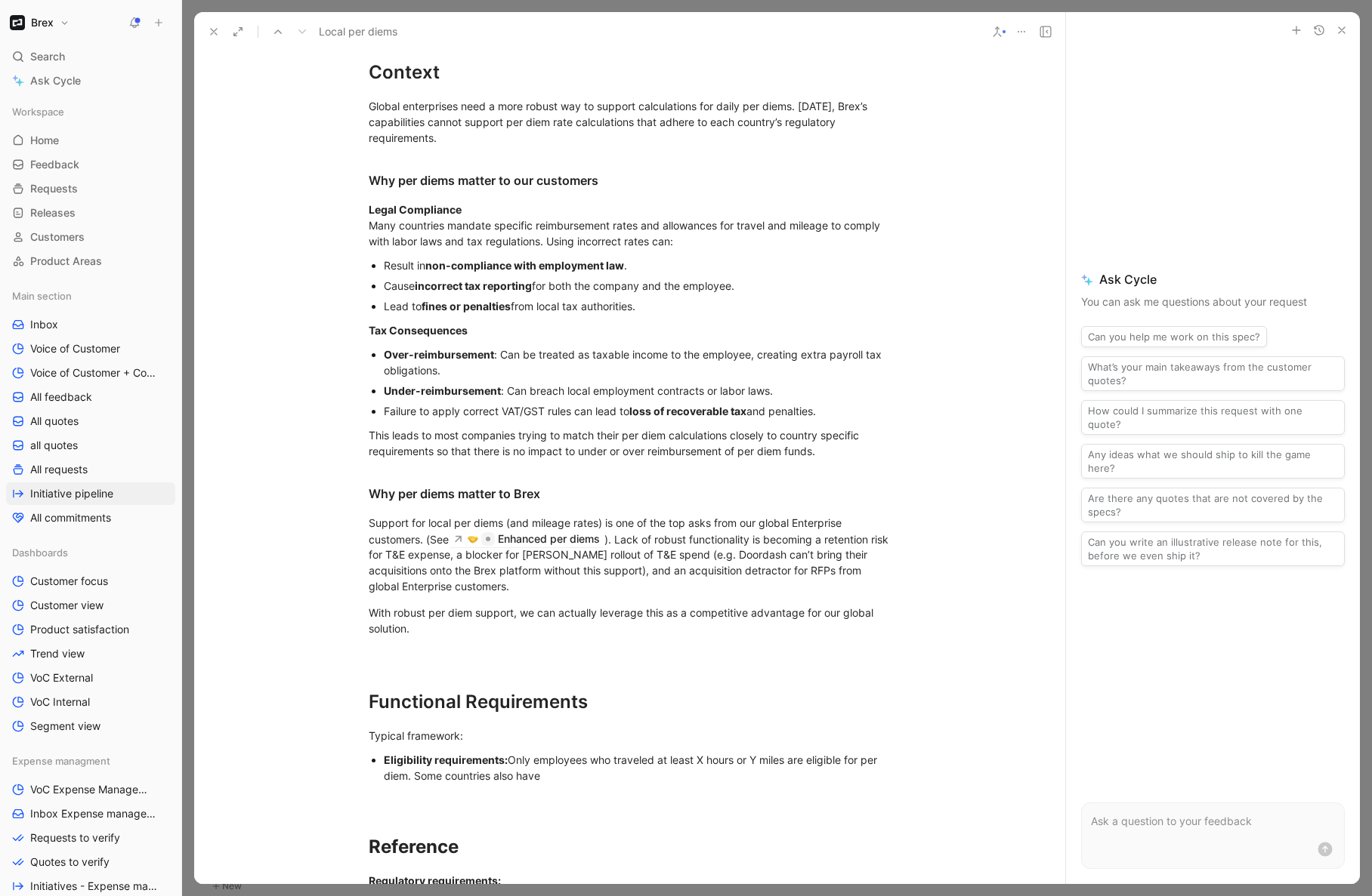
click at [507, 758] on div "Eligibility requirements: Only employees who traveled at least X hours or Y mil…" at bounding box center [637, 768] width 508 height 32
click at [577, 779] on div "Eligibility requirements: Only employees who traveled at least X hours or Y mil…" at bounding box center [637, 768] width 508 height 32
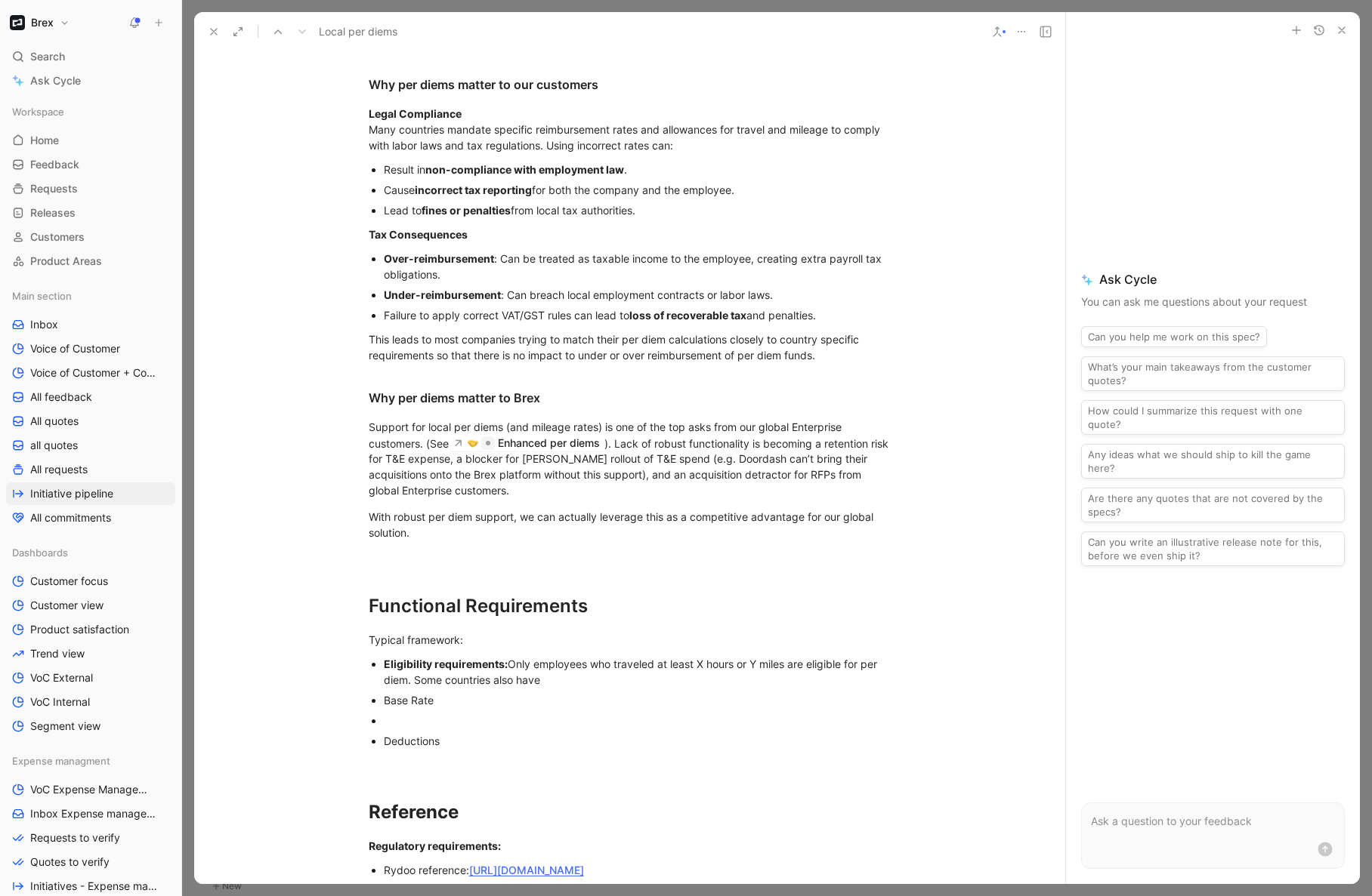
scroll to position [291, 0]
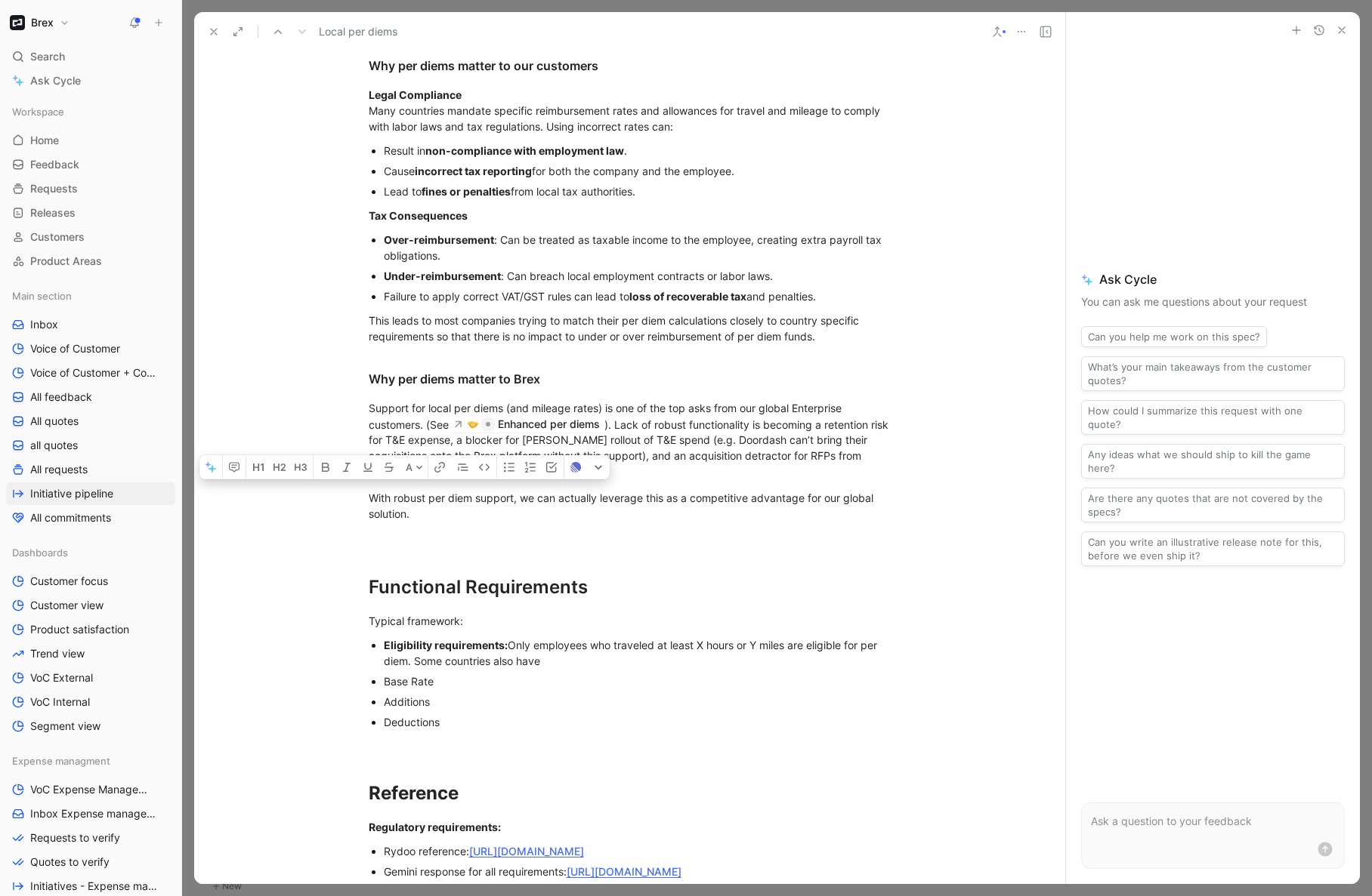
drag, startPoint x: 432, startPoint y: 682, endPoint x: 376, endPoint y: 681, distance: 56.0
click at [376, 681] on ul "Eligibility requirements: Only employees who traveled at least X hours or Y mil…" at bounding box center [629, 683] width 580 height 97
click at [457, 722] on div "Deductions" at bounding box center [637, 723] width 508 height 16
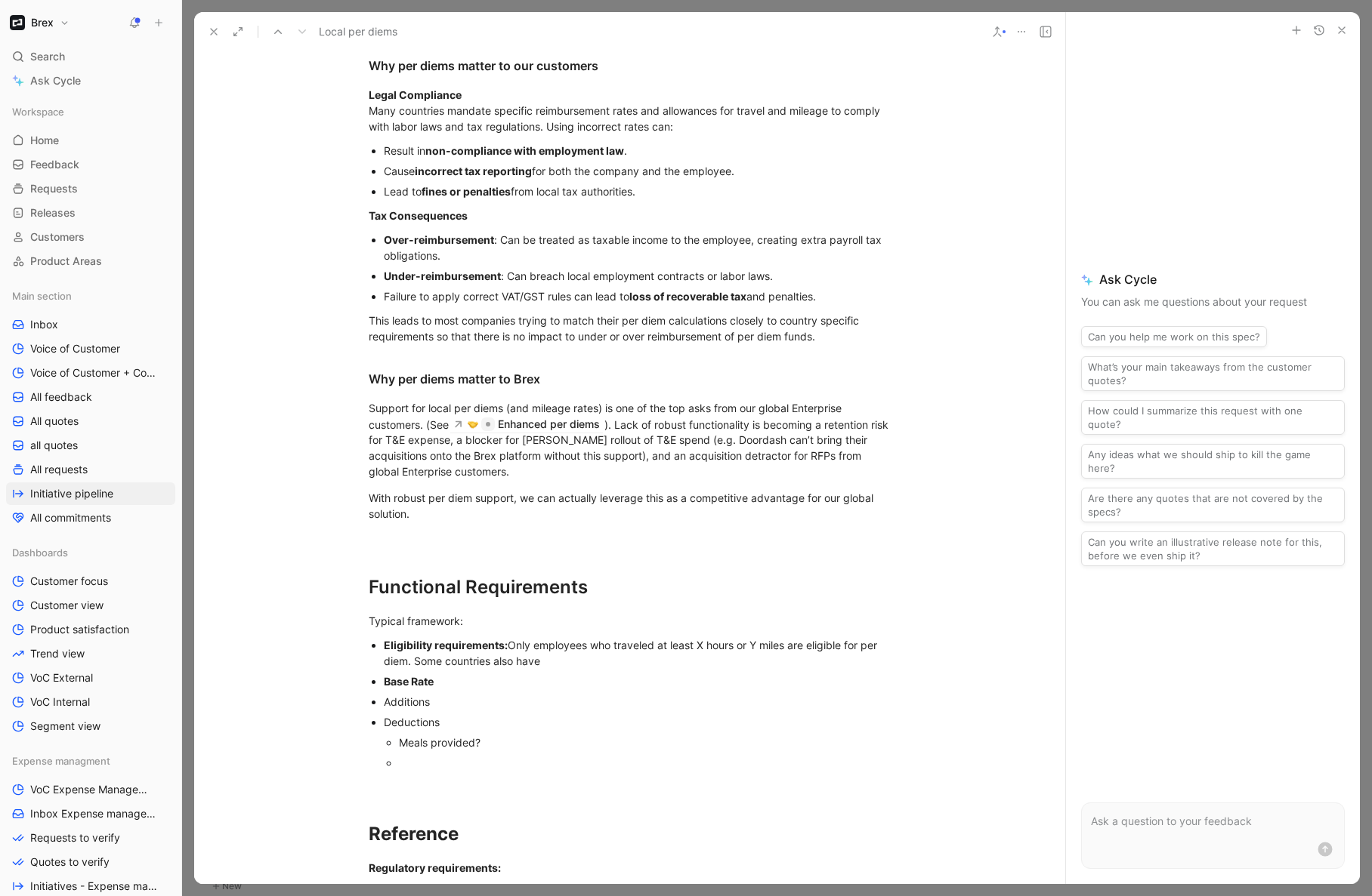
click at [550, 661] on div "Eligibility requirements: Only employees who traveled at least X hours or Y mil…" at bounding box center [637, 653] width 508 height 32
click at [505, 645] on div "Eligibility requirements: Only employees who traveled at least X hours or Y mil…" at bounding box center [637, 653] width 508 height 32
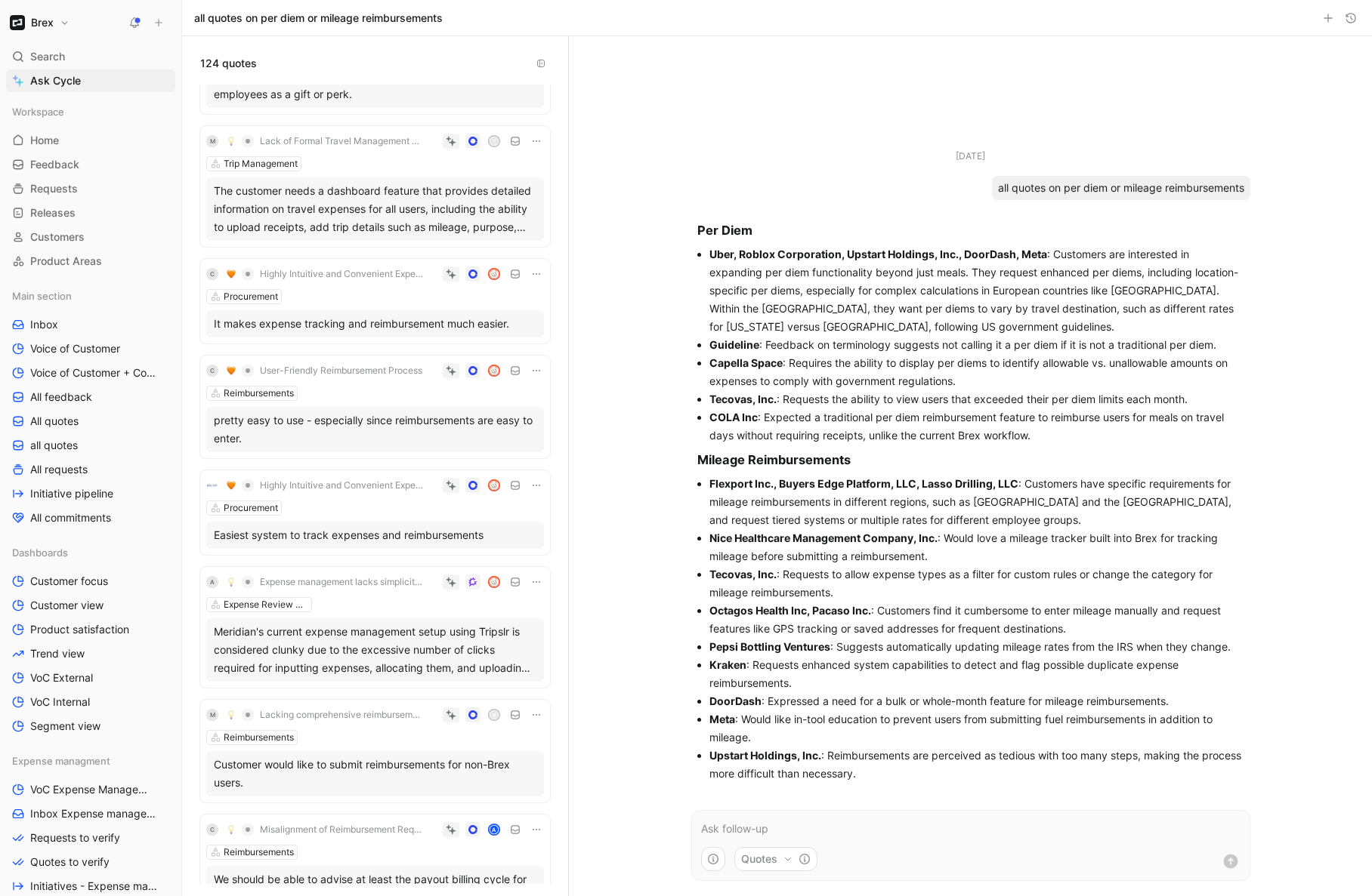
scroll to position [8669, 0]
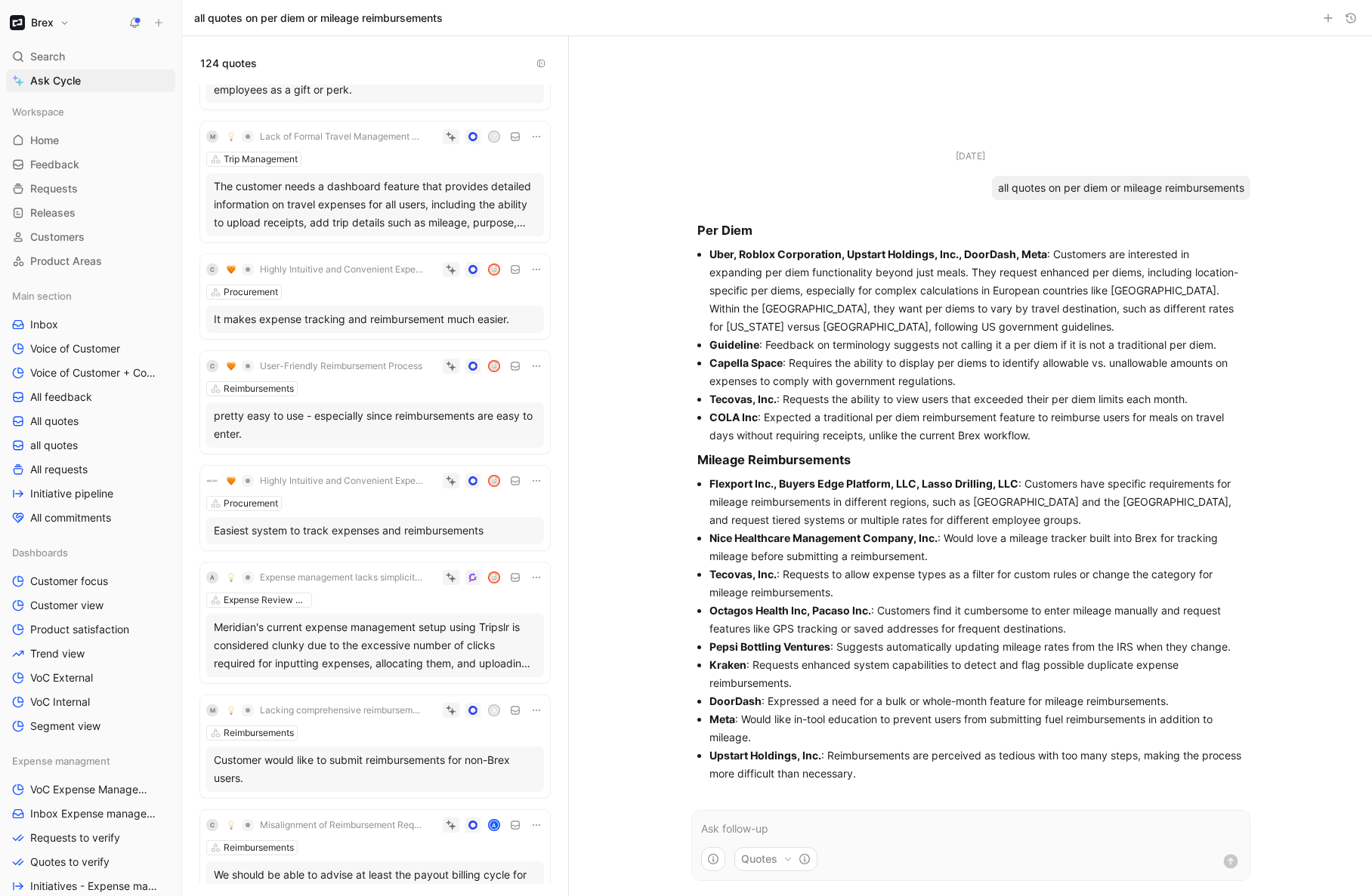
click at [491, 208] on div "The customer needs a dashboard feature that provides detailed information on tr…" at bounding box center [375, 205] width 323 height 54
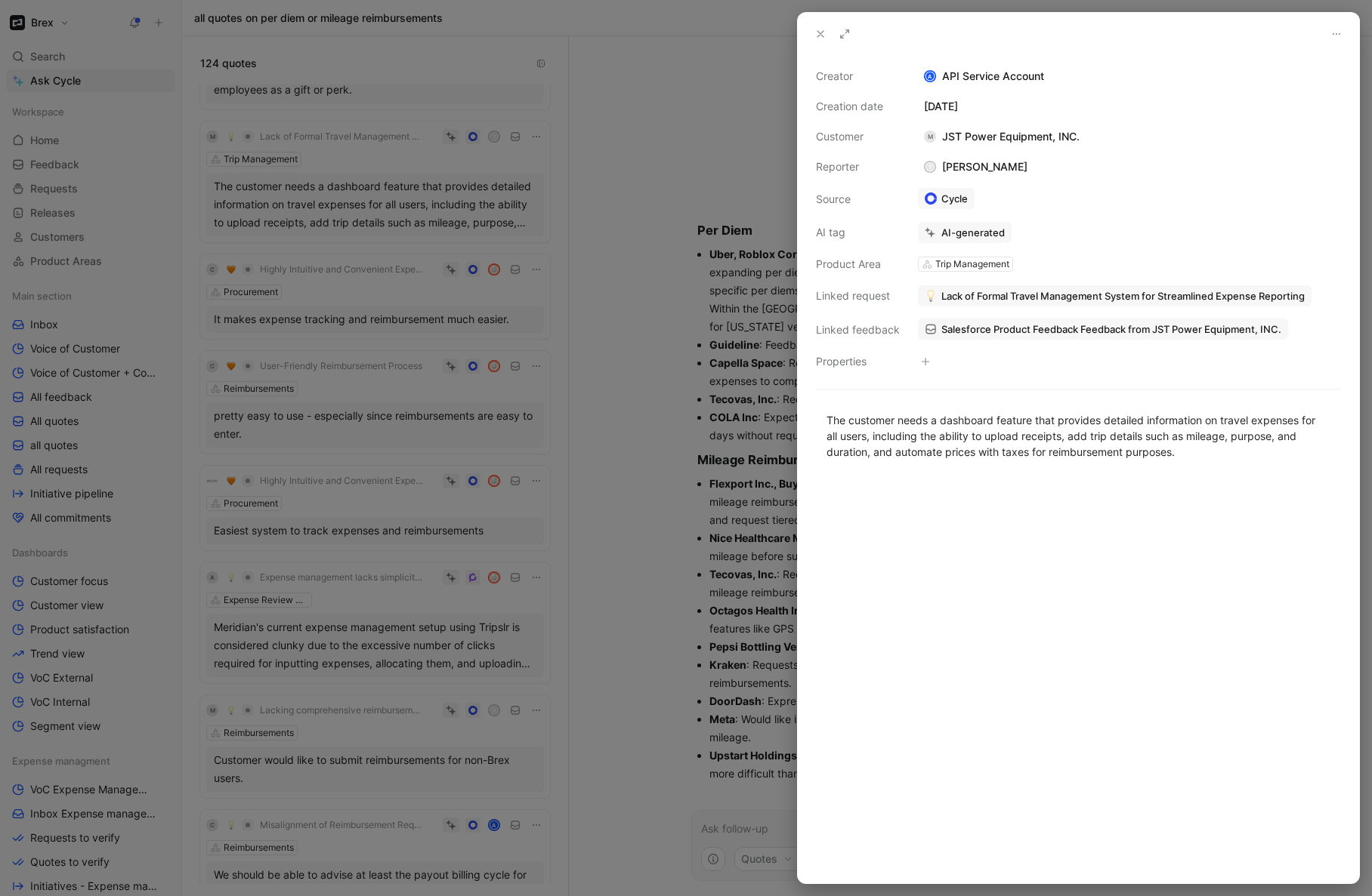
click at [553, 212] on div at bounding box center [686, 448] width 1372 height 896
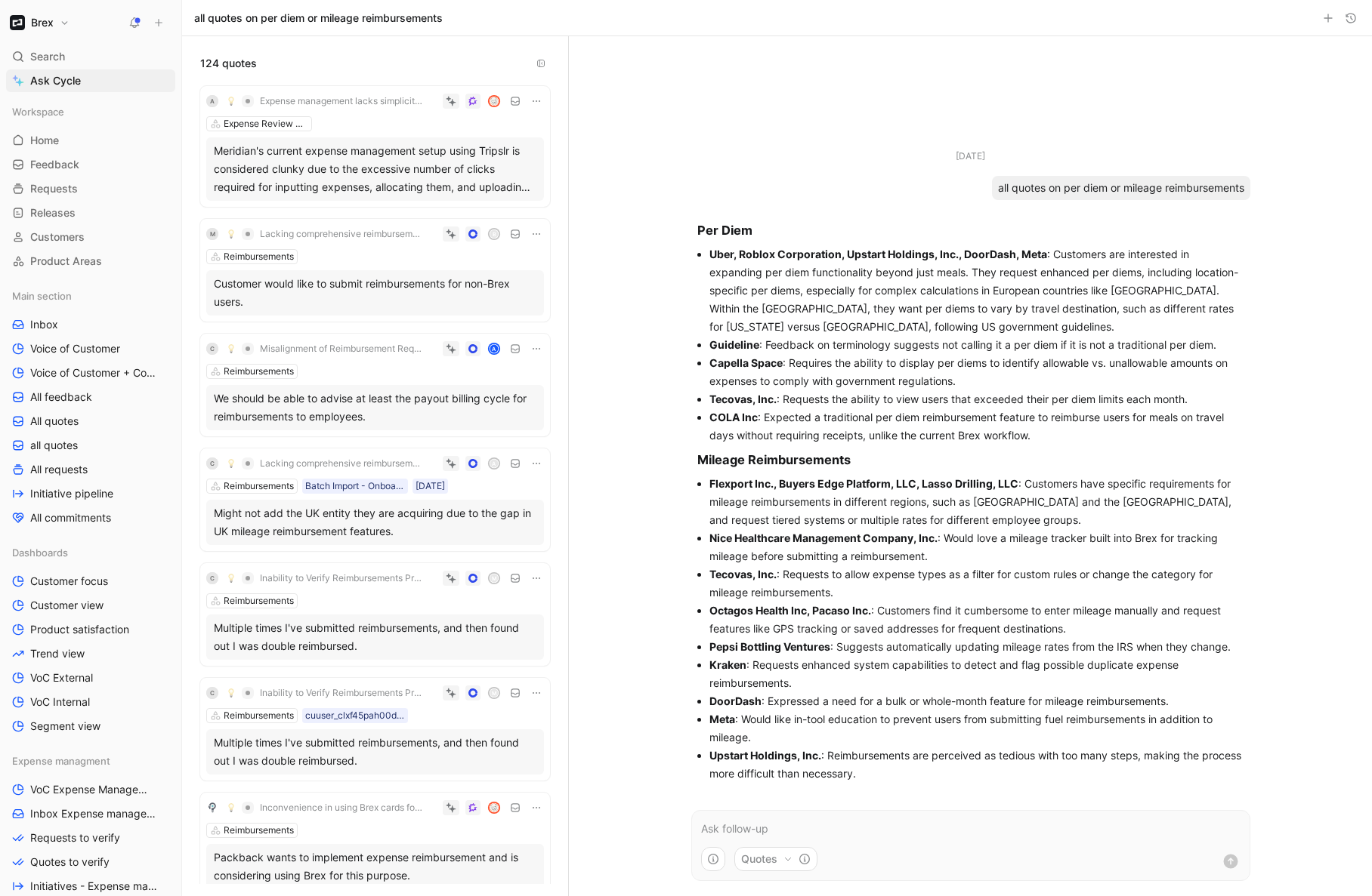
scroll to position [9132, 0]
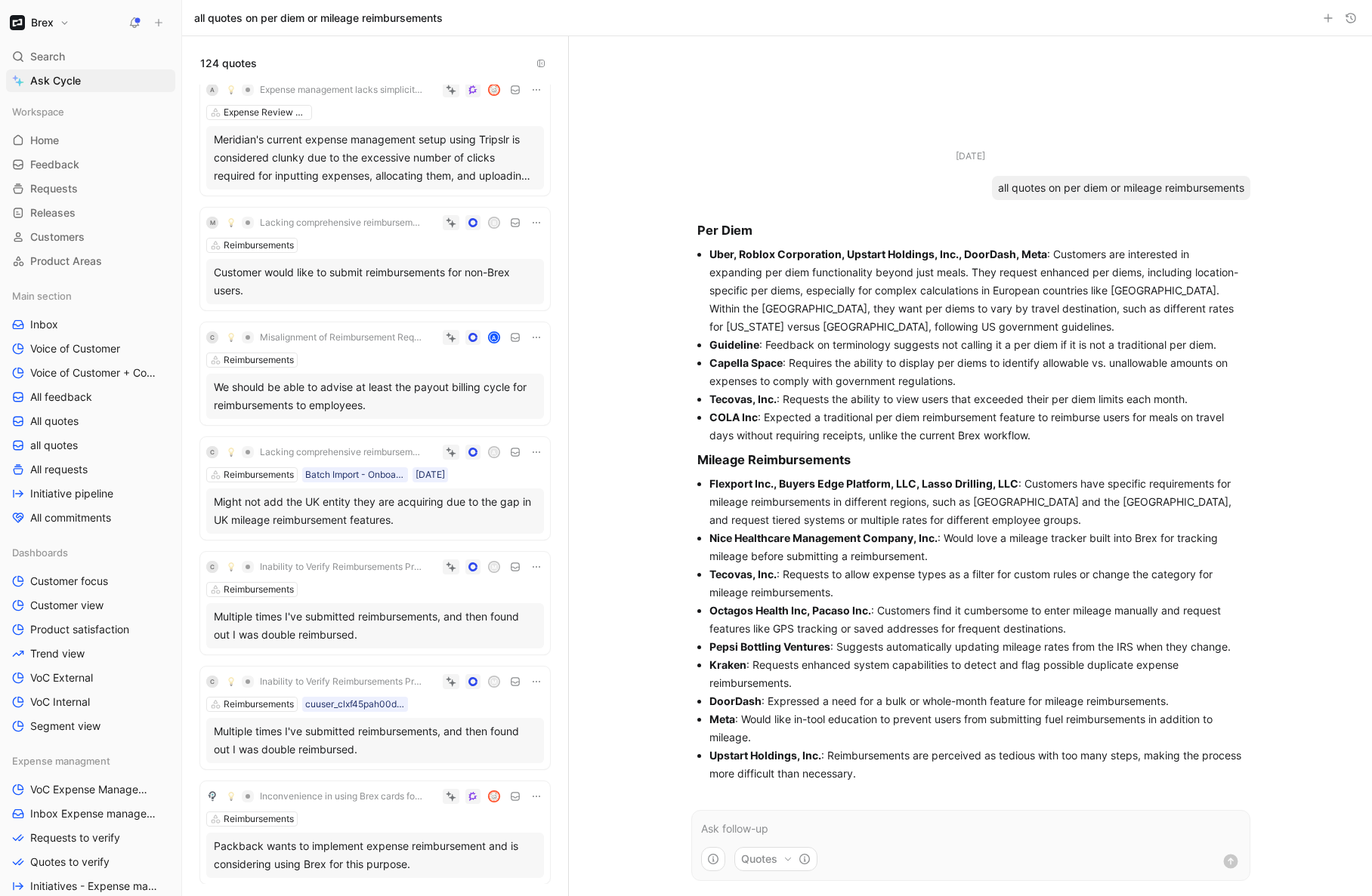
click at [509, 172] on div "Meridian's current expense management setup using Tripslr is considered clunky …" at bounding box center [375, 157] width 323 height 54
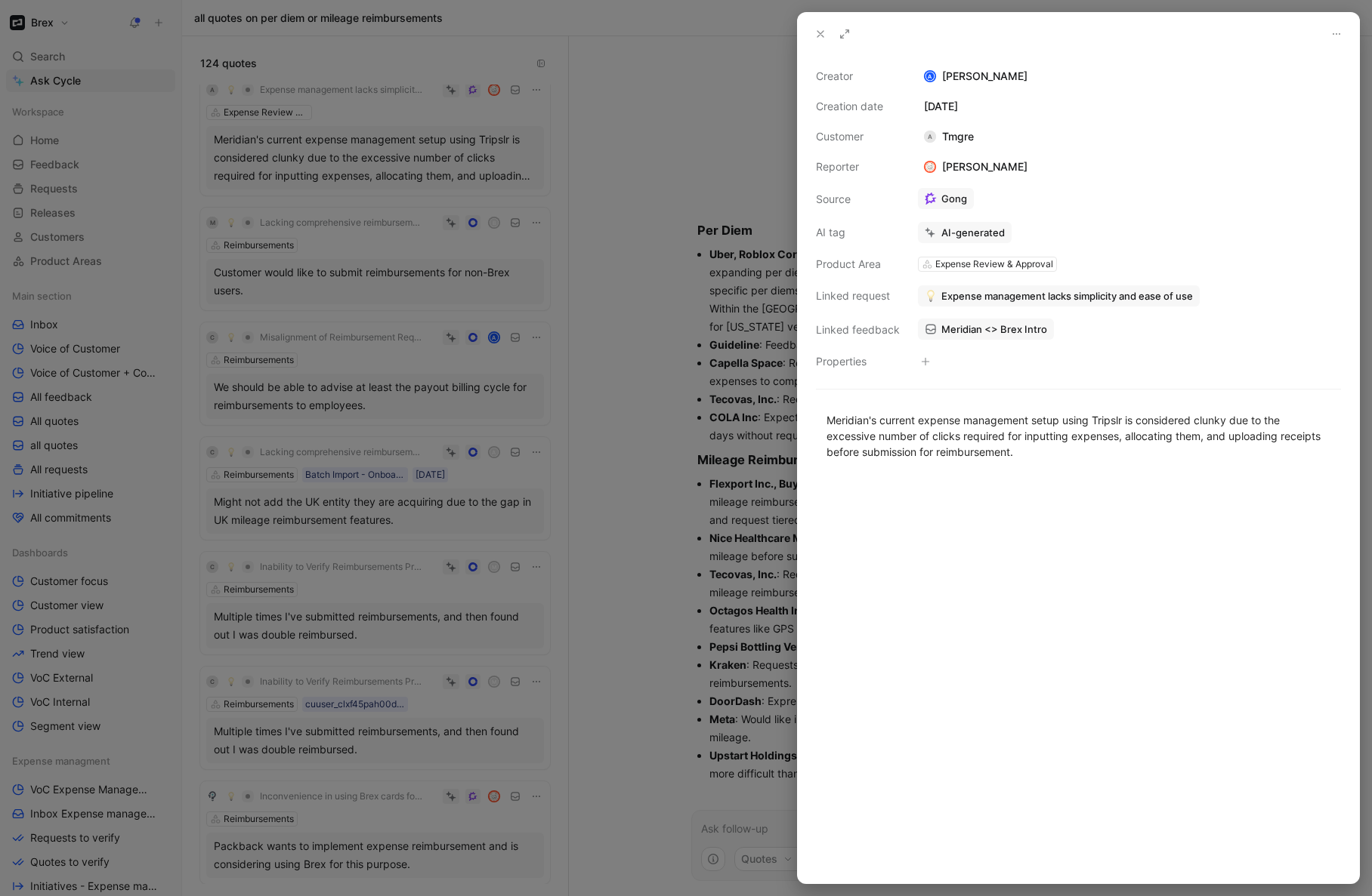
click at [560, 208] on div at bounding box center [686, 448] width 1372 height 896
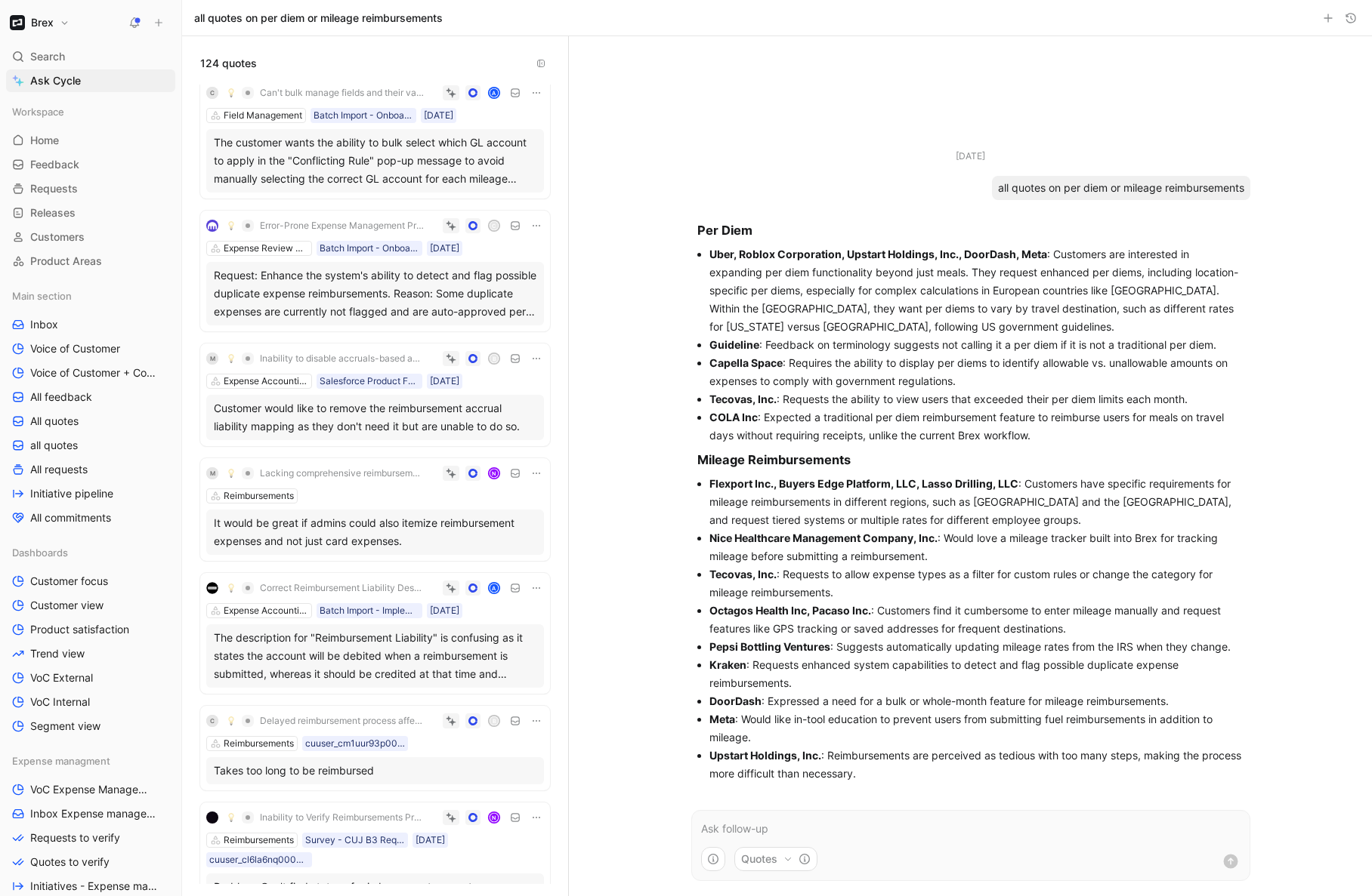
scroll to position [12649, 0]
